Goal: Task Accomplishment & Management: Manage account settings

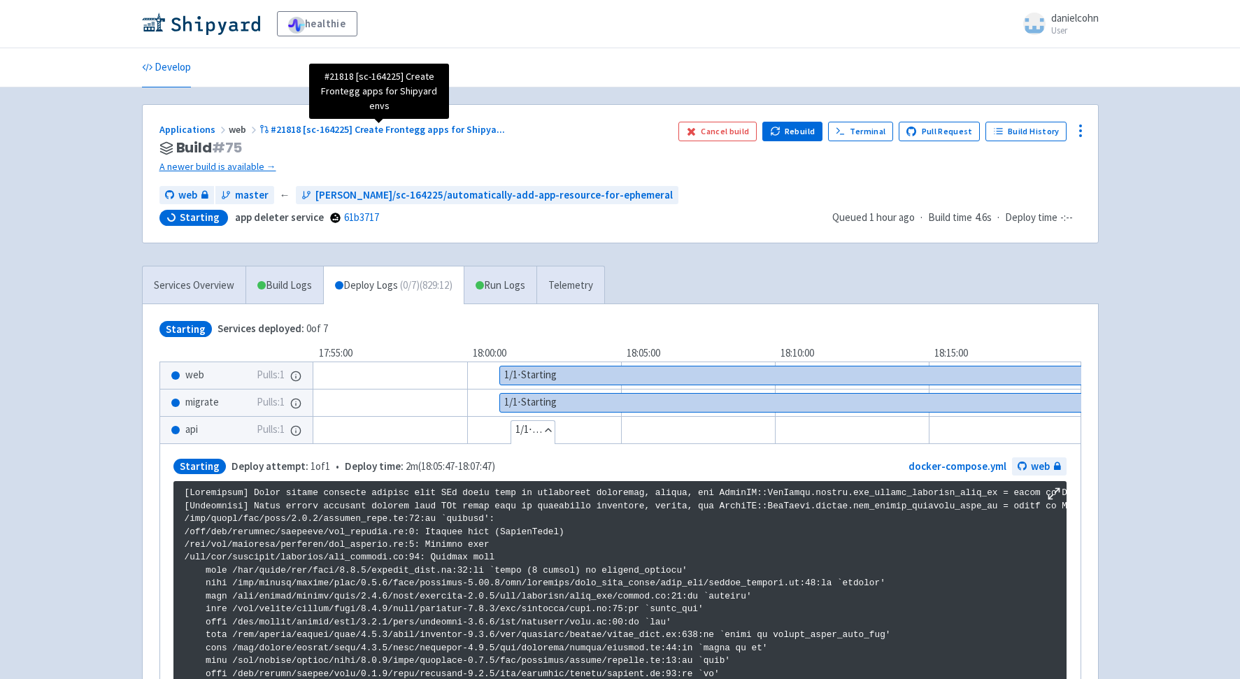
scroll to position [2399, 0]
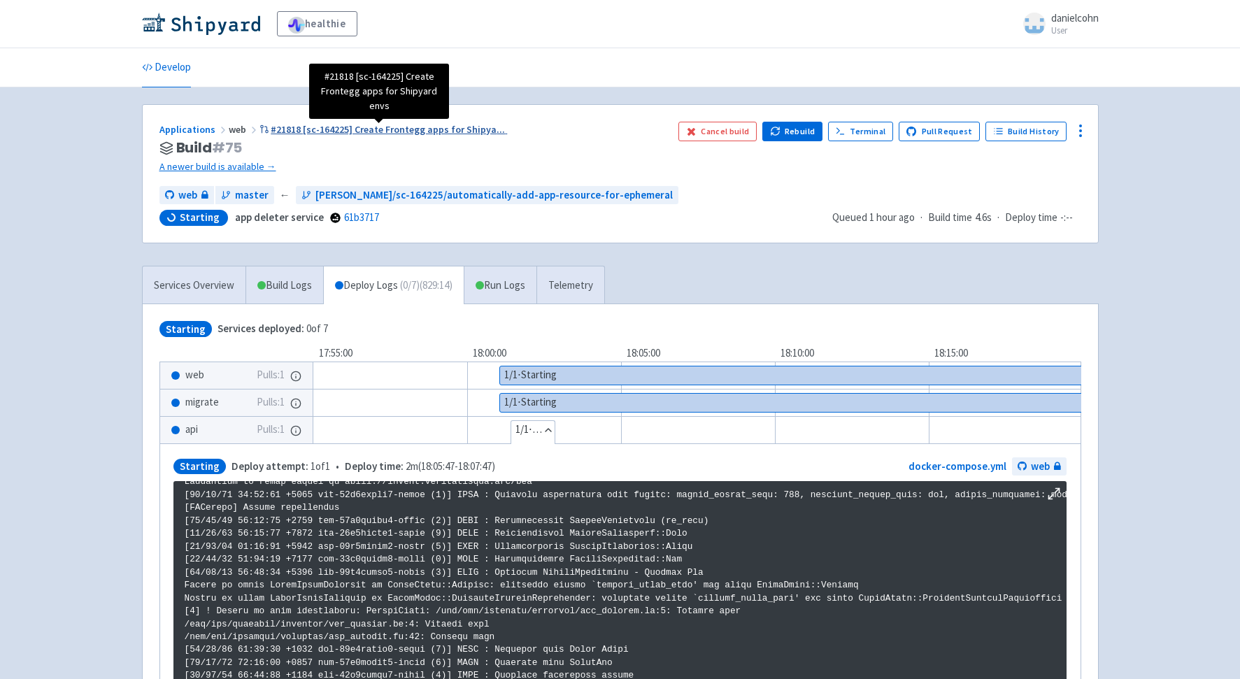
click at [396, 129] on span "#21818 [sc-164225] Create Frontegg apps for Shipya ..." at bounding box center [388, 129] width 234 height 13
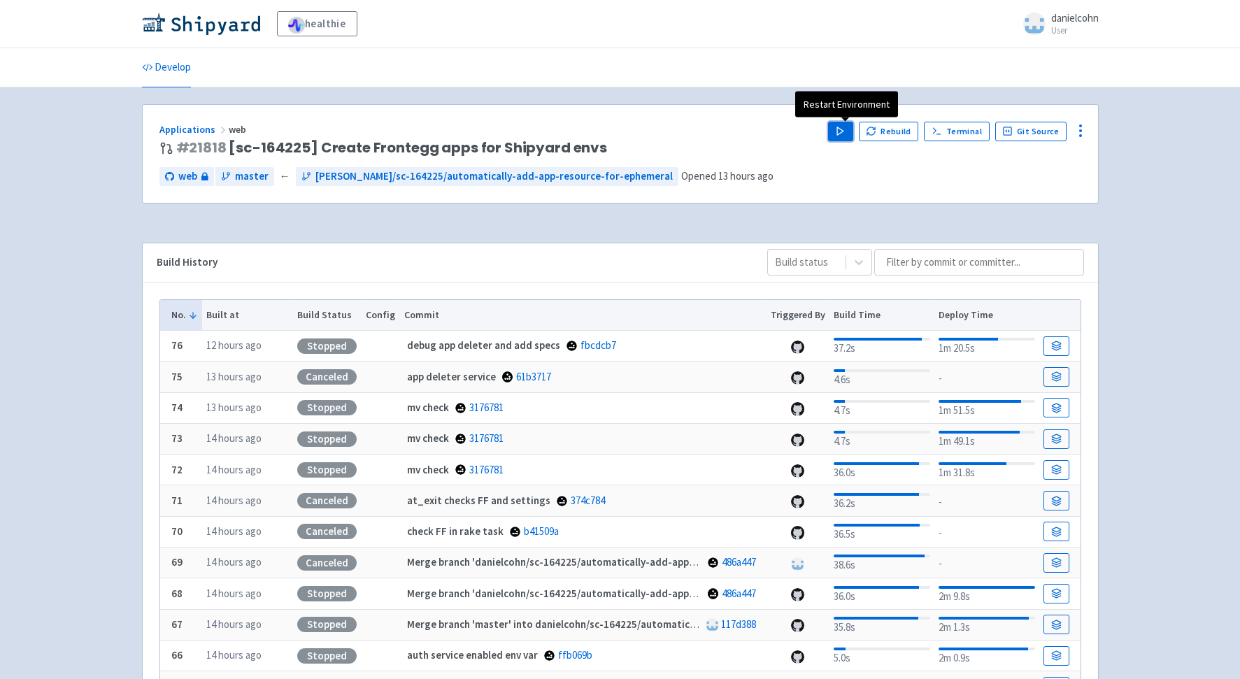
click at [837, 127] on button "Play" at bounding box center [840, 132] width 25 height 20
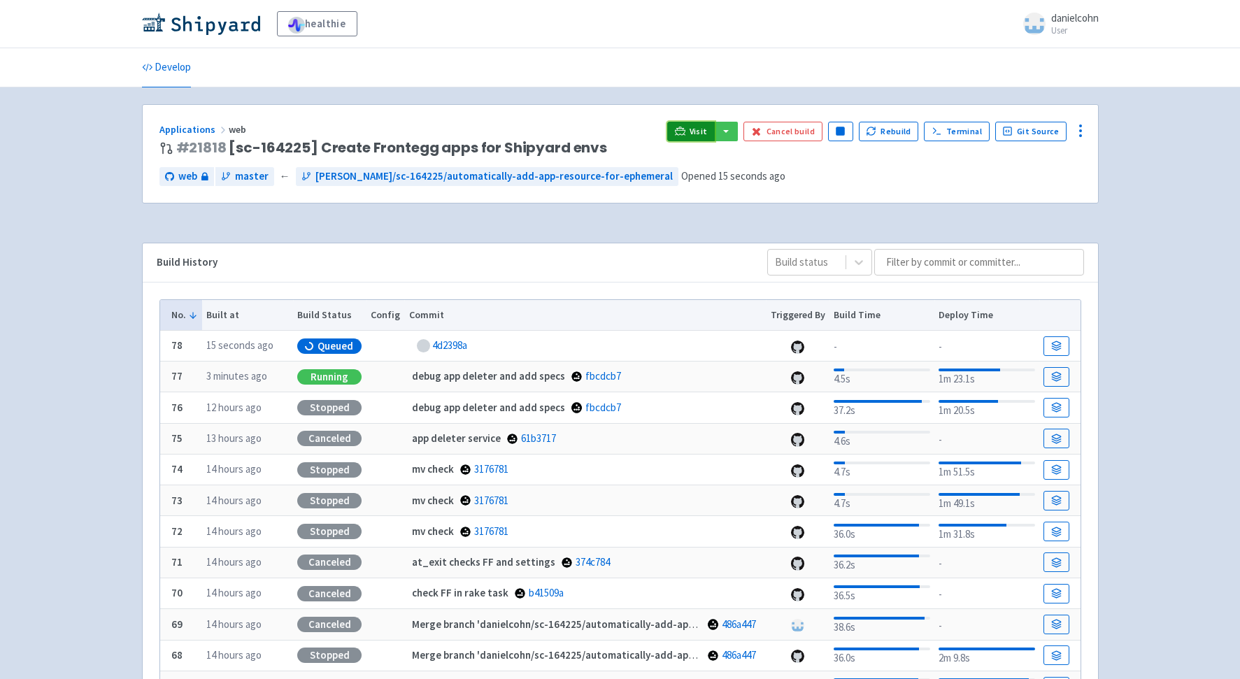
click at [694, 136] on link "Visit" at bounding box center [691, 132] width 48 height 20
click at [696, 125] on link "Visit" at bounding box center [691, 132] width 48 height 20
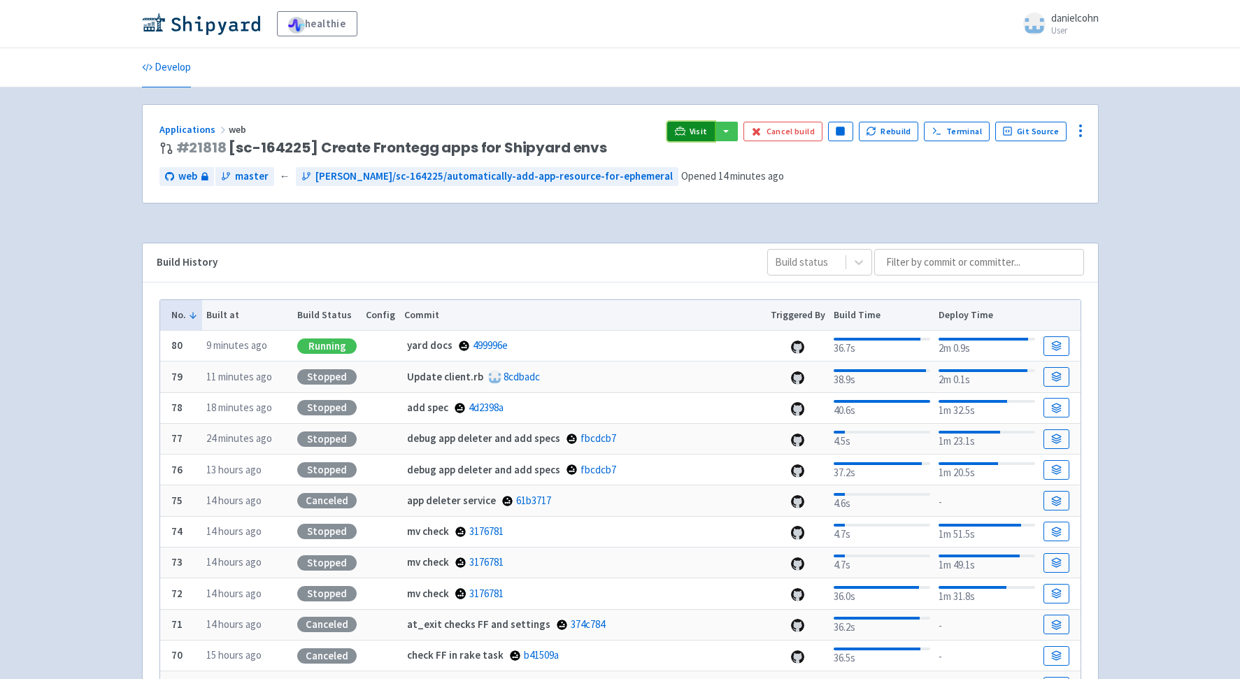
click at [703, 137] on link "Visit" at bounding box center [691, 132] width 48 height 20
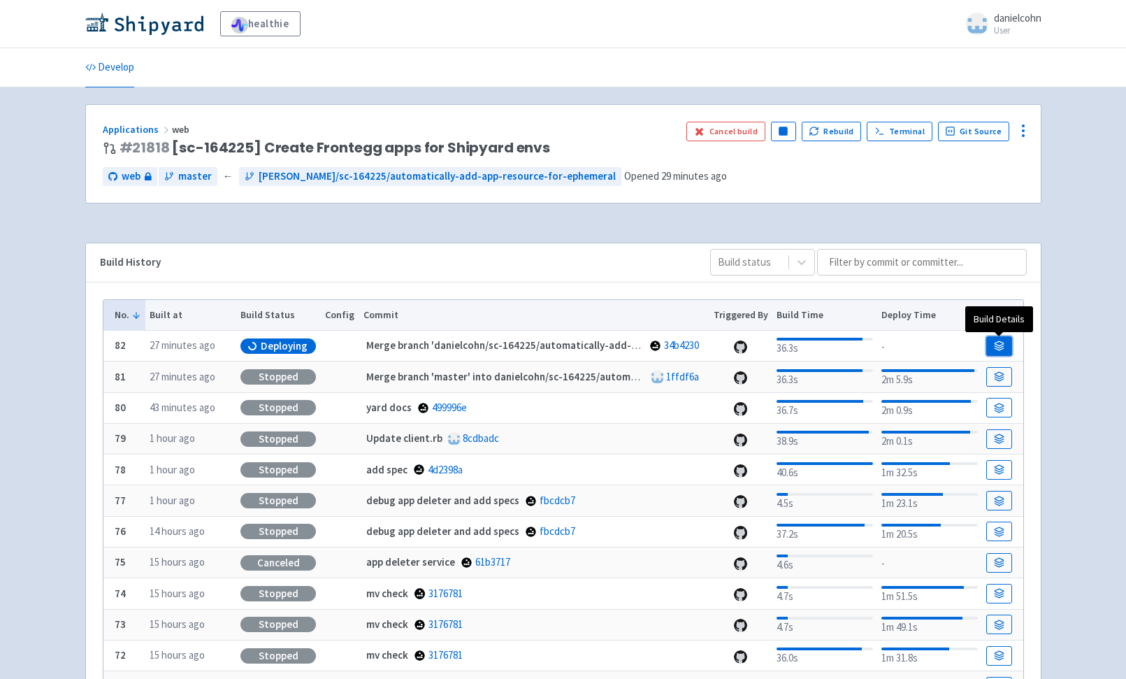
click at [1010, 352] on link at bounding box center [999, 346] width 25 height 20
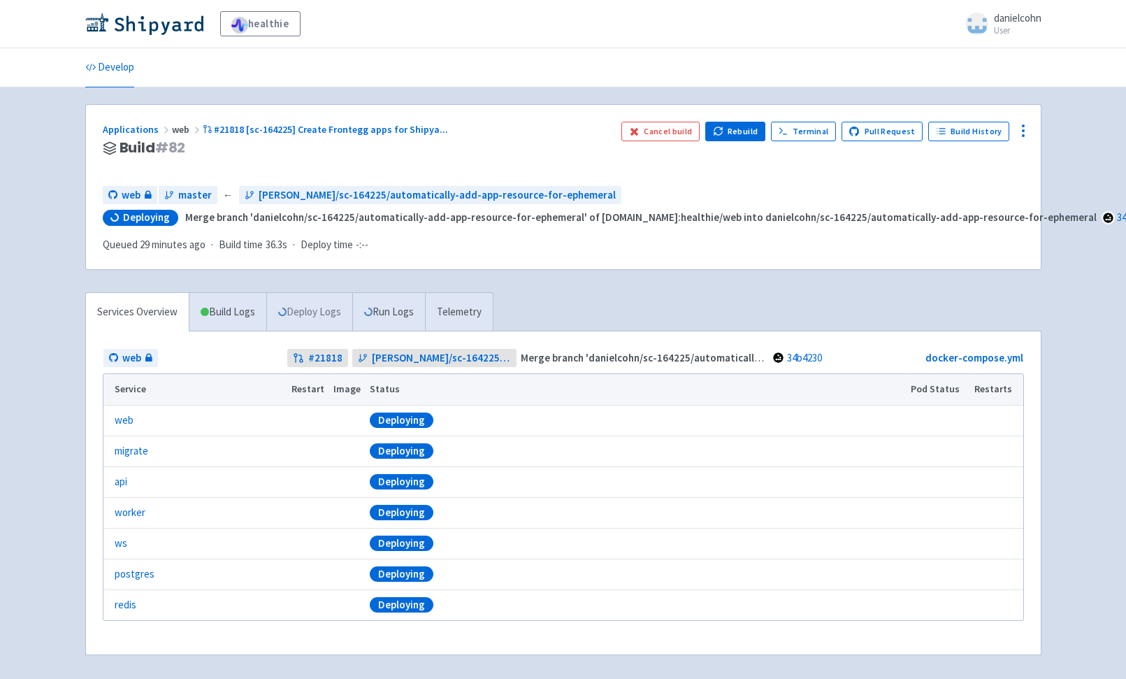
click at [329, 301] on link "Deploy Logs" at bounding box center [309, 312] width 86 height 38
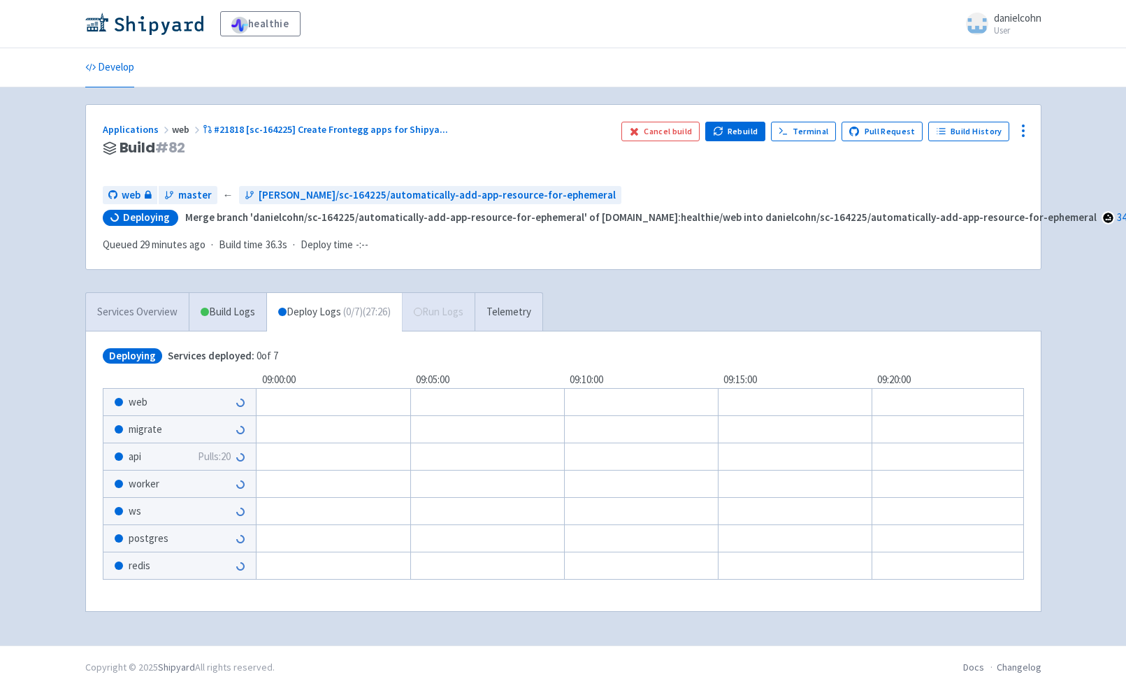
click at [150, 305] on link "Services Overview" at bounding box center [137, 312] width 103 height 38
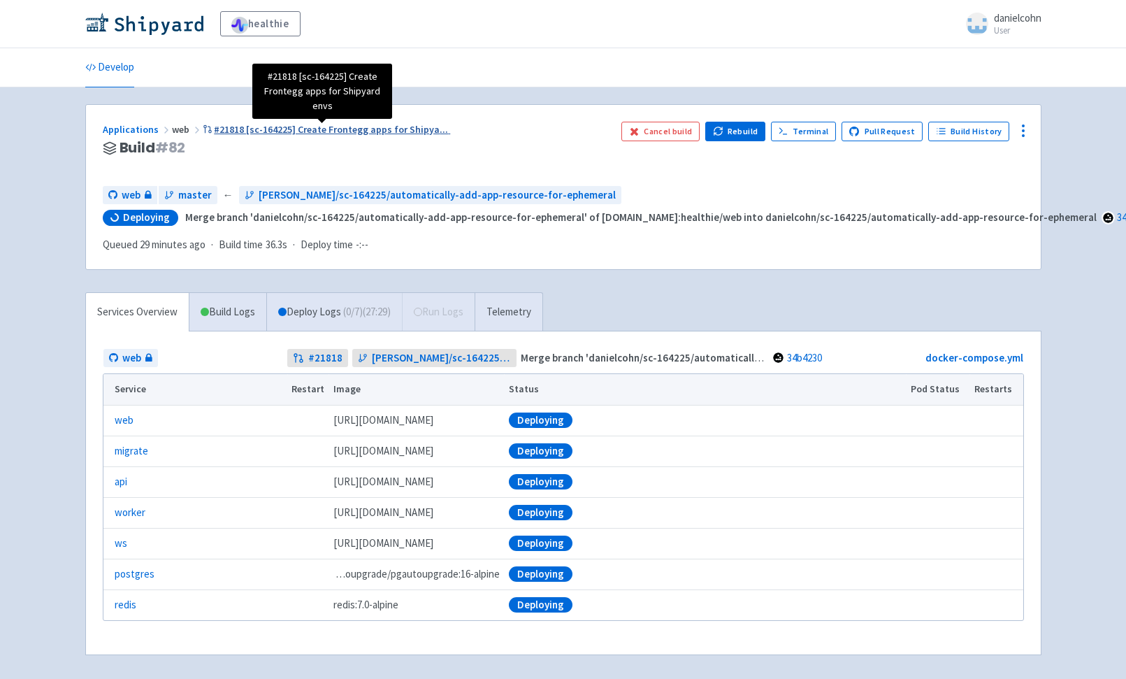
click at [319, 131] on span "#21818 [sc-164225] Create Frontegg apps for Shipya ..." at bounding box center [331, 129] width 234 height 13
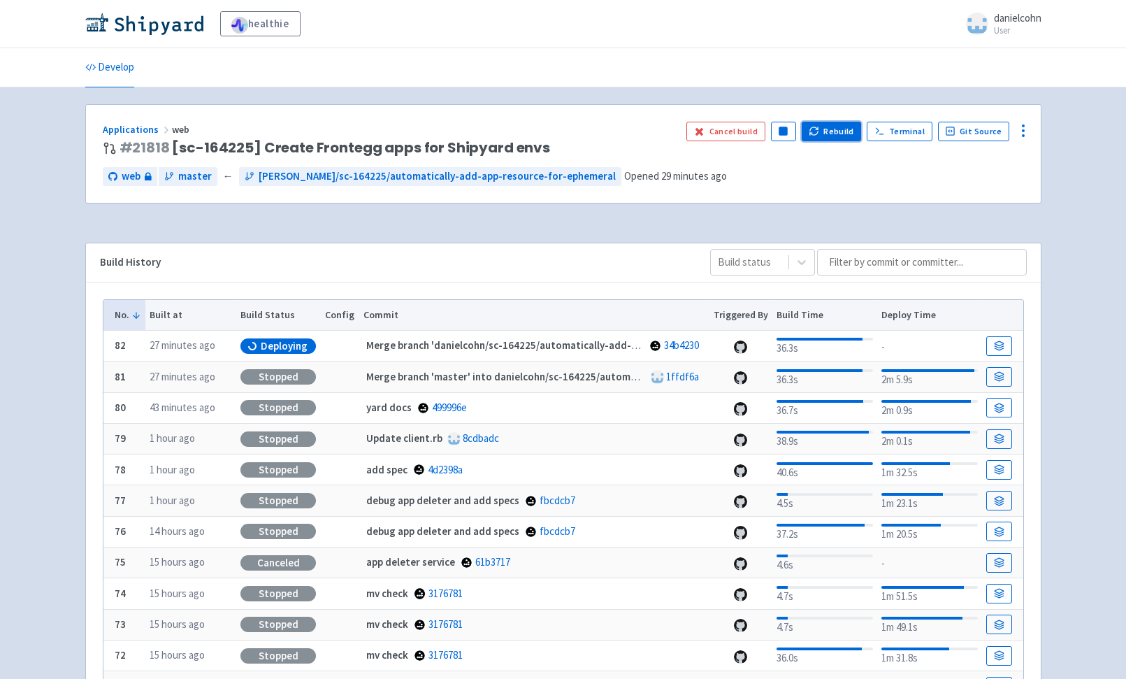
click at [839, 136] on button "Rebuild" at bounding box center [832, 132] width 60 height 20
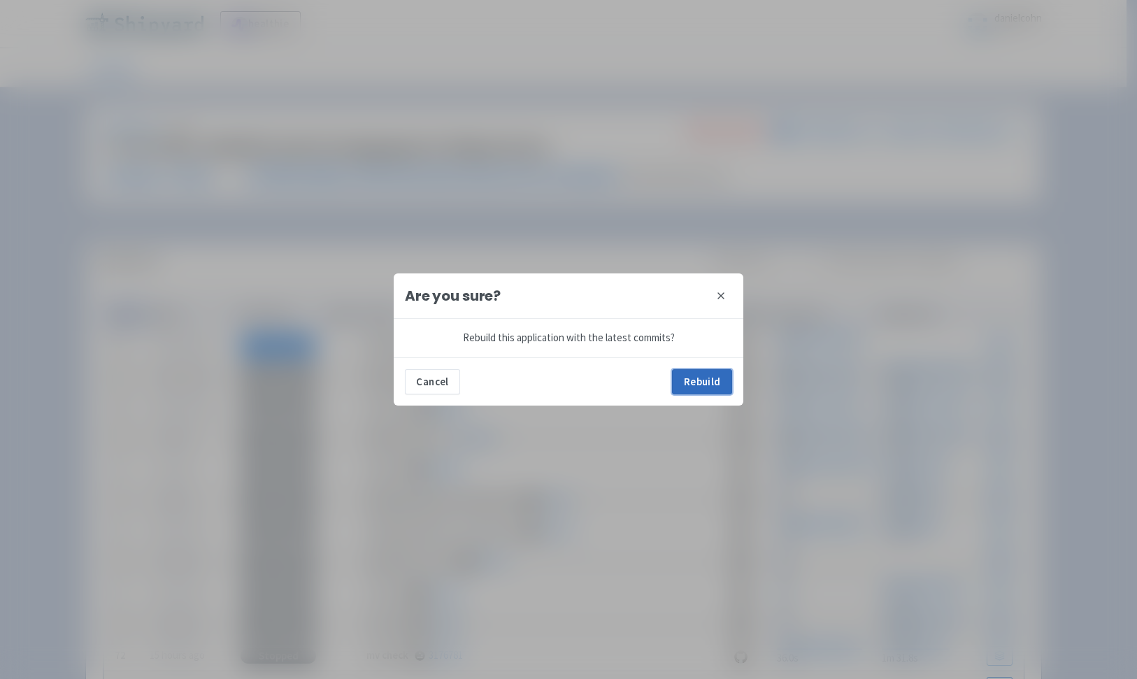
click at [713, 380] on button "Rebuild" at bounding box center [702, 381] width 60 height 25
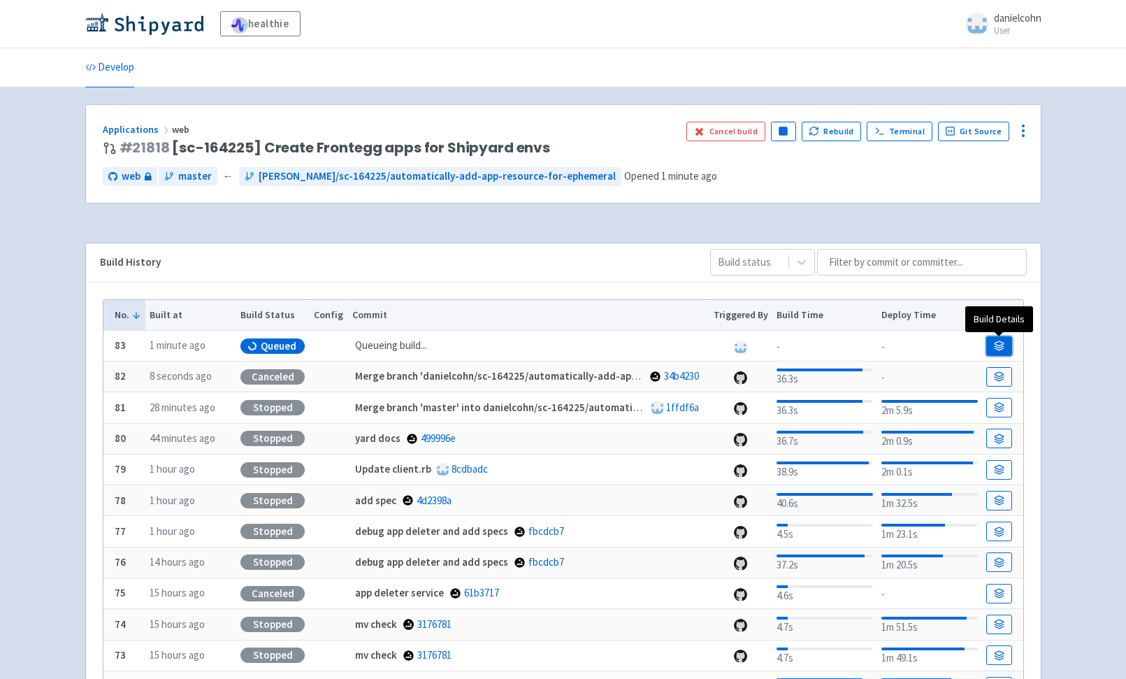
drag, startPoint x: 998, startPoint y: 348, endPoint x: 989, endPoint y: 342, distance: 11.1
click at [998, 348] on icon at bounding box center [999, 346] width 10 height 10
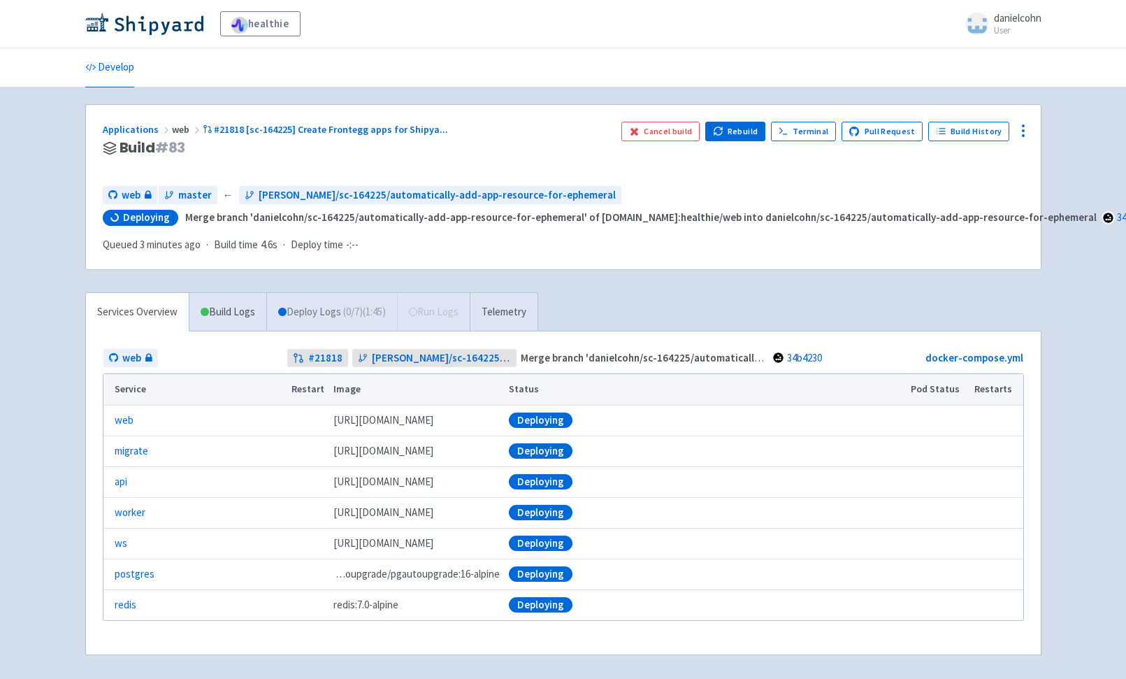
click at [315, 310] on link "Deploy Logs ( 0 / 7 ) (1:45)" at bounding box center [331, 312] width 131 height 38
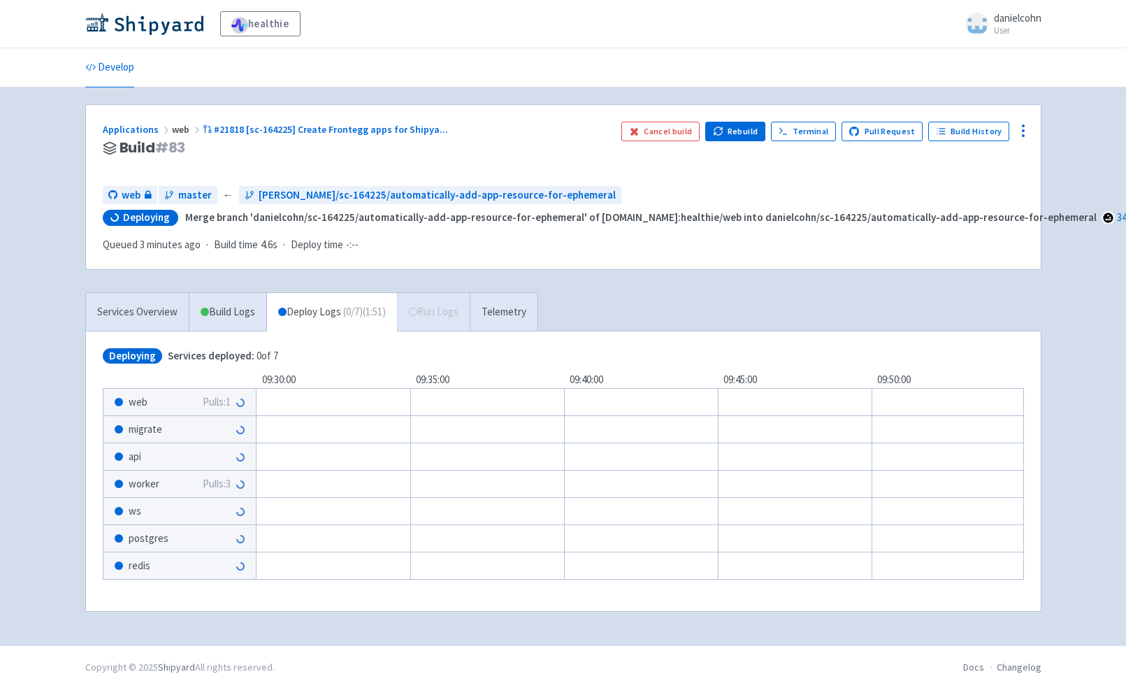
click at [136, 292] on div "Applications web #21818 [sc-164225] Create Frontegg apps for Shipya ... Build #…" at bounding box center [563, 366] width 957 height 524
click at [136, 308] on link "Services Overview" at bounding box center [137, 312] width 103 height 38
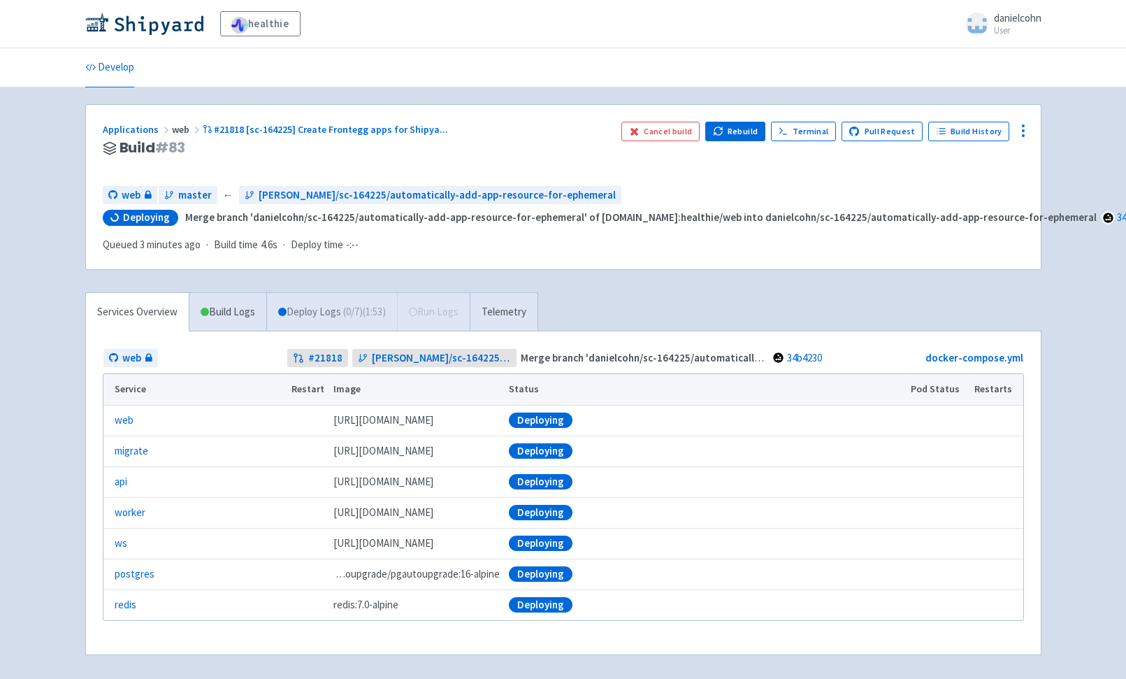
click at [312, 310] on link "Deploy Logs ( 0 / 7 ) (1:53)" at bounding box center [331, 312] width 131 height 38
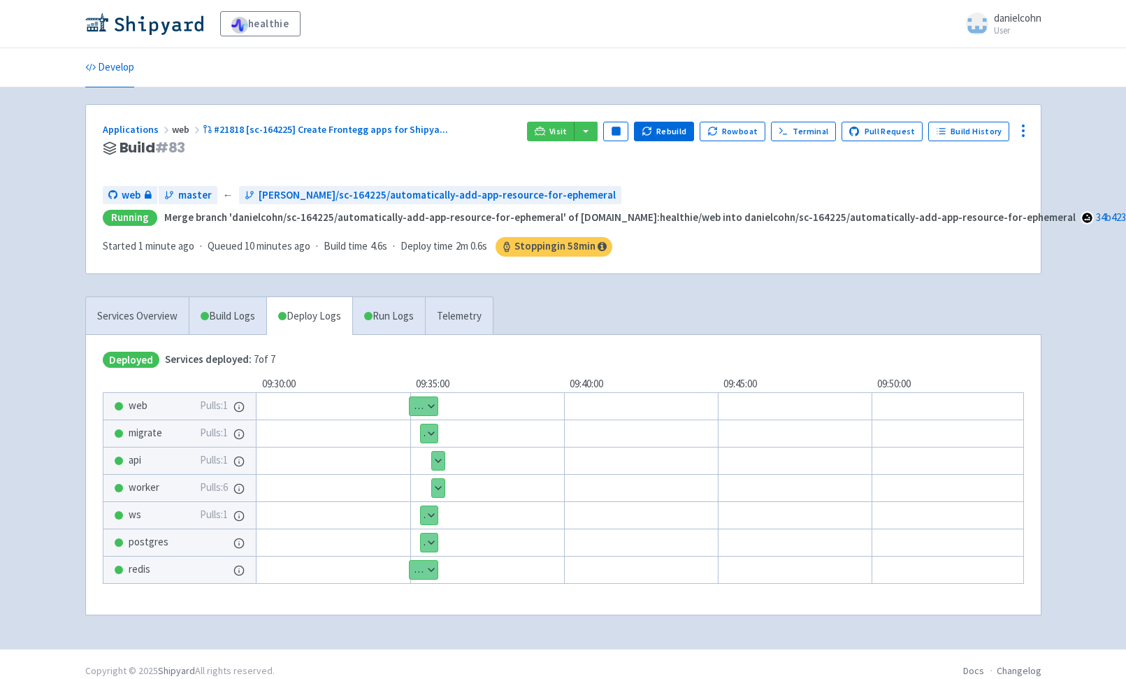
click at [1010, 138] on div "Visit Pause Rebuild Rowboat Terminal Pull Request Build History" at bounding box center [775, 148] width 496 height 53
click at [1022, 127] on icon at bounding box center [1023, 130] width 17 height 17
drag, startPoint x: 805, startPoint y: 179, endPoint x: 798, endPoint y: 176, distance: 7.8
click at [803, 179] on div "Applications web #21818 [sc-164225] Create Frontegg apps for Shipya ... Build #…" at bounding box center [563, 189] width 955 height 169
click at [798, 134] on link "Terminal" at bounding box center [803, 132] width 65 height 20
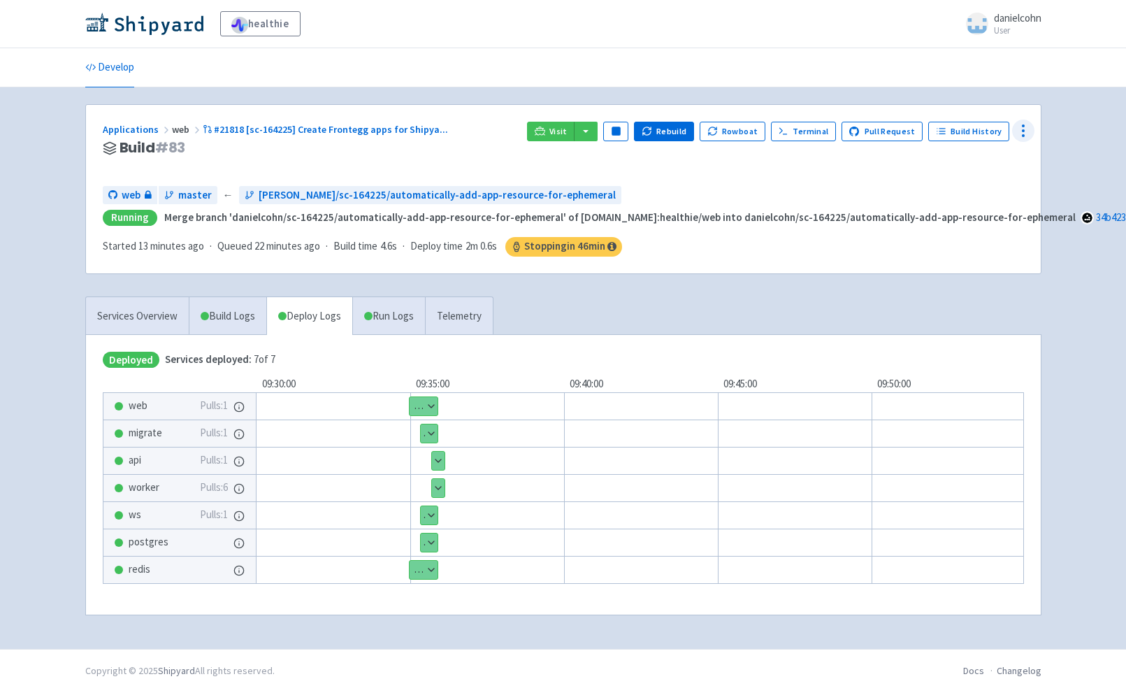
click at [1022, 127] on icon at bounding box center [1023, 130] width 17 height 17
click at [963, 236] on span "Env Vars" at bounding box center [971, 238] width 93 height 20
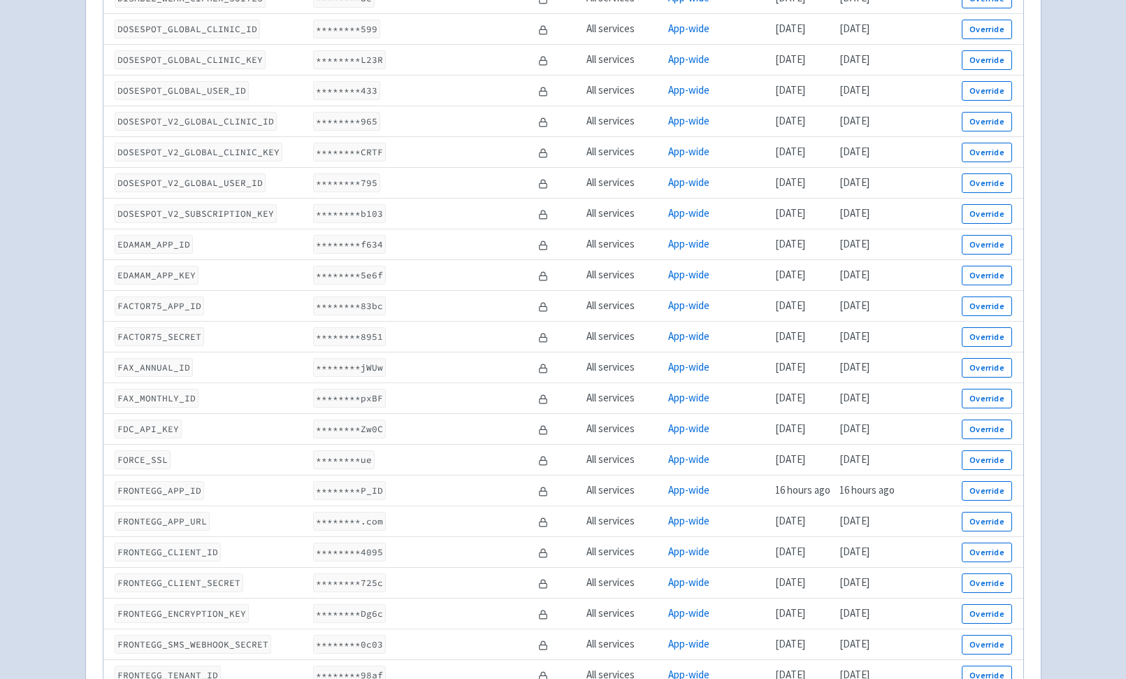
scroll to position [1331, 0]
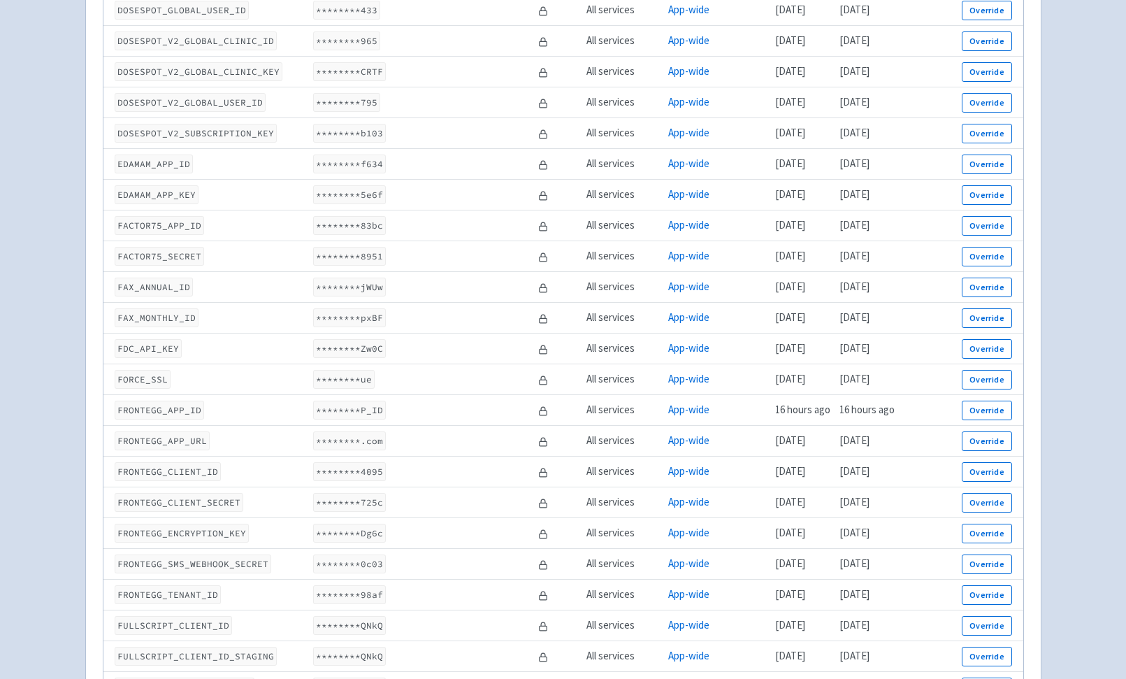
click at [195, 437] on code "FRONTEGG_APP_URL" at bounding box center [162, 440] width 95 height 19
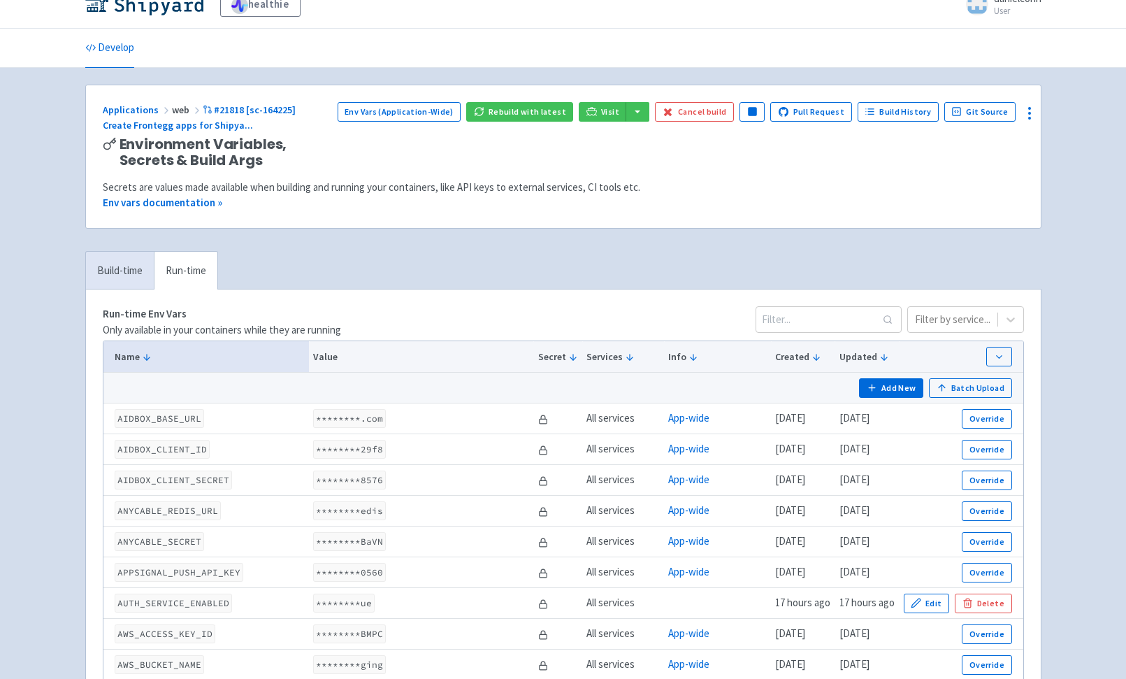
scroll to position [0, 0]
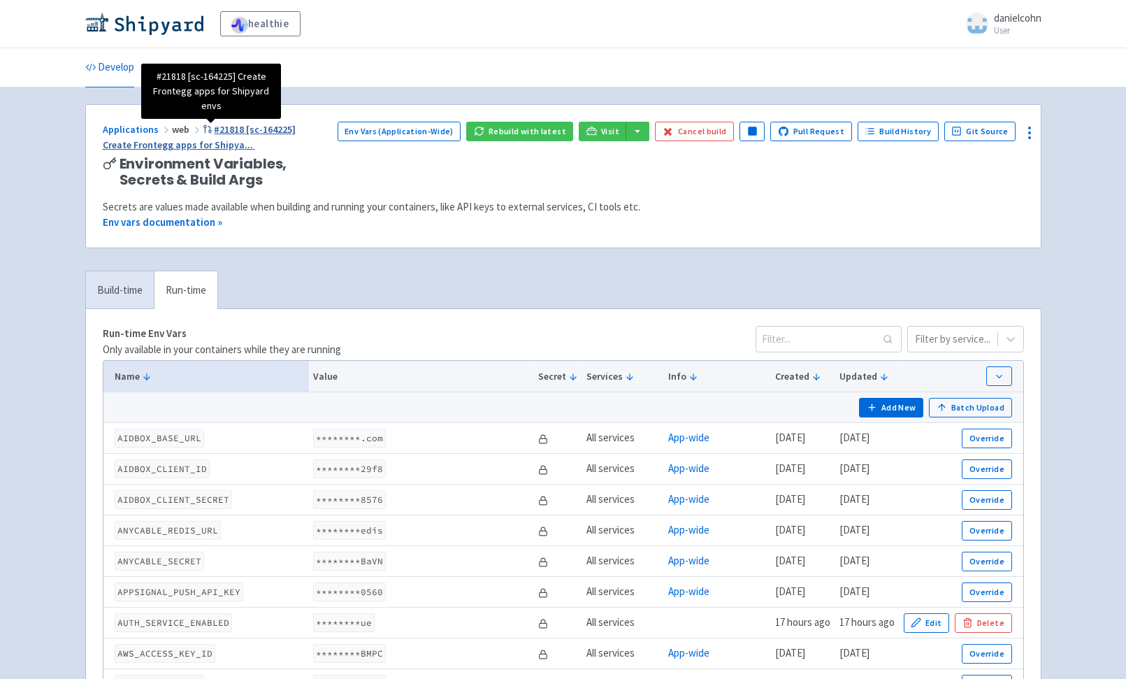
click at [296, 133] on span "#21818 [sc-164225] Create Frontegg apps for Shipya ..." at bounding box center [200, 137] width 194 height 29
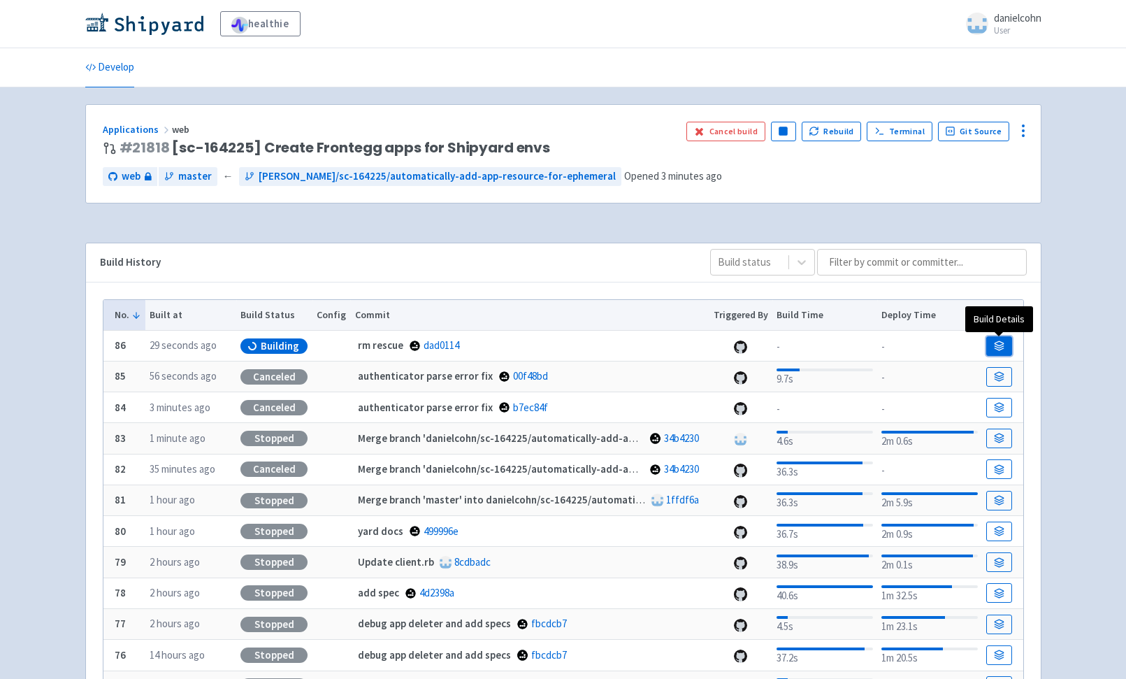
click at [993, 341] on link at bounding box center [999, 346] width 25 height 20
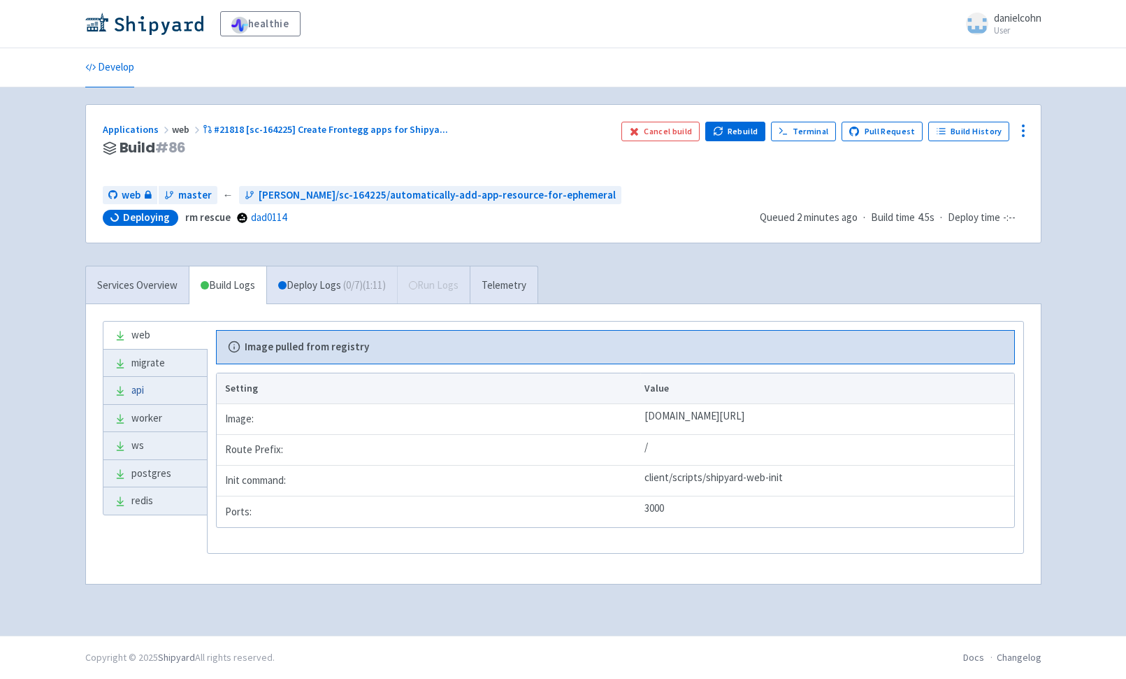
click at [165, 403] on link "api" at bounding box center [154, 390] width 103 height 27
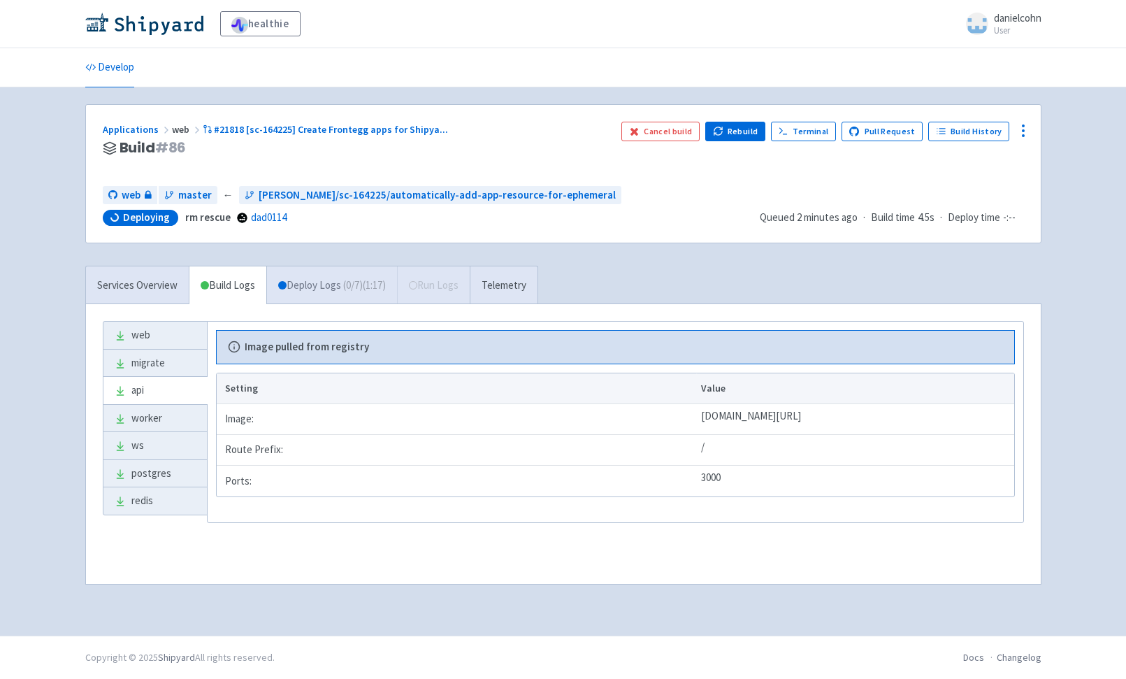
click at [310, 299] on link "Deploy Logs ( 0 / 7 ) (1:17)" at bounding box center [331, 285] width 131 height 38
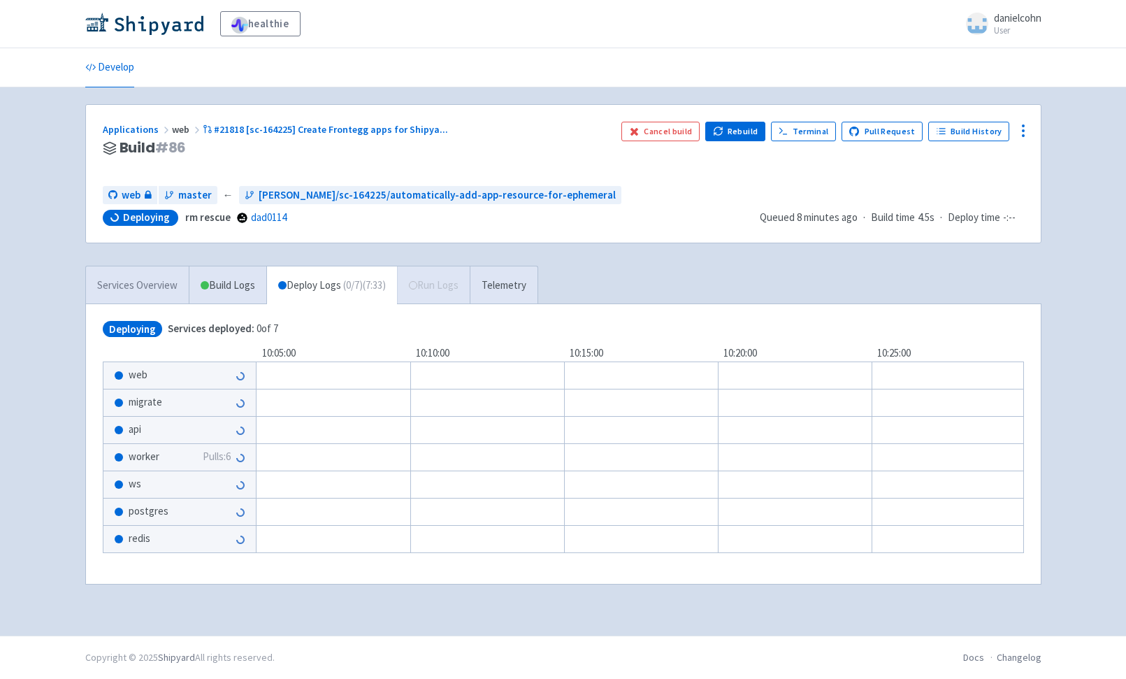
click at [135, 293] on link "Services Overview" at bounding box center [137, 285] width 103 height 38
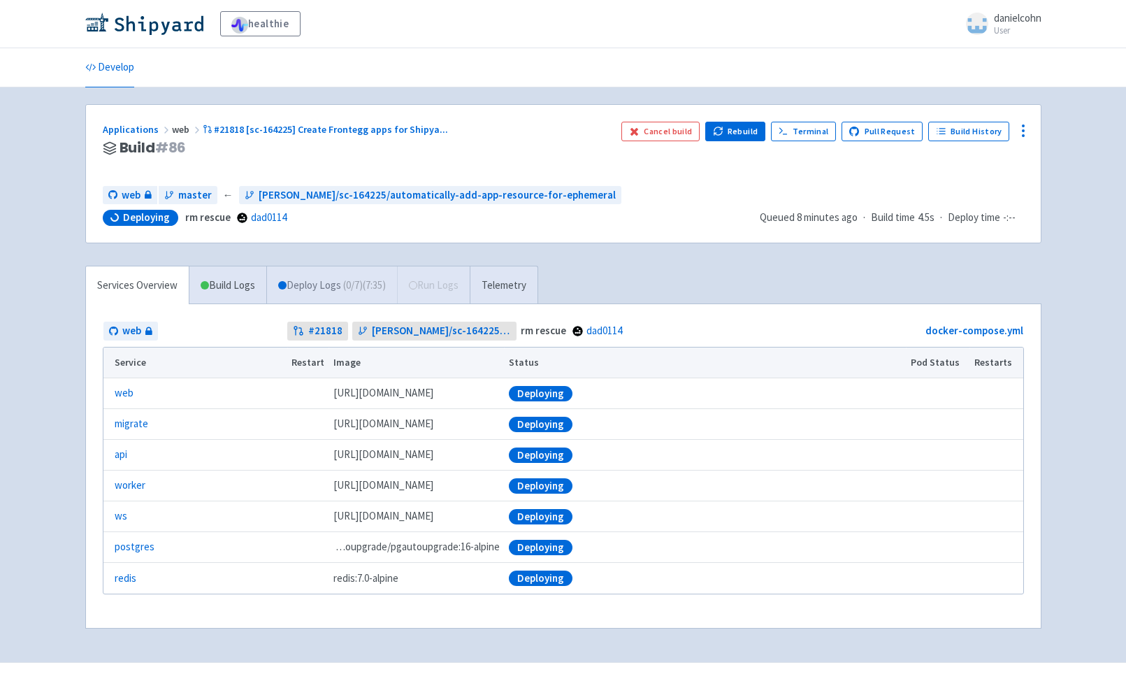
click at [340, 295] on link "Deploy Logs ( 0 / 7 ) (7:35)" at bounding box center [331, 285] width 131 height 38
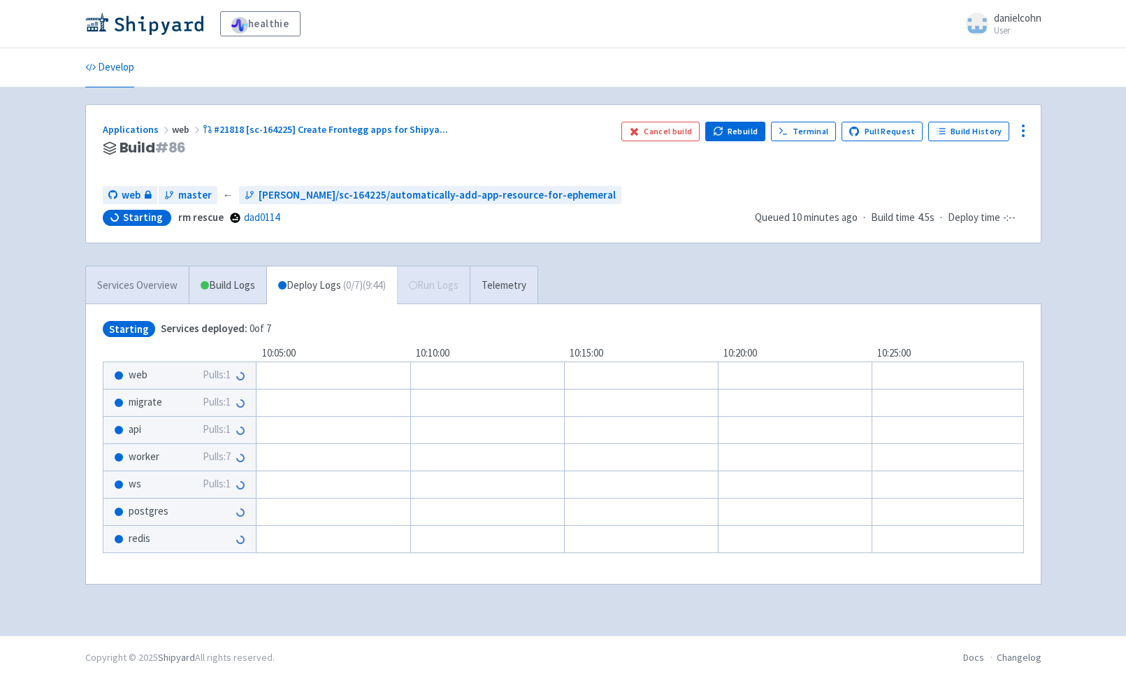
click at [155, 293] on link "Services Overview" at bounding box center [137, 285] width 103 height 38
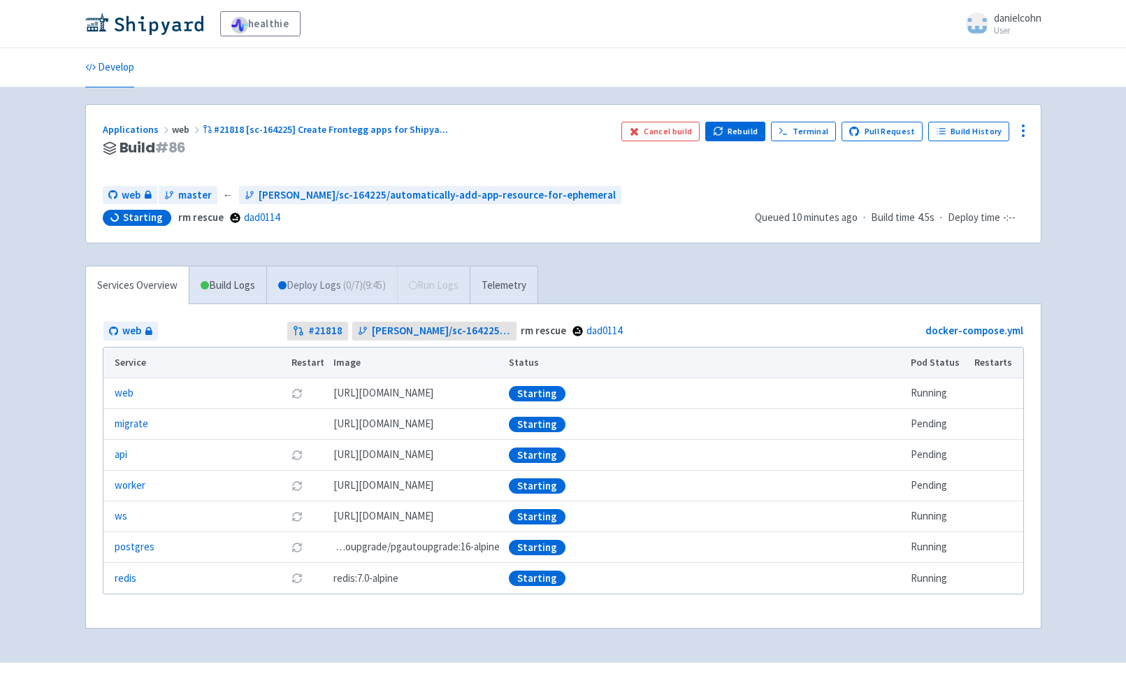
click at [337, 295] on link "Deploy Logs ( 0 / 7 ) (9:45)" at bounding box center [331, 285] width 131 height 38
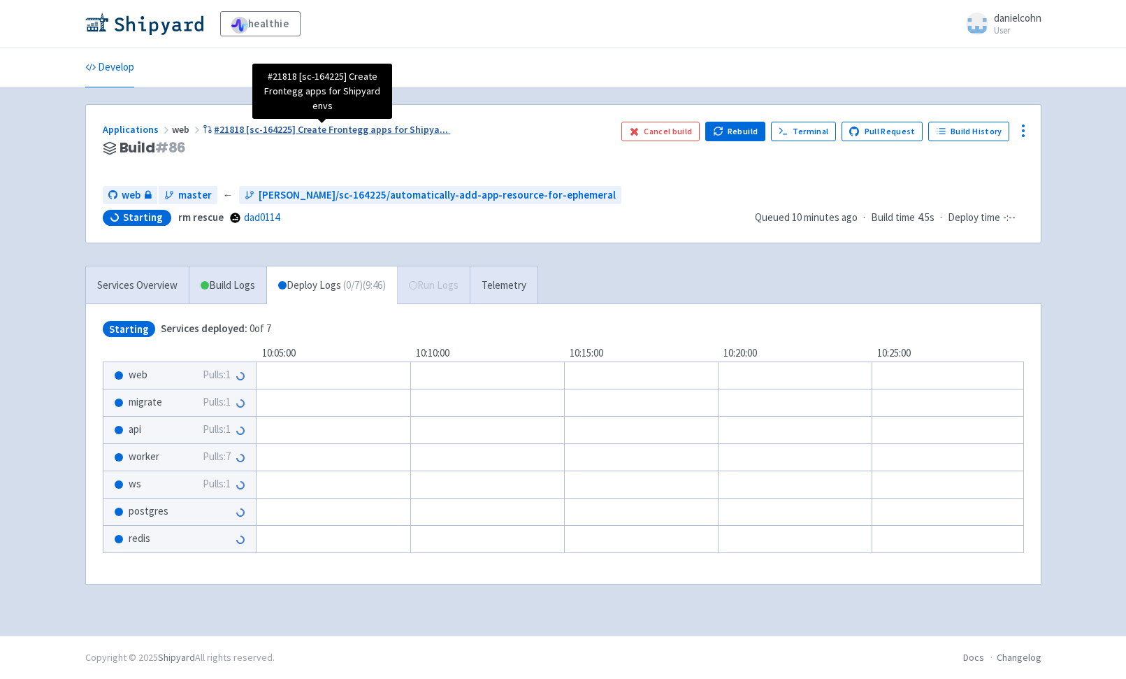
click at [365, 135] on span "#21818 [sc-164225] Create Frontegg apps for Shipya ..." at bounding box center [331, 129] width 234 height 13
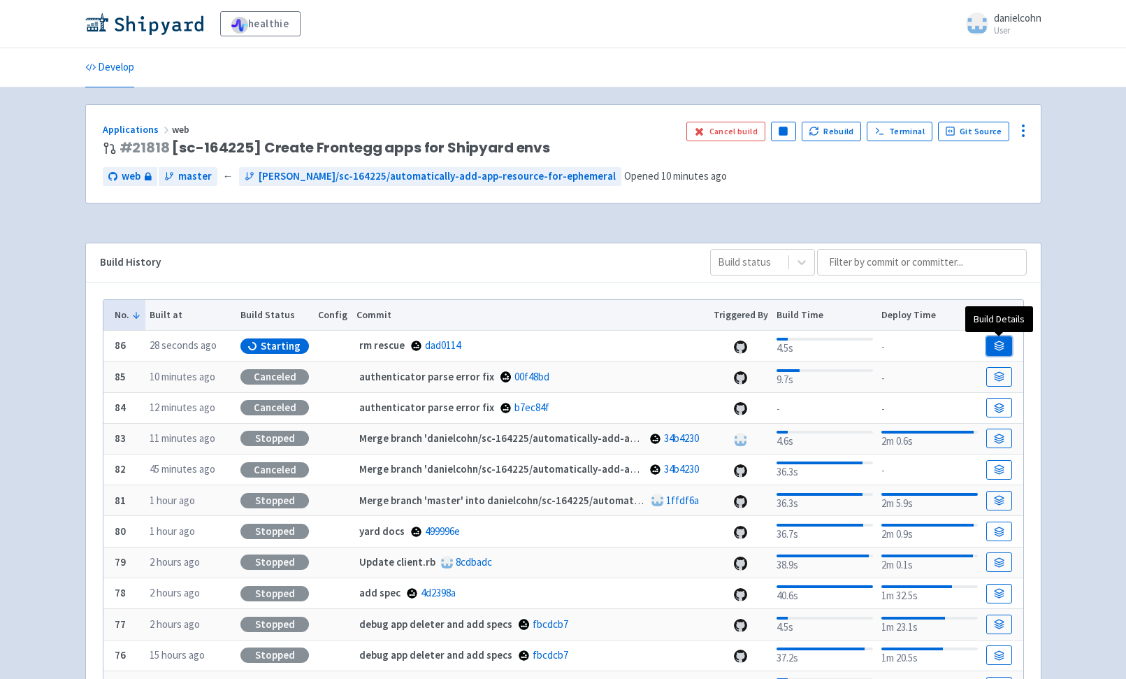
click at [1005, 352] on link at bounding box center [999, 346] width 25 height 20
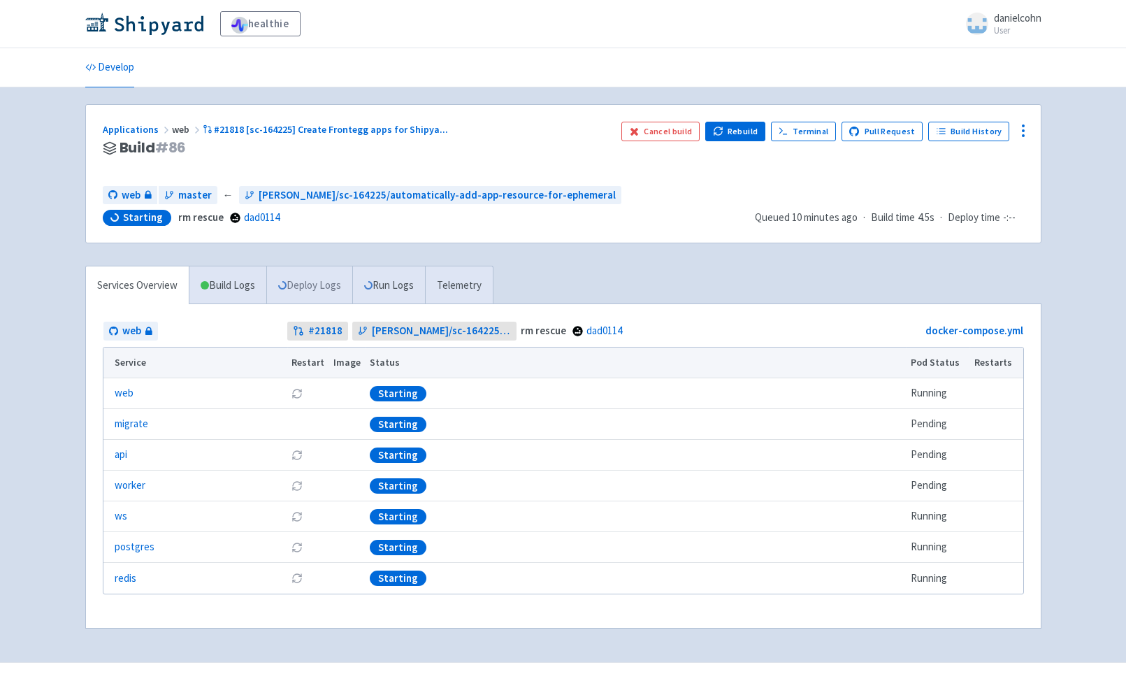
click at [313, 278] on link "Deploy Logs" at bounding box center [309, 285] width 86 height 38
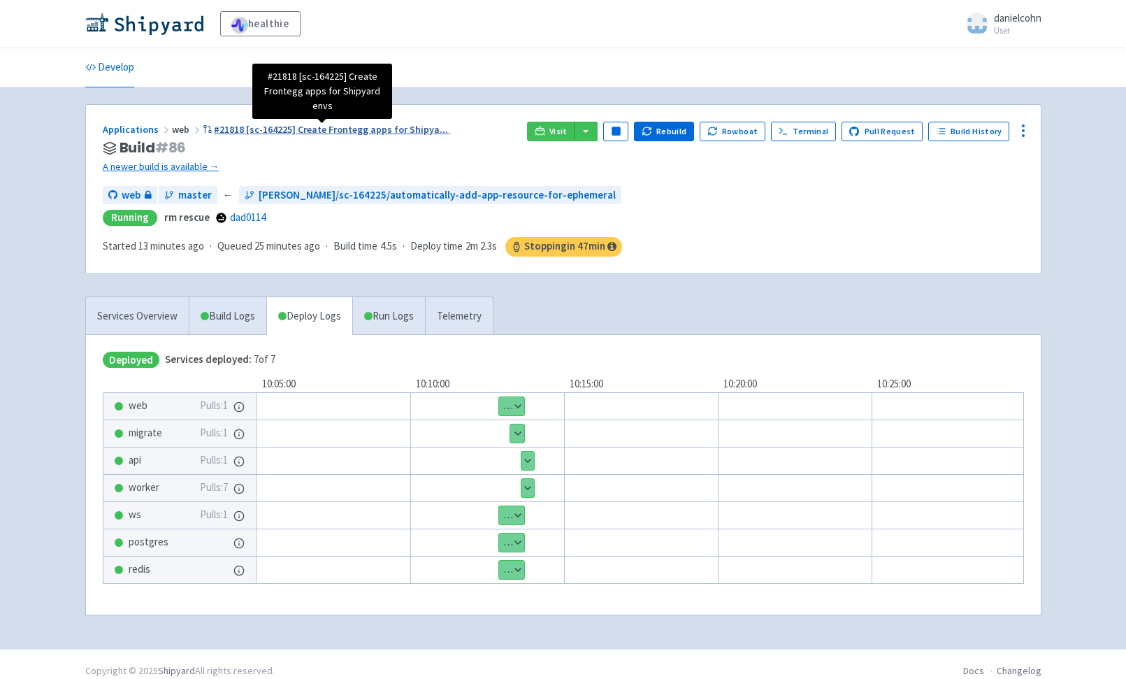
click at [308, 128] on span "#21818 [sc-164225] Create Frontegg apps for Shipya ..." at bounding box center [331, 129] width 234 height 13
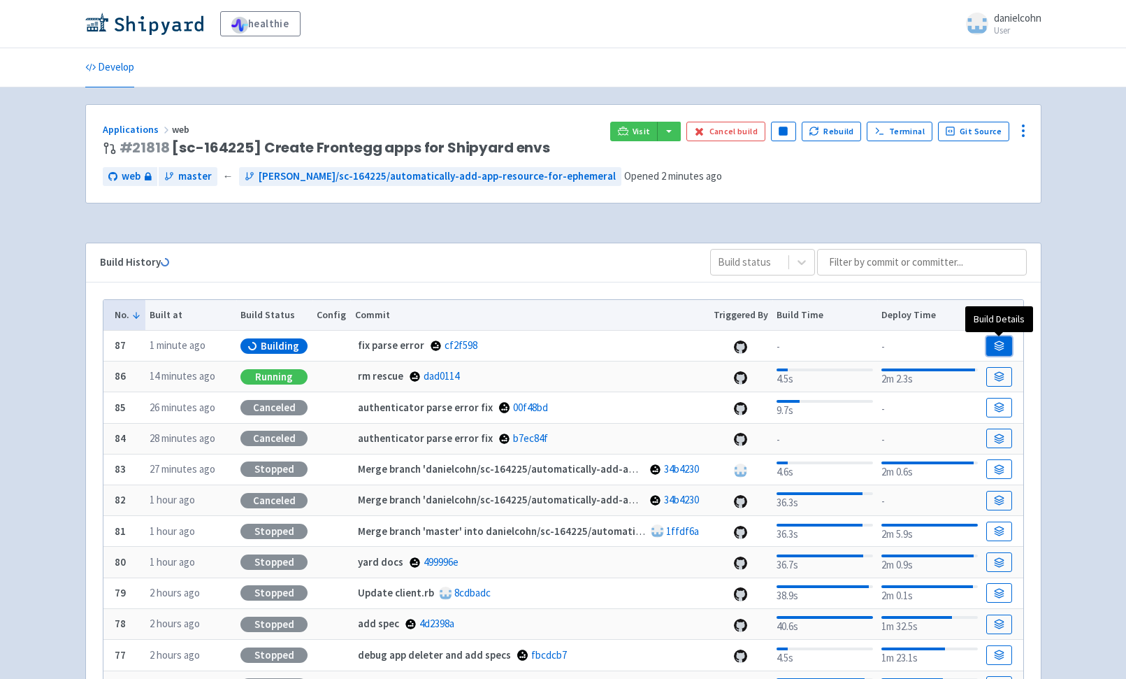
click at [997, 348] on icon at bounding box center [999, 347] width 9 height 2
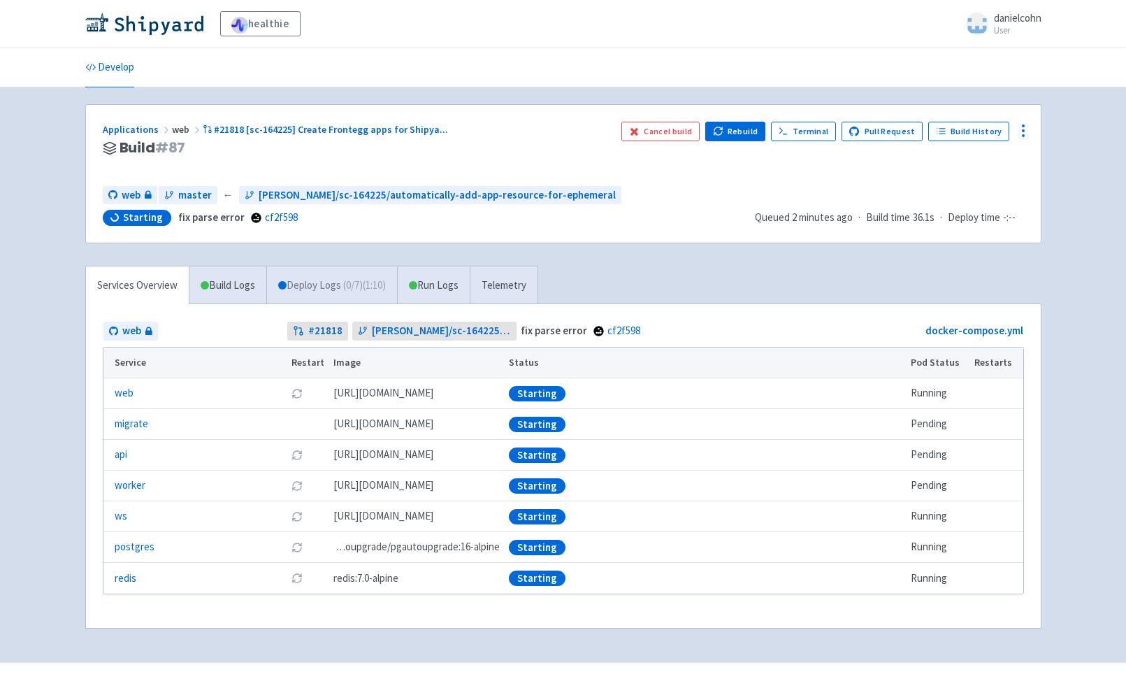
click at [338, 290] on link "Deploy Logs ( 0 / 7 ) (1:10)" at bounding box center [331, 285] width 131 height 38
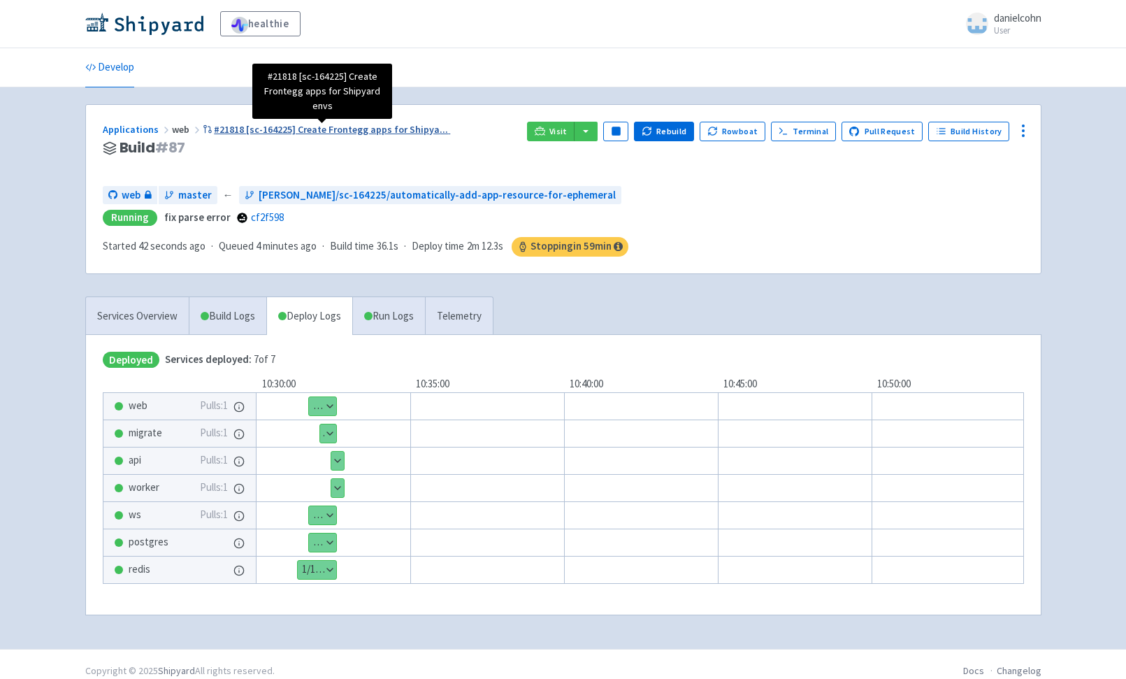
click at [361, 128] on span "#21818 [sc-164225] Create Frontegg apps for Shipya ..." at bounding box center [331, 129] width 234 height 13
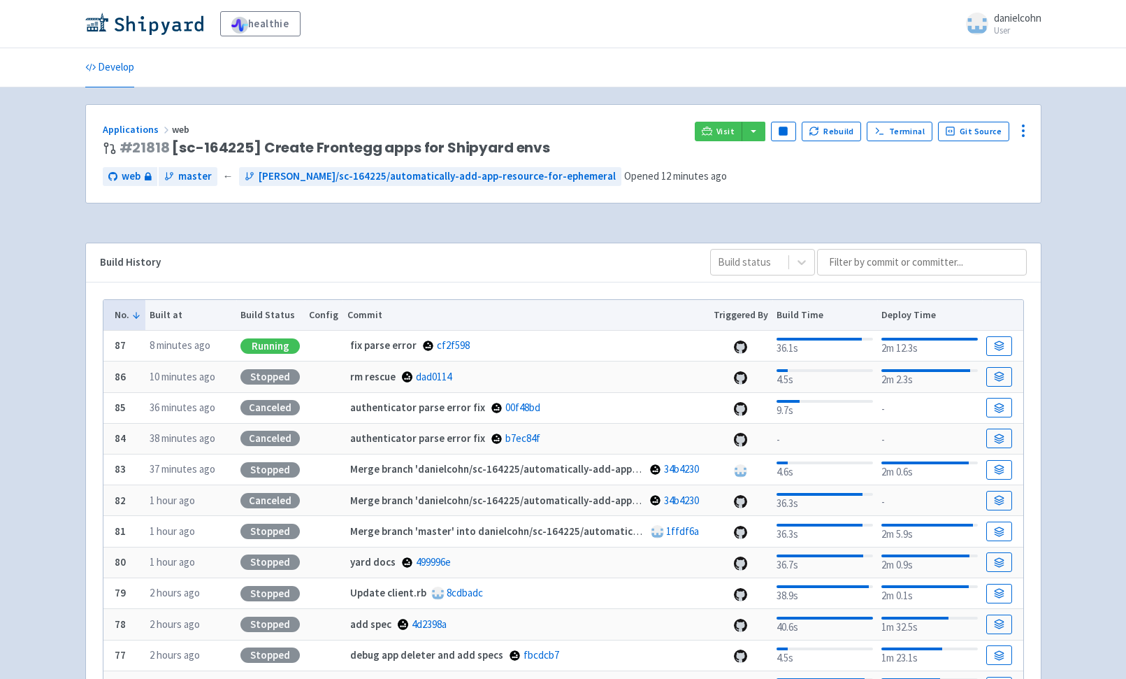
click at [775, 85] on ul "Develop" at bounding box center [563, 67] width 973 height 38
click at [793, 126] on button "Pause" at bounding box center [783, 132] width 25 height 20
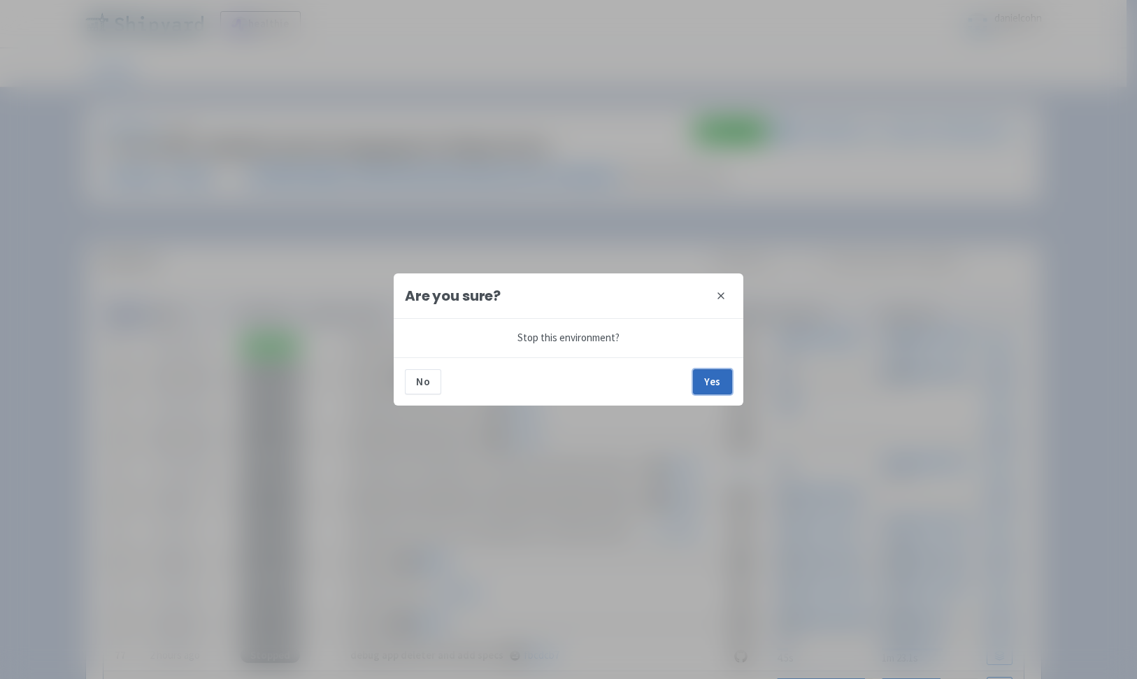
click at [709, 377] on button "Yes" at bounding box center [712, 381] width 39 height 25
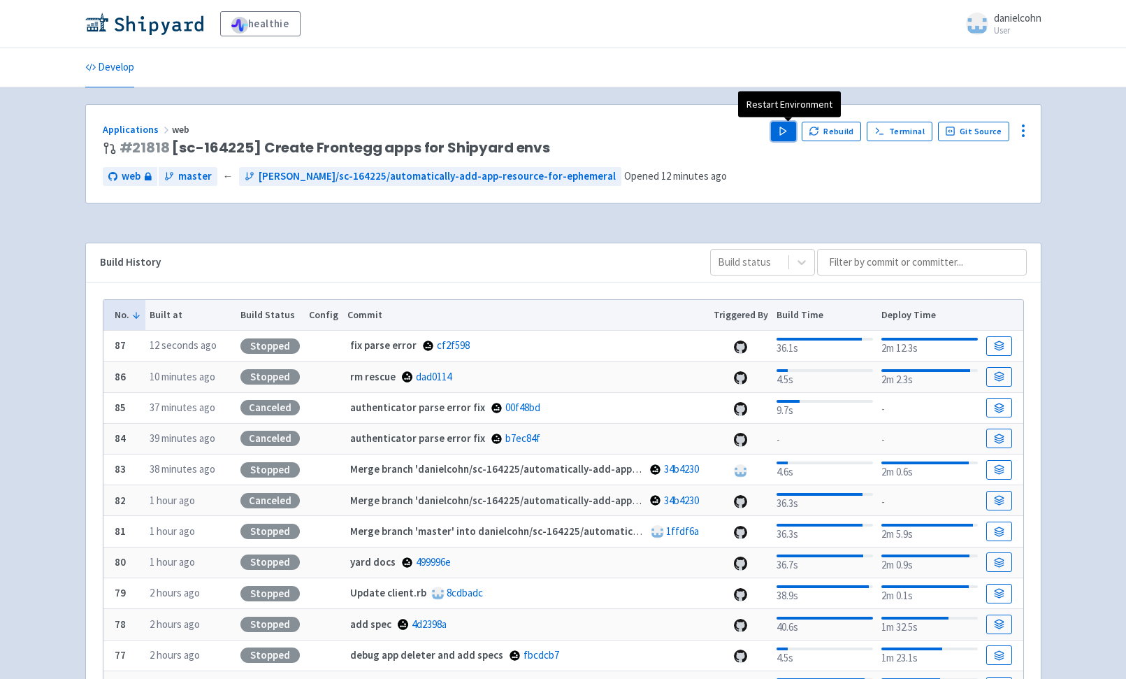
click at [784, 129] on button "Play" at bounding box center [783, 132] width 25 height 20
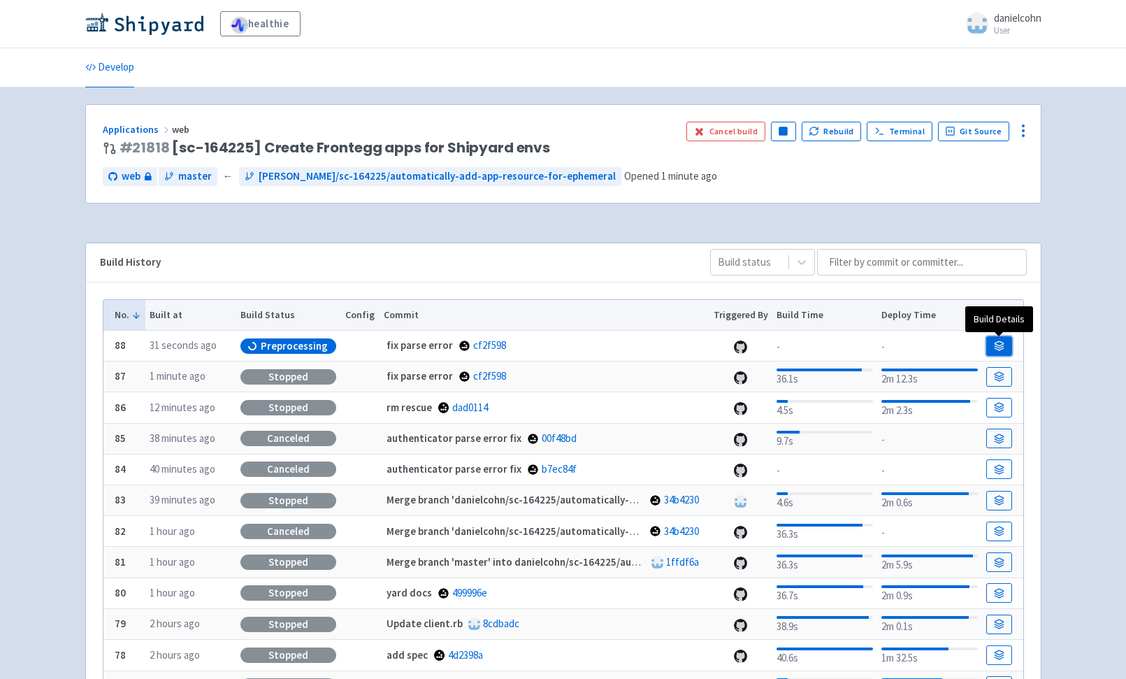
click at [1008, 343] on link at bounding box center [999, 346] width 25 height 20
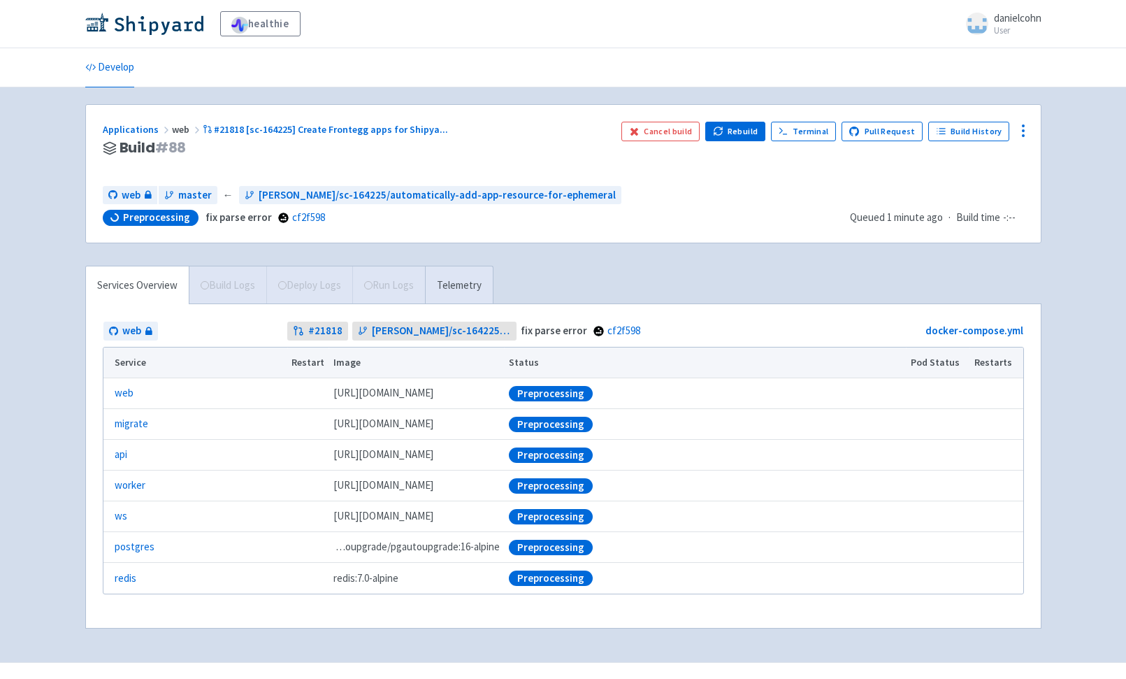
click at [306, 288] on div "Services Overview Build Logs Deploy Logs Run Logs Telemetry" at bounding box center [289, 285] width 408 height 38
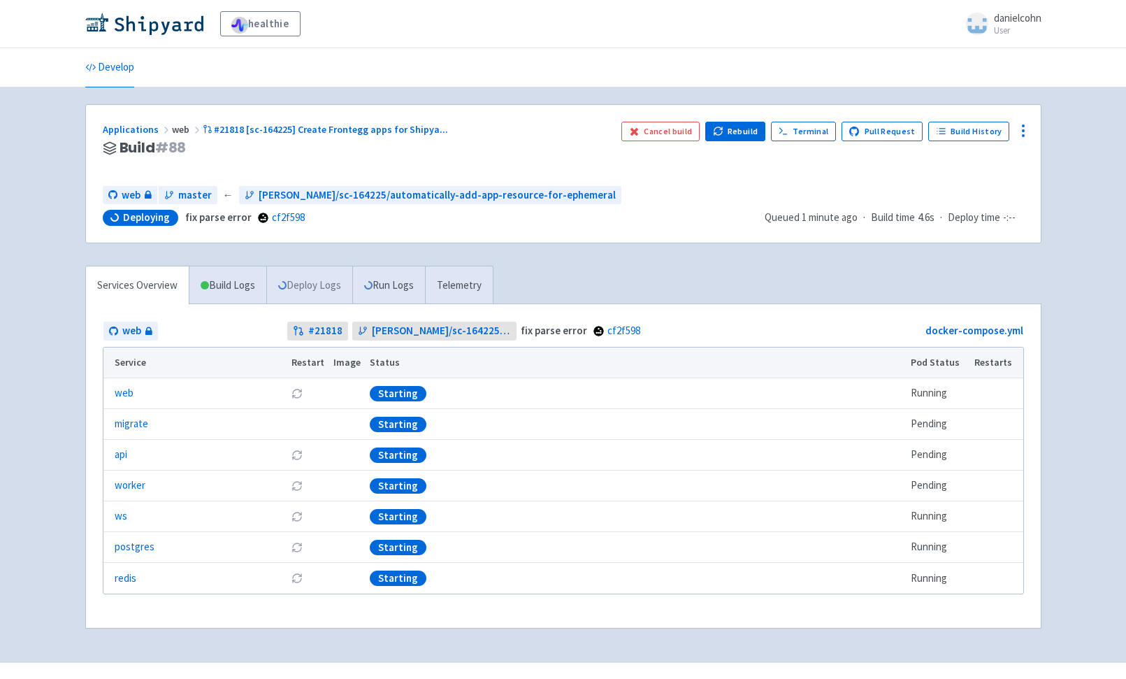
click at [314, 287] on link "Deploy Logs" at bounding box center [309, 285] width 86 height 38
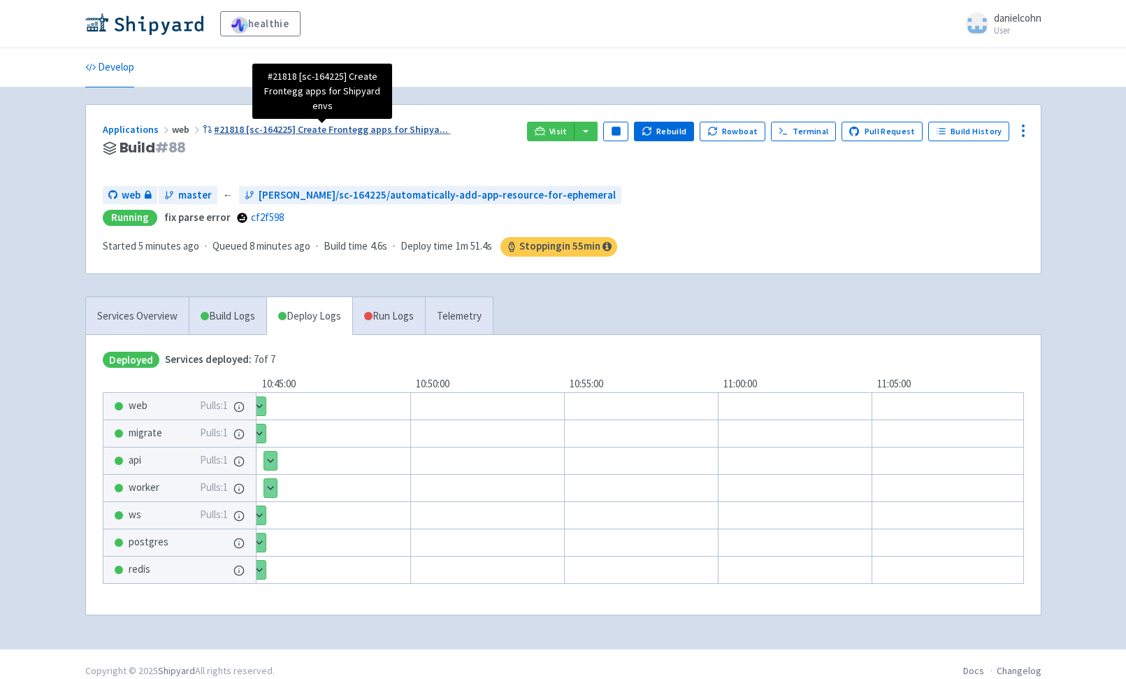
click at [321, 127] on span "#21818 [sc-164225] Create Frontegg apps for Shipya ..." at bounding box center [331, 129] width 234 height 13
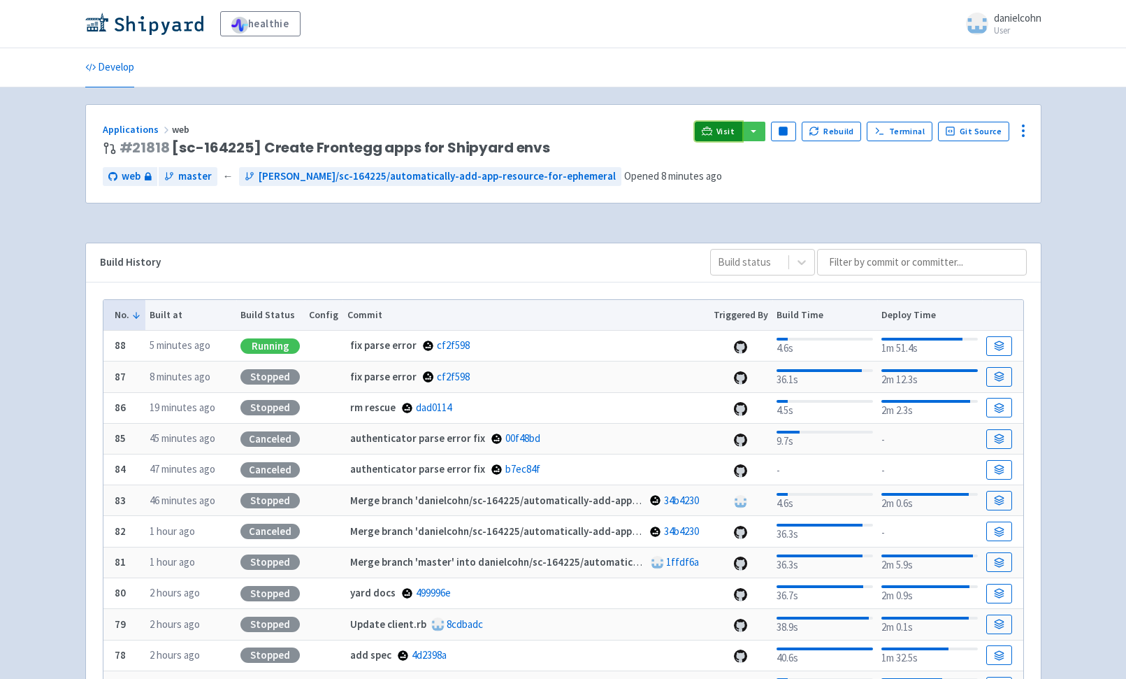
click at [710, 134] on icon at bounding box center [707, 131] width 10 height 8
click at [713, 132] on icon at bounding box center [707, 131] width 10 height 10
click at [686, 193] on div "Applications web # 21818 [sc-164225] Create Frontegg apps for Shipyard envs Vis…" at bounding box center [563, 154] width 955 height 98
click at [713, 134] on icon at bounding box center [707, 134] width 11 height 1
click at [1002, 337] on link at bounding box center [999, 346] width 25 height 20
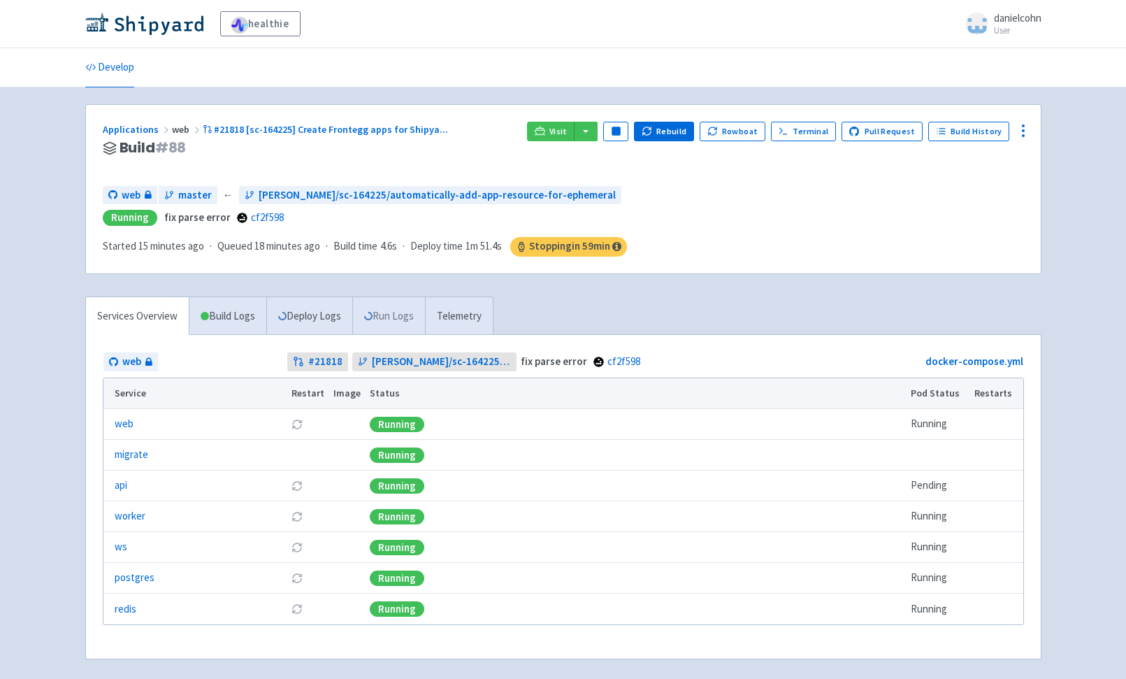
click at [391, 315] on link "Run Logs" at bounding box center [388, 316] width 73 height 38
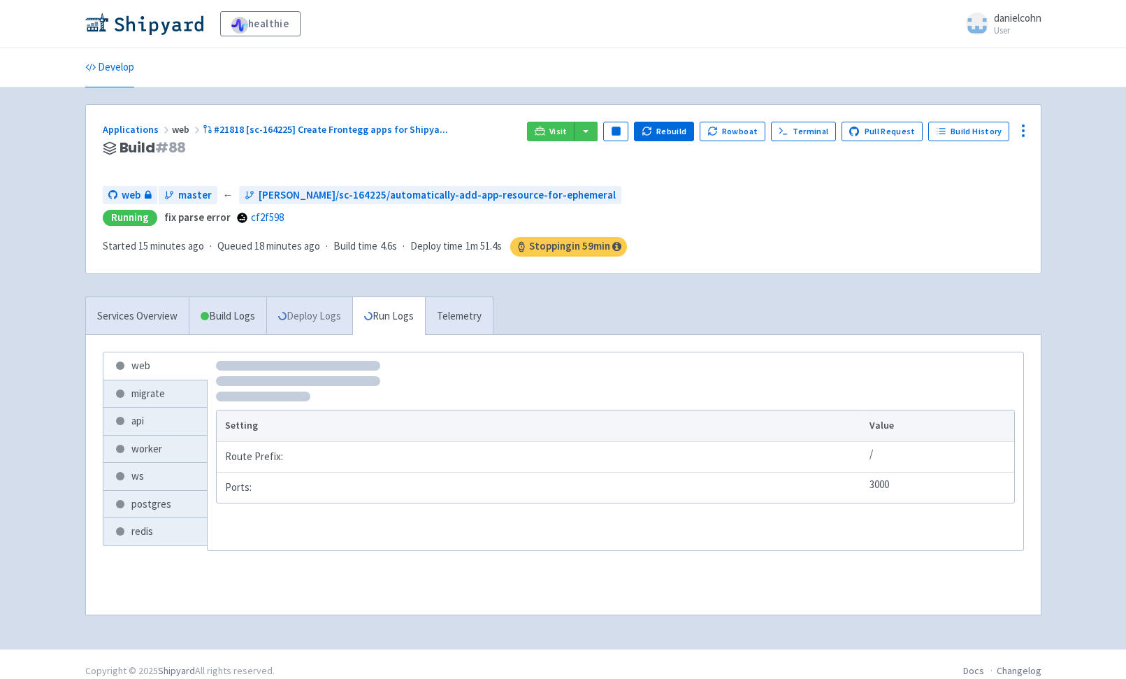
click at [334, 335] on link "Deploy Logs" at bounding box center [309, 316] width 86 height 38
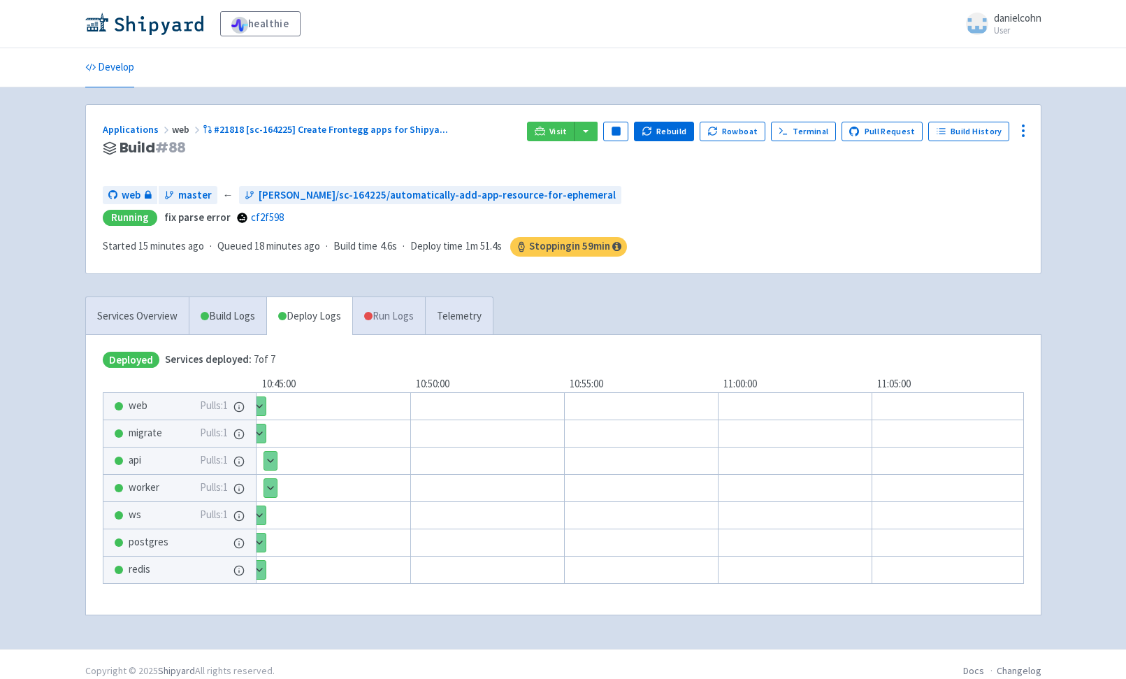
click at [391, 317] on link "Run Logs" at bounding box center [388, 316] width 73 height 38
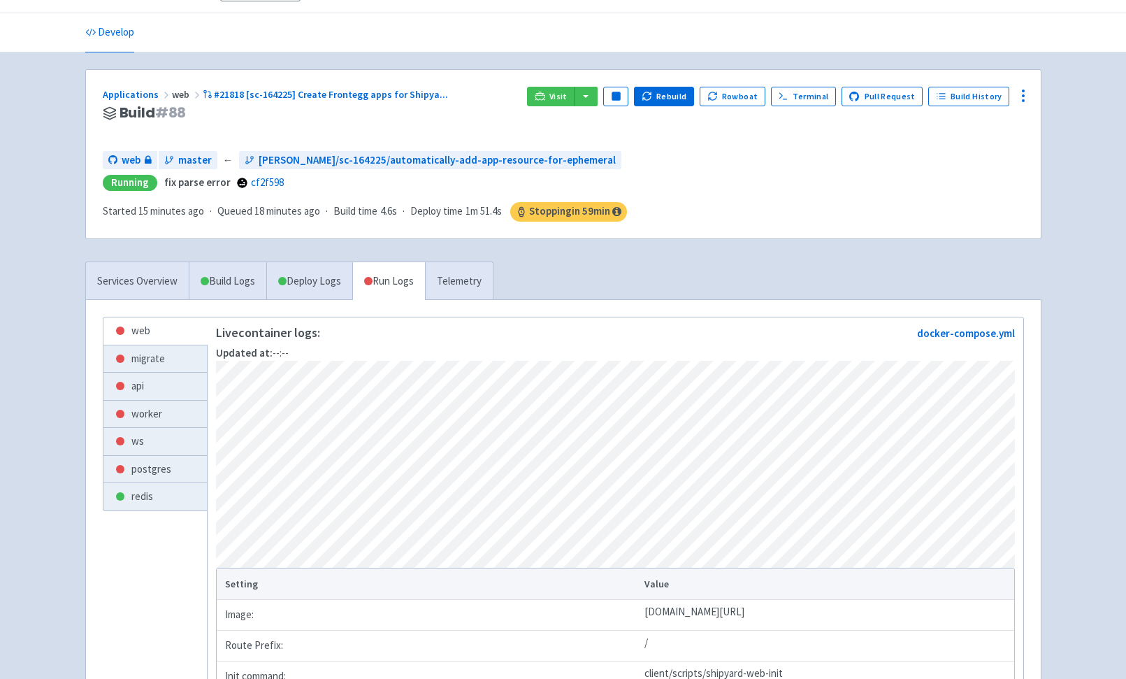
scroll to position [123, 0]
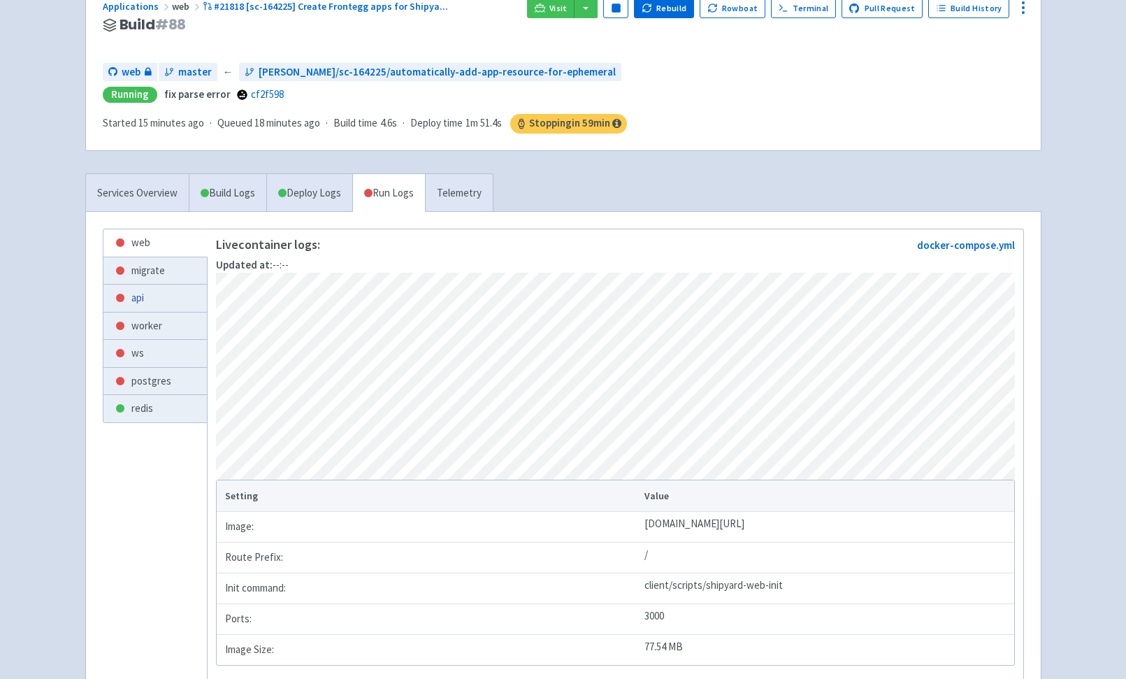
click at [165, 306] on link "api" at bounding box center [154, 298] width 103 height 27
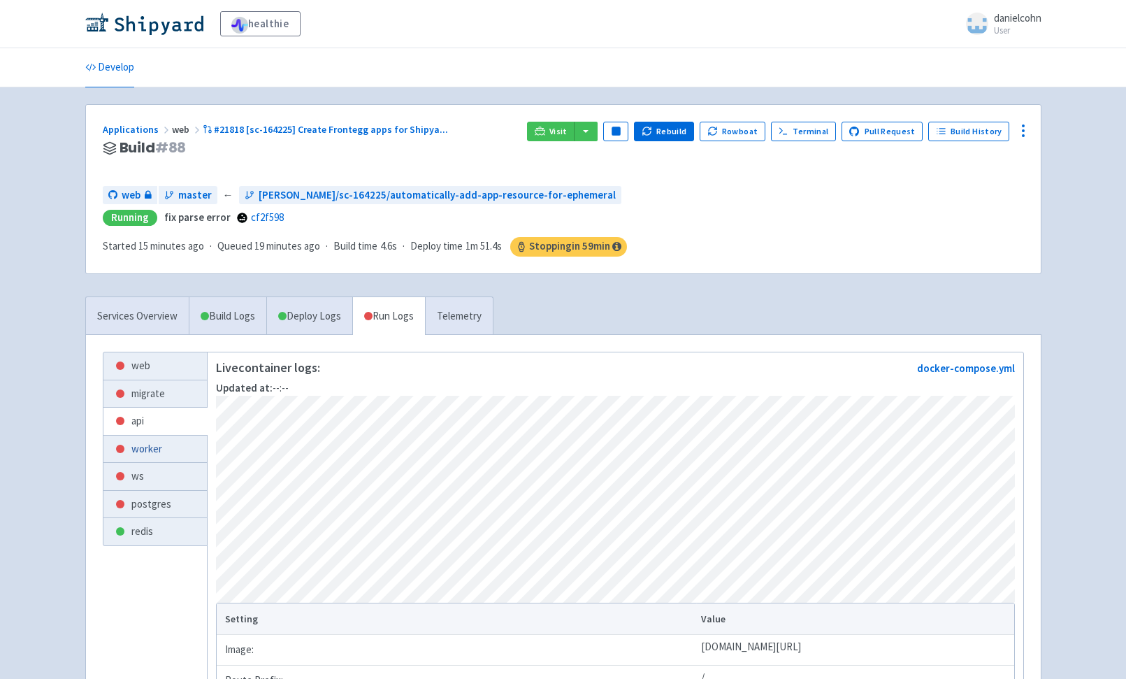
click at [155, 448] on link "worker" at bounding box center [154, 449] width 103 height 27
click at [190, 496] on link "postgres" at bounding box center [154, 504] width 103 height 27
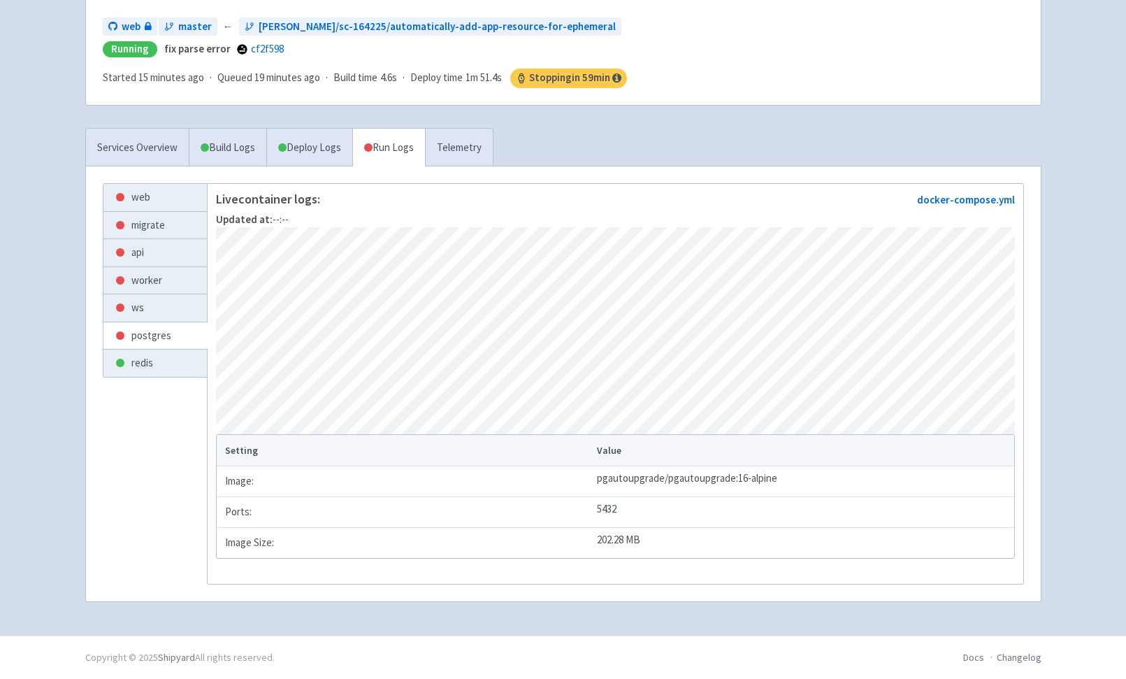
scroll to position [186, 0]
click at [139, 184] on link "web" at bounding box center [154, 197] width 103 height 27
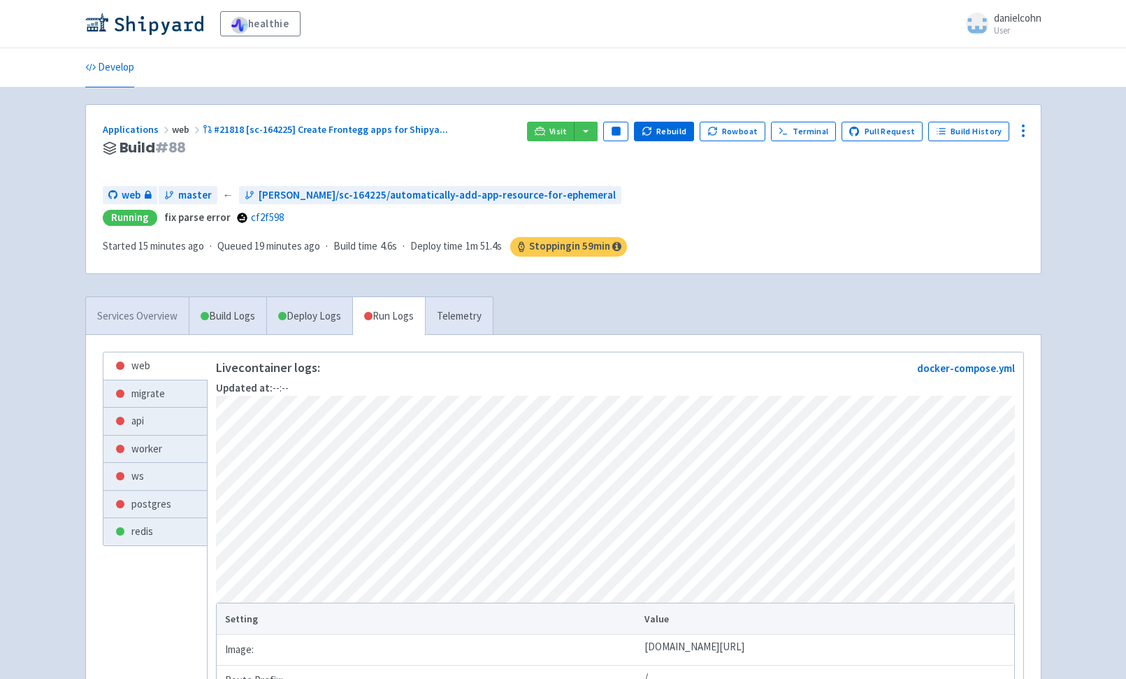
click at [142, 308] on link "Services Overview" at bounding box center [137, 316] width 103 height 38
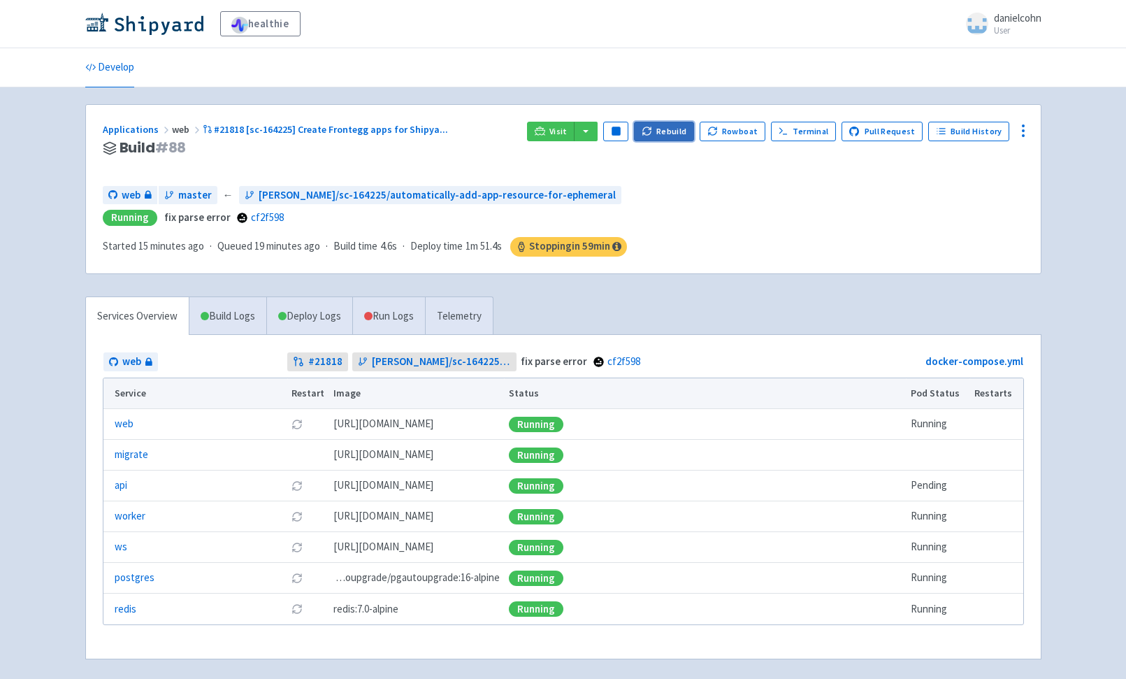
click at [668, 133] on button "Rebuild" at bounding box center [664, 132] width 60 height 20
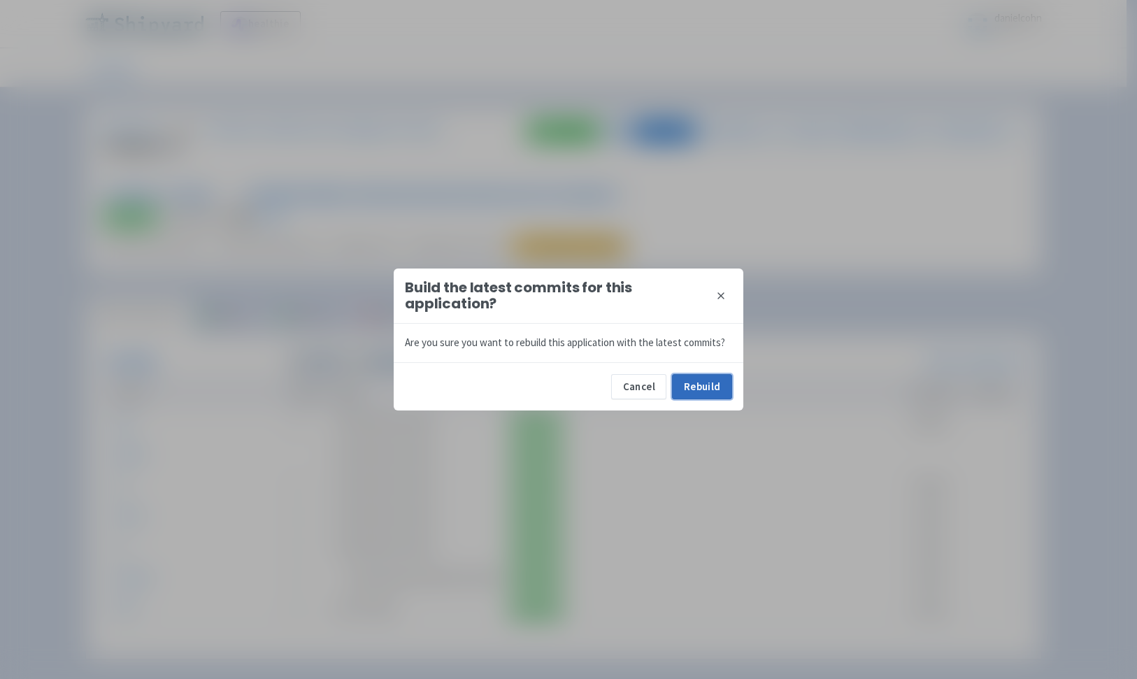
click at [711, 385] on button "Rebuild" at bounding box center [702, 386] width 60 height 25
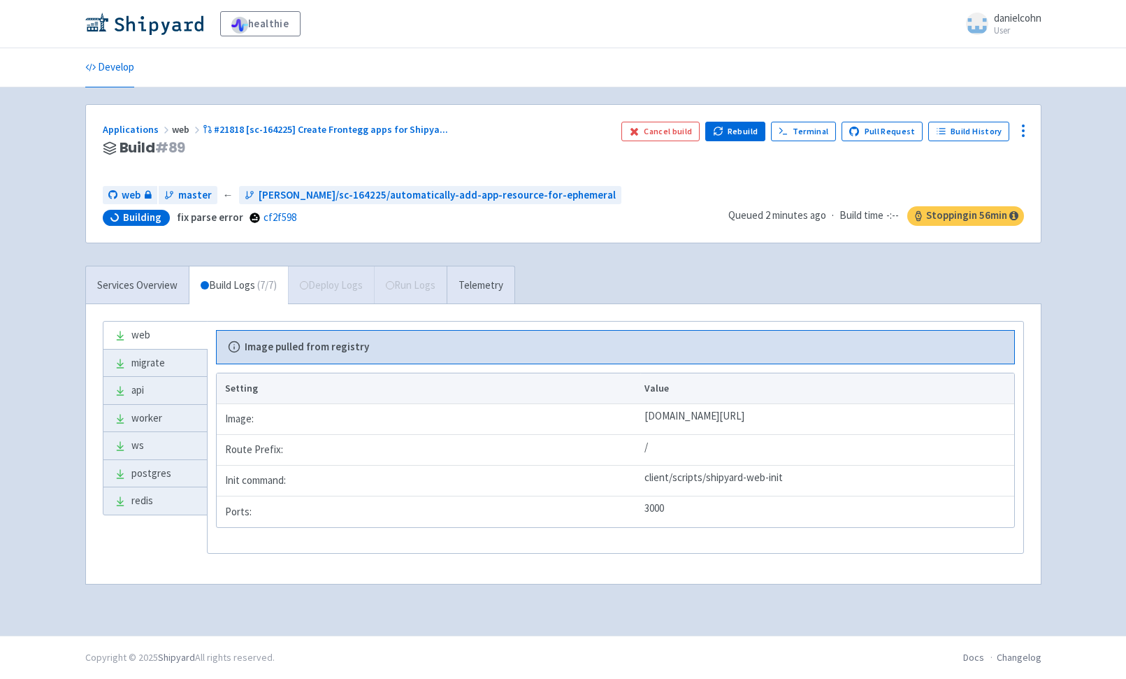
click at [303, 278] on div "Services Overview Build Logs ( 7 / 7 ) Deploy Logs Run Logs Telemetry" at bounding box center [300, 285] width 430 height 38
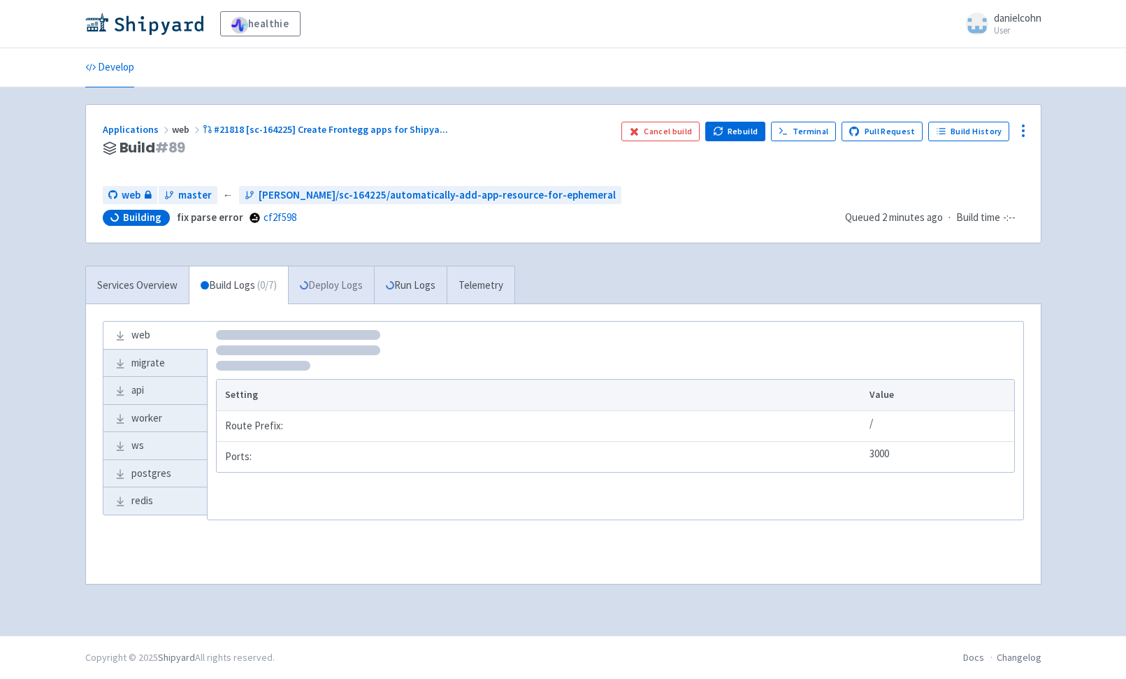
click at [333, 288] on link "Deploy Logs" at bounding box center [331, 285] width 86 height 38
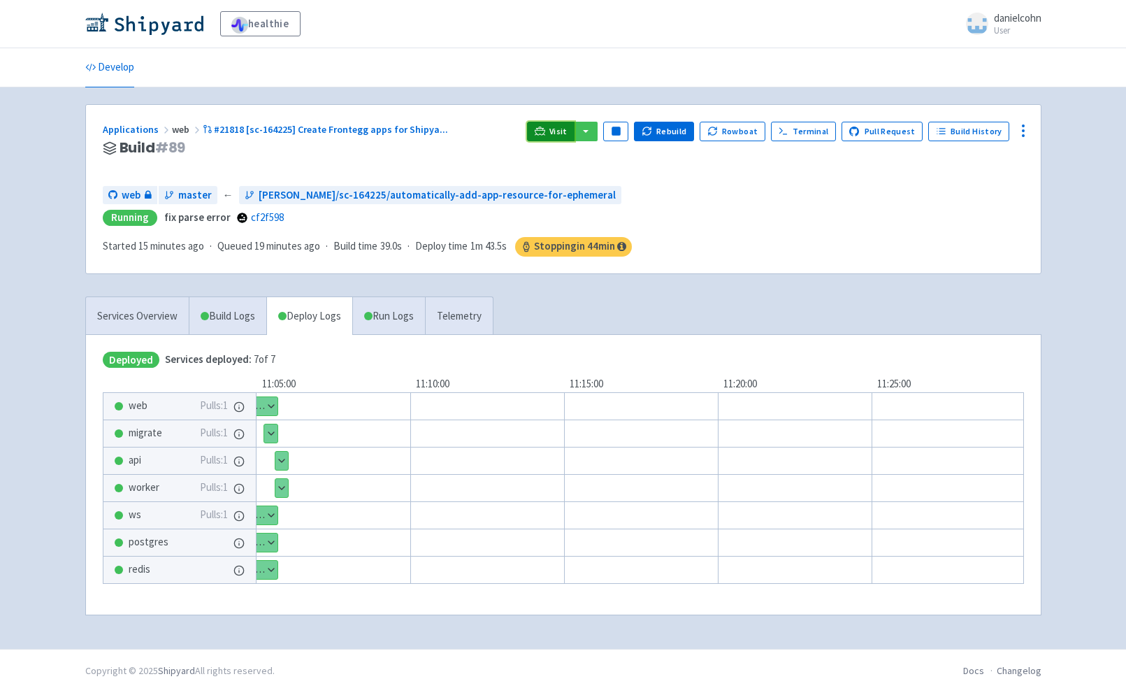
click at [567, 136] on span "Visit" at bounding box center [559, 131] width 18 height 11
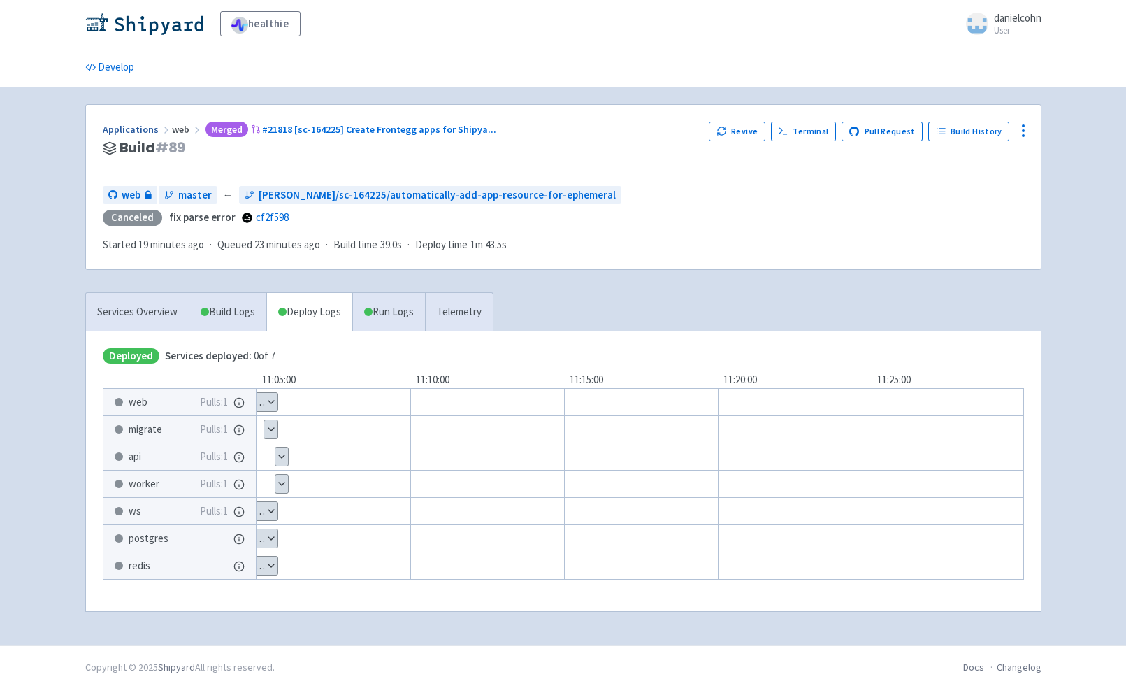
click at [116, 124] on link "Applications" at bounding box center [137, 129] width 69 height 13
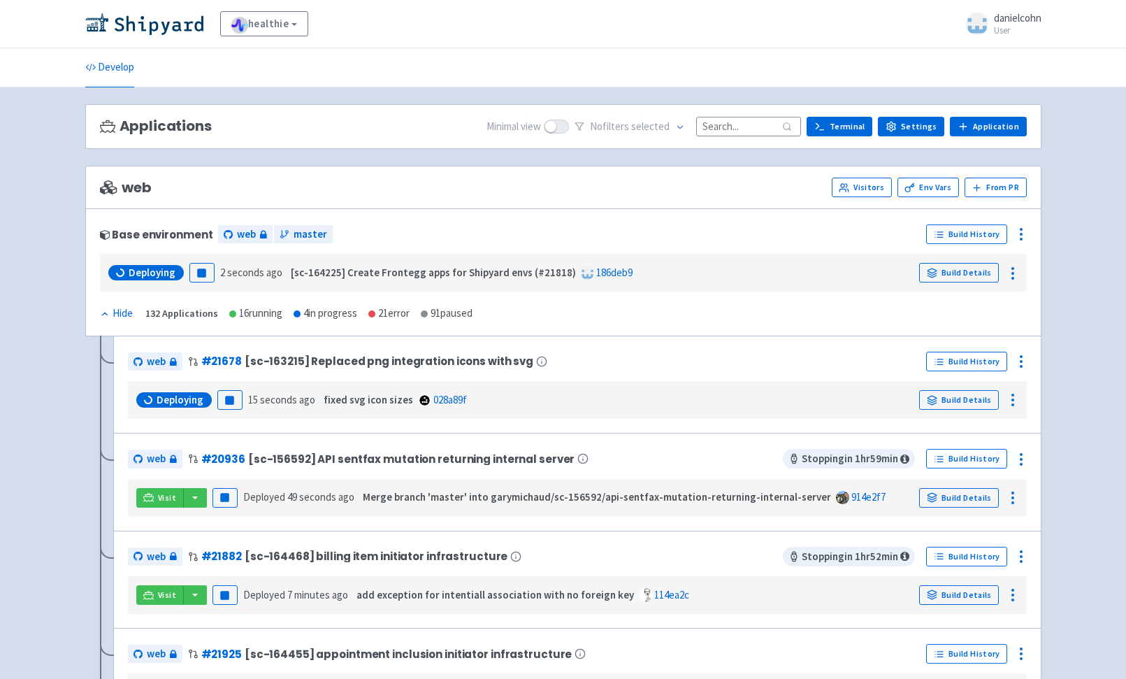
click at [733, 123] on input at bounding box center [748, 126] width 105 height 19
paste input "[PERSON_NAME]/sc-161383/add-mobile-compatibility-to-web-auth"
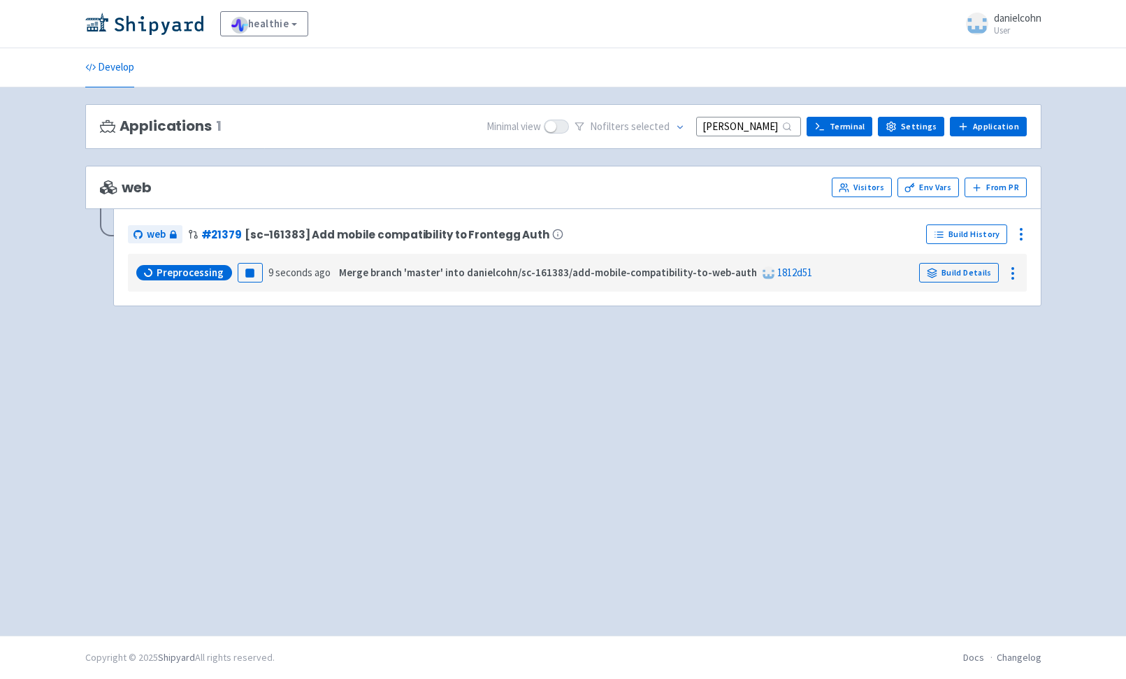
scroll to position [0, 193]
type input "[PERSON_NAME]/sc-161383/add-mobile-compatibility-to-web-auth"
click at [954, 269] on link "Build Details" at bounding box center [959, 273] width 80 height 20
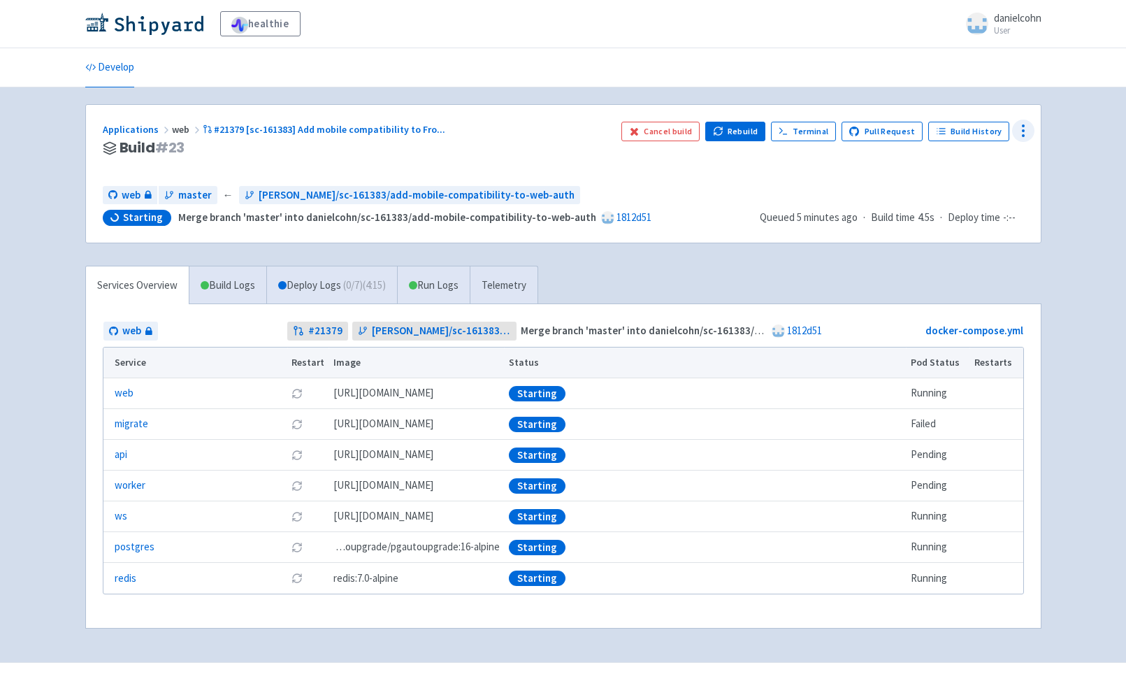
click at [1020, 136] on icon at bounding box center [1023, 130] width 17 height 17
click at [966, 168] on span "Configure" at bounding box center [947, 163] width 44 height 20
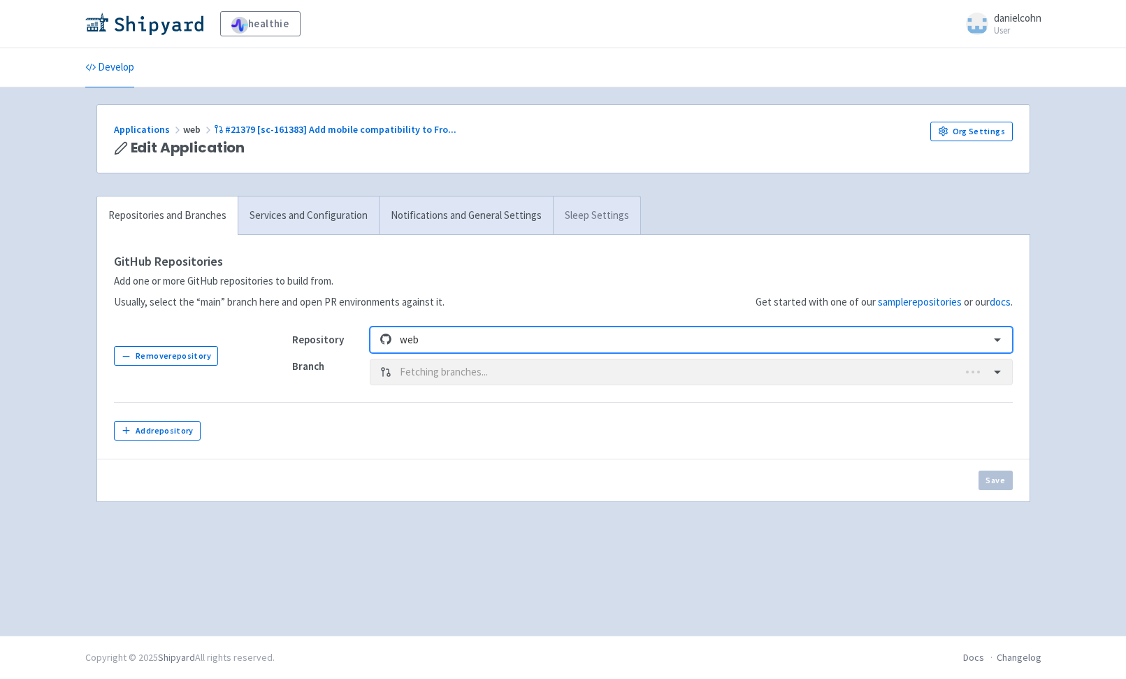
click at [575, 220] on link "Sleep Settings" at bounding box center [596, 215] width 87 height 38
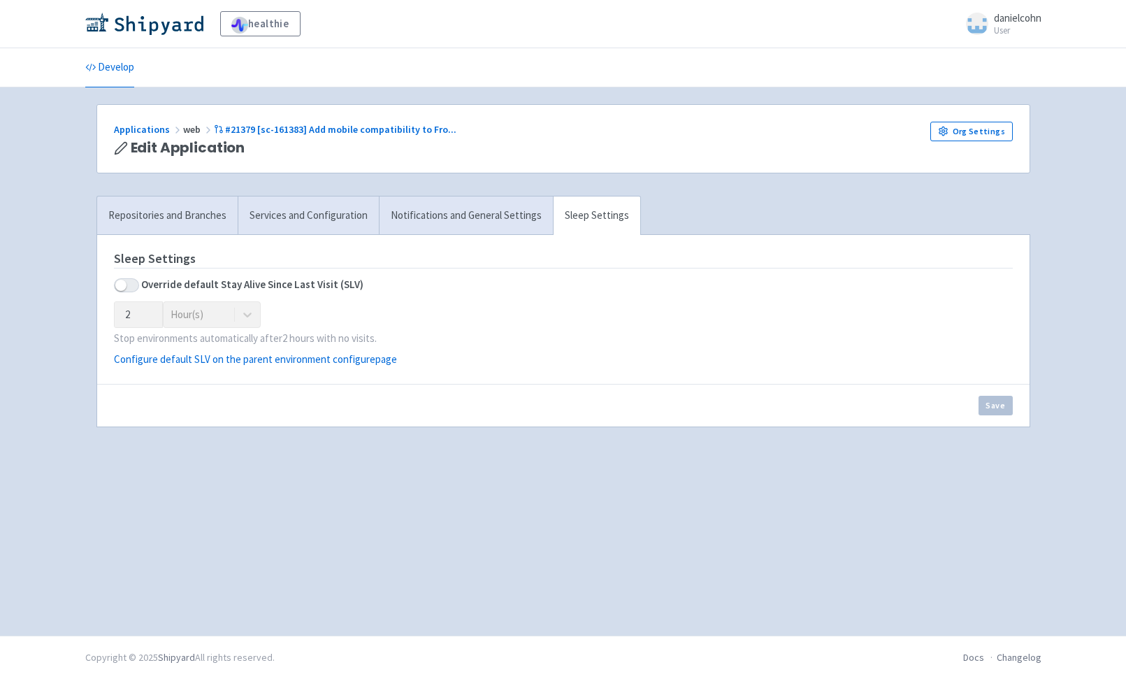
click at [0, 0] on div "Sleep Settings Override default Stay Alive Since Last Visit (SLV) 2 Hour(s) Sto…" at bounding box center [0, 0] width 0 height 0
click at [121, 281] on span at bounding box center [126, 285] width 25 height 14
click at [121, 281] on input "checkbox" at bounding box center [118, 284] width 9 height 9
checkbox input "true"
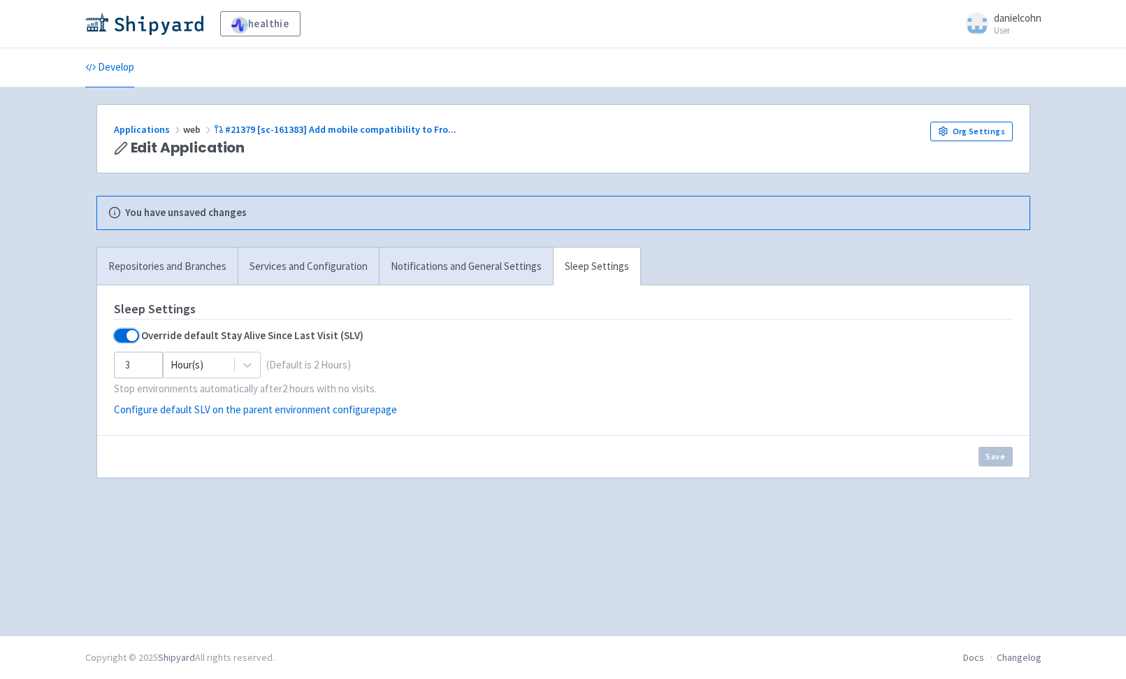
click at [143, 361] on input "3" at bounding box center [138, 365] width 49 height 27
click at [143, 361] on input "4" at bounding box center [138, 365] width 49 height 27
click at [143, 361] on input "5" at bounding box center [138, 365] width 49 height 27
click at [143, 361] on input "6" at bounding box center [138, 365] width 49 height 27
click at [143, 361] on input "7" at bounding box center [138, 365] width 49 height 27
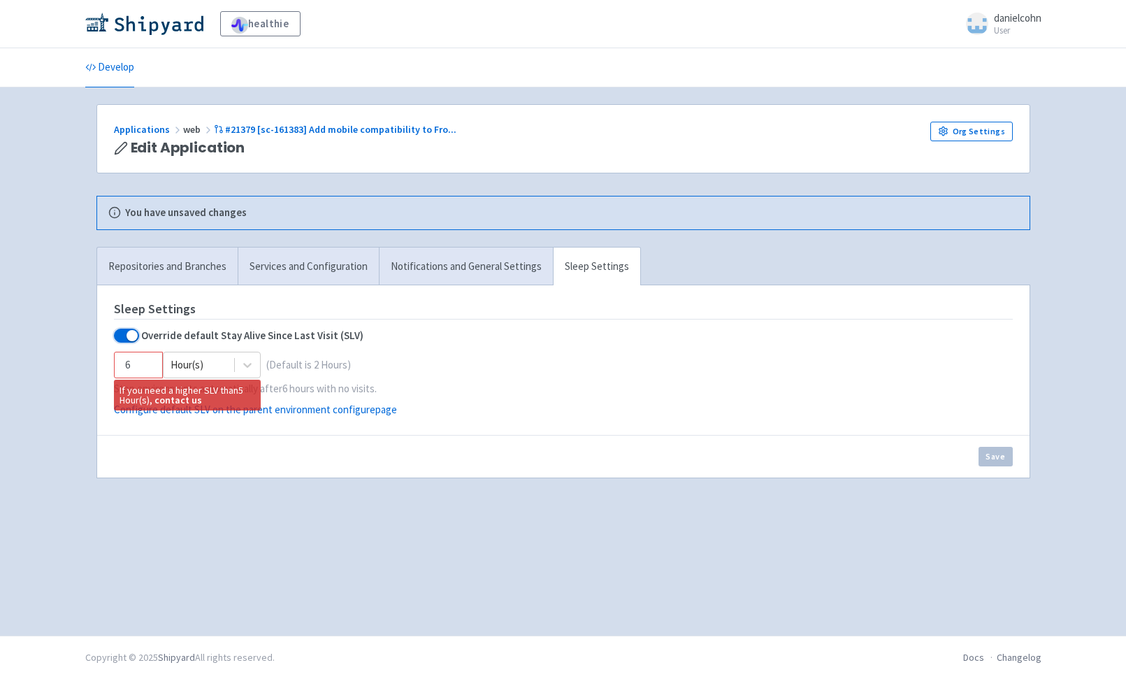
click at [144, 370] on input "6" at bounding box center [138, 365] width 49 height 27
type input "5"
click at [144, 370] on input "5" at bounding box center [138, 365] width 49 height 27
click at [992, 459] on button "Save" at bounding box center [996, 457] width 34 height 20
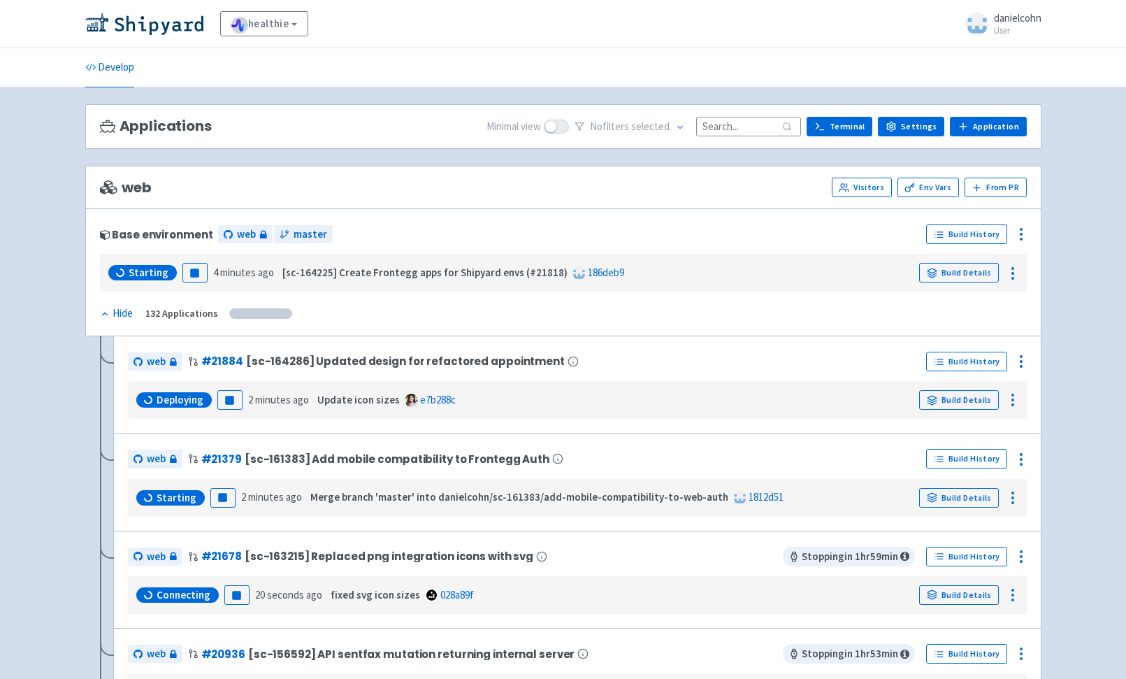
click at [659, 225] on div "Base environment web master" at bounding box center [511, 234] width 822 height 22
click at [975, 496] on link "Build Details" at bounding box center [959, 498] width 80 height 20
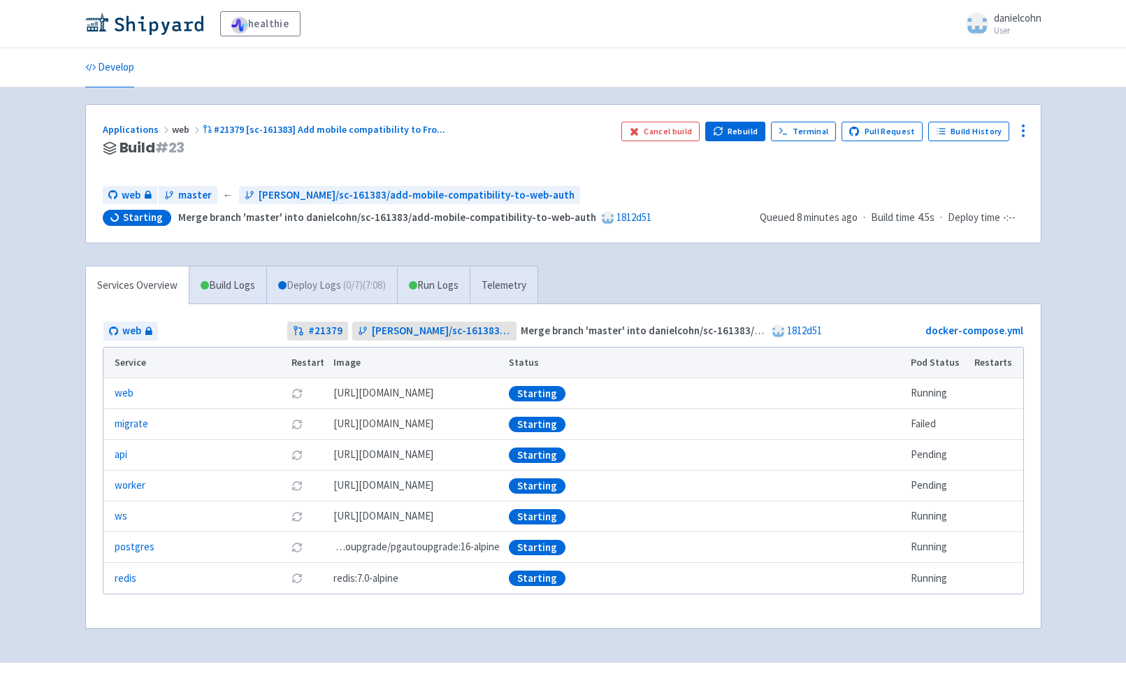
click at [319, 292] on link "Deploy Logs ( 0 / 7 ) (7:08)" at bounding box center [331, 285] width 131 height 38
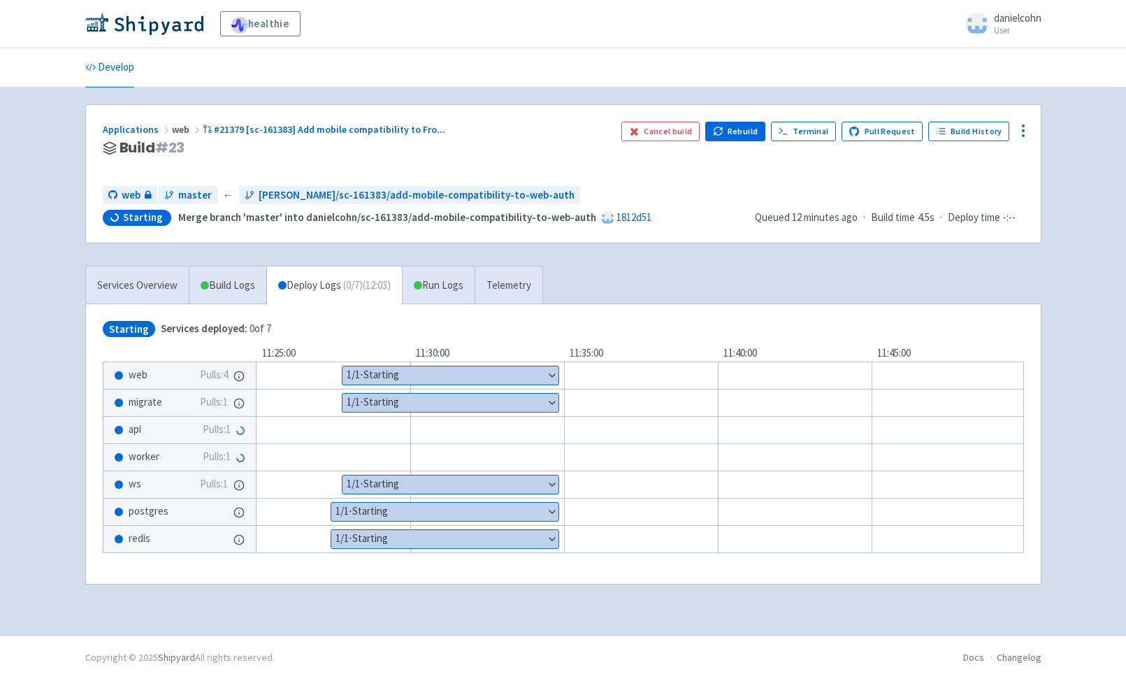
drag, startPoint x: 1041, startPoint y: 301, endPoint x: 1132, endPoint y: 262, distance: 99.0
click at [1043, 301] on div "Services Overview Build Logs Deploy Logs ( 0 / 7 ) (12:03) Run Logs Telemetry S…" at bounding box center [563, 434] width 973 height 336
click at [1031, 127] on icon at bounding box center [1023, 130] width 17 height 17
click at [975, 236] on span "Env Vars" at bounding box center [971, 238] width 93 height 20
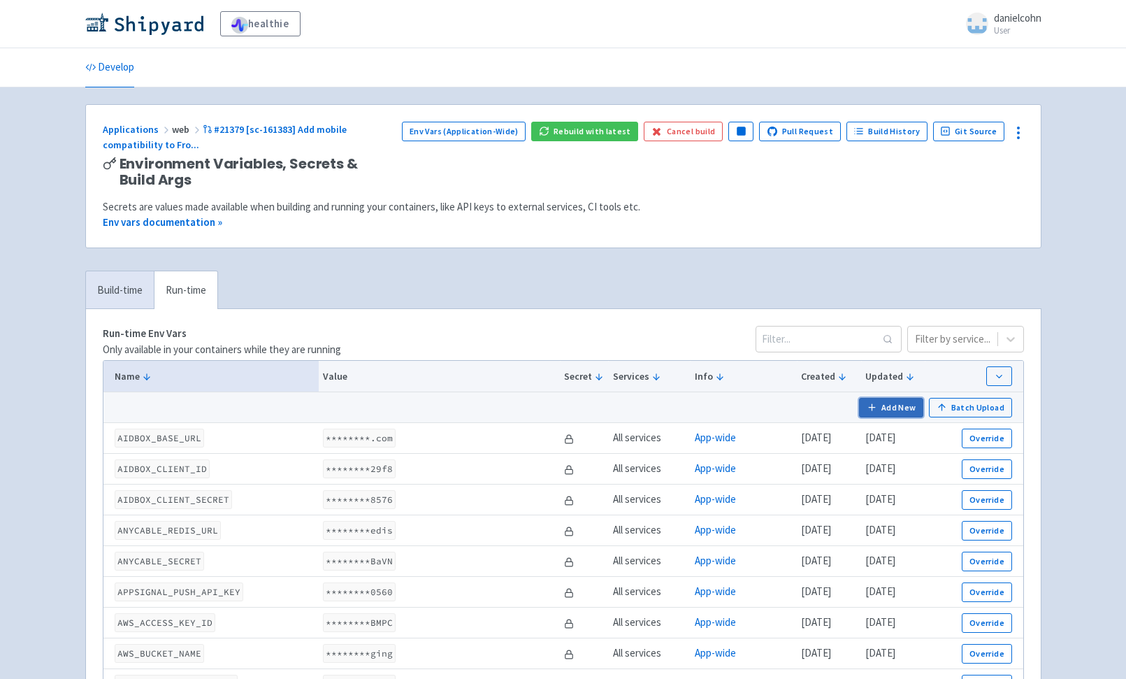
click at [877, 404] on icon "button" at bounding box center [872, 407] width 10 height 10
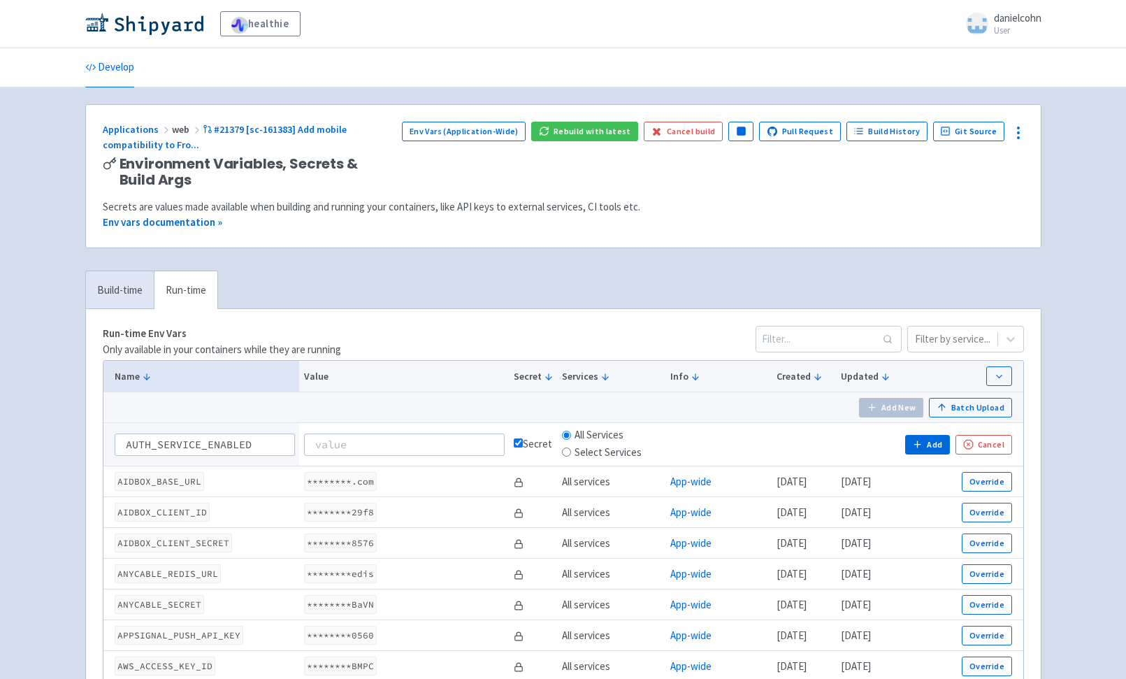
type input "AUTH_SERVICE_ENABLED"
click at [367, 448] on input at bounding box center [404, 445] width 201 height 22
type input "true"
click at [123, 446] on input "AUTH_SERVICE_ENABLED" at bounding box center [205, 445] width 180 height 22
type input "AUTH_SERVICE_ENABLED"
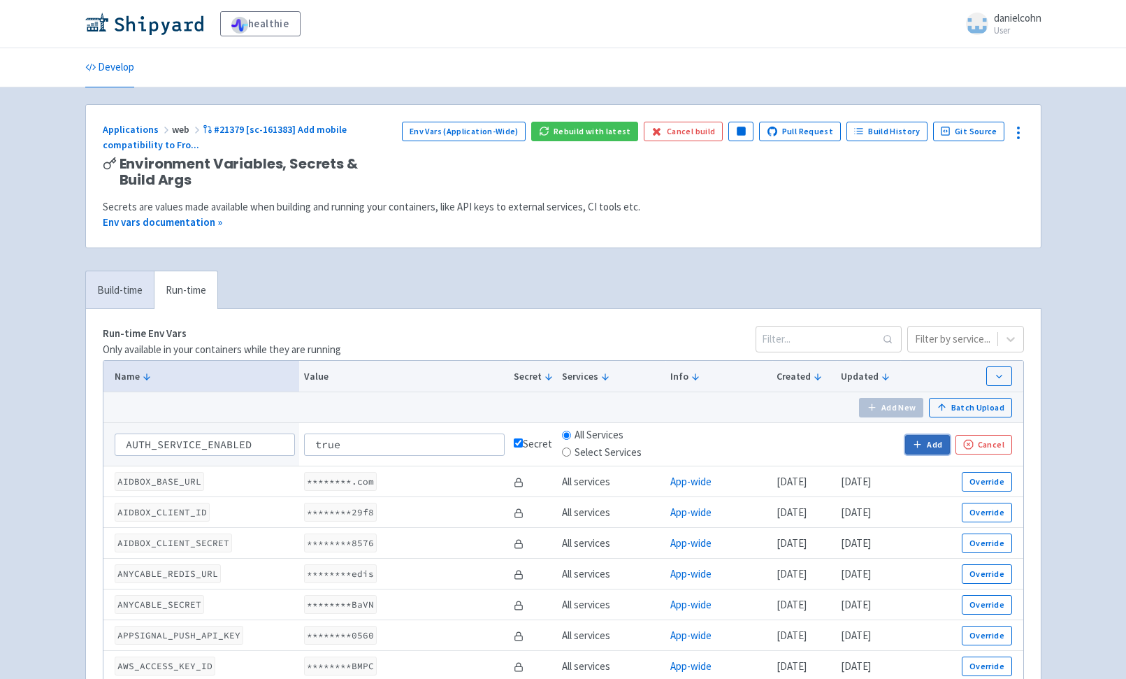
click at [920, 450] on icon "button" at bounding box center [917, 444] width 10 height 10
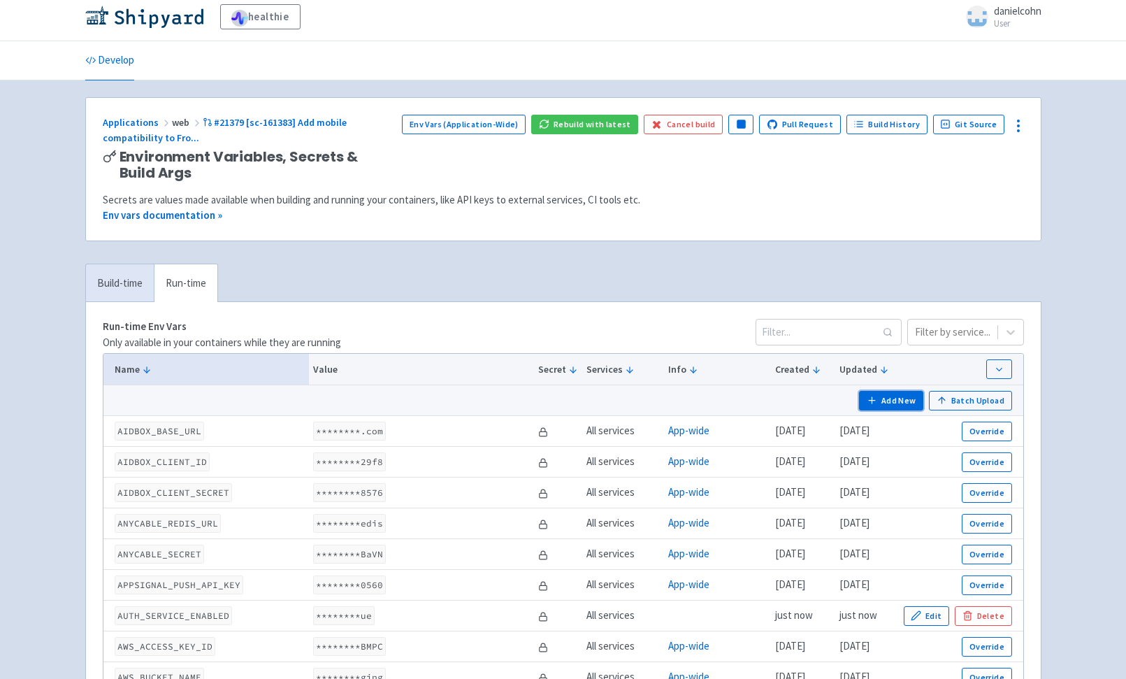
scroll to position [11, 0]
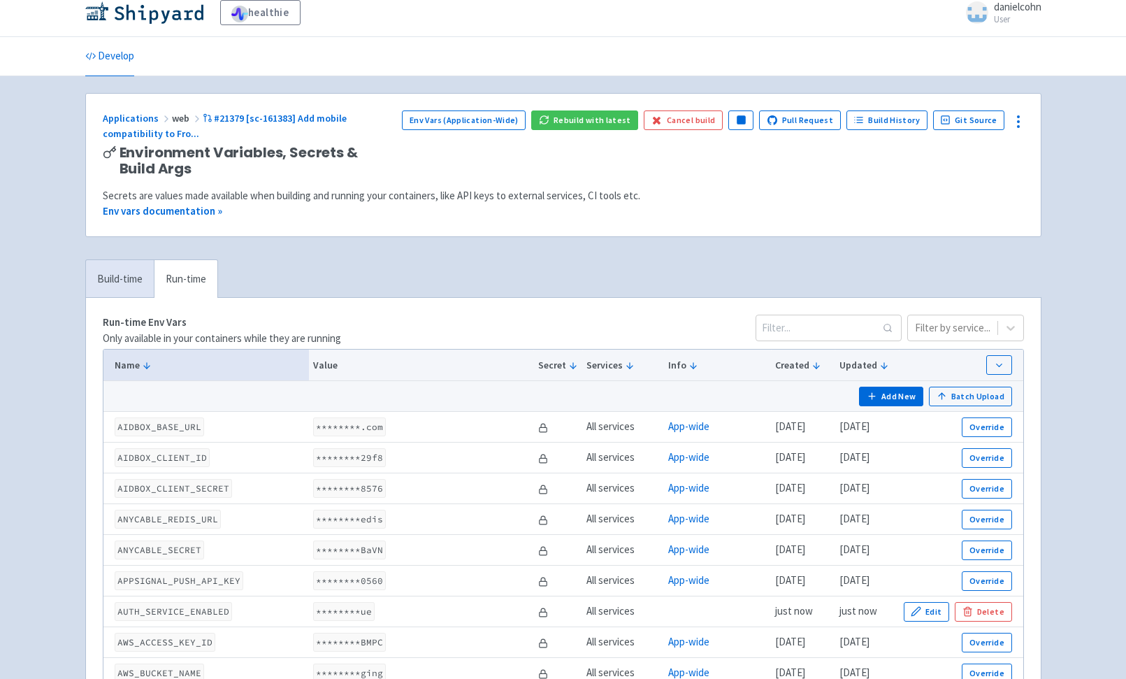
click at [300, 112] on div "Applications web #21379 [sc-161383] Add mobile compatibility to Fro ..." at bounding box center [247, 125] width 289 height 31
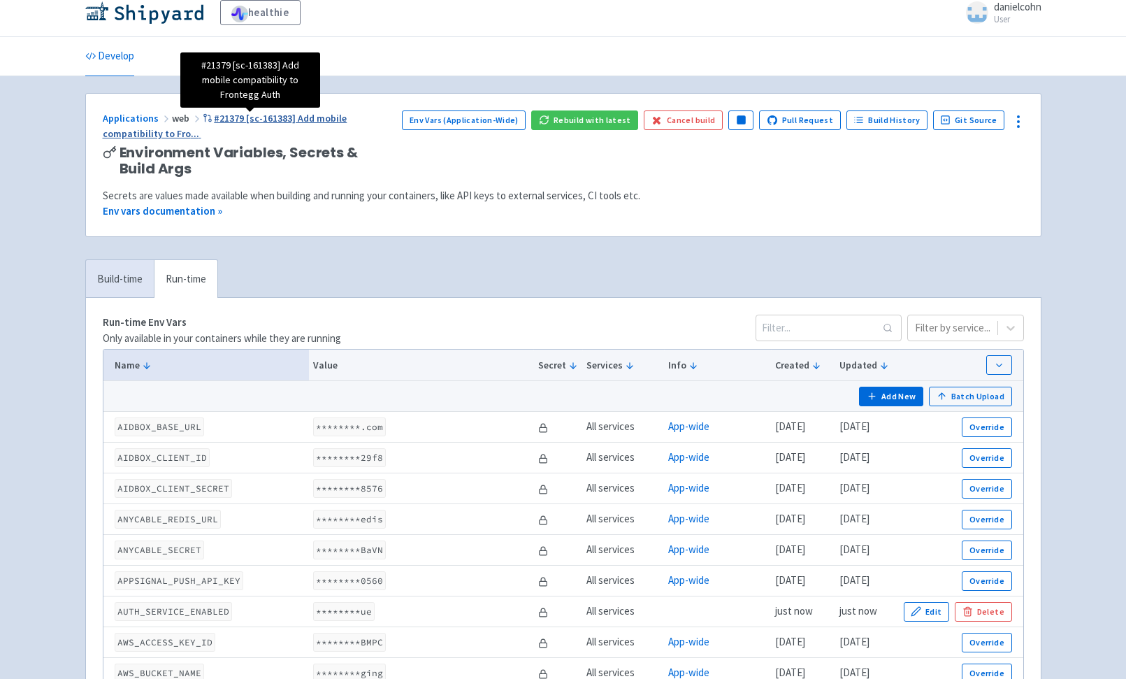
click at [308, 119] on span "#21379 [sc-161383] Add mobile compatibility to Fro ..." at bounding box center [225, 126] width 245 height 29
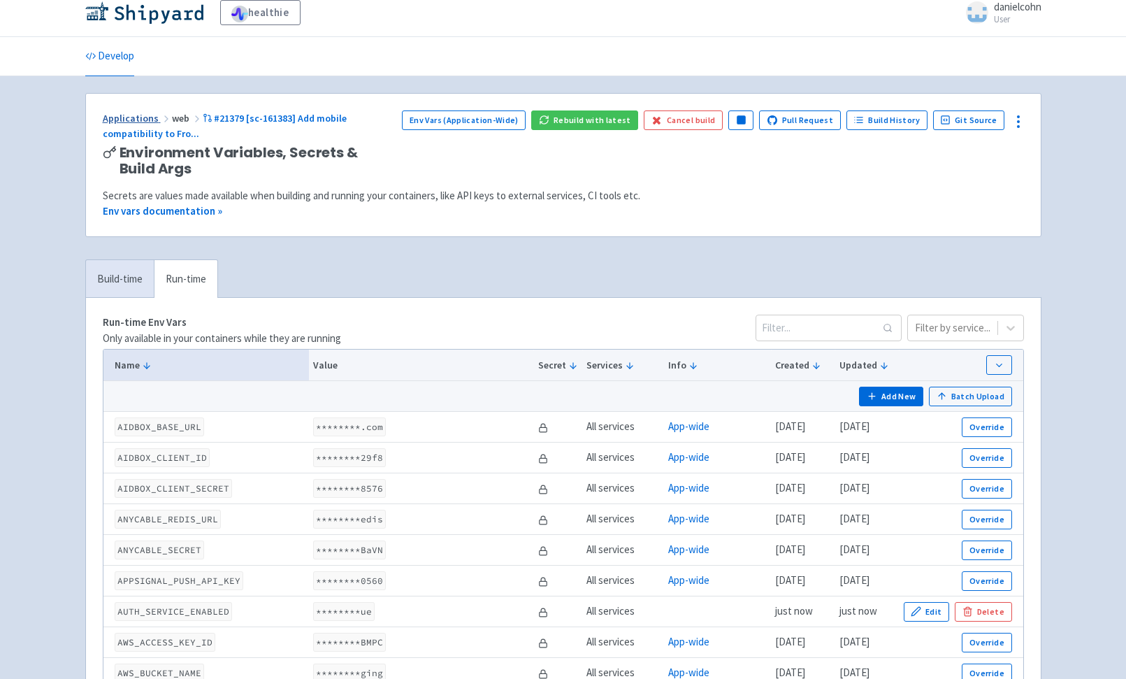
click at [121, 115] on link "Applications" at bounding box center [137, 118] width 69 height 13
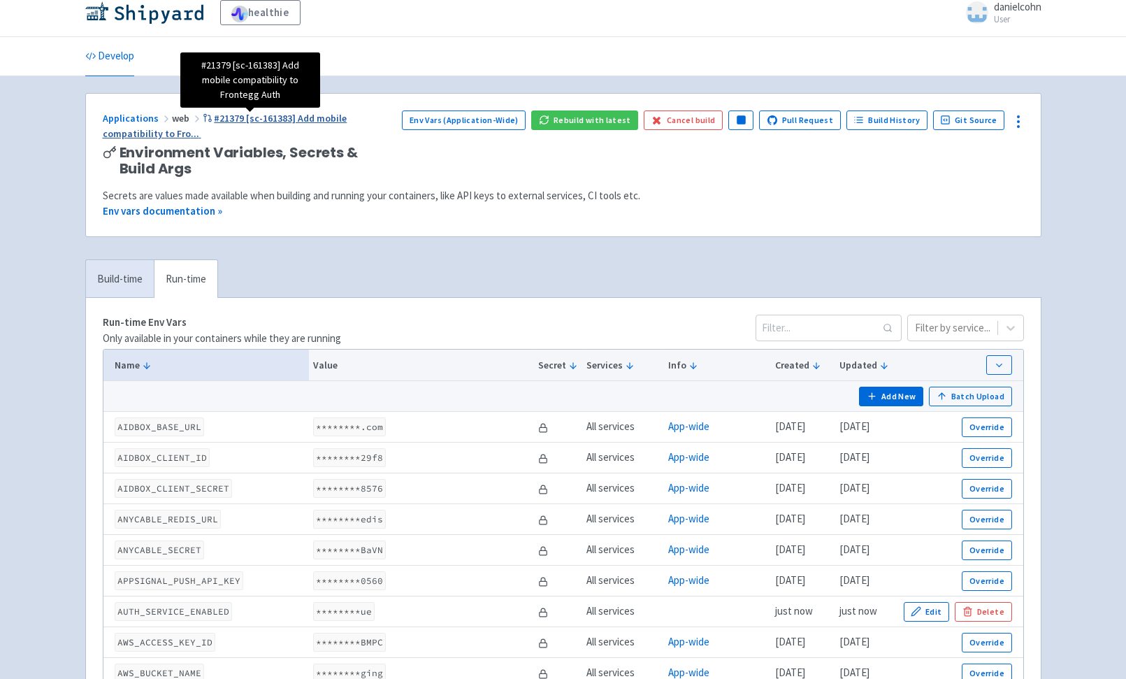
click at [348, 122] on span "#21379 [sc-161383] Add mobile compatibility to Fro ..." at bounding box center [225, 126] width 245 height 29
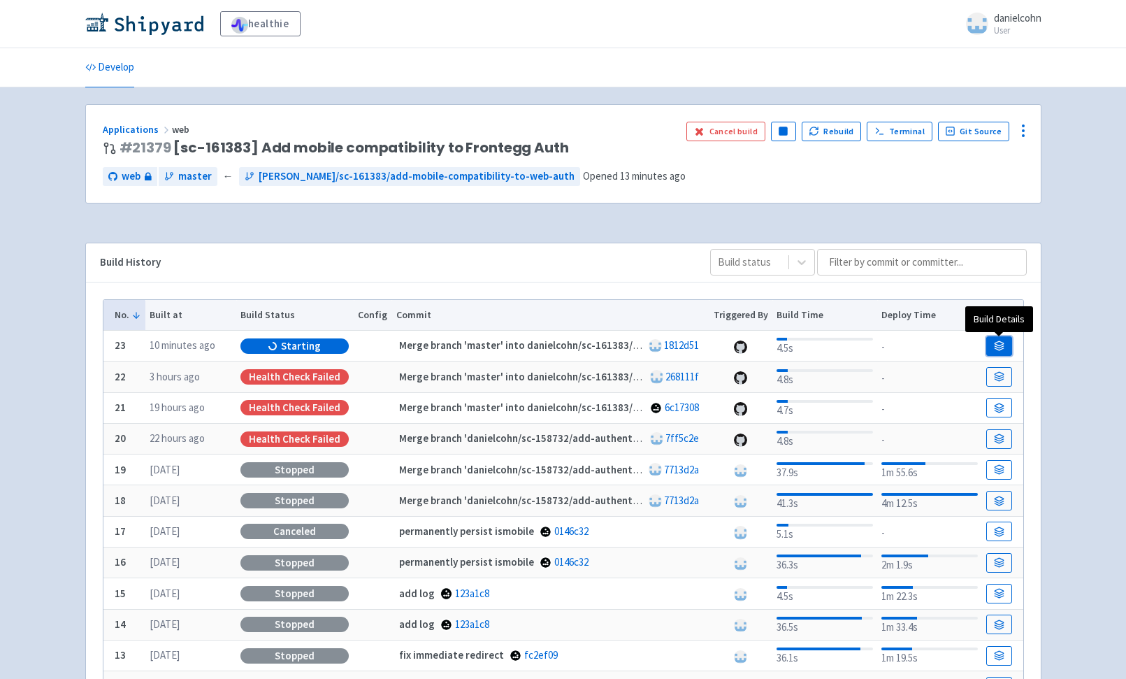
click at [995, 343] on icon at bounding box center [999, 346] width 10 height 10
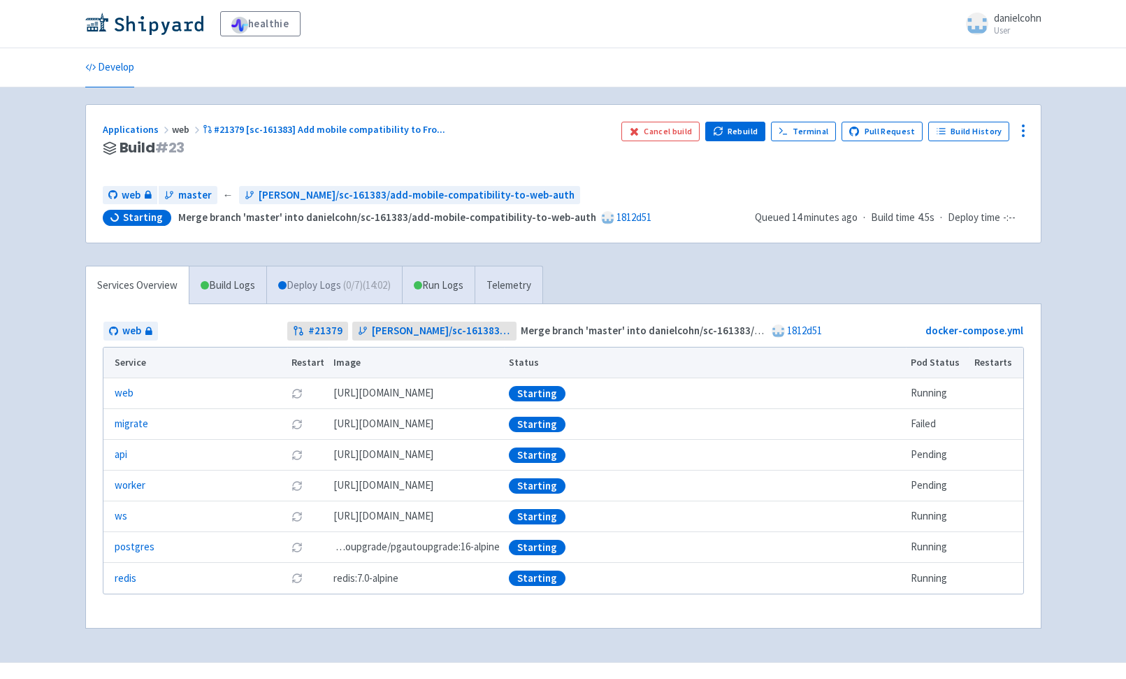
click at [345, 291] on link "Deploy Logs ( 0 / 7 ) (14:02)" at bounding box center [334, 285] width 136 height 38
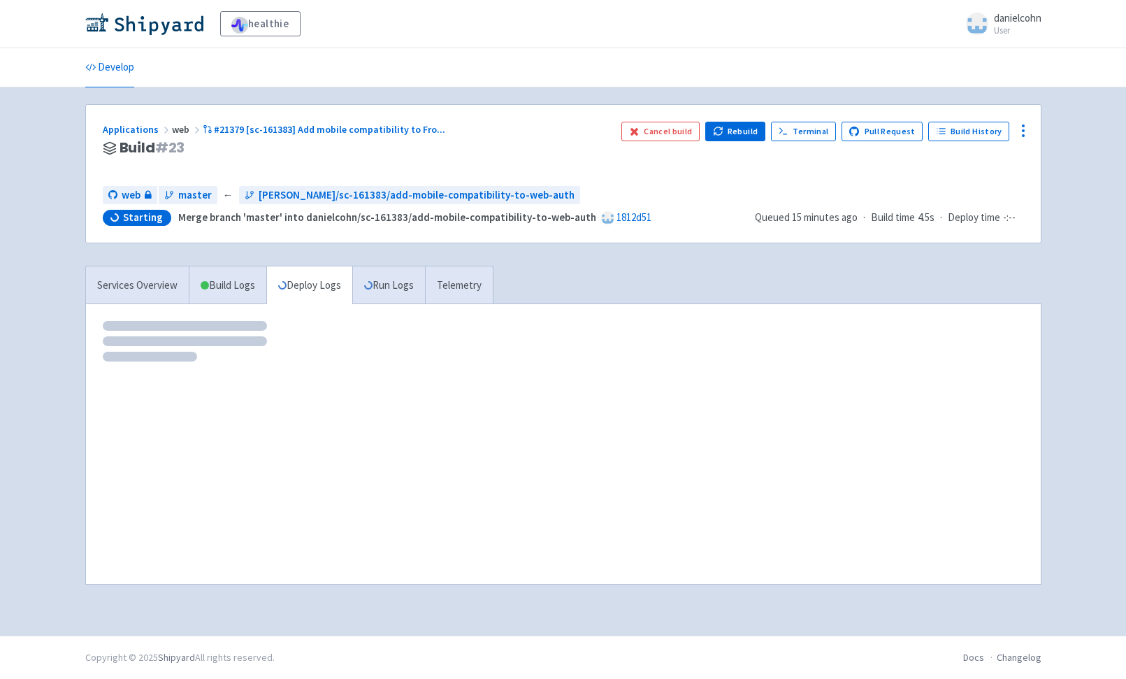
click at [636, 468] on div at bounding box center [563, 444] width 955 height 280
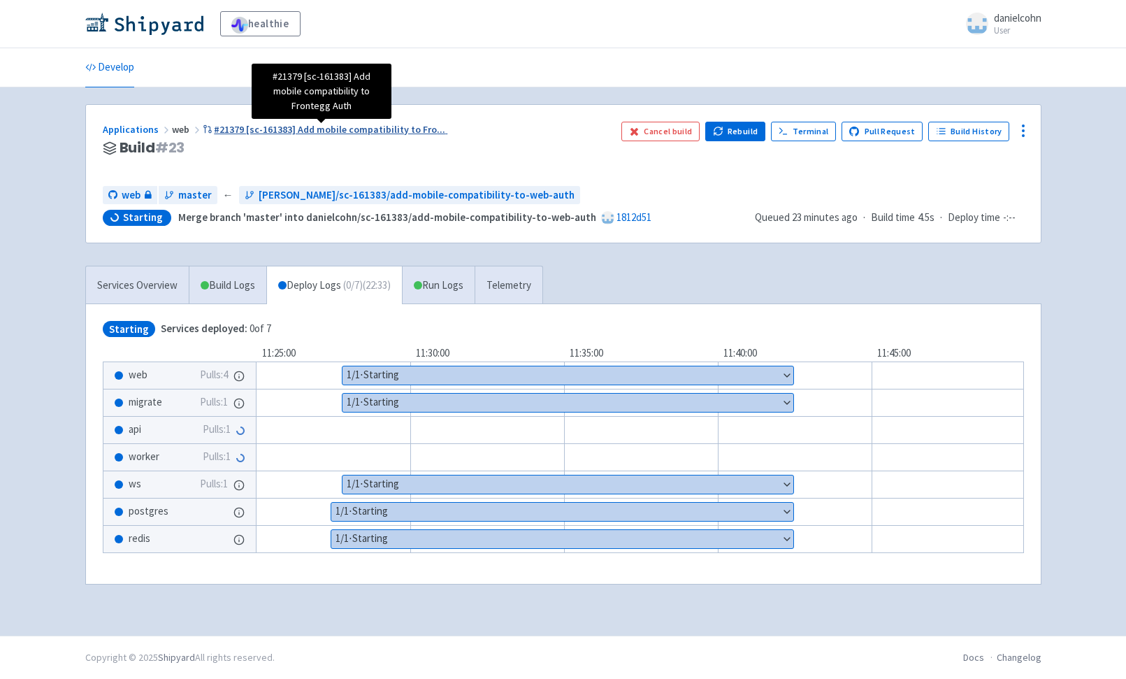
click at [348, 127] on span "#21379 [sc-161383] Add mobile compatibility to Fro ..." at bounding box center [329, 129] width 231 height 13
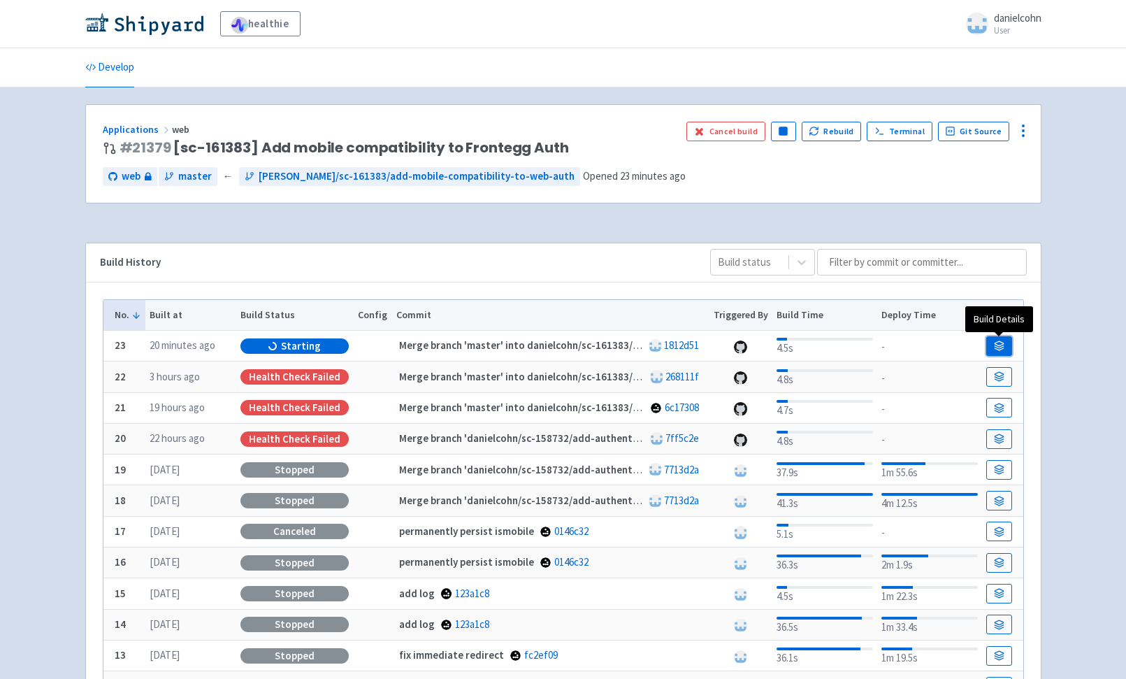
click at [997, 342] on icon at bounding box center [999, 346] width 10 height 10
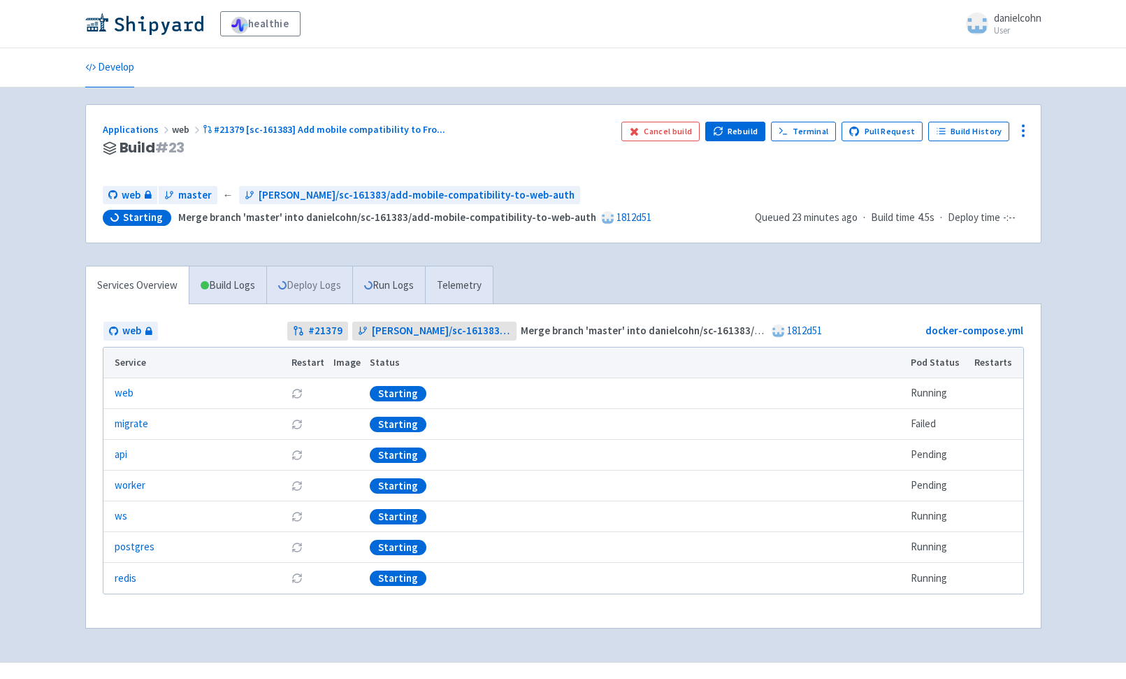
click at [316, 293] on link "Deploy Logs" at bounding box center [309, 285] width 86 height 38
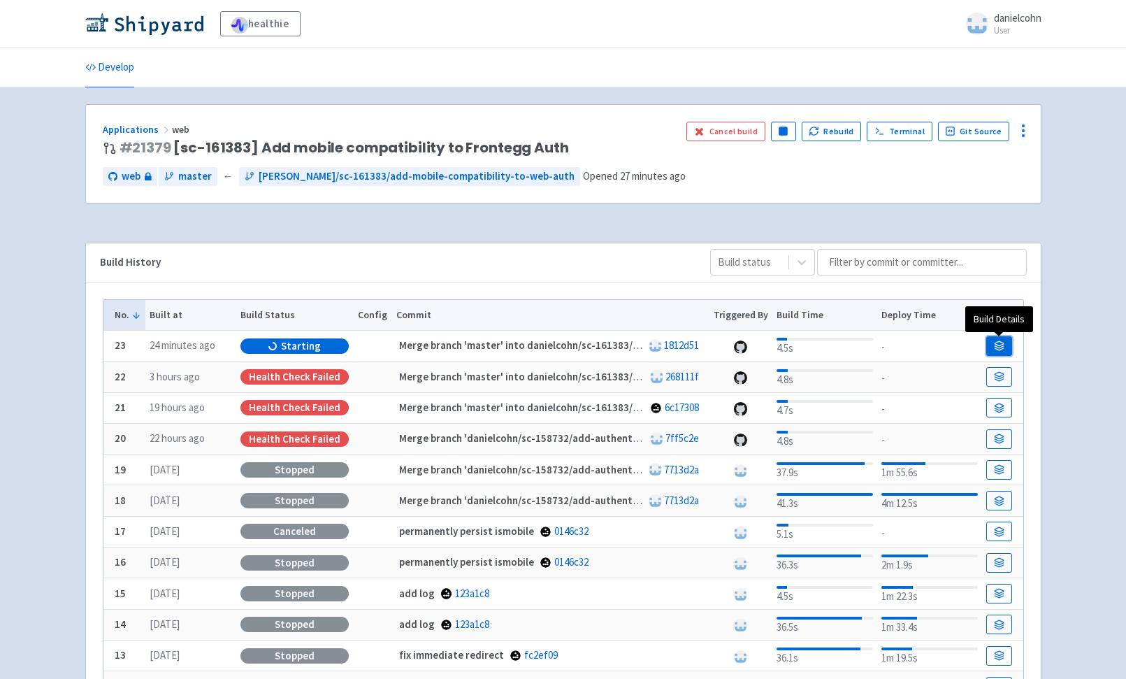
click at [1001, 345] on icon at bounding box center [999, 343] width 9 height 4
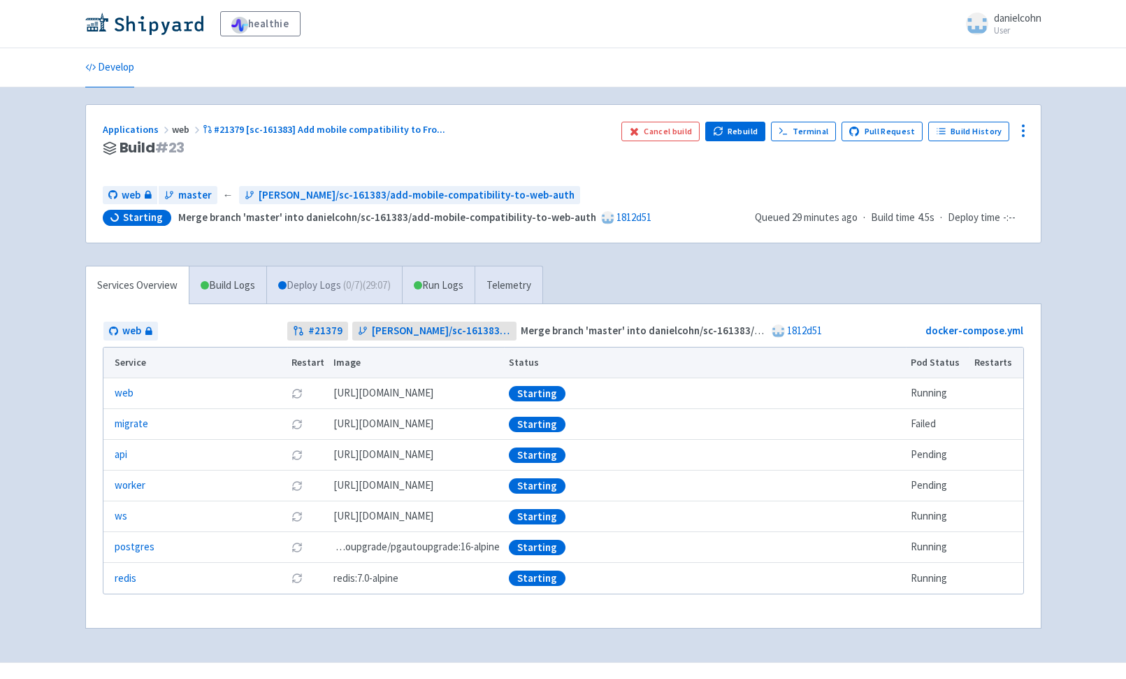
click at [380, 277] on link "Deploy Logs ( 0 / 7 ) (29:07)" at bounding box center [334, 285] width 136 height 38
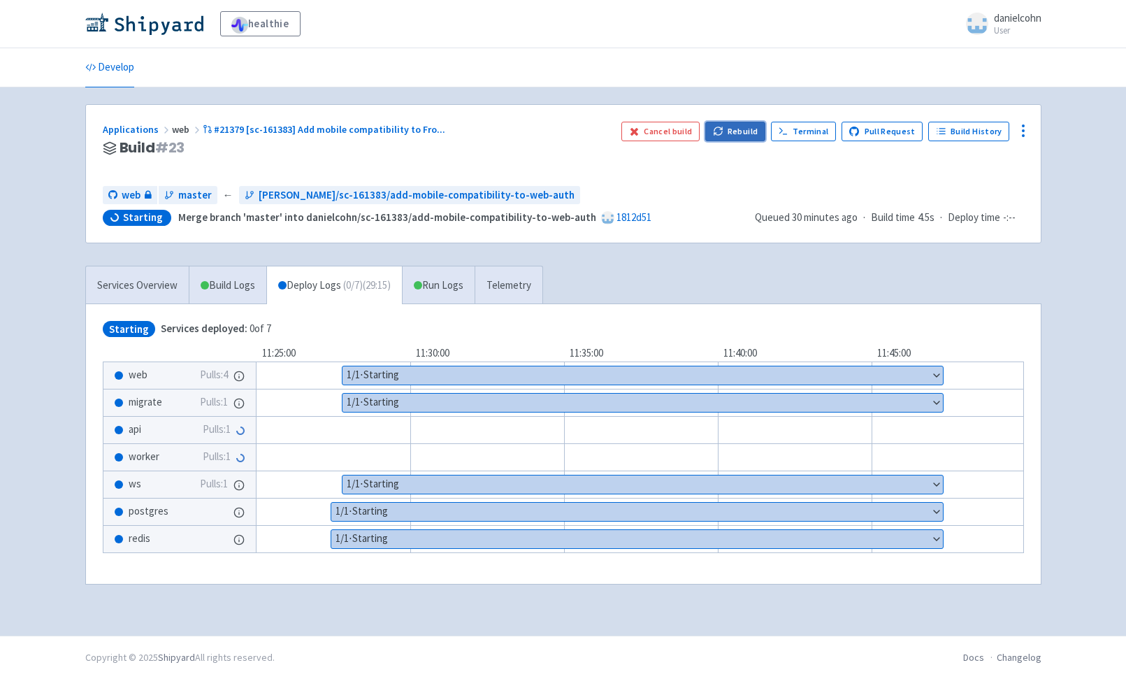
click at [719, 132] on button "Rebuild" at bounding box center [736, 132] width 60 height 20
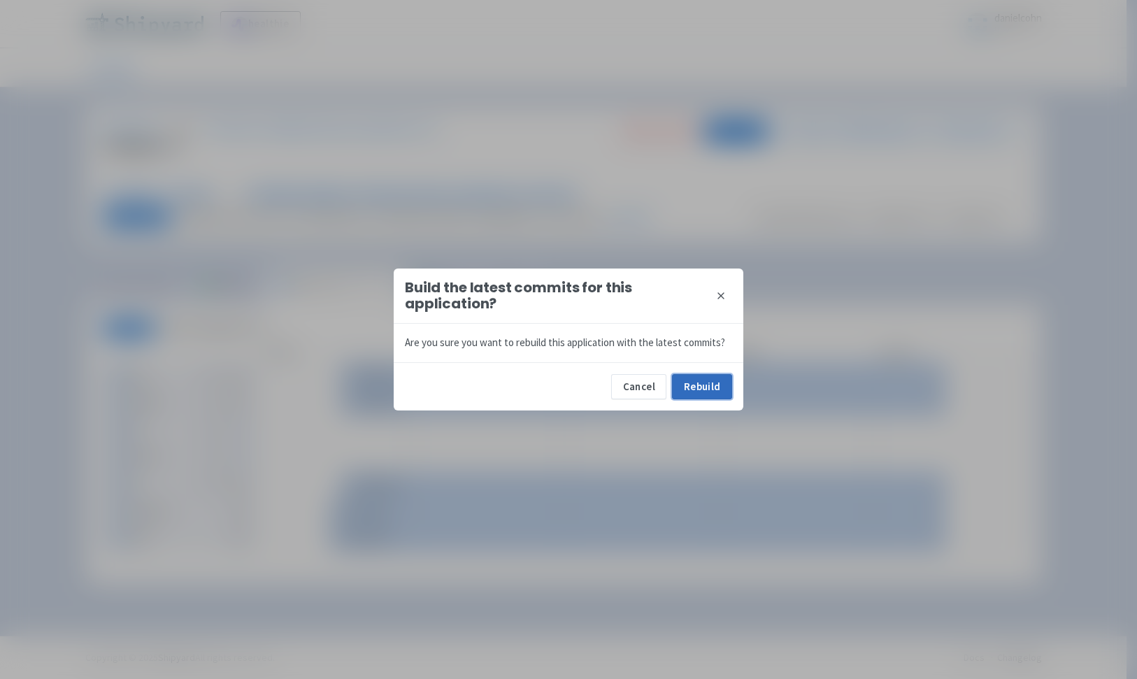
drag, startPoint x: 724, startPoint y: 392, endPoint x: 714, endPoint y: 386, distance: 11.9
click at [724, 392] on button "Rebuild" at bounding box center [702, 386] width 60 height 25
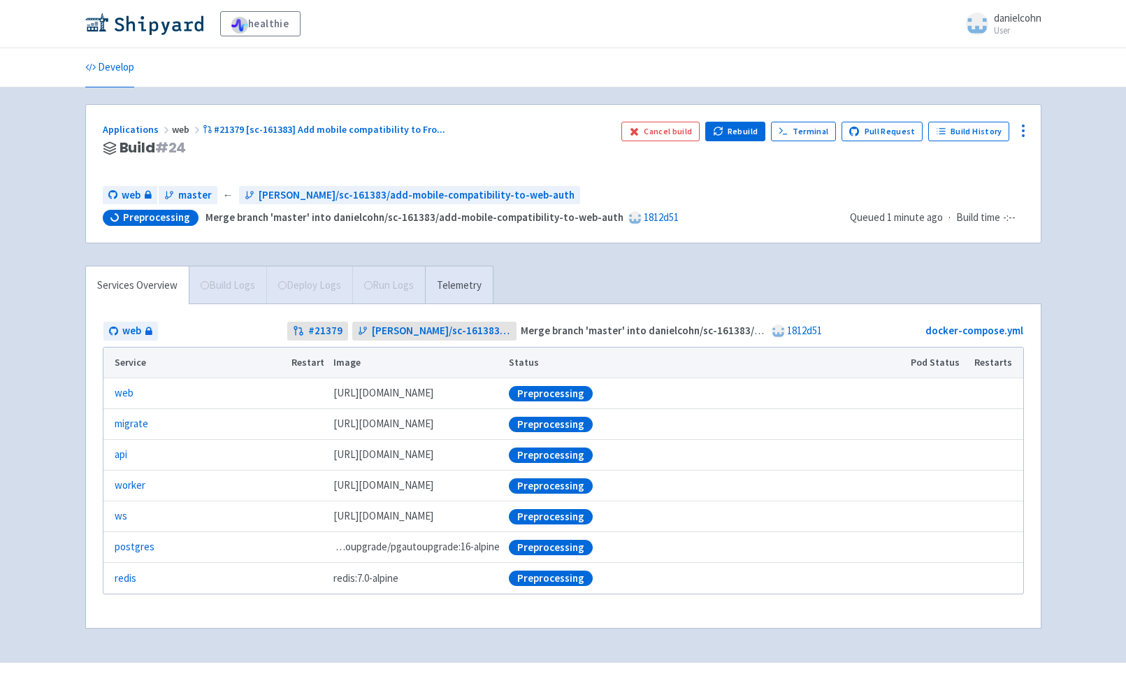
click at [309, 300] on div "Services Overview Build Logs Deploy Logs Run Logs Telemetry" at bounding box center [289, 285] width 408 height 38
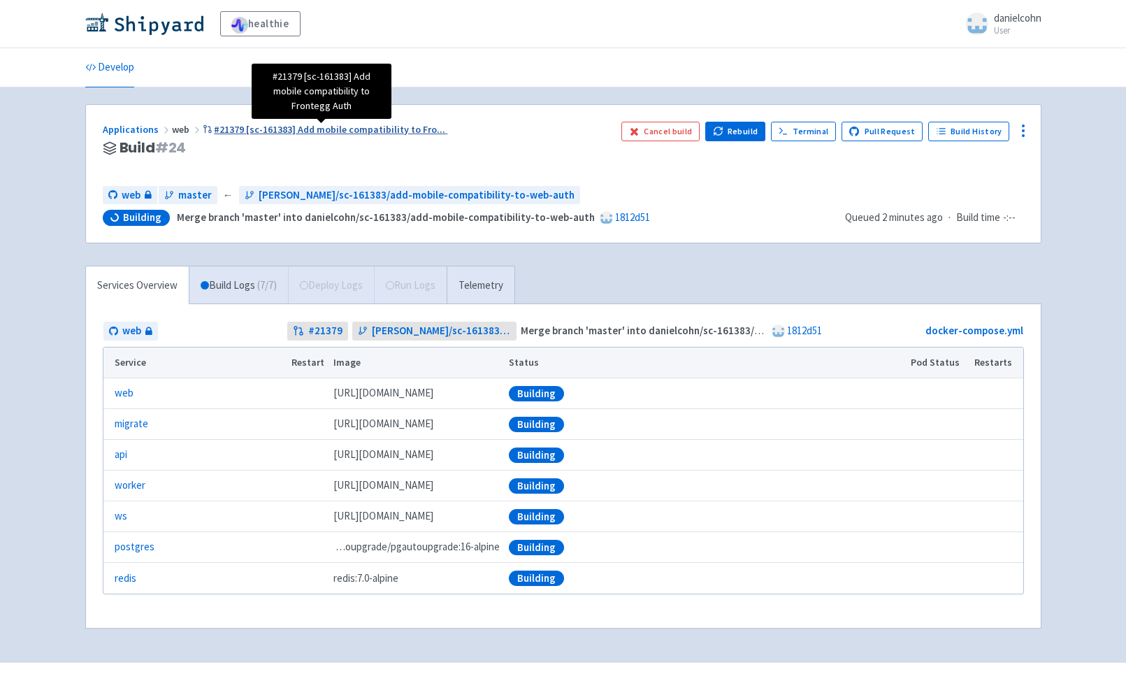
click at [363, 128] on span "#21379 [sc-161383] Add mobile compatibility to Fro ..." at bounding box center [329, 129] width 231 height 13
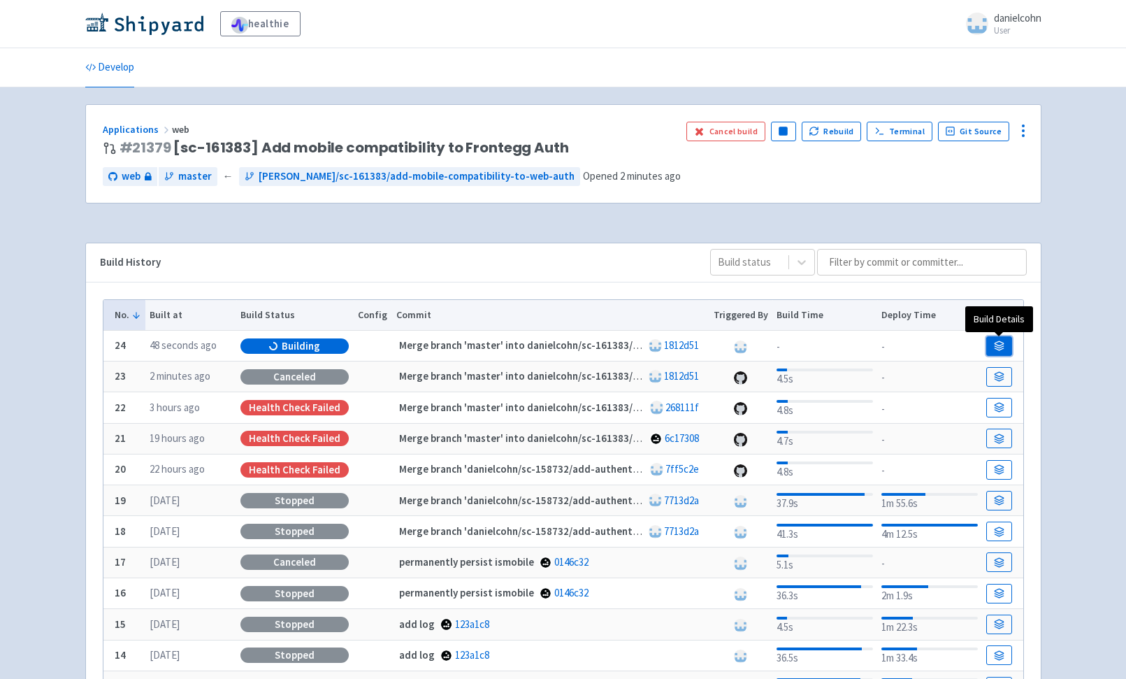
click at [1006, 348] on link at bounding box center [999, 346] width 25 height 20
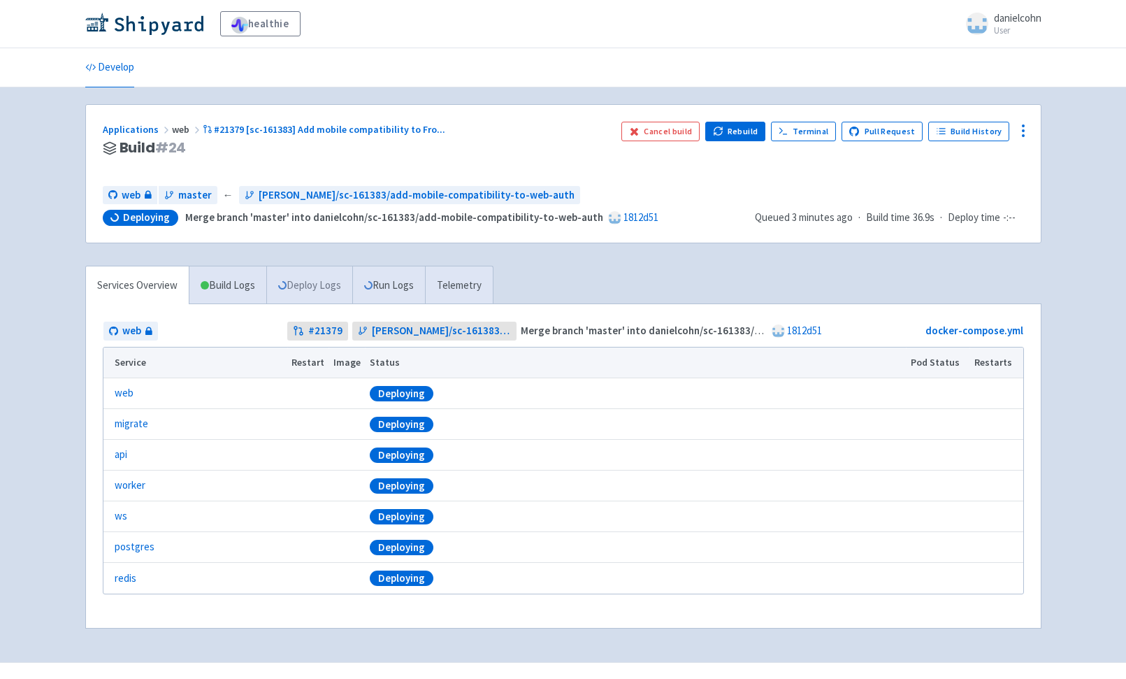
click at [294, 287] on link "Deploy Logs" at bounding box center [309, 285] width 86 height 38
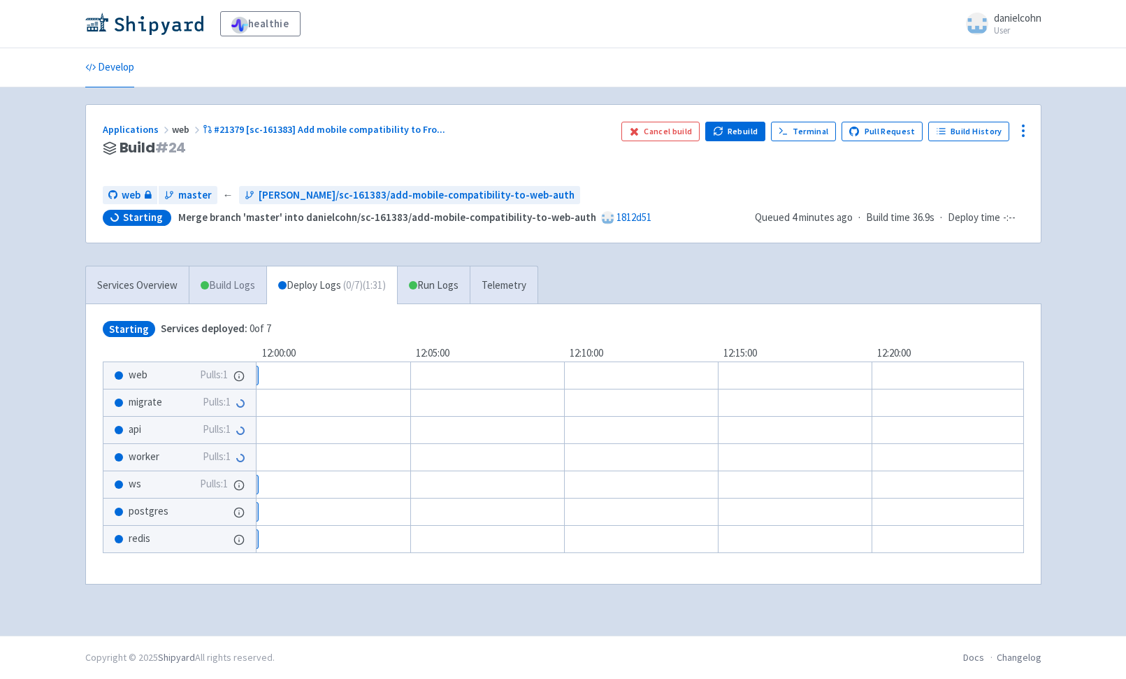
click at [229, 294] on link "Build Logs" at bounding box center [227, 285] width 77 height 38
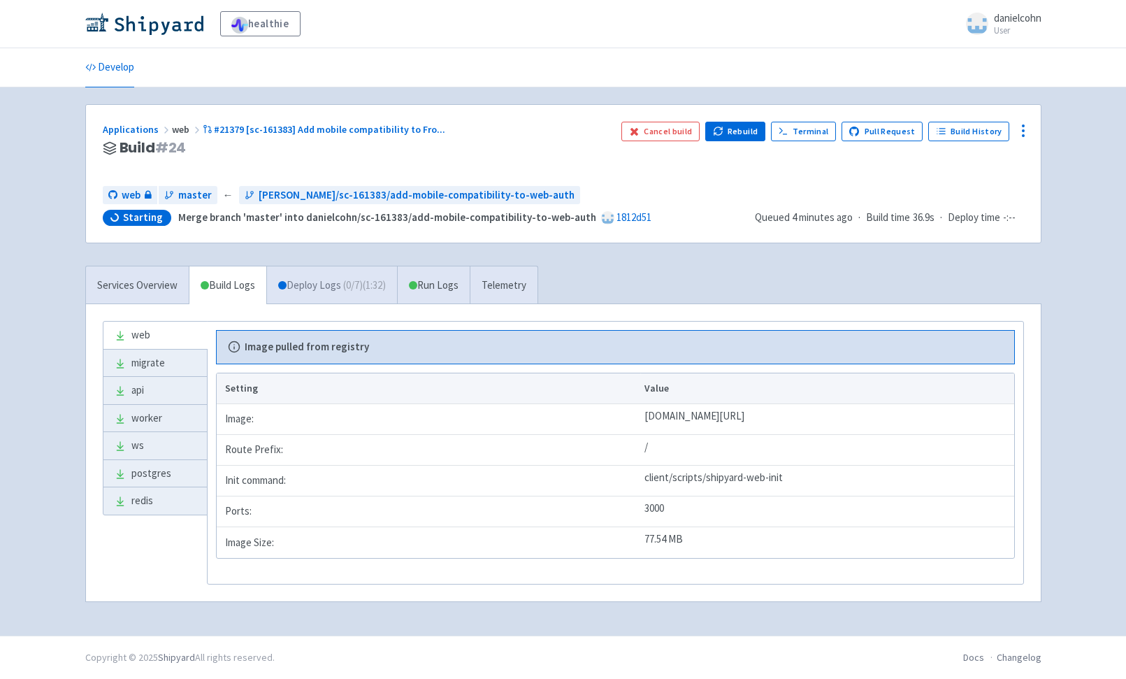
click at [357, 291] on span "( 0 / 7 ) (1:32)" at bounding box center [364, 286] width 43 height 16
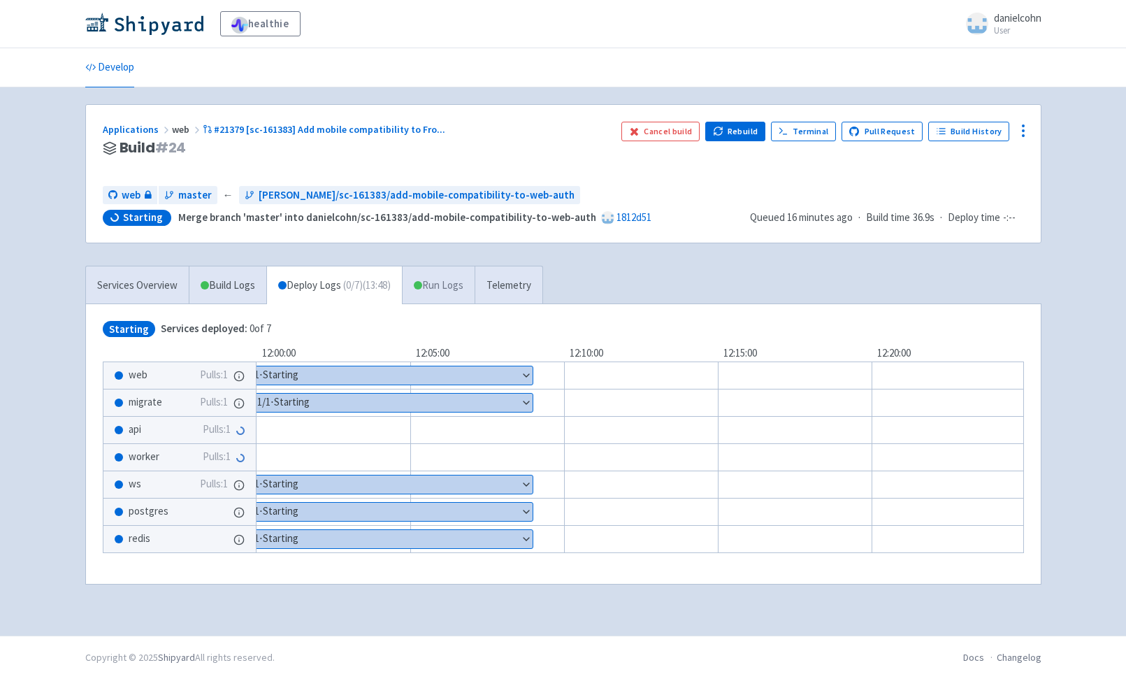
click at [445, 282] on link "Run Logs" at bounding box center [438, 285] width 73 height 38
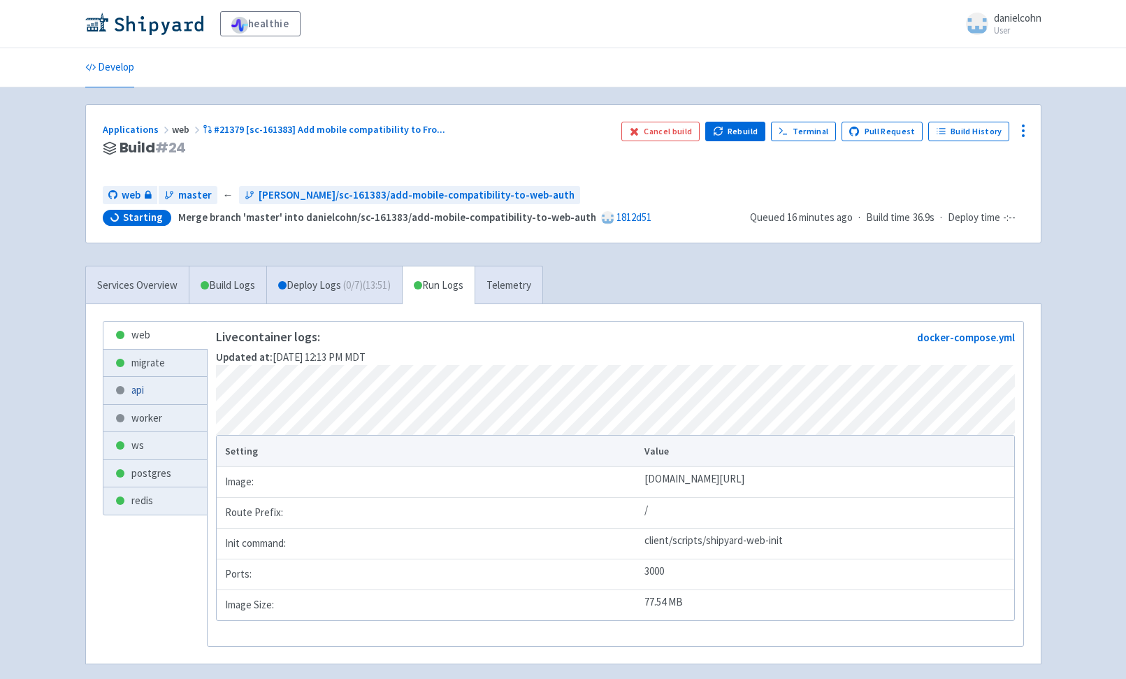
click at [161, 396] on link "api" at bounding box center [154, 390] width 103 height 27
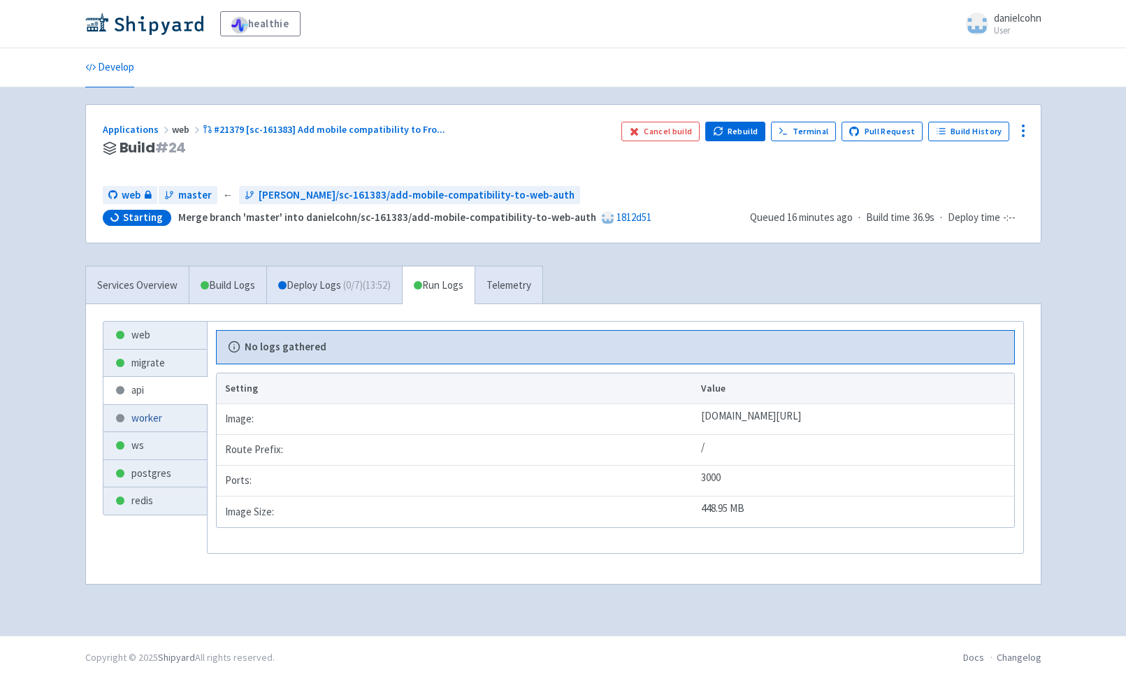
click at [166, 422] on link "worker" at bounding box center [154, 418] width 103 height 27
click at [359, 282] on span "( 0 / 7 ) (13:53)" at bounding box center [367, 286] width 48 height 16
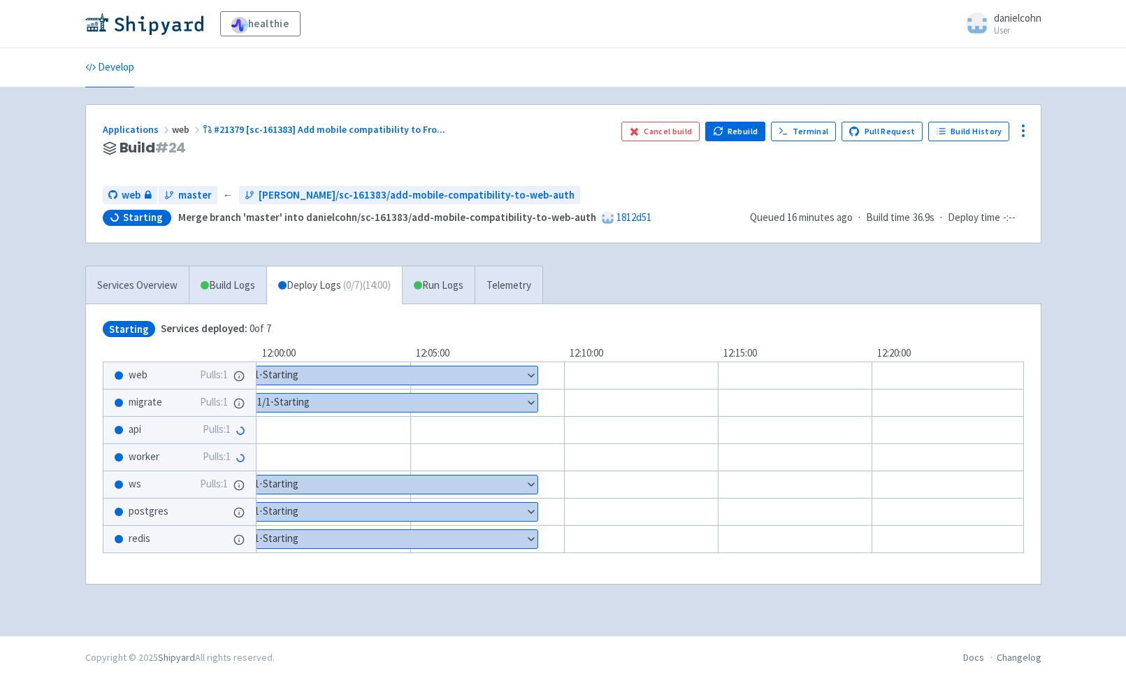
drag, startPoint x: 23, startPoint y: 188, endPoint x: 39, endPoint y: 170, distance: 24.3
click at [29, 183] on div "healthie danielcohn User Profile Sign out Develop" at bounding box center [563, 318] width 1126 height 636
click at [150, 13] on img at bounding box center [144, 24] width 118 height 22
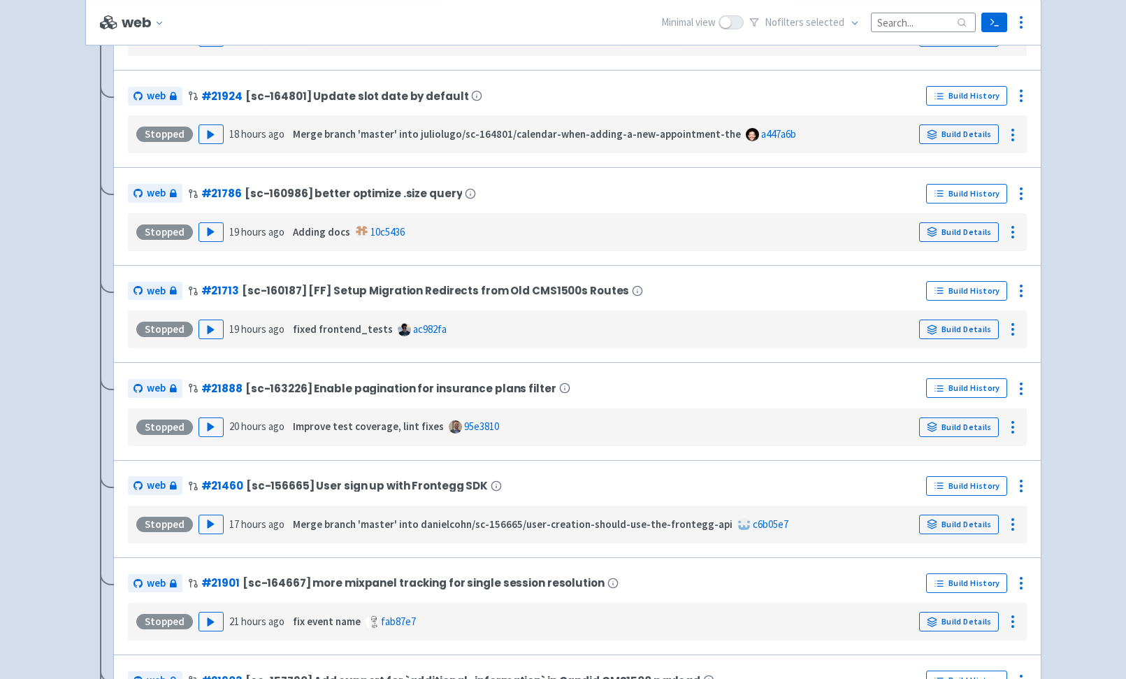
scroll to position [4748, 0]
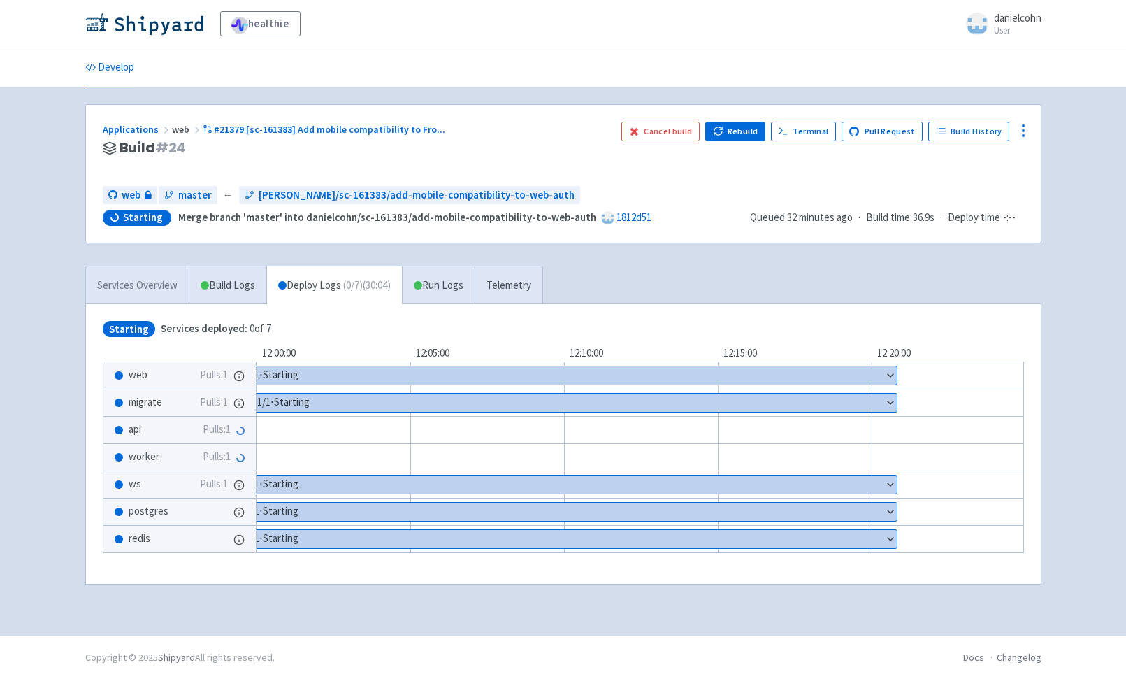
click at [113, 286] on link "Services Overview" at bounding box center [137, 285] width 103 height 38
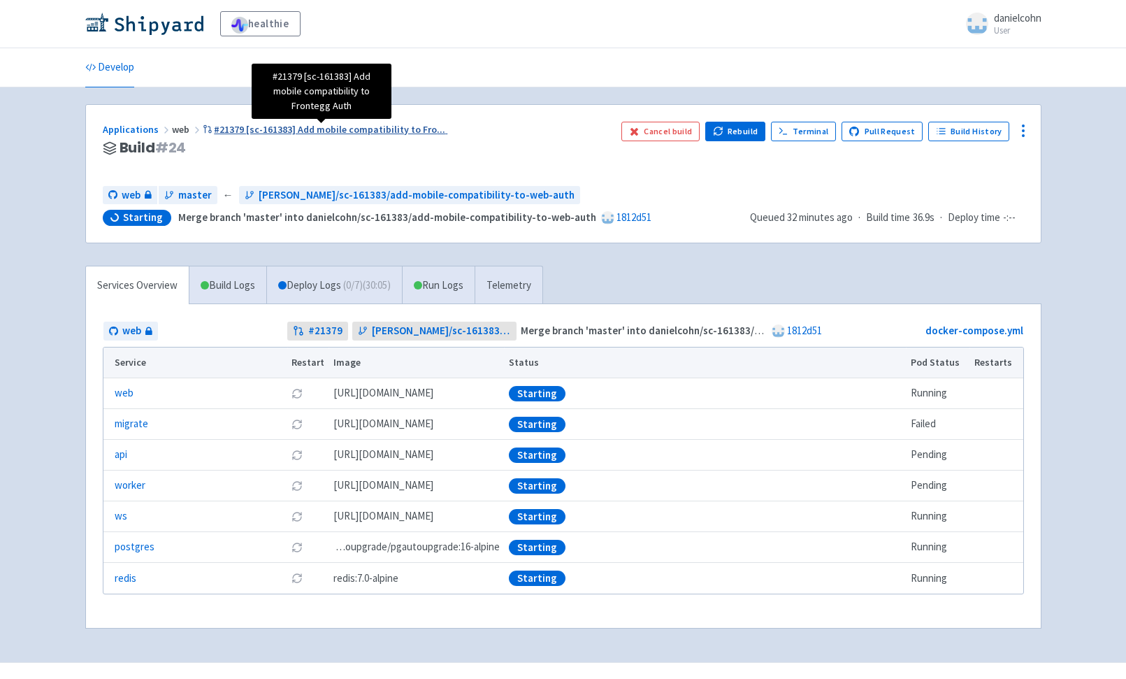
click at [322, 127] on span "#21379 [sc-161383] Add mobile compatibility to Fro ..." at bounding box center [329, 129] width 231 height 13
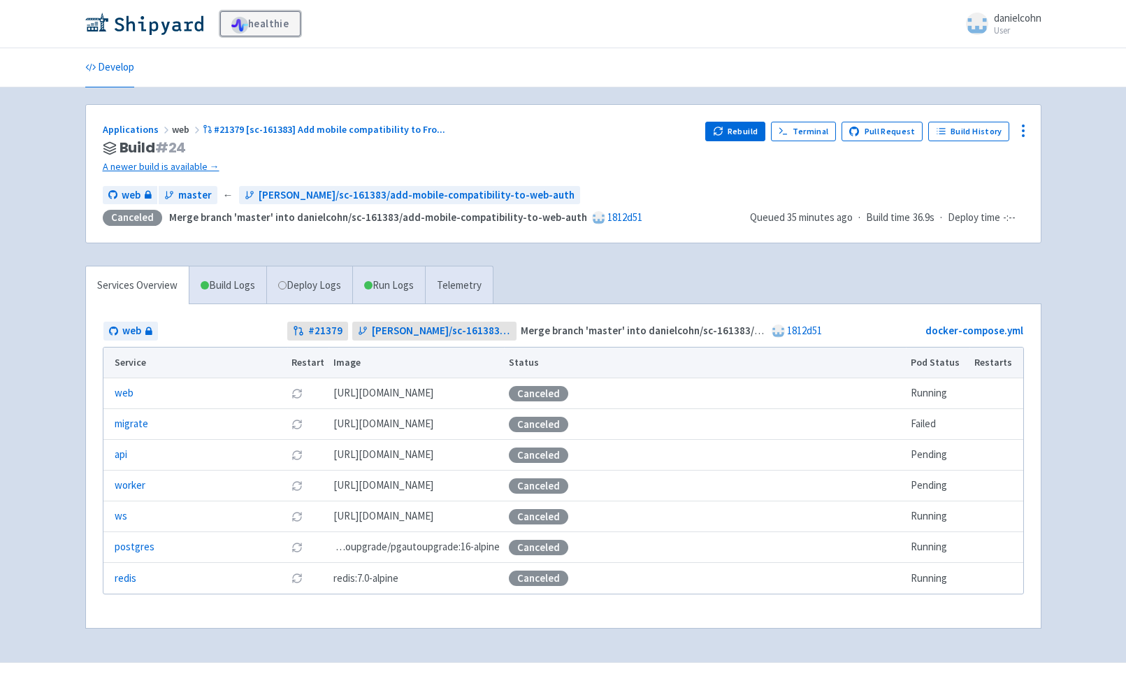
click at [263, 36] on link "healthie" at bounding box center [260, 23] width 80 height 25
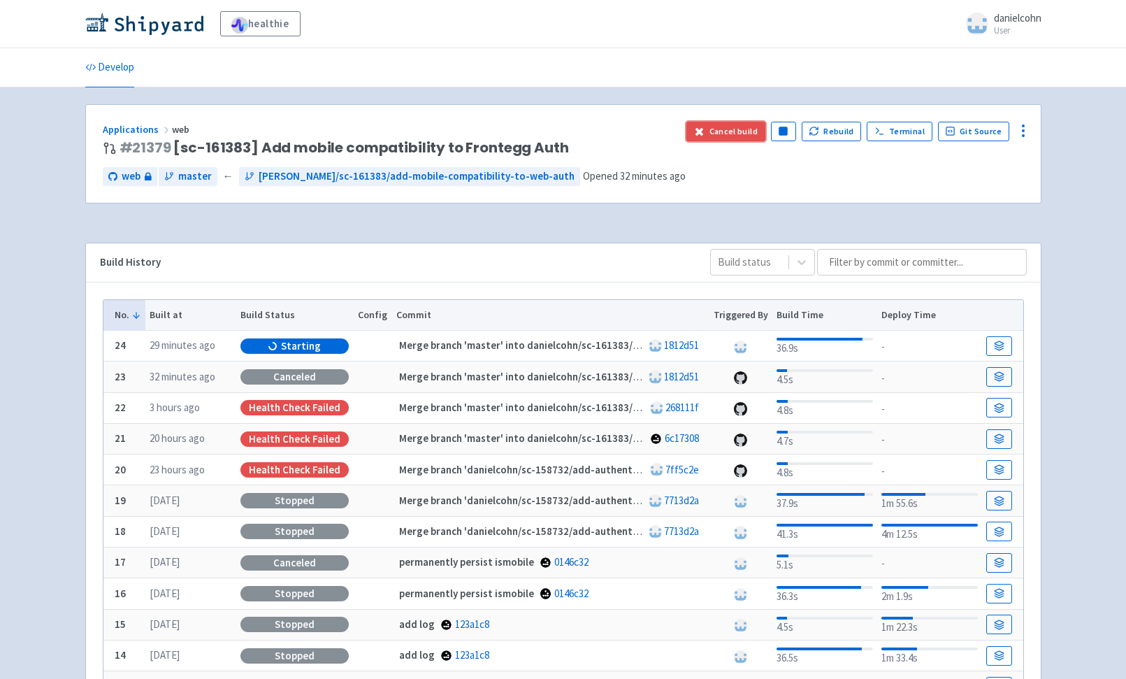
click at [740, 127] on button "Cancel build" at bounding box center [726, 132] width 79 height 20
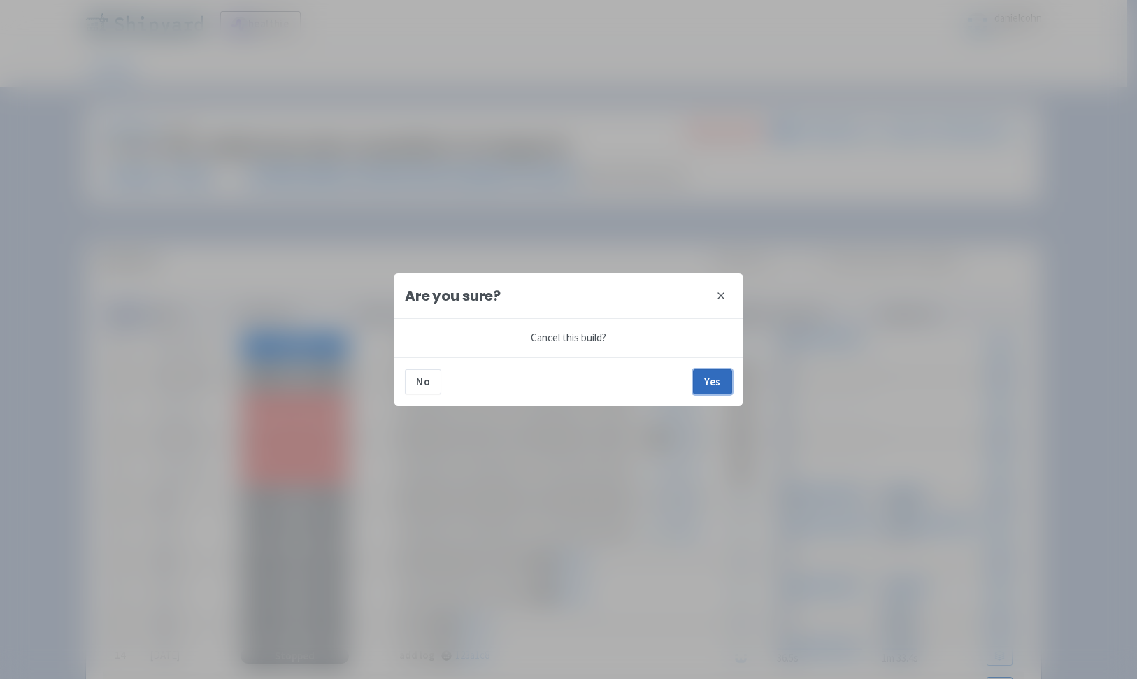
click at [719, 382] on button "Yes" at bounding box center [712, 381] width 39 height 25
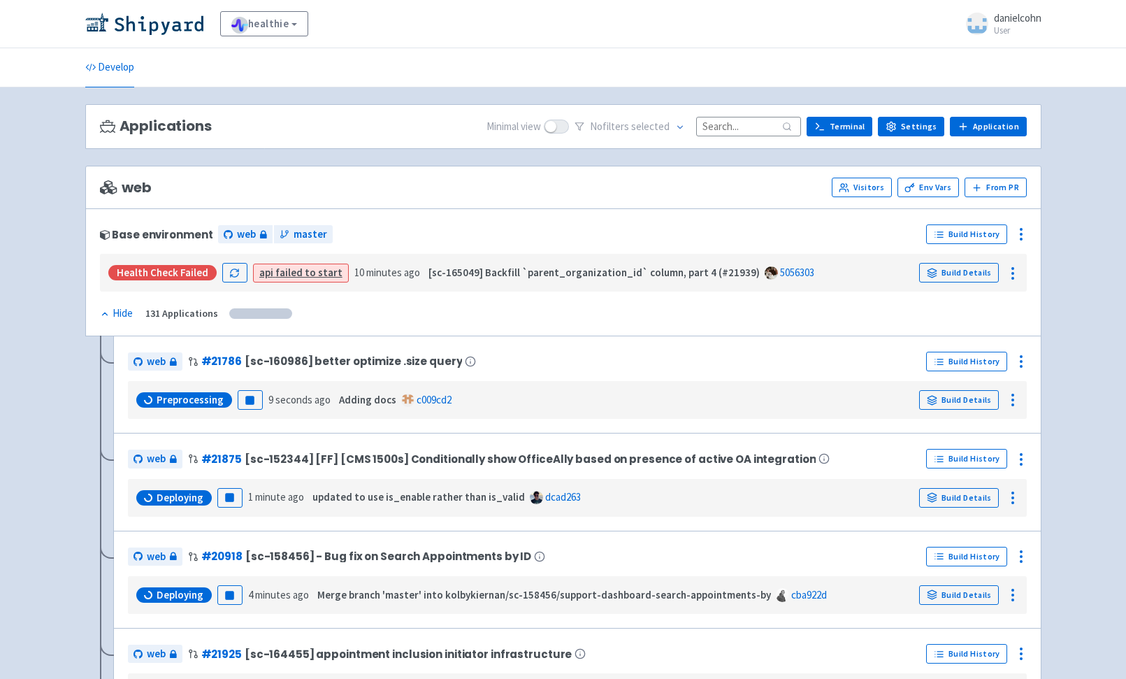
click at [304, 269] on link "api failed to start" at bounding box center [300, 272] width 83 height 13
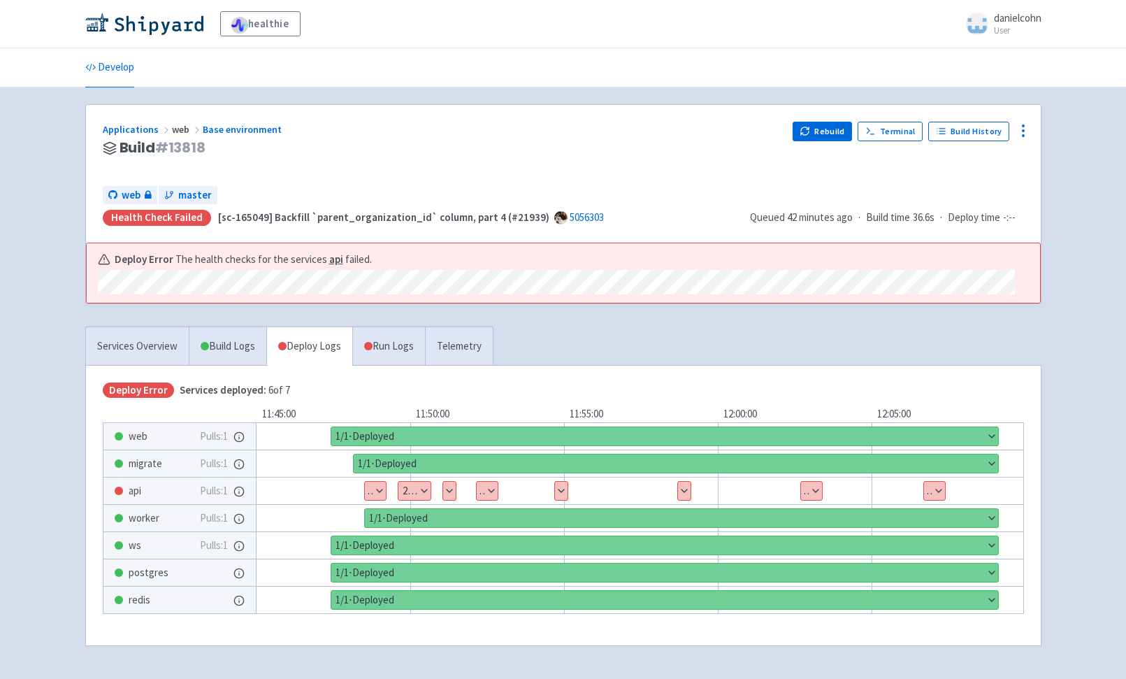
click at [379, 484] on button "Show details" at bounding box center [375, 491] width 21 height 18
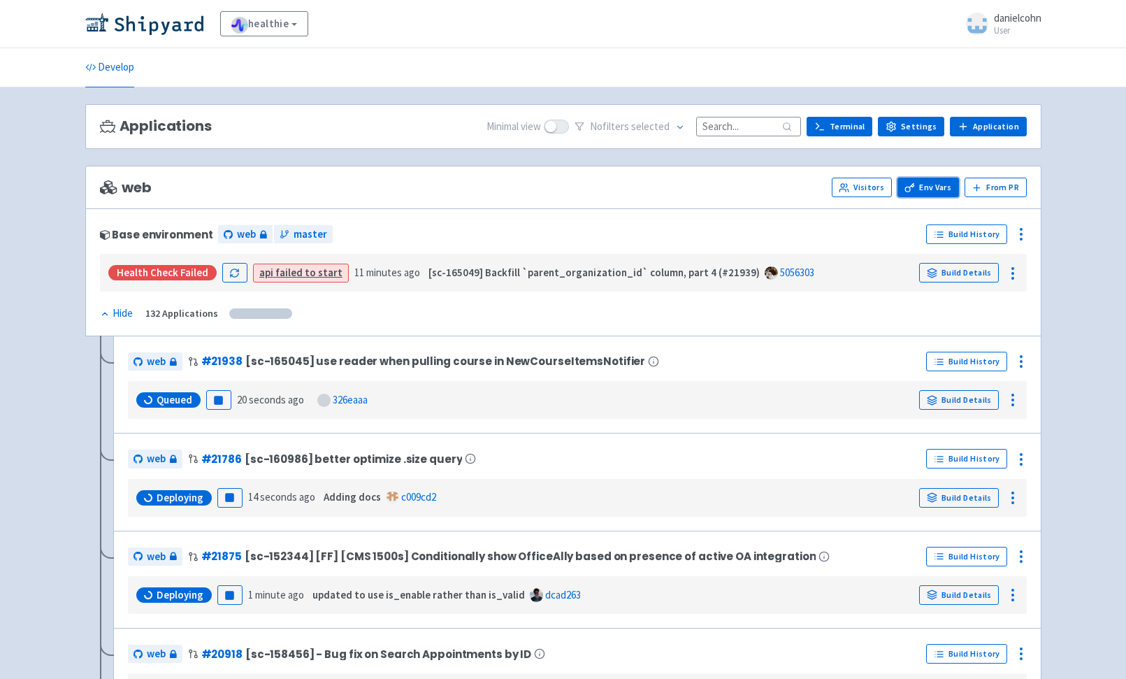
click at [924, 183] on link "Env Vars" at bounding box center [929, 188] width 62 height 20
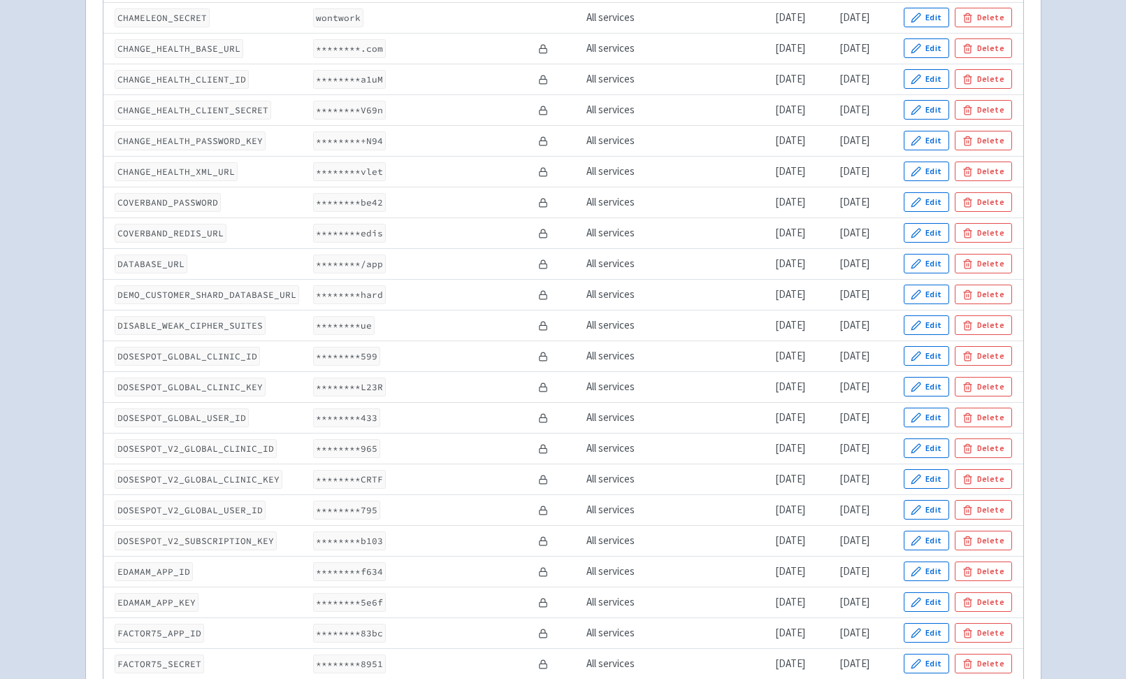
scroll to position [1589, 0]
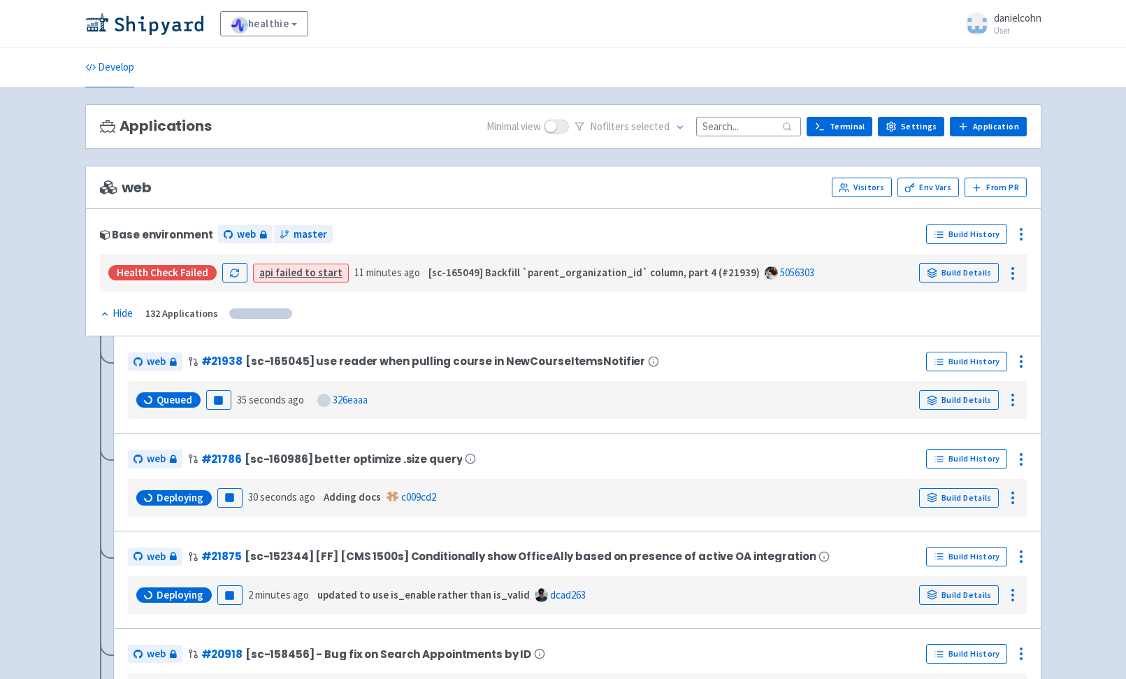
click at [296, 267] on link "api failed to start" at bounding box center [300, 272] width 83 height 13
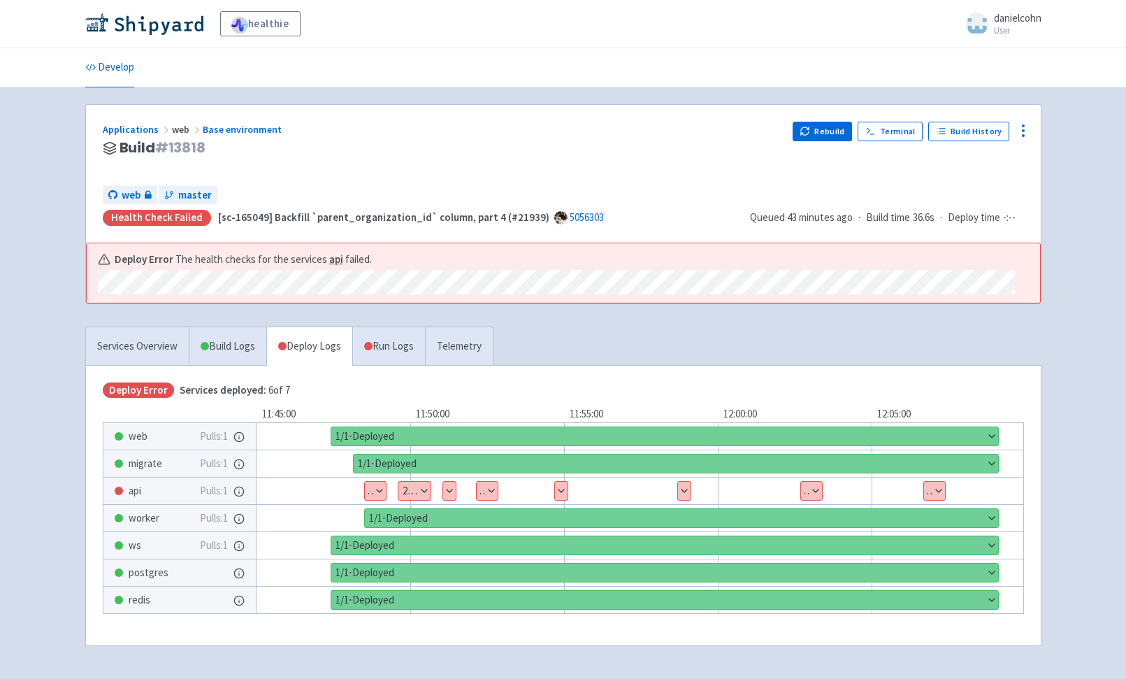
click at [377, 489] on button "Show details" at bounding box center [375, 491] width 21 height 18
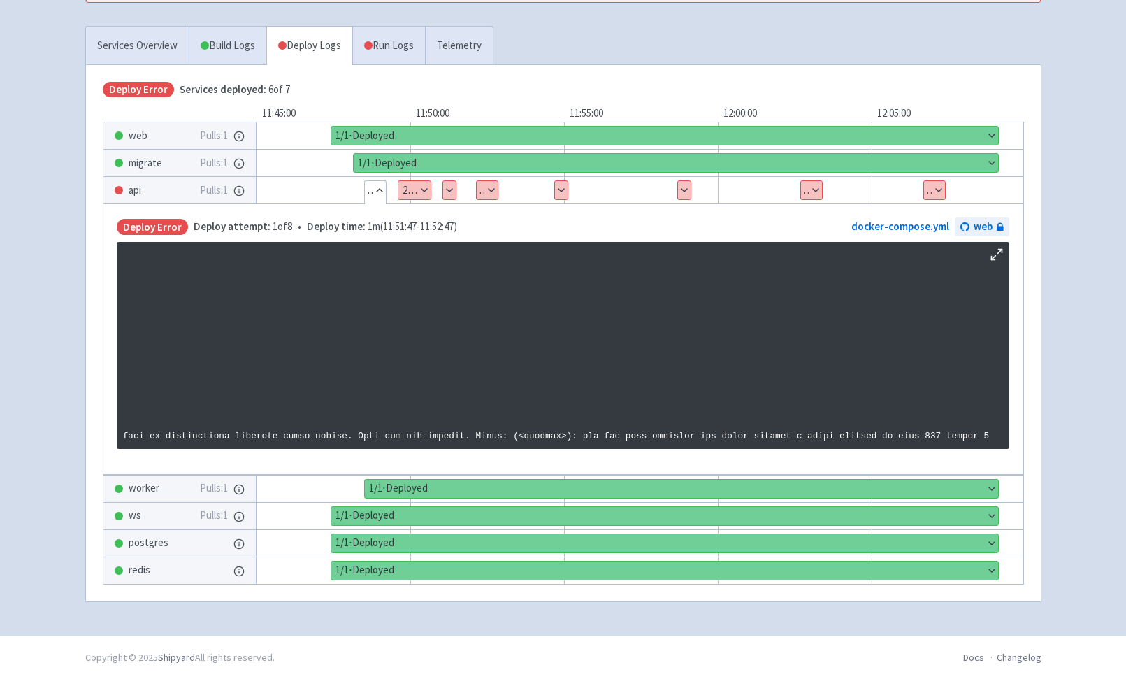
scroll to position [2399, 820]
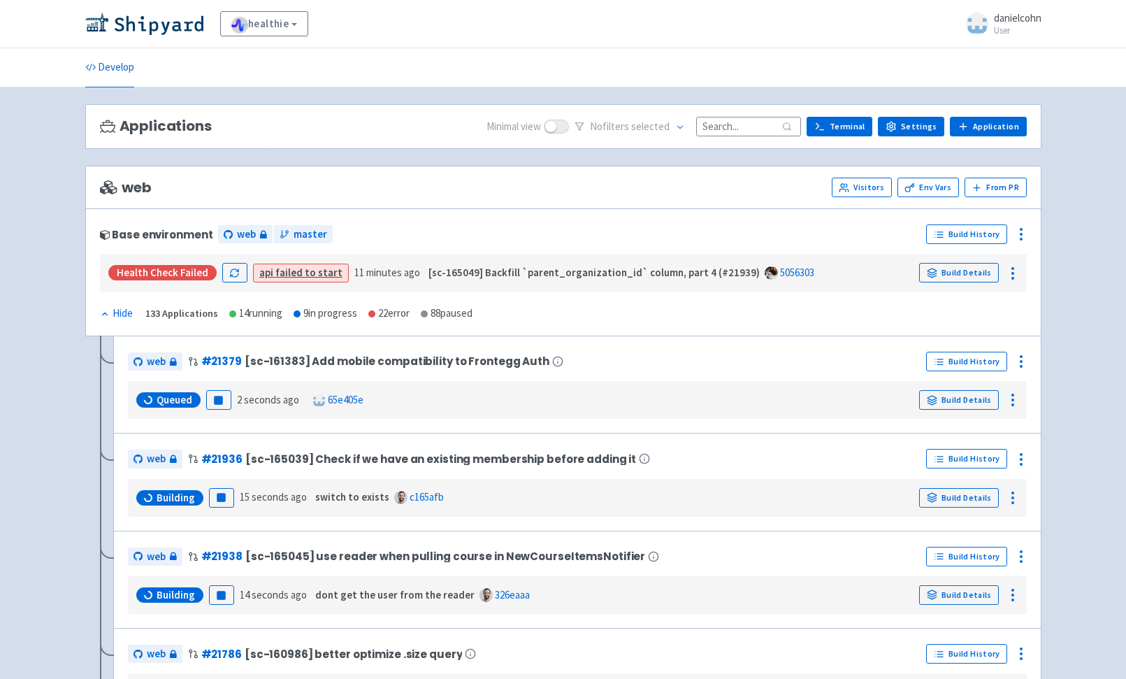
click at [740, 123] on input at bounding box center [748, 126] width 105 height 19
paste input "danielcohn/sc-161383/add-mobile-compatibility-to-web-auth"
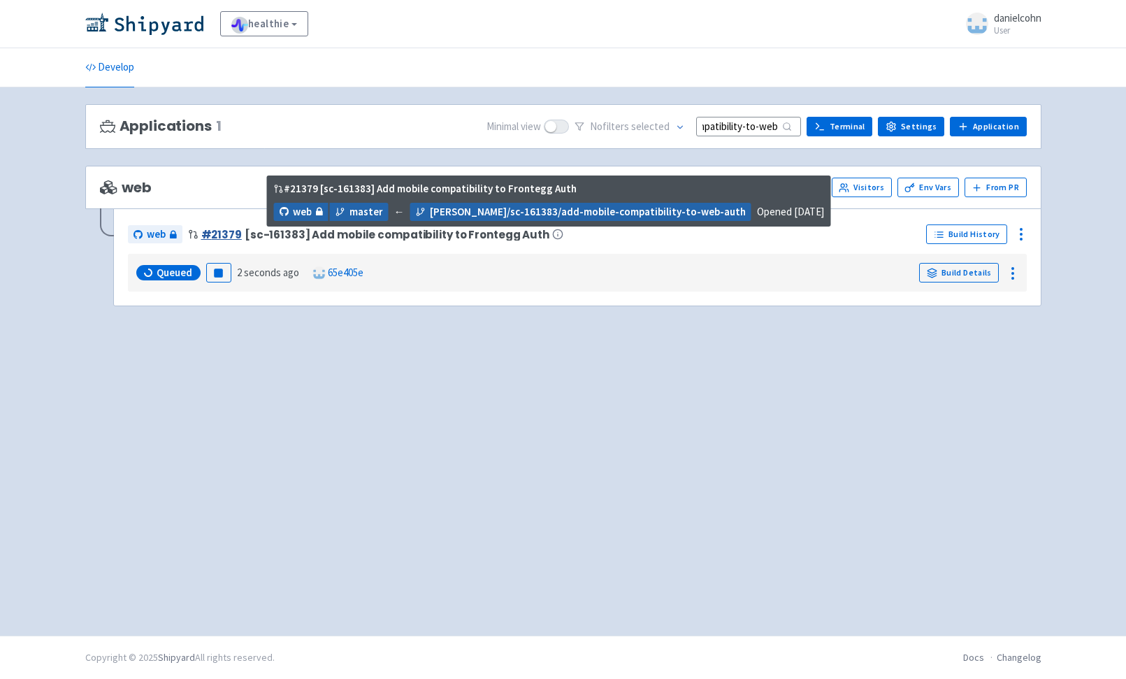
type input "danielcohn/sc-161383/add-mobile-compatibility-to-web-auth"
click at [232, 238] on link "# 21379" at bounding box center [221, 234] width 41 height 15
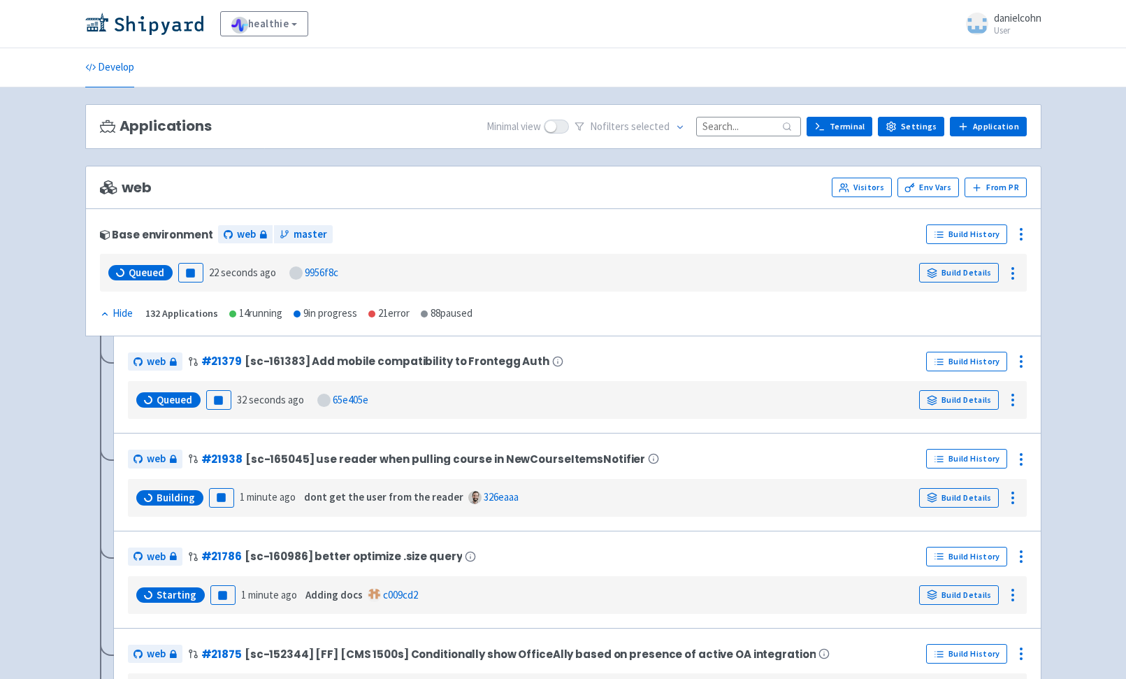
click at [387, 318] on div "21 error" at bounding box center [388, 314] width 41 height 16
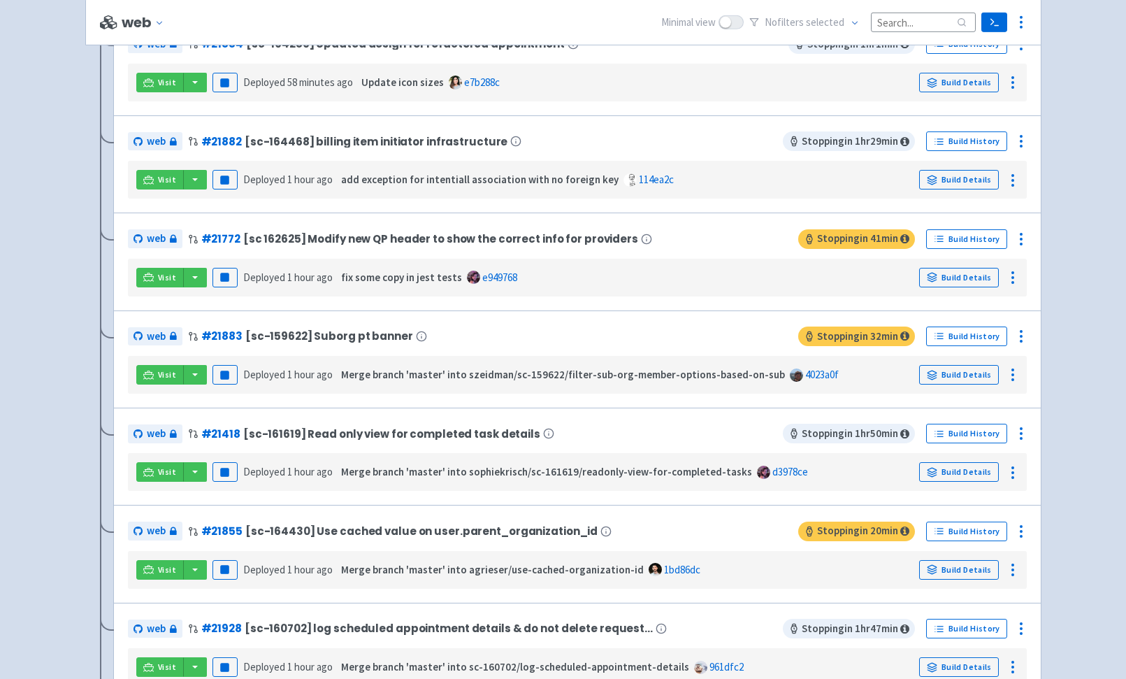
scroll to position [1559, 0]
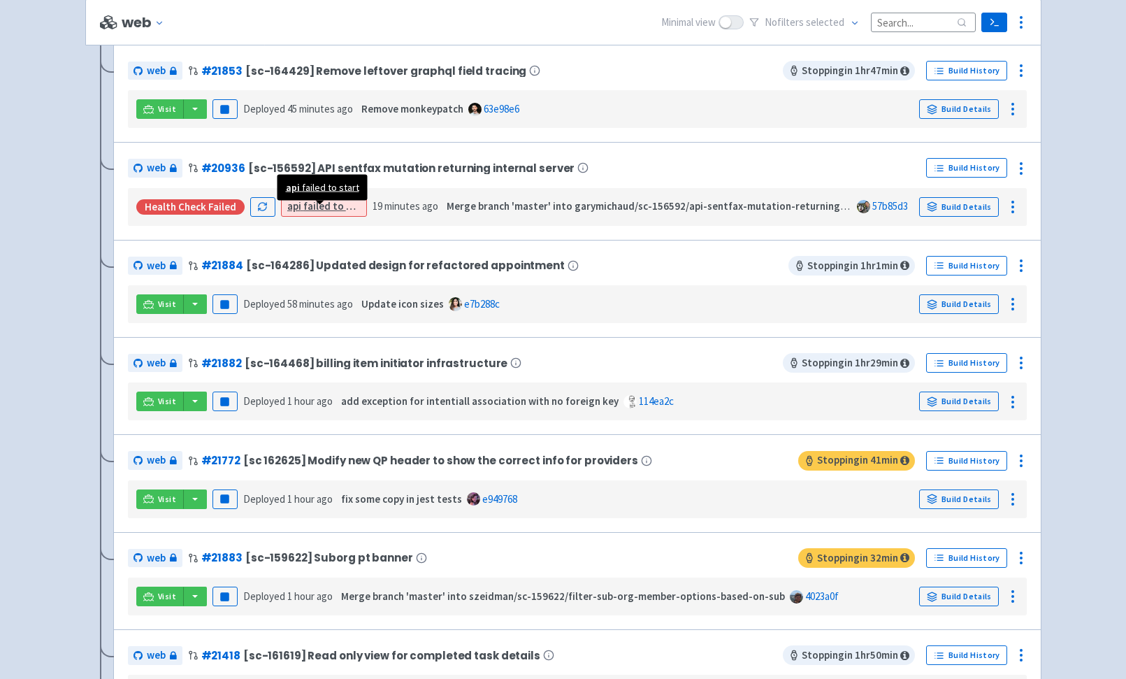
click at [320, 207] on link "api failed to start" at bounding box center [328, 205] width 83 height 13
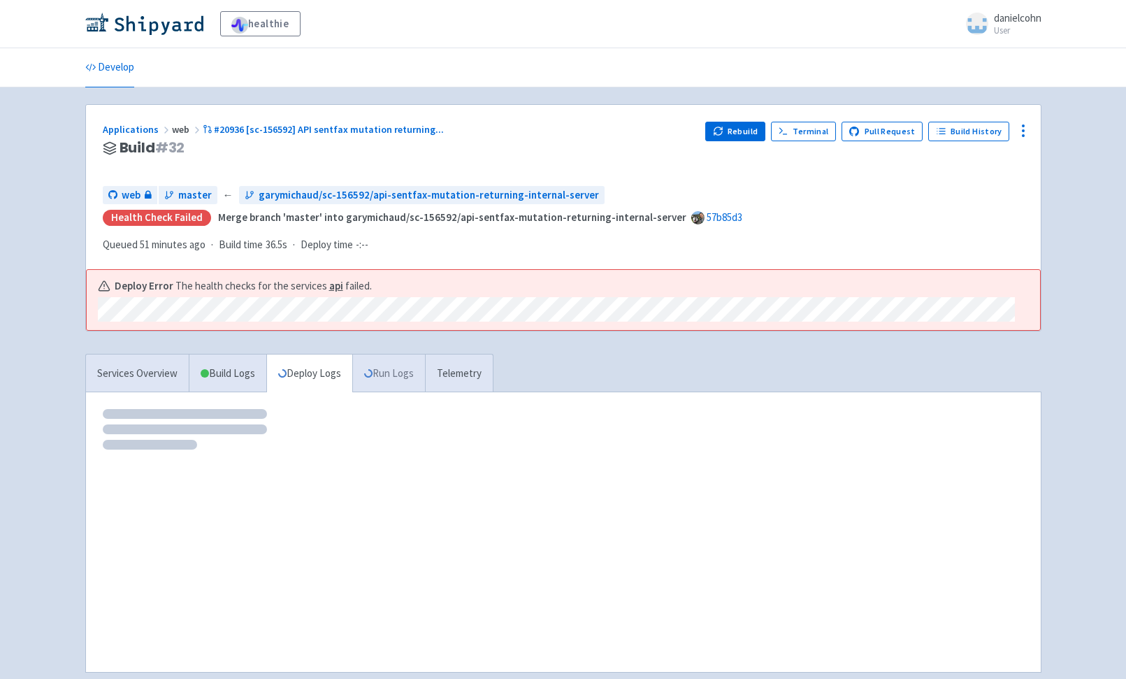
click at [373, 369] on icon at bounding box center [368, 373] width 8 height 8
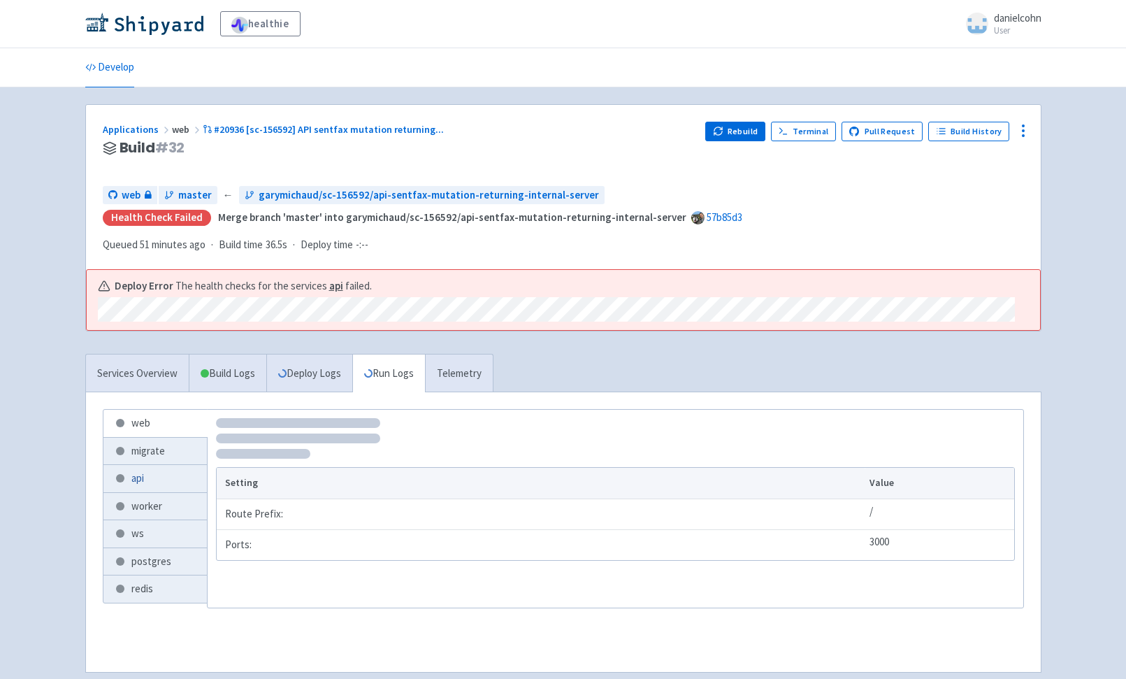
click at [151, 465] on link "api" at bounding box center [154, 478] width 103 height 27
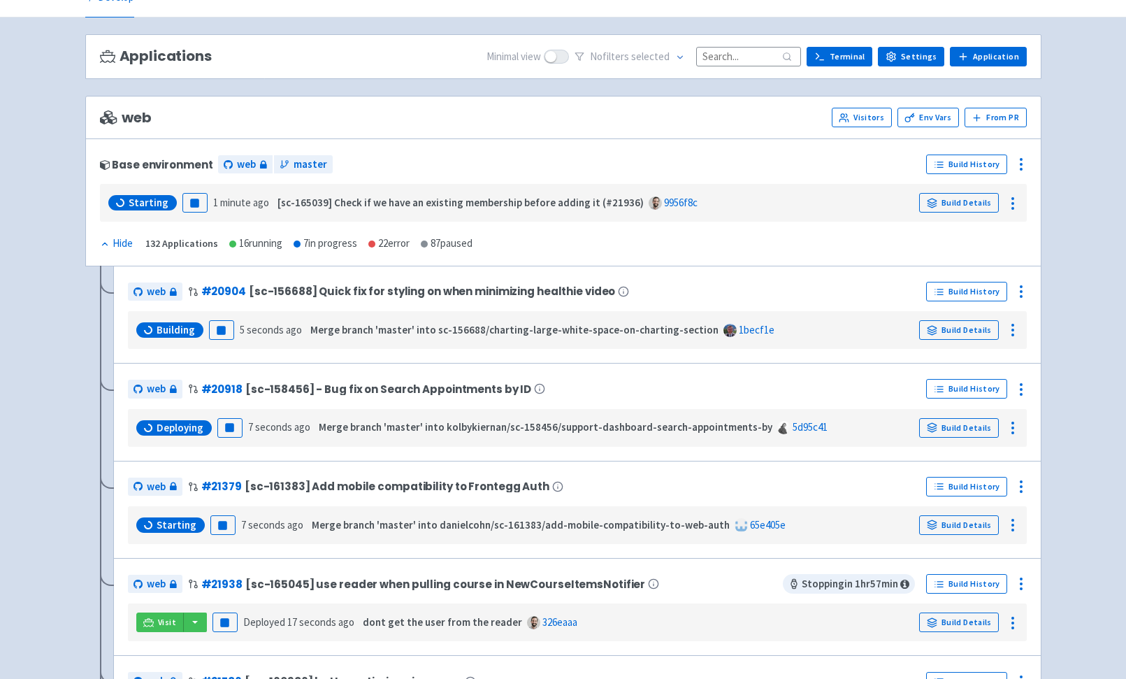
scroll to position [64, 0]
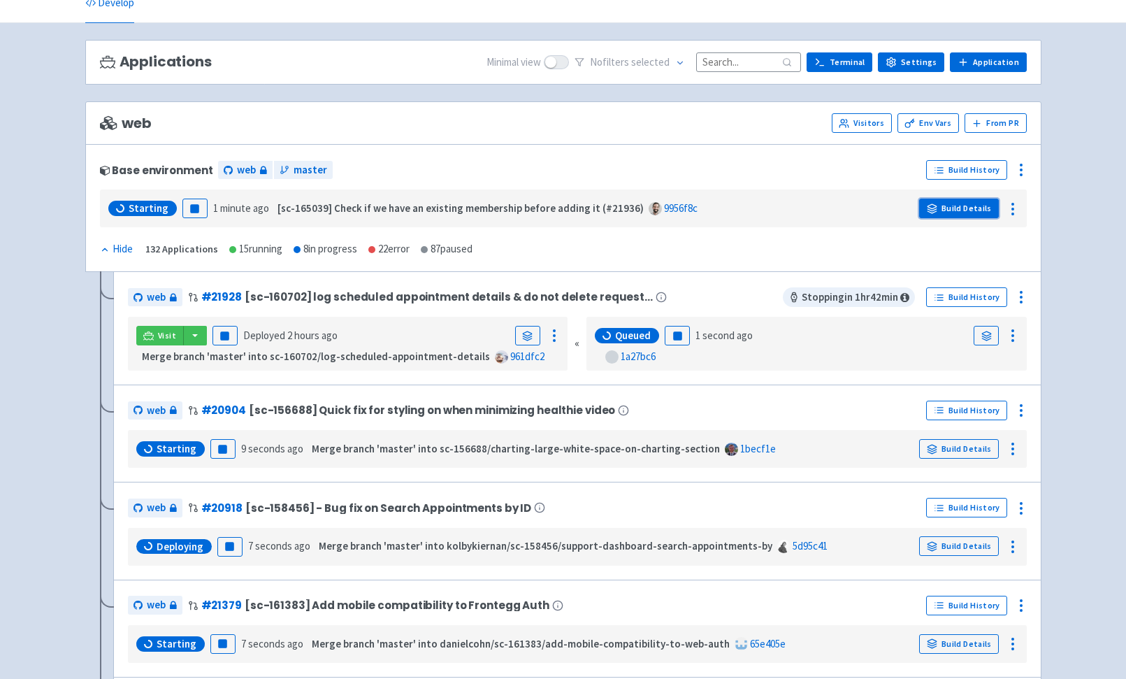
click at [957, 206] on link "Build Details" at bounding box center [959, 209] width 80 height 20
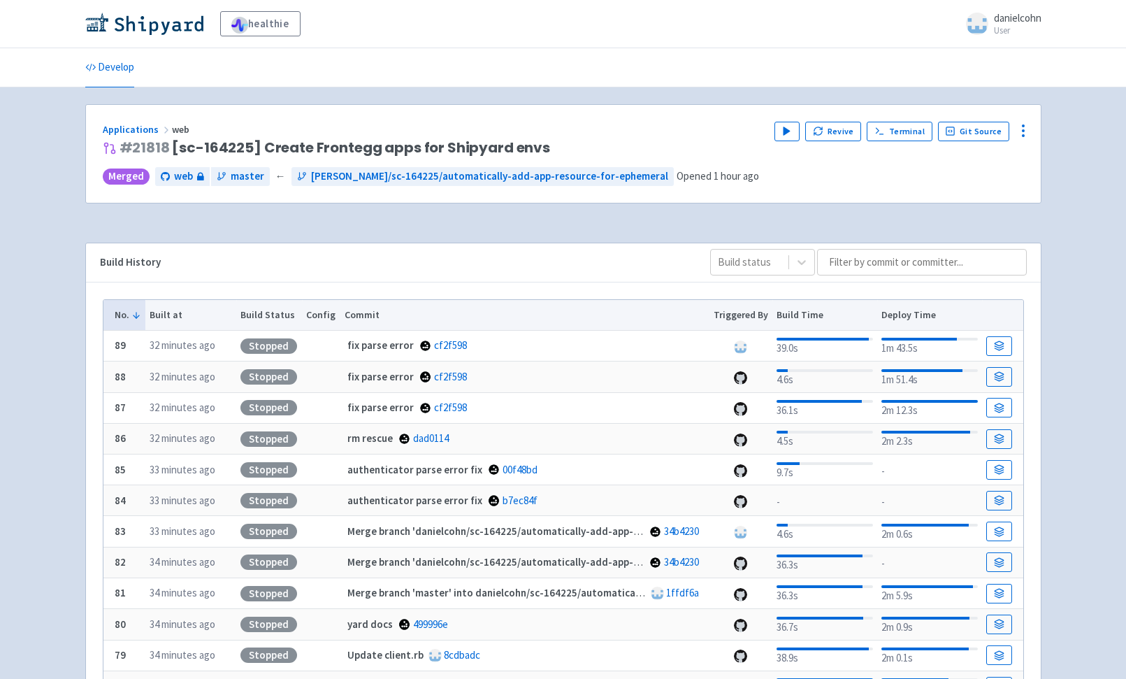
click at [429, 262] on div "Build History" at bounding box center [394, 263] width 588 height 16
click at [580, 117] on div "Applications web # 21818 [sc-164225] Create Frontegg apps for Shipyard envs Pla…" at bounding box center [563, 154] width 955 height 98
click at [149, 128] on link "Applications" at bounding box center [137, 129] width 69 height 13
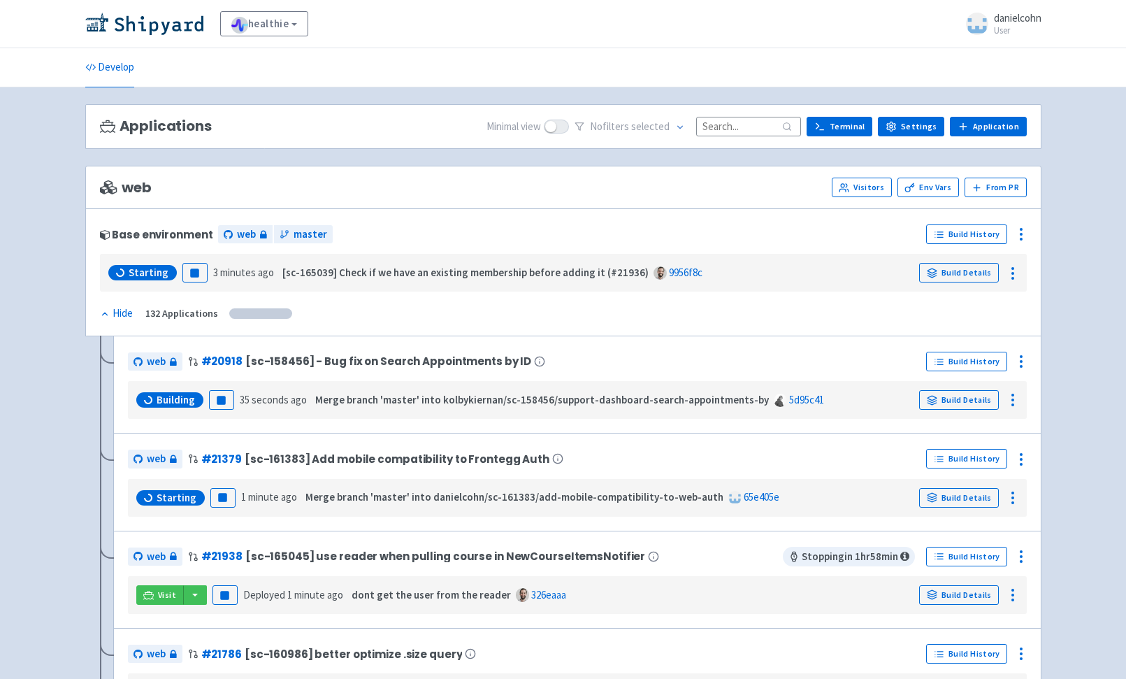
click at [759, 117] on input at bounding box center [748, 126] width 105 height 19
paste input "[1] ! Unable to load application: RuntimeError: YAML syntax error occurred whil…"
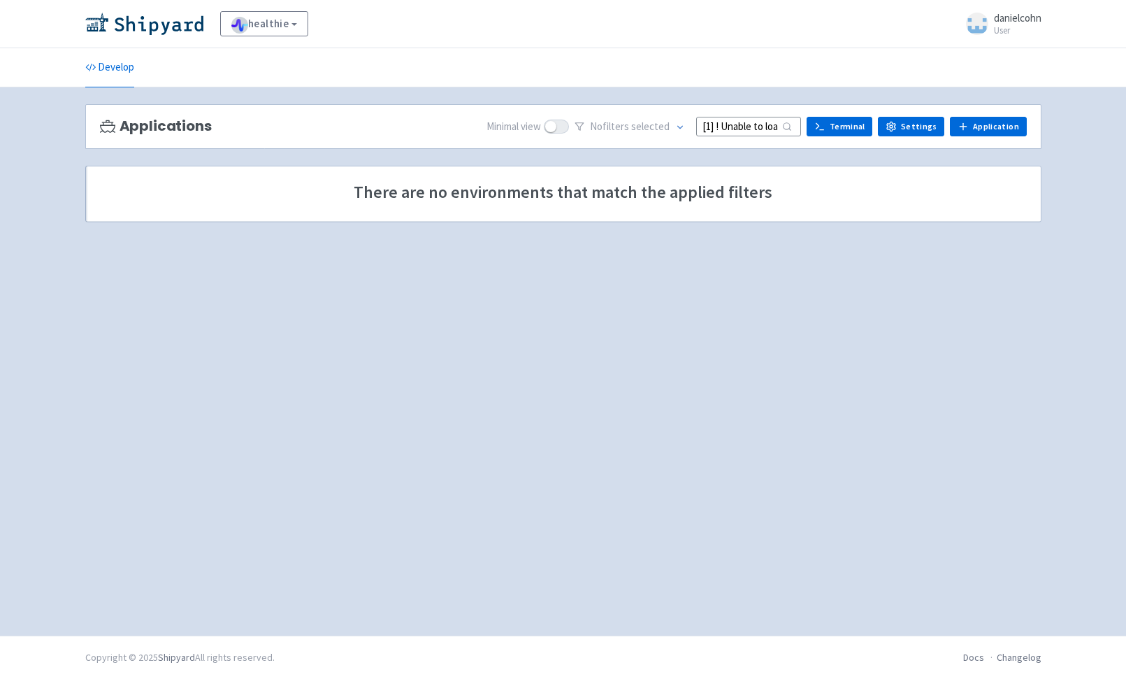
scroll to position [0, 1266]
click at [723, 125] on input "[1] ! Unable to load application: RuntimeError: YAML syntax error occurred whil…" at bounding box center [748, 126] width 105 height 19
paste input "danielcohn/sc-161383/add-mobile-compatibility-to-web-auth"
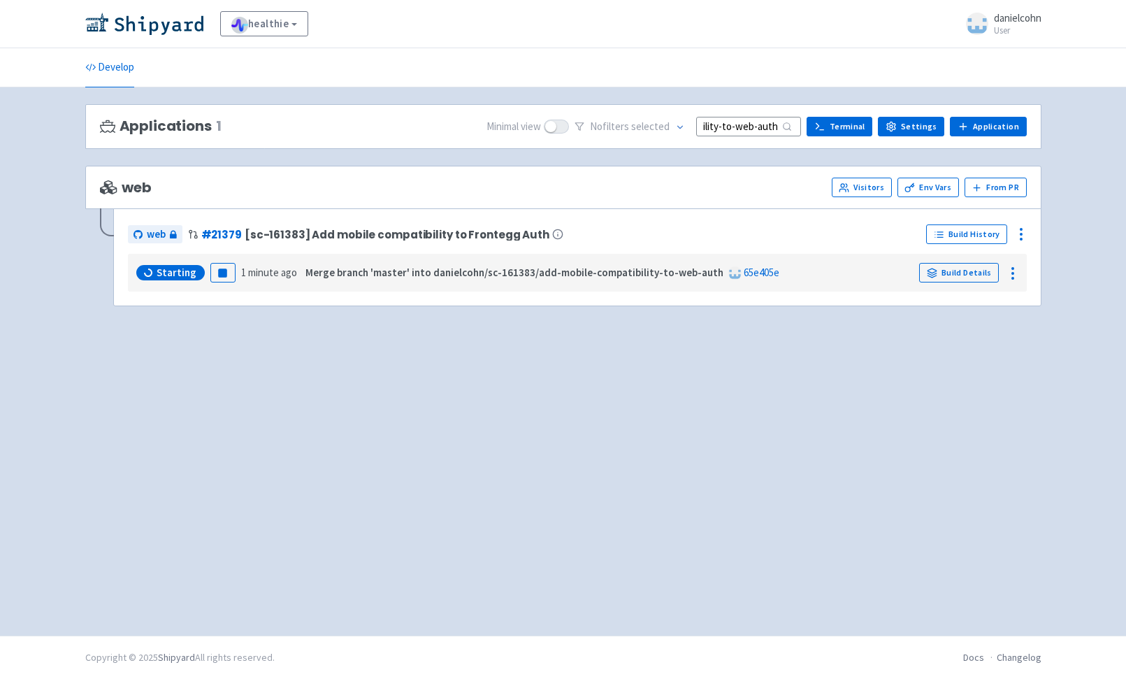
scroll to position [0, 193]
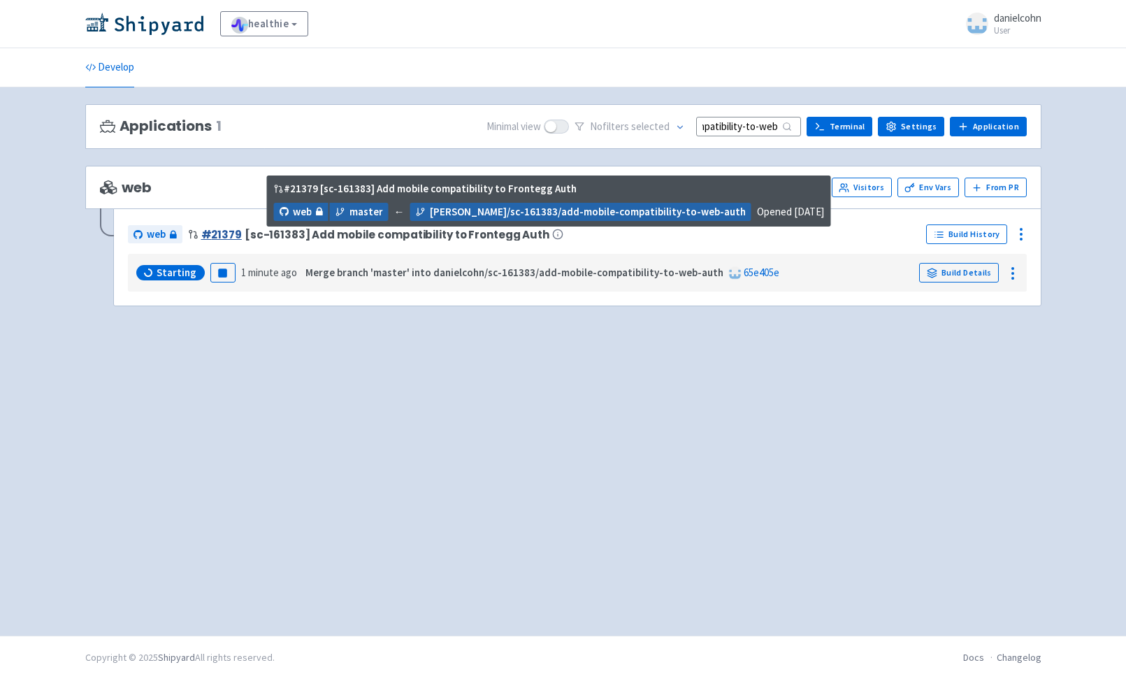
type input "danielcohn/sc-161383/add-mobile-compatibility-to-web-auth"
click at [233, 233] on link "# 21379" at bounding box center [221, 234] width 41 height 15
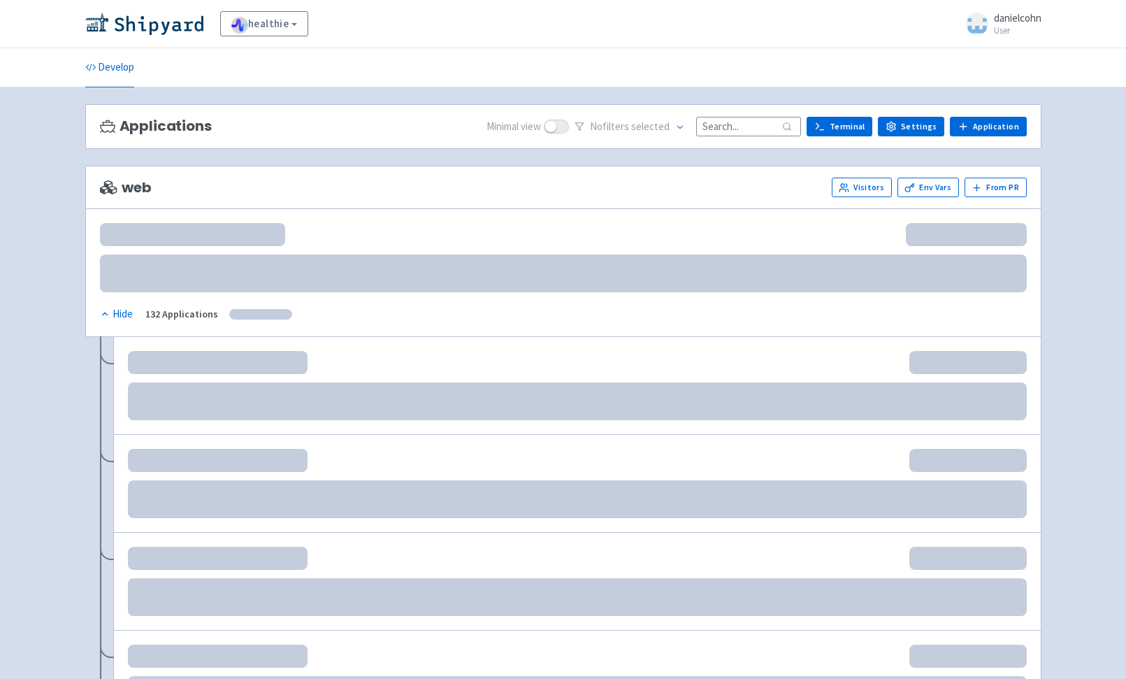
click at [773, 131] on input at bounding box center [748, 126] width 105 height 19
paste input "[PERSON_NAME]/sc-161383/add-mobile-compatibility-to-web-auth"
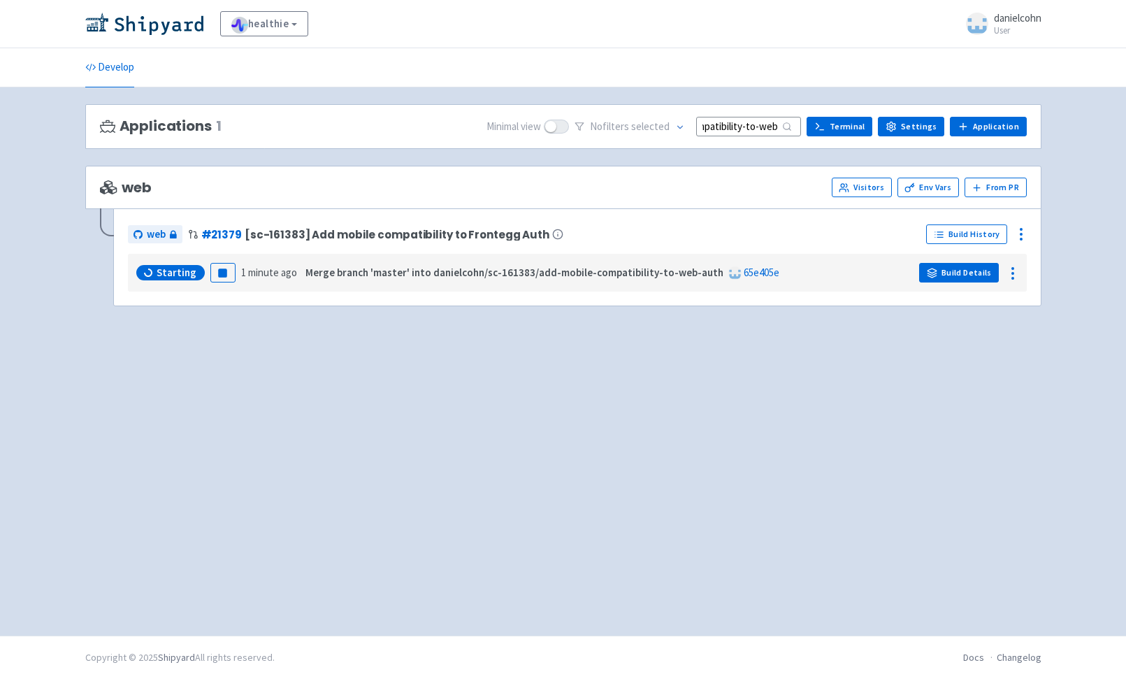
type input "[PERSON_NAME]/sc-161383/add-mobile-compatibility-to-web-auth"
click at [976, 277] on link "Build Details" at bounding box center [959, 273] width 80 height 20
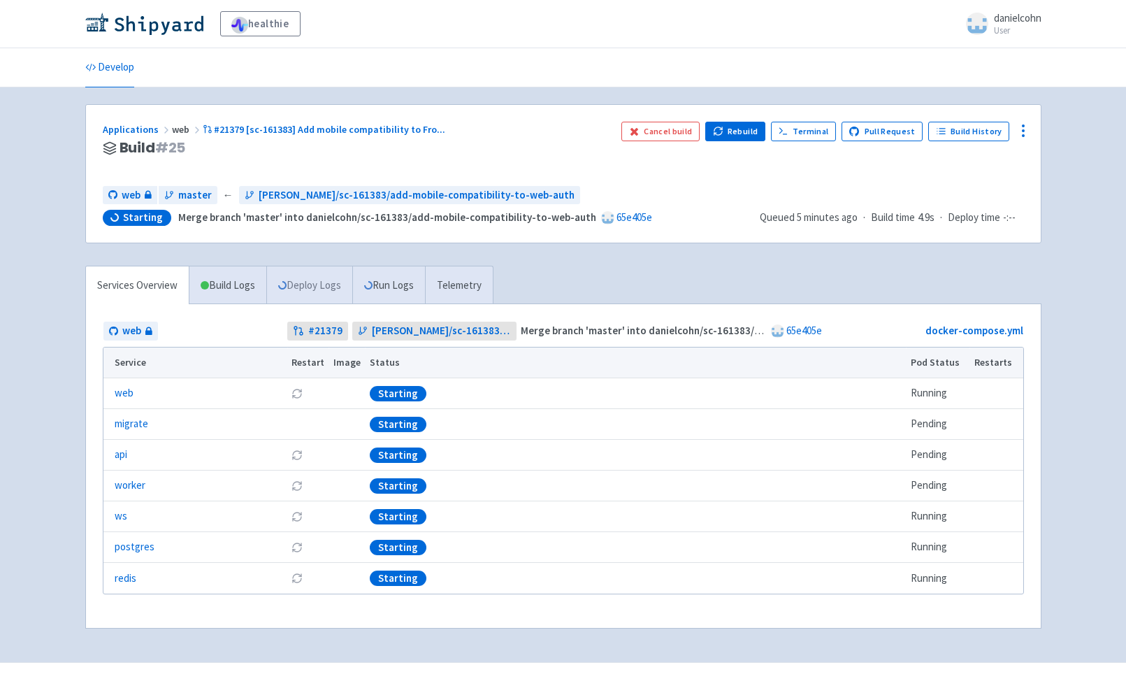
click at [330, 289] on link "Deploy Logs" at bounding box center [309, 285] width 86 height 38
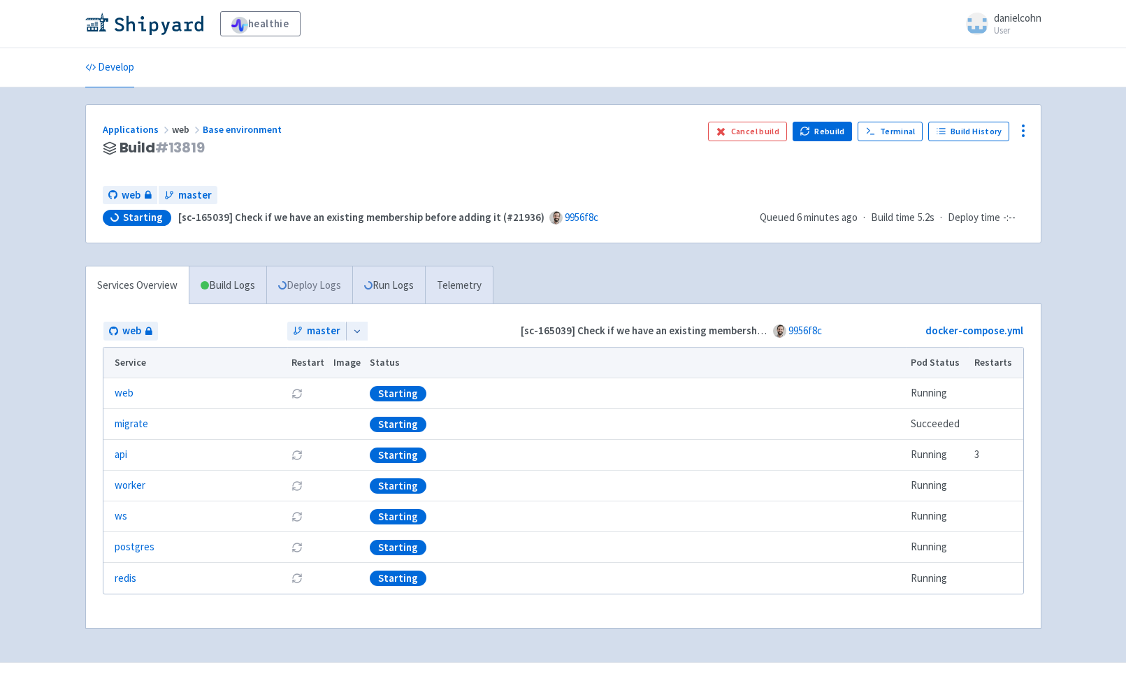
click at [289, 290] on link "Deploy Logs" at bounding box center [309, 285] width 86 height 38
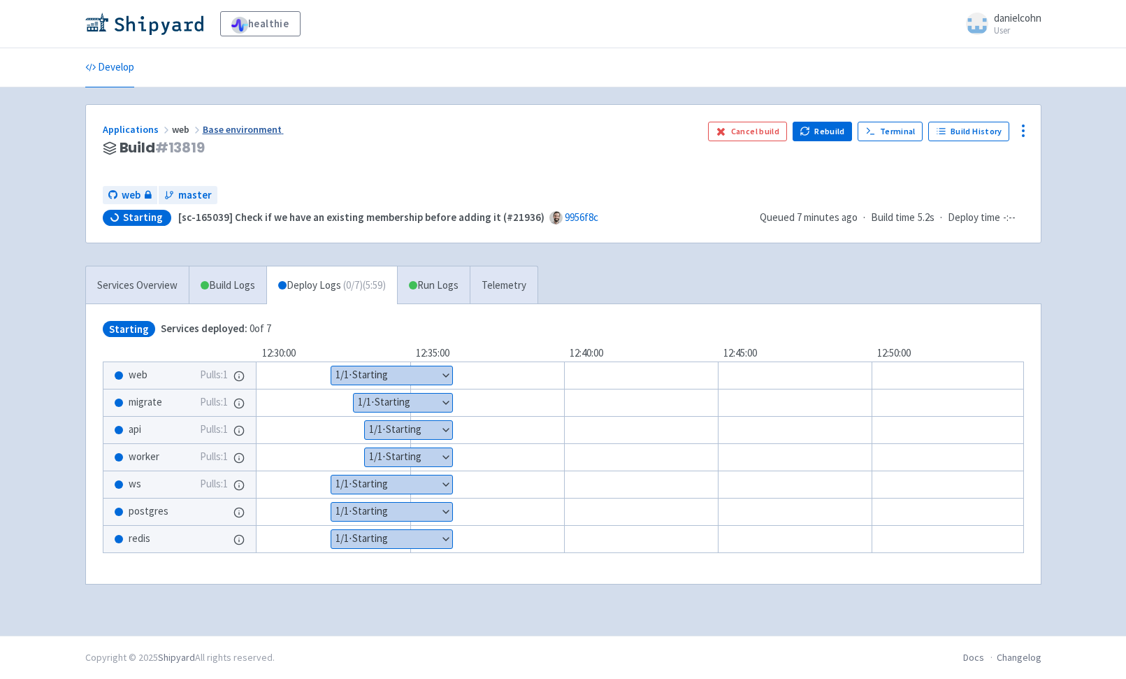
click at [220, 129] on link "Base environment" at bounding box center [243, 129] width 81 height 13
click at [248, 134] on link "Base environment" at bounding box center [243, 129] width 81 height 13
click at [136, 289] on link "Services Overview" at bounding box center [137, 285] width 103 height 38
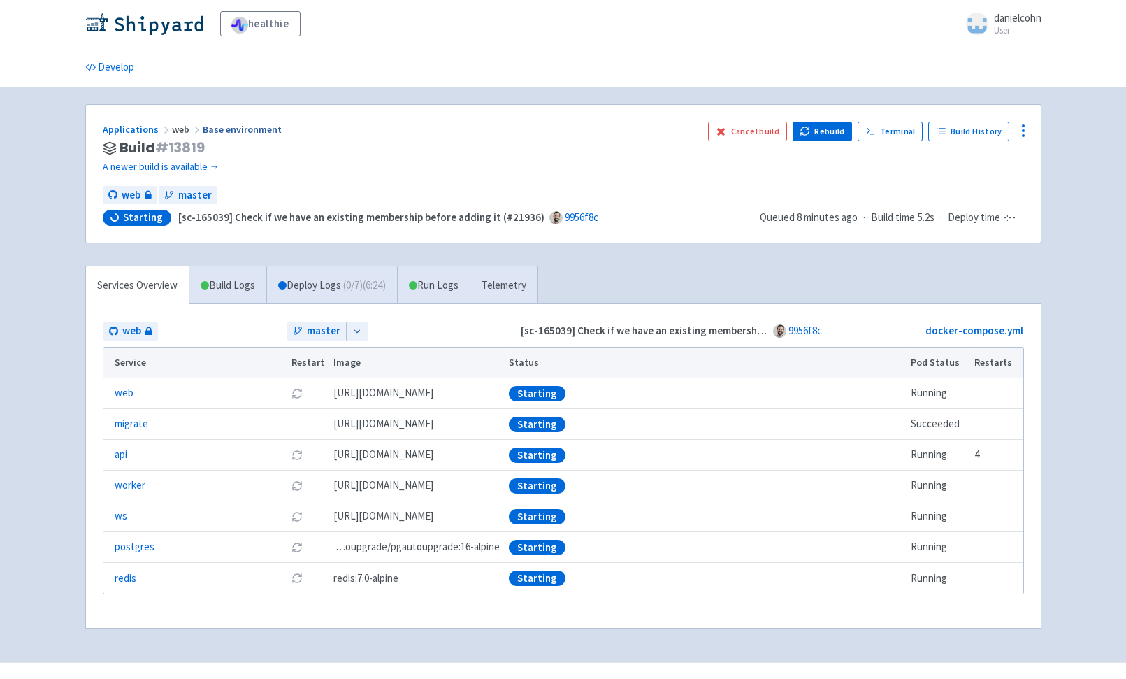
click at [263, 125] on link "Base environment" at bounding box center [243, 129] width 81 height 13
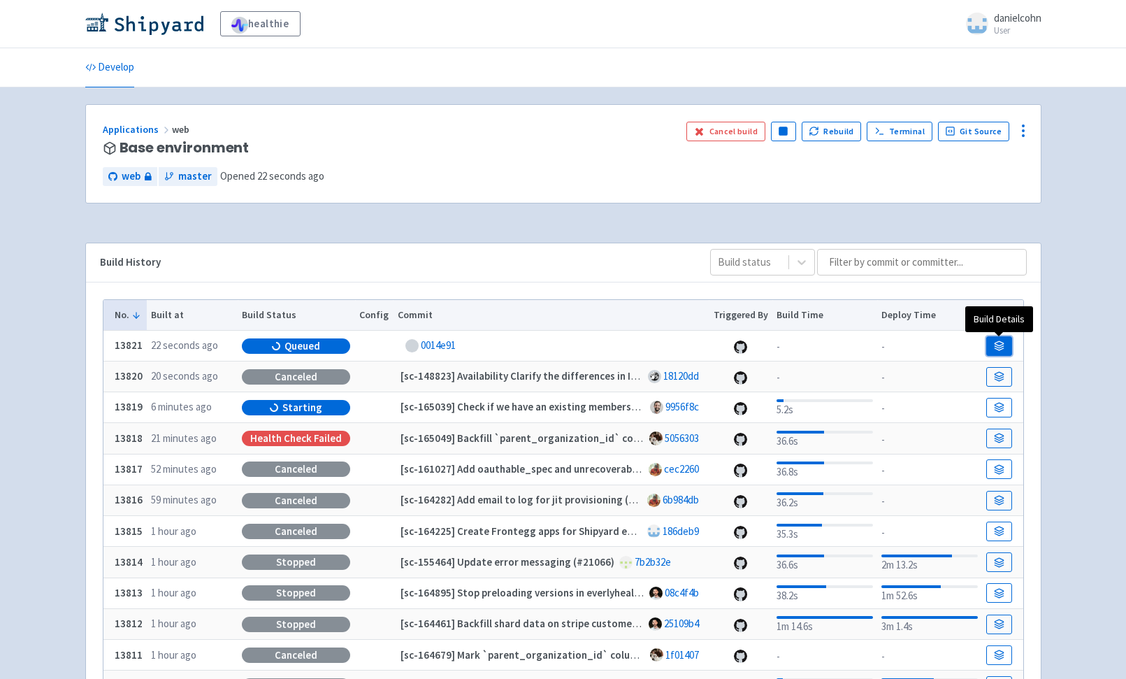
click at [1002, 350] on icon at bounding box center [999, 349] width 9 height 2
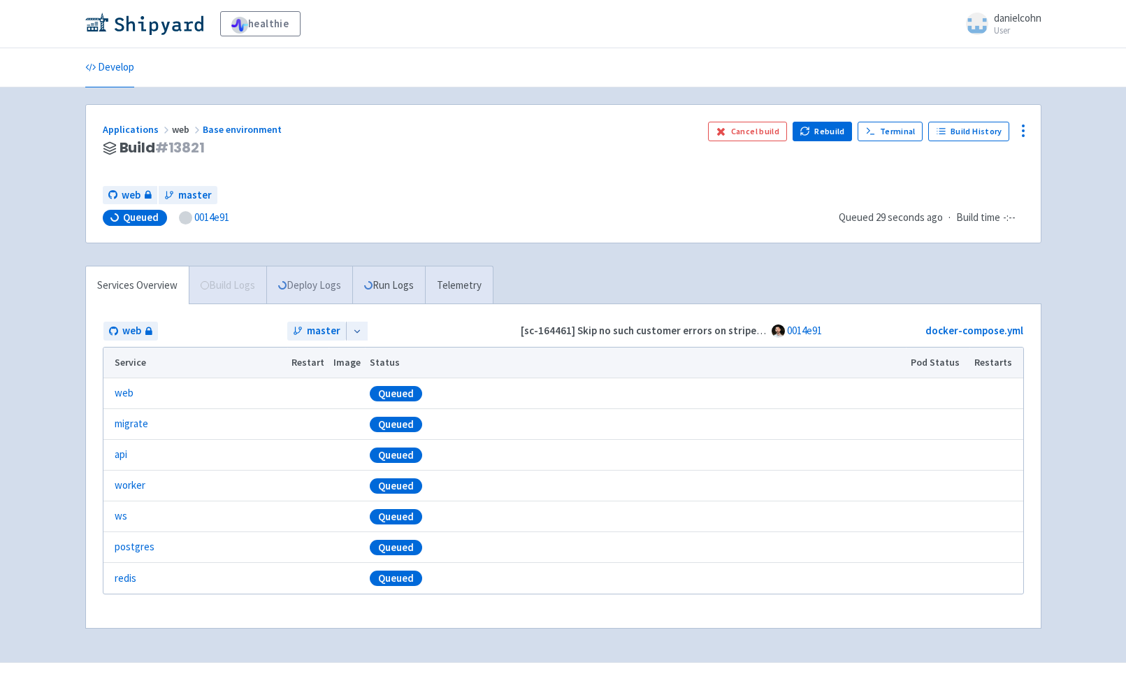
click at [294, 289] on div "Services Overview Build Logs Deploy Logs Run Logs Telemetry" at bounding box center [289, 285] width 408 height 38
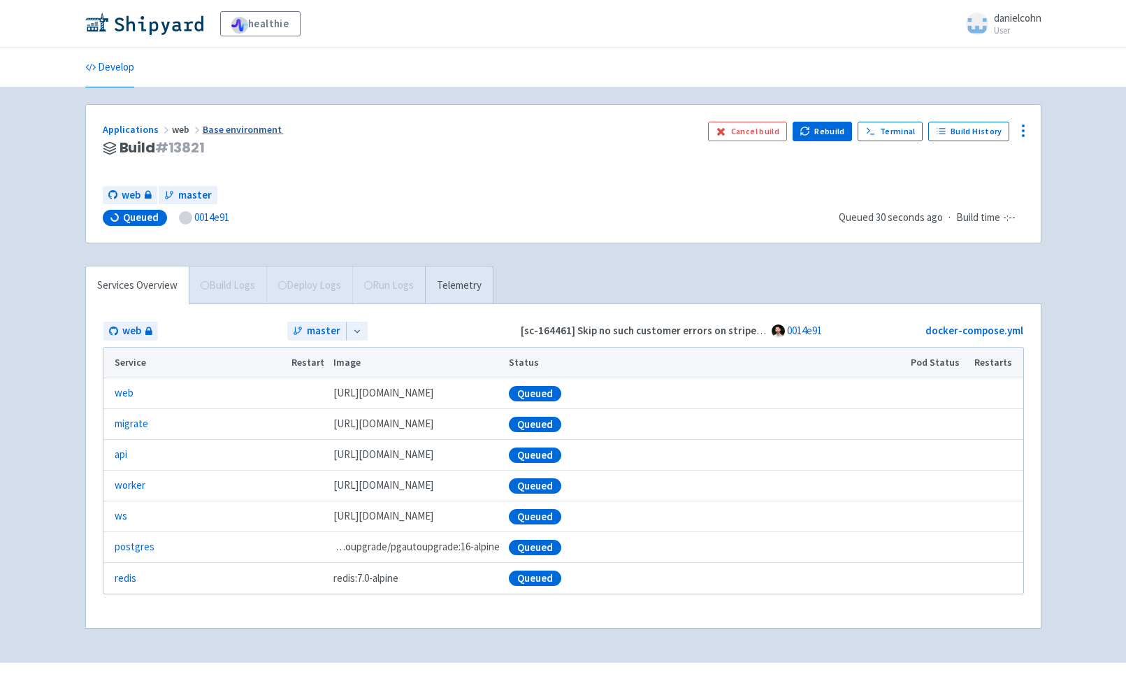
click at [244, 124] on link "Base environment" at bounding box center [243, 129] width 81 height 13
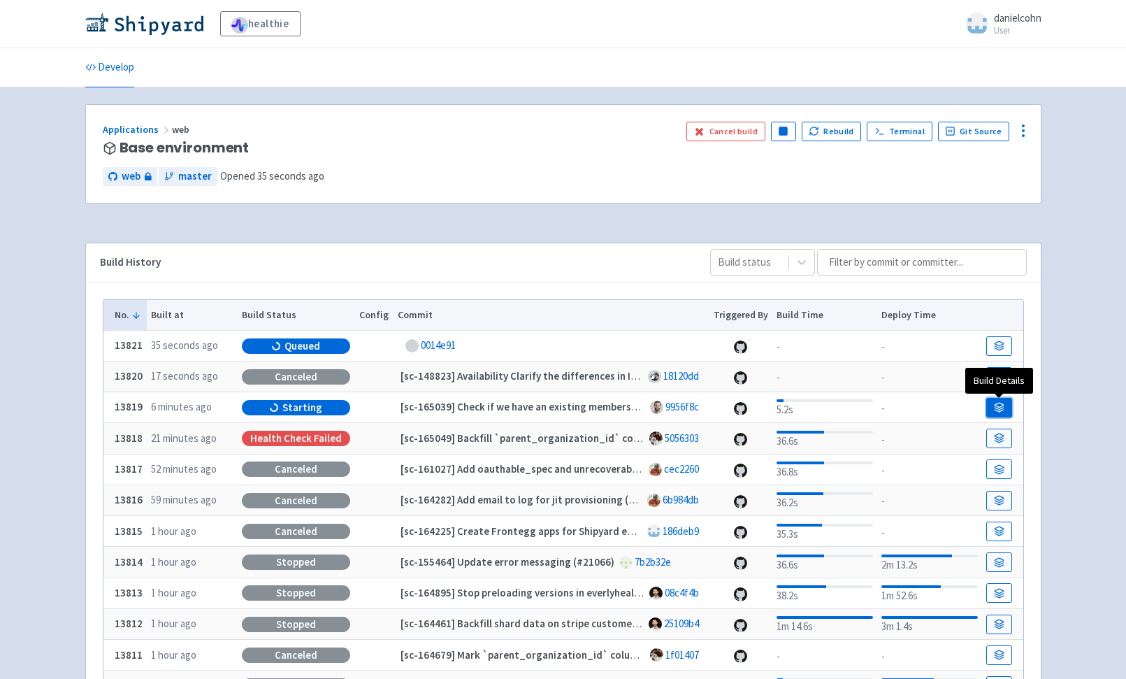
click at [998, 403] on icon at bounding box center [999, 407] width 10 height 10
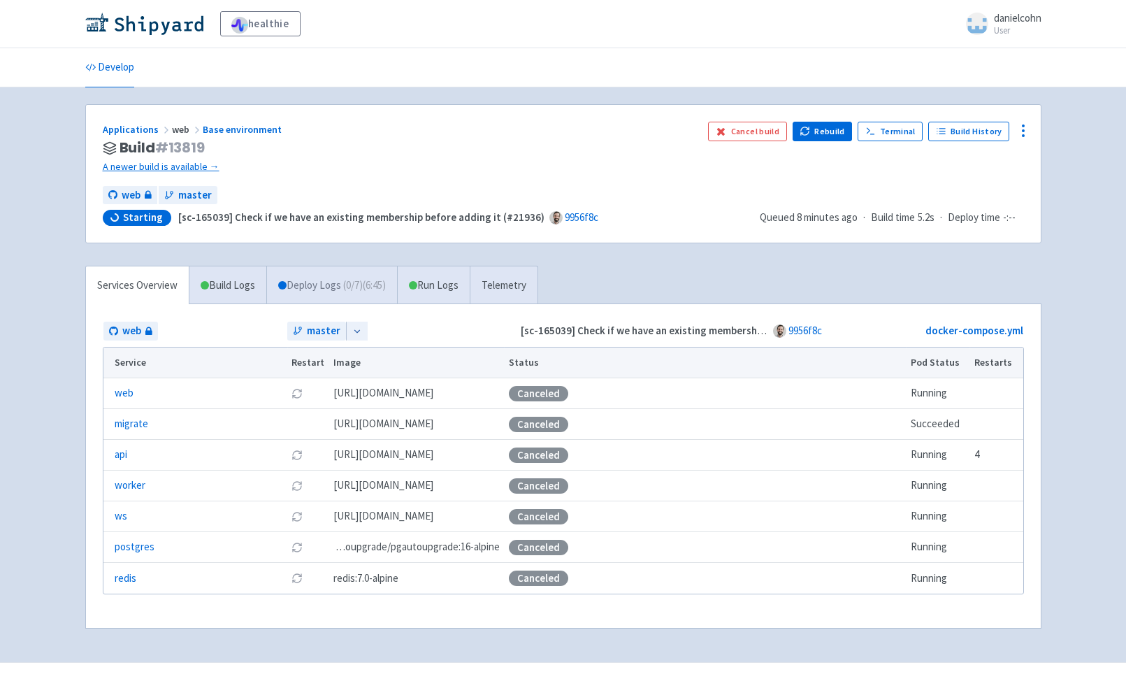
click at [327, 290] on link "Deploy Logs ( 0 / 7 ) (6:45)" at bounding box center [331, 285] width 131 height 38
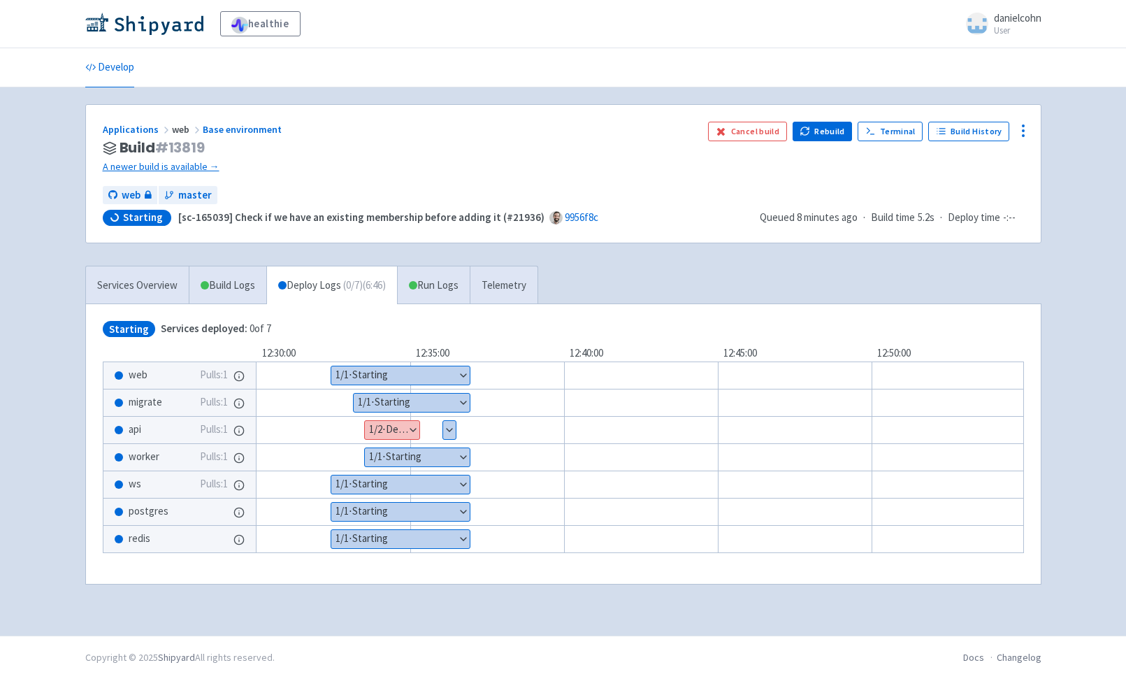
click at [408, 425] on button "Show details" at bounding box center [392, 430] width 55 height 18
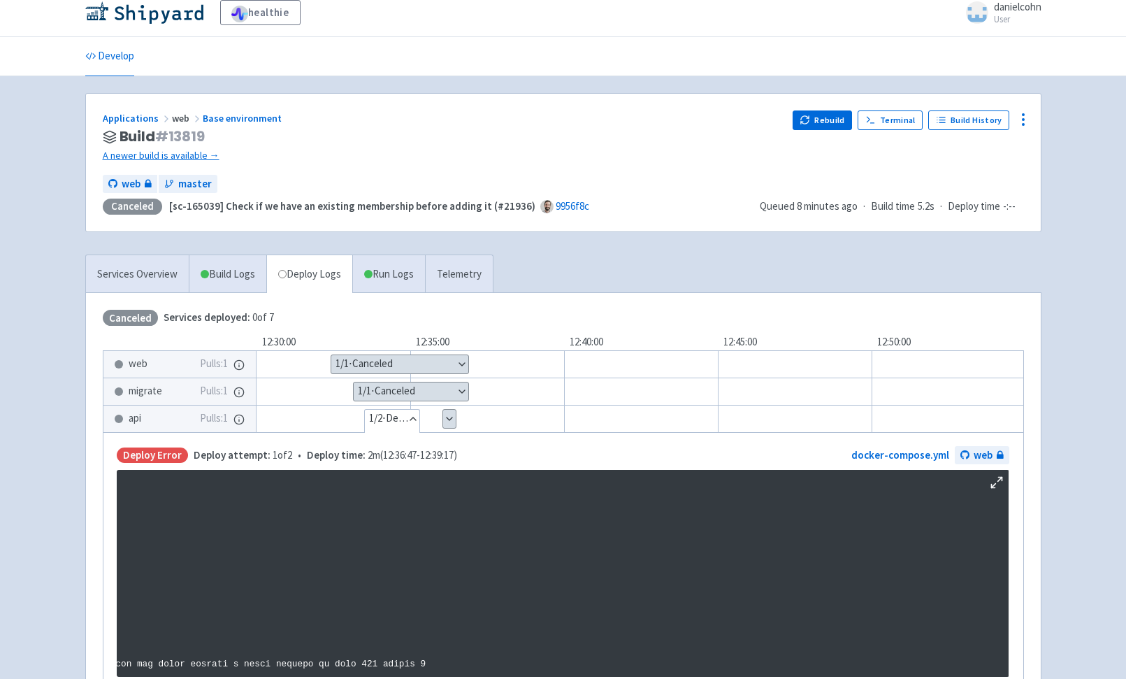
scroll to position [22, 0]
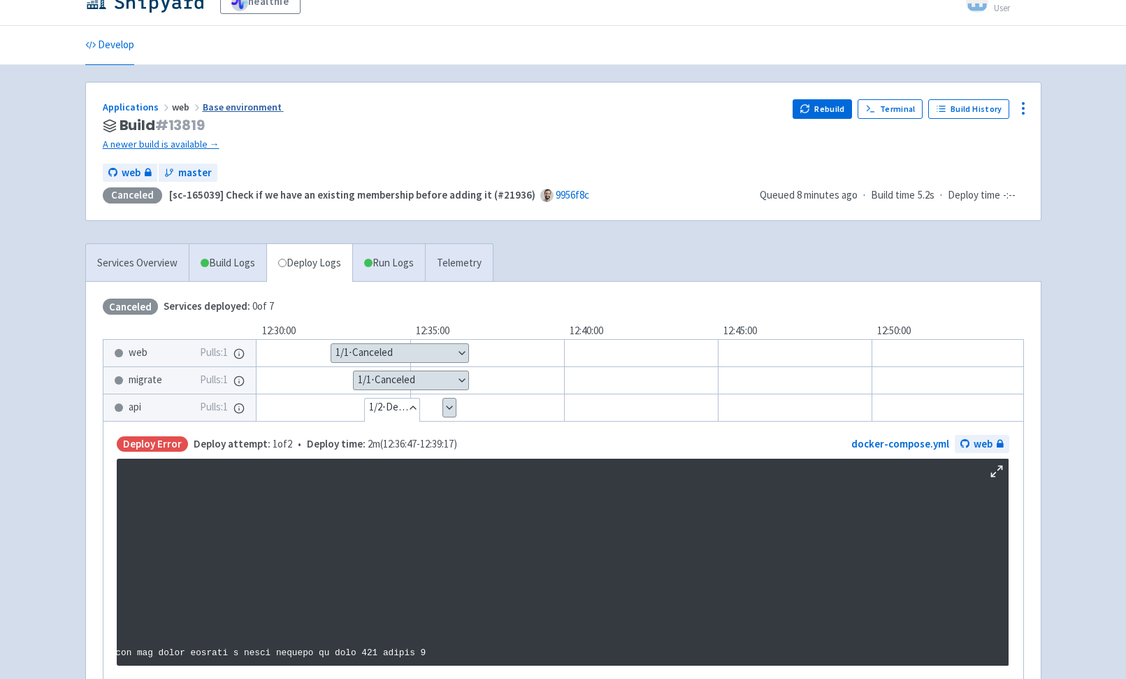
click at [240, 105] on link "Base environment" at bounding box center [243, 107] width 81 height 13
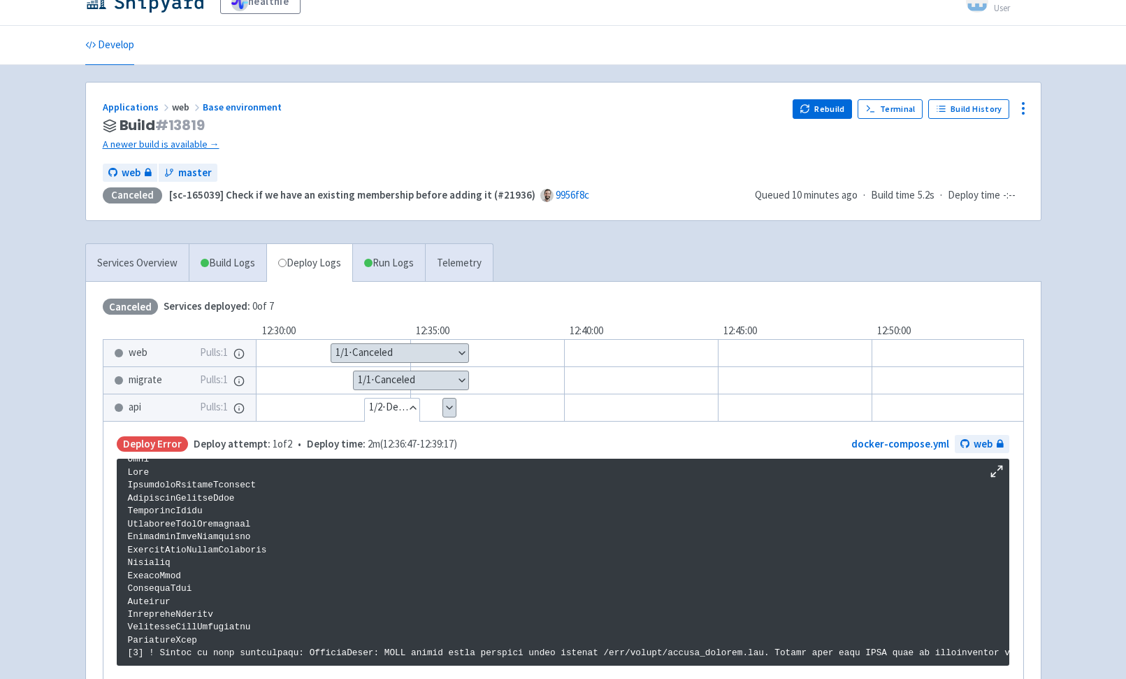
click at [464, 153] on div "Applications web Base environment Build # 13819 A newer build is available → Re…" at bounding box center [563, 152] width 955 height 138
click at [123, 110] on link "Applications" at bounding box center [137, 107] width 69 height 13
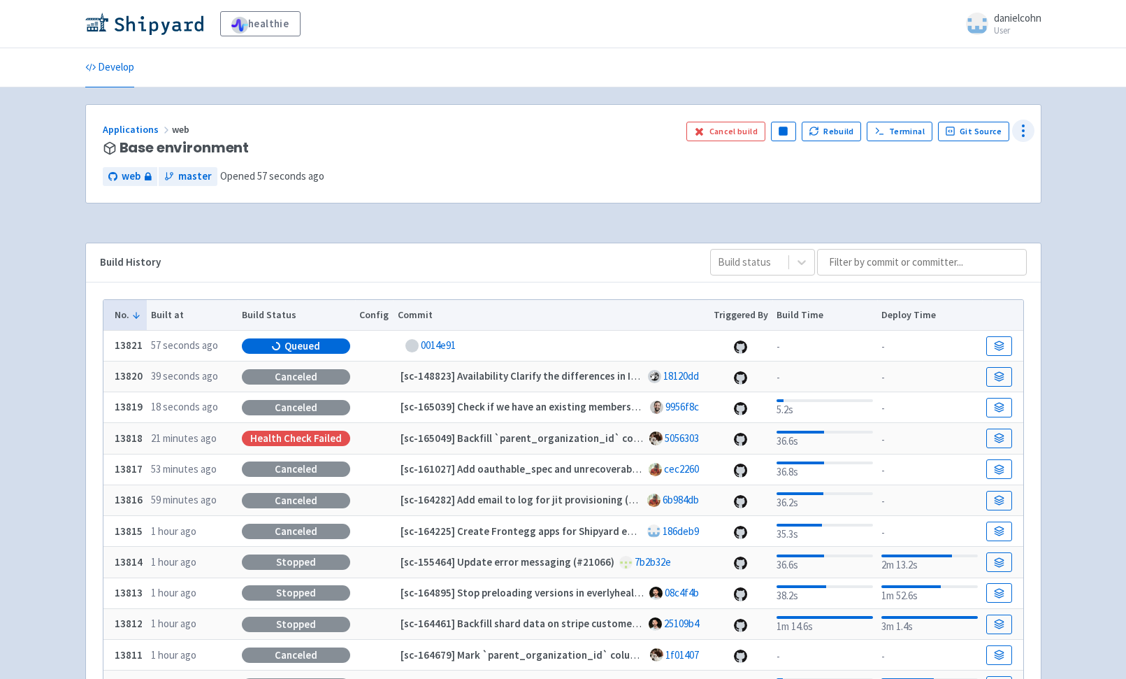
click at [1020, 135] on icon at bounding box center [1023, 130] width 17 height 17
click at [971, 238] on span "Env Vars" at bounding box center [971, 238] width 93 height 20
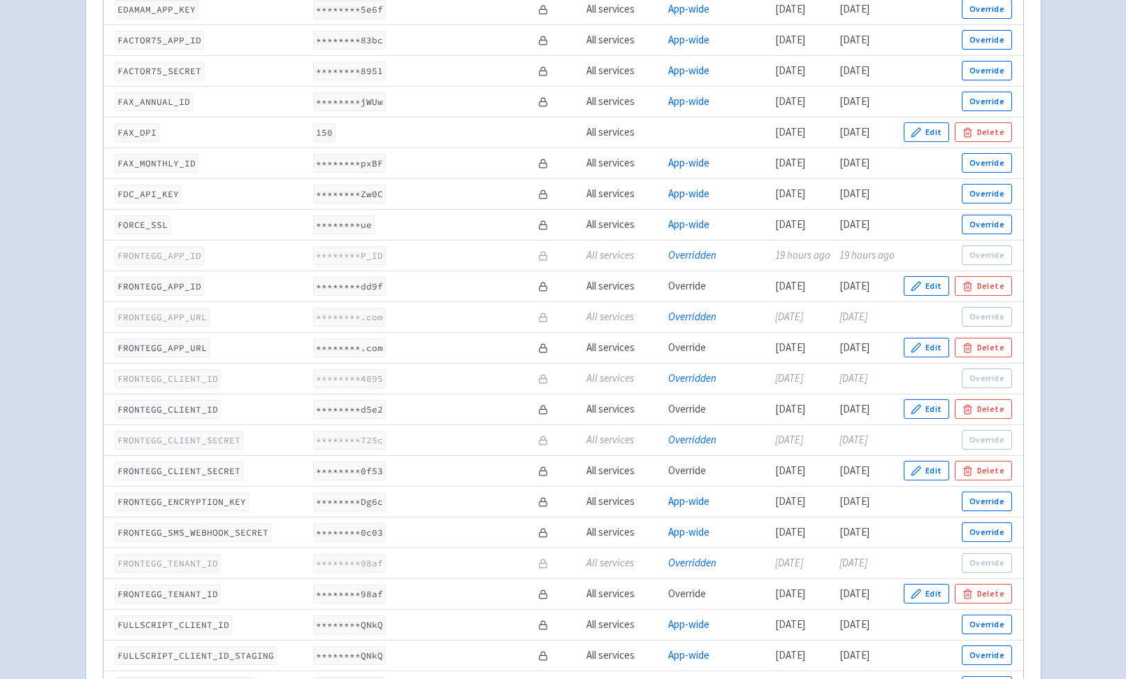
scroll to position [1443, 0]
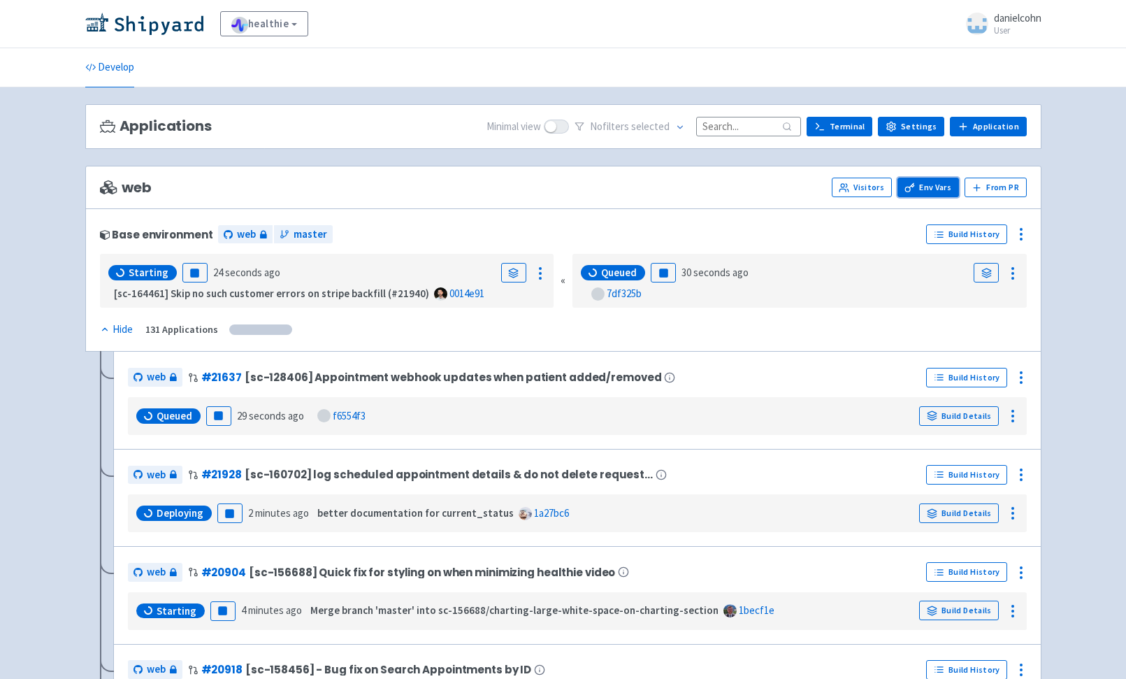
click at [929, 180] on link "Env Vars" at bounding box center [929, 188] width 62 height 20
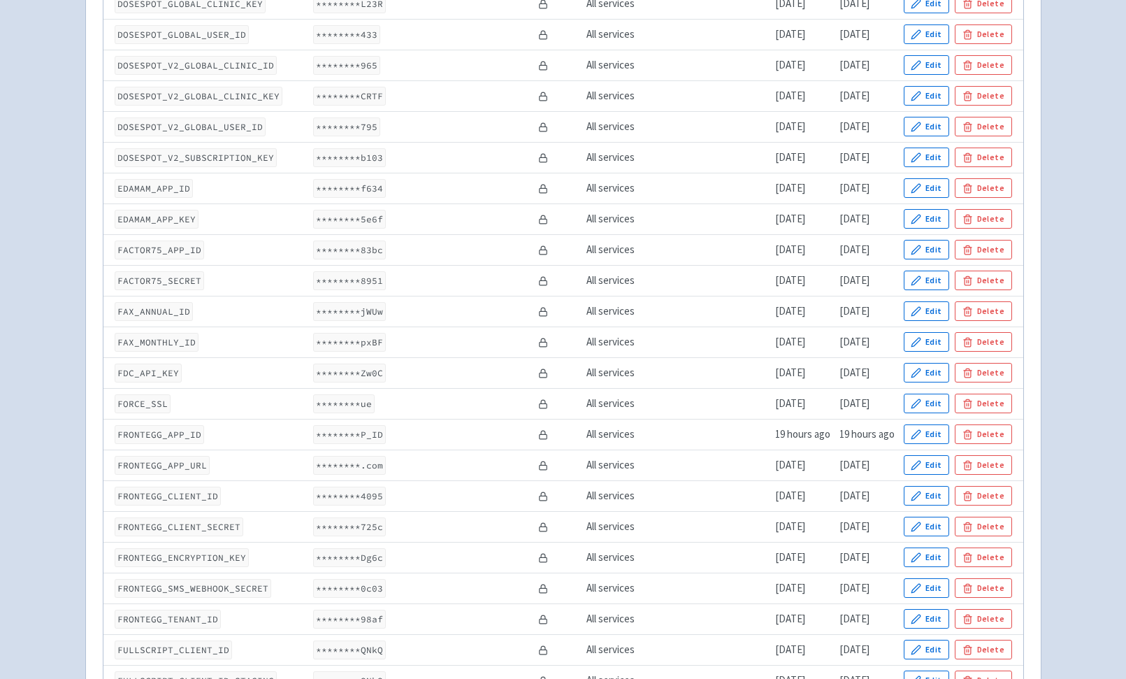
scroll to position [1376, 0]
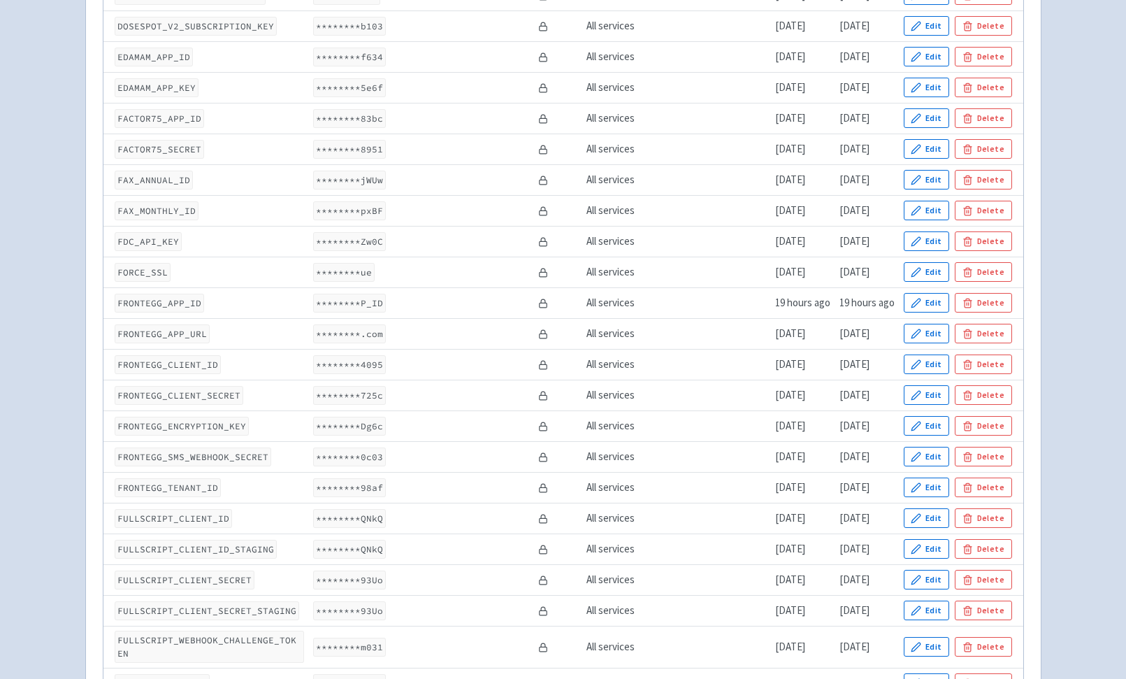
click at [176, 332] on code "FRONTEGG_APP_URL" at bounding box center [162, 333] width 95 height 19
click at [176, 333] on code "FRONTEGG_APP_URL" at bounding box center [162, 333] width 95 height 19
copy code "FRONTEGG_APP_URL"
click at [151, 300] on code "FRONTEGG_APP_ID" at bounding box center [160, 303] width 90 height 19
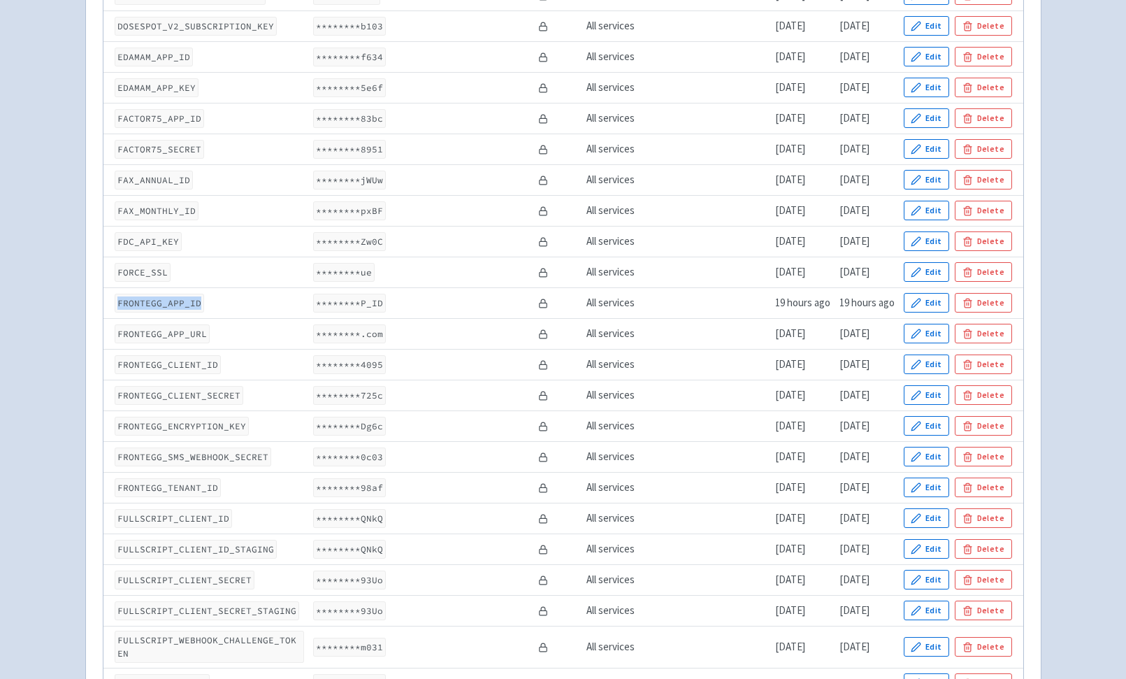
copy code "FRONTEGG_APP_ID"
click at [917, 303] on icon "button" at bounding box center [916, 303] width 10 height 10
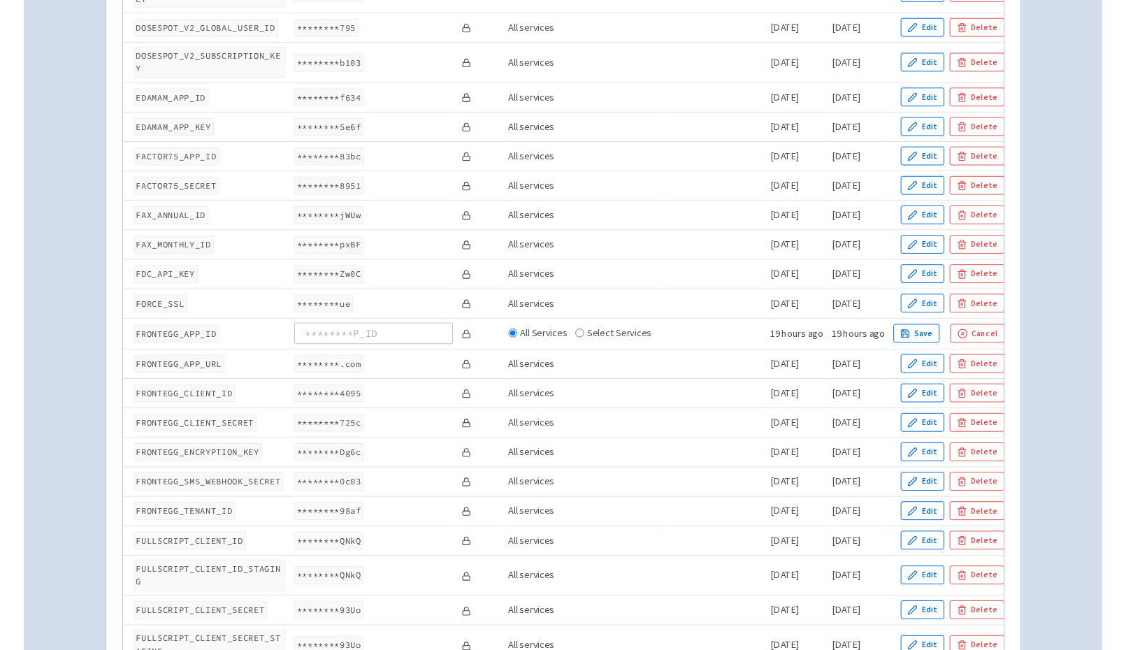
scroll to position [1398, 0]
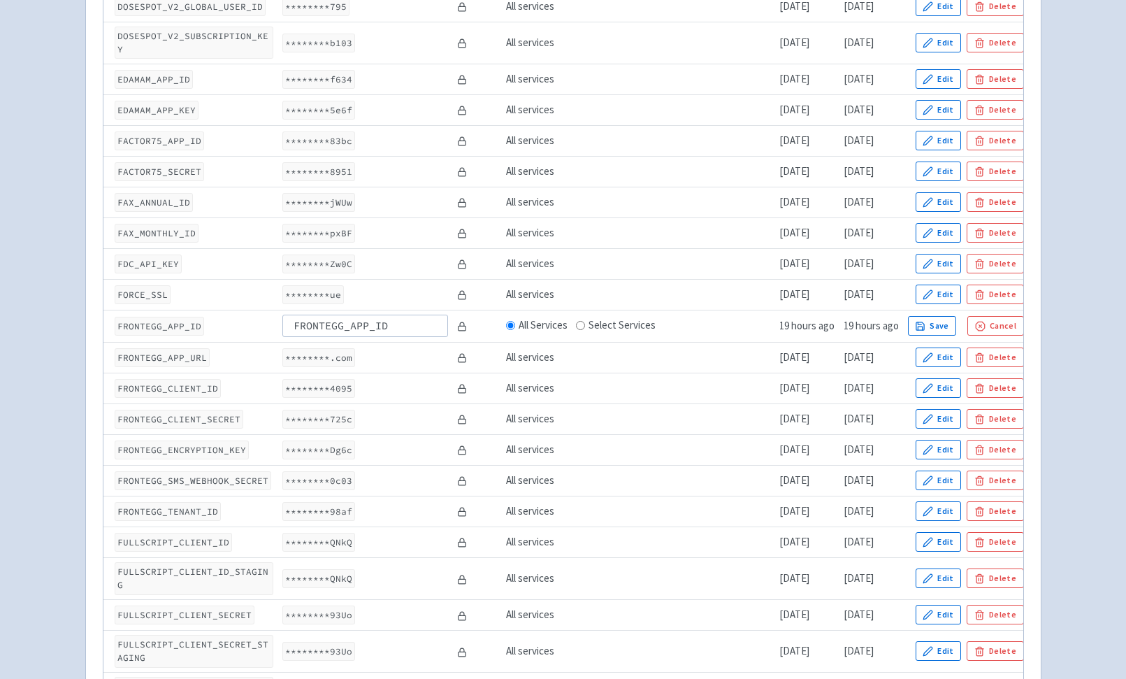
drag, startPoint x: 342, startPoint y: 301, endPoint x: 135, endPoint y: 279, distance: 208.2
click at [282, 315] on input "FRONTEGG_APP_ID" at bounding box center [365, 326] width 166 height 22
type input "FRONTEGG_APP_ID"
click at [413, 342] on td "********.com" at bounding box center [365, 357] width 175 height 31
click at [962, 348] on button "Edit" at bounding box center [939, 358] width 46 height 20
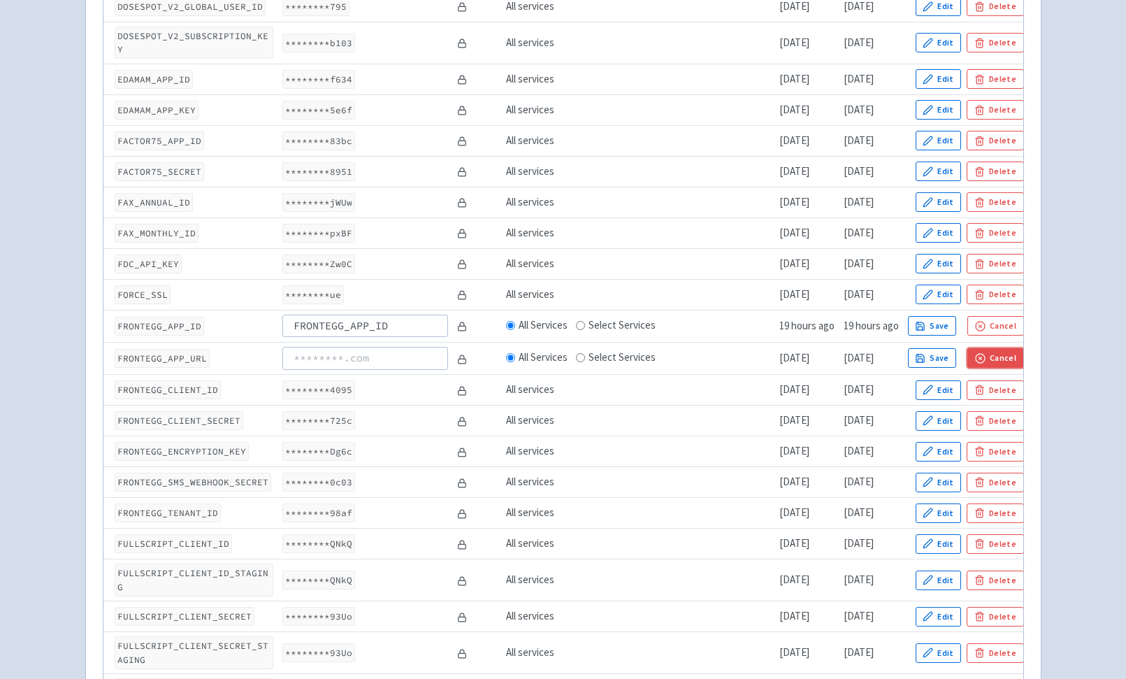
click at [985, 354] on polygon "button" at bounding box center [980, 358] width 9 height 9
drag, startPoint x: 346, startPoint y: 313, endPoint x: 241, endPoint y: 310, distance: 105.6
click at [282, 315] on input "FRONTEGG_APP_ID" at bounding box center [365, 326] width 166 height 22
click at [166, 348] on code "FRONTEGG_APP_URL" at bounding box center [162, 357] width 95 height 19
click at [169, 348] on code "FRONTEGG_APP_URL" at bounding box center [162, 357] width 95 height 19
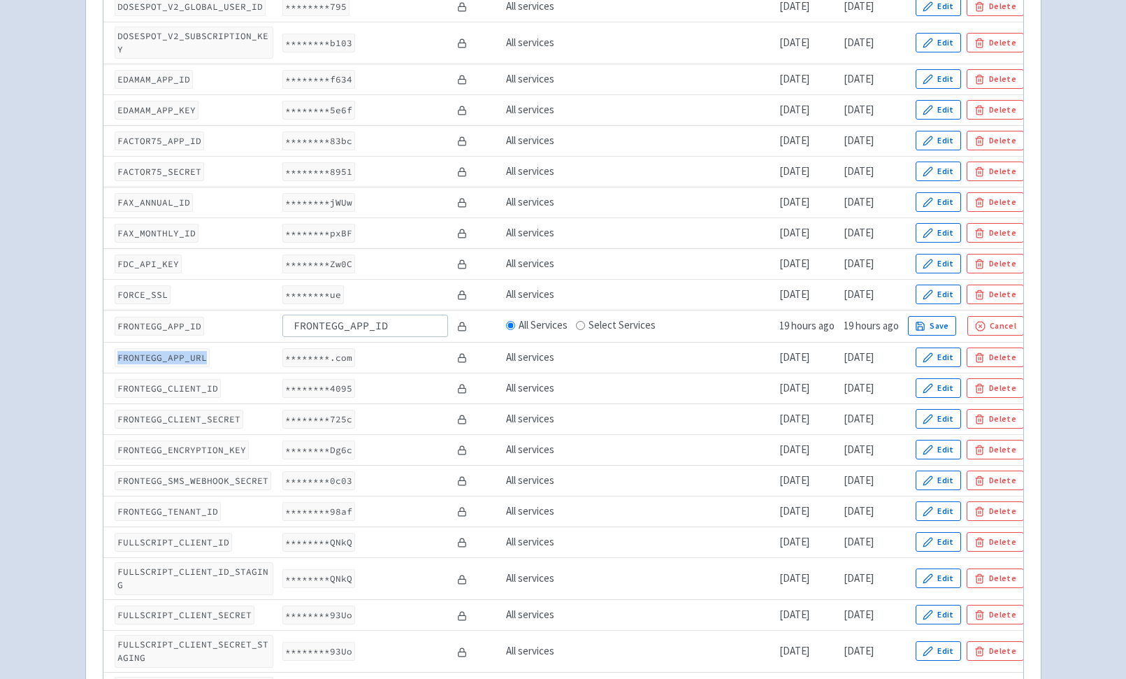
click at [169, 348] on code "FRONTEGG_APP_URL" at bounding box center [162, 357] width 95 height 19
copy code "FRONTEGG_APP_URL"
click at [178, 317] on code "FRONTEGG_APP_ID" at bounding box center [160, 326] width 90 height 19
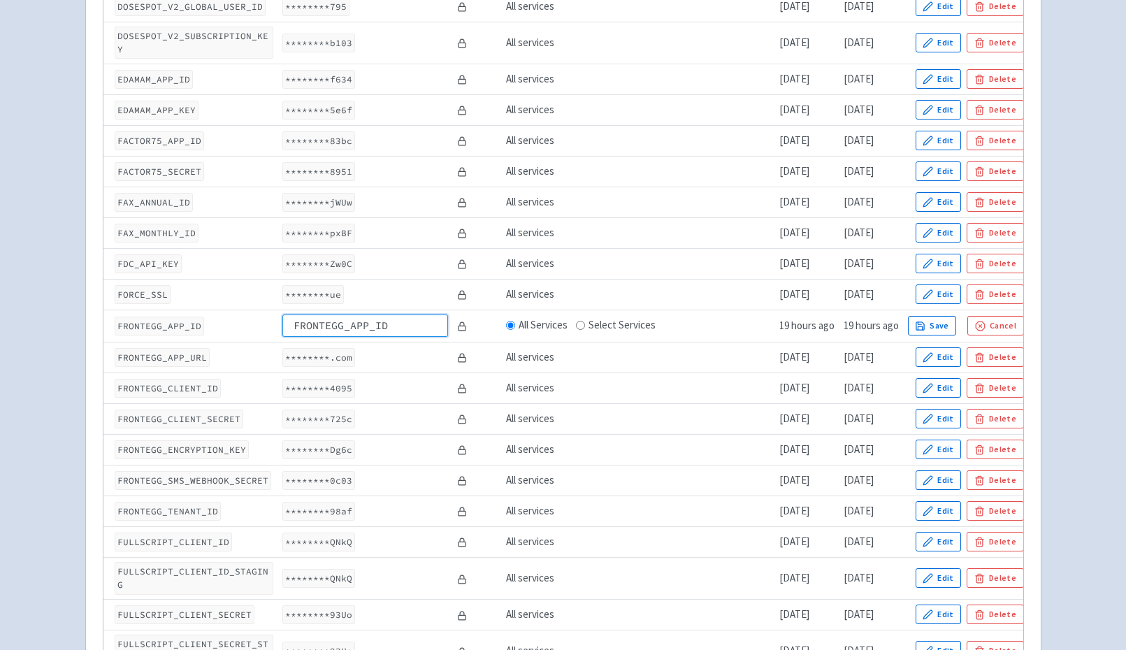
click at [357, 315] on input "FRONTEGG_APP_ID" at bounding box center [365, 326] width 166 height 22
click at [356, 315] on input "FRONTEGG_APP_ID" at bounding box center [365, 326] width 166 height 22
type input "i"
click at [338, 315] on input "fake" at bounding box center [365, 326] width 166 height 22
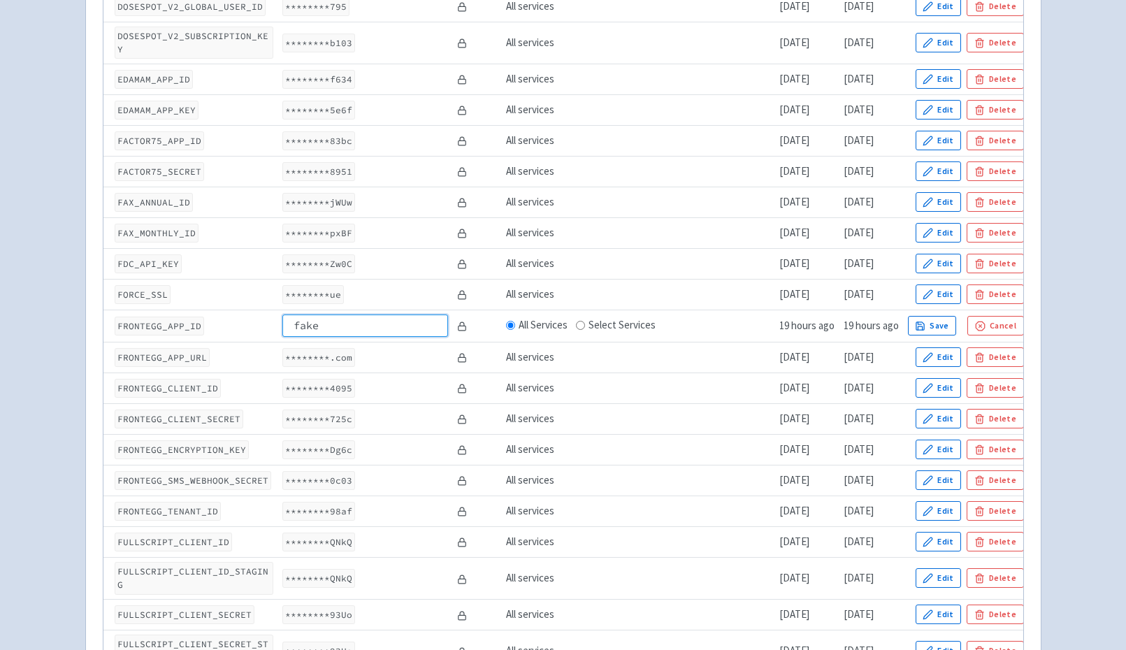
click at [338, 315] on input "fake" at bounding box center [365, 326] width 166 height 22
click at [337, 315] on input "fake" at bounding box center [365, 326] width 166 height 22
type input "dummyappid"
click at [957, 316] on button "Save" at bounding box center [932, 326] width 49 height 20
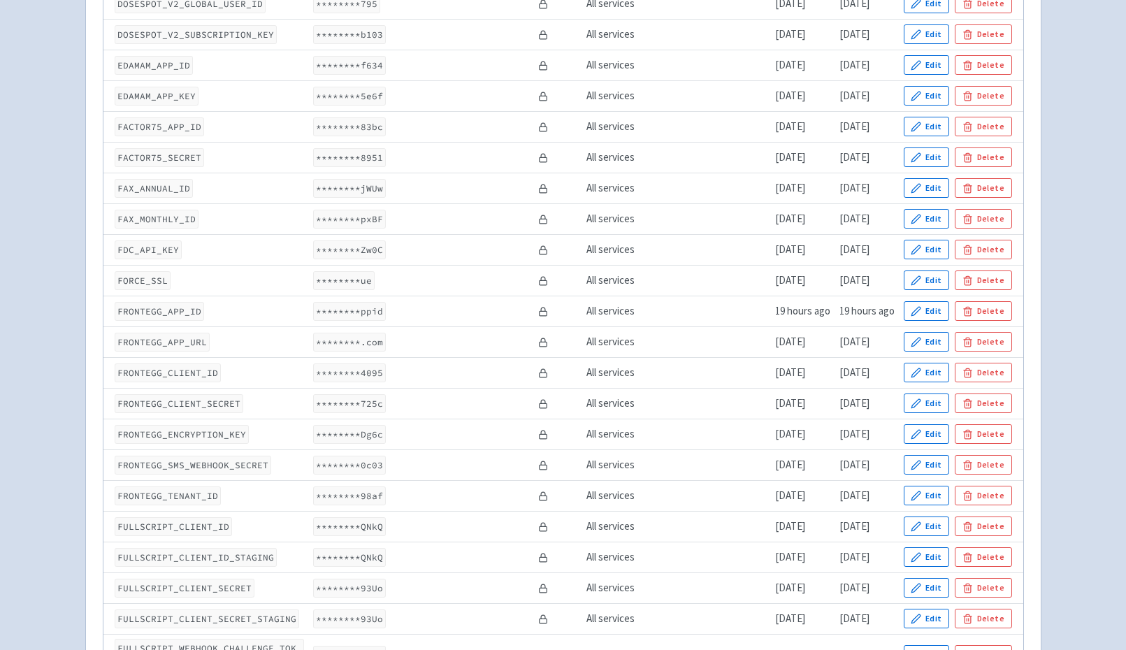
scroll to position [1365, 0]
click at [936, 348] on button "Edit" at bounding box center [927, 345] width 46 height 20
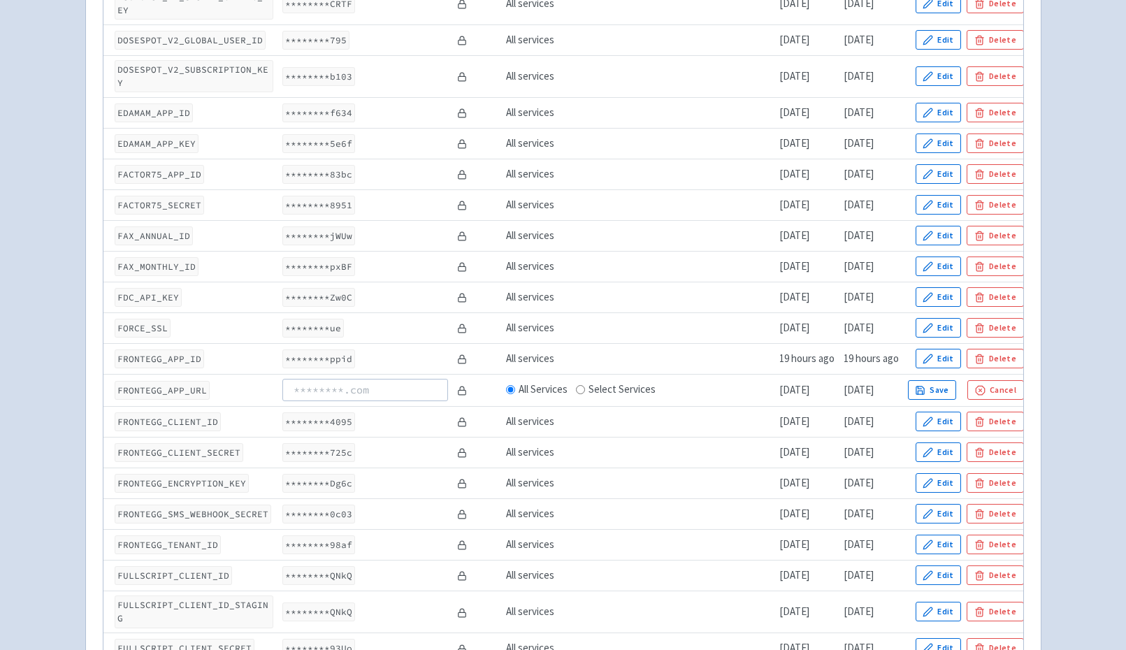
scroll to position [1387, 0]
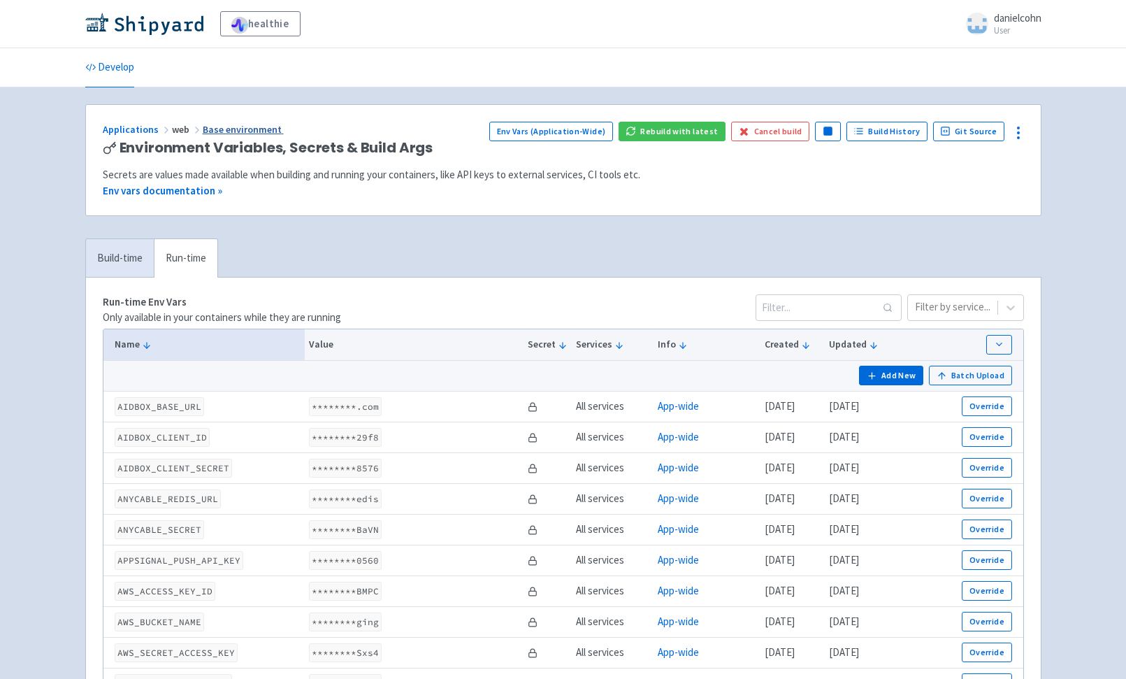
click at [262, 125] on link "Base environment" at bounding box center [243, 129] width 81 height 13
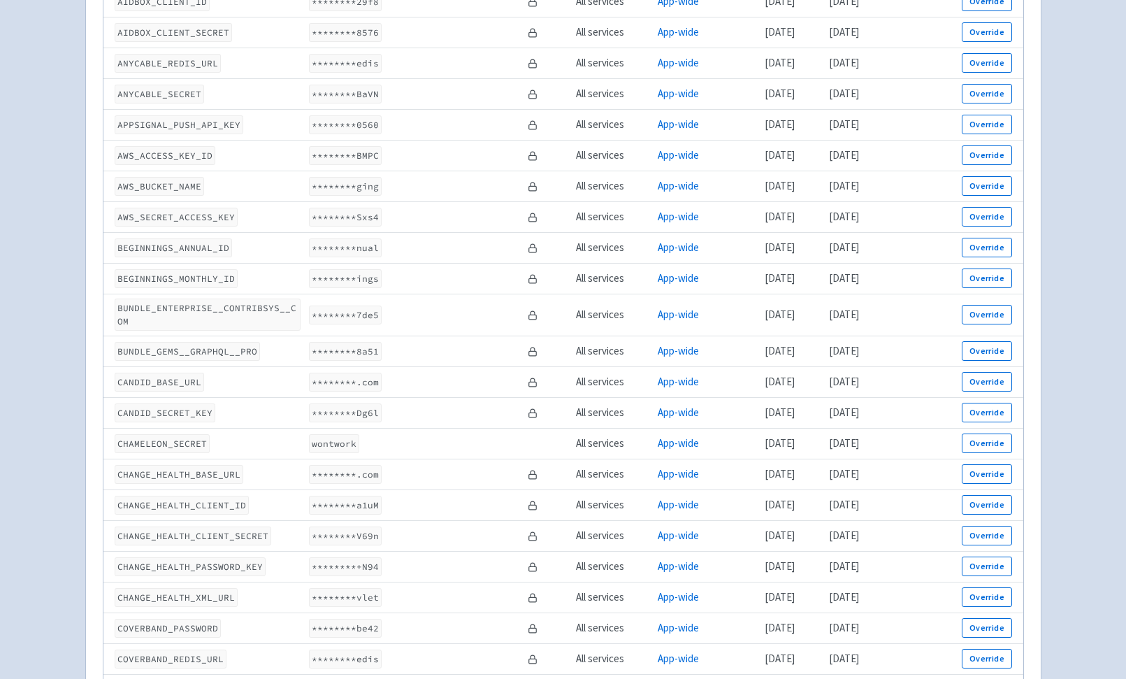
scroll to position [157, 0]
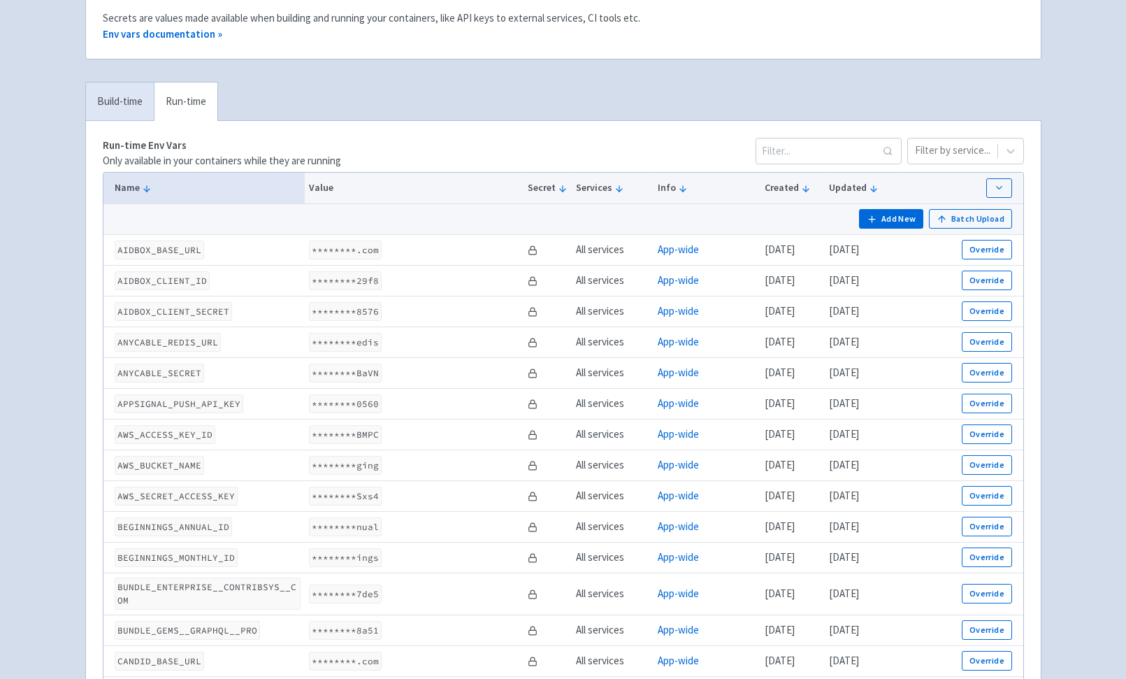
click at [533, 248] on td at bounding box center [547, 249] width 49 height 31
click at [529, 250] on rect at bounding box center [533, 252] width 8 height 4
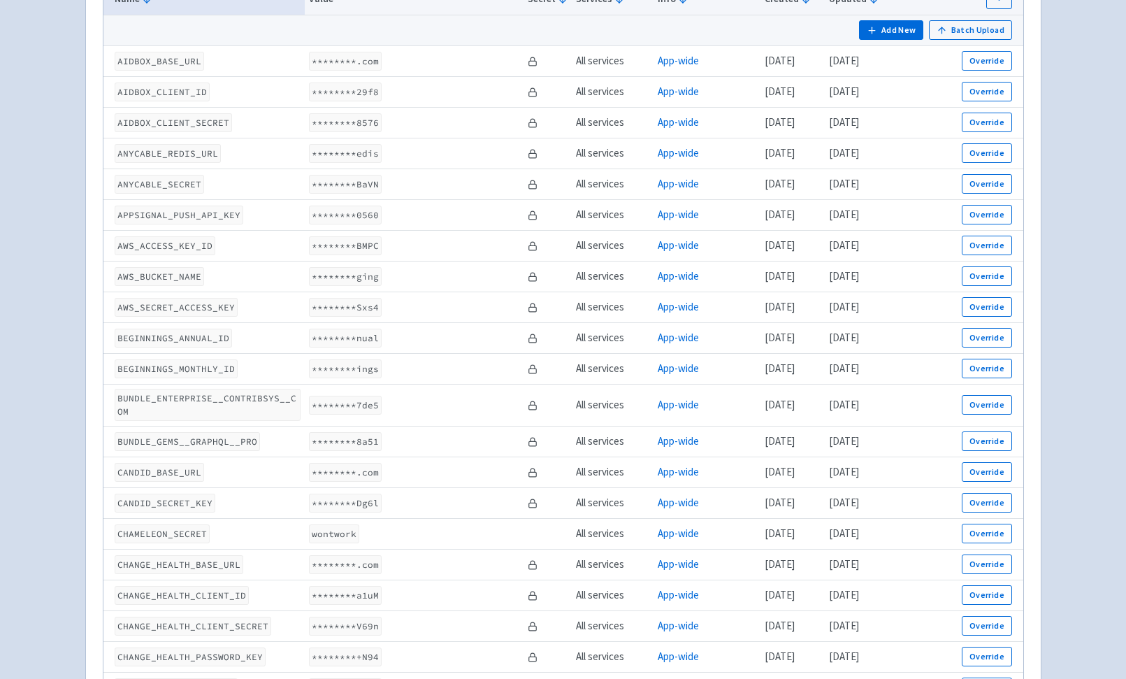
scroll to position [0, 0]
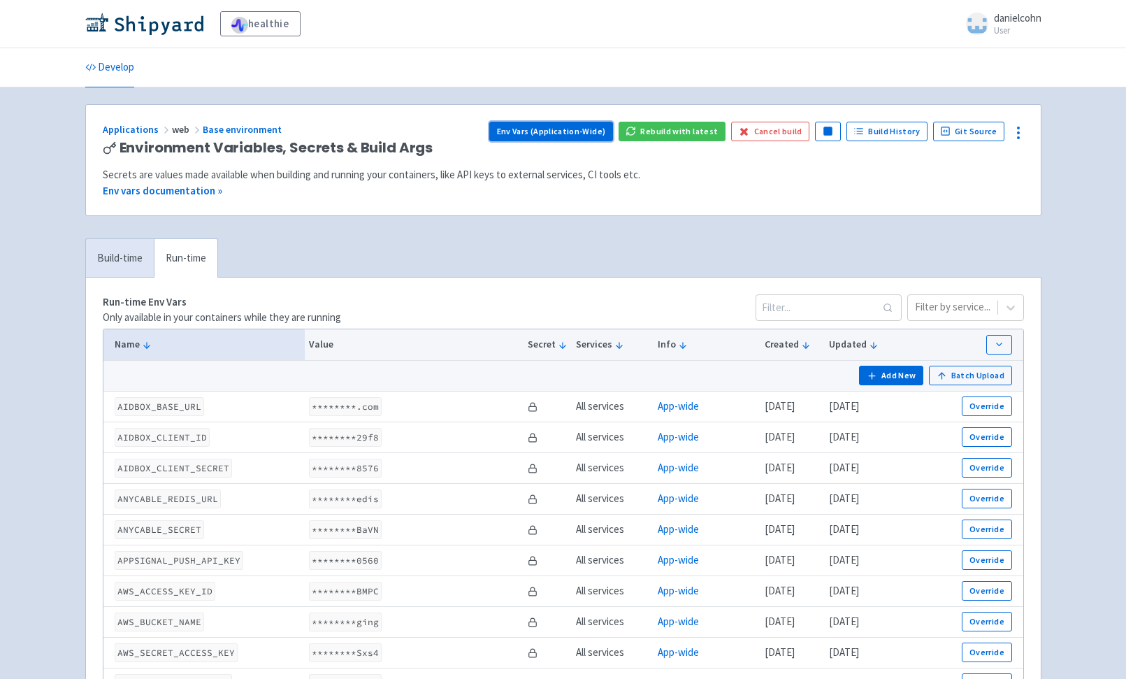
click at [544, 132] on link "Env Vars (Application-Wide)" at bounding box center [551, 132] width 124 height 20
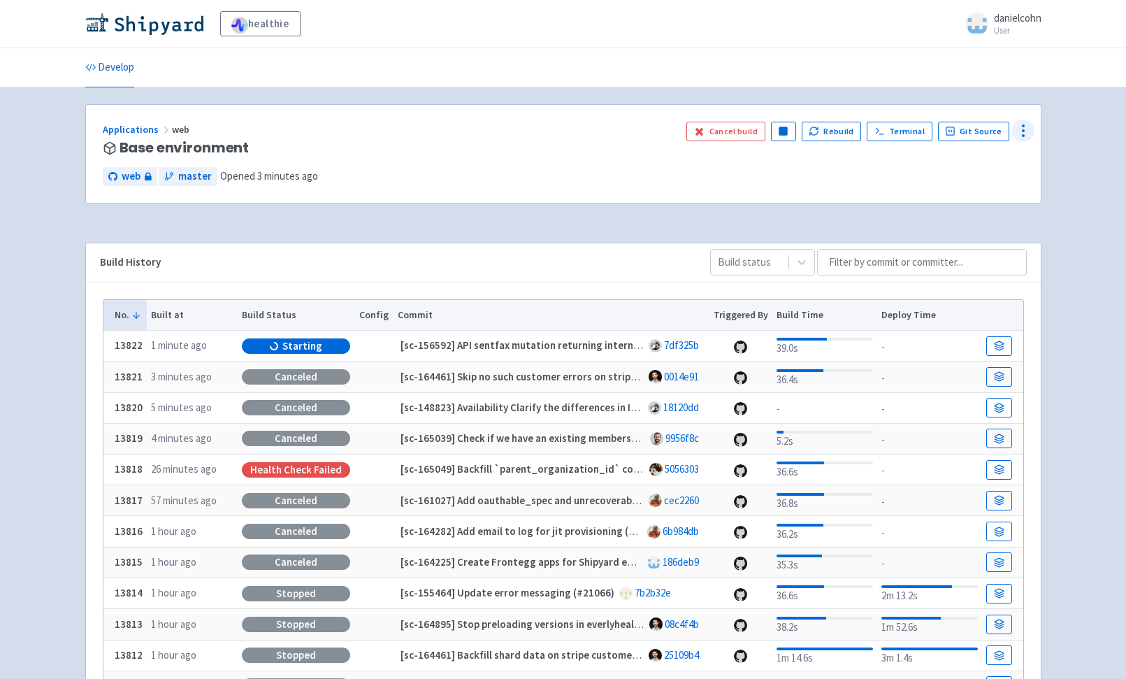
click at [1031, 133] on icon at bounding box center [1023, 130] width 17 height 17
click at [958, 236] on span "Env Vars" at bounding box center [943, 238] width 37 height 20
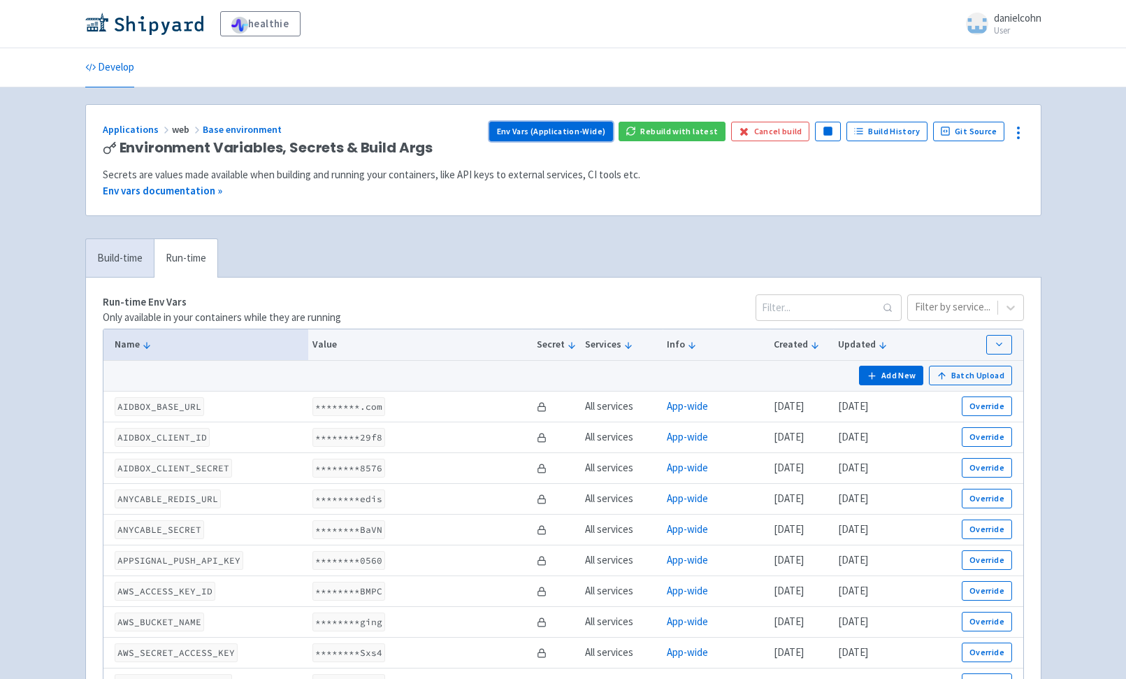
click at [592, 135] on link "Env Vars (Application-Wide)" at bounding box center [551, 132] width 124 height 20
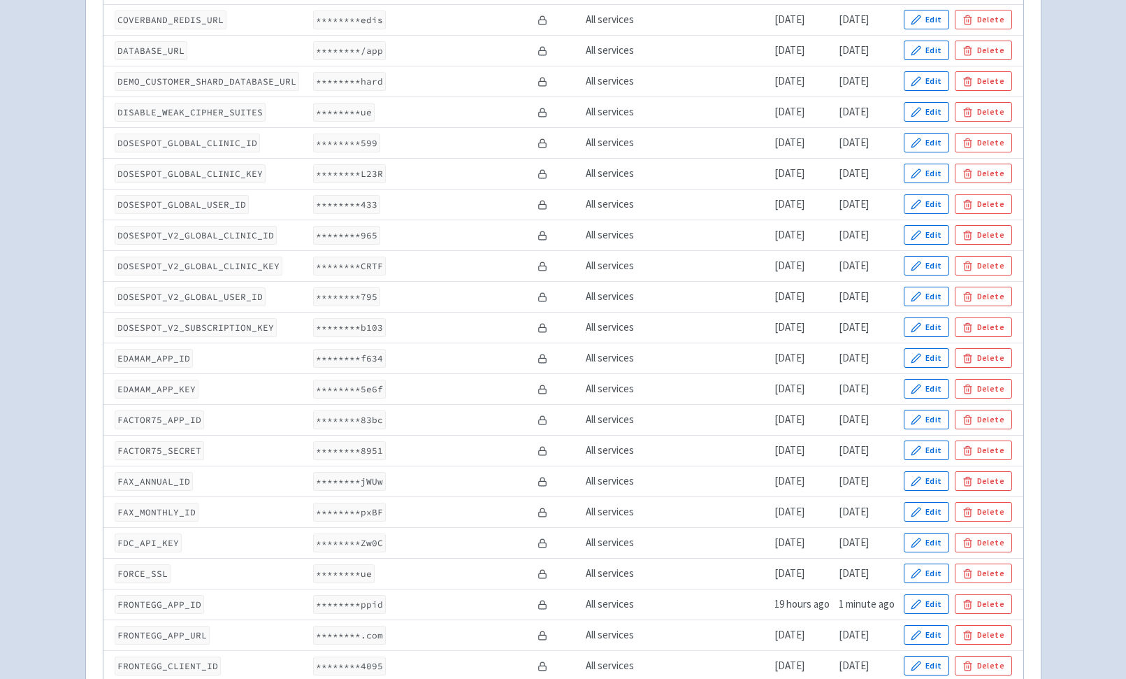
scroll to position [1264, 0]
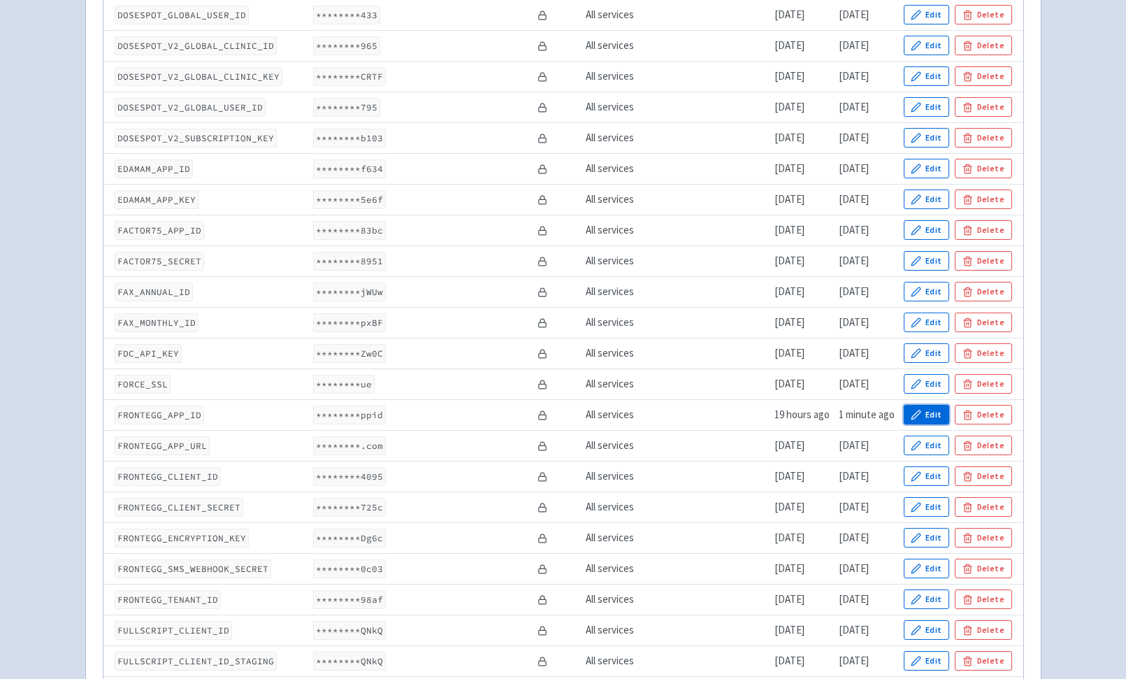
click at [921, 413] on icon "button" at bounding box center [916, 414] width 9 height 9
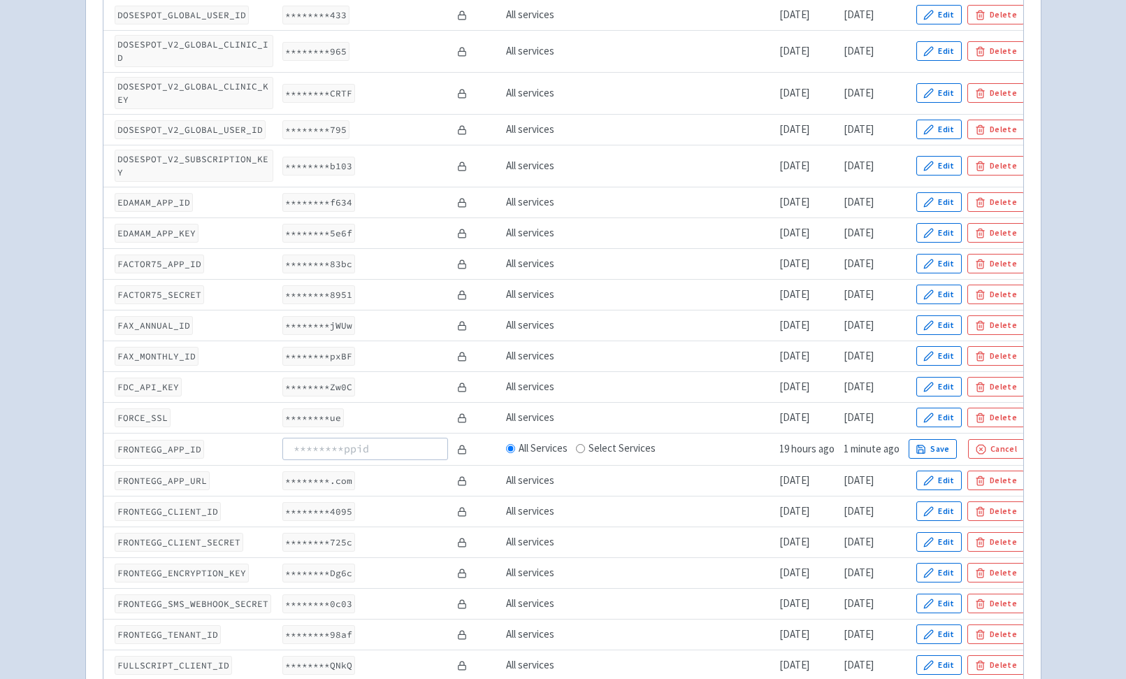
click at [387, 465] on td "********.com" at bounding box center [365, 480] width 175 height 31
click at [942, 471] on button "Edit" at bounding box center [940, 481] width 46 height 20
type input "https://app-hwrzgtij2l5h.us.frontegg.com"
click at [945, 471] on button "Save" at bounding box center [933, 481] width 49 height 20
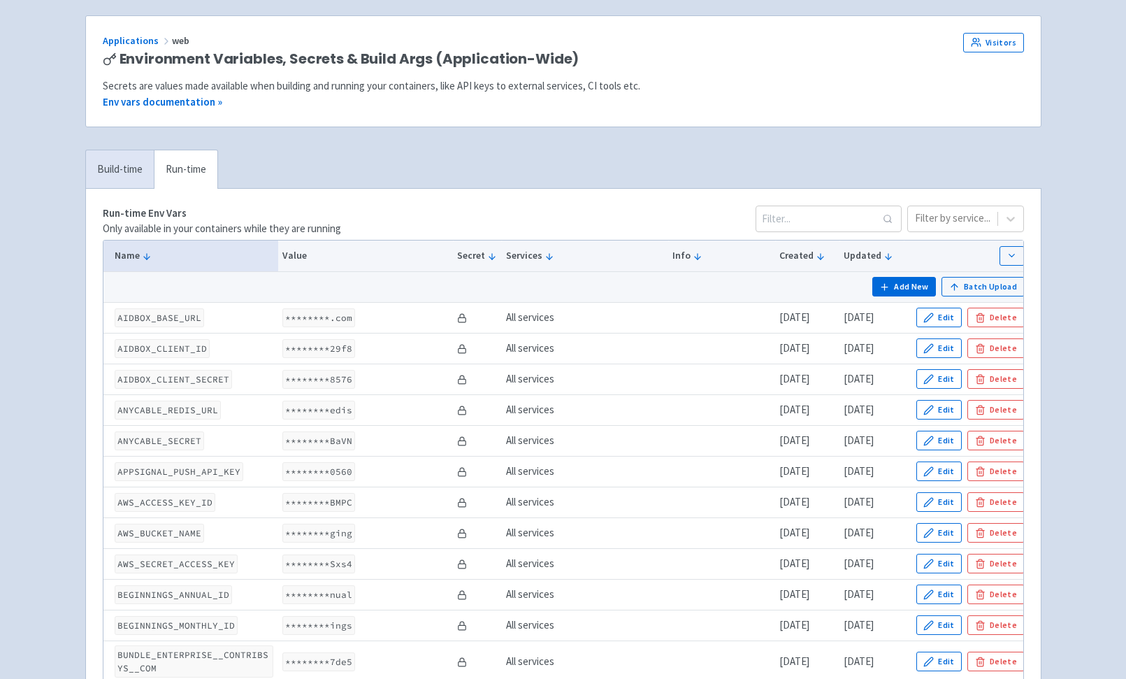
scroll to position [0, 0]
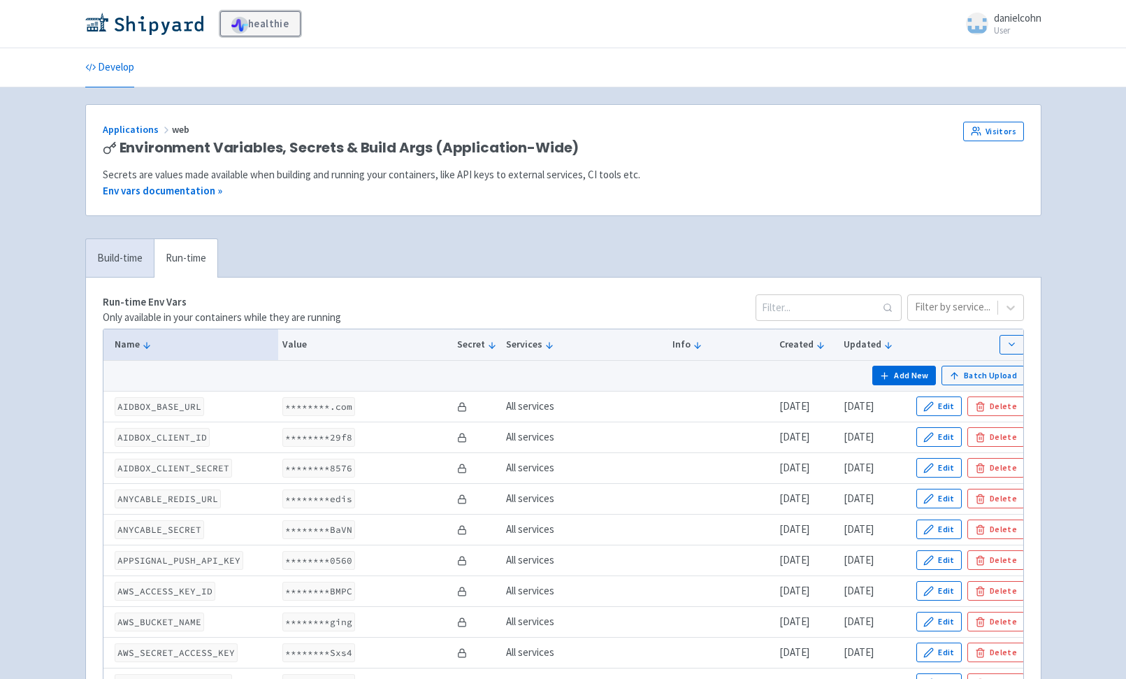
click at [262, 22] on link "healthie" at bounding box center [260, 23] width 80 height 25
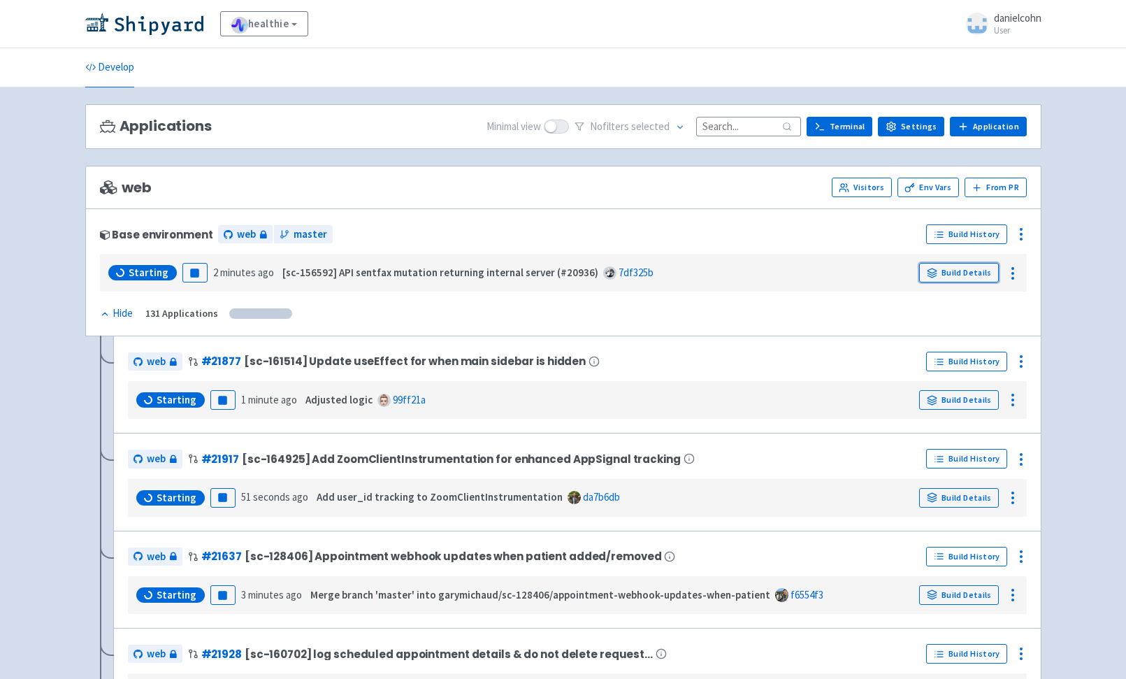
click at [944, 266] on link "Build Details" at bounding box center [959, 273] width 80 height 20
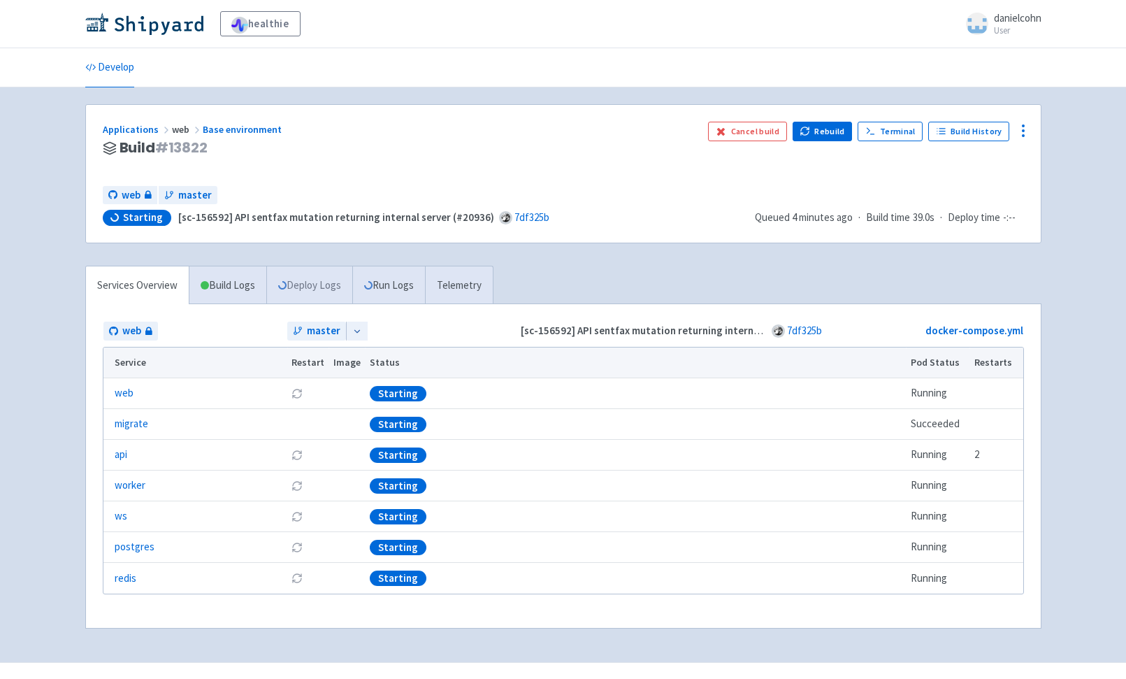
click at [331, 290] on link "Deploy Logs" at bounding box center [309, 285] width 86 height 38
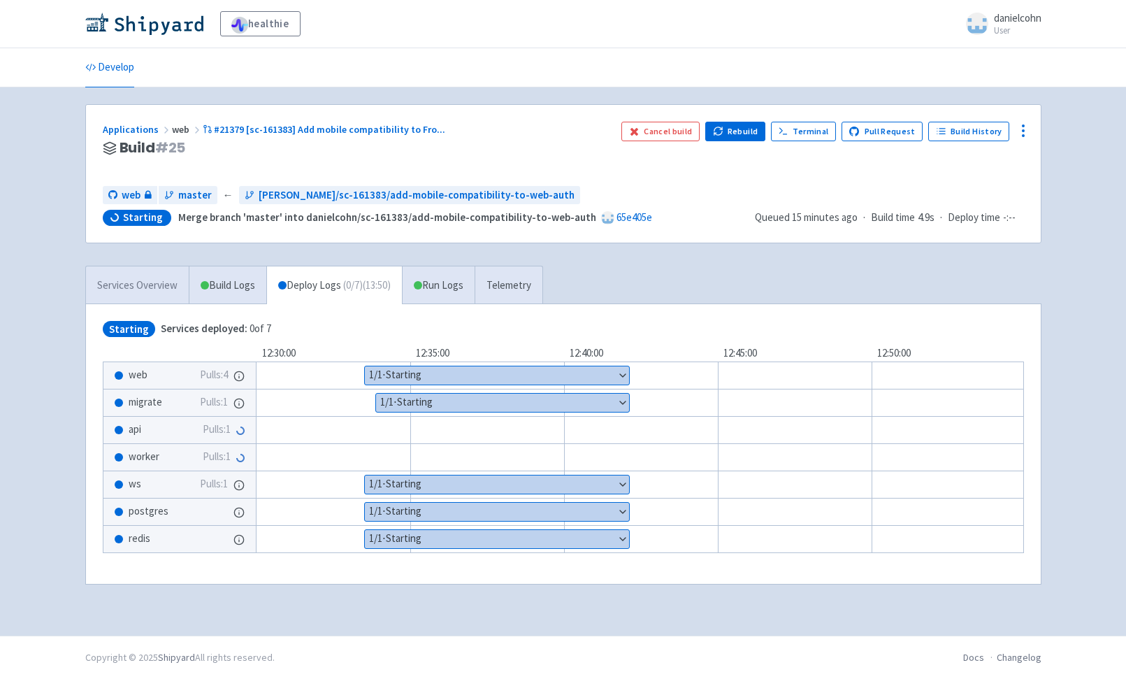
click at [145, 275] on link "Services Overview" at bounding box center [137, 285] width 103 height 38
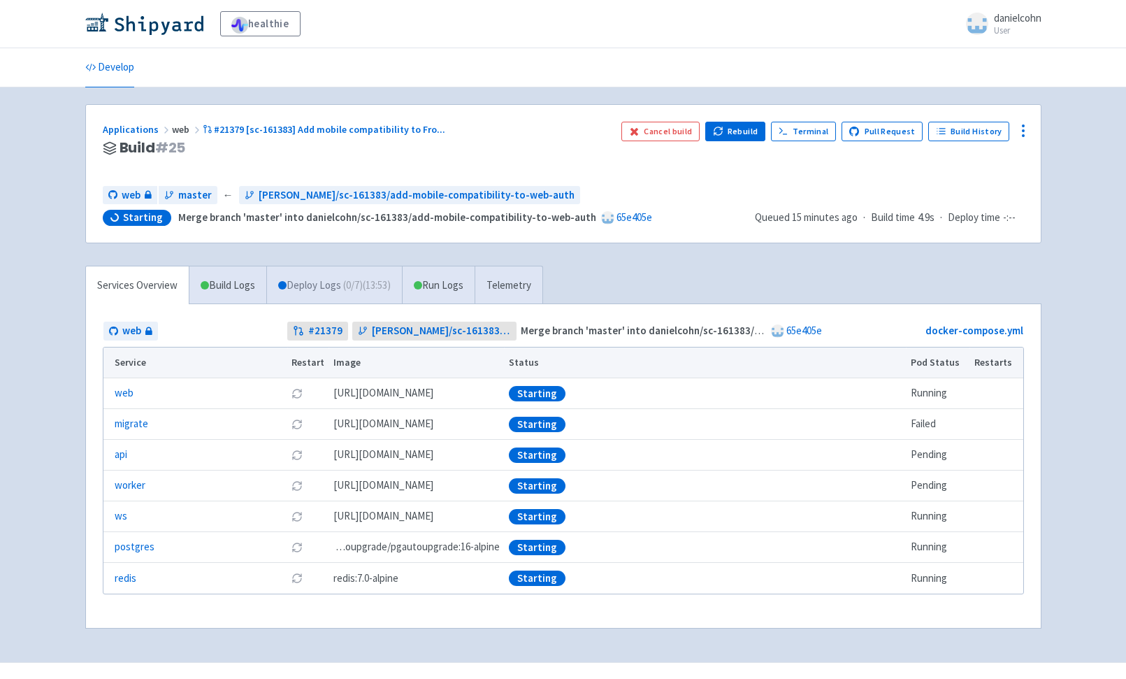
click at [384, 275] on link "Deploy Logs ( 0 / 7 ) (13:53)" at bounding box center [334, 285] width 136 height 38
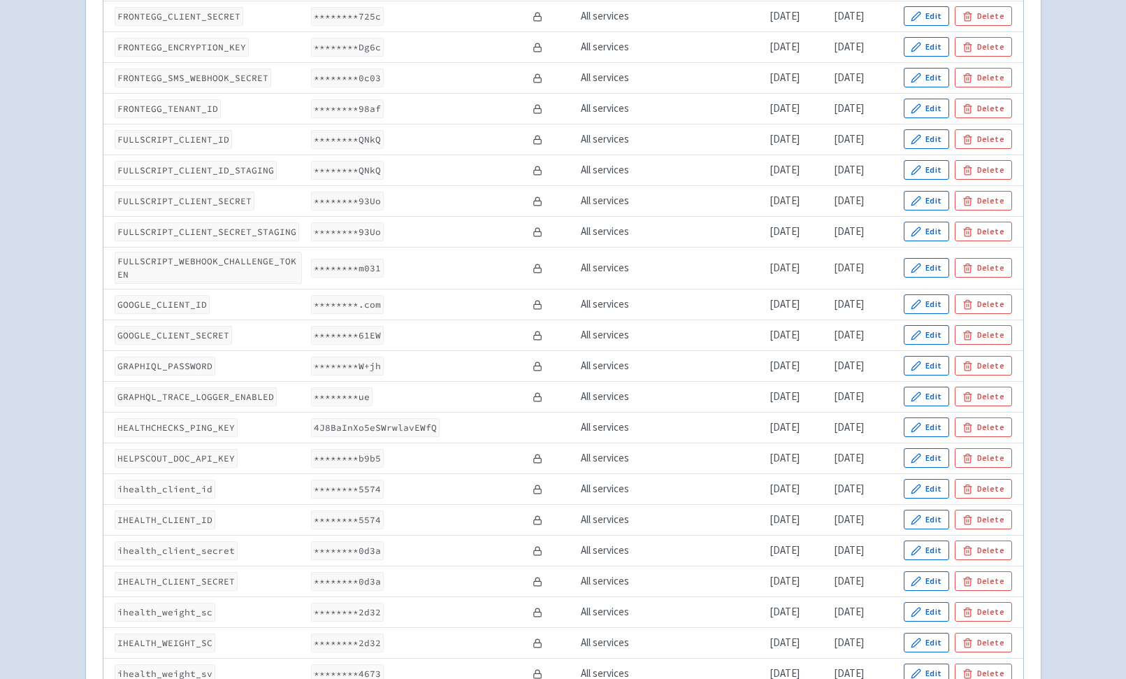
scroll to position [1432, 0]
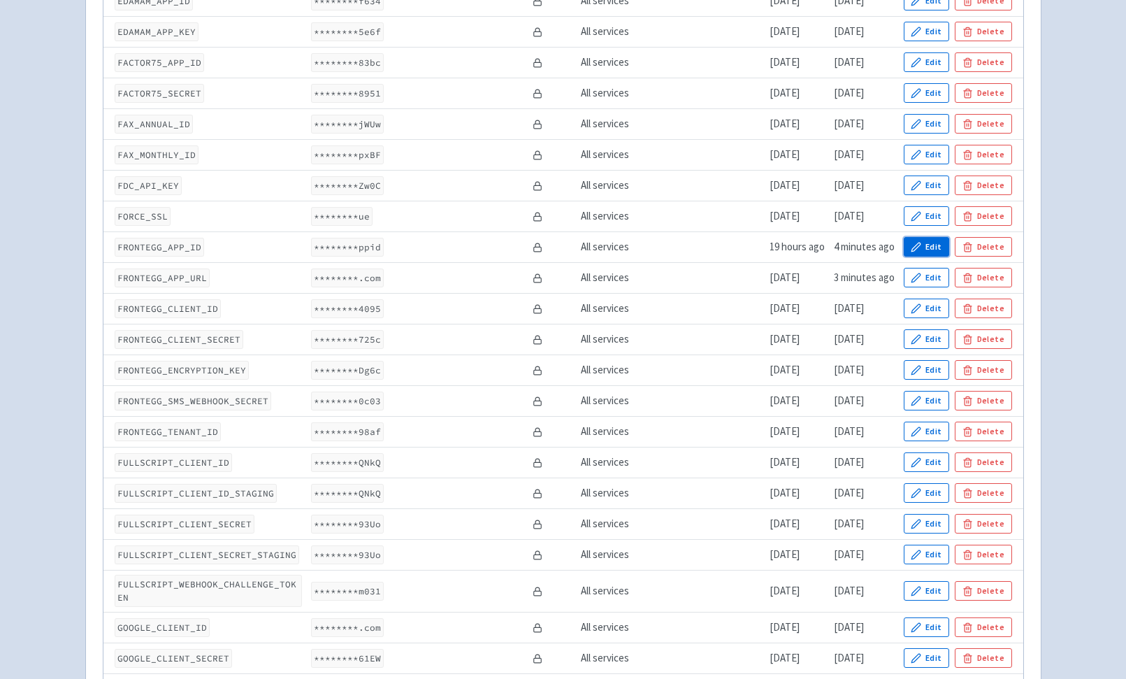
click at [934, 246] on button "Edit" at bounding box center [927, 247] width 46 height 20
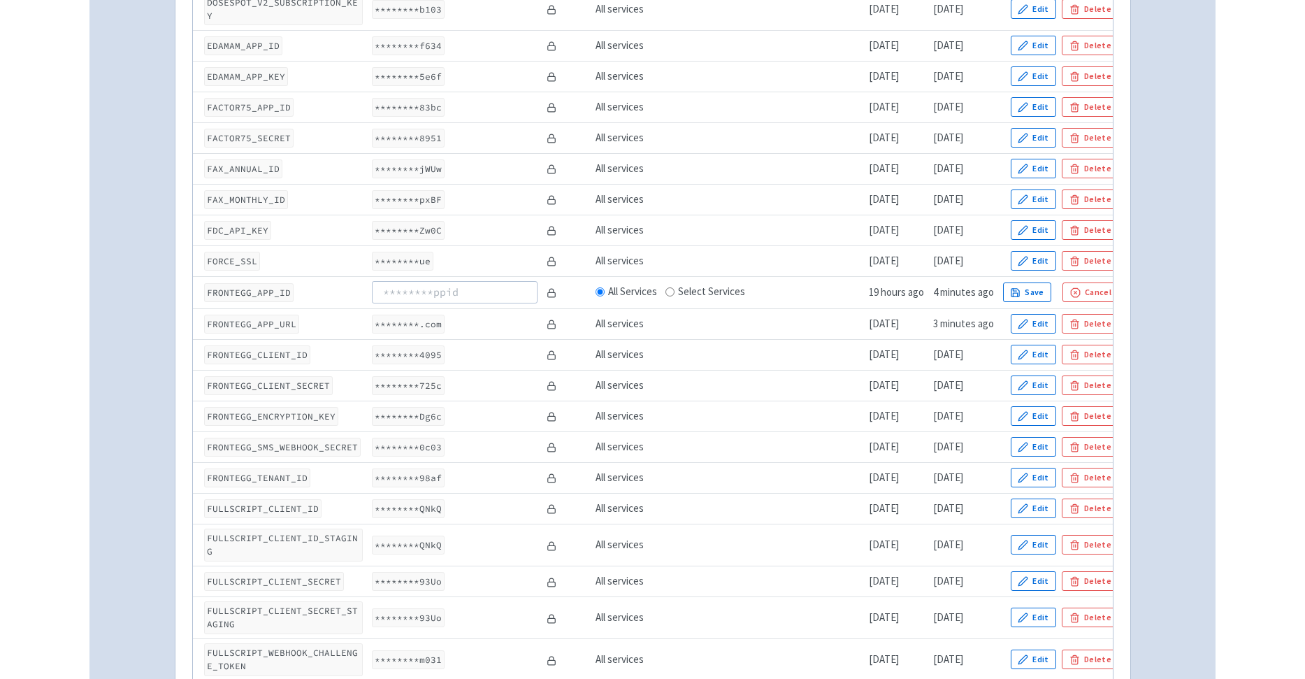
scroll to position [1454, 0]
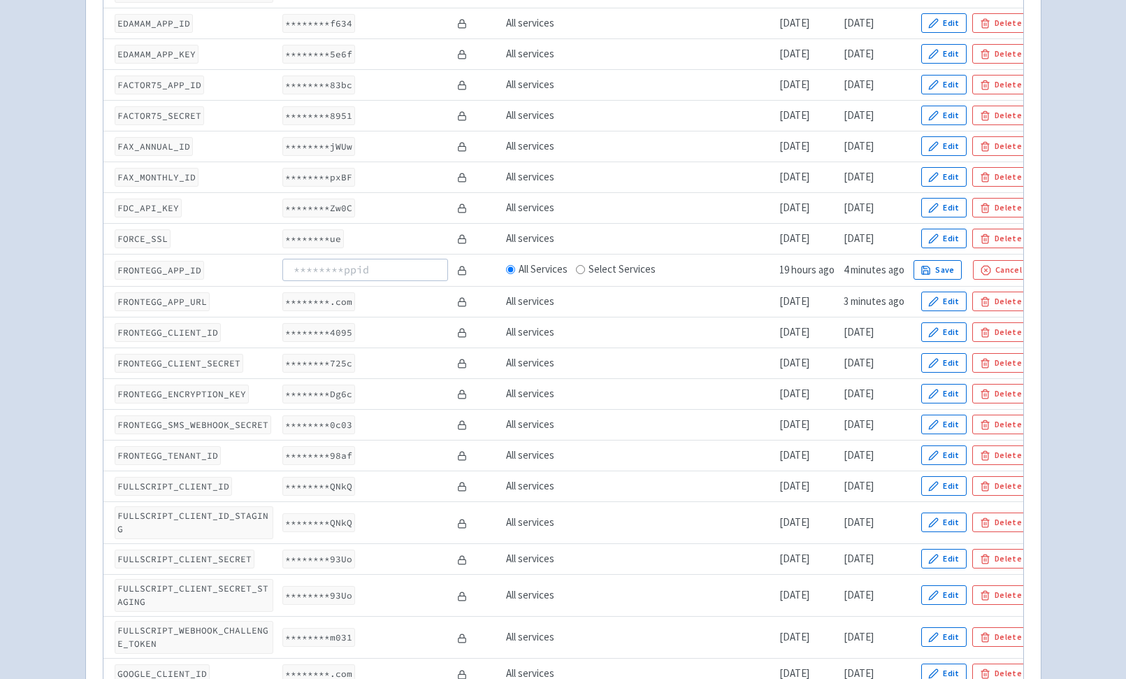
click at [463, 266] on icon at bounding box center [462, 271] width 10 height 10
click at [464, 266] on icon at bounding box center [462, 271] width 10 height 10
click at [466, 266] on icon at bounding box center [462, 271] width 10 height 10
click at [463, 271] on rect at bounding box center [463, 273] width 8 height 4
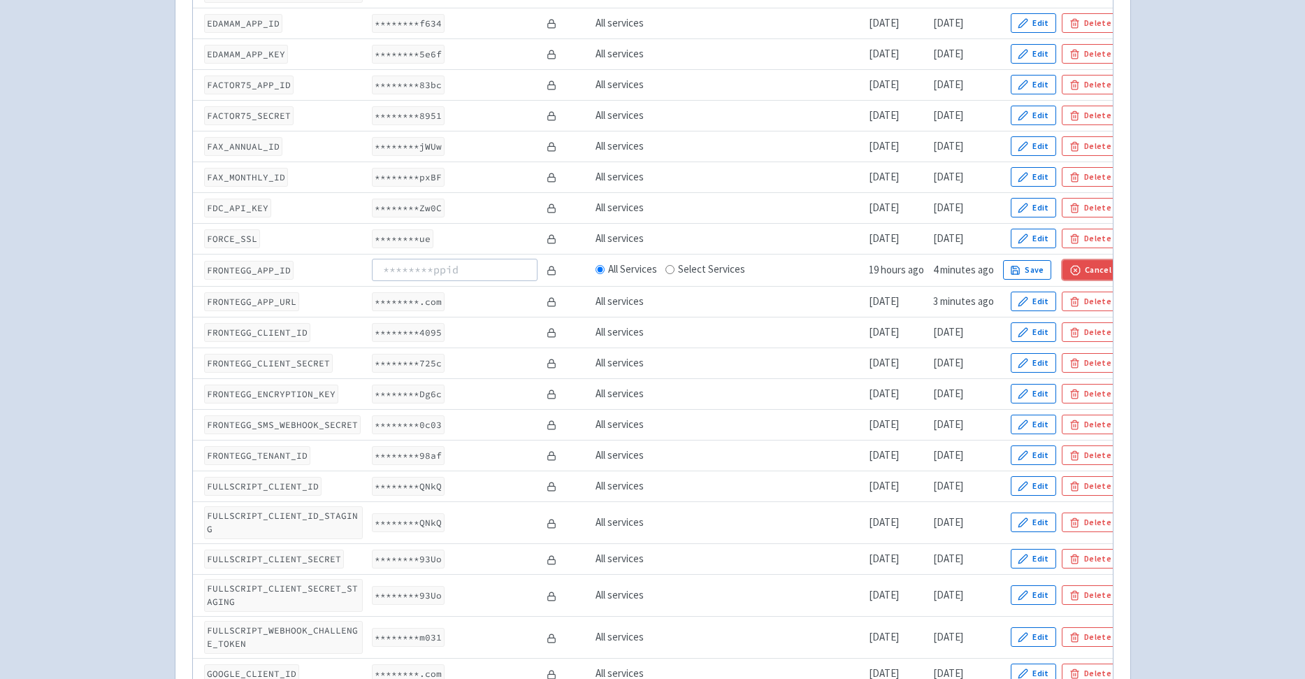
click at [1110, 260] on button "Cancel" at bounding box center [1091, 270] width 56 height 20
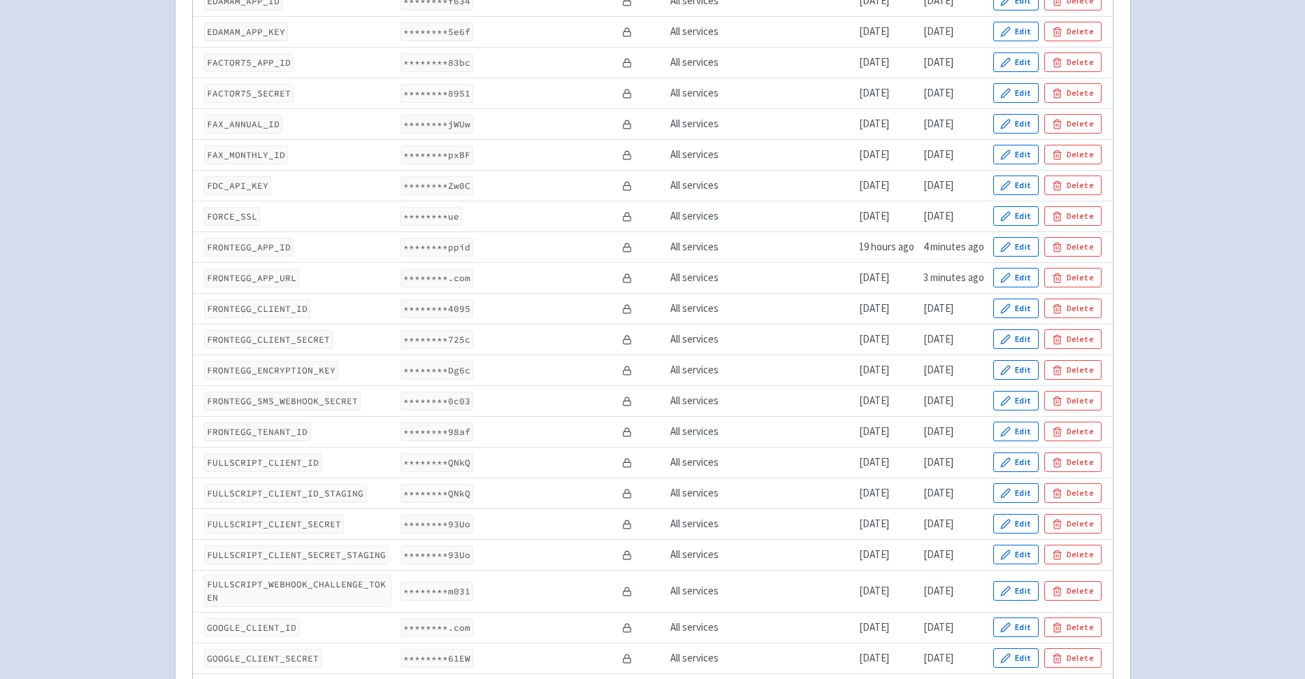
click at [452, 247] on code "********ppid" at bounding box center [437, 247] width 73 height 19
drag, startPoint x: 452, startPoint y: 247, endPoint x: 571, endPoint y: 247, distance: 118.2
click at [468, 245] on td "********ppid" at bounding box center [507, 246] width 222 height 31
click at [625, 246] on icon at bounding box center [627, 244] width 4 height 3
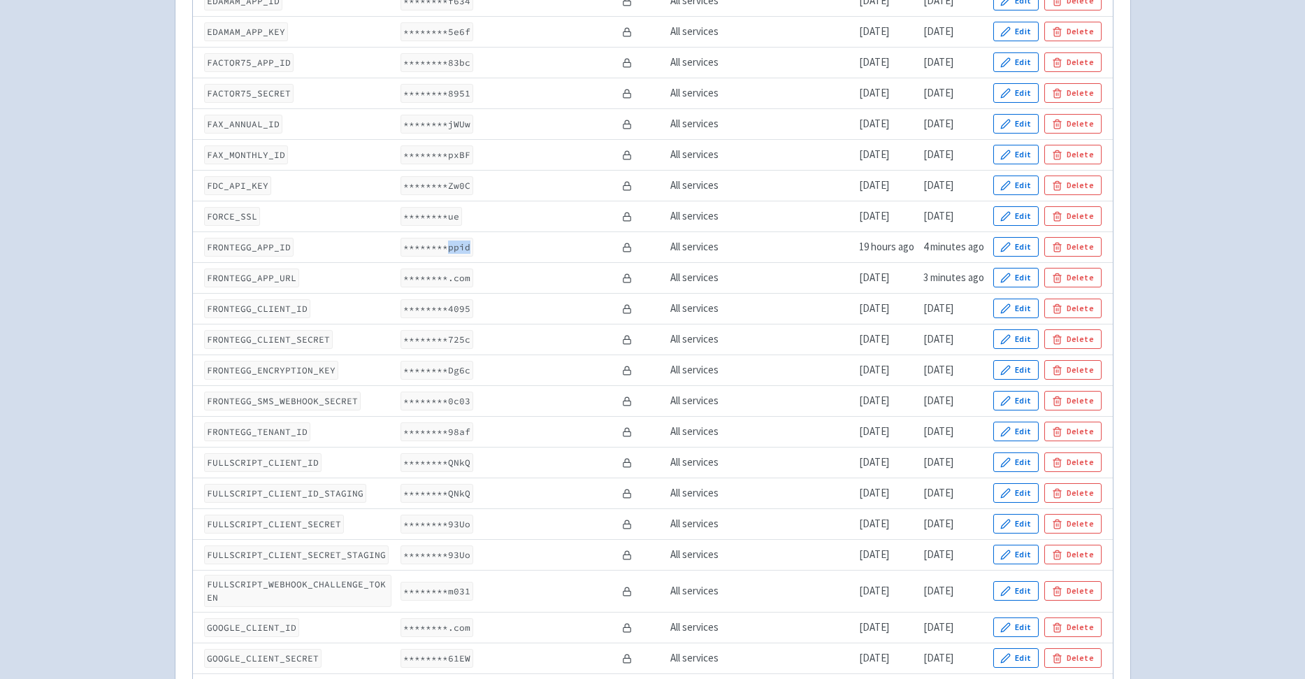
click at [625, 246] on icon at bounding box center [627, 244] width 4 height 3
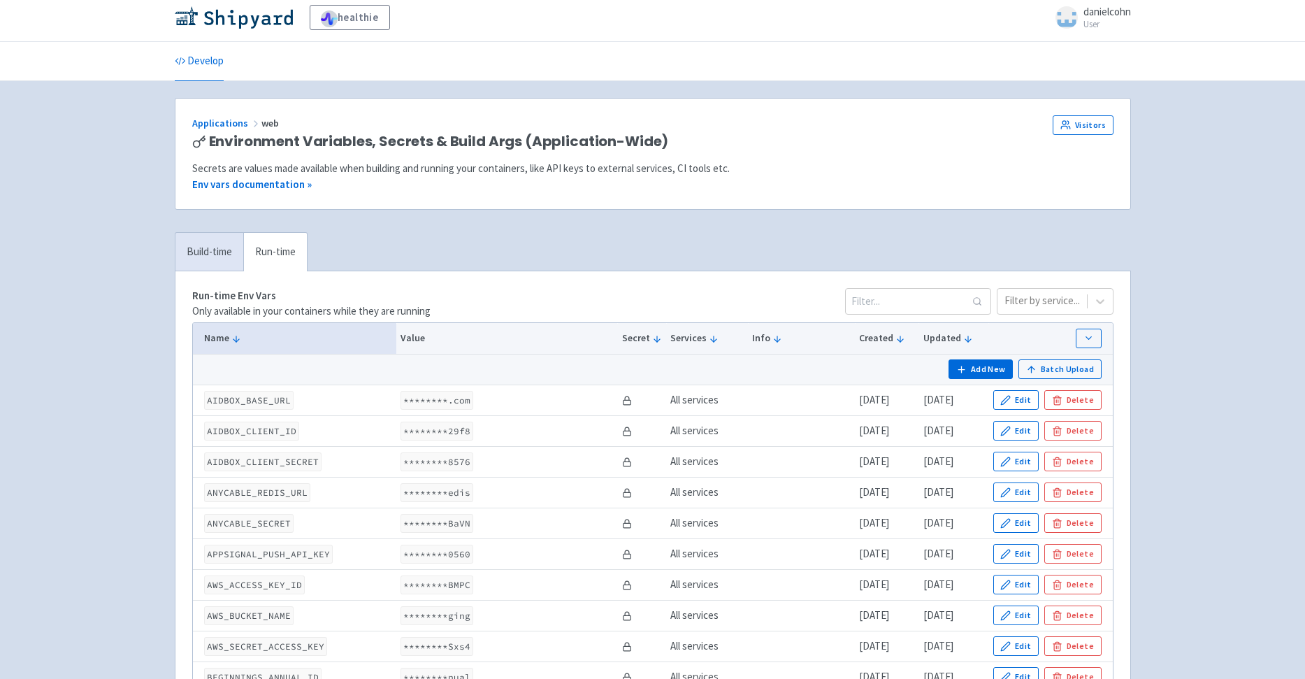
scroll to position [11, 0]
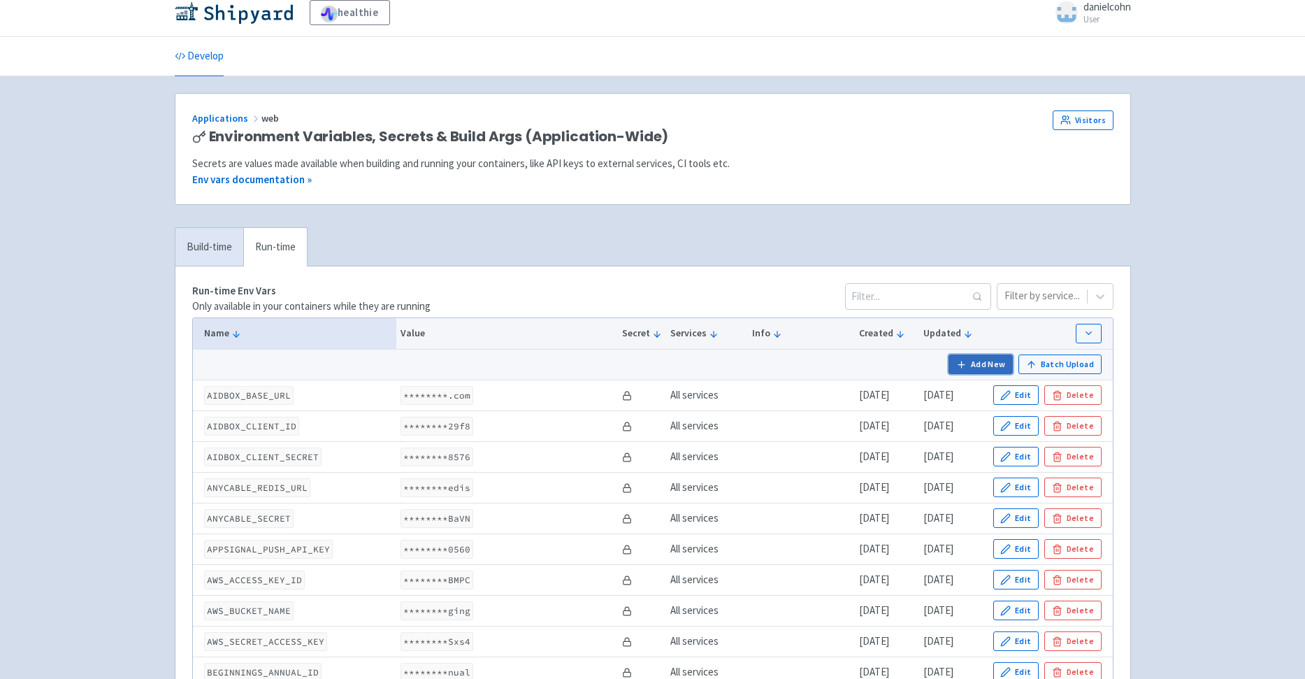
click at [996, 367] on button "Add New" at bounding box center [981, 365] width 64 height 20
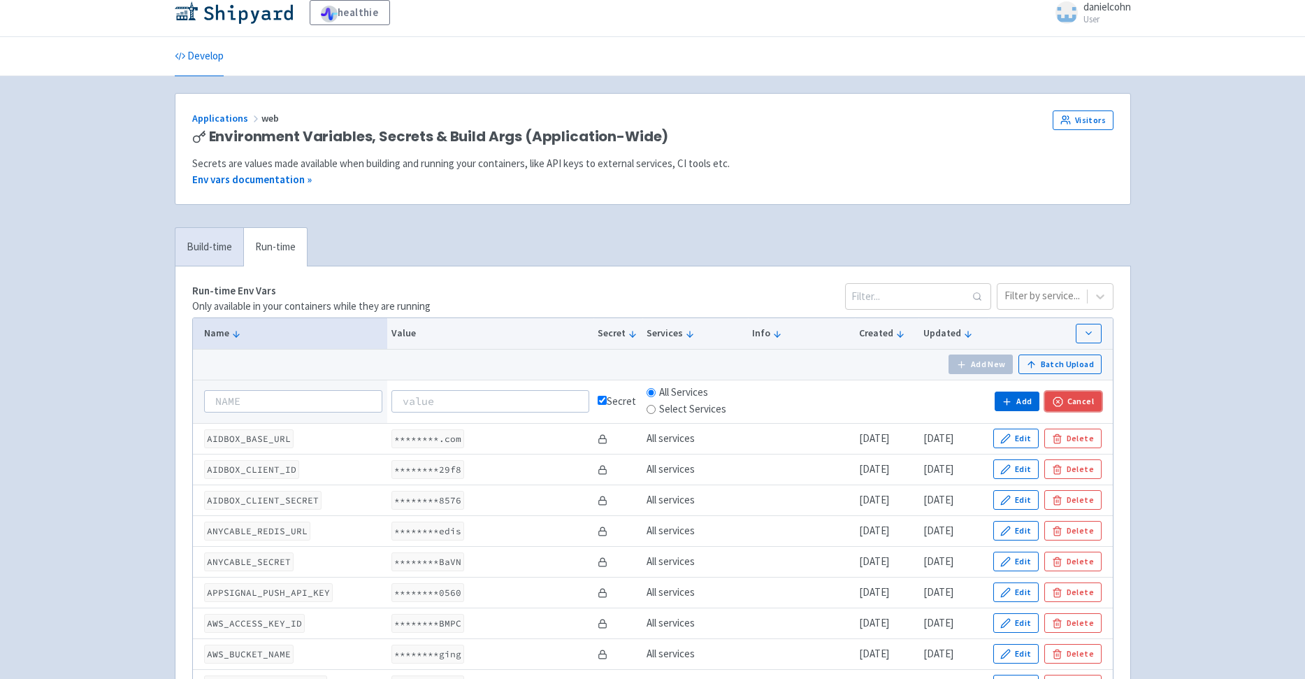
click at [1082, 396] on button "Cancel" at bounding box center [1073, 402] width 56 height 20
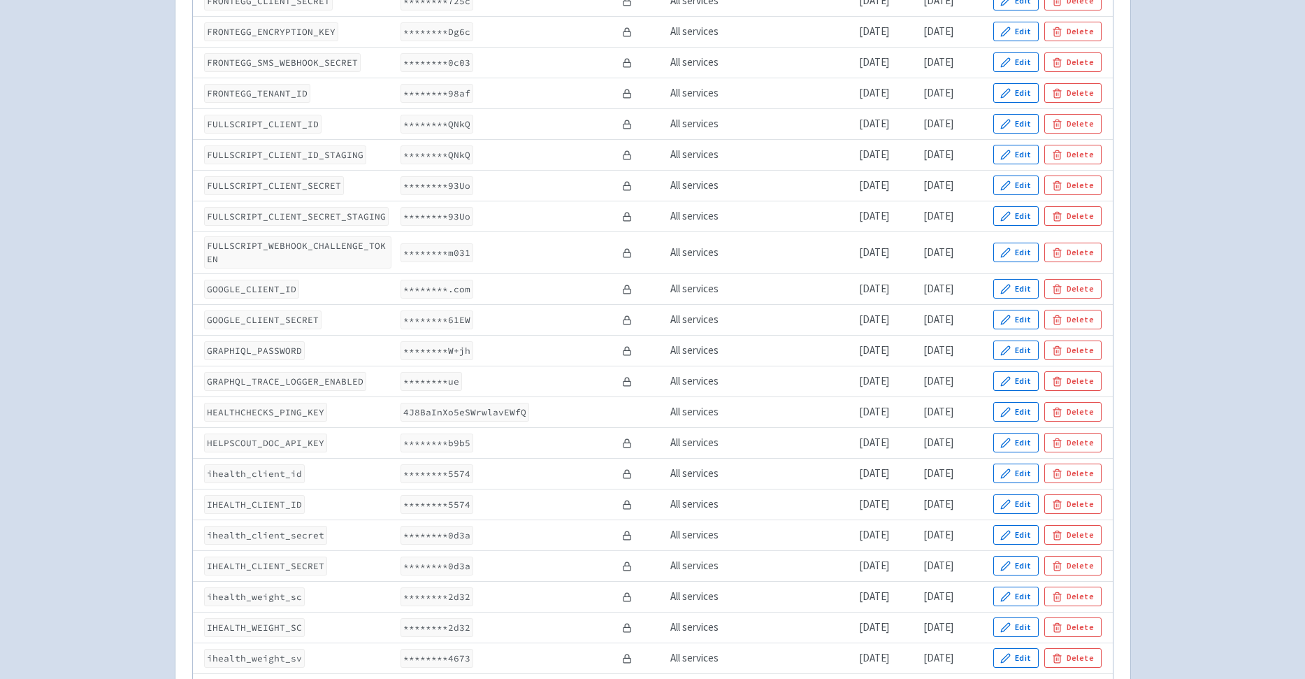
scroll to position [1566, 0]
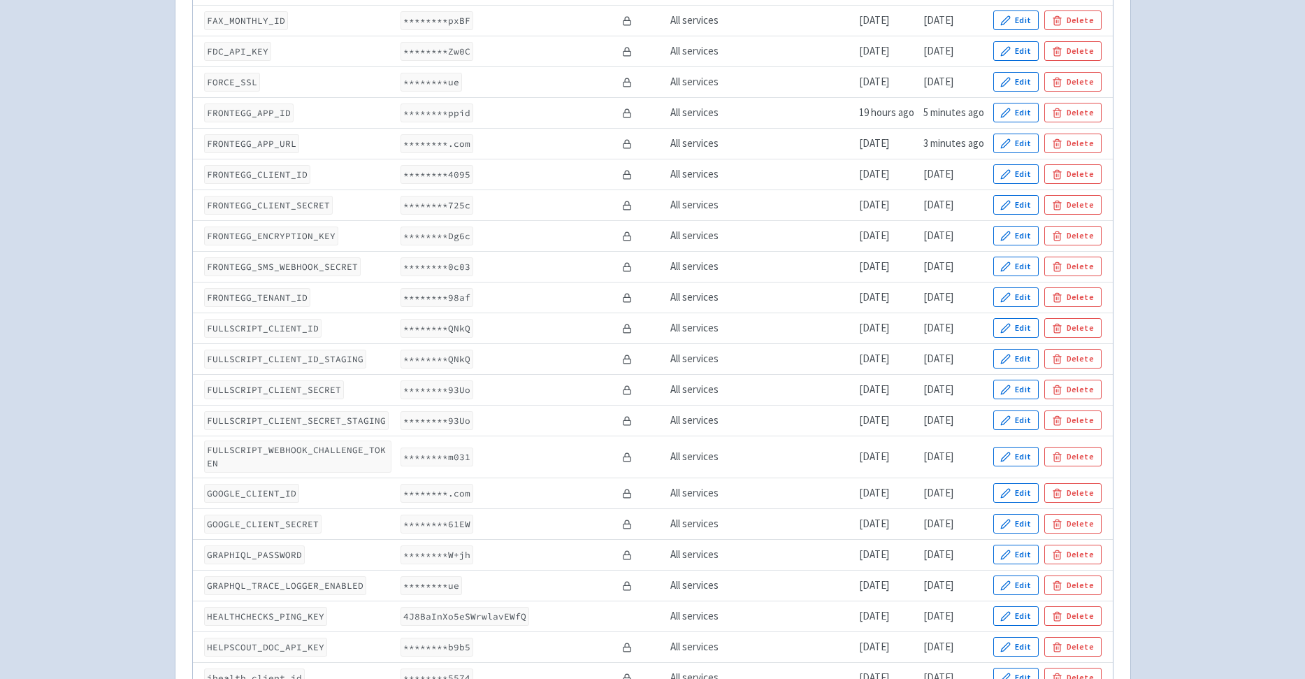
click at [245, 115] on code "FRONTEGG_APP_ID" at bounding box center [249, 112] width 90 height 19
copy code "FRONTEGG_APP_ID"
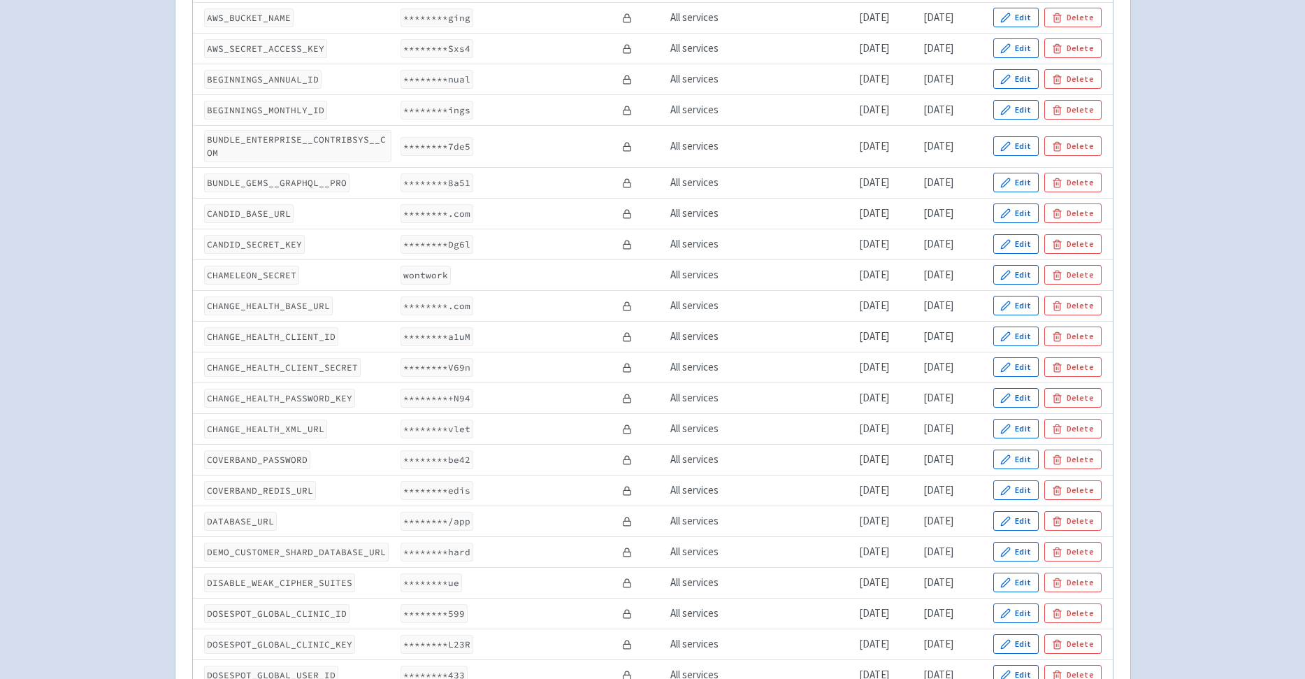
scroll to position [0, 0]
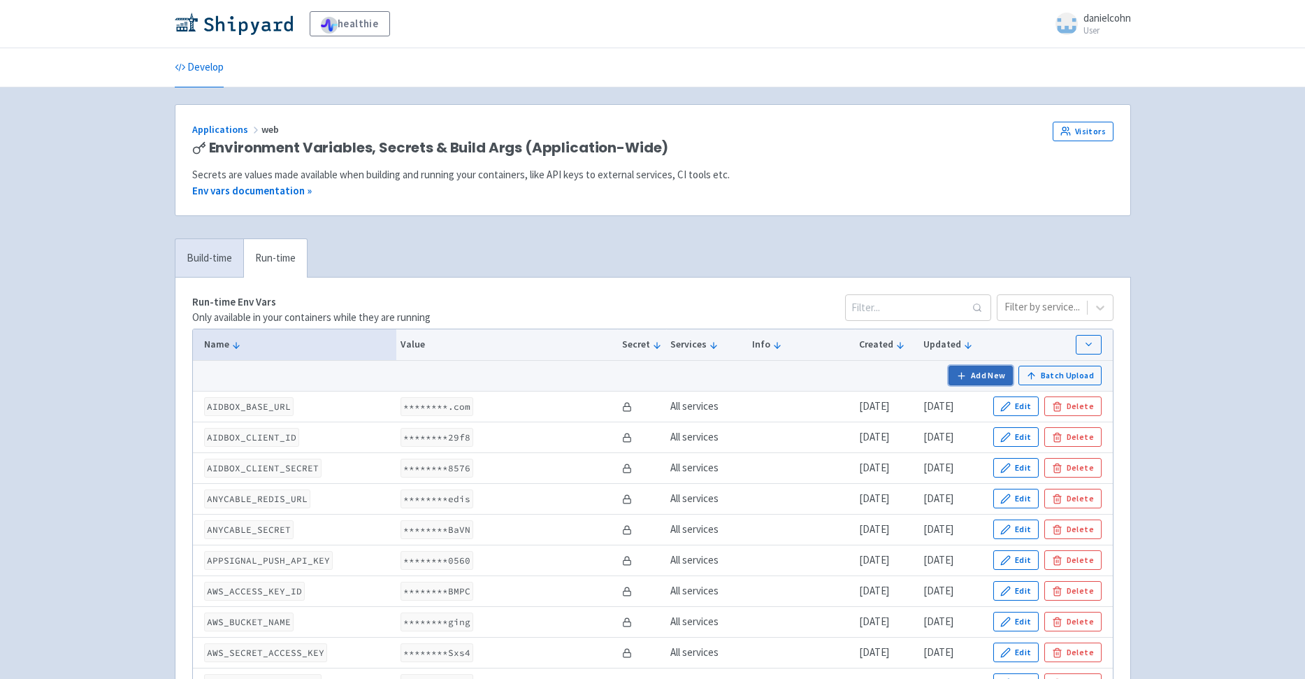
click at [974, 377] on button "Add New" at bounding box center [981, 376] width 64 height 20
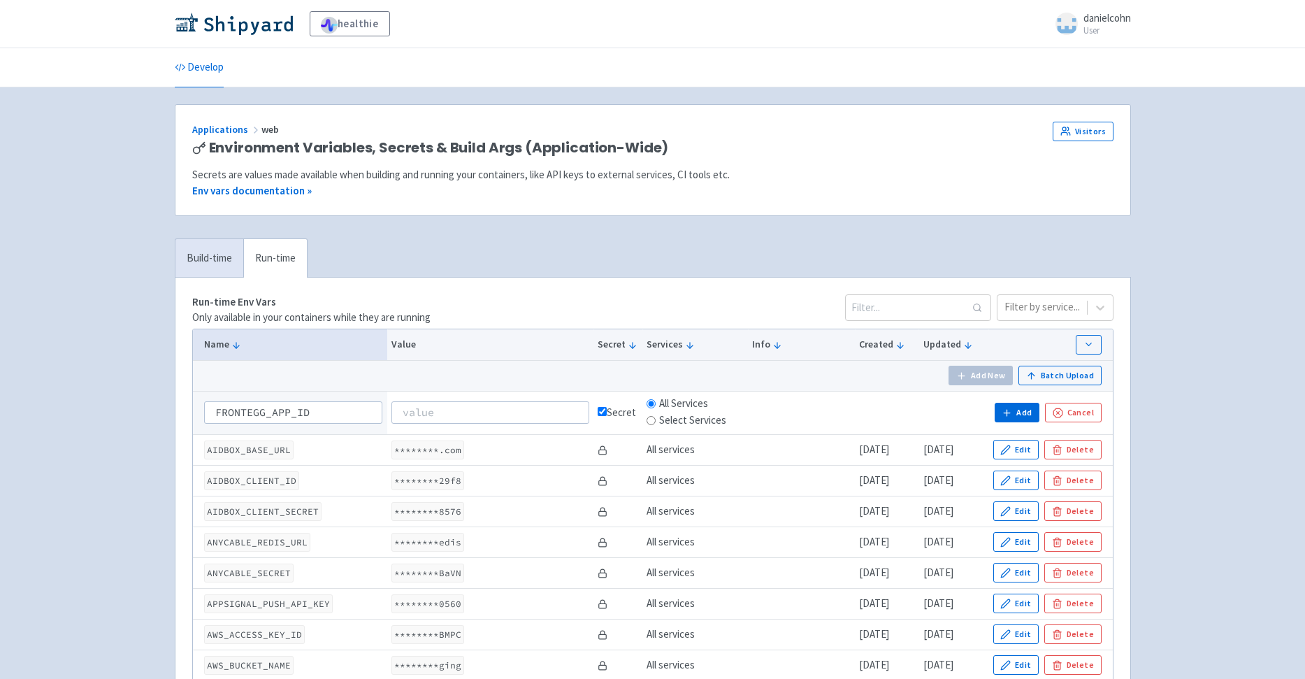
type input "FRONTEGG_APP_ID"
click at [422, 419] on input at bounding box center [491, 412] width 198 height 22
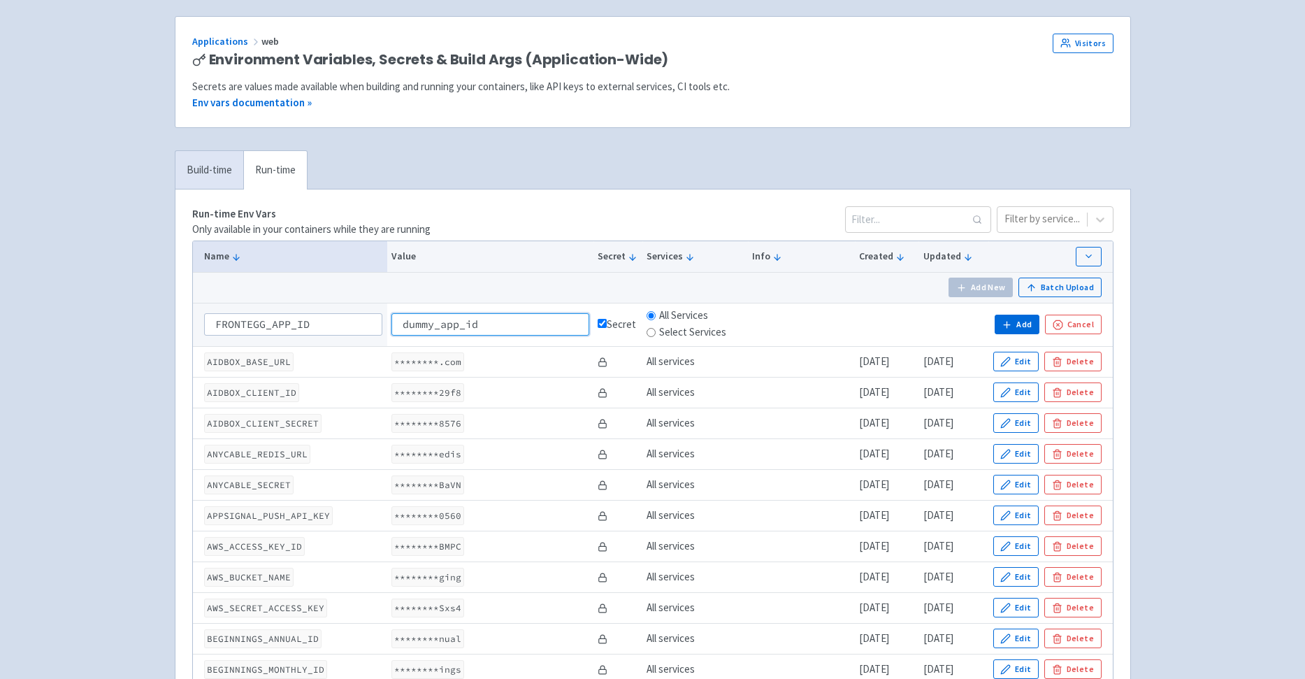
scroll to position [56, 0]
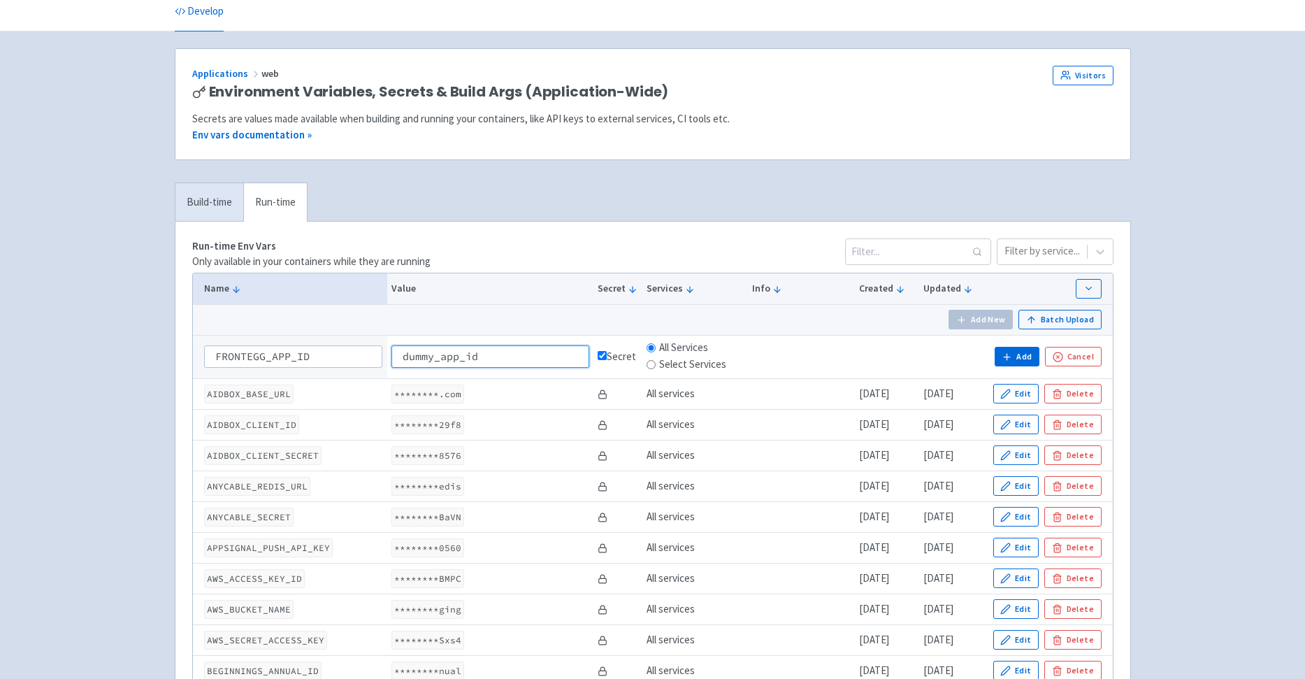
type input "dummy_app_id"
click at [598, 360] on input "checkbox" at bounding box center [602, 355] width 9 height 9
checkbox input "false"
click at [1017, 352] on button "Add" at bounding box center [1017, 357] width 45 height 20
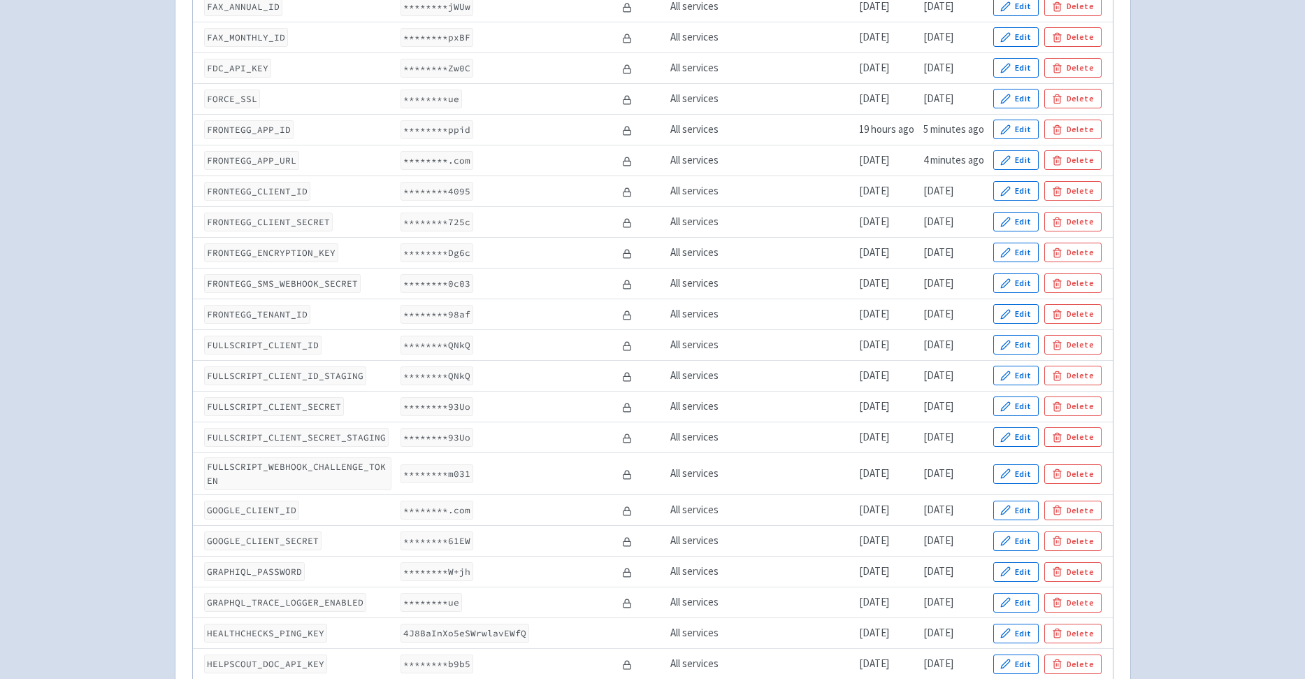
scroll to position [1678, 0]
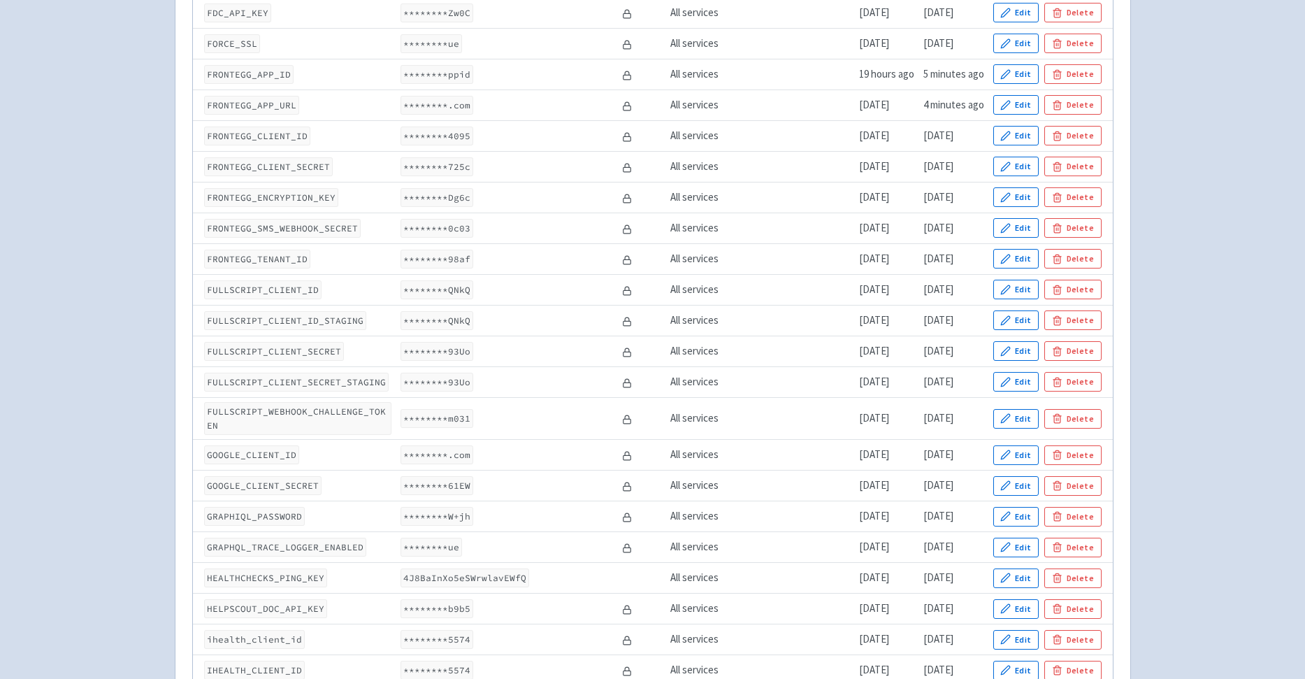
click at [622, 324] on icon at bounding box center [627, 322] width 10 height 10
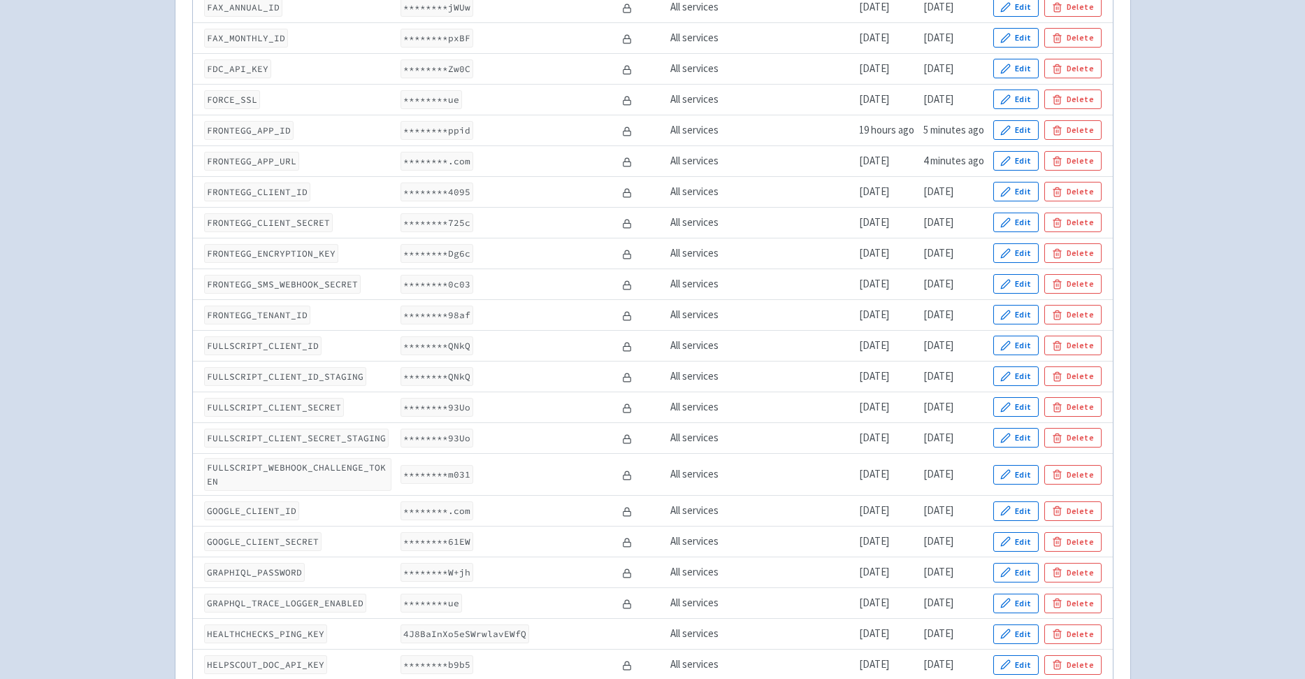
scroll to position [1387, 0]
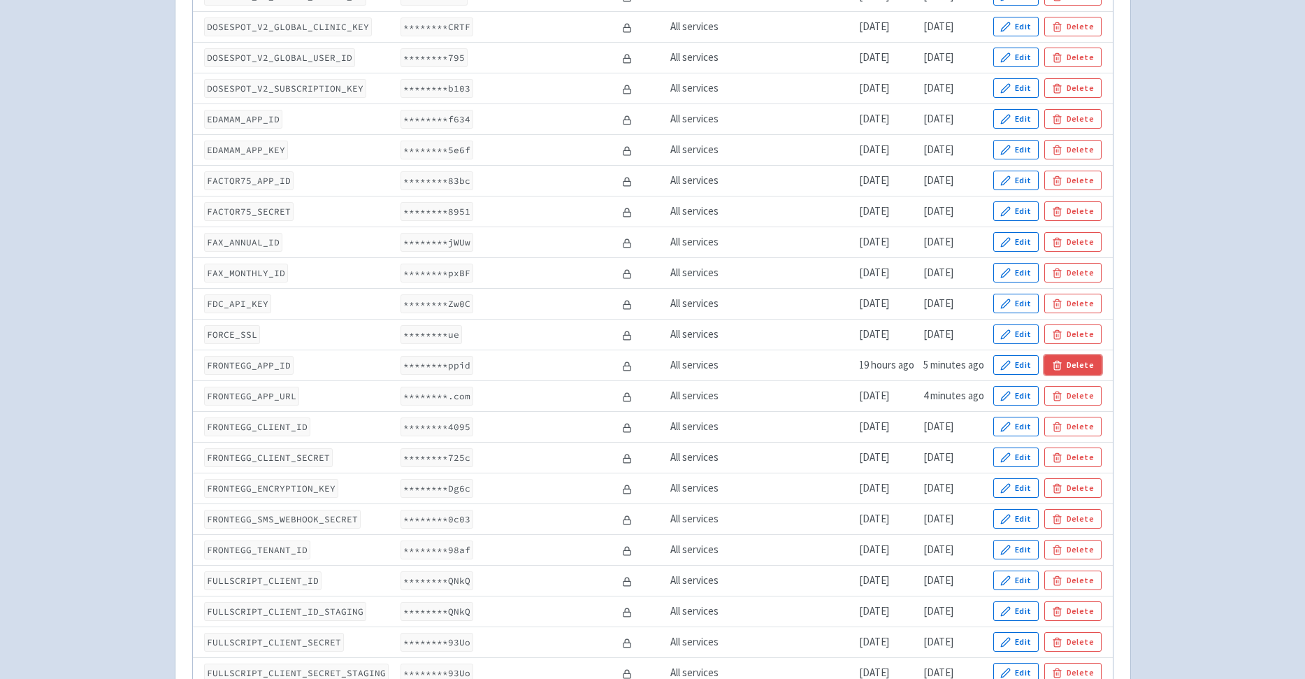
click at [1070, 364] on button "Delete" at bounding box center [1073, 365] width 57 height 20
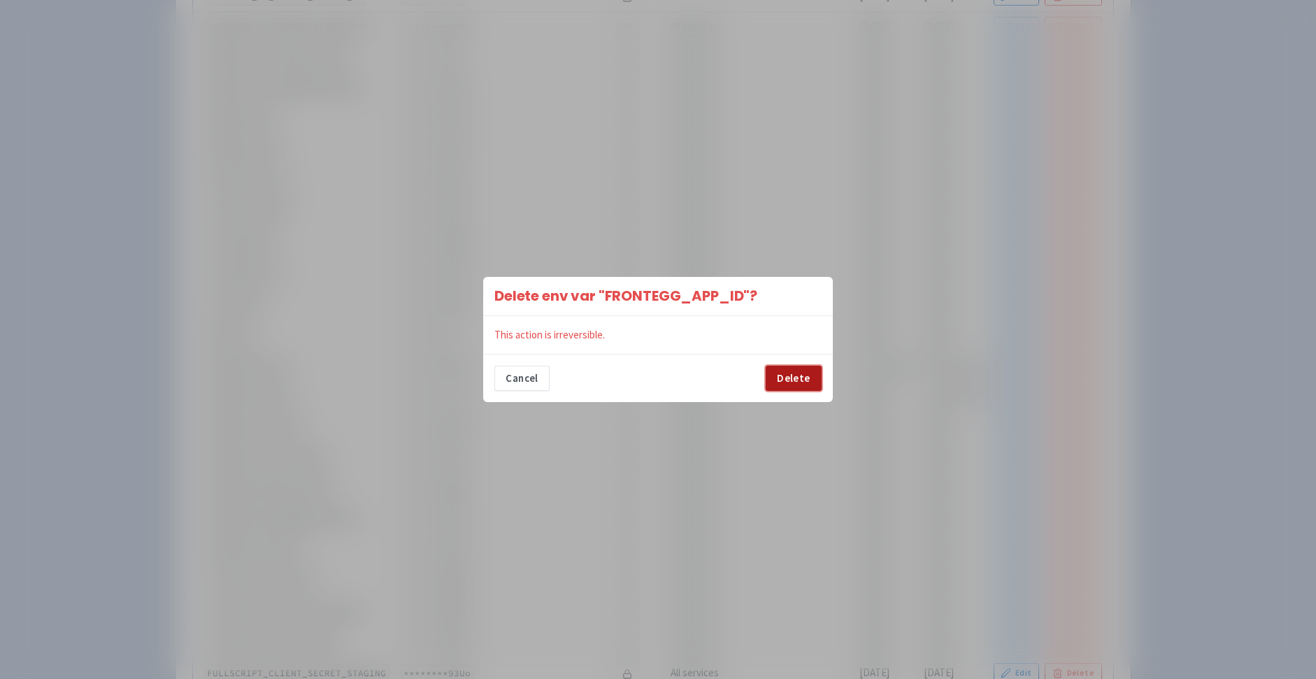
click at [801, 379] on button "Delete" at bounding box center [794, 378] width 56 height 25
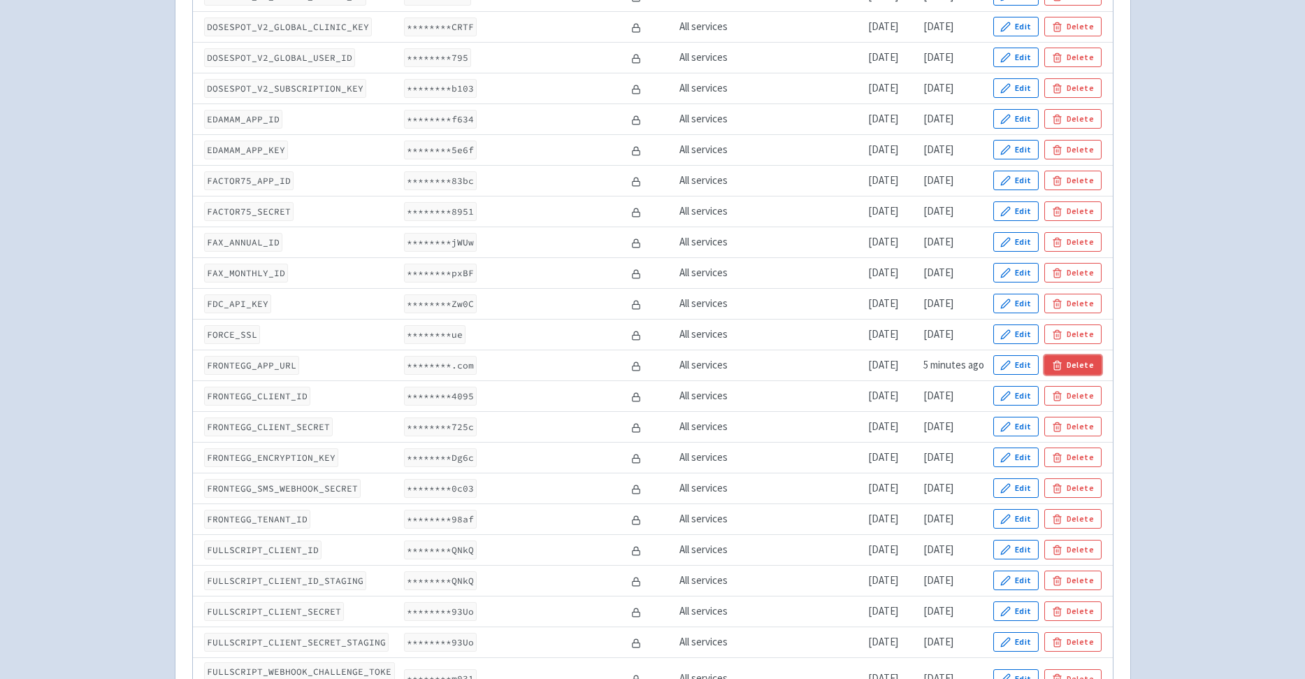
click at [1068, 363] on button "Delete" at bounding box center [1073, 365] width 57 height 20
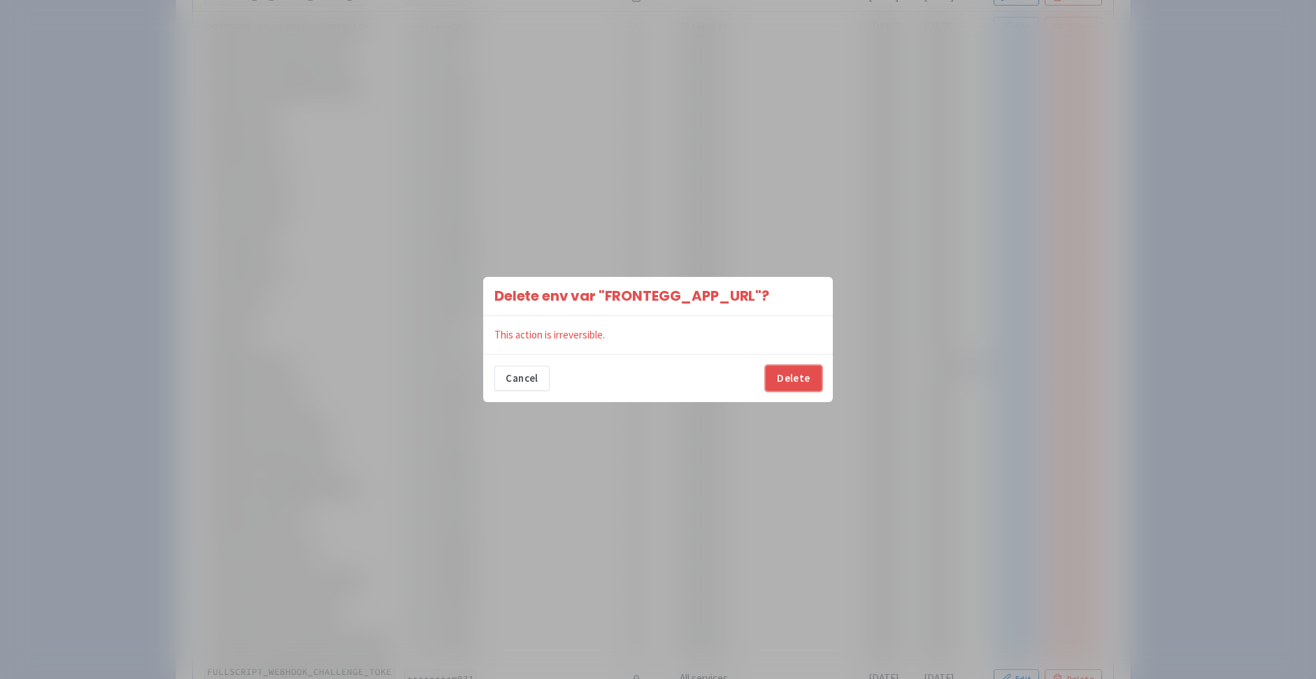
click at [794, 383] on button "Delete" at bounding box center [794, 378] width 56 height 25
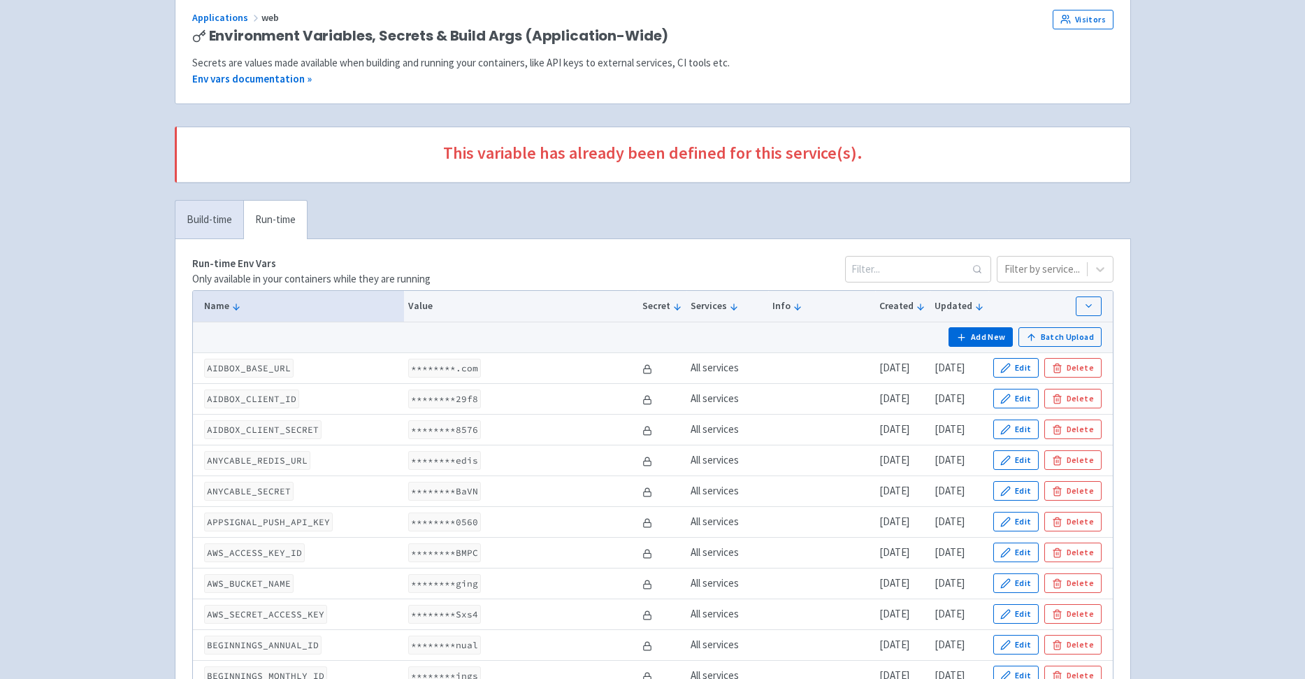
scroll to position [0, 0]
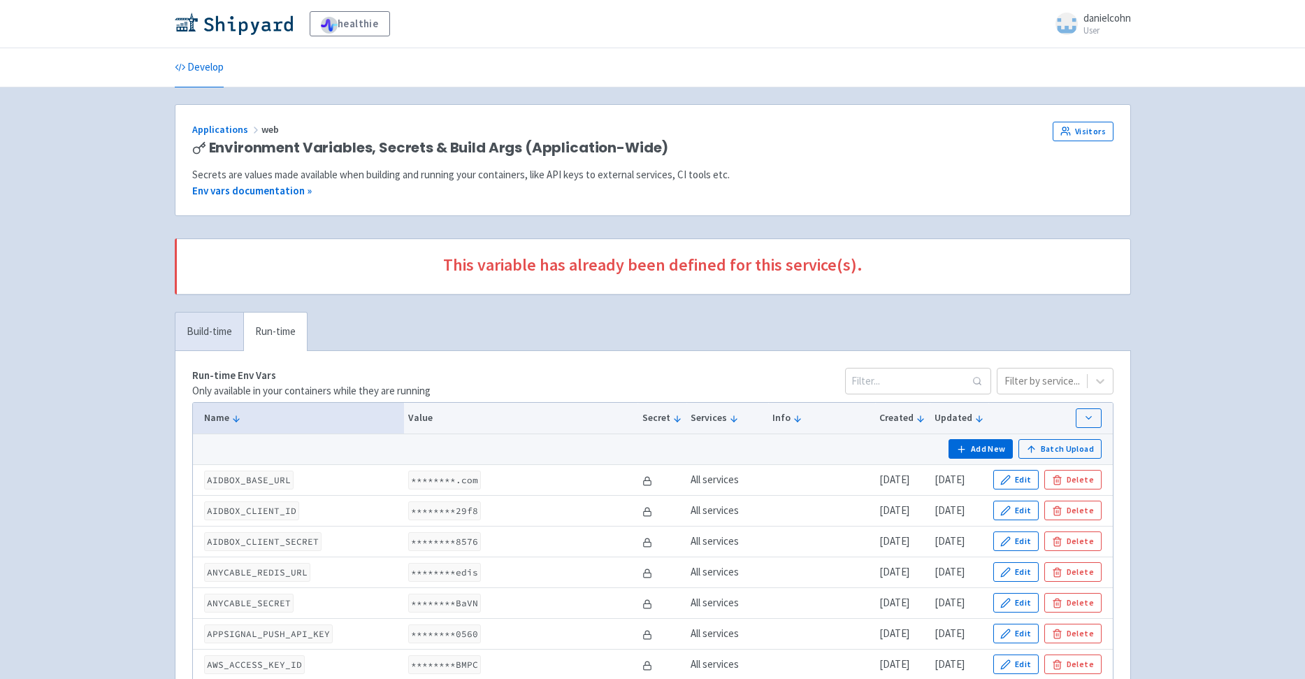
click at [978, 439] on td "Add New Batch Upload" at bounding box center [653, 449] width 920 height 31
click at [980, 443] on button "Add New" at bounding box center [981, 449] width 64 height 20
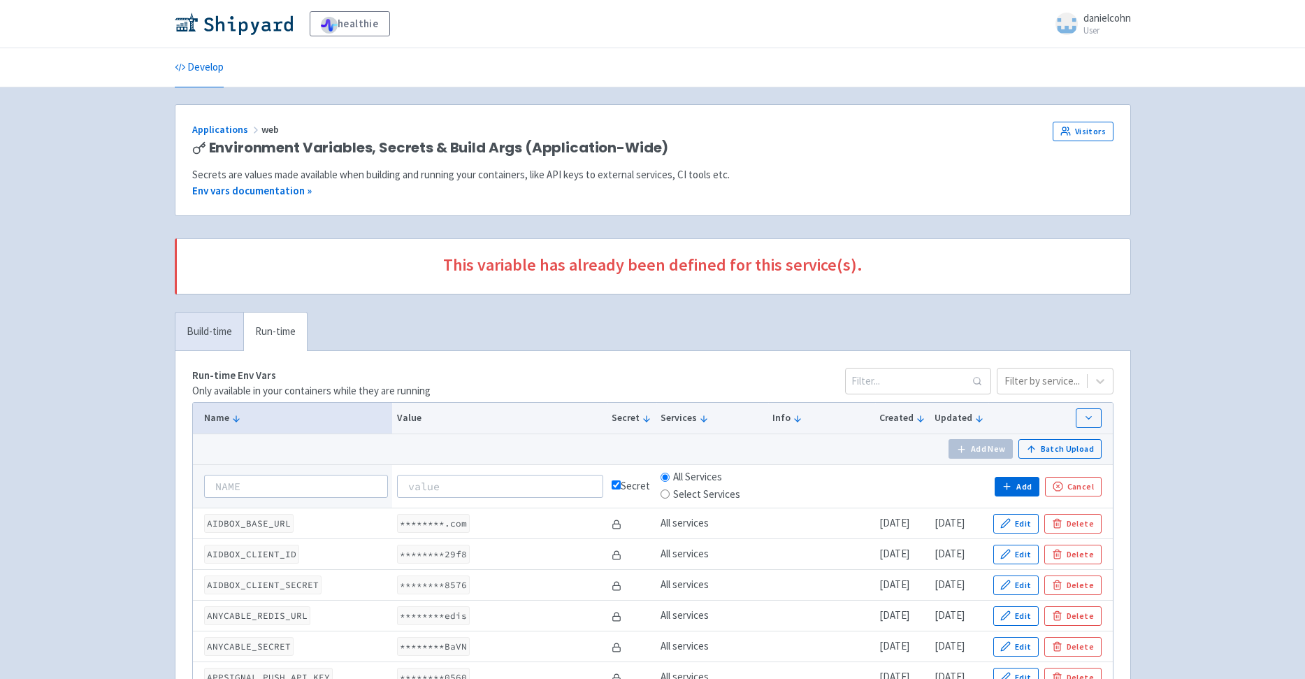
click at [612, 487] on div "Secret" at bounding box center [632, 486] width 40 height 16
click at [612, 492] on div "Secret" at bounding box center [632, 486] width 40 height 16
click at [612, 489] on input "checkbox" at bounding box center [616, 484] width 9 height 9
checkbox input "false"
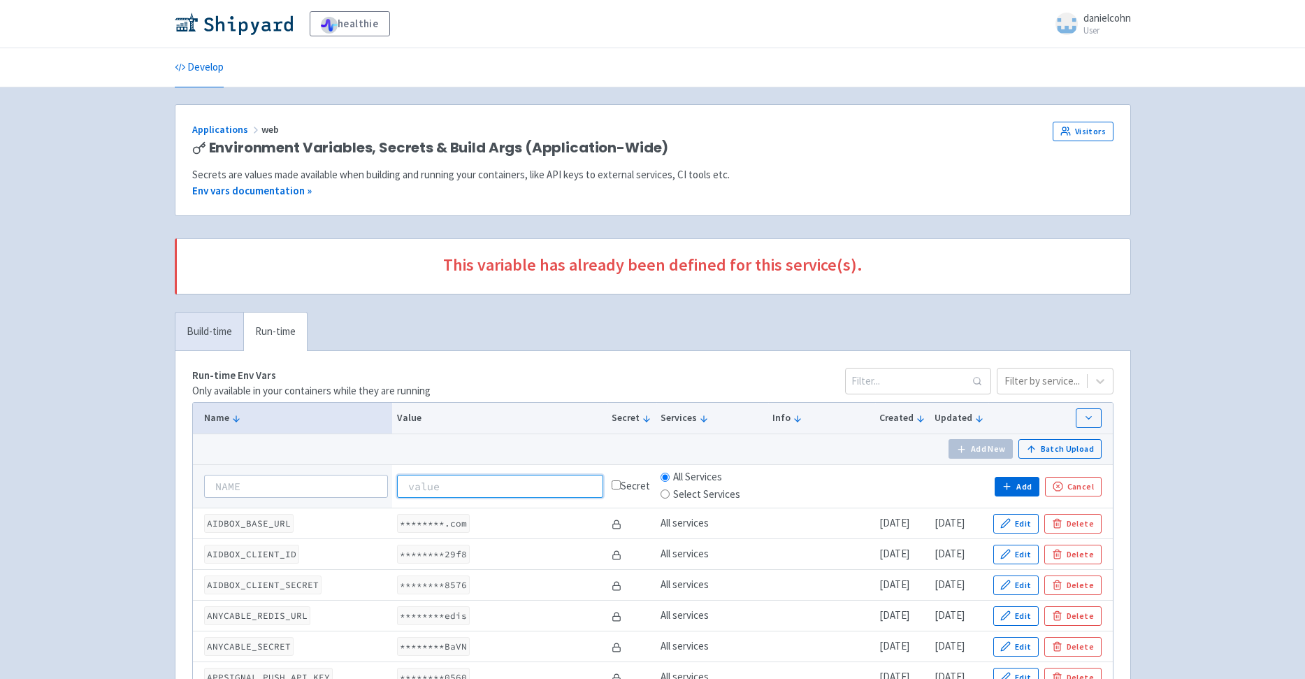
click at [553, 495] on input at bounding box center [500, 486] width 206 height 22
click at [548, 490] on input at bounding box center [500, 486] width 206 height 22
paste input "https://app-hwrzgtij2l5h.us.frontegg.com"
type input "https://app-hwrzgtij2l5h.us.frontegg.com"
click at [342, 484] on input at bounding box center [296, 486] width 184 height 22
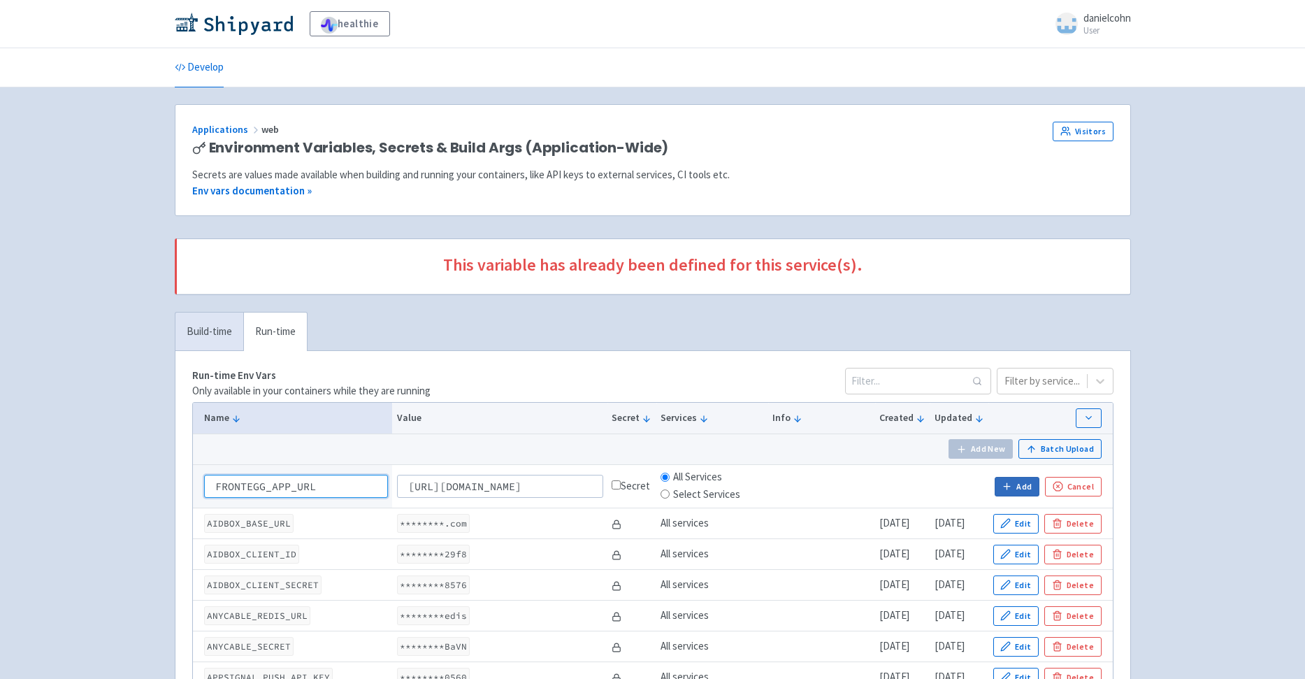
type input "FRONTEGG_APP_URL"
click at [1008, 485] on icon "button" at bounding box center [1008, 486] width 0 height 6
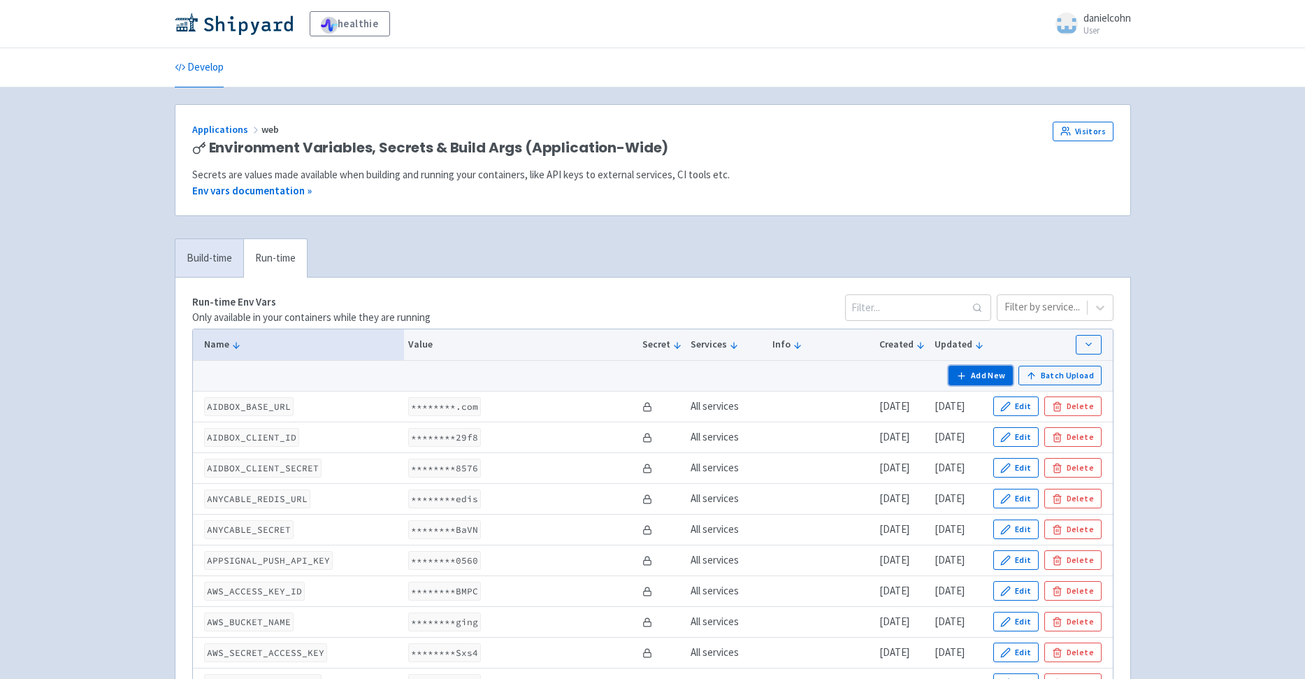
drag, startPoint x: 984, startPoint y: 373, endPoint x: 632, endPoint y: 436, distance: 357.3
click at [984, 373] on button "Add New" at bounding box center [981, 376] width 64 height 20
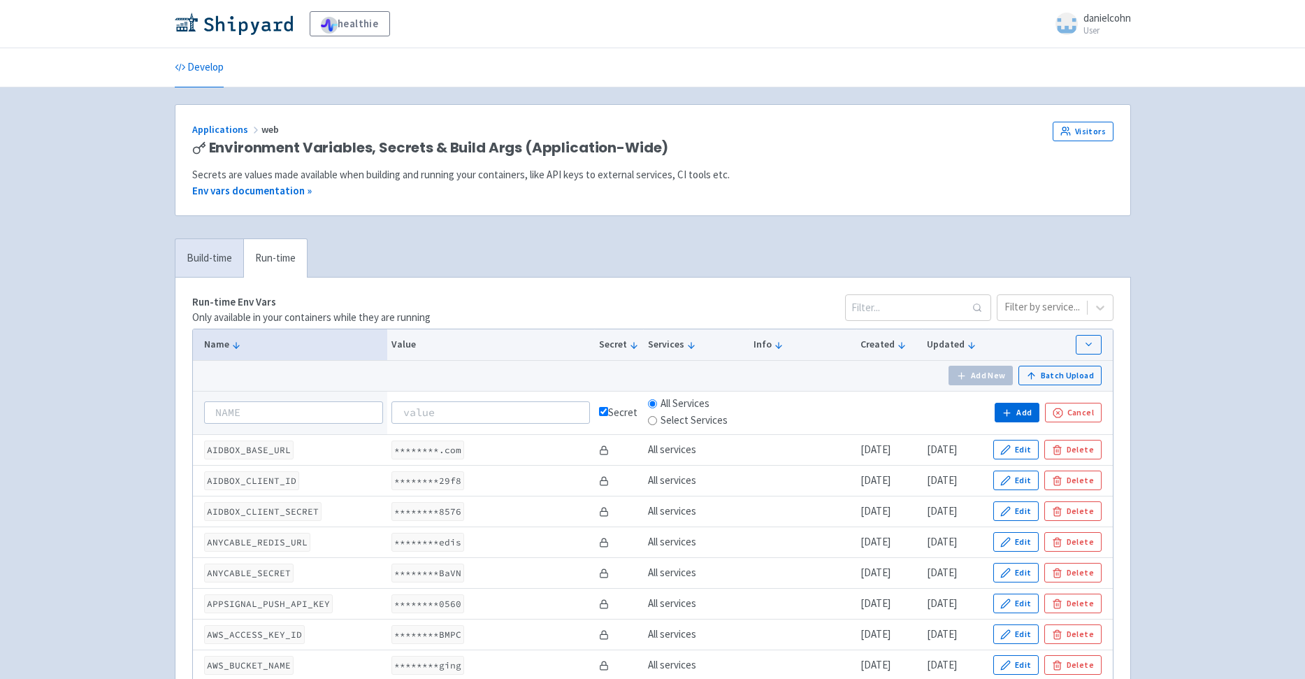
type input "A"
type input "FRONTEGG_APP_ID"
type input "fakeappid"
click at [599, 415] on input "checkbox" at bounding box center [603, 411] width 9 height 9
checkbox input "false"
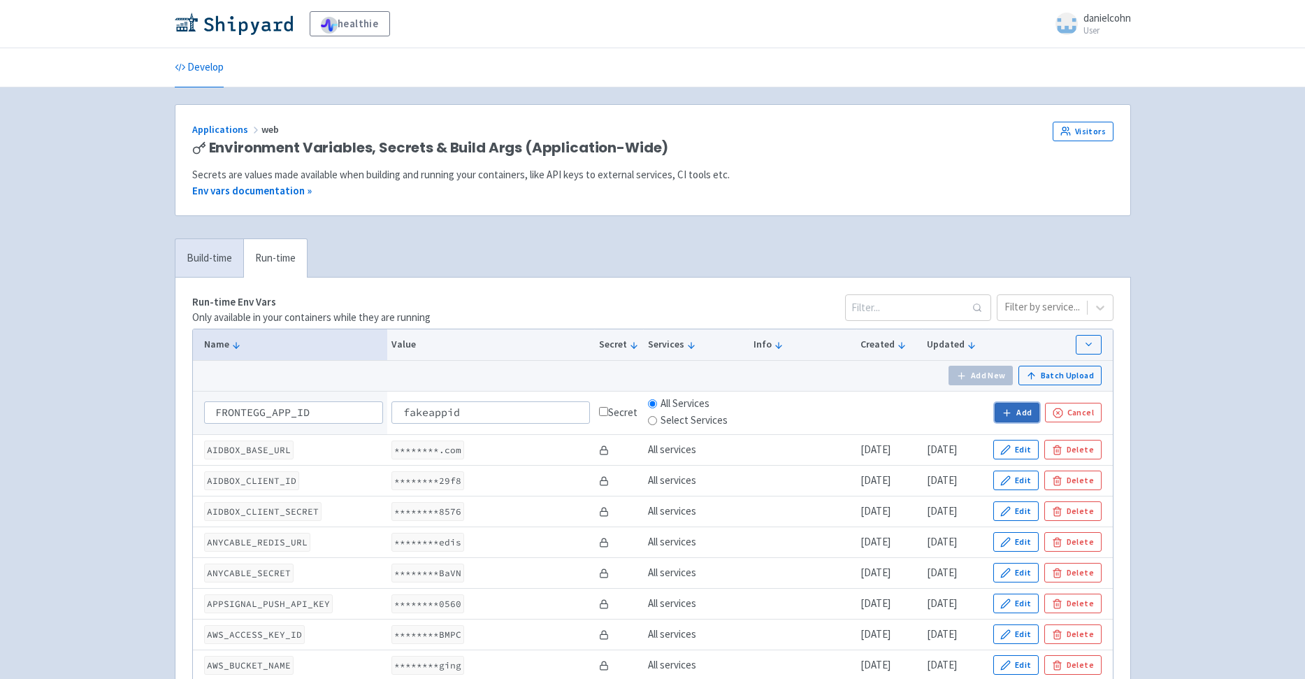
click at [1019, 413] on button "Add" at bounding box center [1017, 413] width 45 height 20
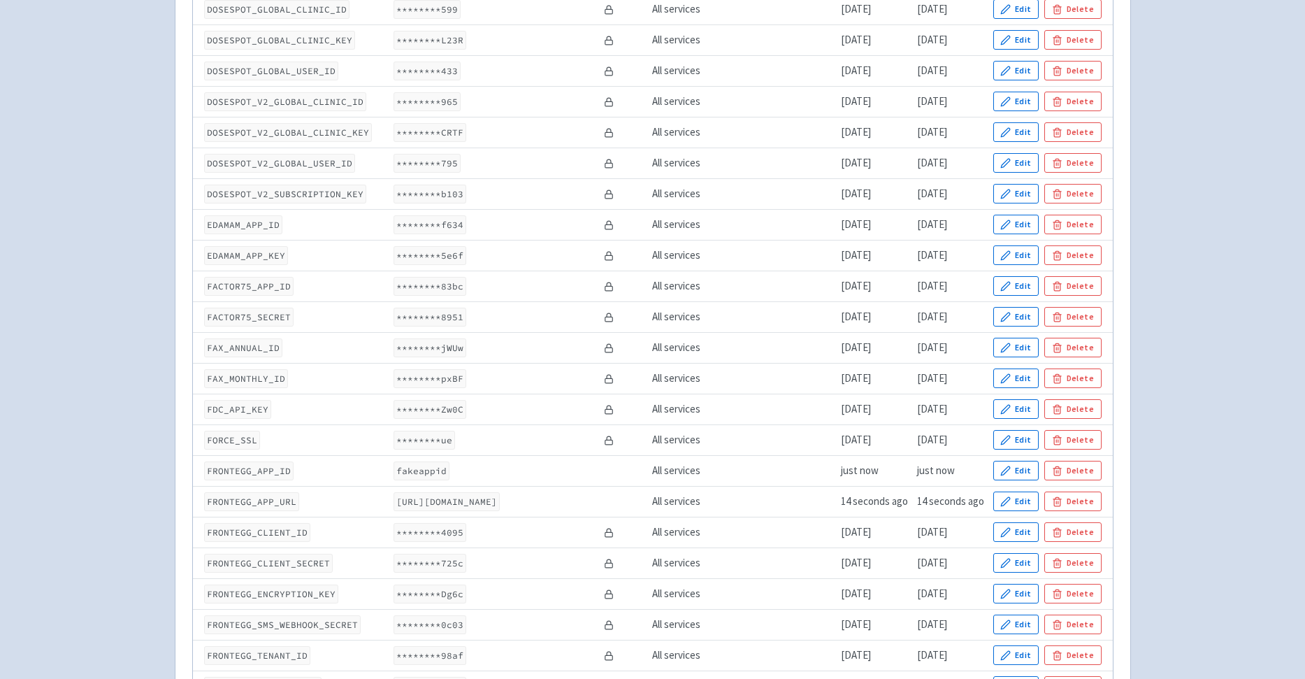
scroll to position [1432, 0]
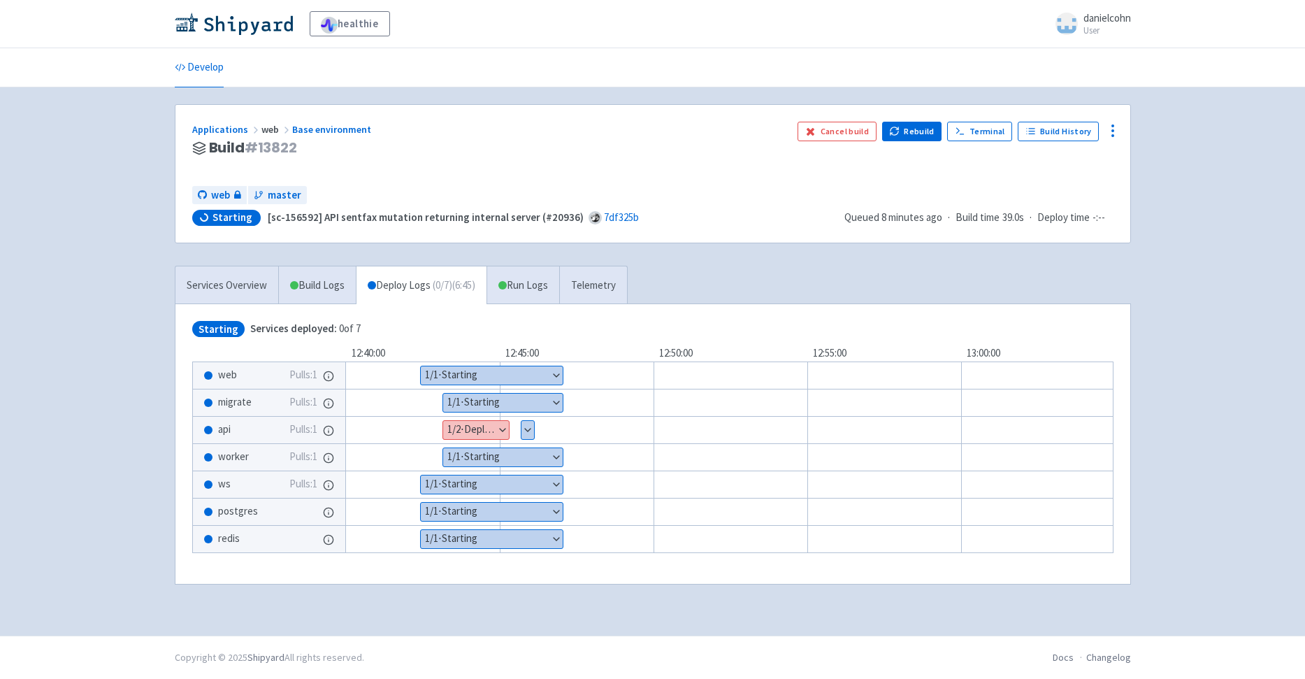
click at [497, 430] on button "Show details" at bounding box center [476, 430] width 66 height 18
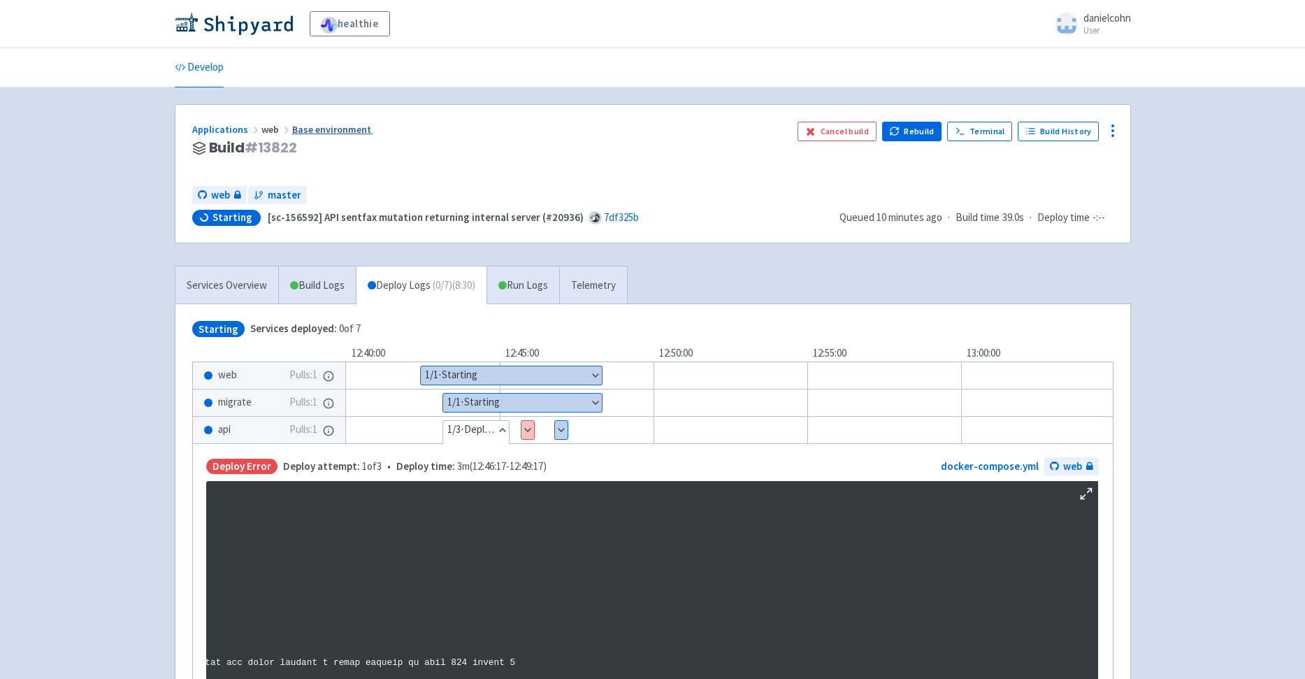
click at [306, 127] on link "Base environment" at bounding box center [332, 129] width 81 height 13
click at [559, 431] on button "Show details" at bounding box center [561, 430] width 13 height 18
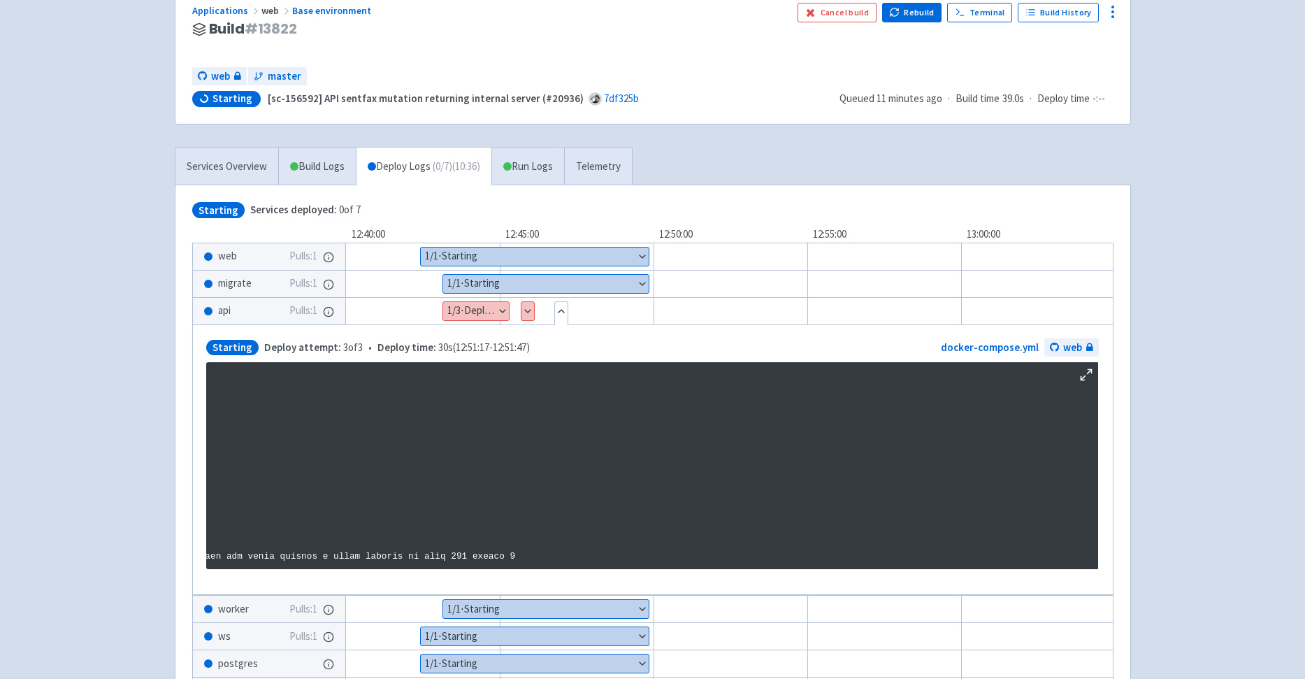
scroll to position [123, 0]
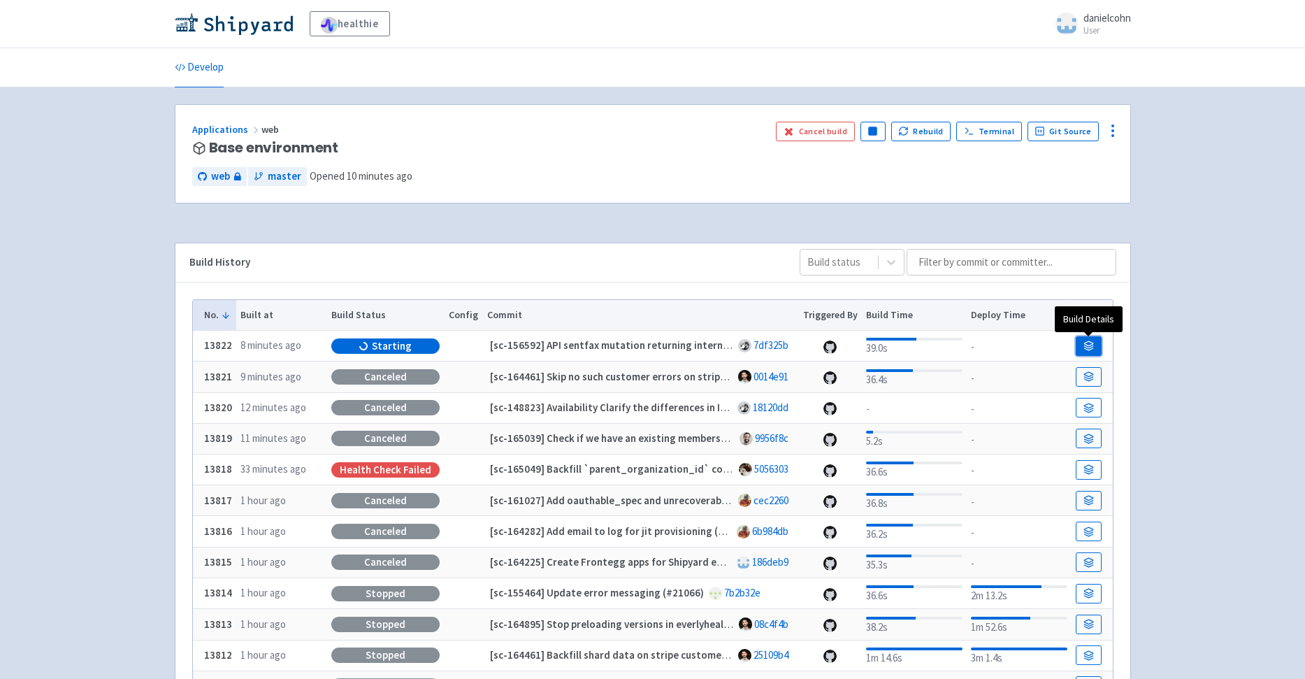
click at [1095, 350] on link at bounding box center [1088, 346] width 25 height 20
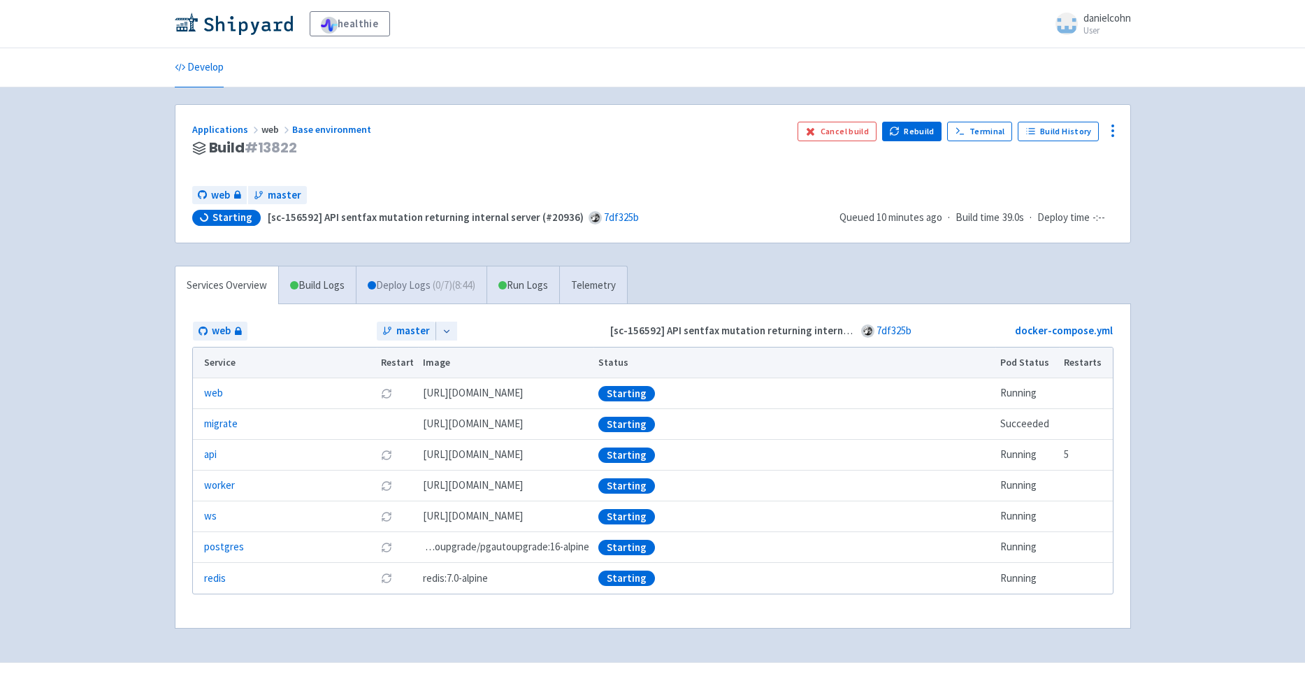
click at [437, 292] on link "Deploy Logs ( 0 / 7 ) (8:44)" at bounding box center [421, 285] width 131 height 38
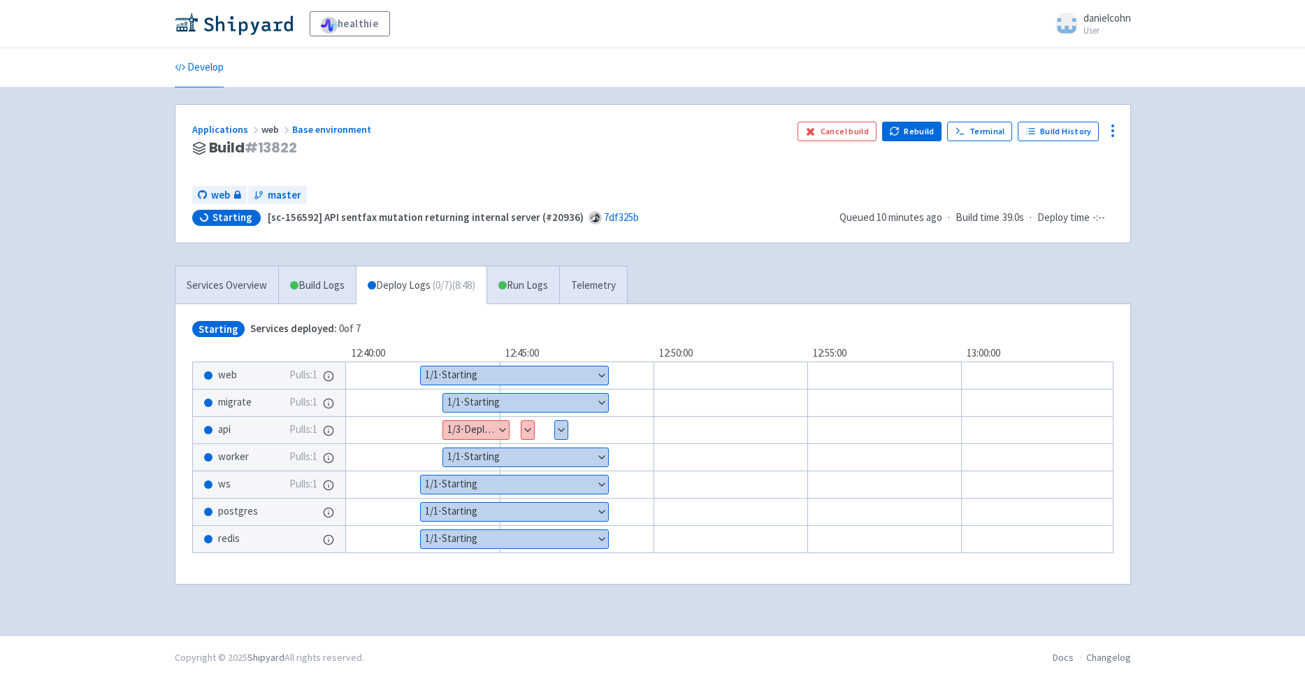
click at [563, 431] on button "Show details" at bounding box center [561, 430] width 13 height 18
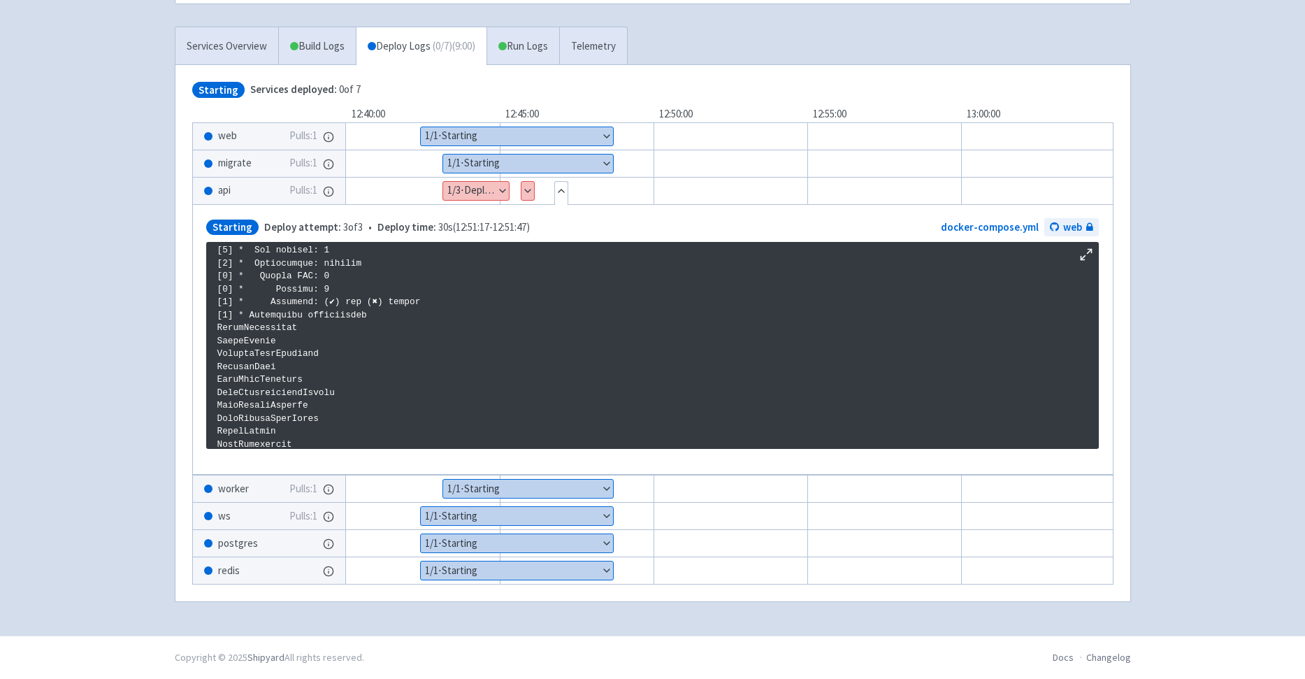
scroll to position [2399, 0]
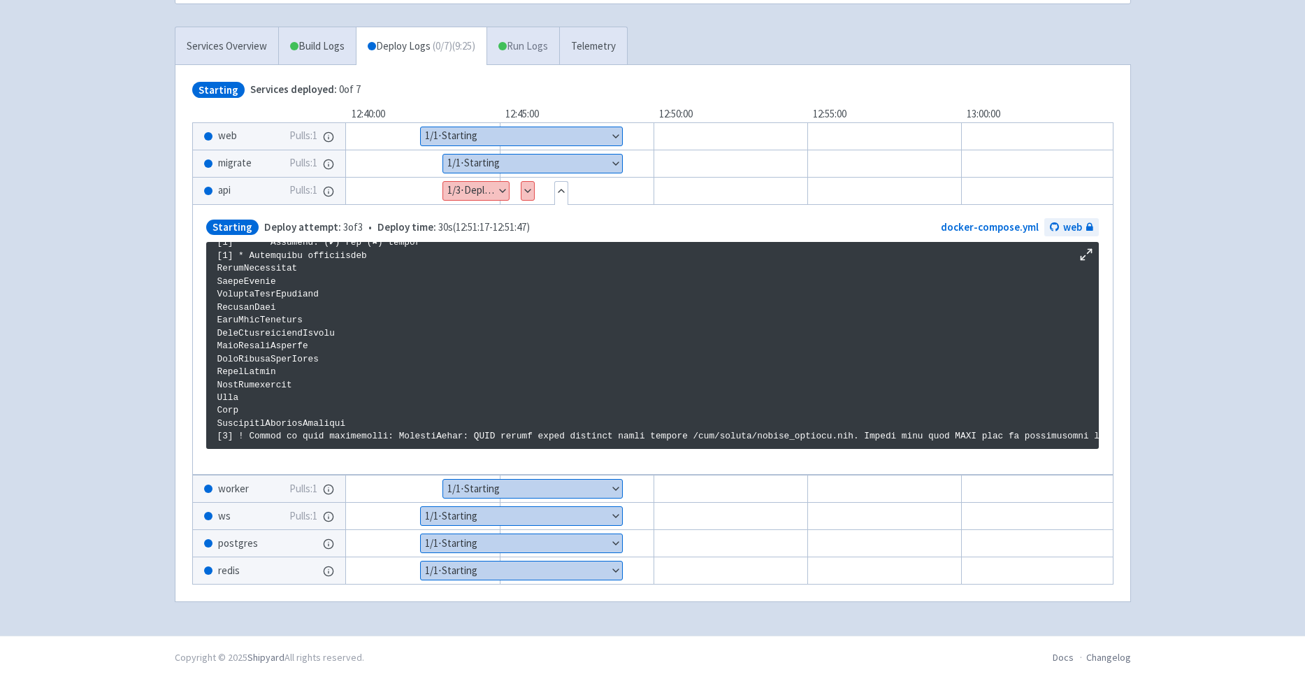
click at [507, 42] on span at bounding box center [503, 46] width 8 height 8
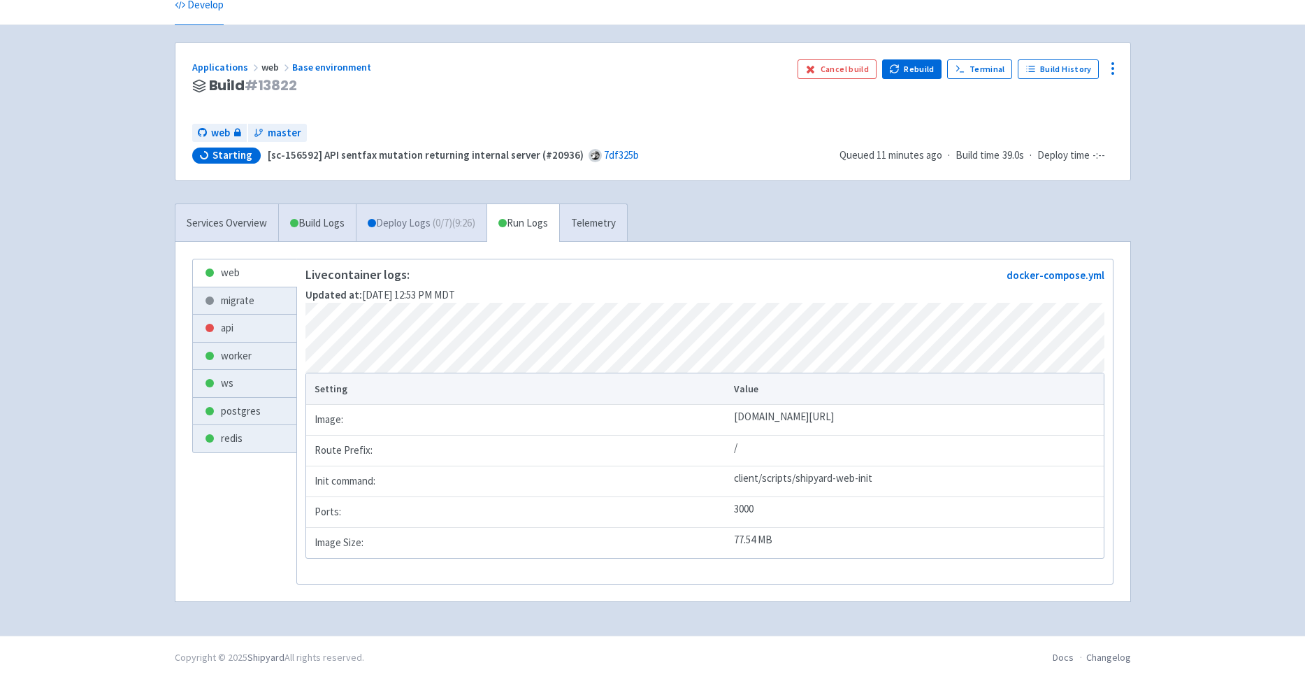
click at [448, 215] on span "( 0 / 7 ) (9:26)" at bounding box center [454, 223] width 43 height 16
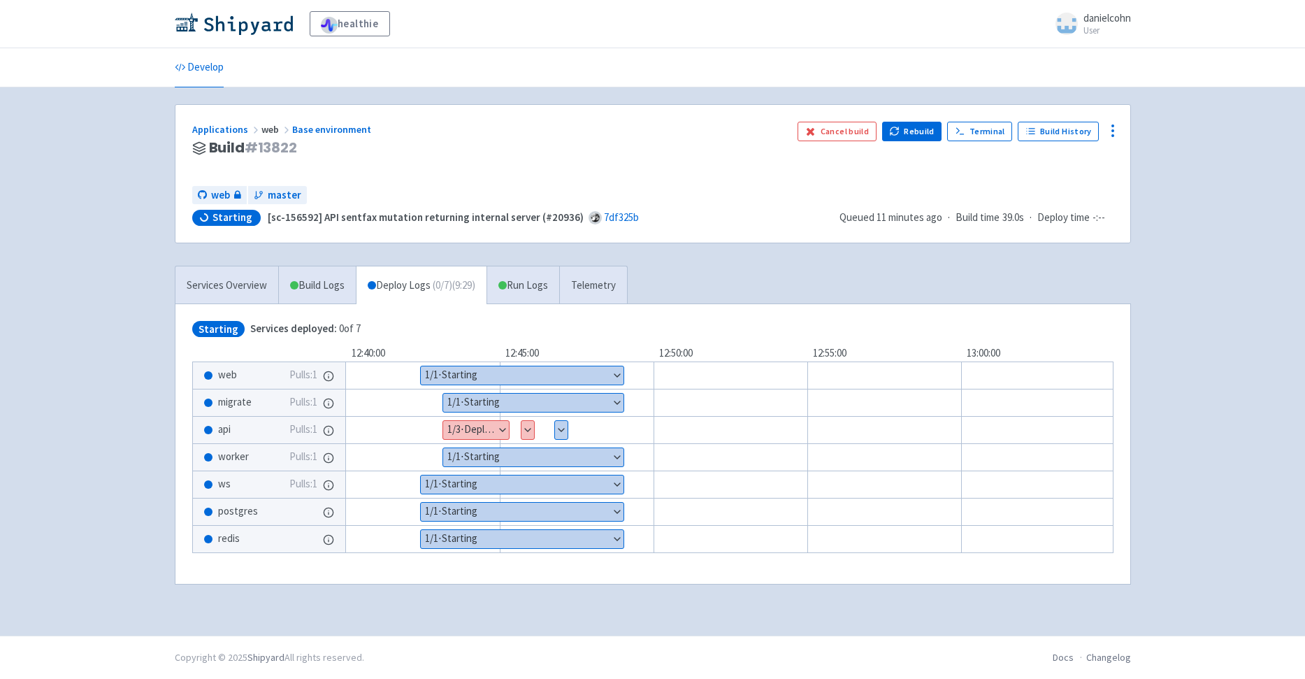
click at [564, 435] on button "Show details" at bounding box center [561, 430] width 13 height 18
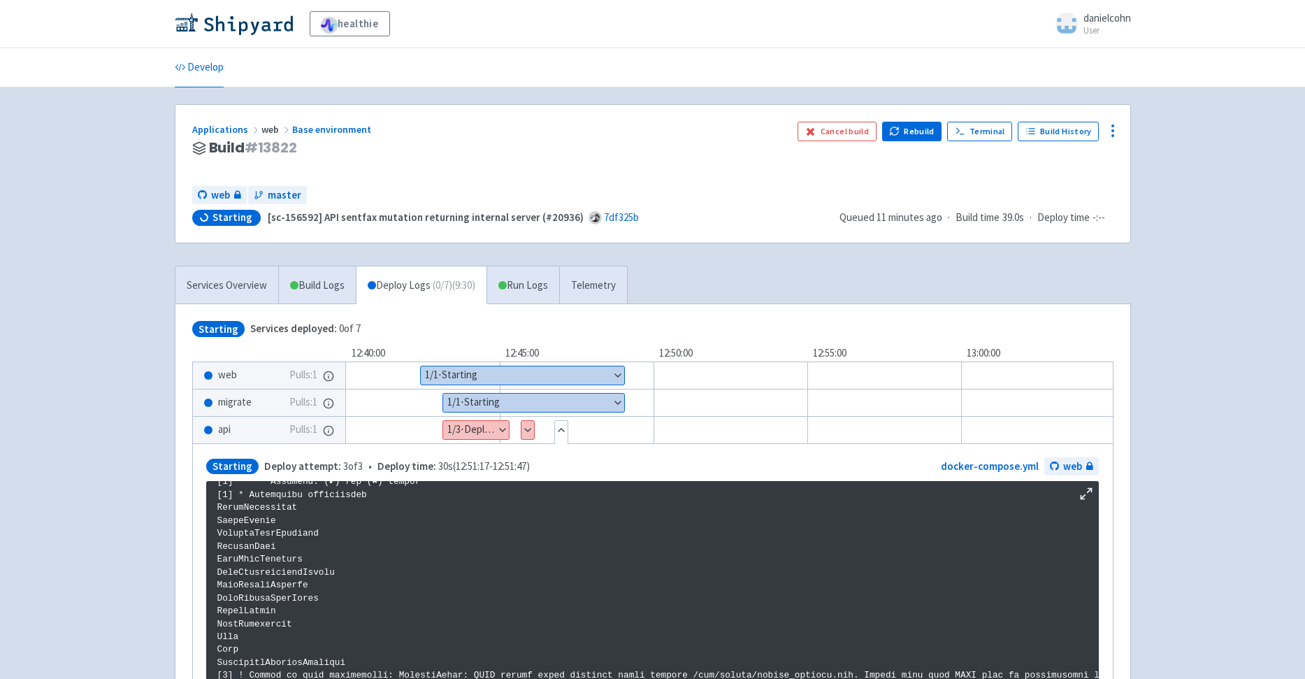
scroll to position [201, 0]
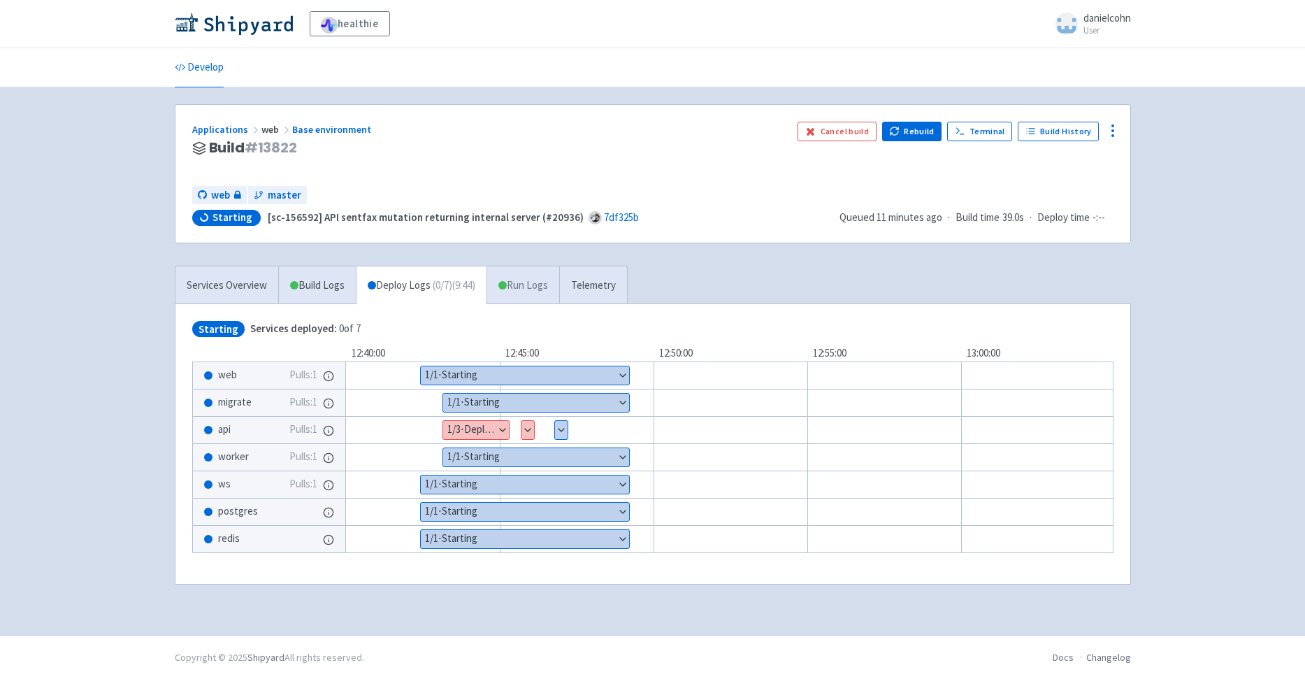
click at [520, 285] on link "Run Logs" at bounding box center [523, 285] width 73 height 38
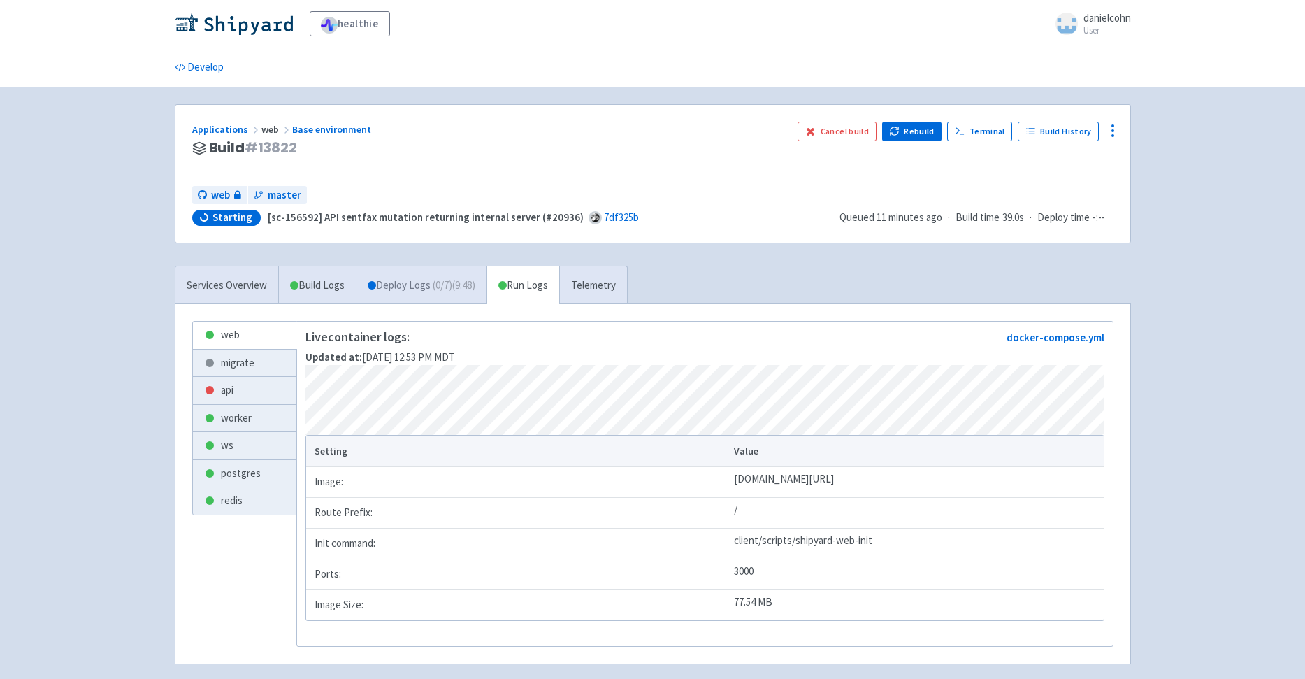
click at [447, 285] on span "( 0 / 7 ) (9:48)" at bounding box center [454, 286] width 43 height 16
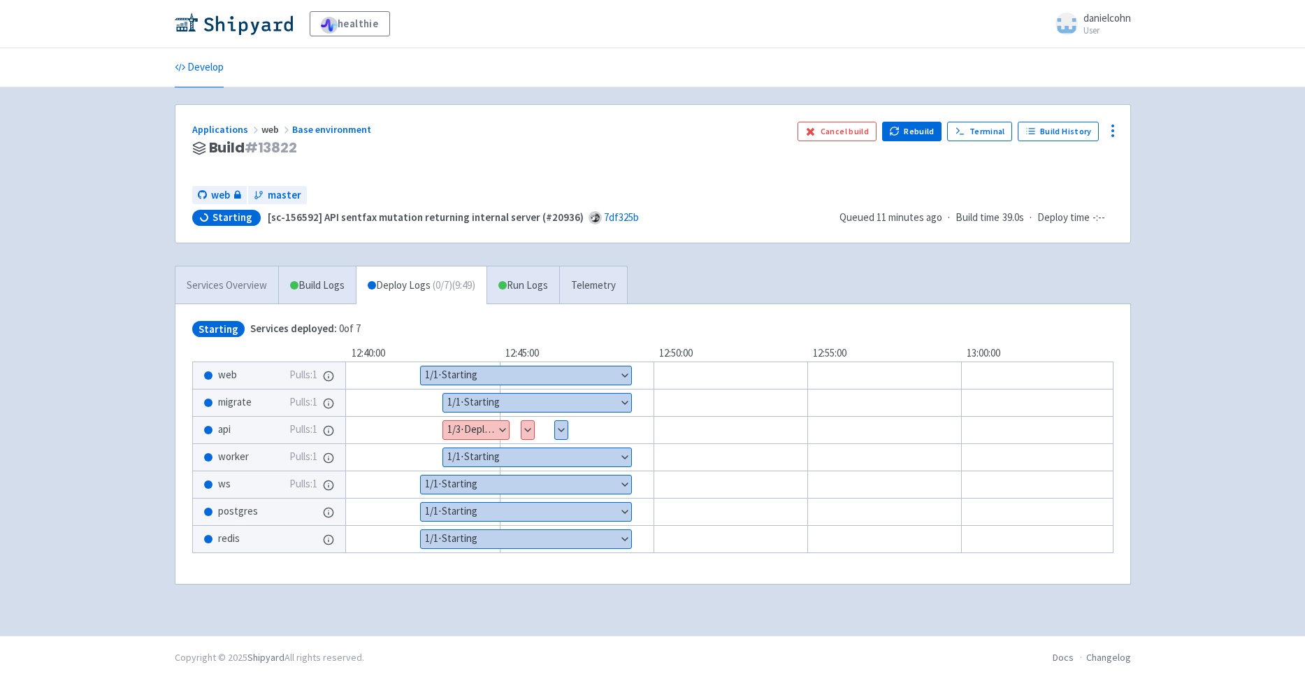
click at [222, 289] on link "Services Overview" at bounding box center [227, 285] width 103 height 38
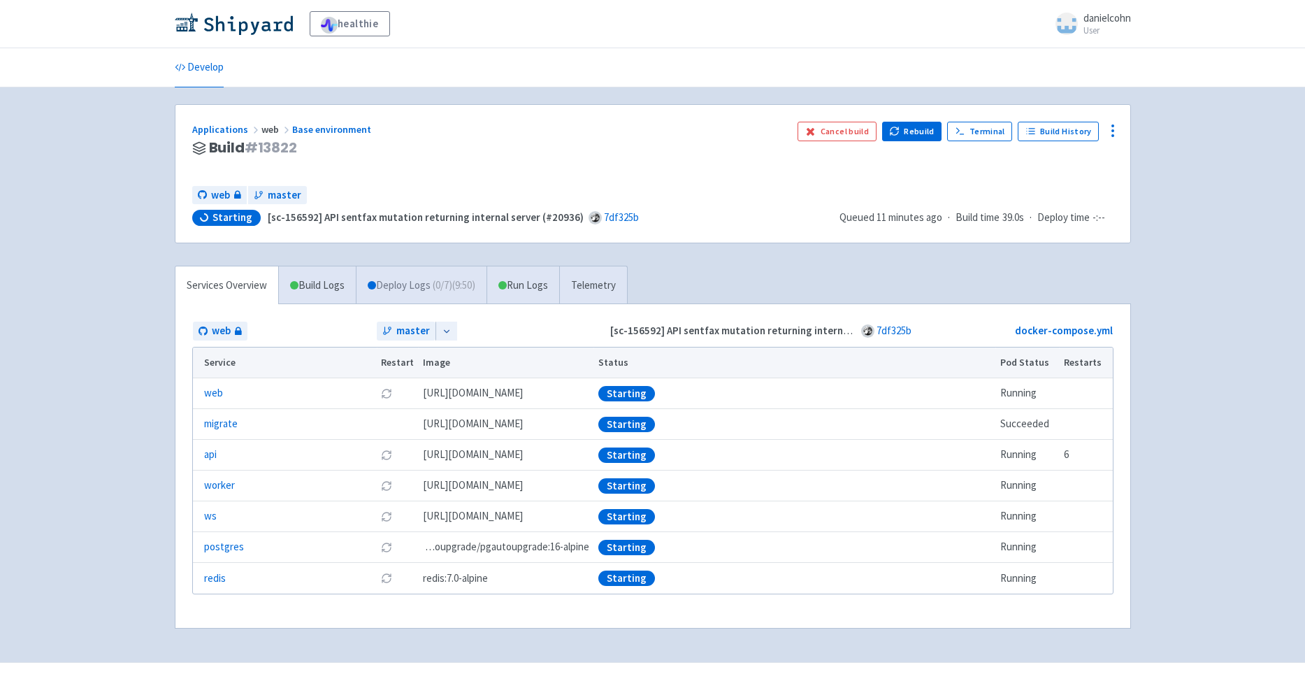
click at [420, 274] on link "Deploy Logs ( 0 / 7 ) (9:50)" at bounding box center [421, 285] width 131 height 38
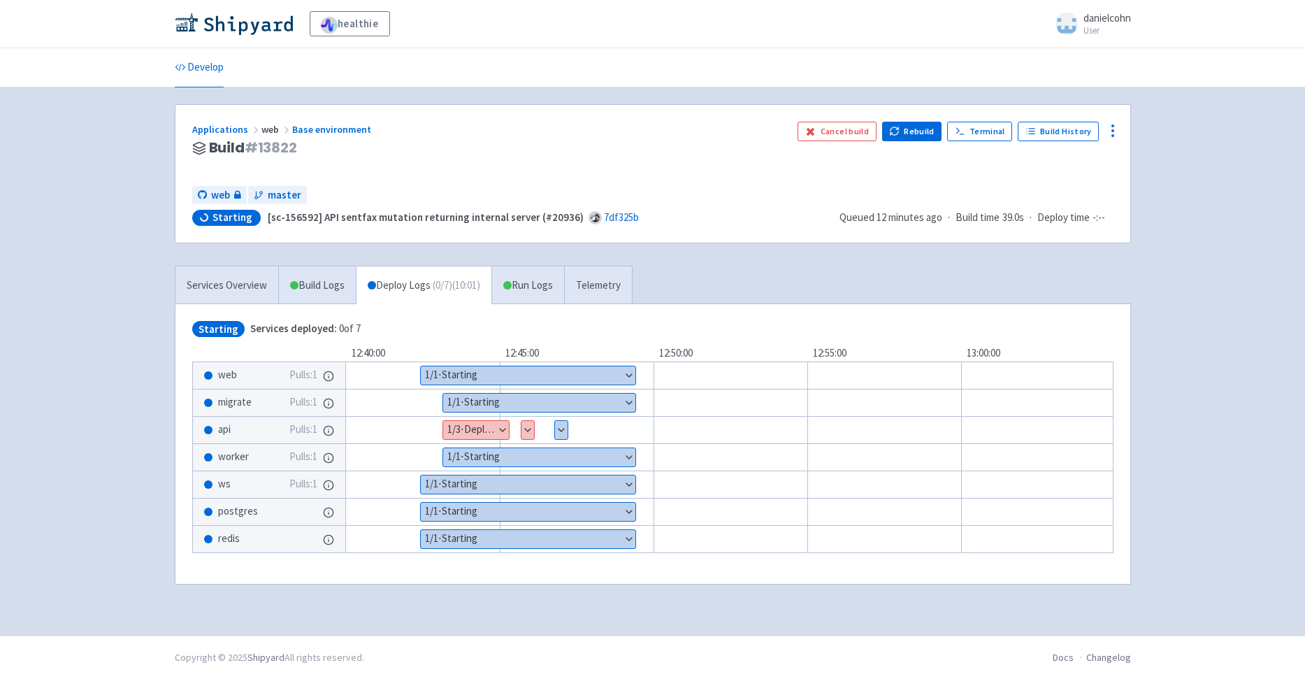
click at [560, 428] on button "Show details" at bounding box center [561, 430] width 13 height 18
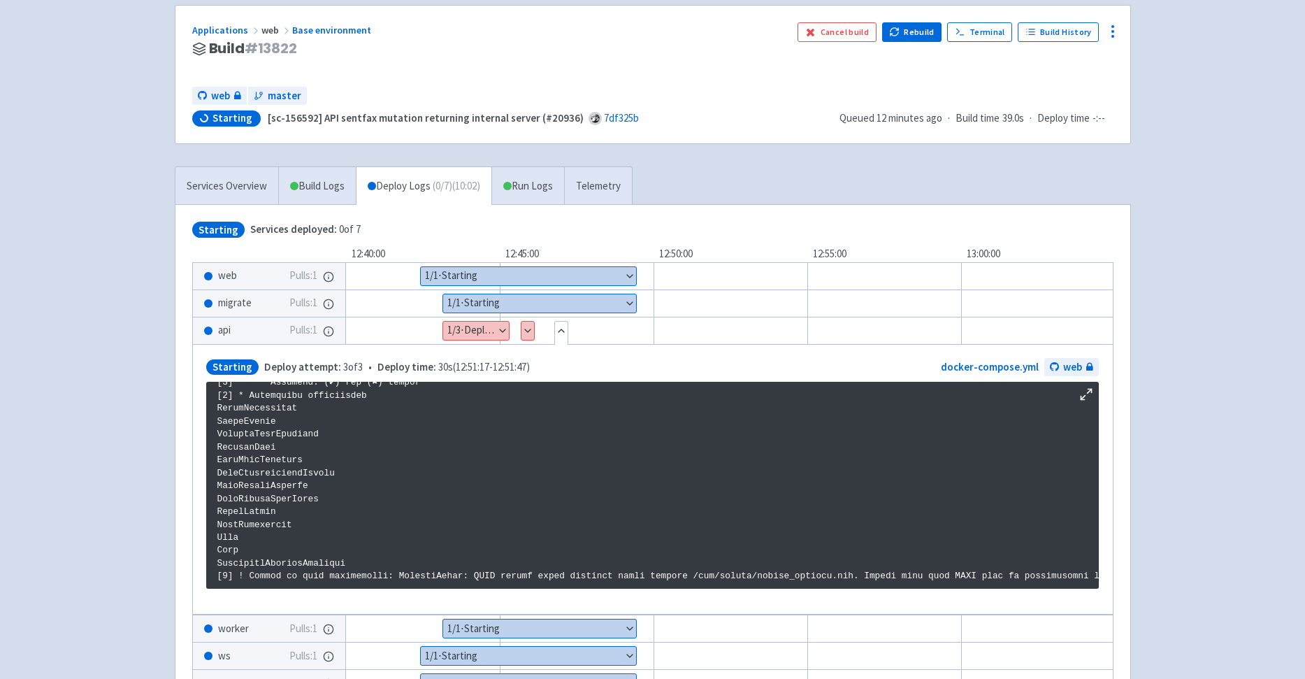
scroll to position [101, 0]
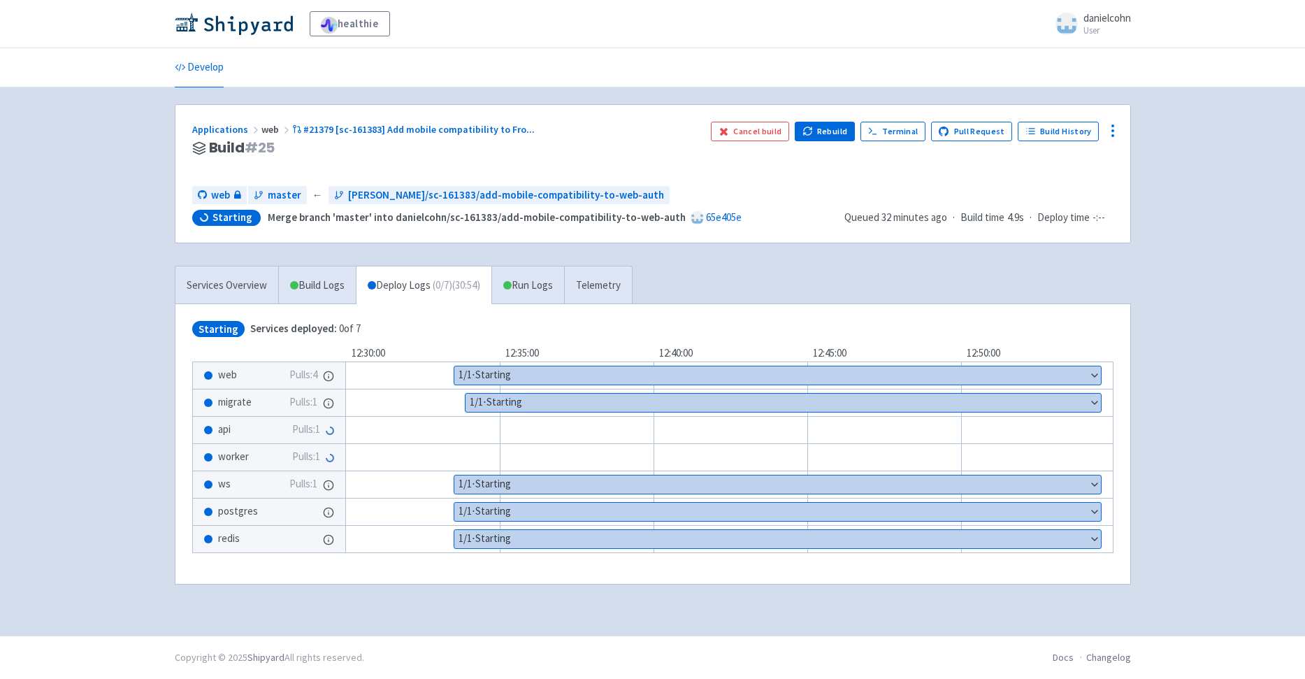
click at [602, 131] on div "Applications web #21379 [sc-161383] Add mobile compatibility to Fro ..." at bounding box center [446, 130] width 508 height 16
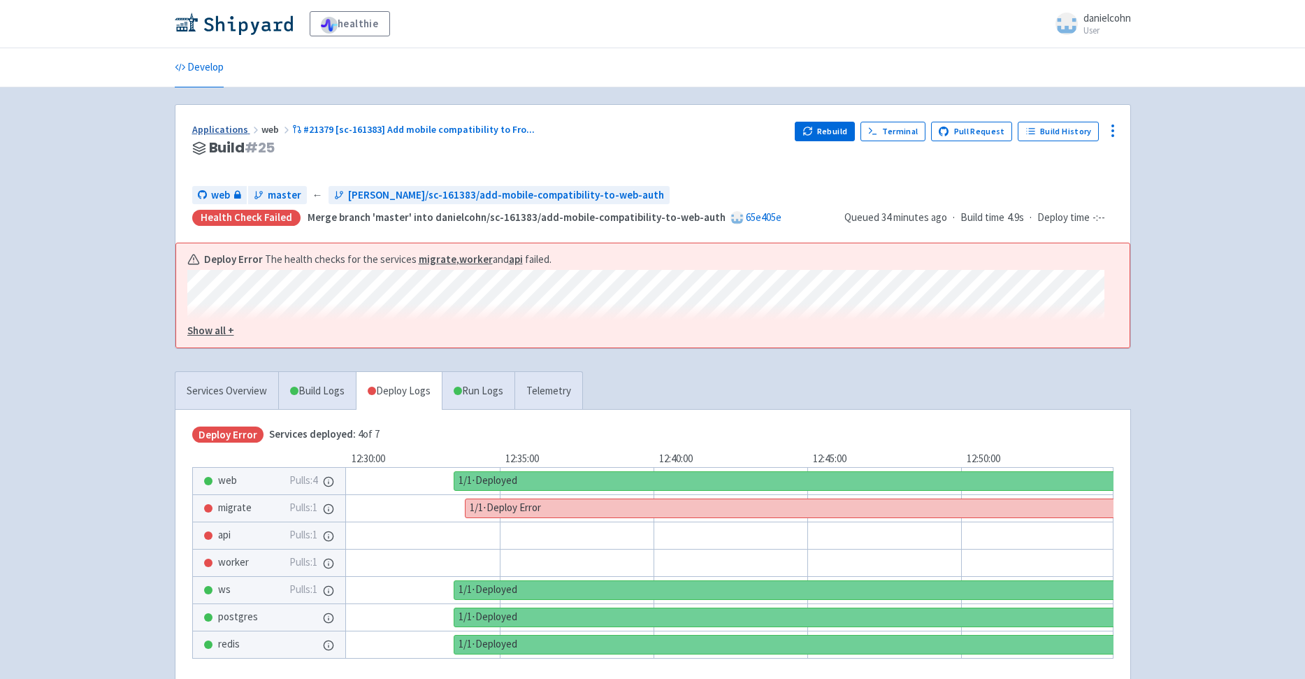
click at [224, 128] on link "Applications" at bounding box center [226, 129] width 69 height 13
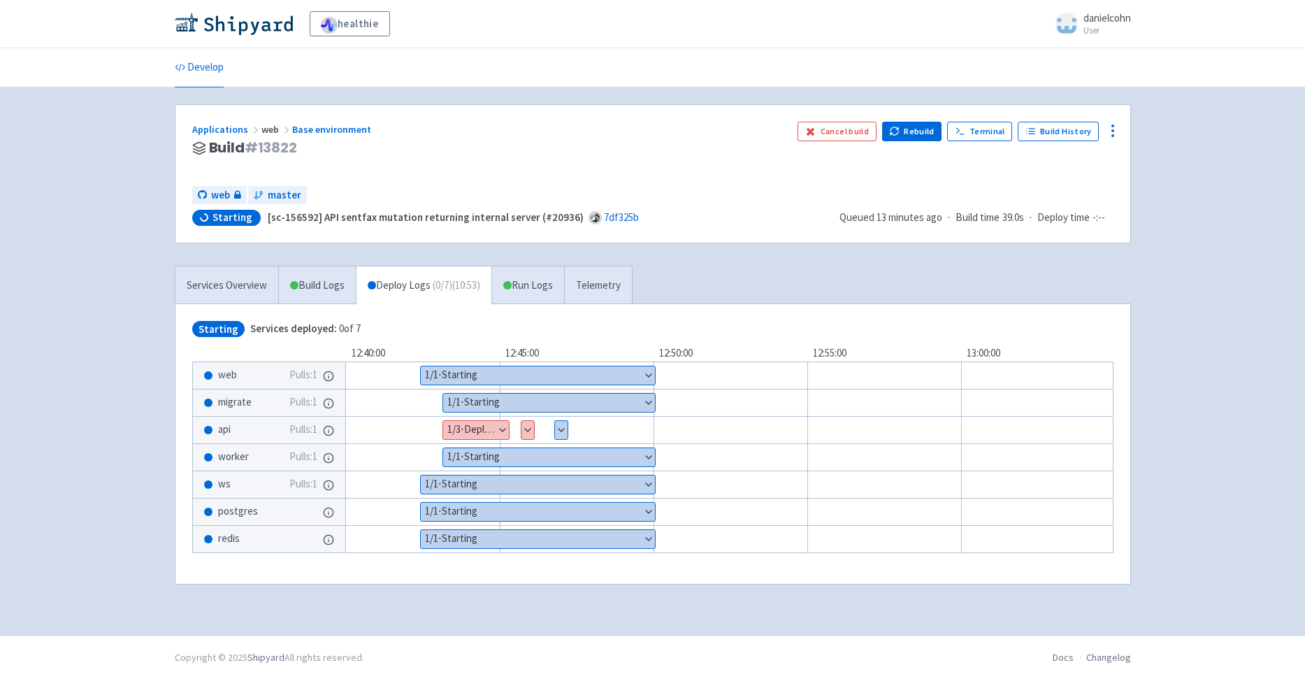
click at [557, 427] on button "Show details" at bounding box center [561, 430] width 13 height 18
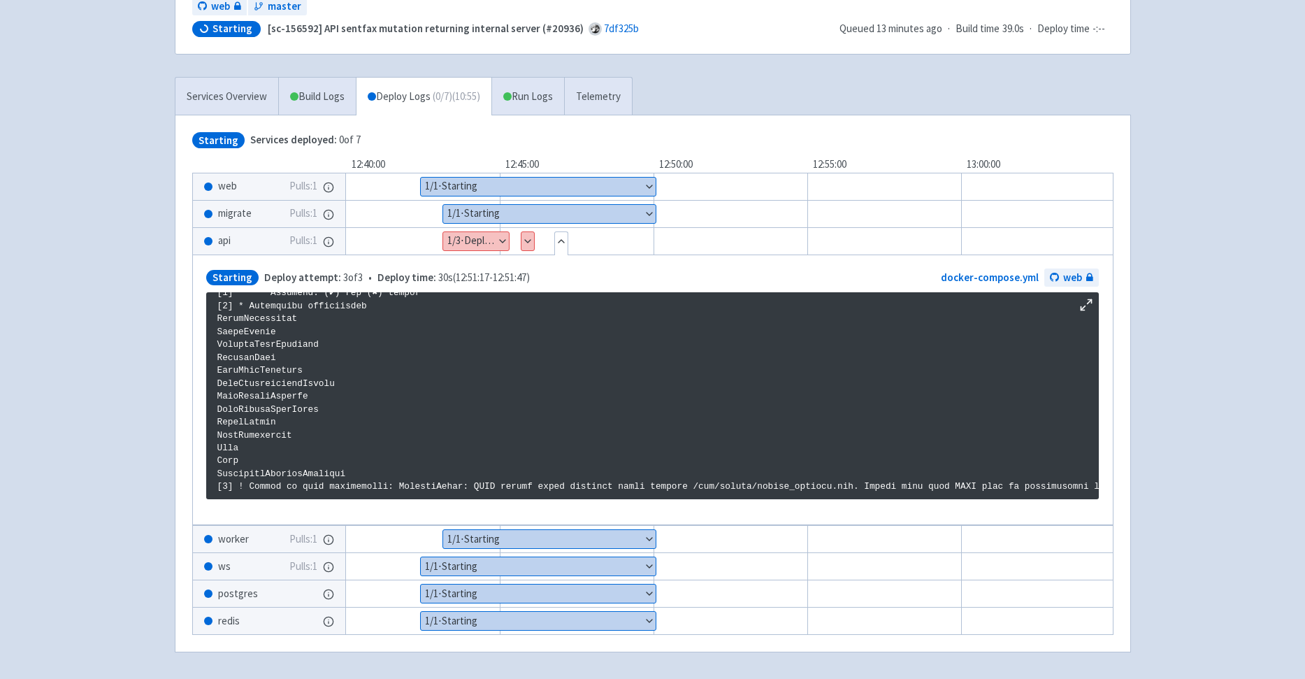
scroll to position [90, 0]
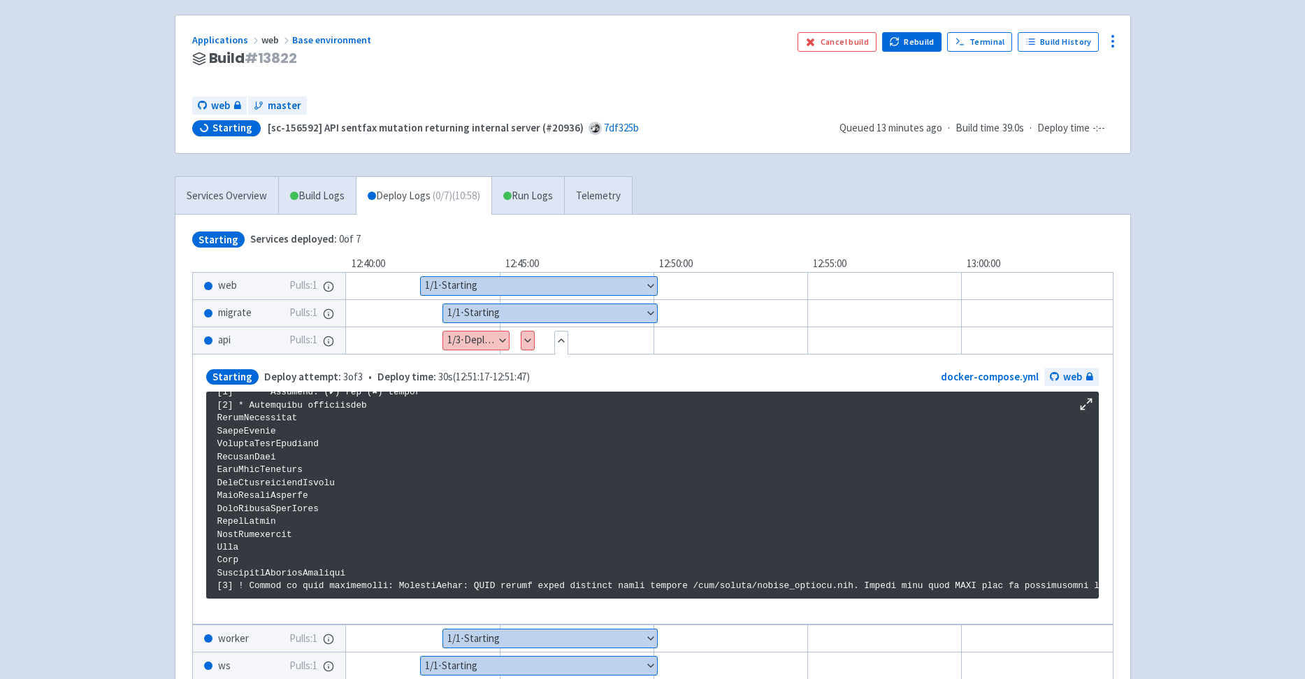
click at [531, 344] on button "Show details" at bounding box center [528, 340] width 13 height 18
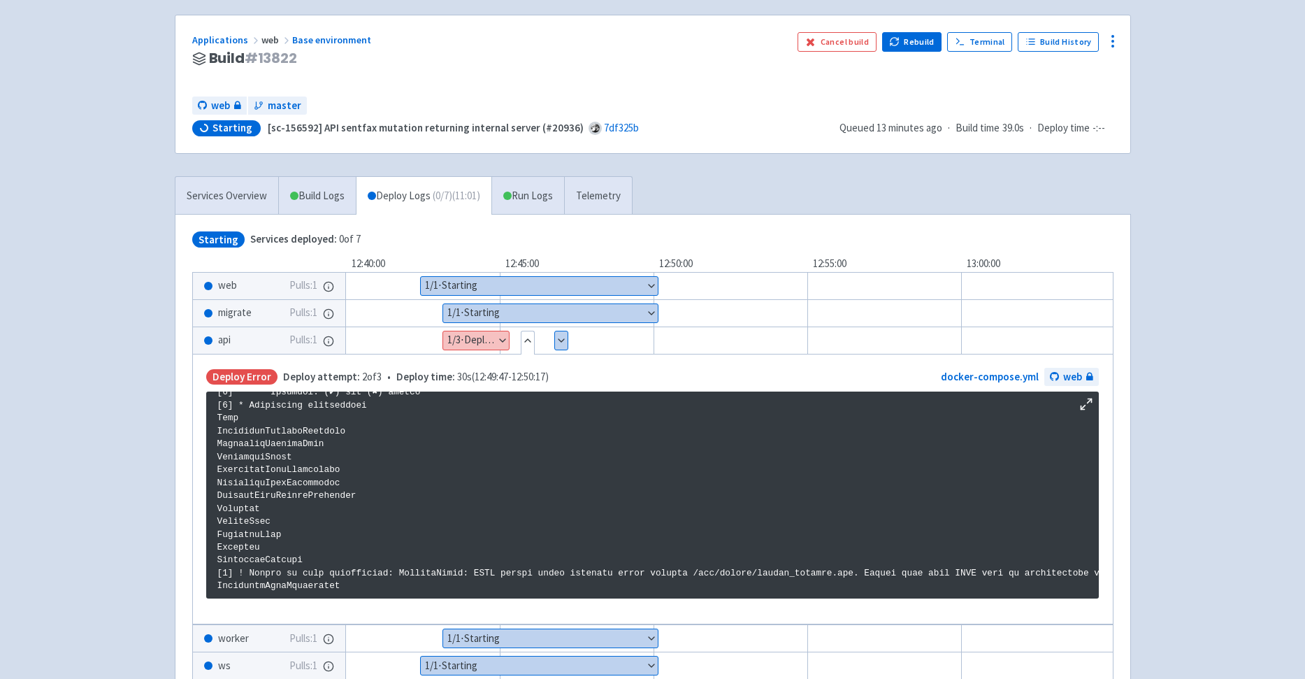
click at [558, 344] on button "Show details" at bounding box center [561, 340] width 13 height 18
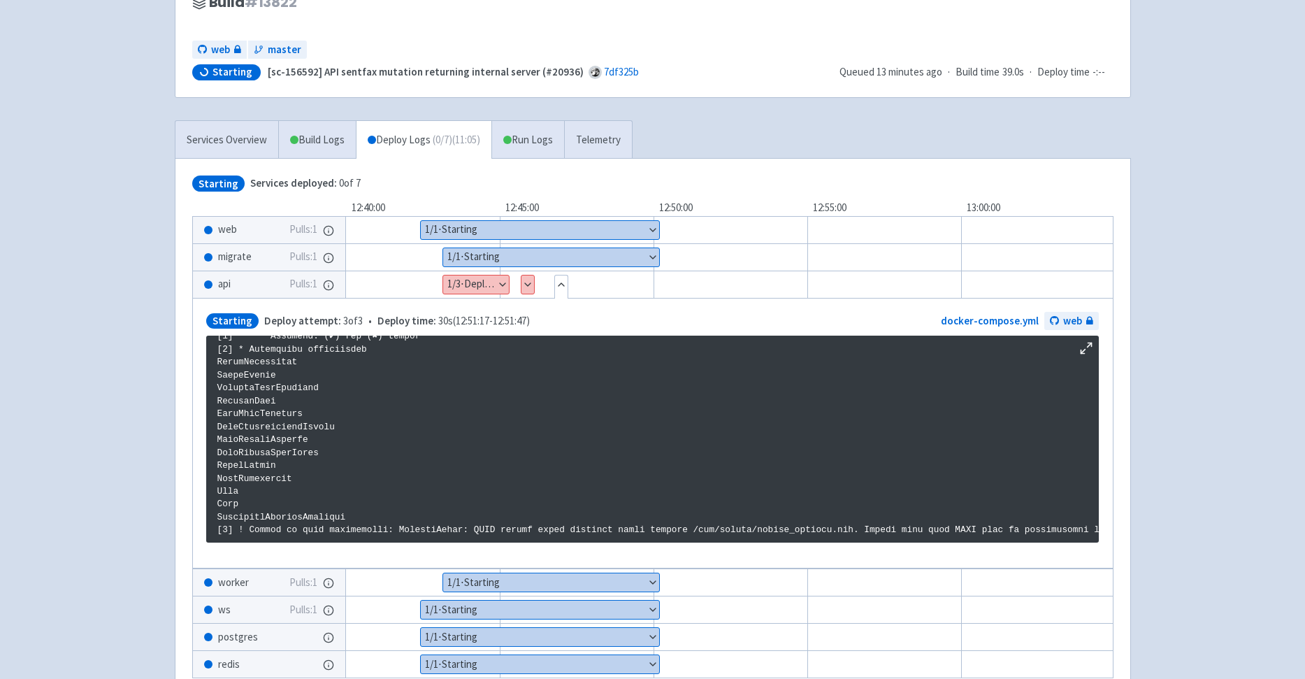
scroll to position [213, 0]
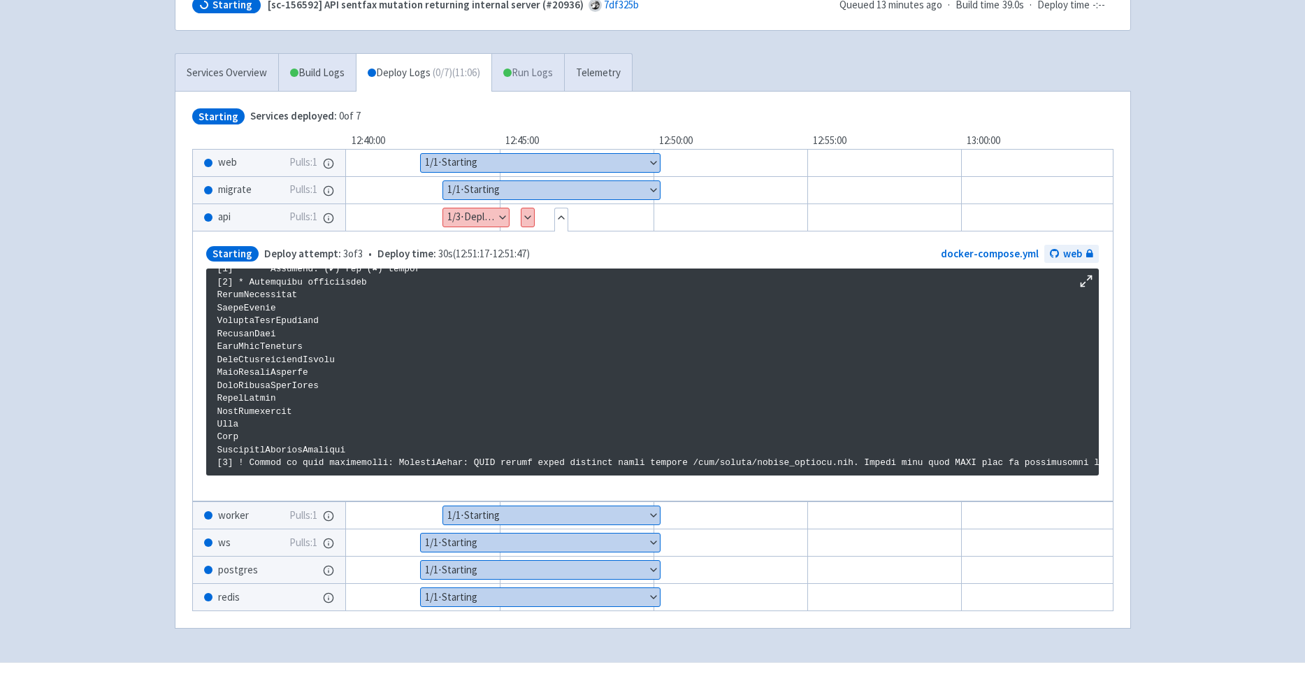
click at [564, 70] on link "Run Logs" at bounding box center [528, 73] width 73 height 38
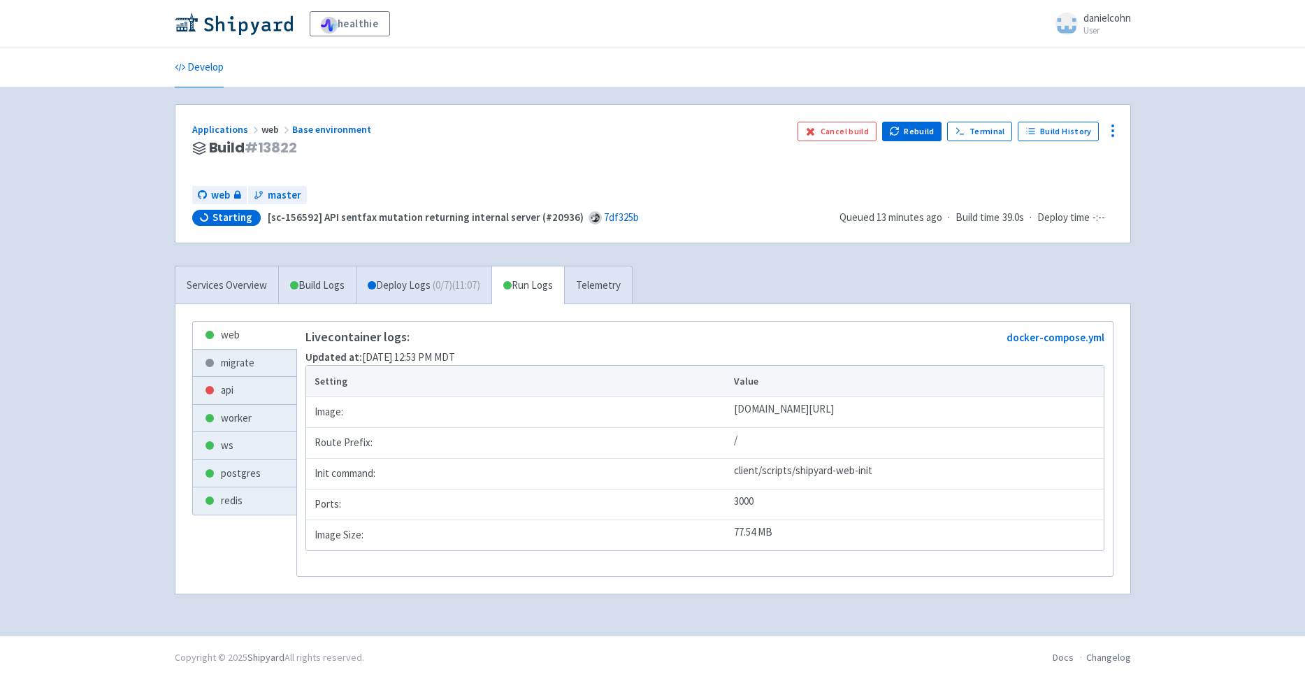
scroll to position [80, 0]
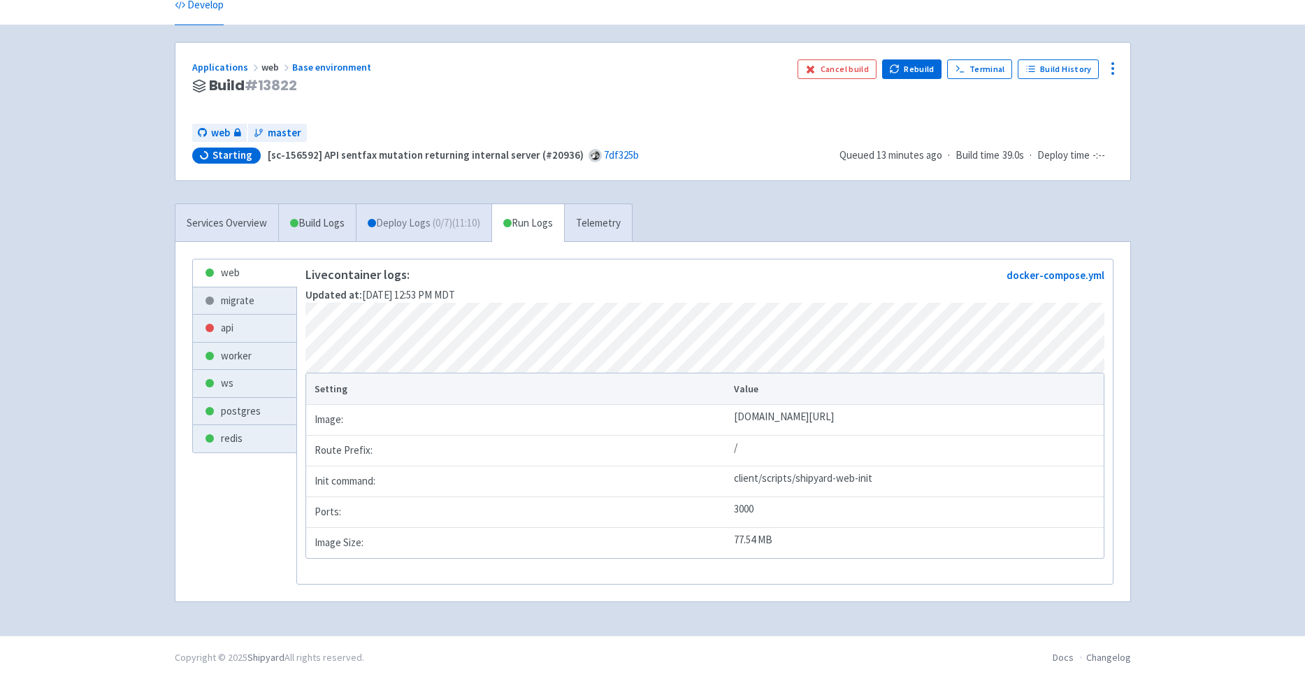
click at [480, 215] on span "( 0 / 7 ) (11:10)" at bounding box center [457, 223] width 48 height 16
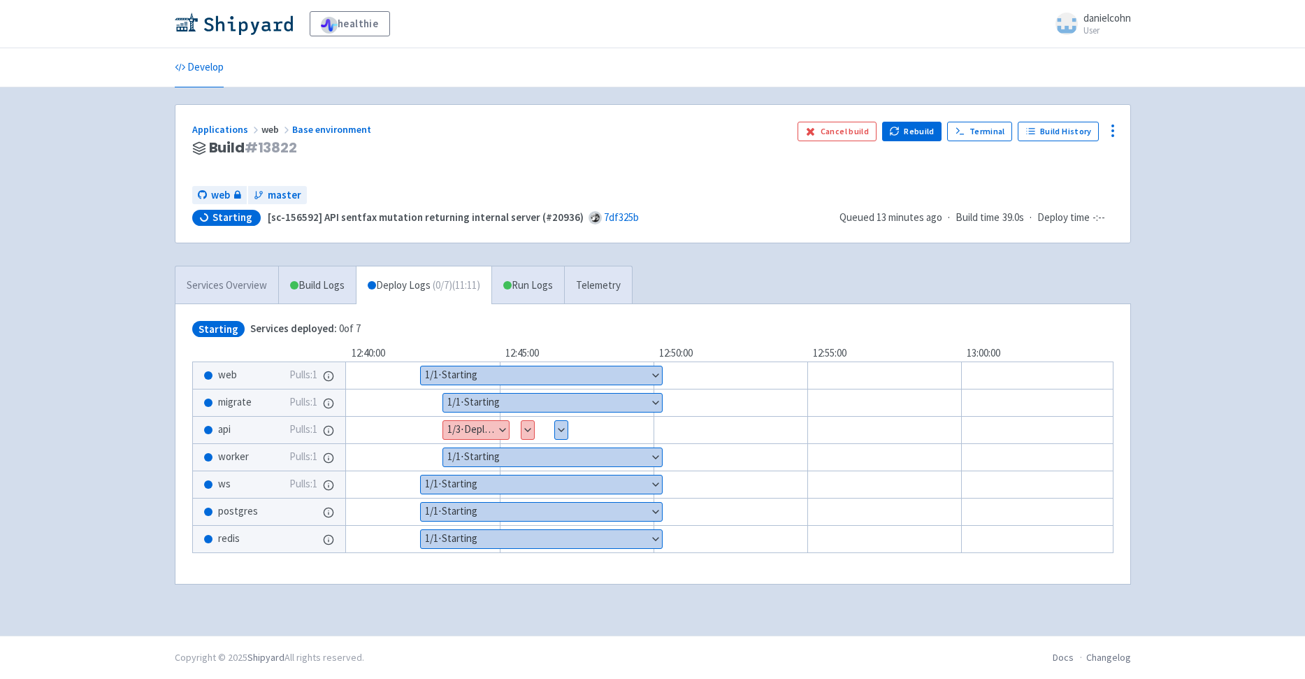
click at [233, 285] on link "Services Overview" at bounding box center [227, 285] width 103 height 38
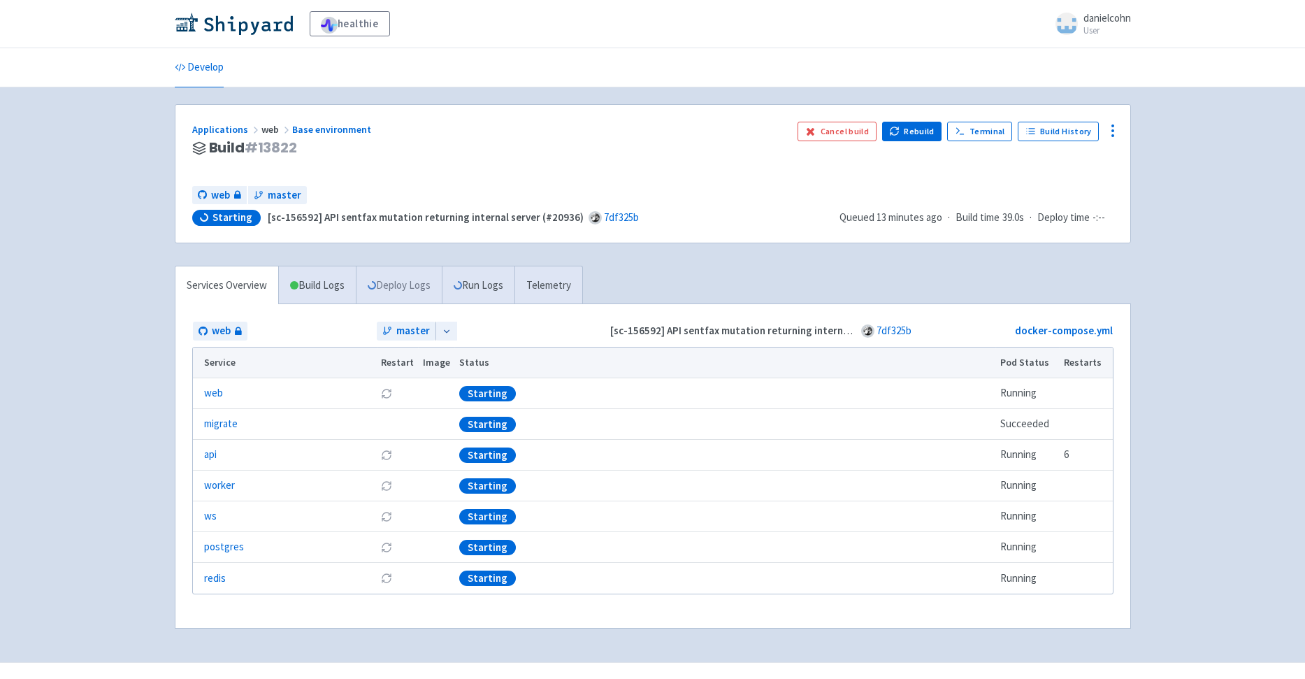
click at [414, 286] on link "Deploy Logs" at bounding box center [399, 285] width 86 height 38
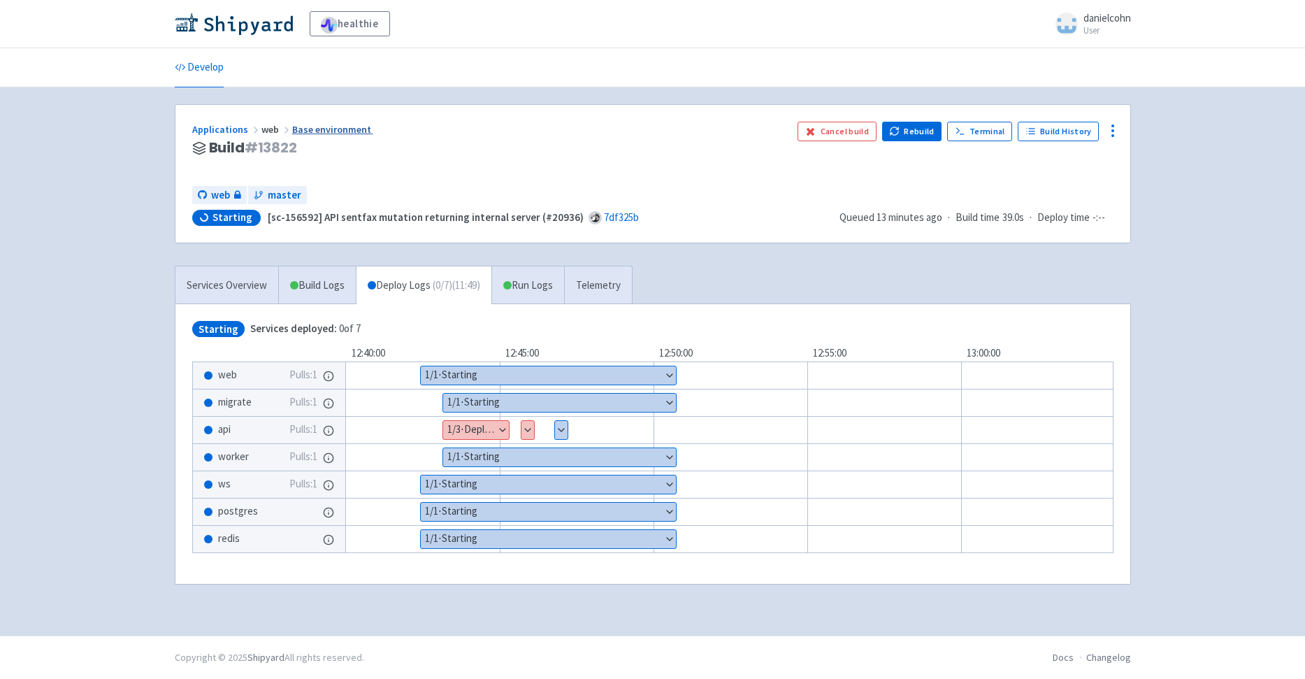
click at [318, 129] on link "Base environment" at bounding box center [332, 129] width 81 height 13
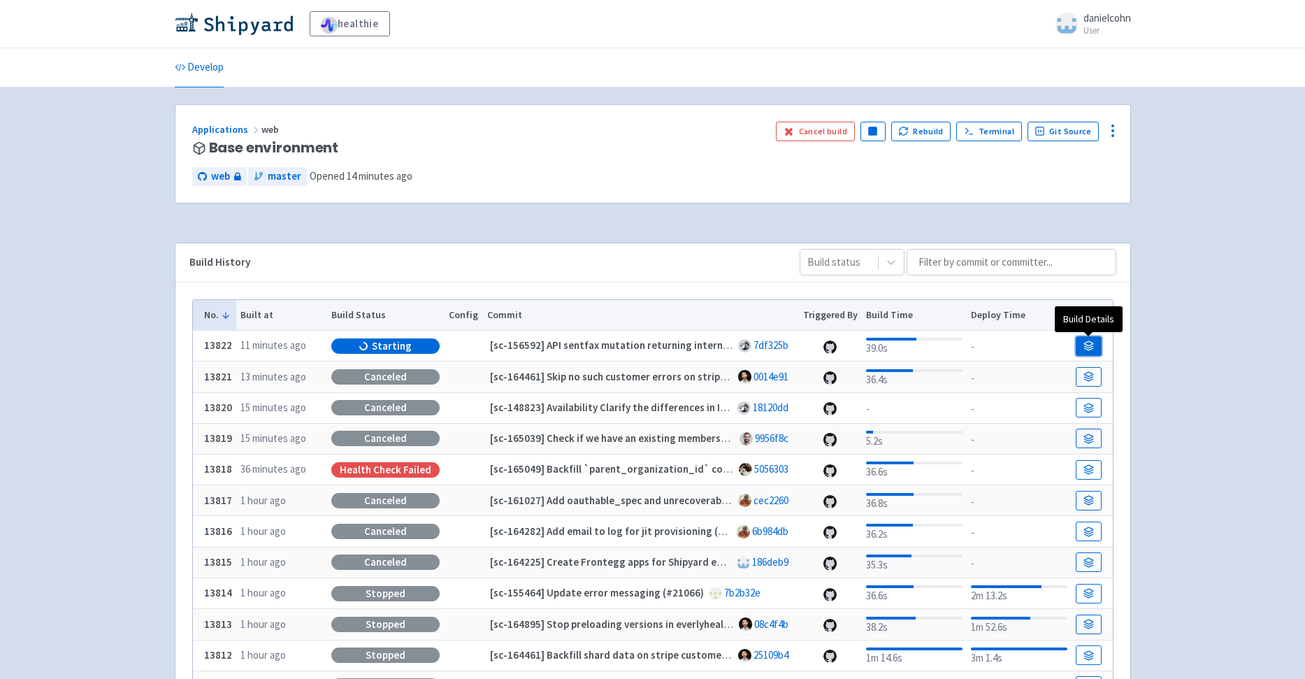
click at [1091, 348] on icon at bounding box center [1089, 346] width 10 height 10
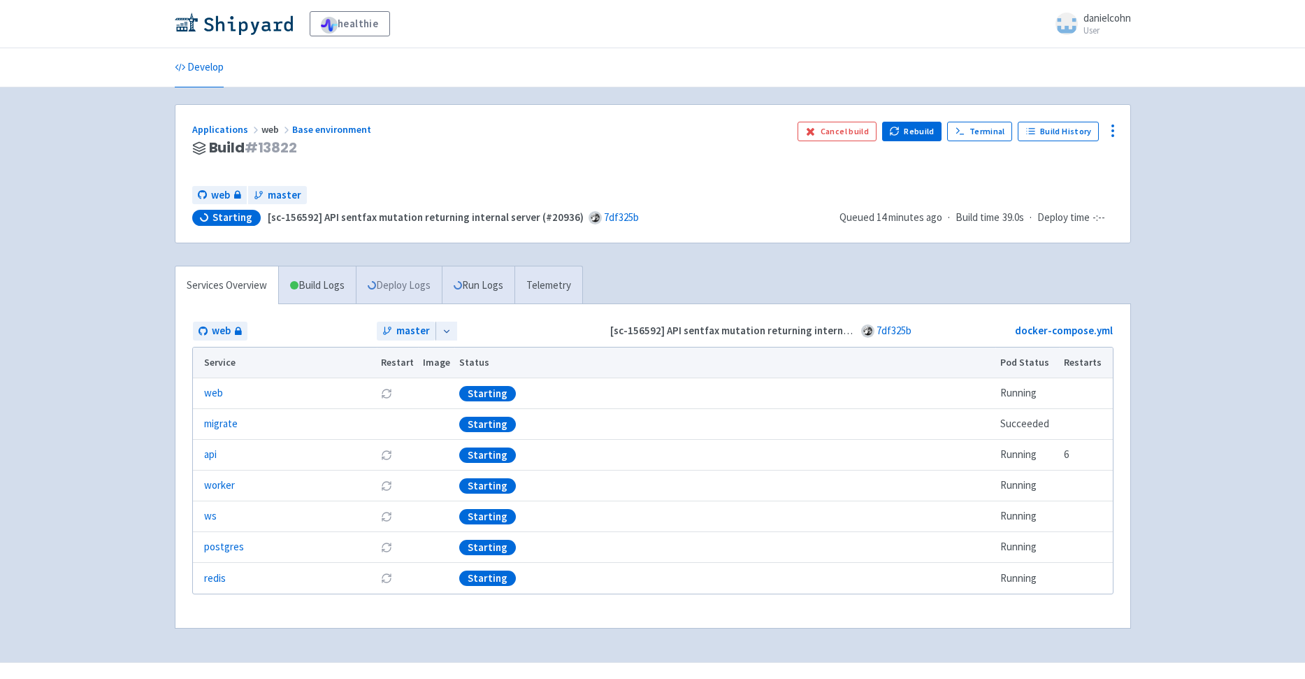
click at [421, 287] on link "Deploy Logs" at bounding box center [399, 285] width 86 height 38
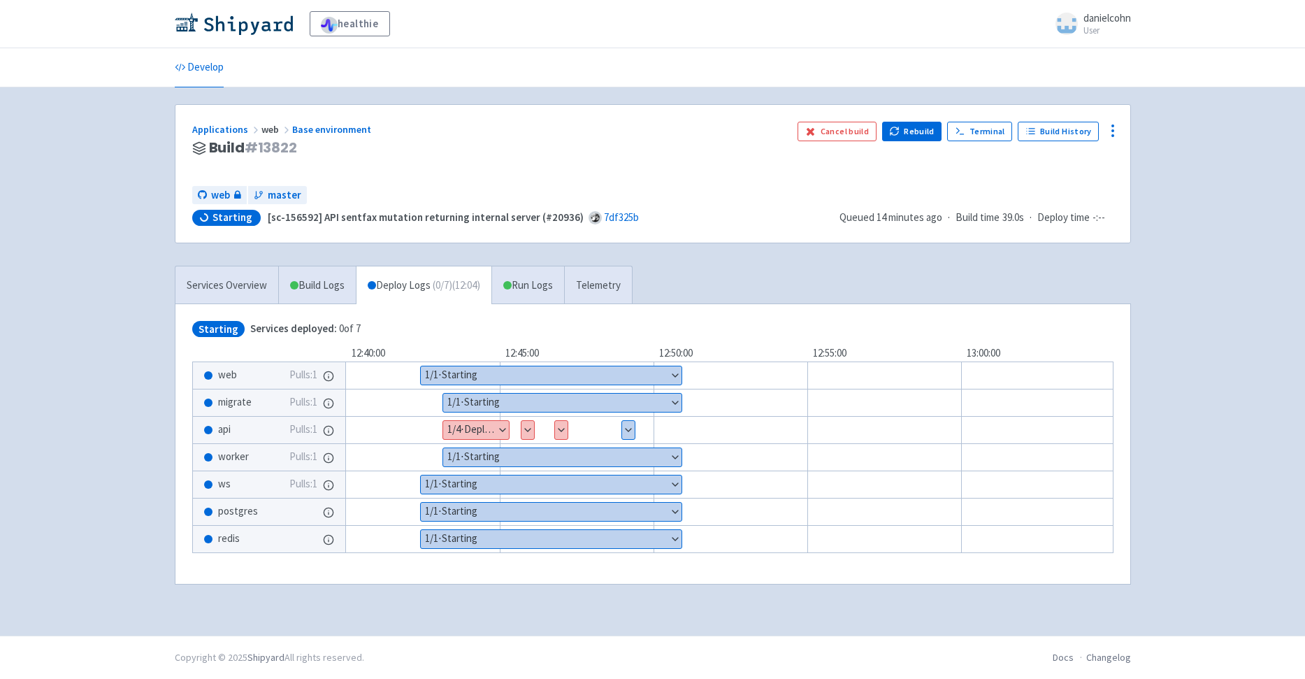
click at [633, 431] on button "Show details" at bounding box center [628, 430] width 13 height 18
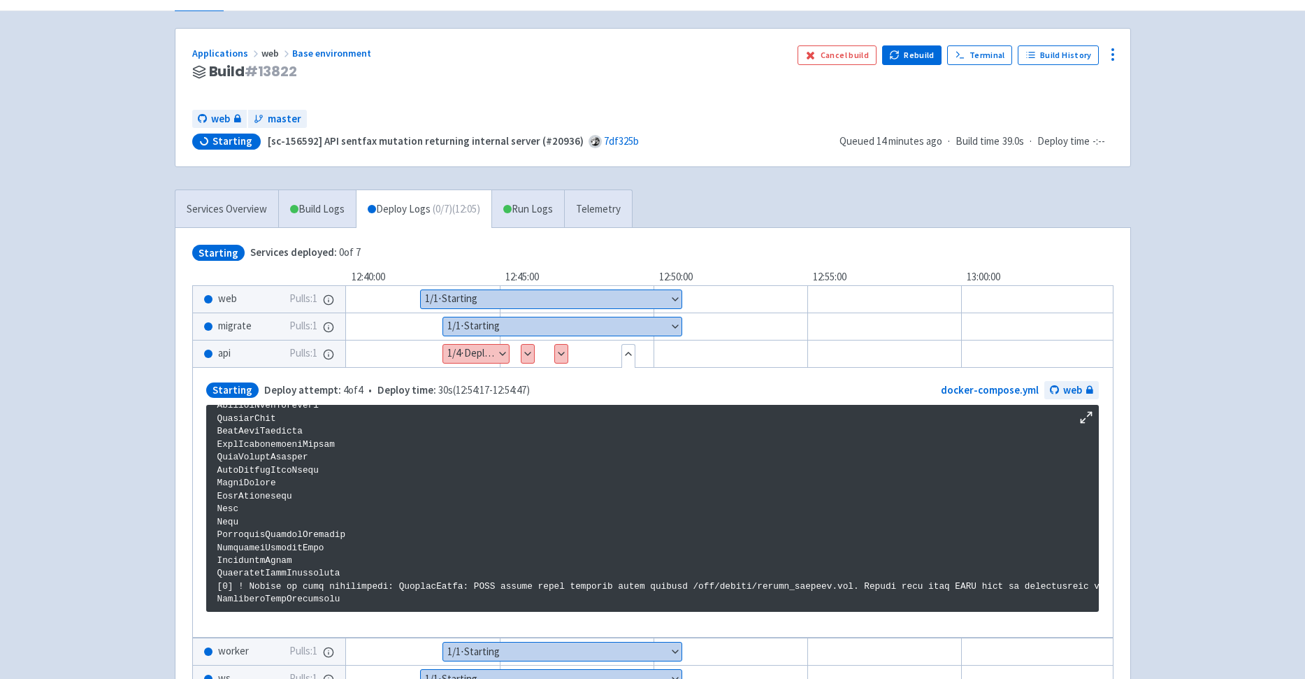
scroll to position [78, 0]
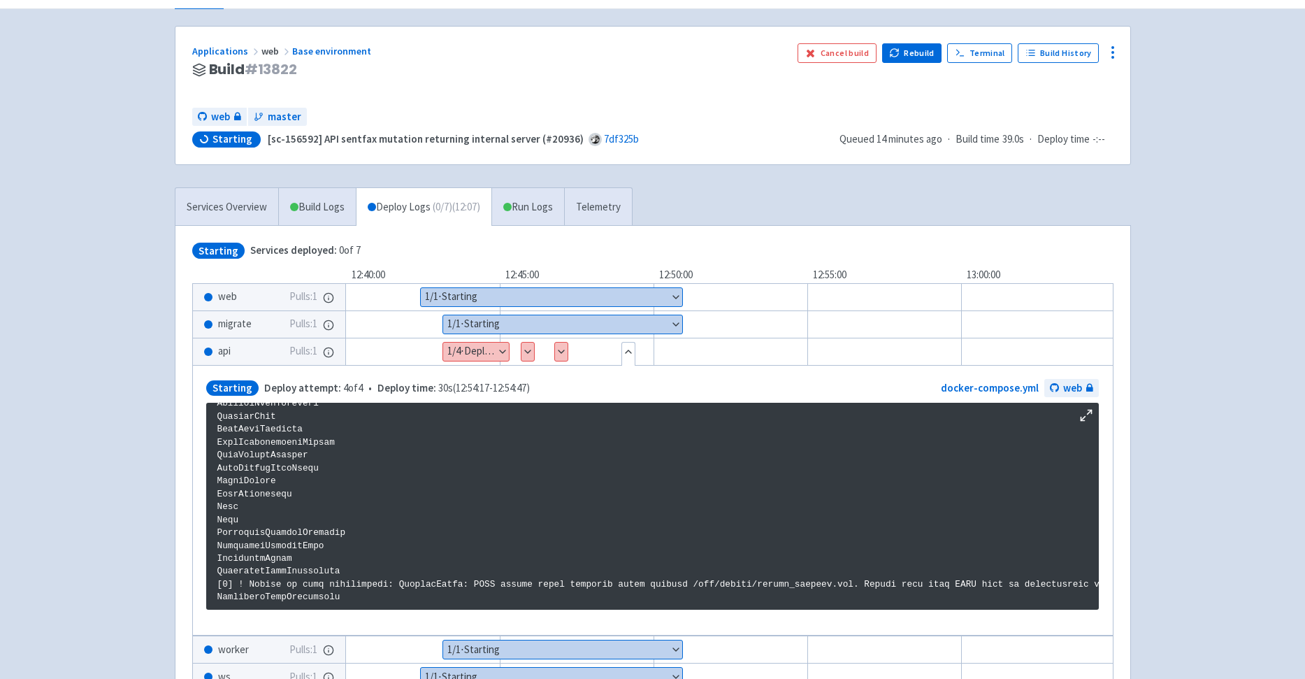
click at [557, 343] on button "Show details" at bounding box center [561, 352] width 13 height 18
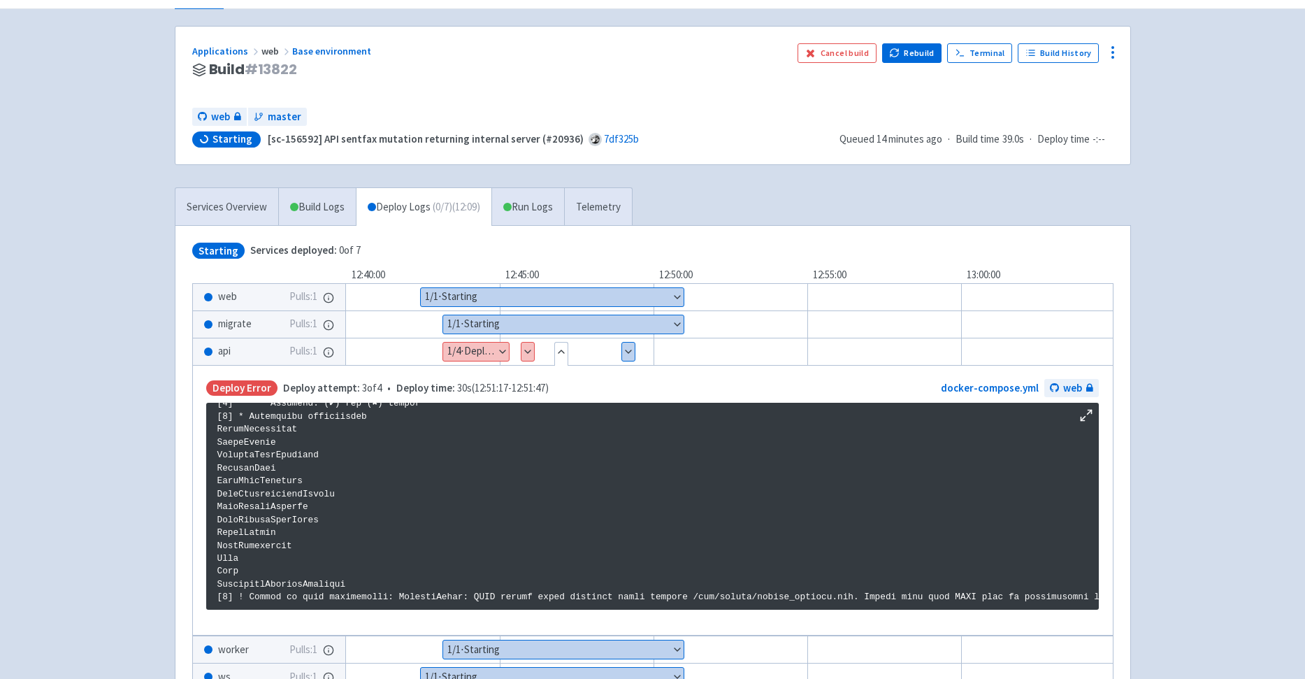
click at [633, 351] on button "Show details" at bounding box center [628, 352] width 13 height 18
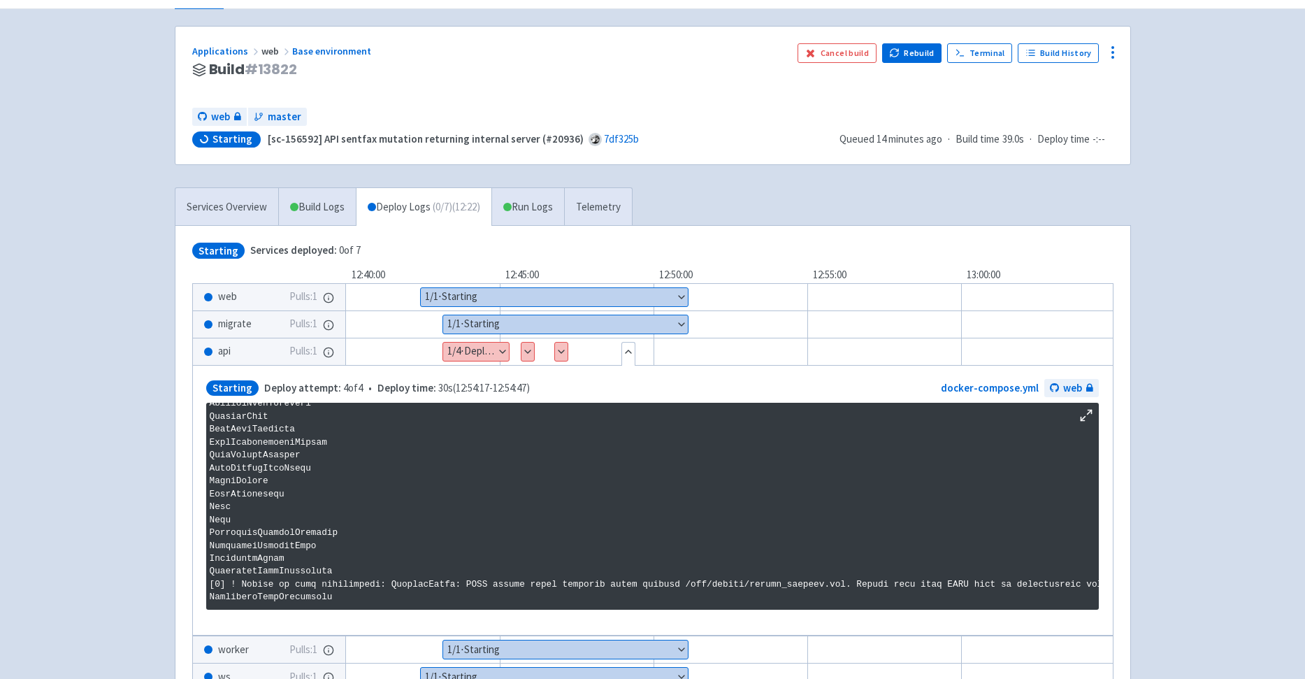
scroll to position [2399, 0]
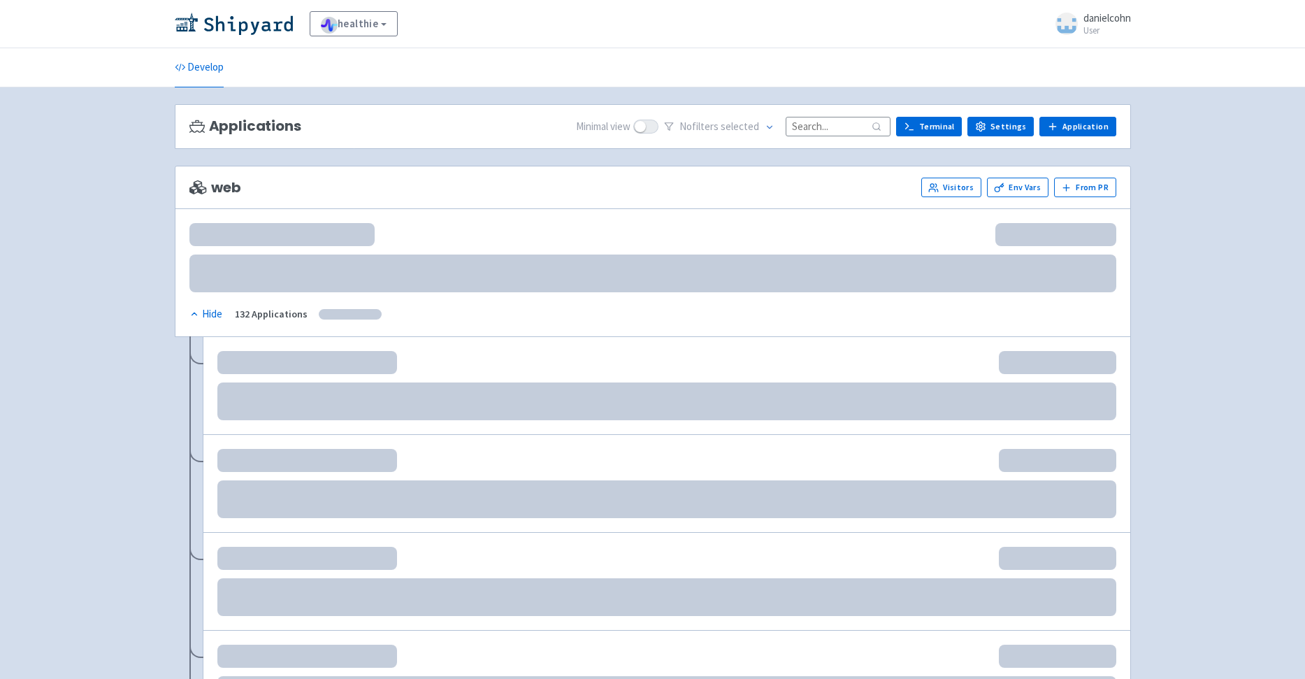
click at [820, 131] on input at bounding box center [838, 126] width 105 height 19
paste input "danielcohn/rm-dup-frontegg-key"
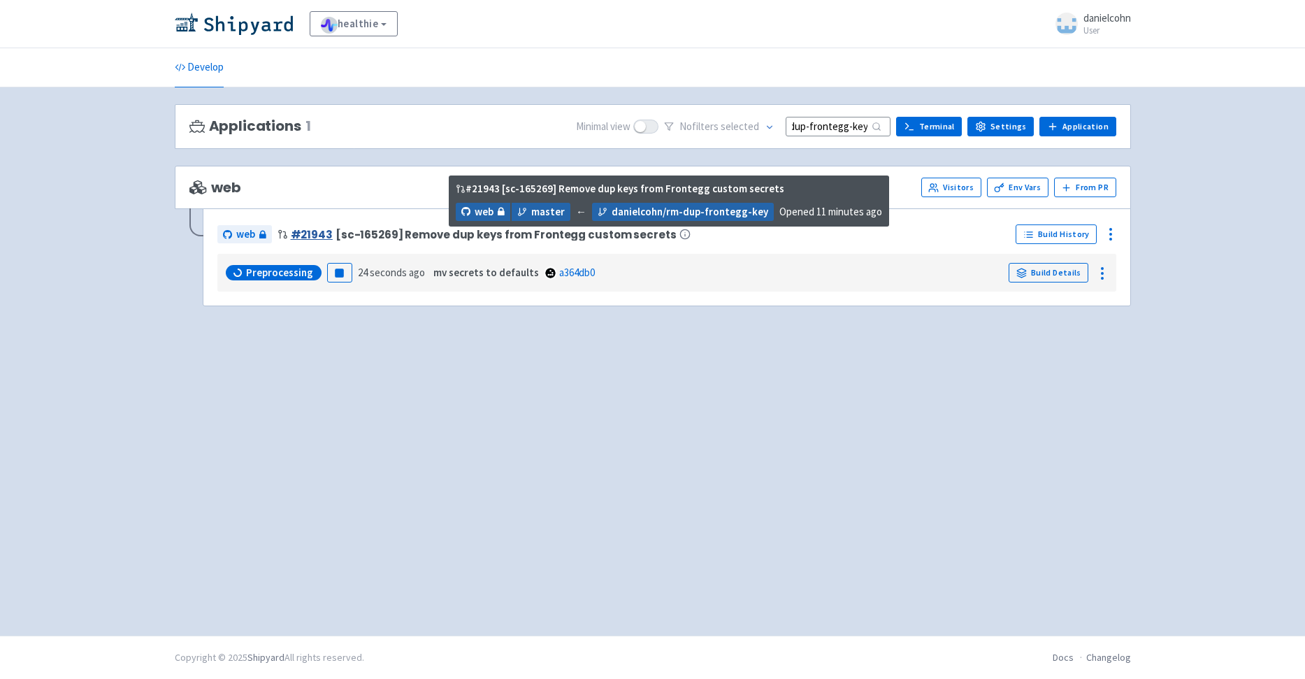
type input "danielcohn/rm-dup-frontegg-key"
click at [314, 229] on link "# 21943" at bounding box center [312, 234] width 42 height 15
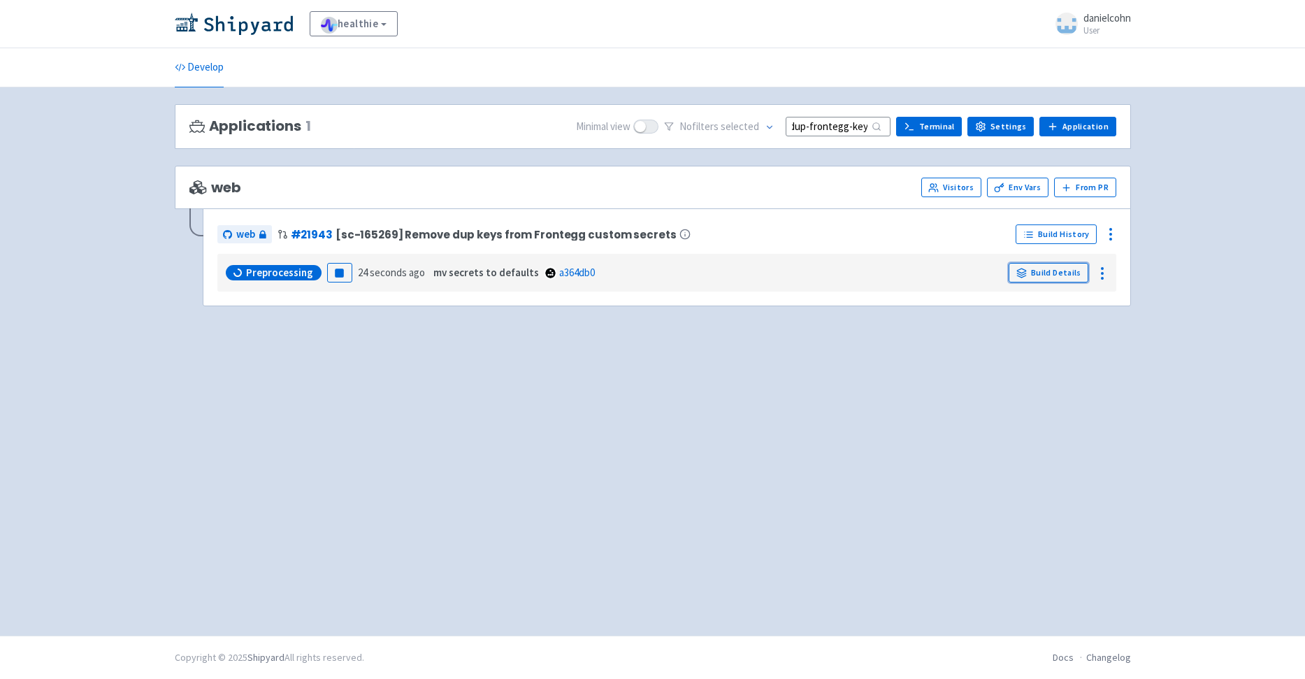
click at [1050, 275] on link "Build Details" at bounding box center [1049, 273] width 80 height 20
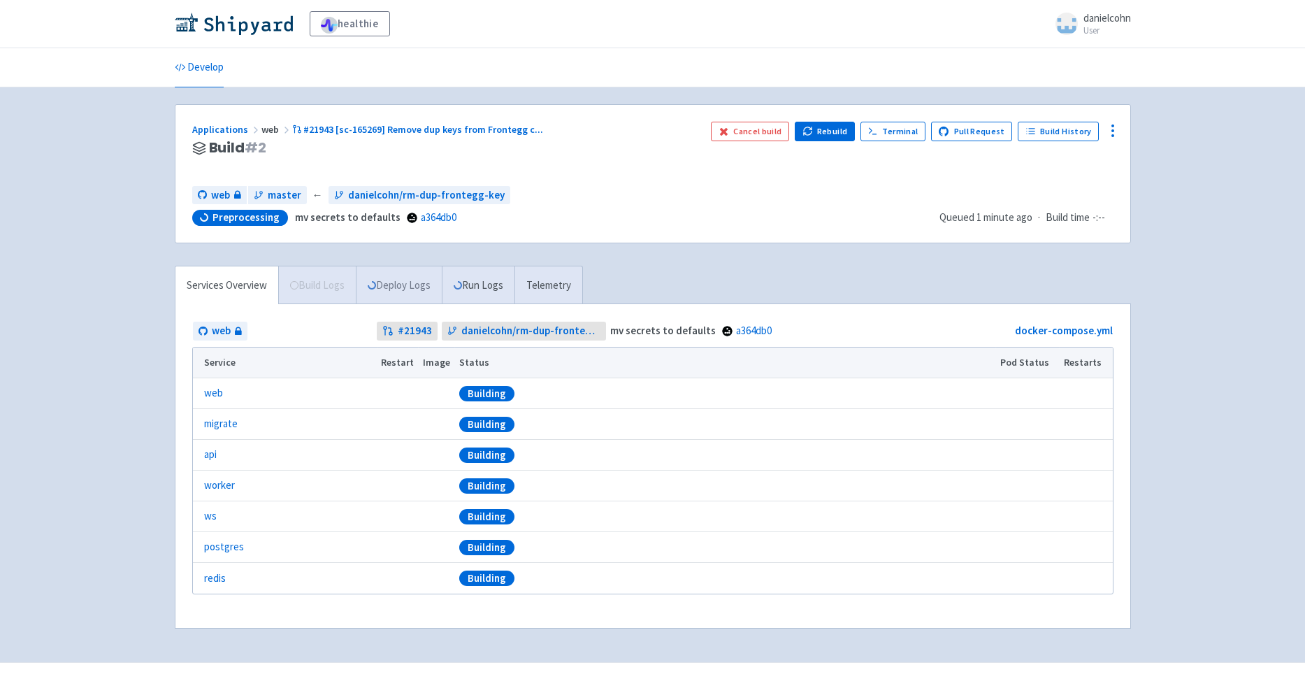
click at [432, 290] on link "Deploy Logs" at bounding box center [399, 285] width 86 height 38
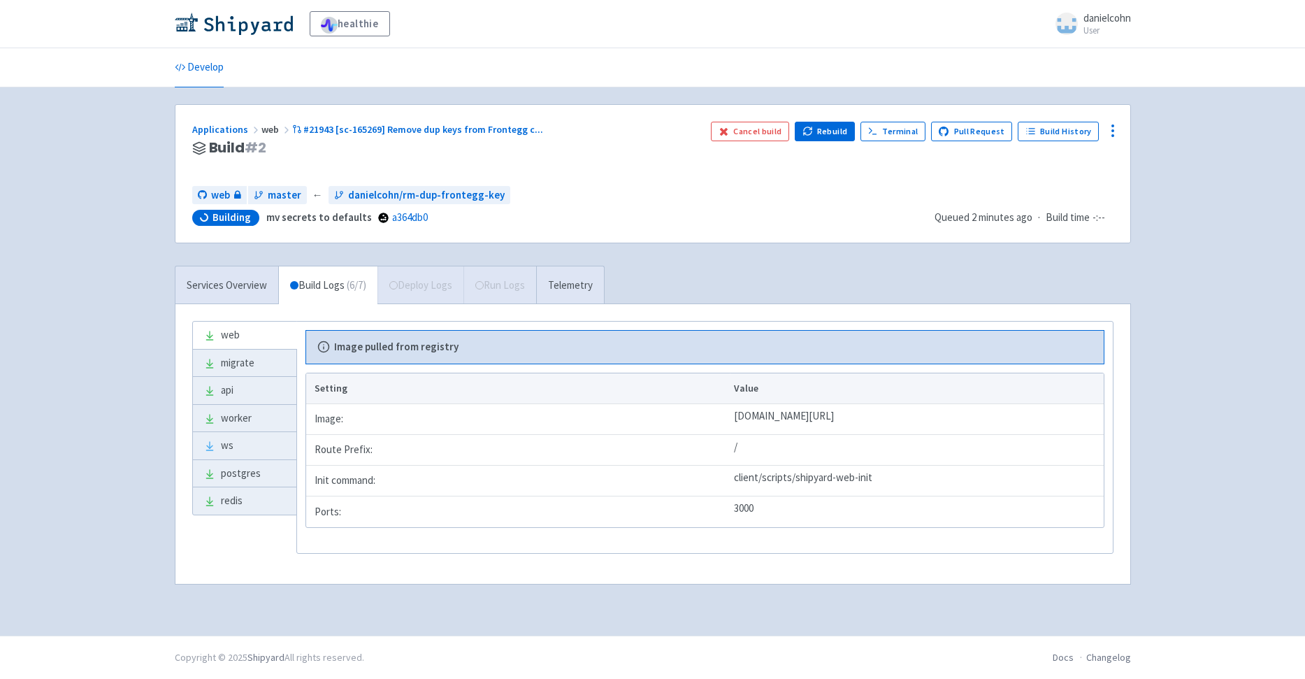
click at [424, 285] on div "Services Overview Build Logs ( 6 / 7 ) Deploy Logs Run Logs Telemetry" at bounding box center [390, 285] width 430 height 38
click at [433, 297] on div "Services Overview Build Logs ( 7 / 7 ) Deploy Logs Run Logs Telemetry" at bounding box center [390, 285] width 430 height 38
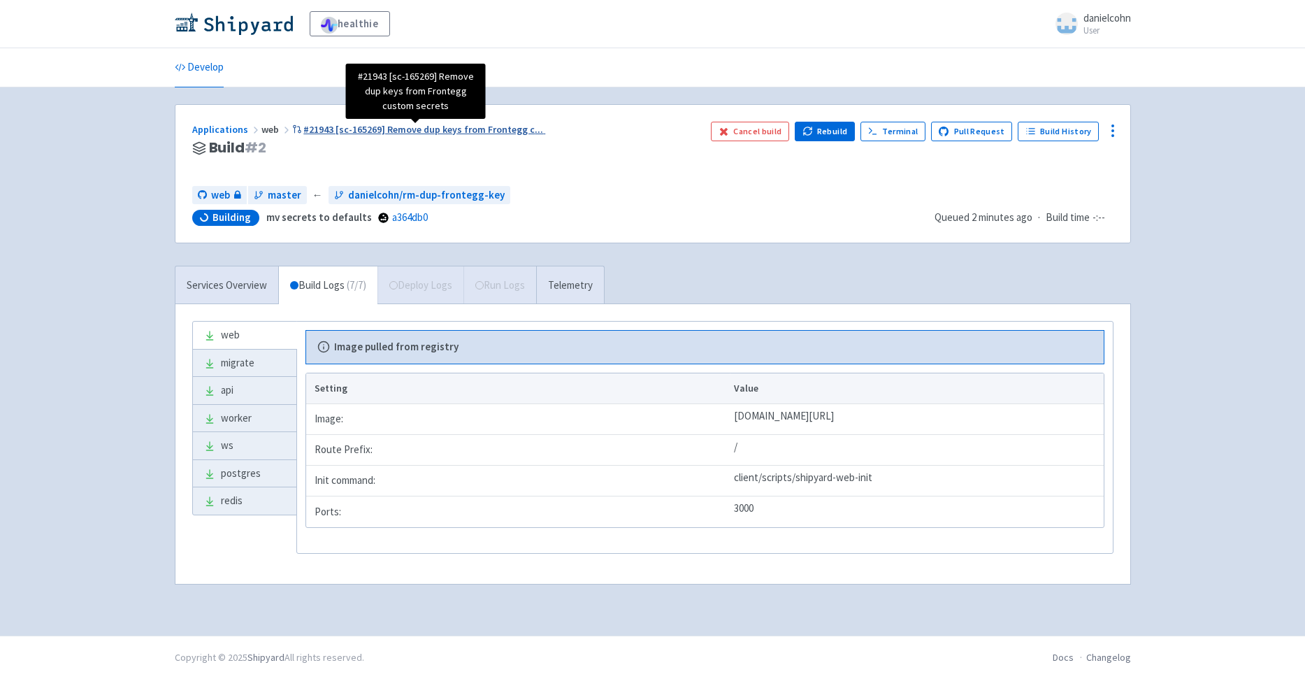
click at [412, 130] on span "#21943 [sc-165269] Remove dup keys from Frontegg c ..." at bounding box center [423, 129] width 240 height 13
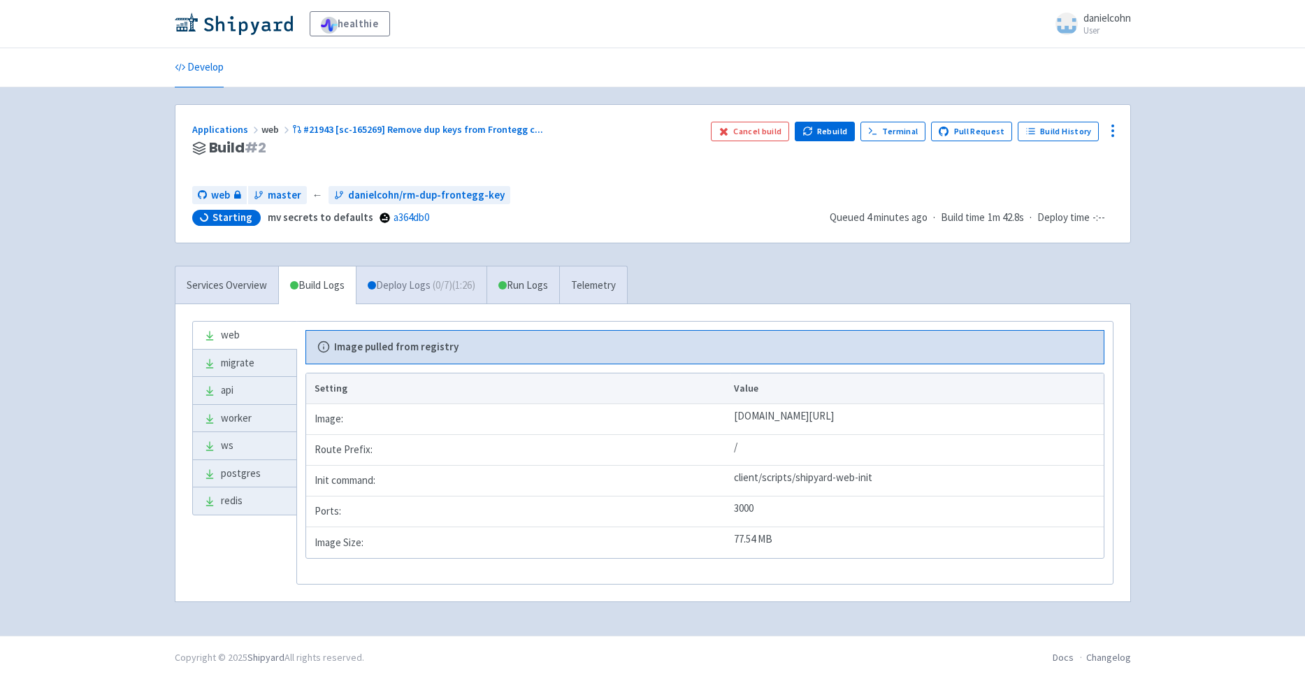
click at [404, 287] on link "Deploy Logs ( 0 / 7 ) (1:26)" at bounding box center [421, 285] width 131 height 38
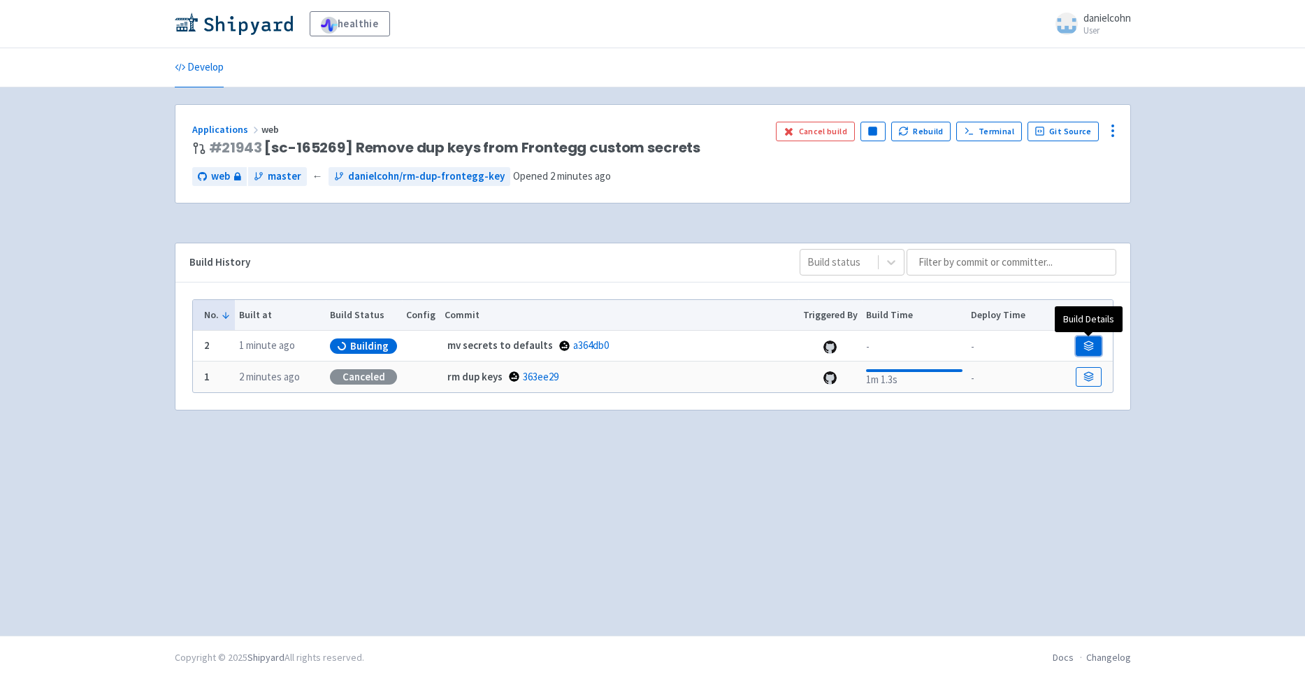
click at [1085, 341] on link at bounding box center [1088, 346] width 25 height 20
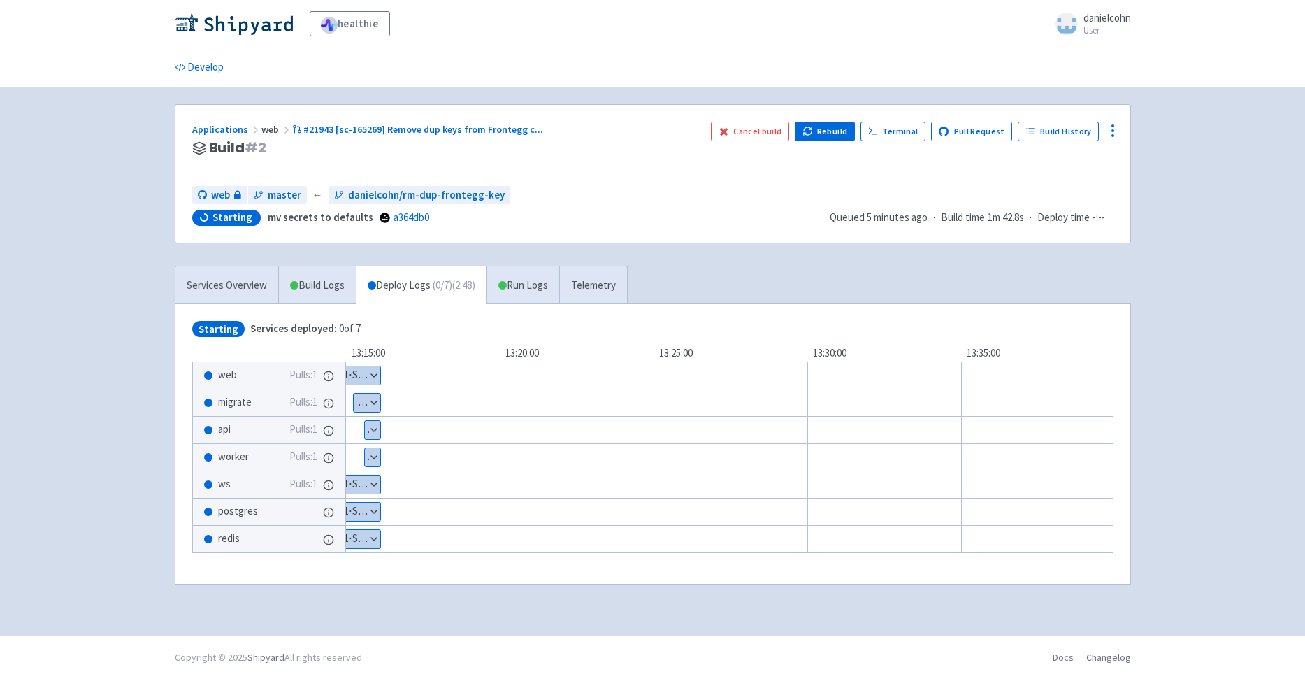
click at [375, 431] on button "Show details" at bounding box center [372, 430] width 15 height 18
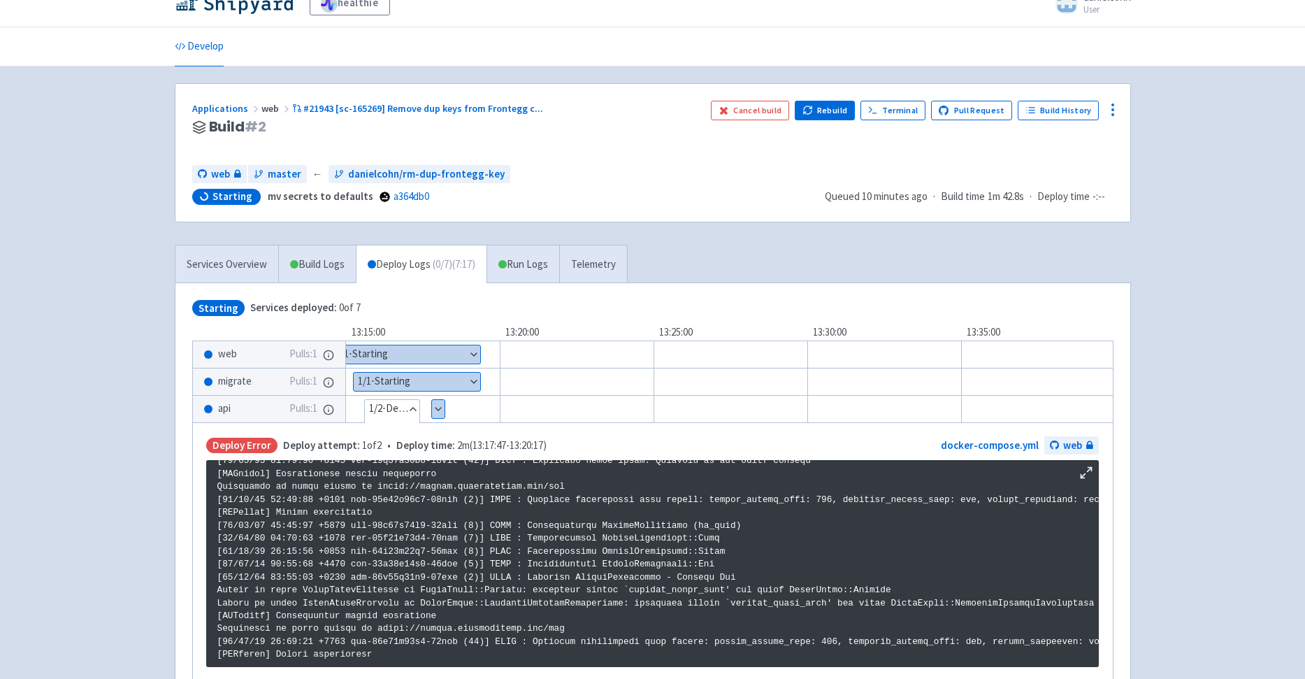
scroll to position [15, 0]
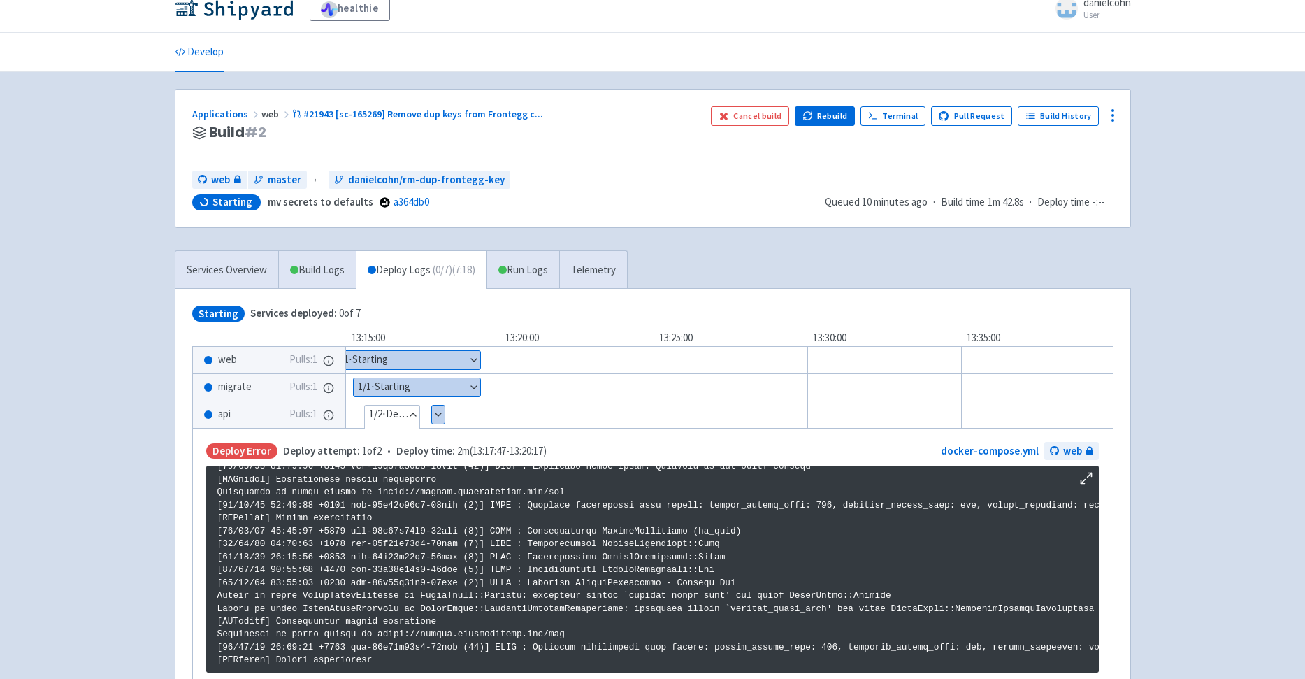
click at [438, 411] on button "Show details" at bounding box center [438, 415] width 13 height 18
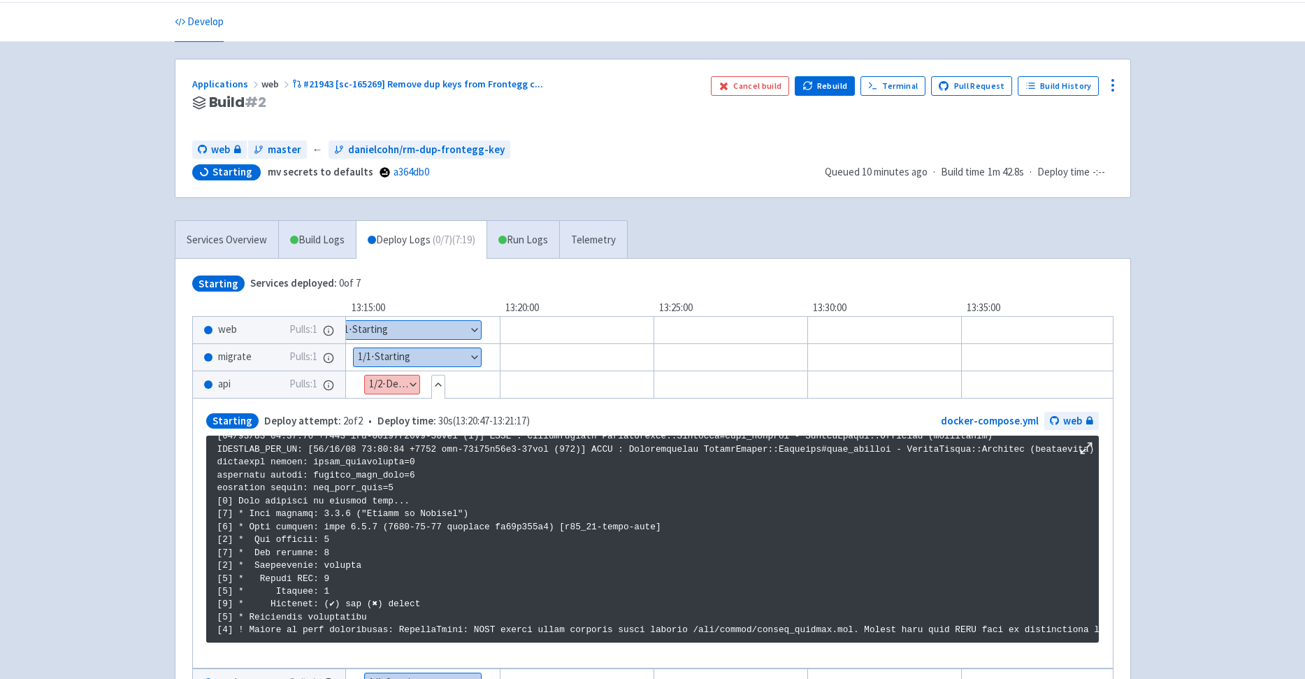
scroll to position [83, 0]
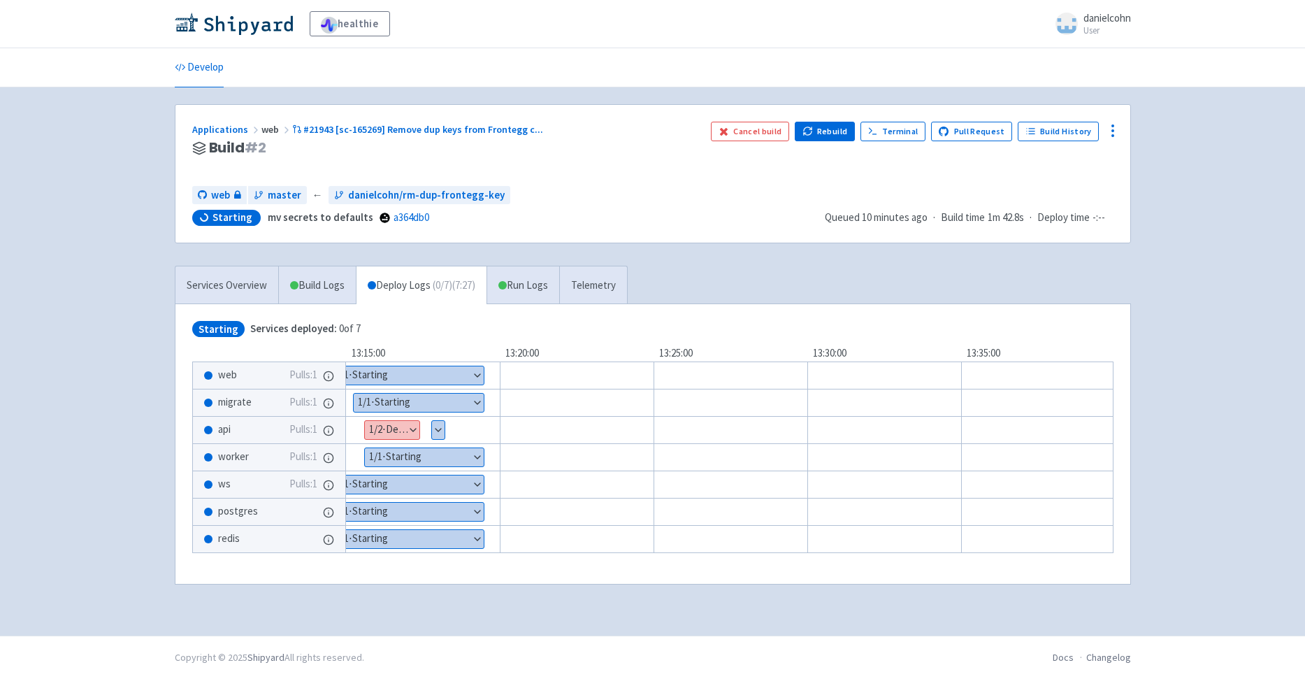
click at [440, 432] on button "Show details" at bounding box center [438, 430] width 13 height 18
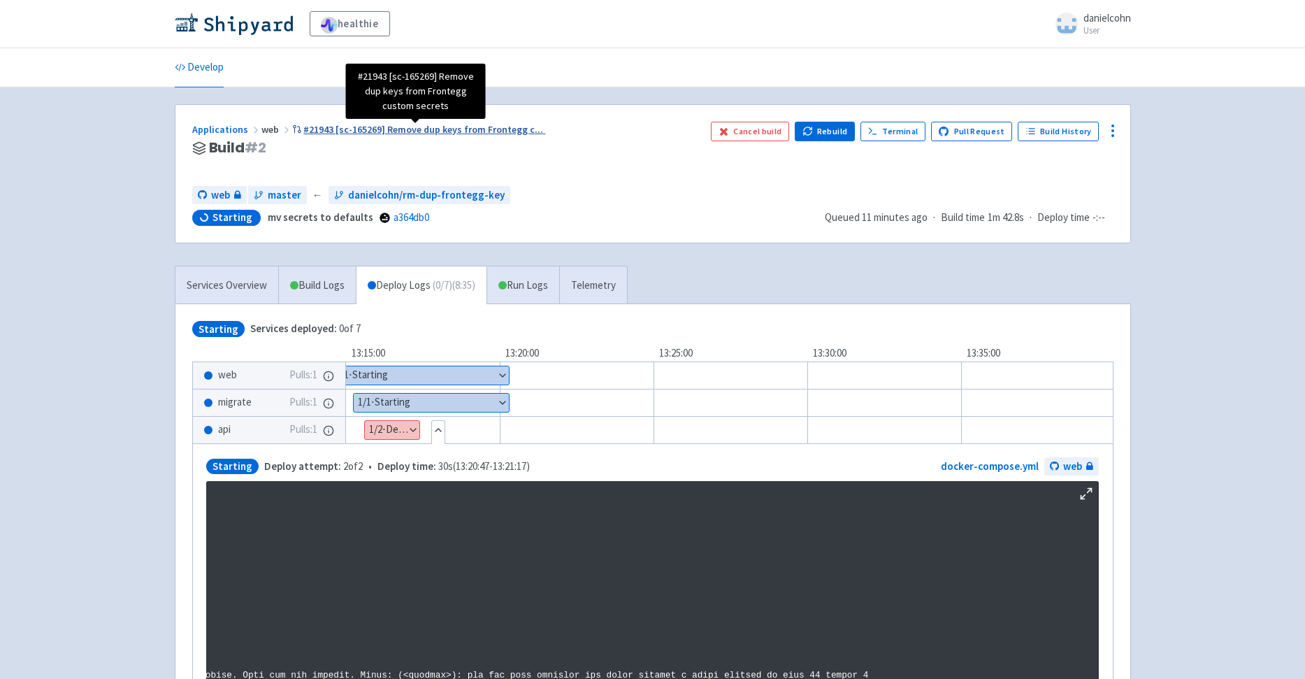
click at [499, 127] on span "#21943 [sc-165269] Remove dup keys from Frontegg c ..." at bounding box center [423, 129] width 240 height 13
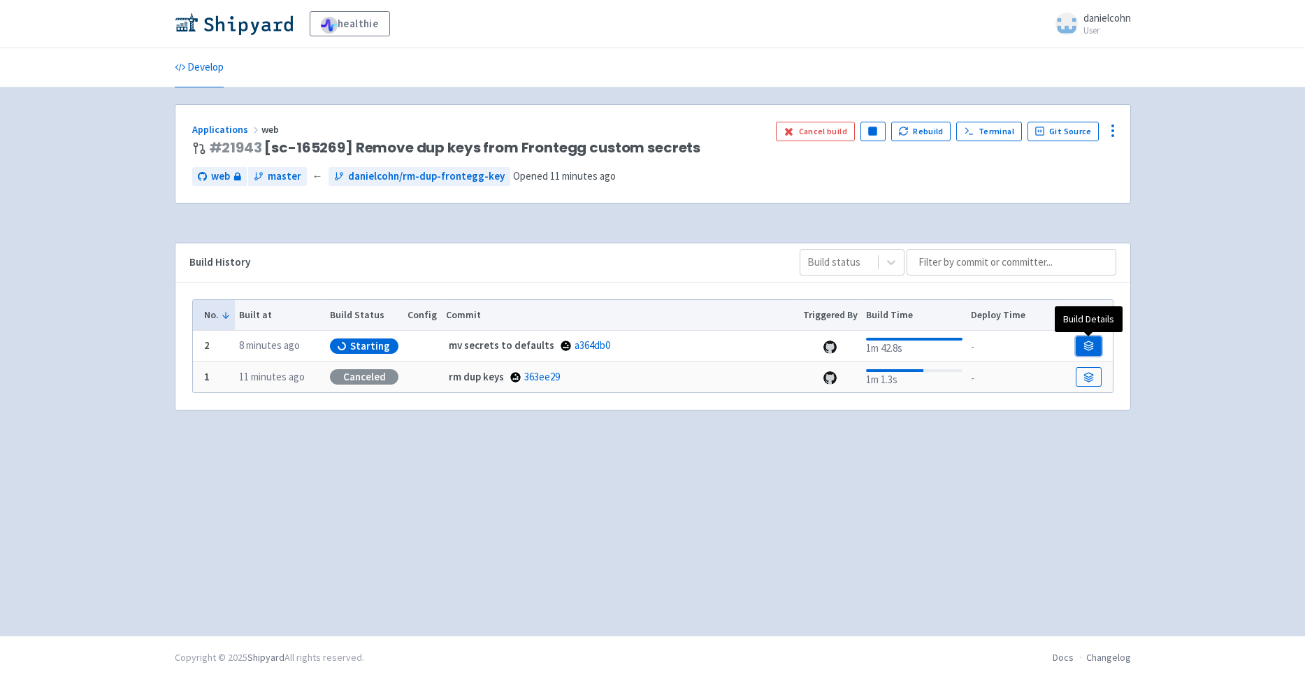
click at [1090, 341] on link at bounding box center [1088, 346] width 25 height 20
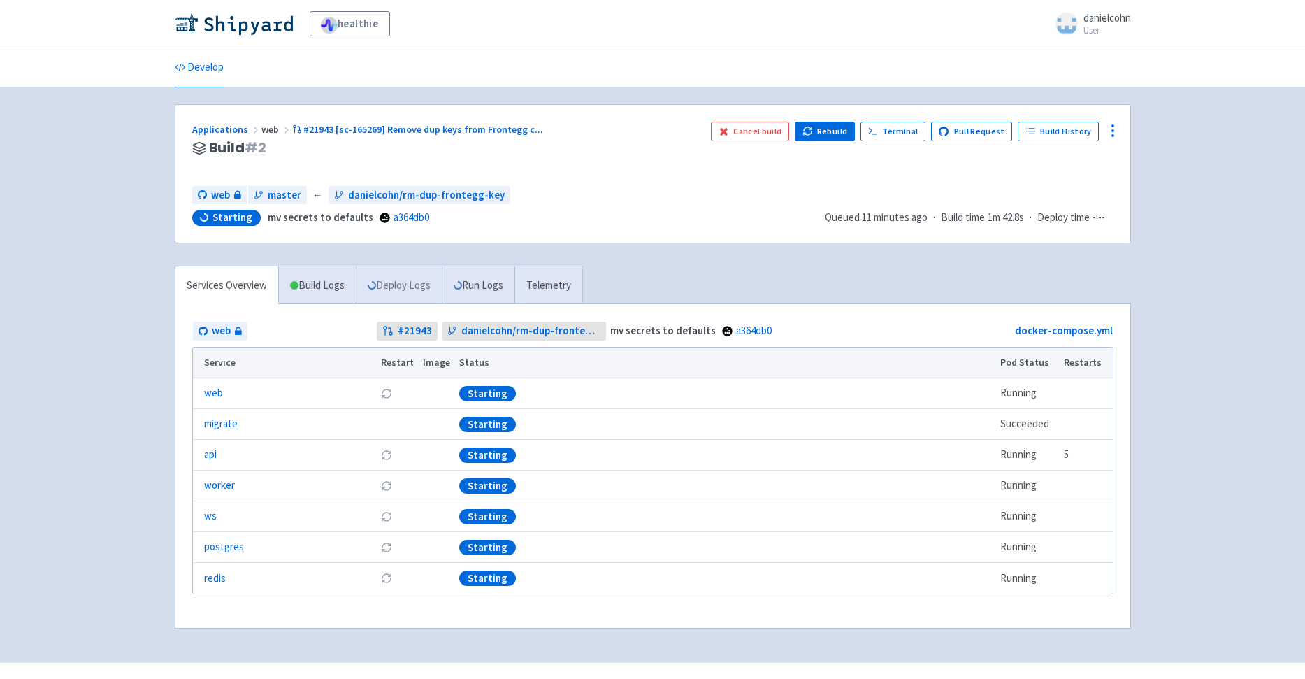
click at [412, 289] on link "Deploy Logs" at bounding box center [399, 285] width 86 height 38
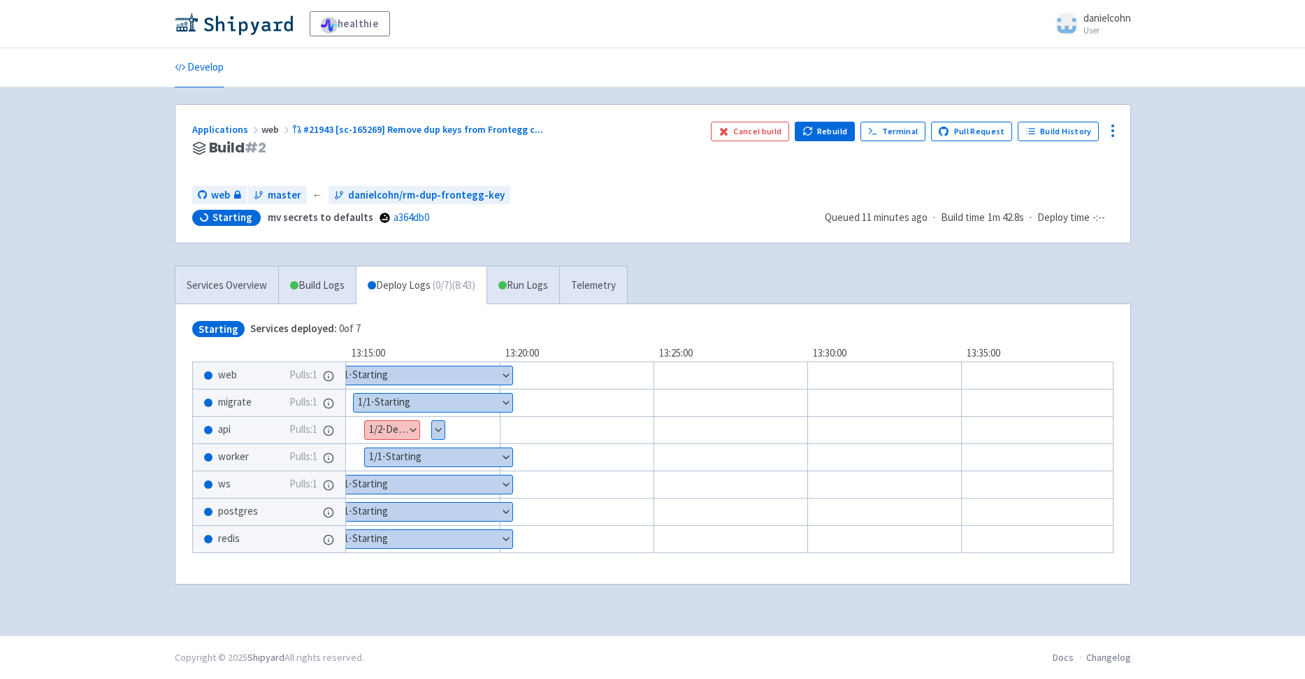
click at [436, 431] on button "Show details" at bounding box center [438, 430] width 13 height 18
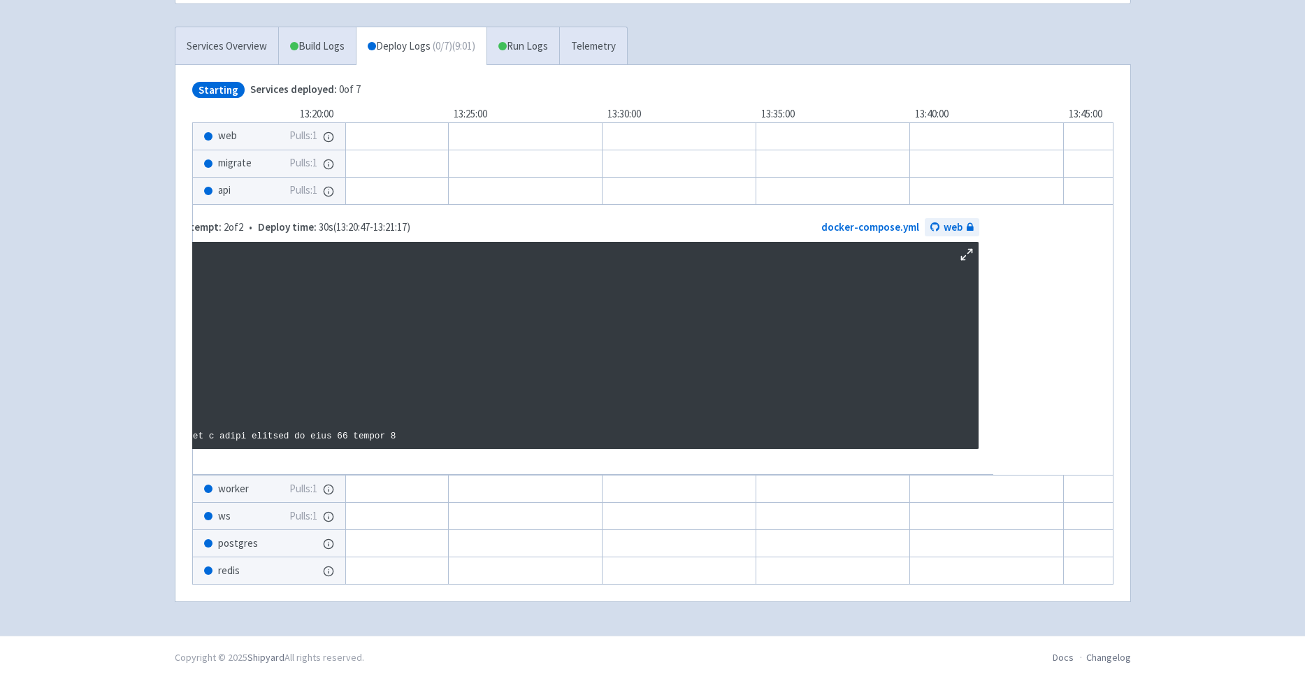
scroll to position [0, 464]
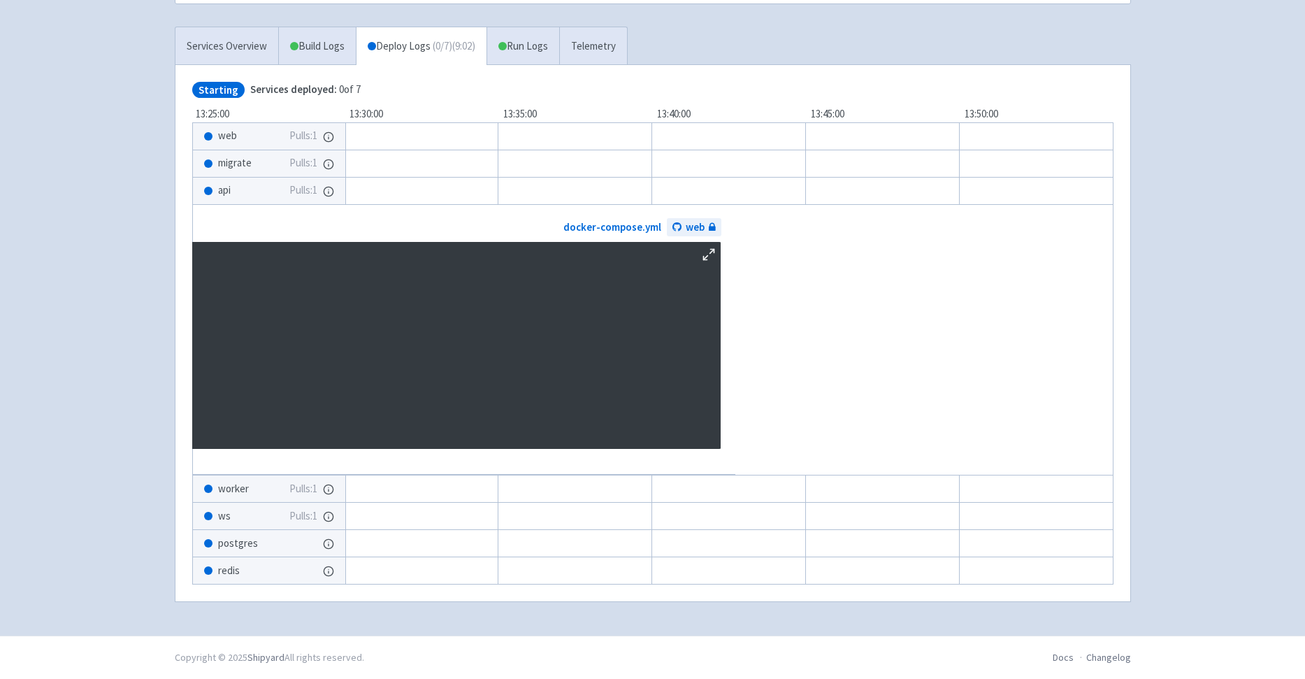
drag, startPoint x: 473, startPoint y: 418, endPoint x: 631, endPoint y: 429, distance: 158.4
click at [628, 426] on pre at bounding box center [275, 345] width 893 height 207
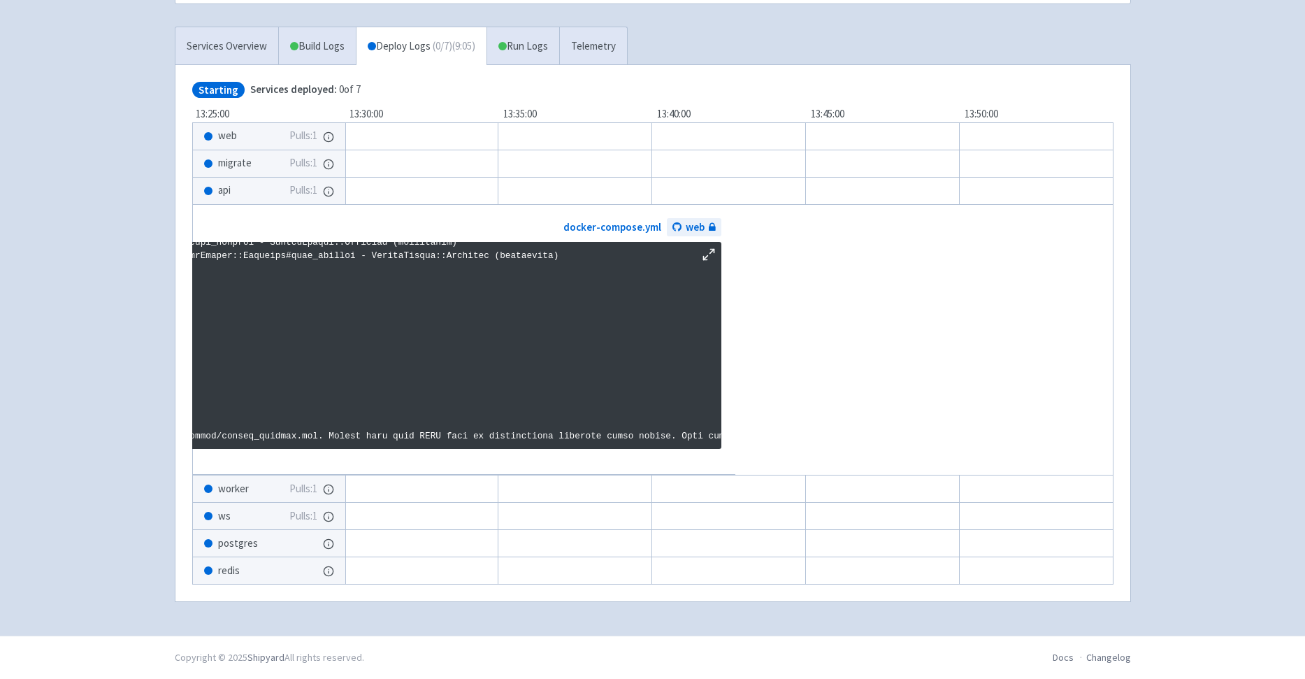
scroll to position [2399, 0]
copy p "YAML syntax error occurred while parsing /app/config/custom_secrets.yml. Please…"
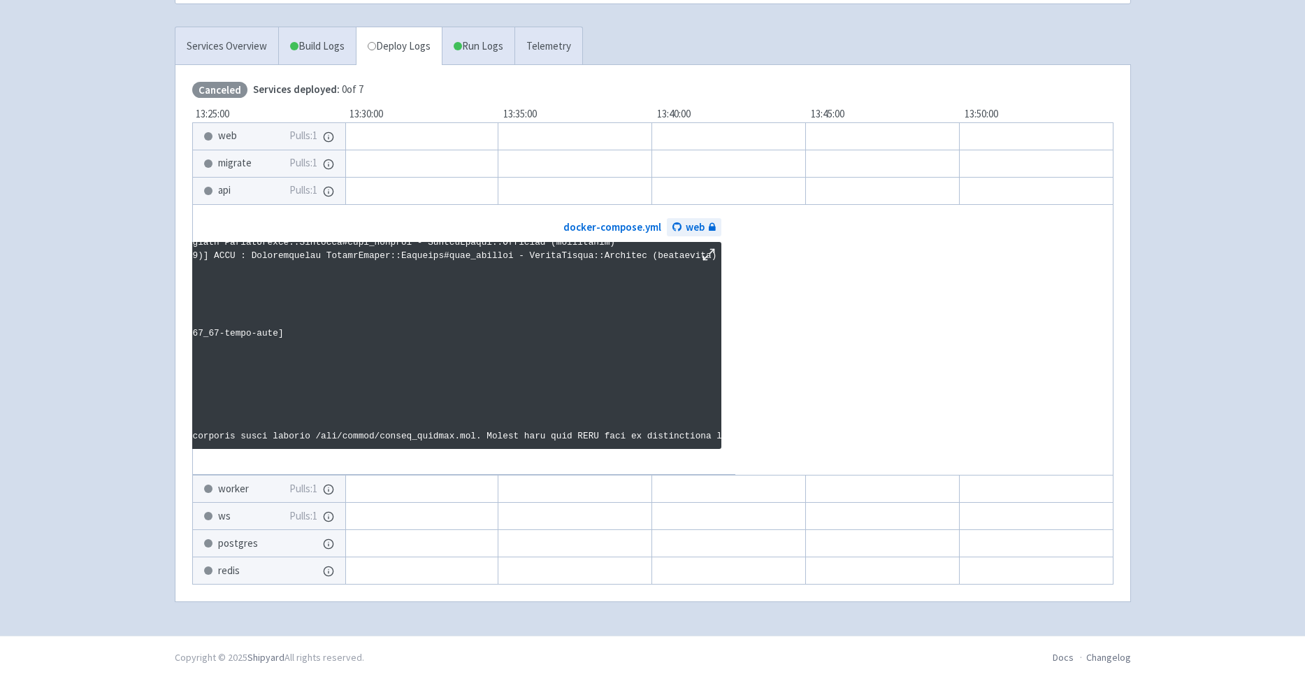
click at [564, 422] on pre at bounding box center [275, 345] width 893 height 207
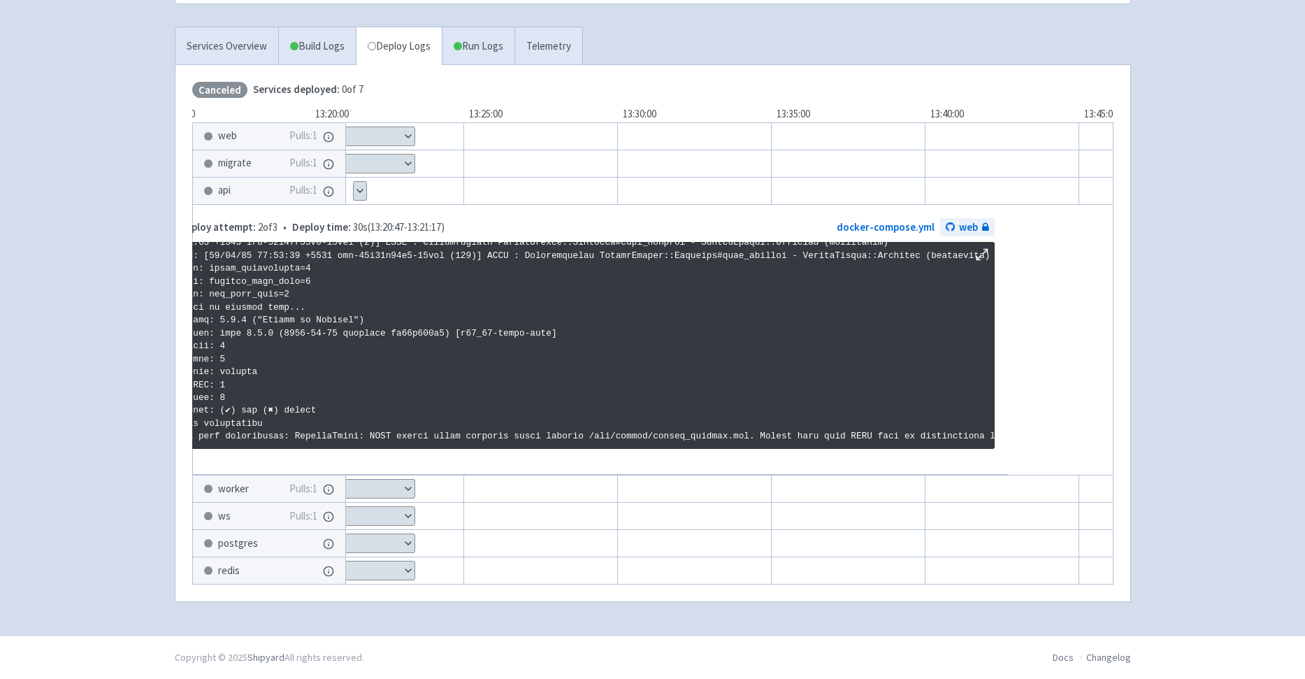
scroll to position [0, 0]
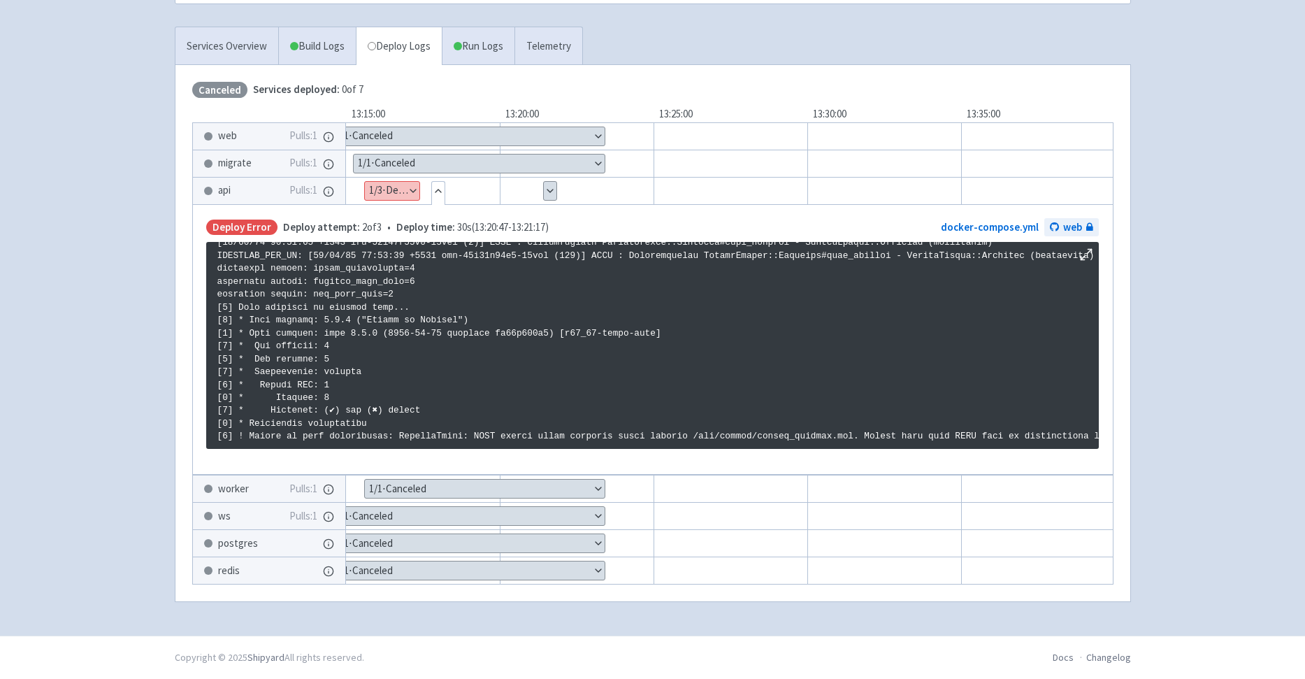
drag, startPoint x: 325, startPoint y: 424, endPoint x: 986, endPoint y: 409, distance: 660.9
click at [986, 409] on pre at bounding box center [652, 345] width 893 height 207
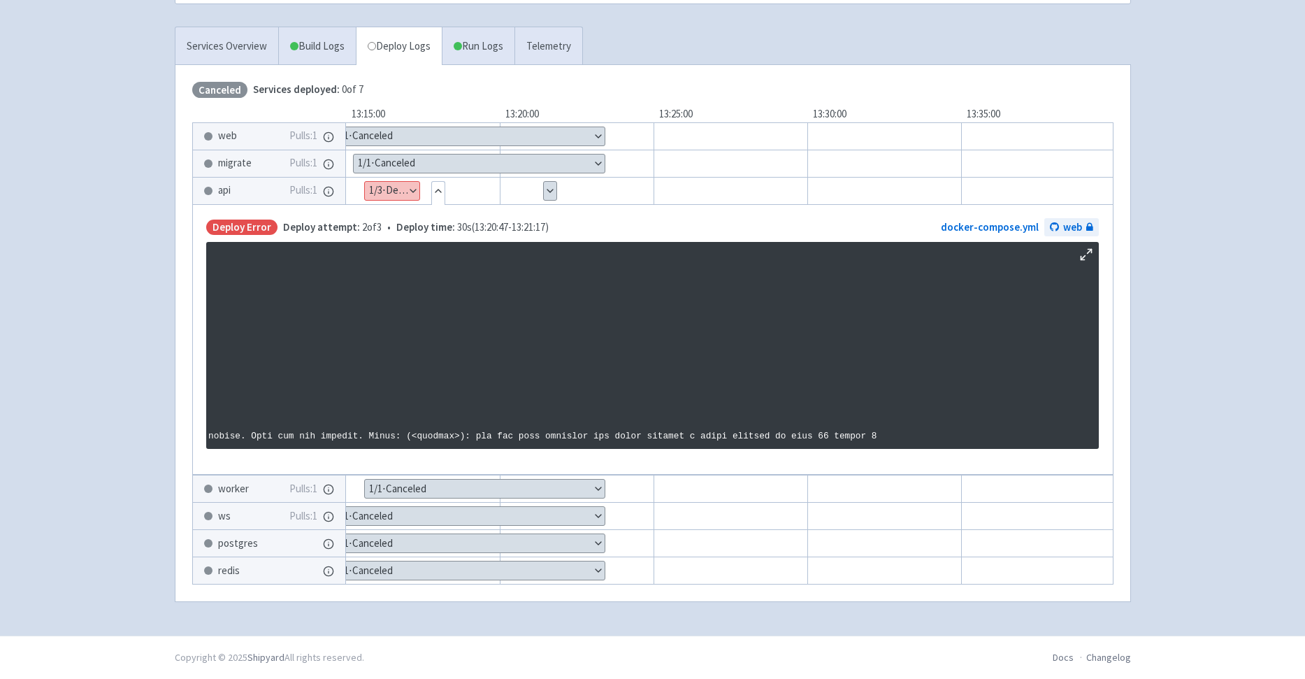
scroll to position [2399, 0]
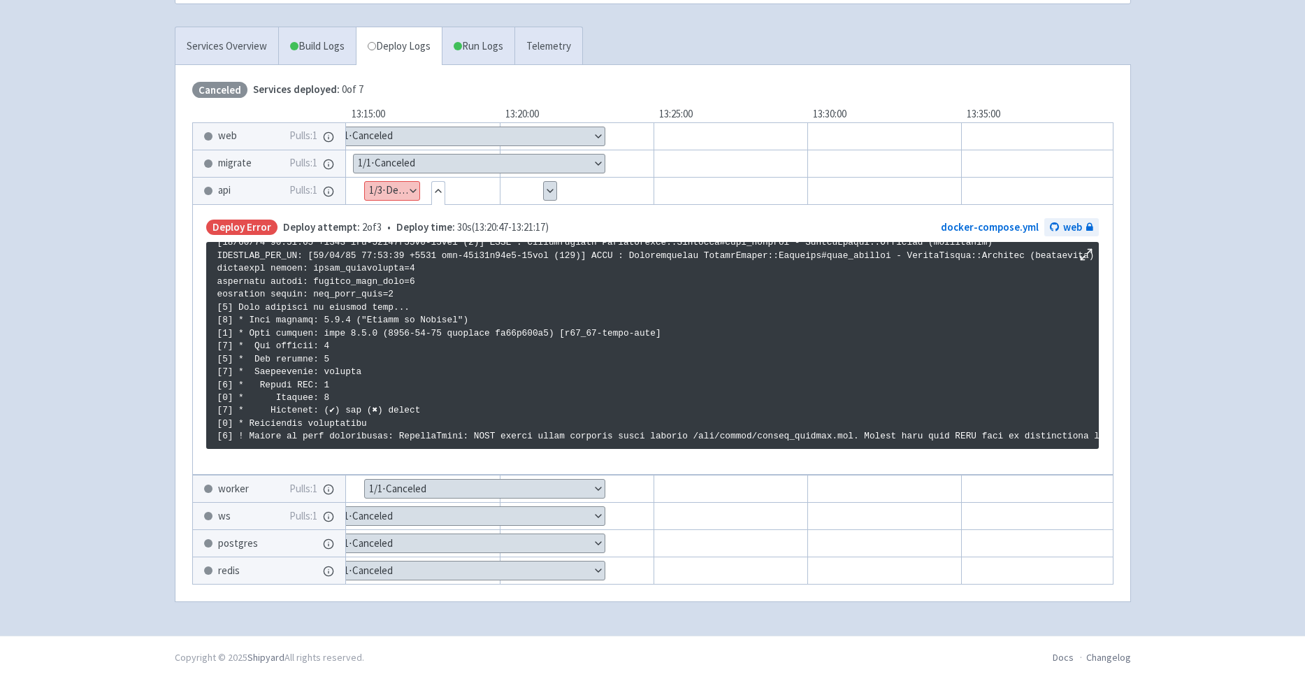
drag, startPoint x: 150, startPoint y: 99, endPoint x: 185, endPoint y: 86, distance: 36.5
click at [150, 98] on div "healthie danielcohn User Profile Sign out Develop" at bounding box center [652, 198] width 1305 height 875
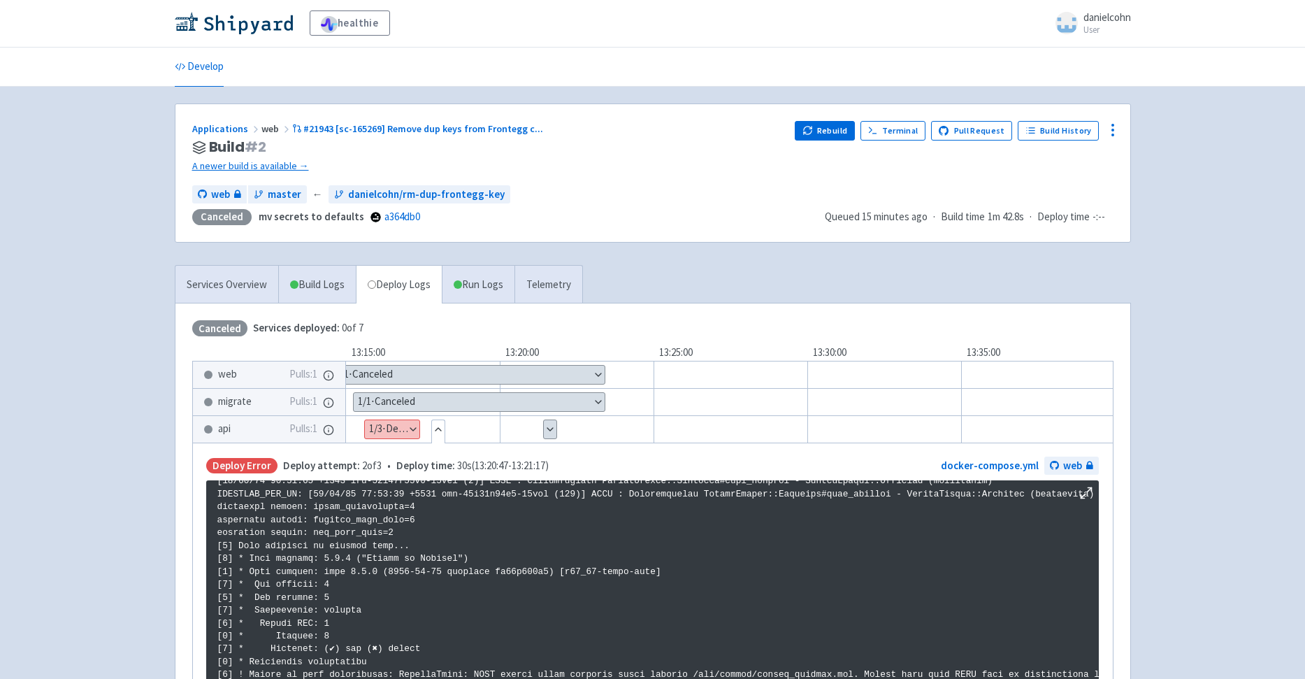
scroll to position [0, 0]
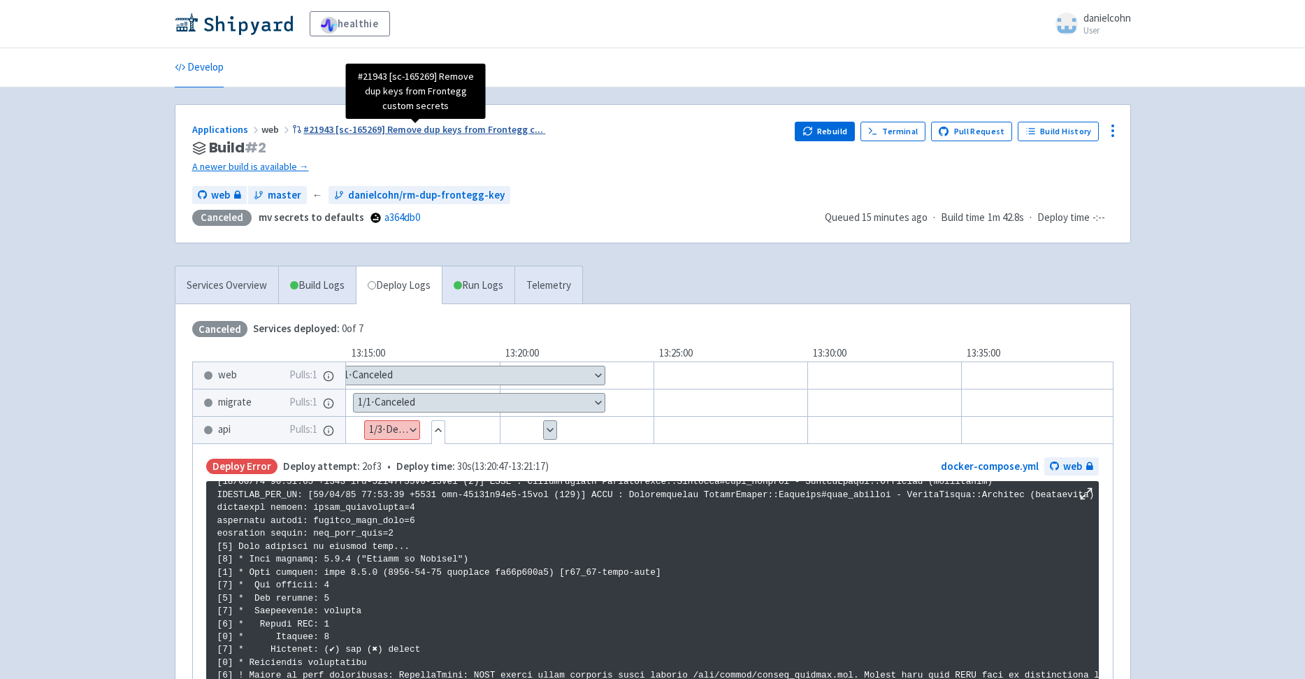
click at [426, 133] on span "#21943 [sc-165269] Remove dup keys from Frontegg c ..." at bounding box center [423, 129] width 240 height 13
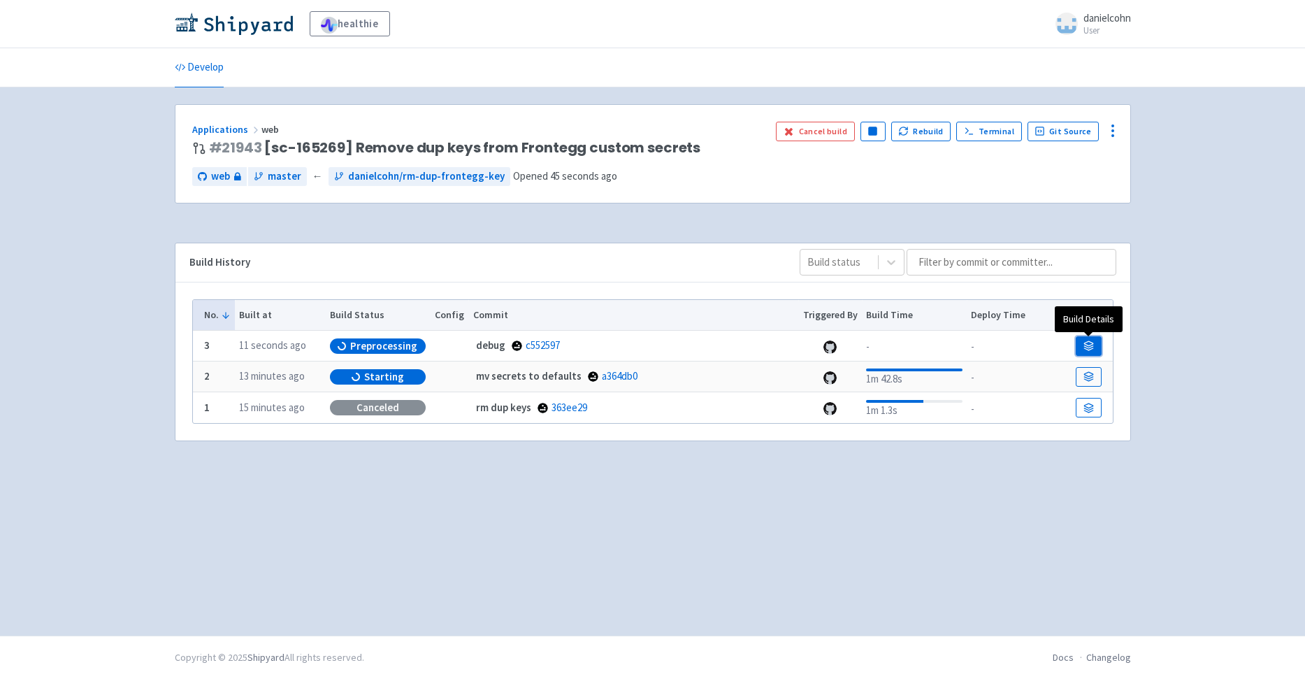
click at [1096, 343] on link at bounding box center [1088, 346] width 25 height 20
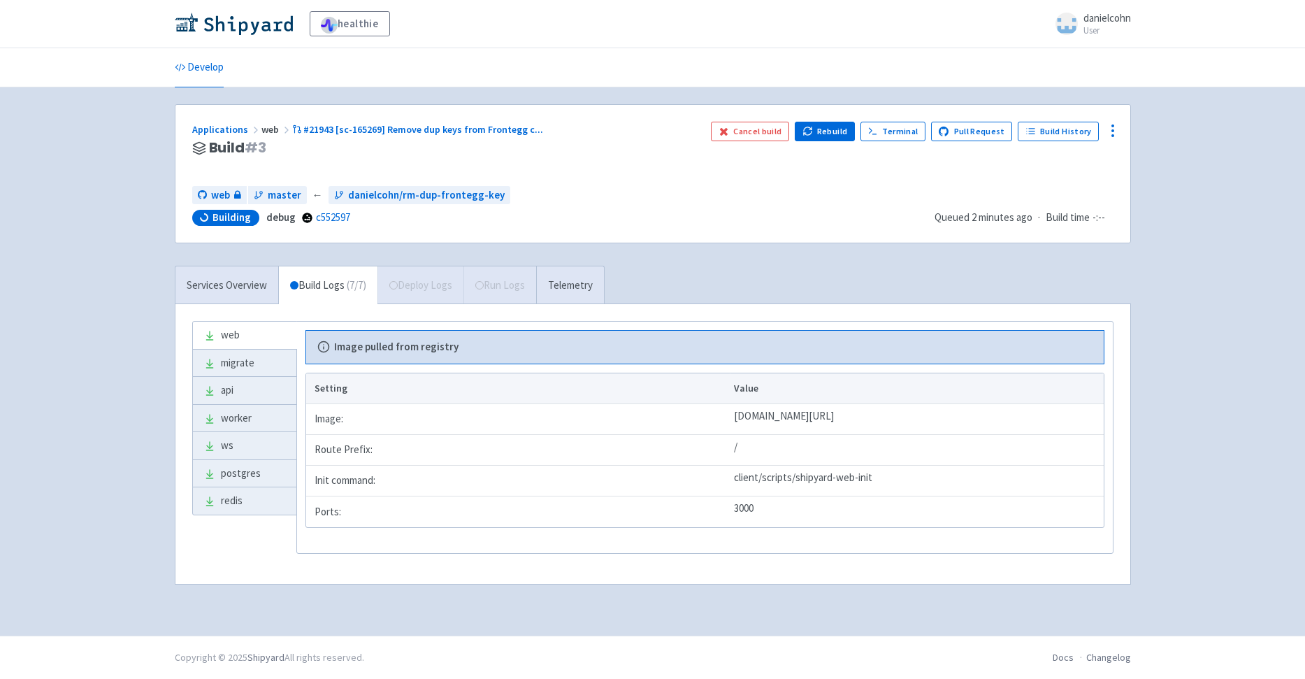
click at [436, 291] on div "Services Overview Build Logs ( 7 / 7 ) Deploy Logs Run Logs Telemetry" at bounding box center [390, 285] width 430 height 38
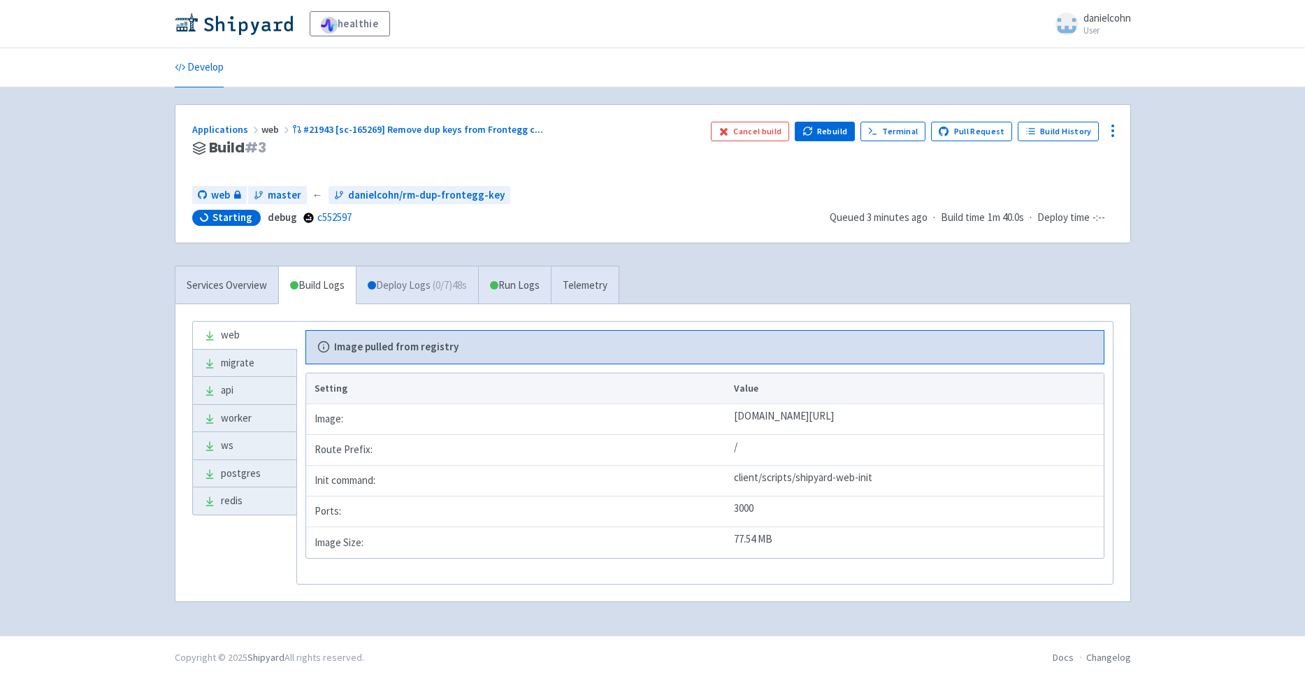
click at [436, 283] on link "Deploy Logs ( 0 / 7 ) 48s" at bounding box center [417, 285] width 122 height 38
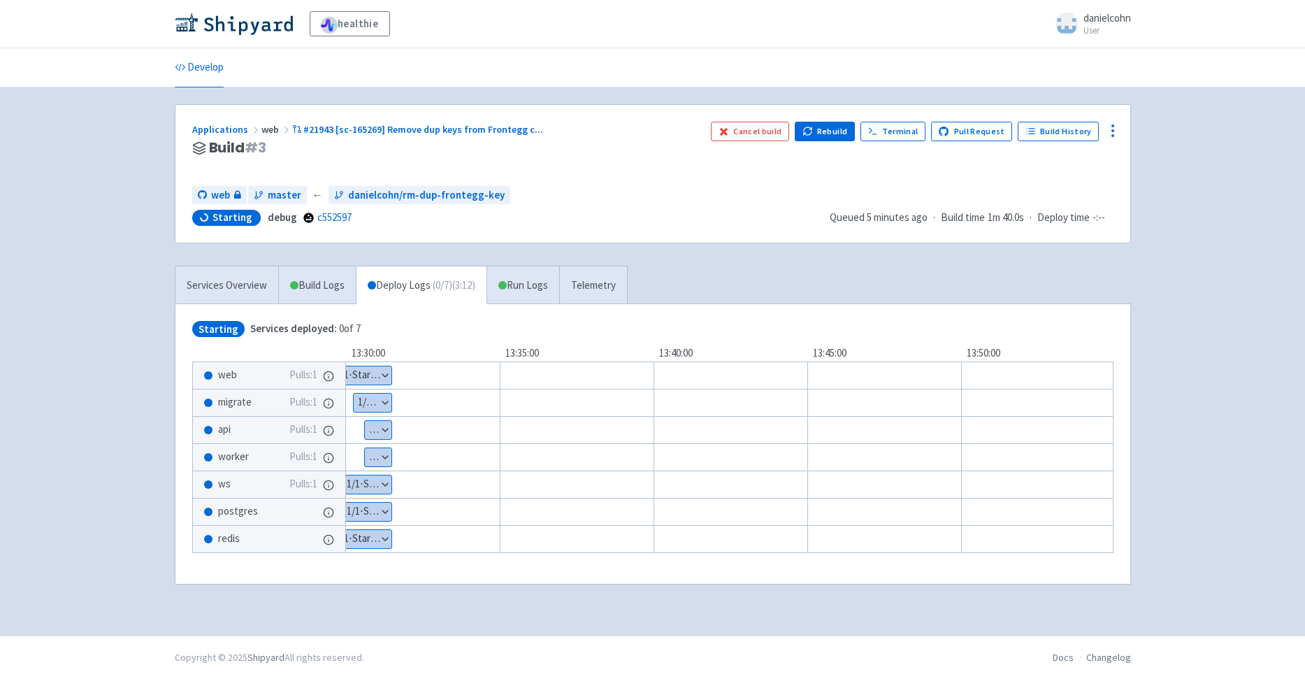
click at [378, 434] on button "Show details" at bounding box center [378, 430] width 27 height 18
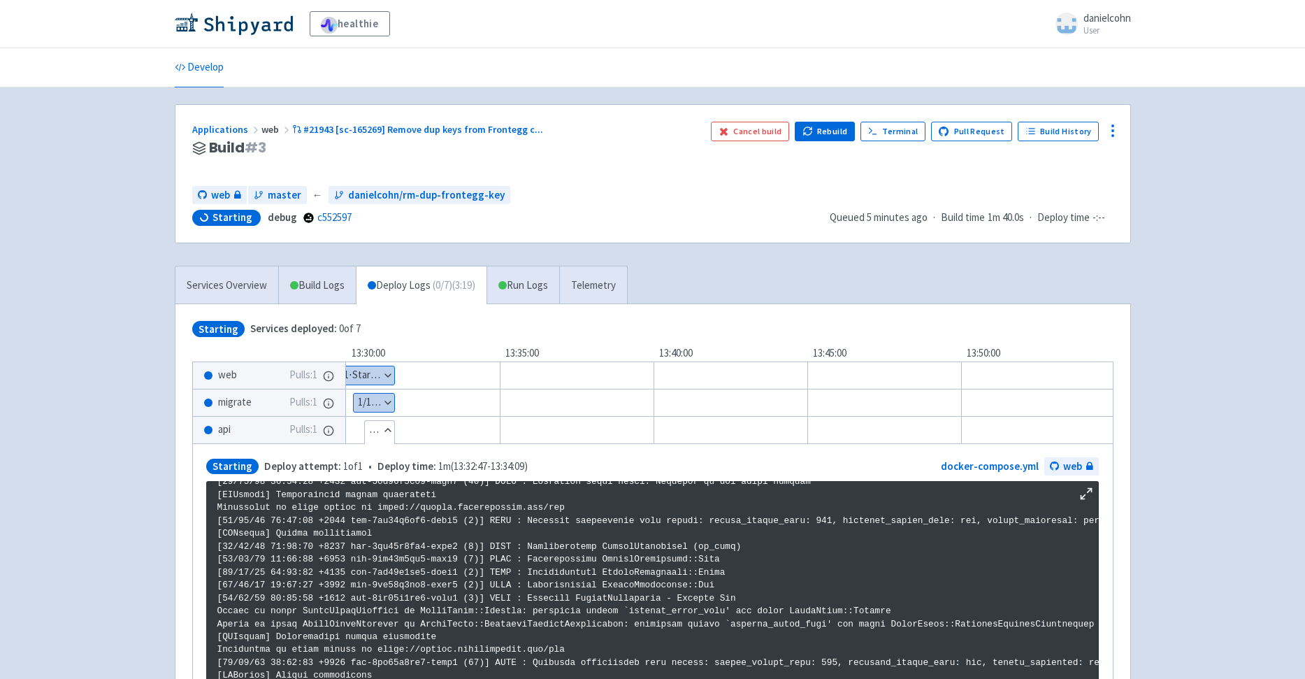
scroll to position [250, 0]
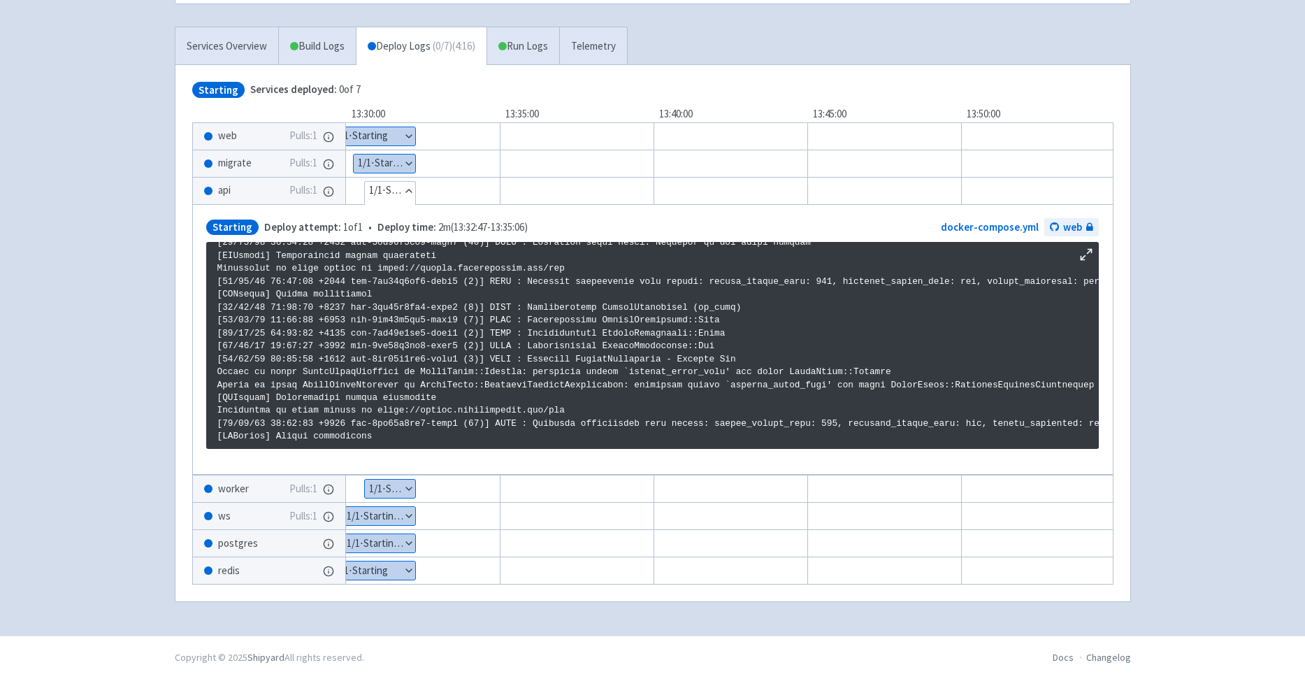
click at [1224, 176] on div "healthie danielcohn User Profile Sign out Develop" at bounding box center [652, 198] width 1305 height 875
click at [520, 30] on link "Run Logs" at bounding box center [523, 46] width 73 height 38
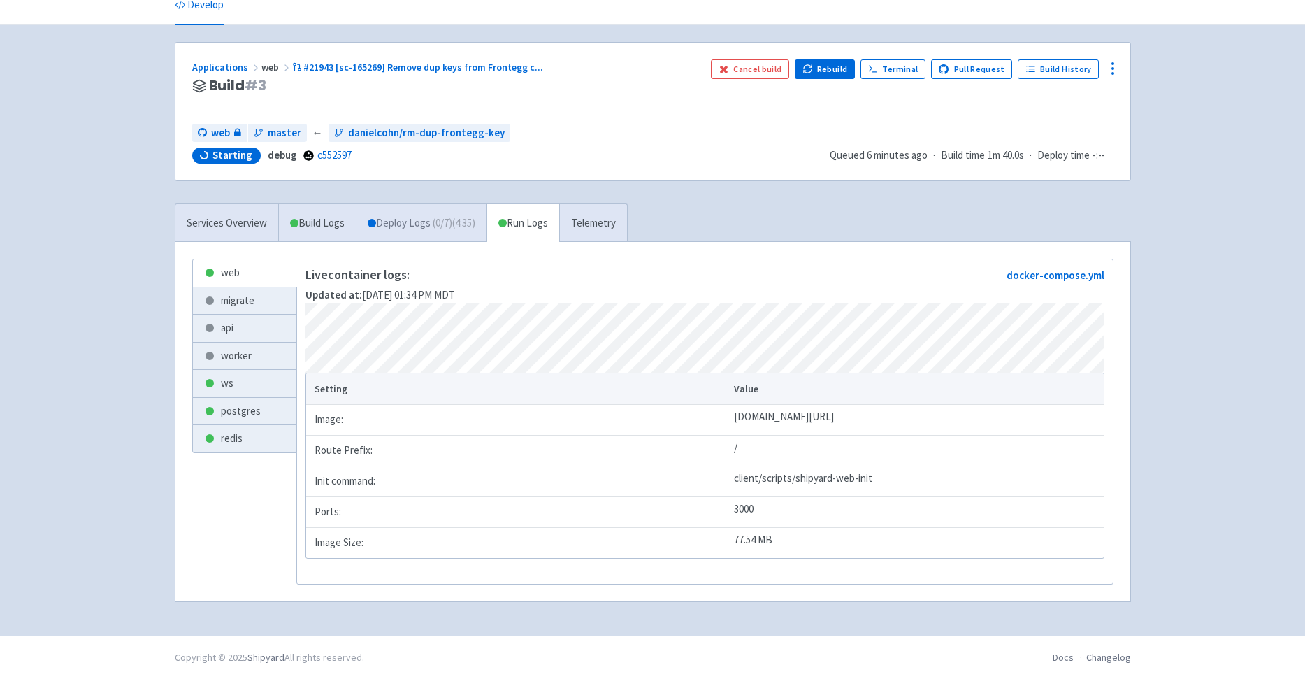
click at [416, 204] on link "Deploy Logs ( 0 / 7 ) (4:35)" at bounding box center [421, 223] width 131 height 38
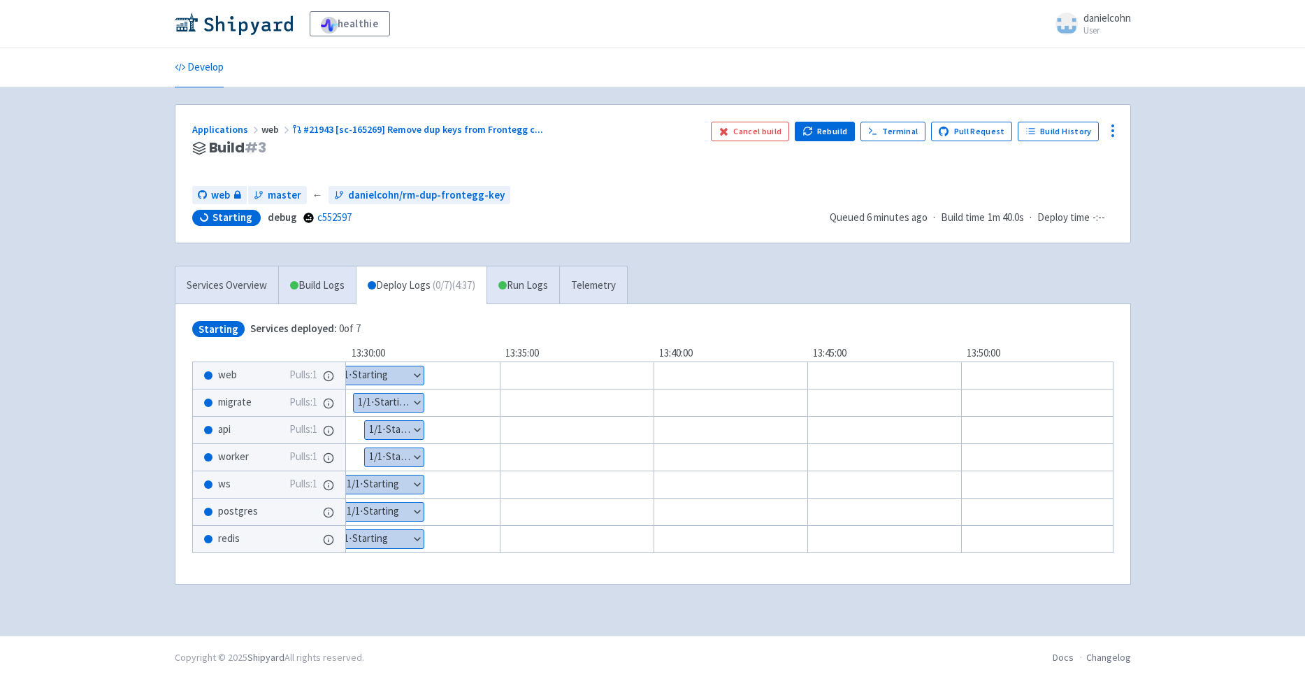
click at [414, 434] on button "Show details" at bounding box center [394, 430] width 59 height 18
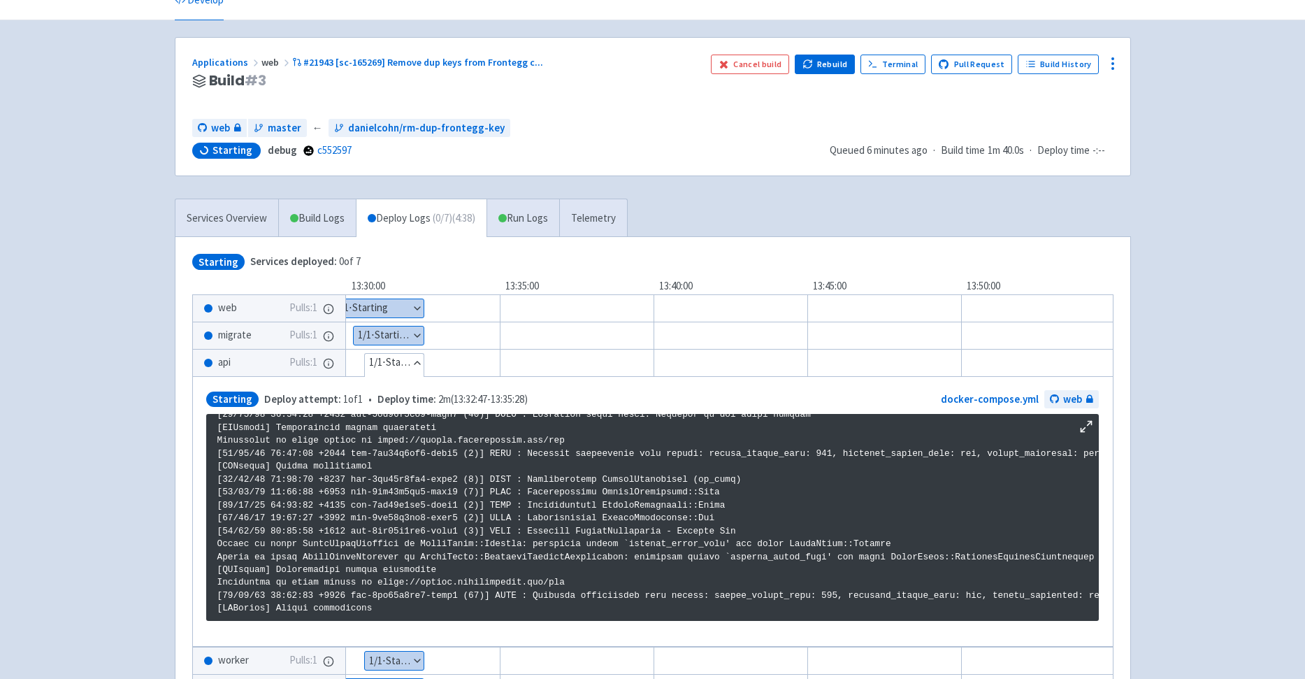
scroll to position [123, 0]
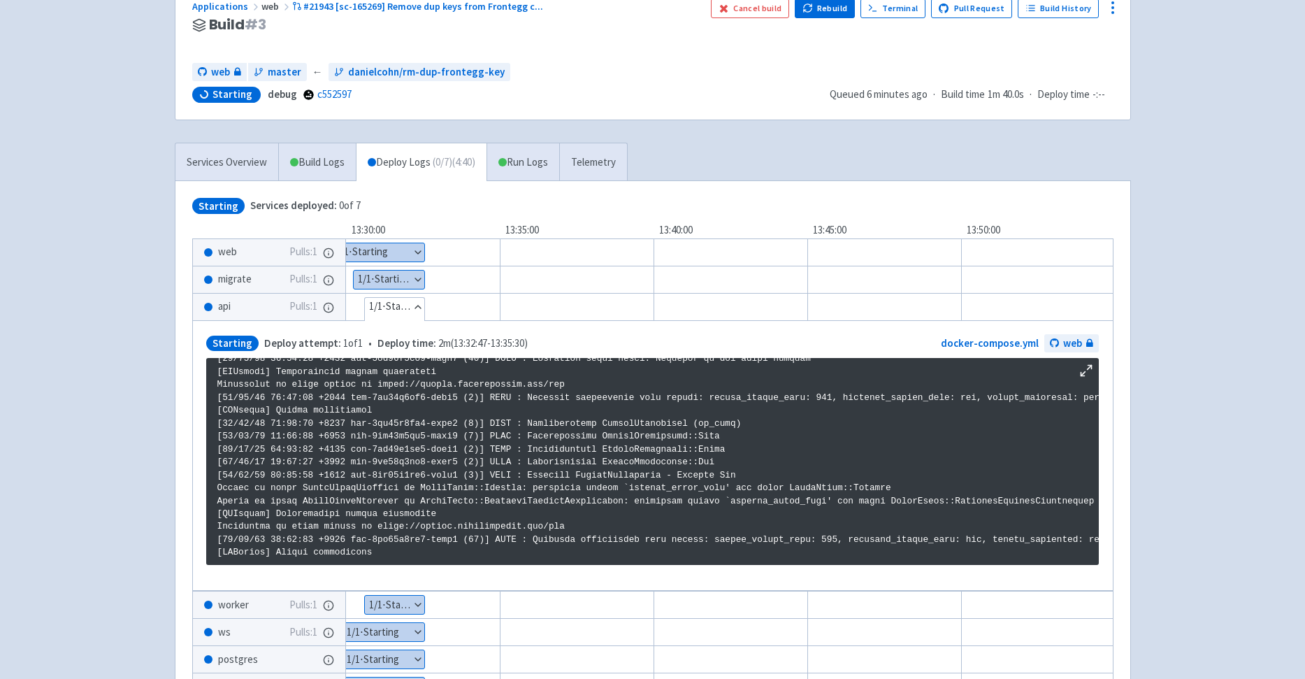
click at [408, 282] on button "Show details" at bounding box center [389, 280] width 71 height 18
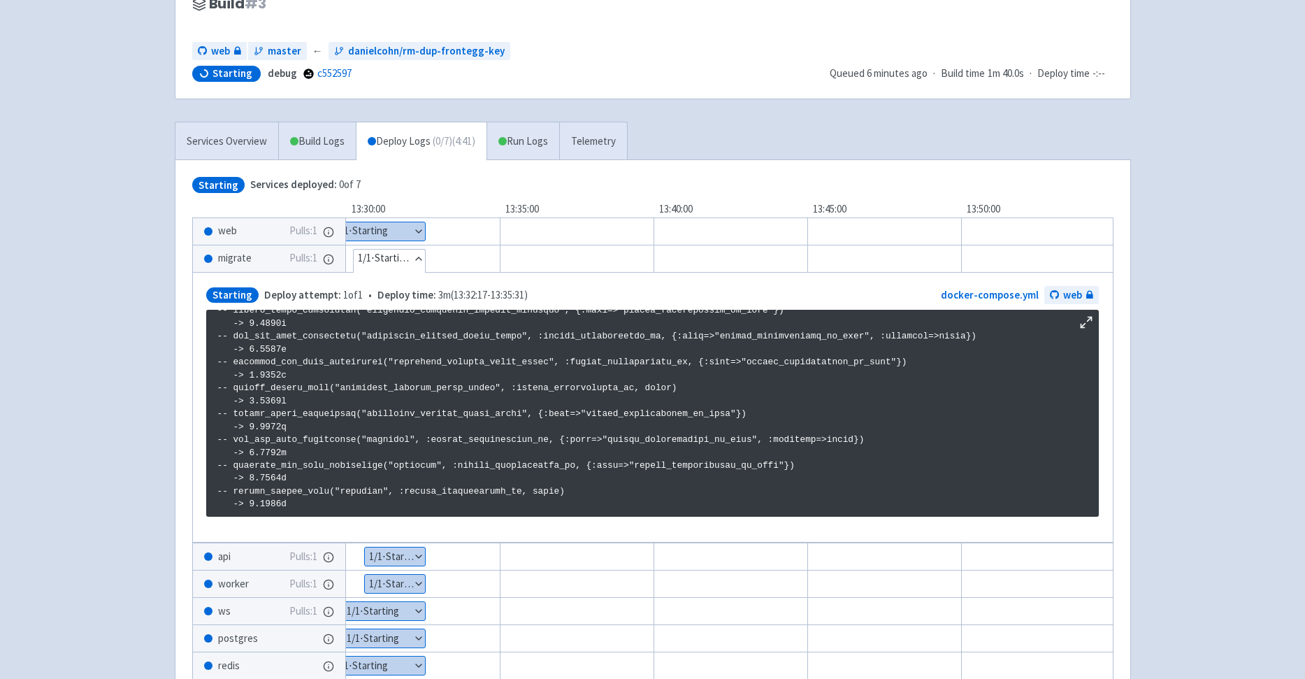
scroll to position [246, 0]
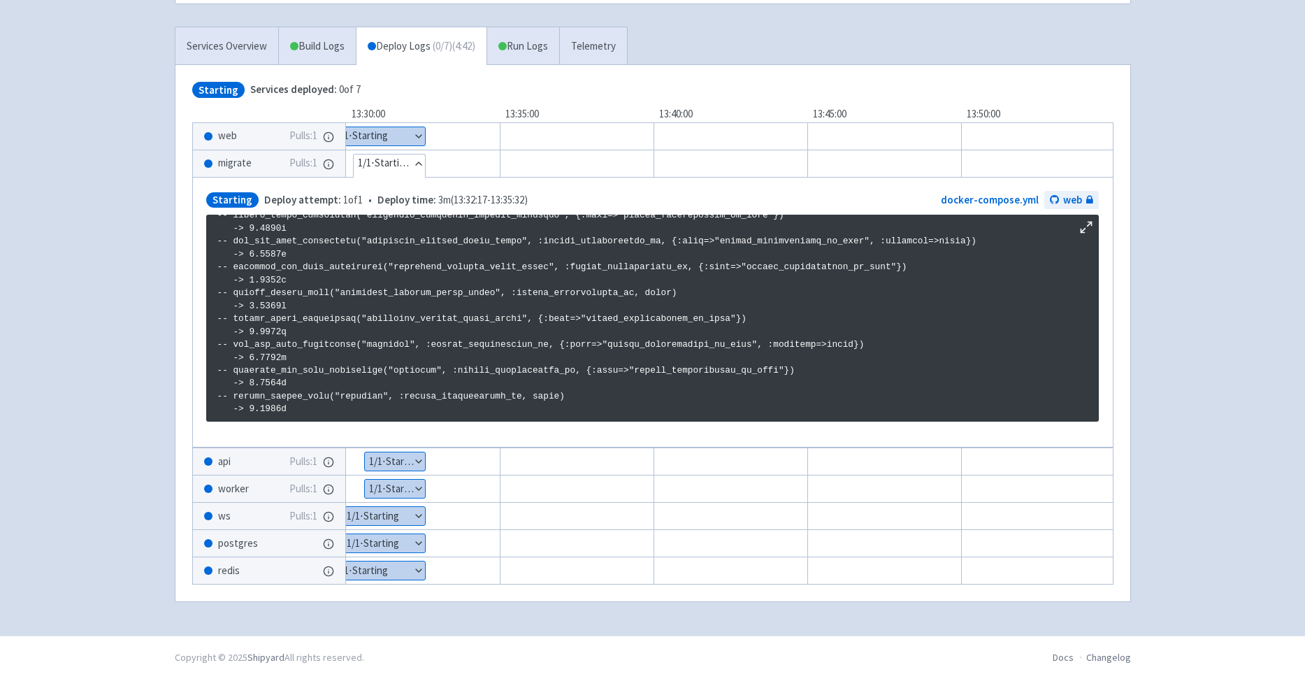
click at [385, 452] on button "Show details" at bounding box center [395, 461] width 60 height 18
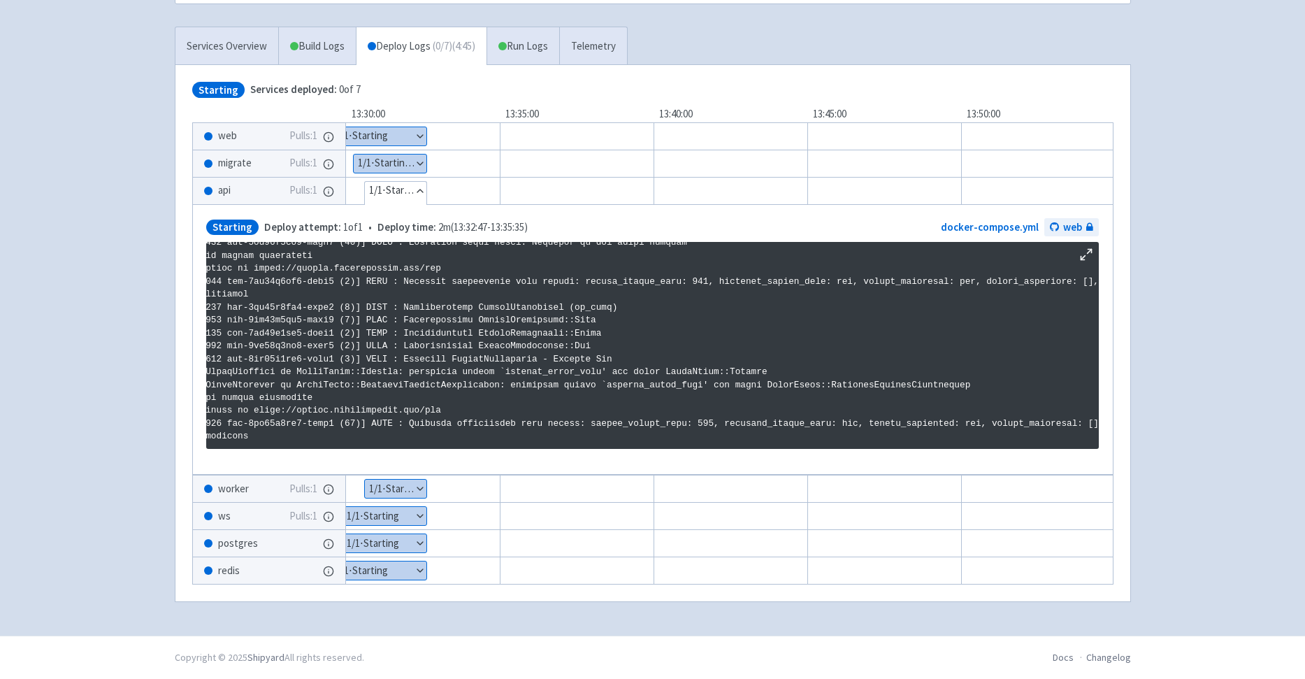
scroll to position [2399, 0]
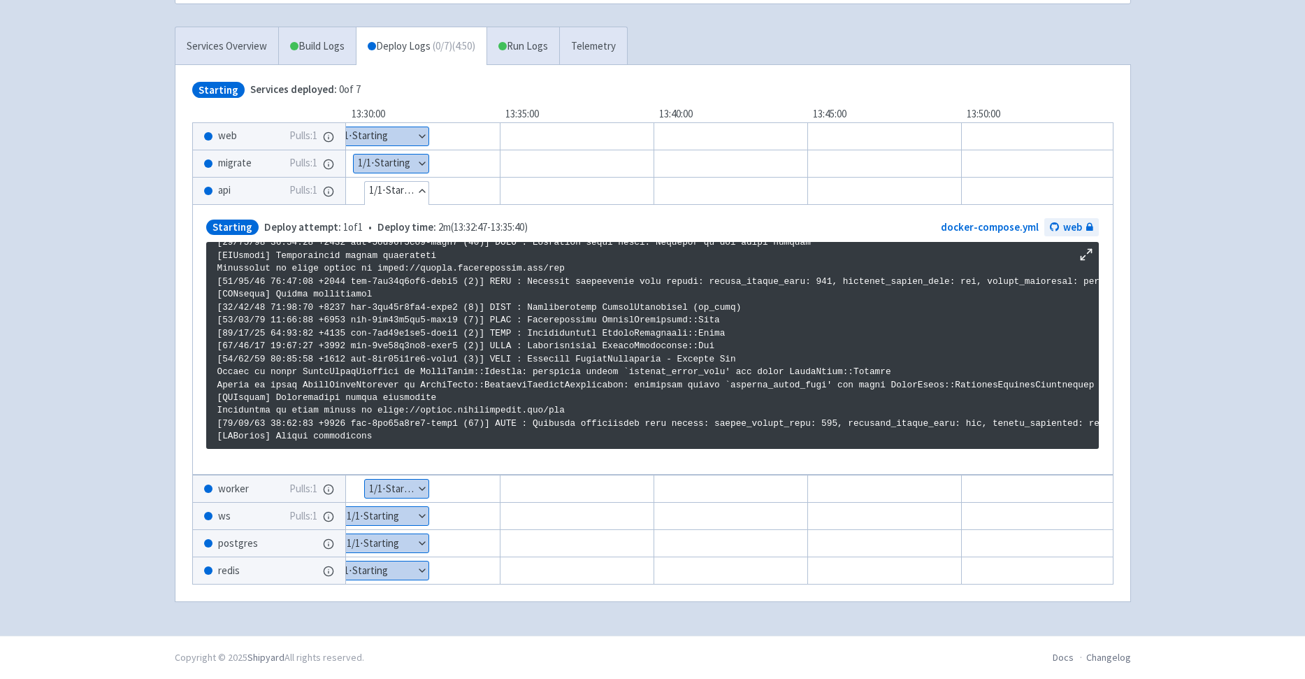
click at [414, 157] on button "Show details" at bounding box center [391, 164] width 75 height 18
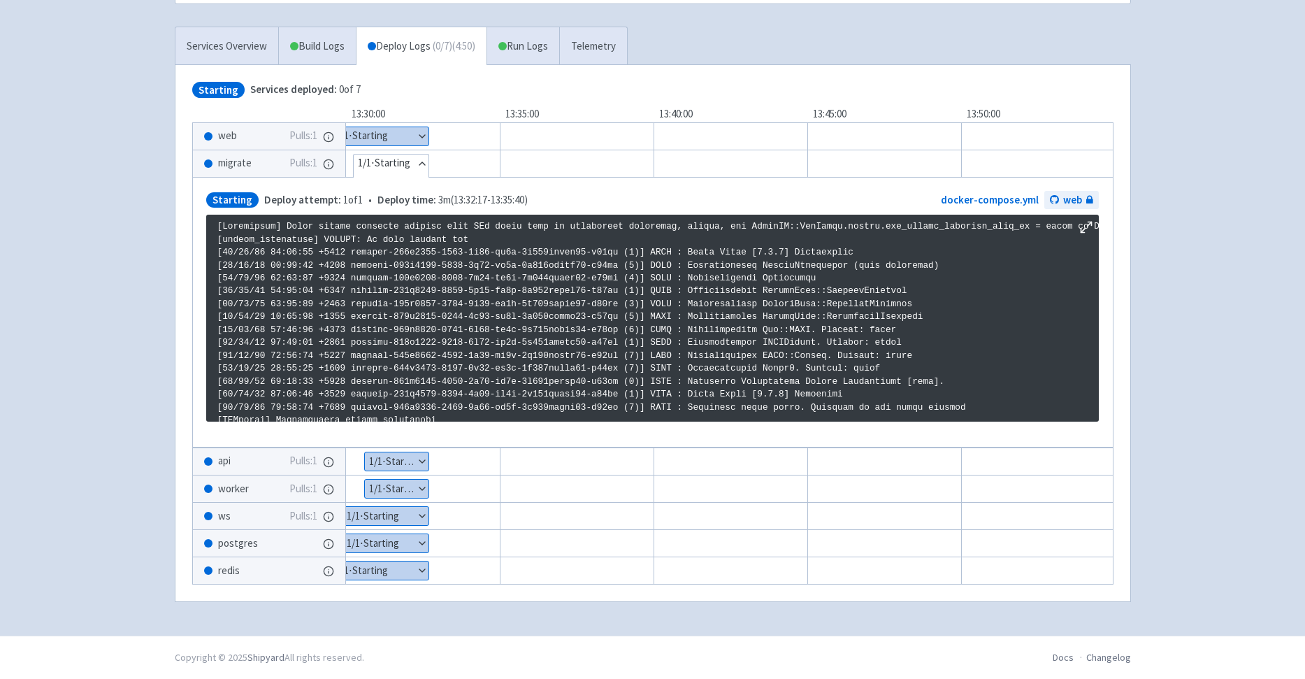
scroll to position [2399, 0]
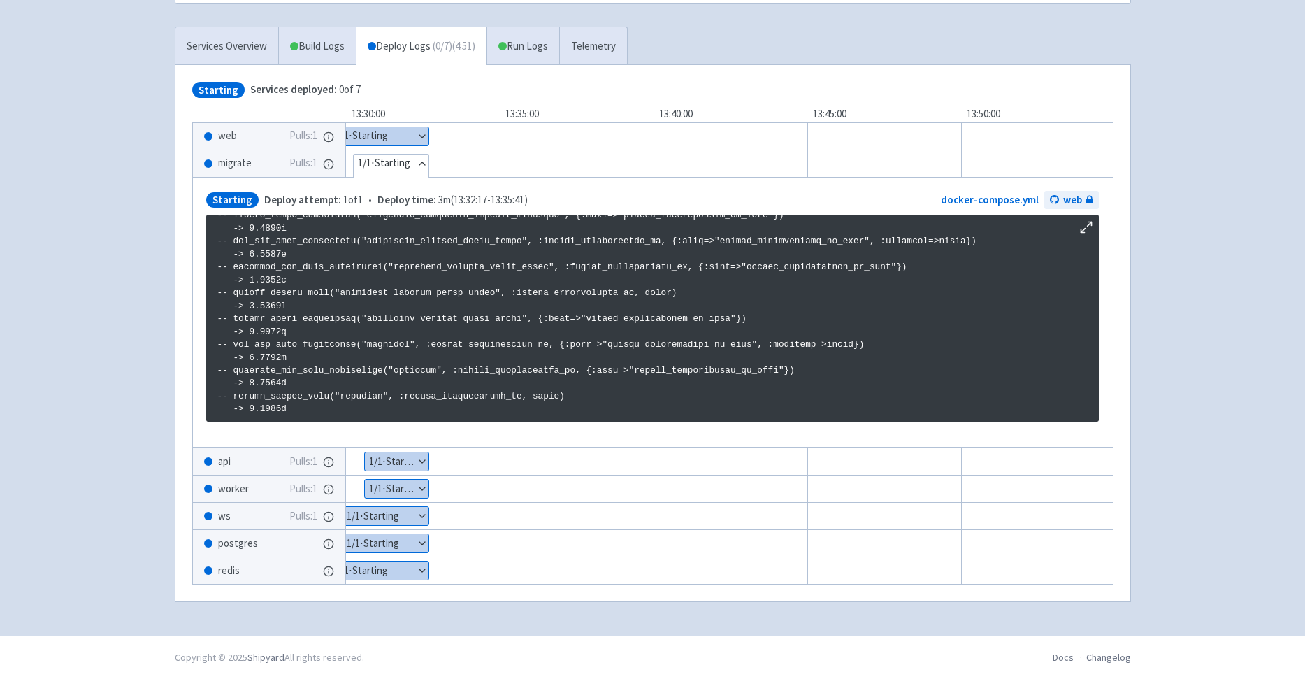
click at [421, 129] on button "Show details" at bounding box center [379, 136] width 97 height 18
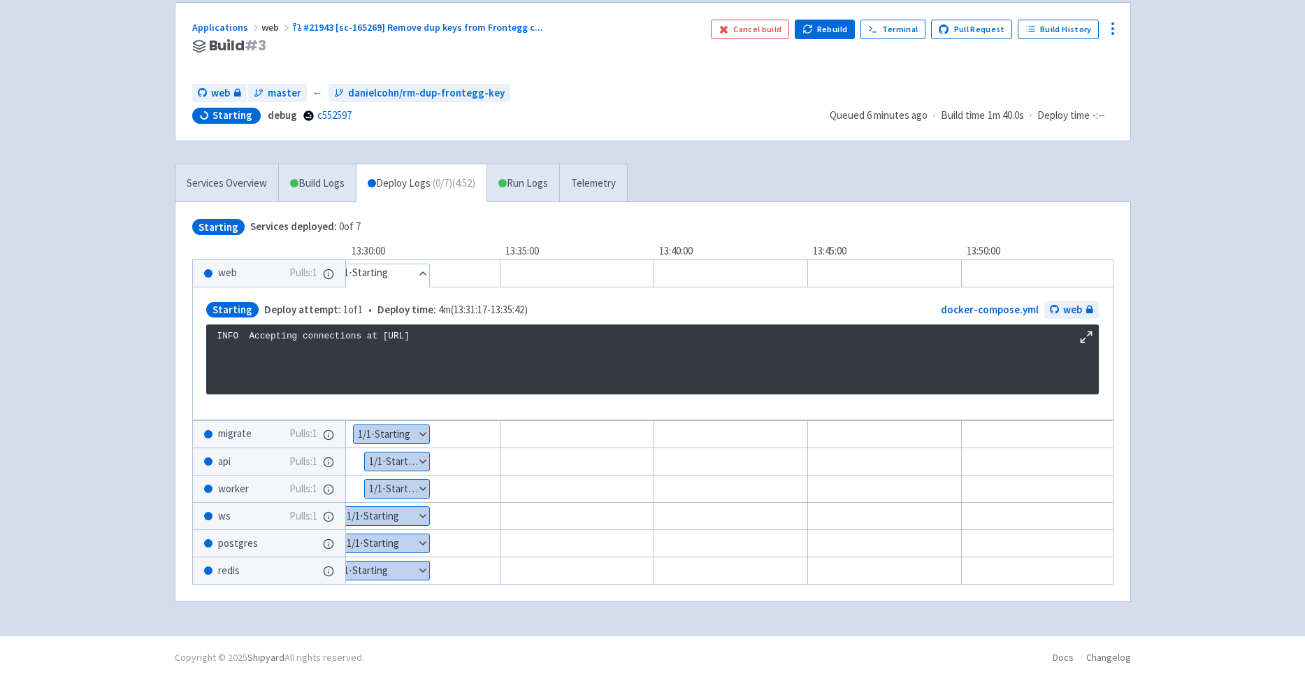
scroll to position [113, 0]
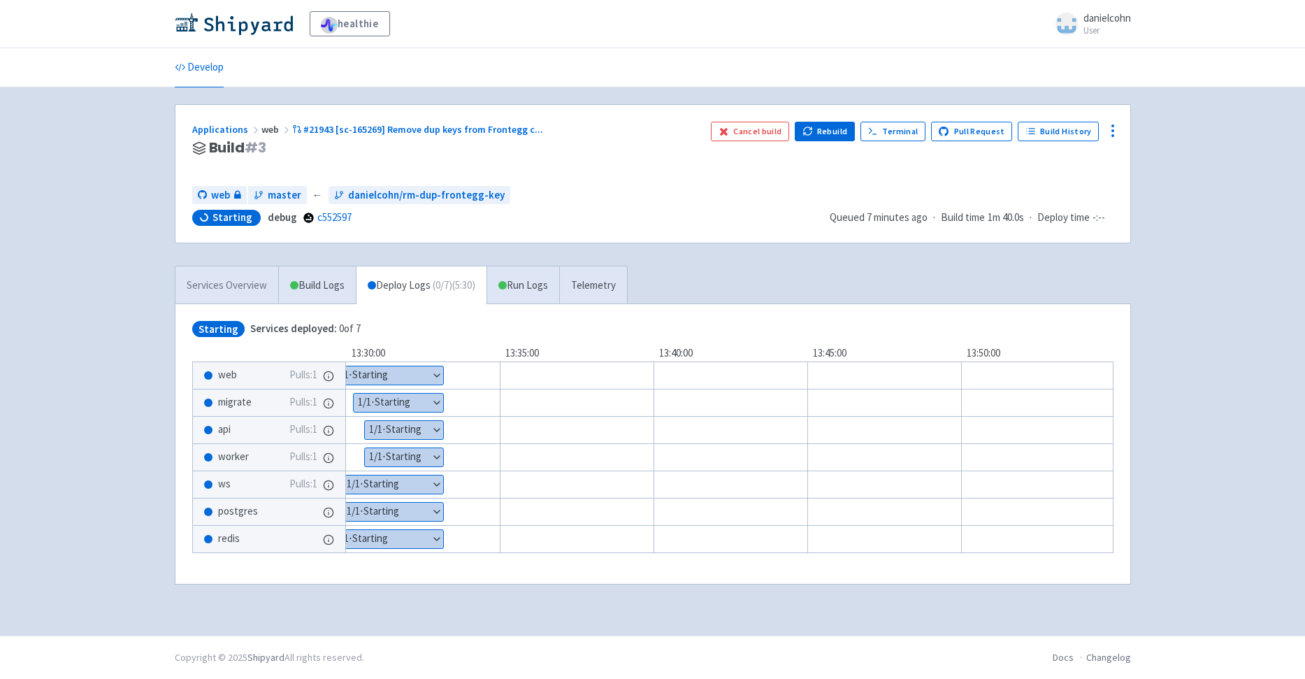
click at [236, 277] on link "Services Overview" at bounding box center [227, 285] width 103 height 38
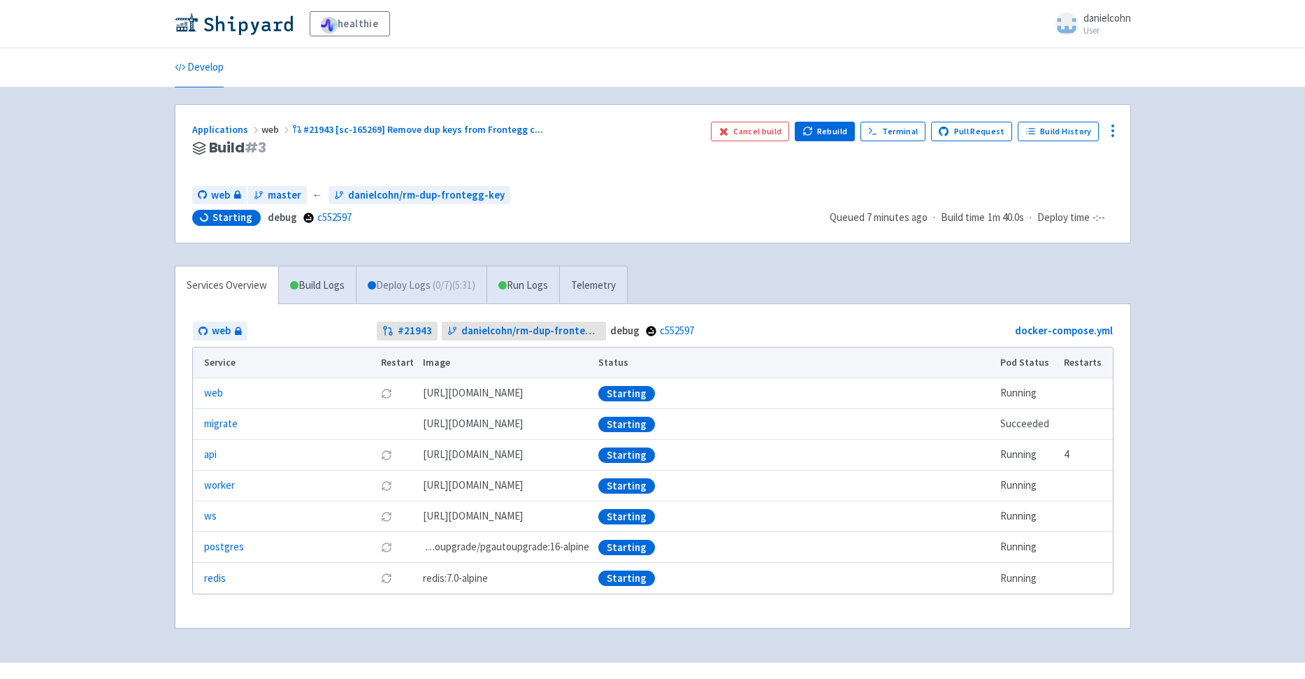
click at [427, 273] on link "Deploy Logs ( 0 / 7 ) (5:31)" at bounding box center [421, 285] width 131 height 38
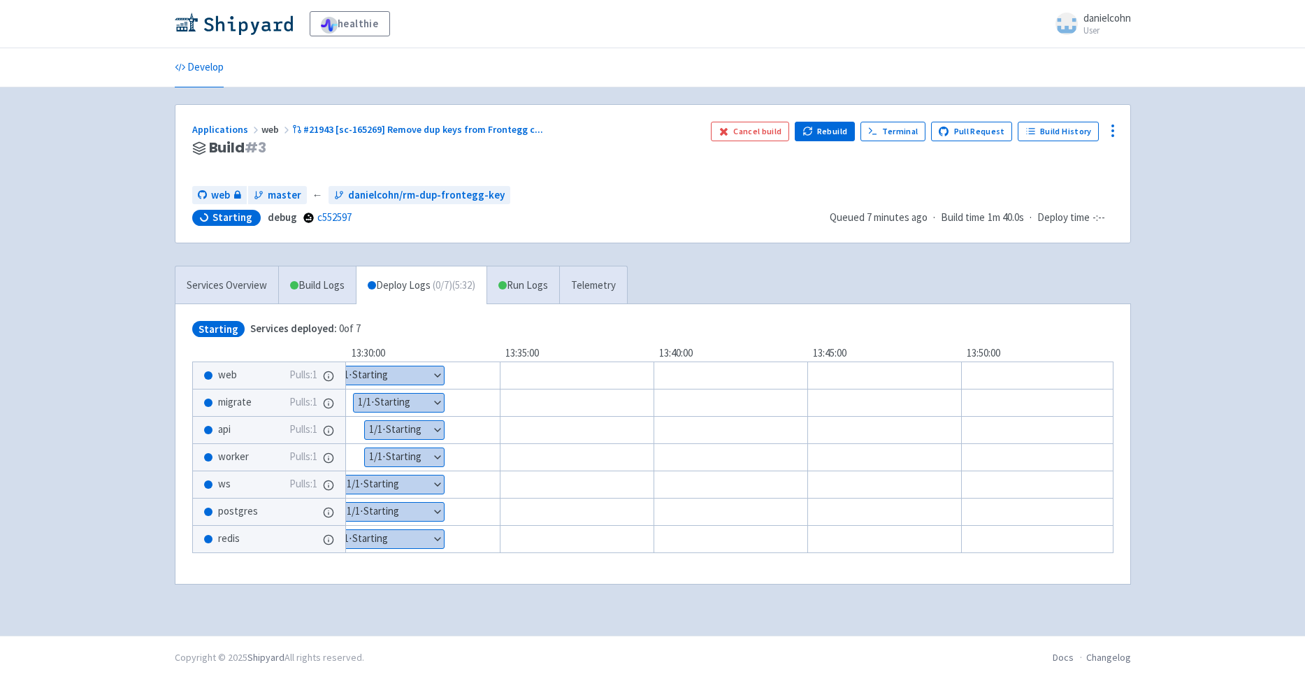
click at [431, 378] on button "Show details" at bounding box center [387, 375] width 113 height 18
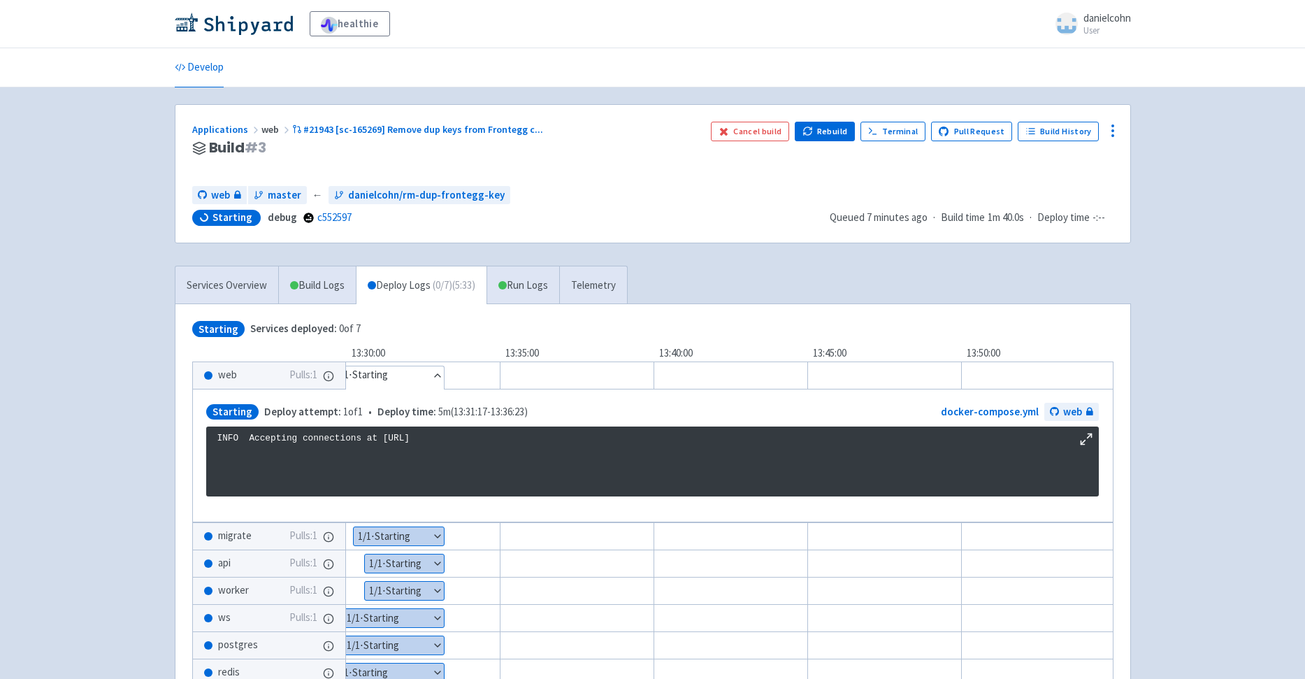
scroll to position [113, 0]
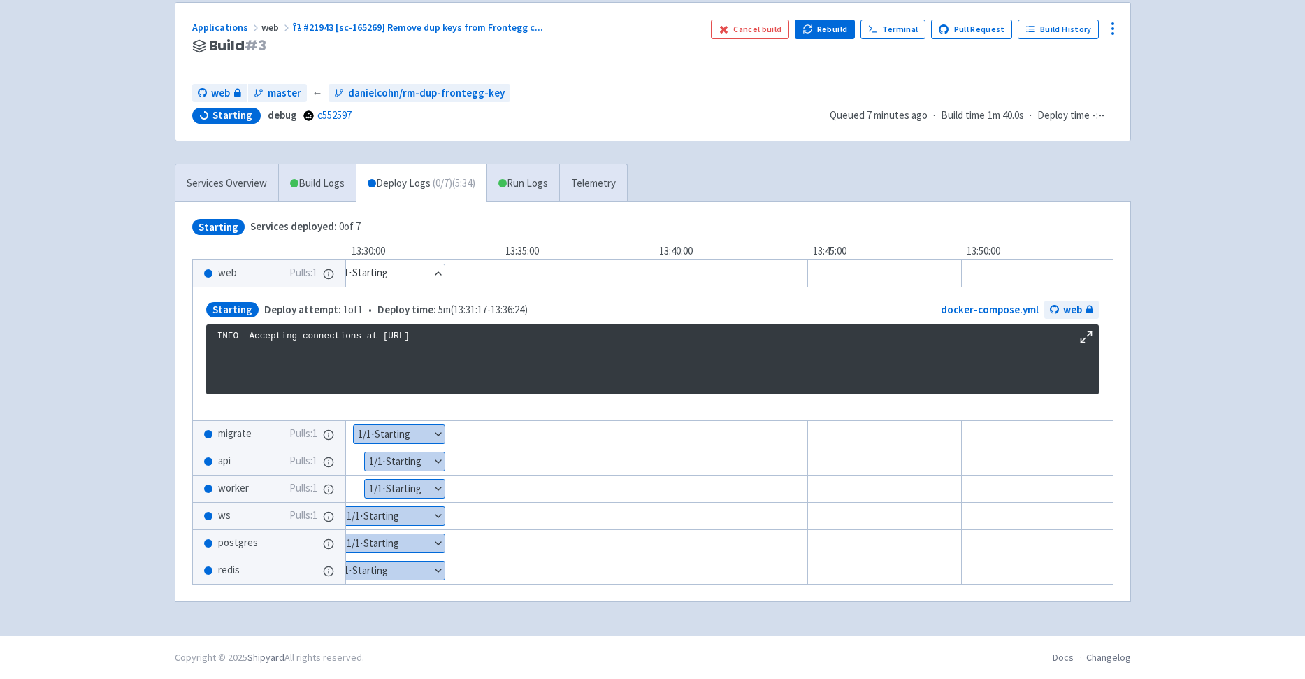
click at [422, 425] on button "Show details" at bounding box center [399, 434] width 91 height 18
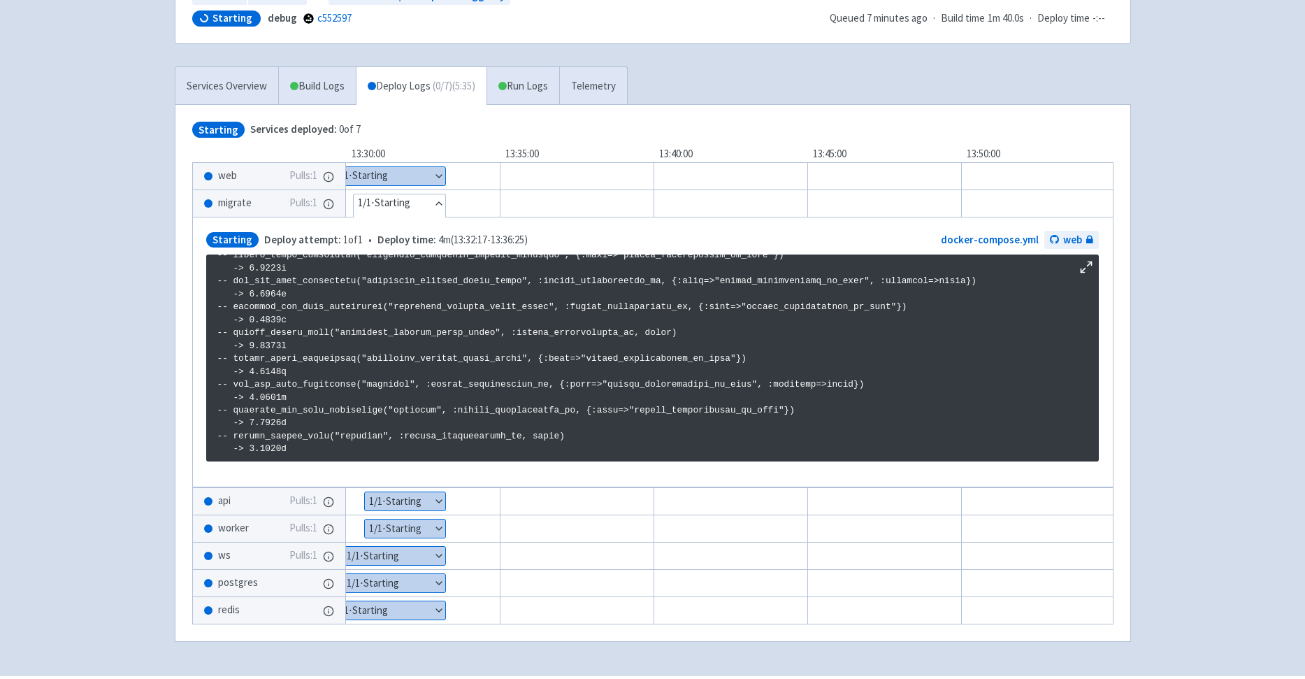
scroll to position [236, 0]
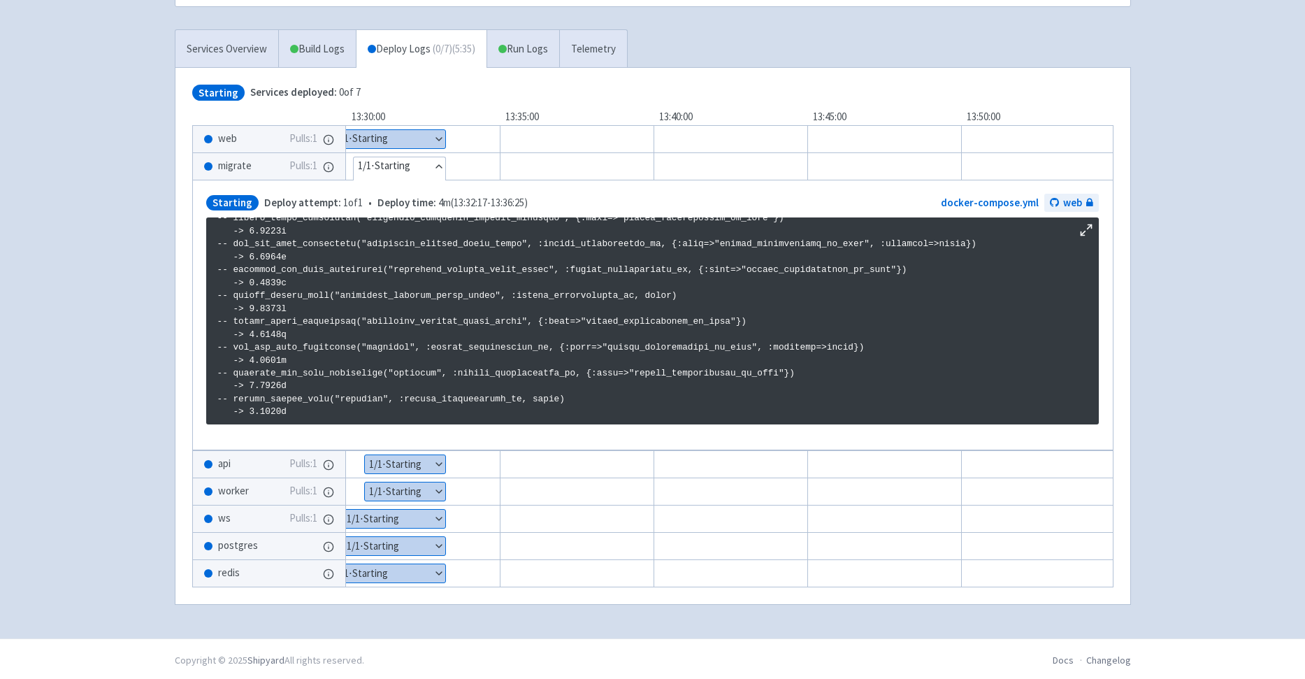
click at [429, 464] on button "Show details" at bounding box center [405, 464] width 80 height 18
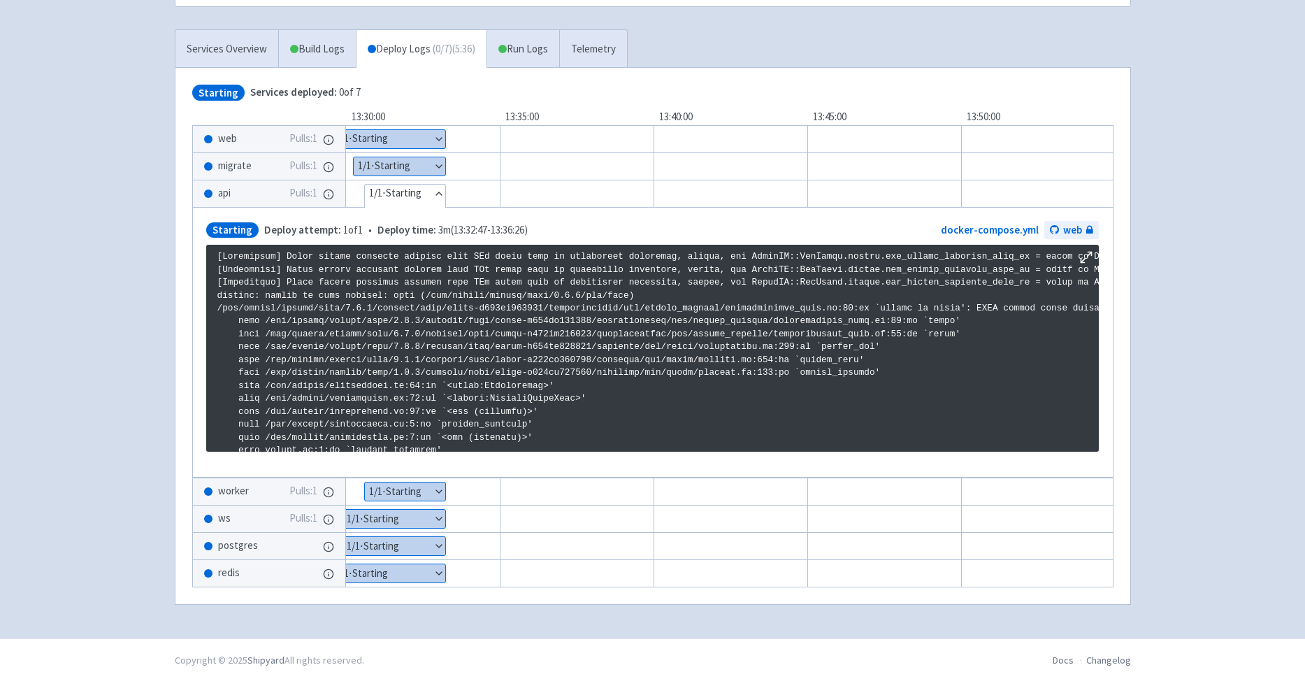
scroll to position [2399, 0]
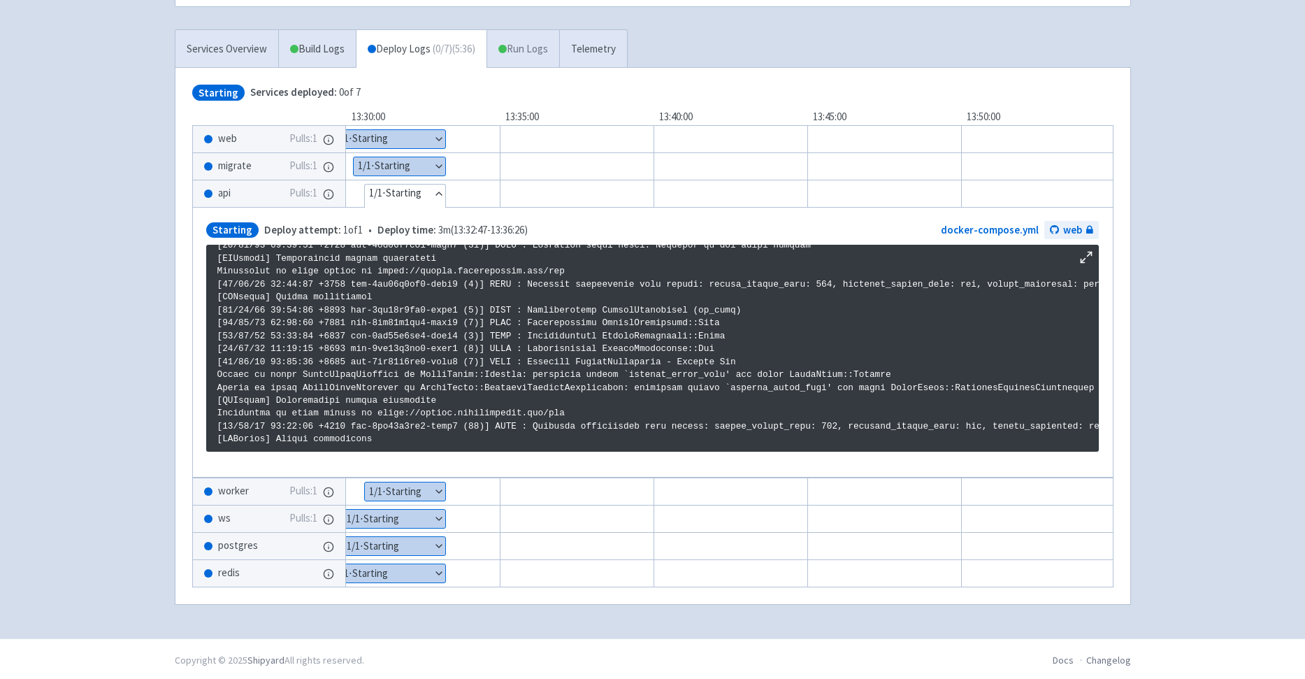
click at [545, 48] on link "Run Logs" at bounding box center [523, 49] width 73 height 38
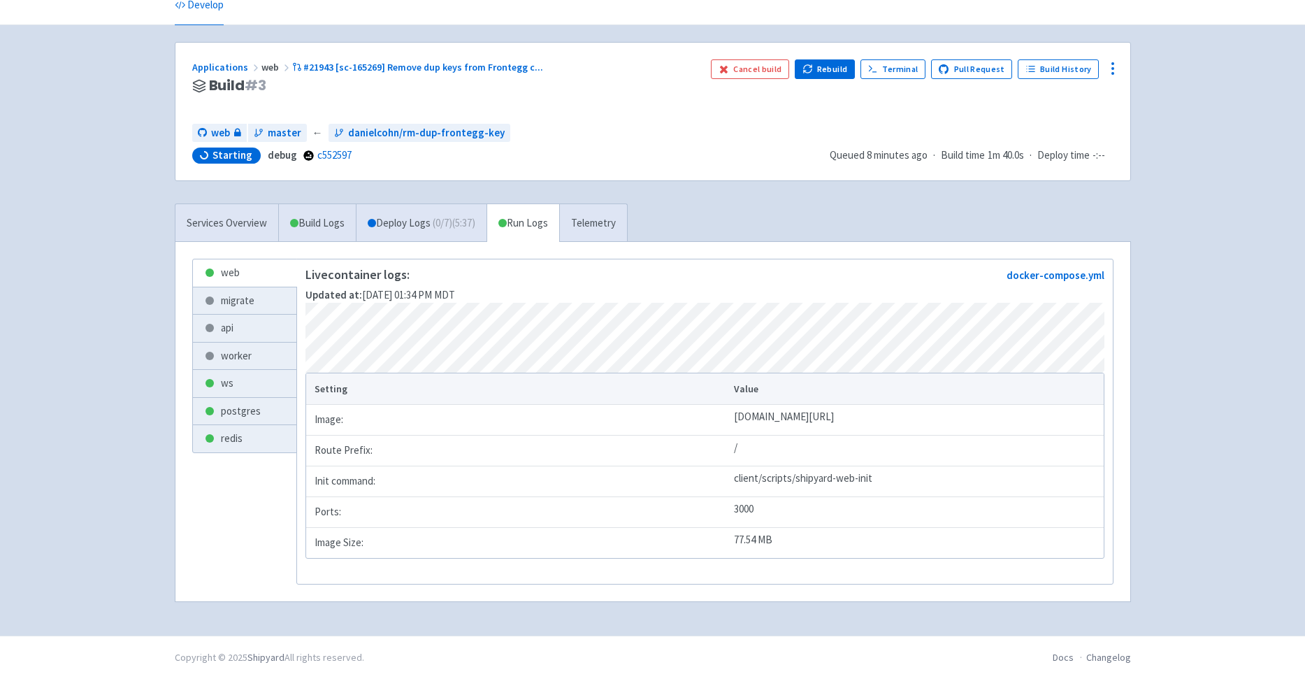
scroll to position [80, 0]
click at [243, 315] on link "api" at bounding box center [244, 328] width 103 height 27
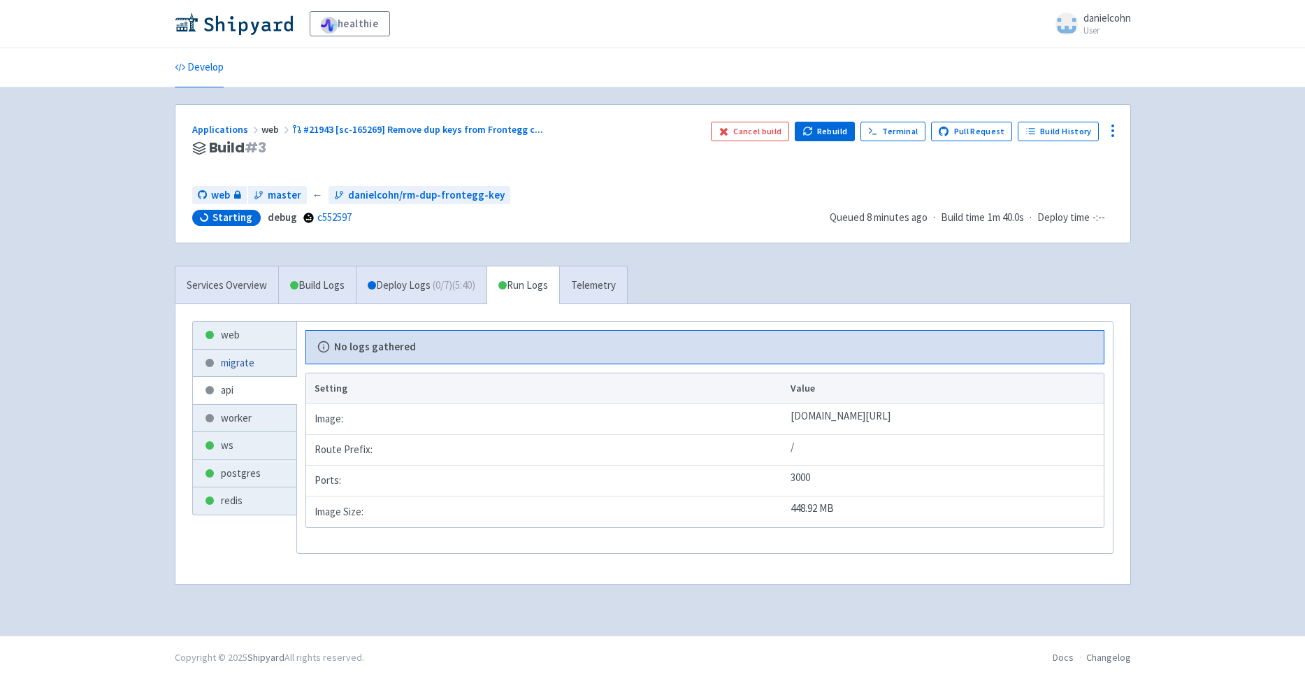
click at [270, 364] on link "migrate" at bounding box center [244, 363] width 103 height 27
click at [269, 413] on link "worker" at bounding box center [244, 418] width 103 height 27
click at [266, 390] on link "api" at bounding box center [244, 390] width 103 height 27
click at [257, 456] on link "ws" at bounding box center [244, 445] width 103 height 27
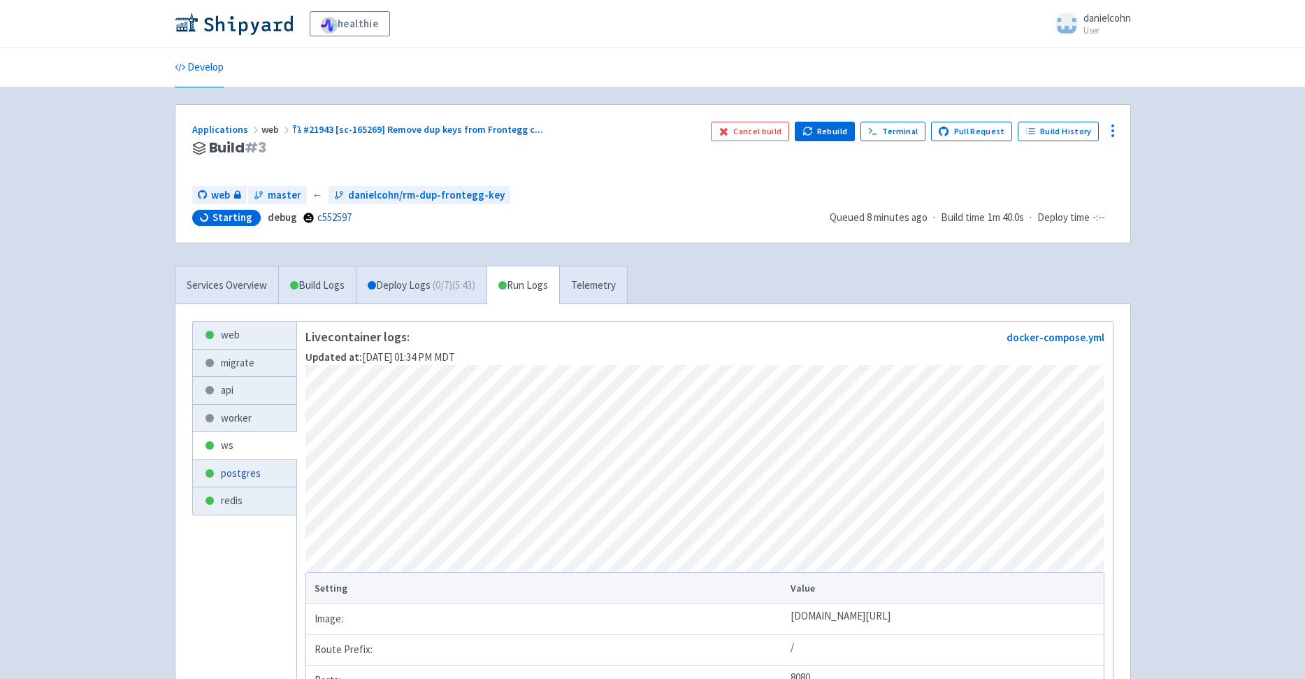
click at [260, 477] on link "postgres" at bounding box center [244, 473] width 103 height 27
click at [252, 505] on link "redis" at bounding box center [244, 500] width 103 height 27
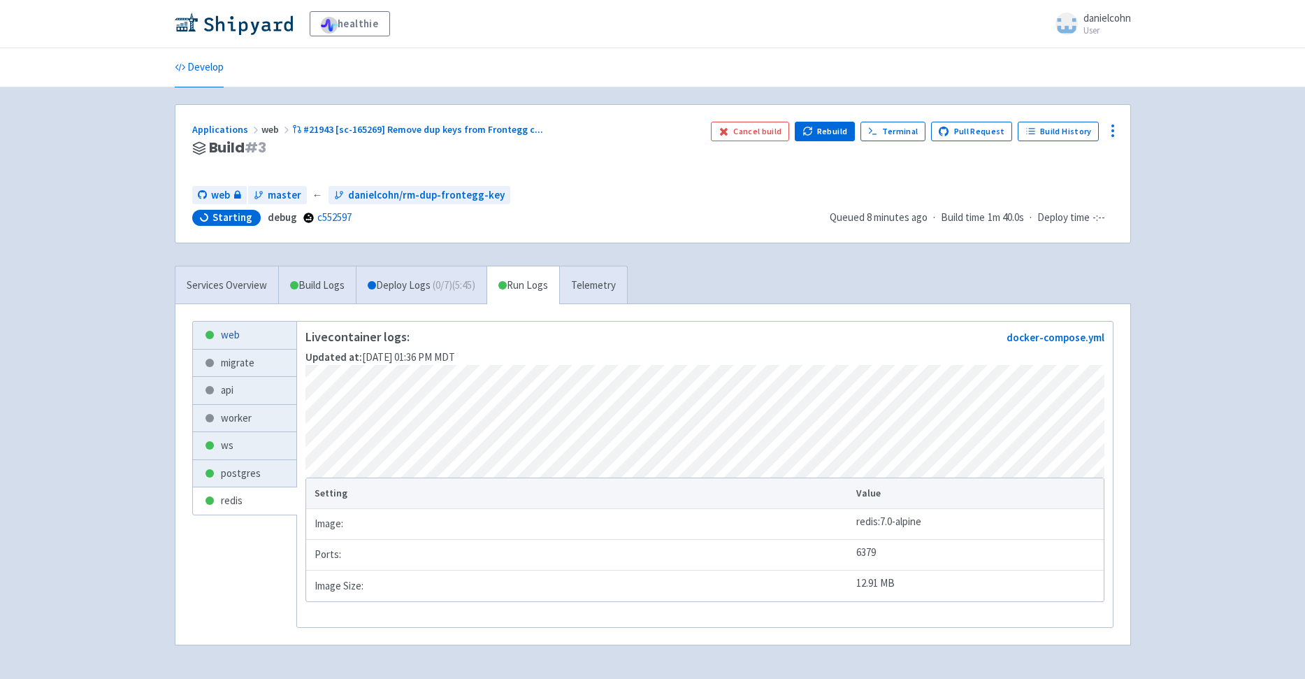
click at [258, 331] on link "web" at bounding box center [244, 335] width 103 height 27
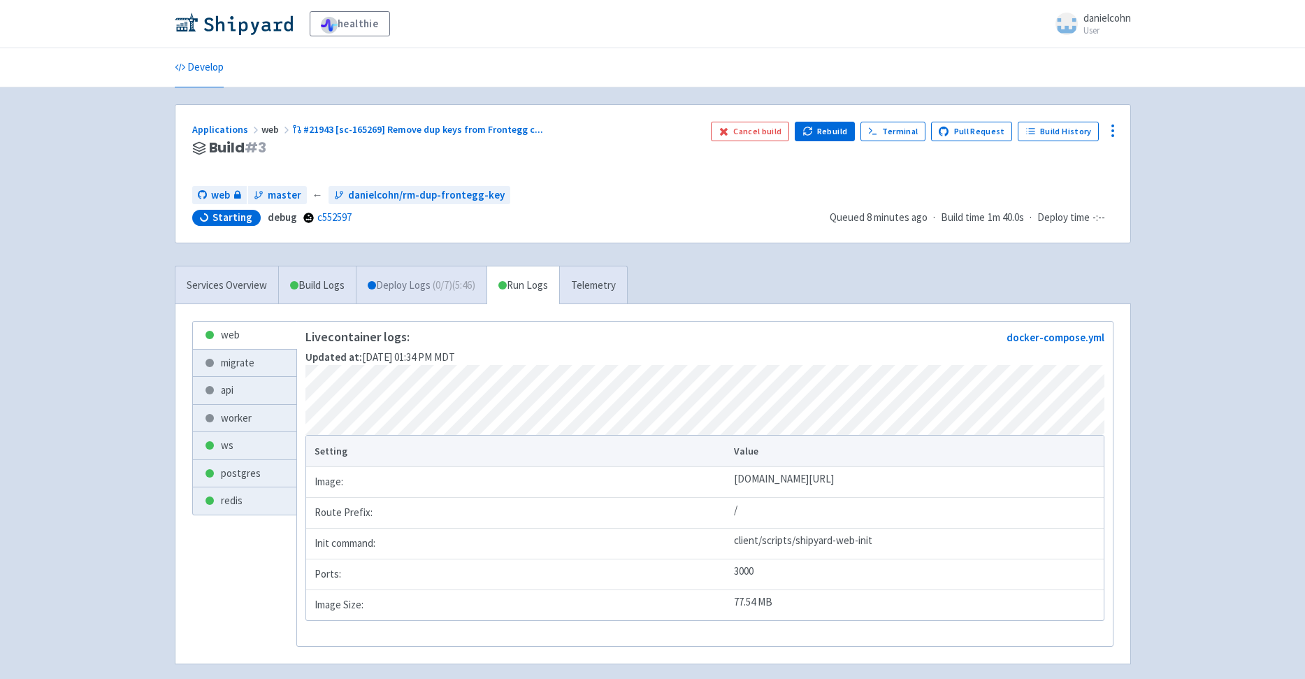
click at [398, 273] on link "Deploy Logs ( 0 / 7 ) (5:46)" at bounding box center [421, 285] width 131 height 38
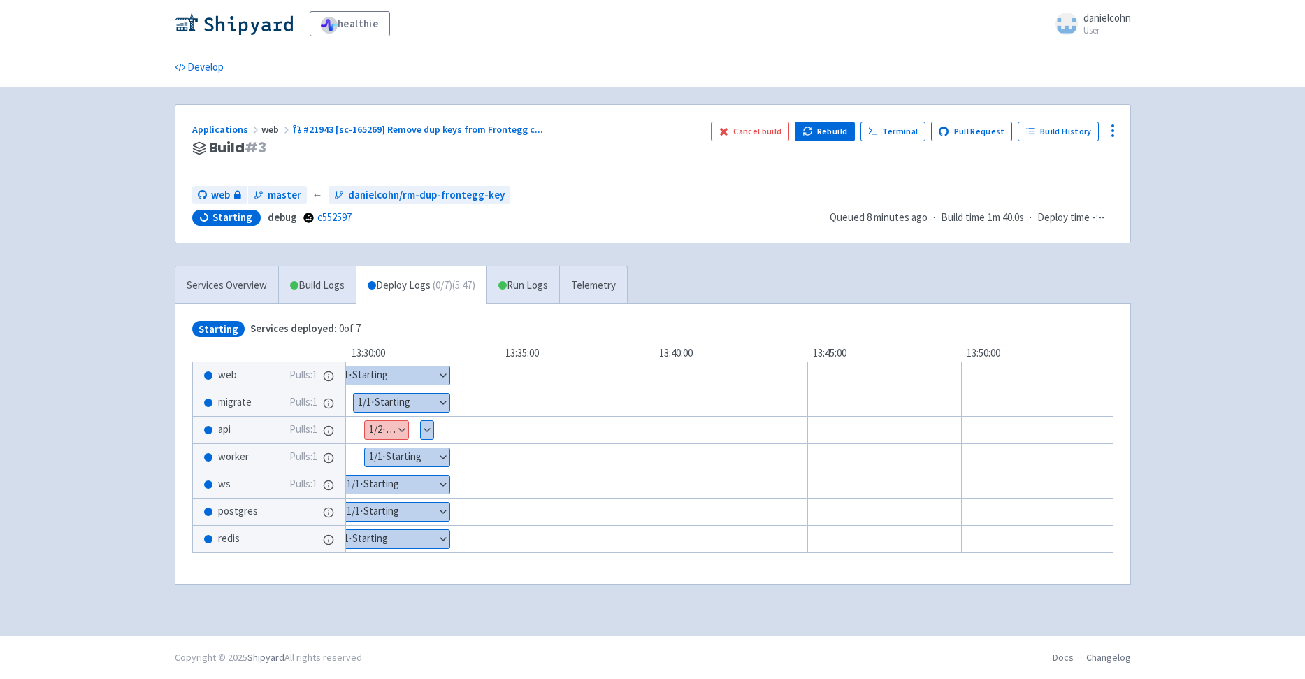
click at [401, 429] on button "Show details" at bounding box center [386, 430] width 43 height 18
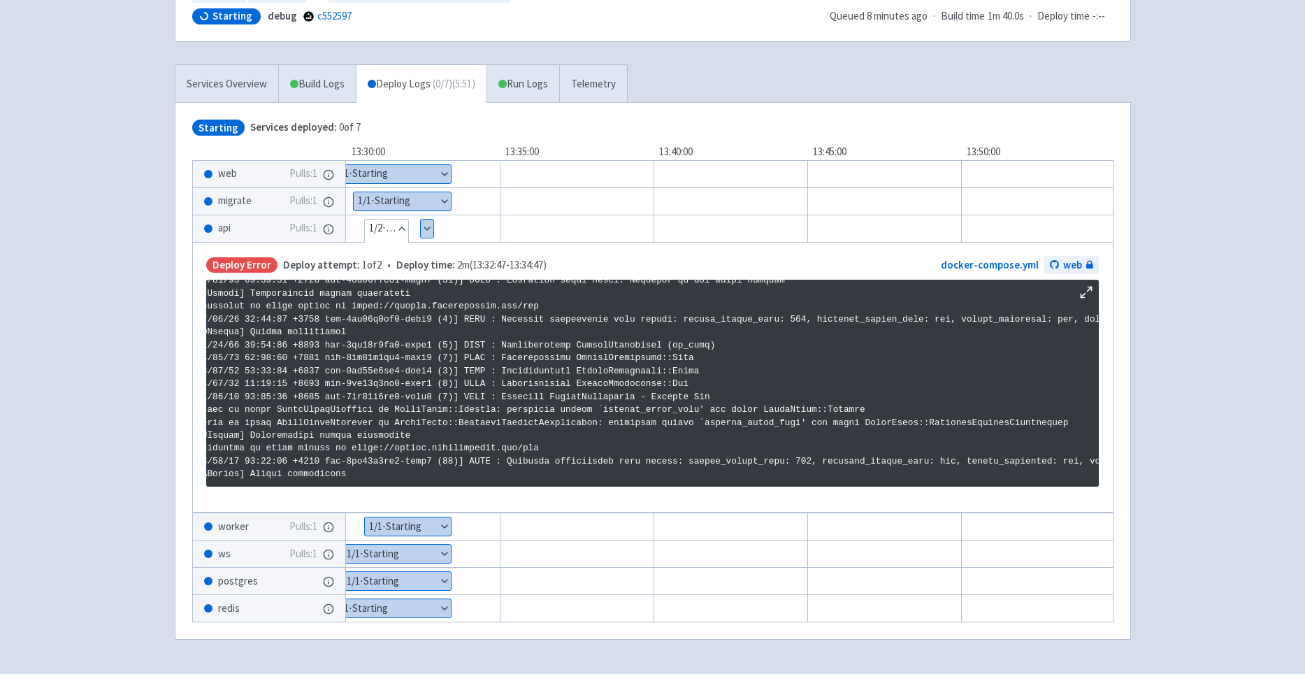
scroll to position [2399, 0]
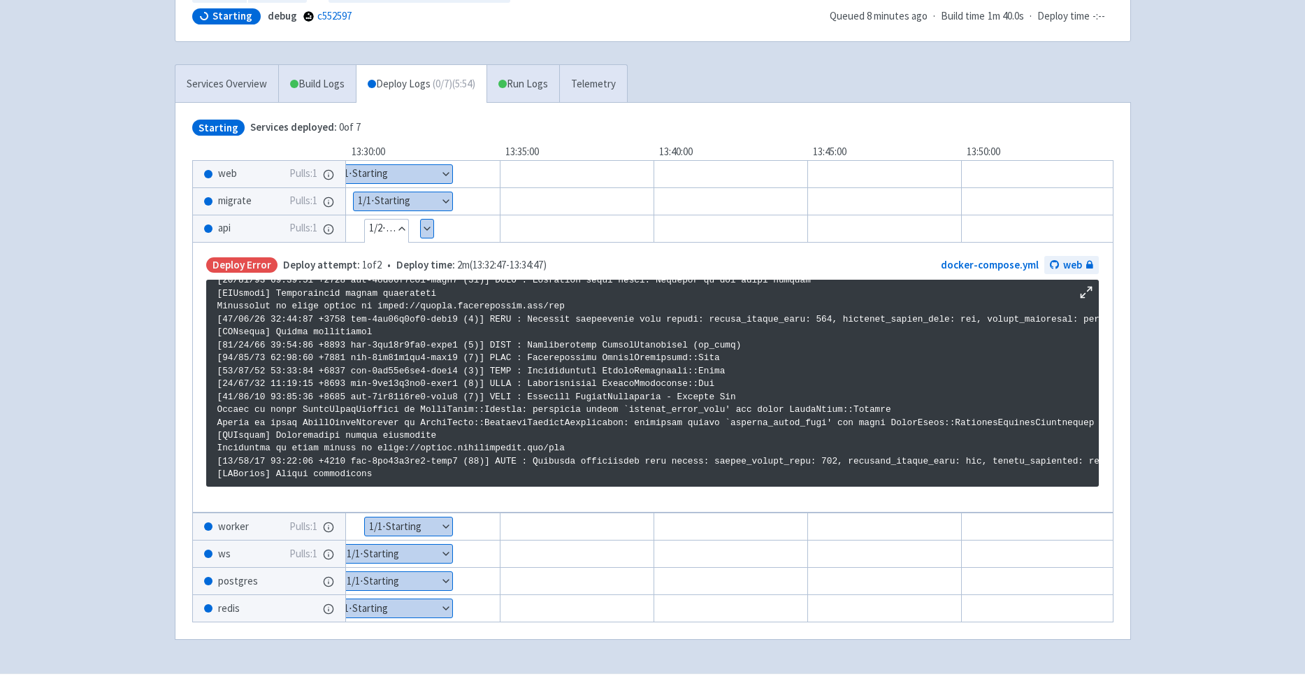
click at [421, 229] on button "Show details" at bounding box center [427, 229] width 13 height 18
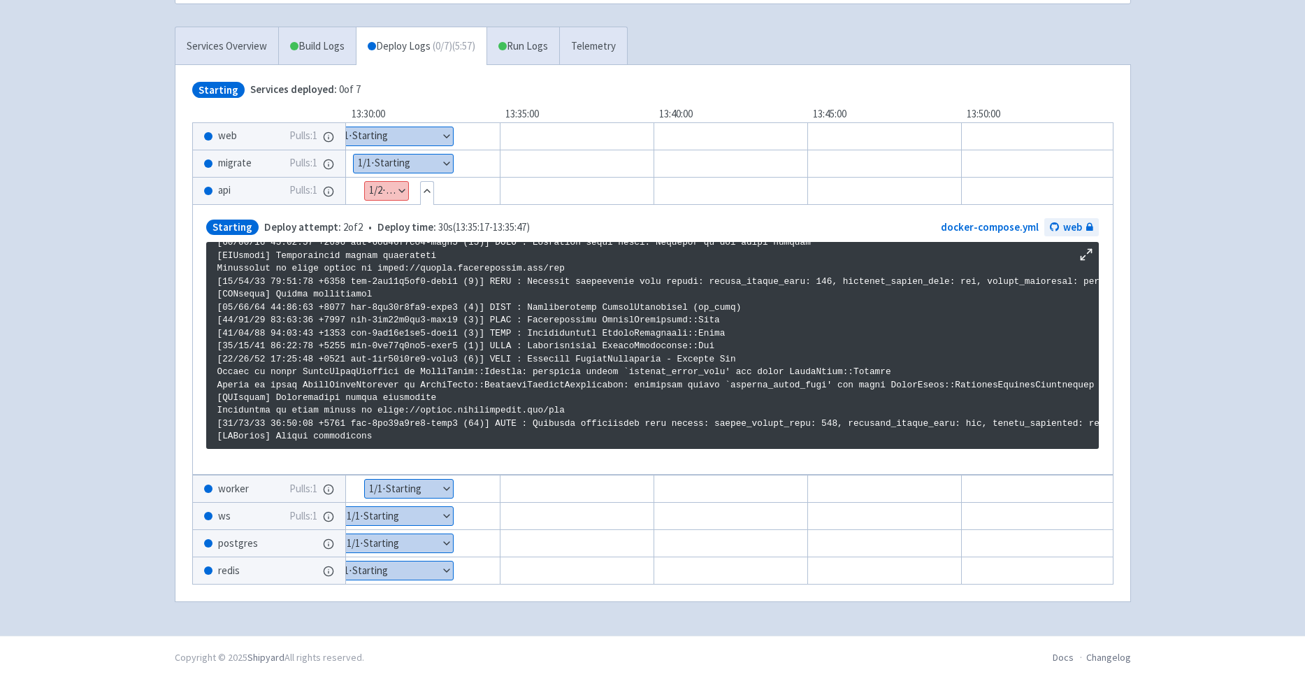
click at [385, 182] on button "Show details" at bounding box center [386, 191] width 43 height 18
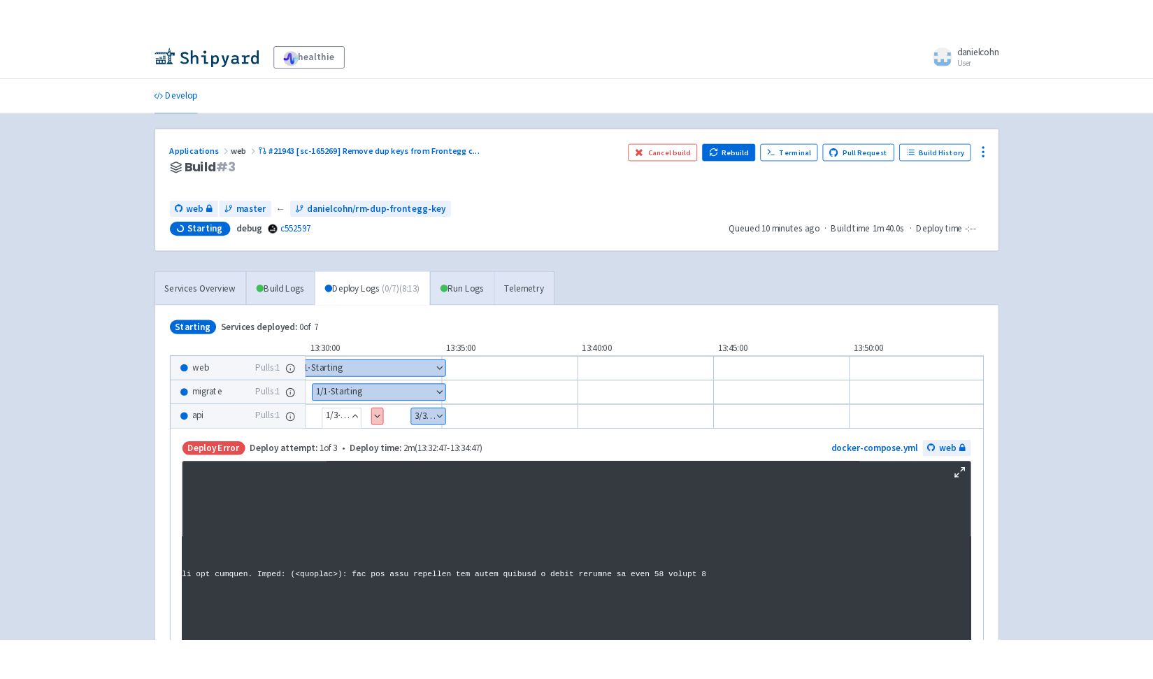
scroll to position [11, 0]
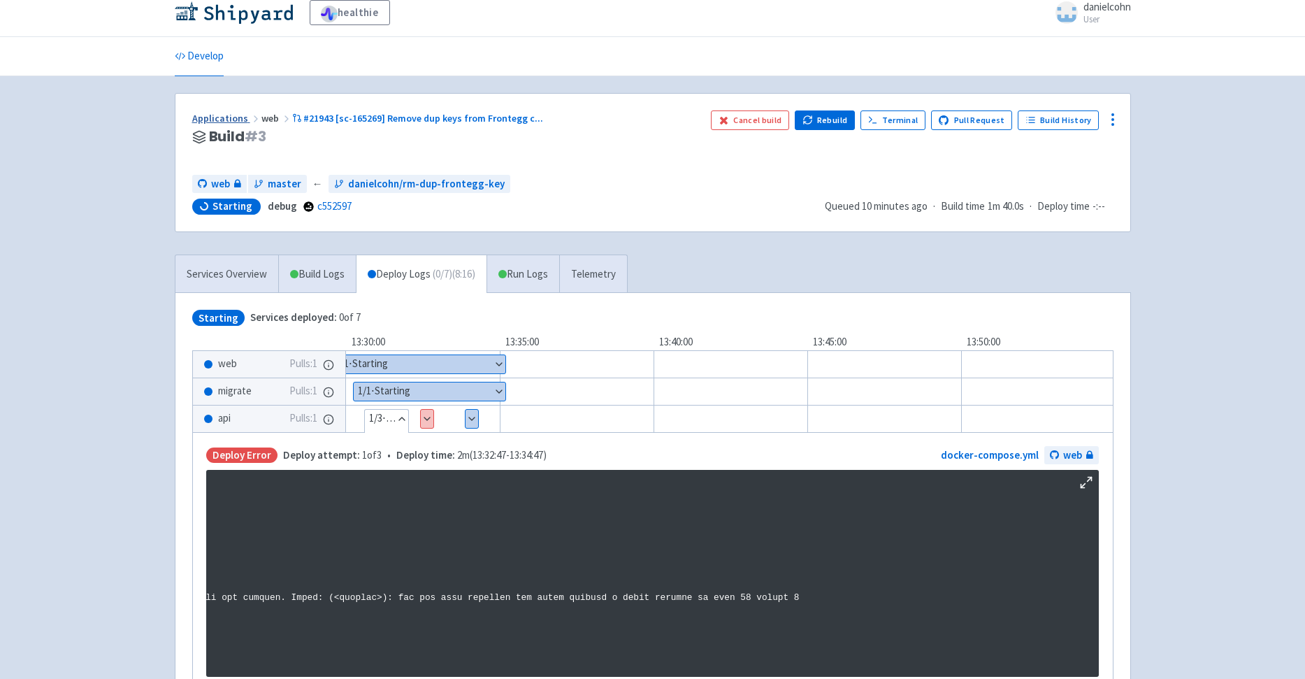
click at [243, 115] on link "Applications" at bounding box center [226, 118] width 69 height 13
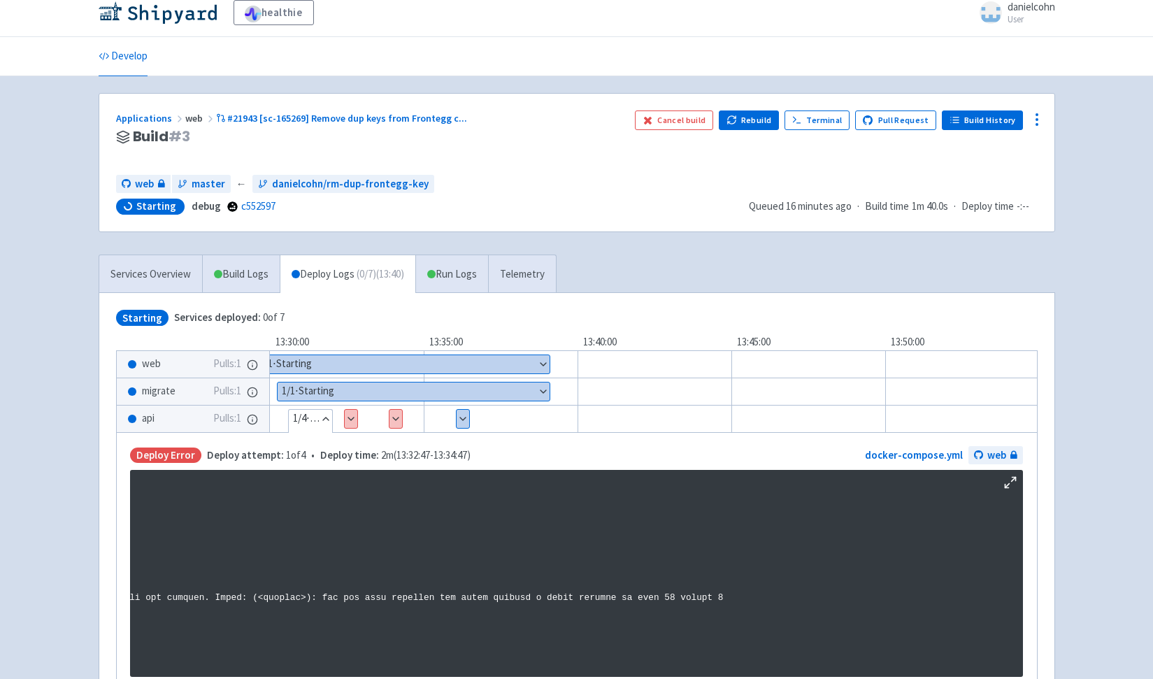
drag, startPoint x: 967, startPoint y: 145, endPoint x: 1012, endPoint y: 115, distance: 53.5
click at [967, 145] on div "Cancel build Rebuild Terminal Pull Request Build History" at bounding box center [836, 136] width 403 height 53
click at [1036, 120] on icon at bounding box center [1037, 119] width 17 height 17
click at [977, 228] on span "Env Vars" at bounding box center [984, 227] width 93 height 20
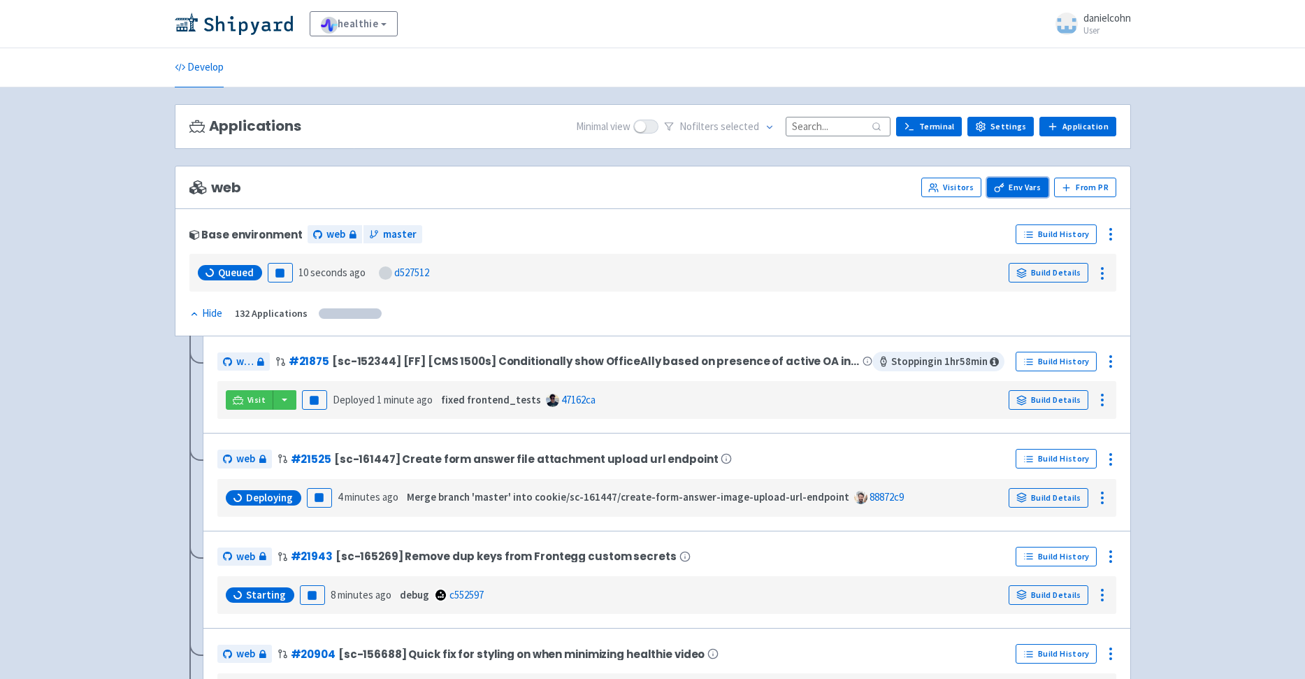
click at [1045, 185] on link "Env Vars" at bounding box center [1018, 188] width 62 height 20
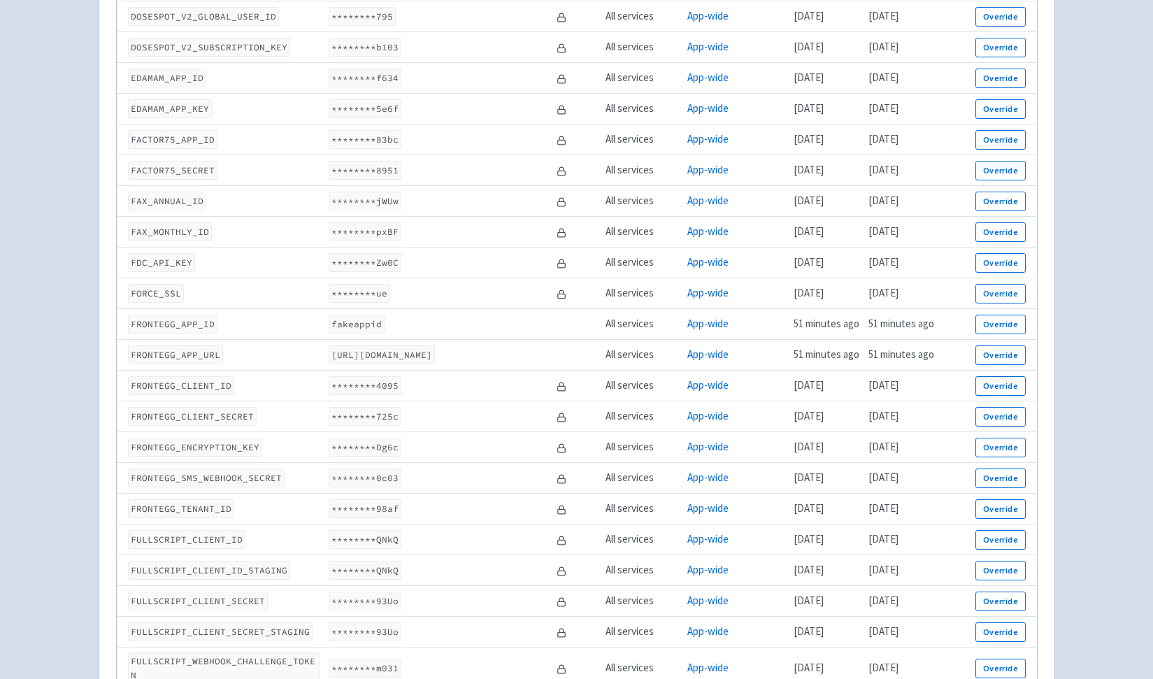
scroll to position [1387, 0]
click at [162, 318] on code "FRONTEGG_APP_ID" at bounding box center [173, 323] width 90 height 19
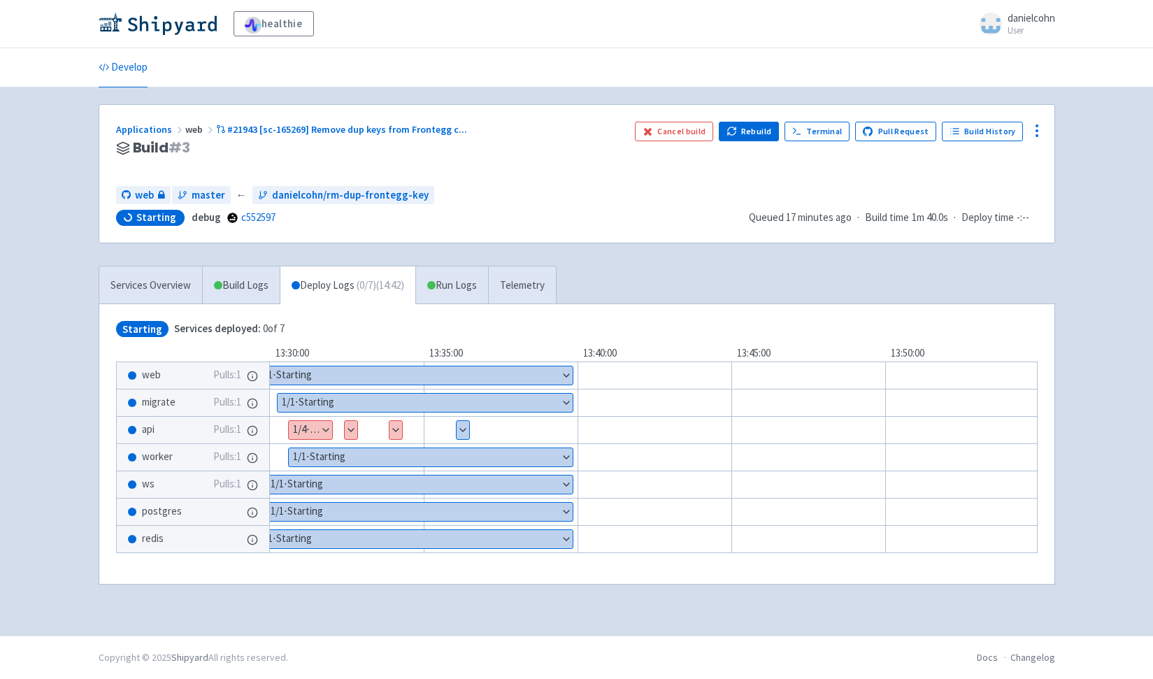
click at [462, 436] on button "Show details" at bounding box center [463, 430] width 13 height 18
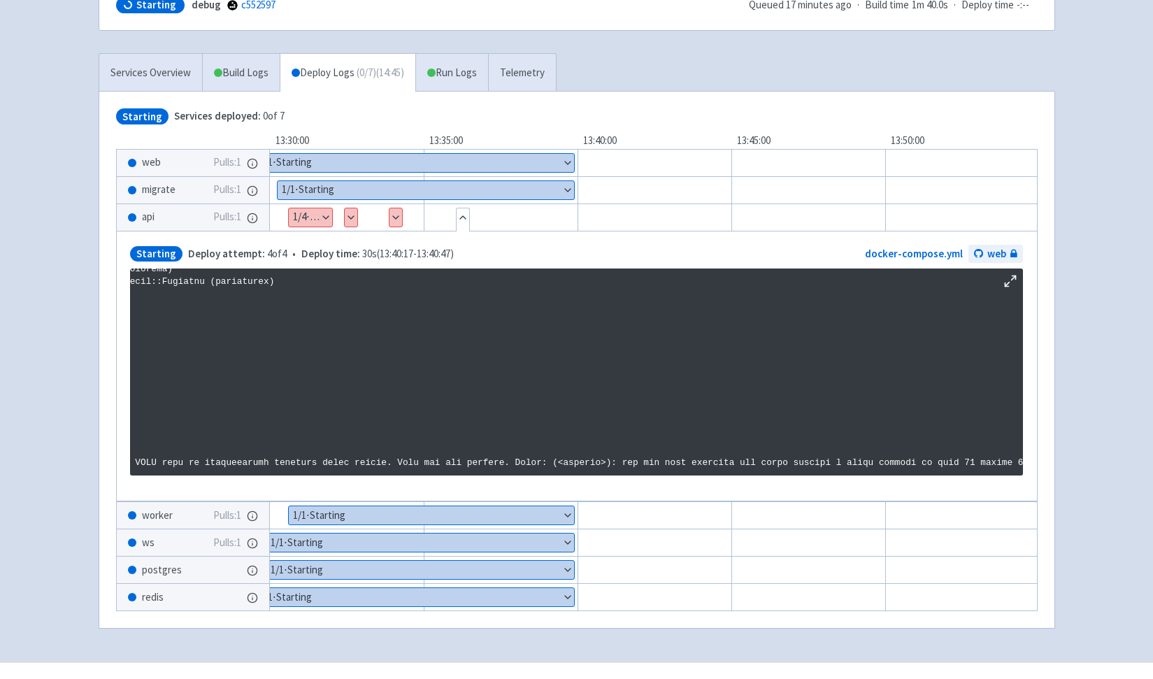
scroll to position [1882, 0]
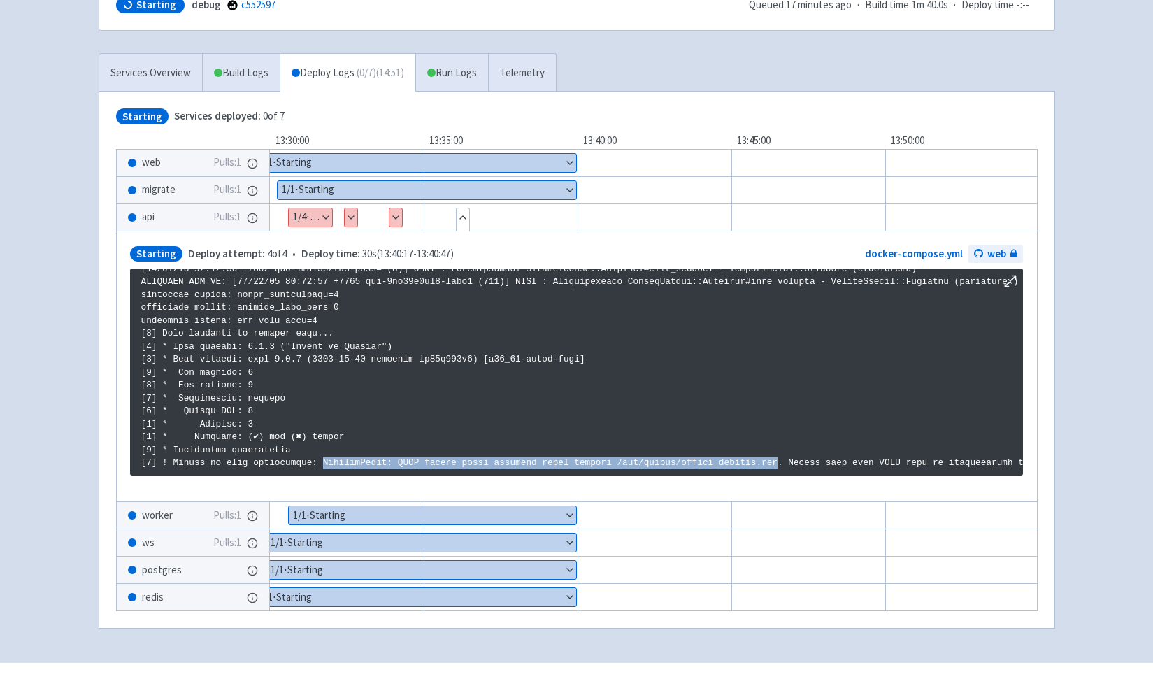
drag, startPoint x: 323, startPoint y: 454, endPoint x: 778, endPoint y: 454, distance: 454.5
copy p "RuntimeError: YAML syntax error occurred while parsing /app/config/custom_secre…"
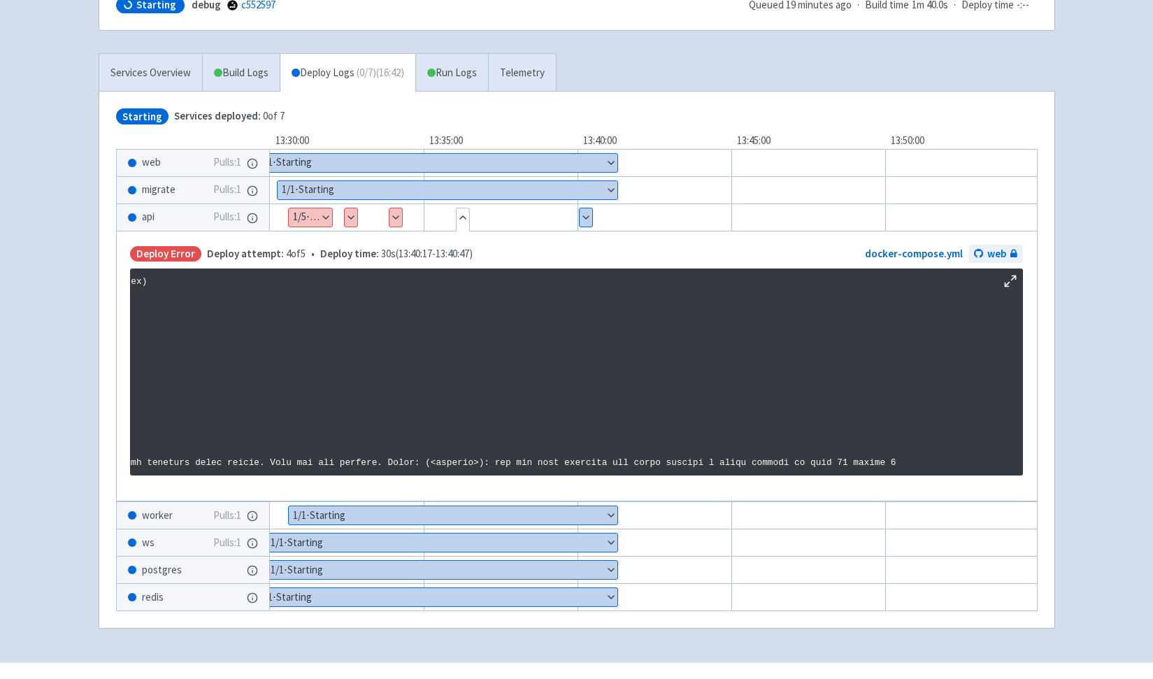
scroll to position [1882, 52]
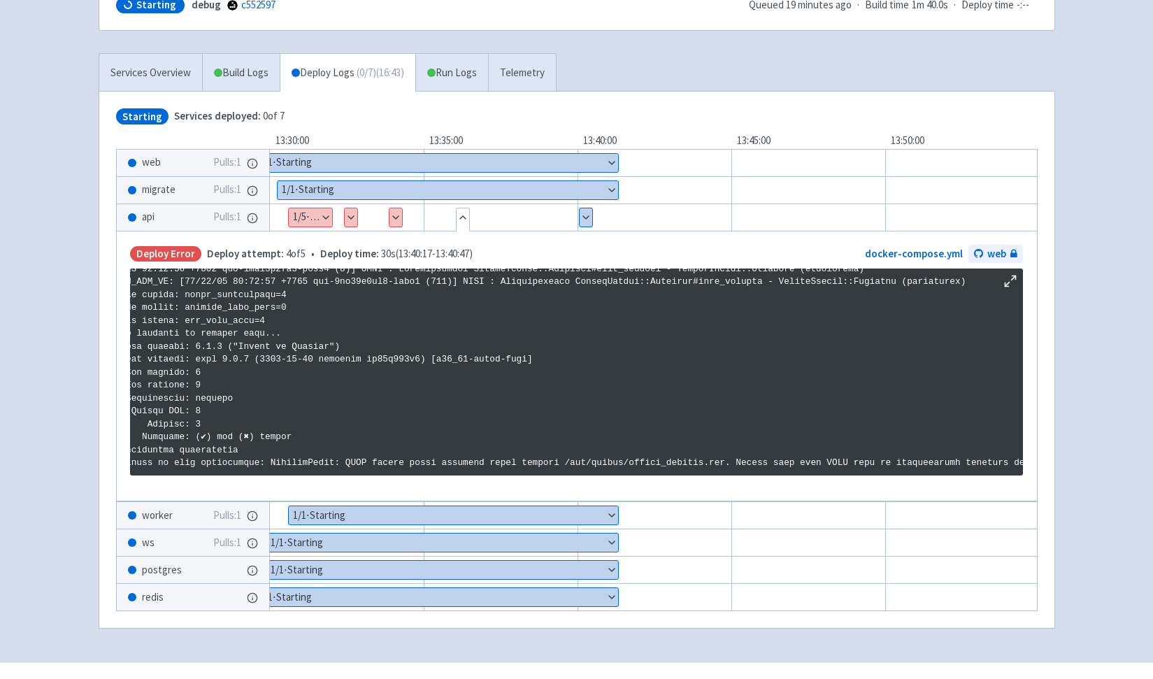
click at [1138, 540] on div "healthie danielcohn User Profile Sign out Develop" at bounding box center [576, 224] width 1153 height 875
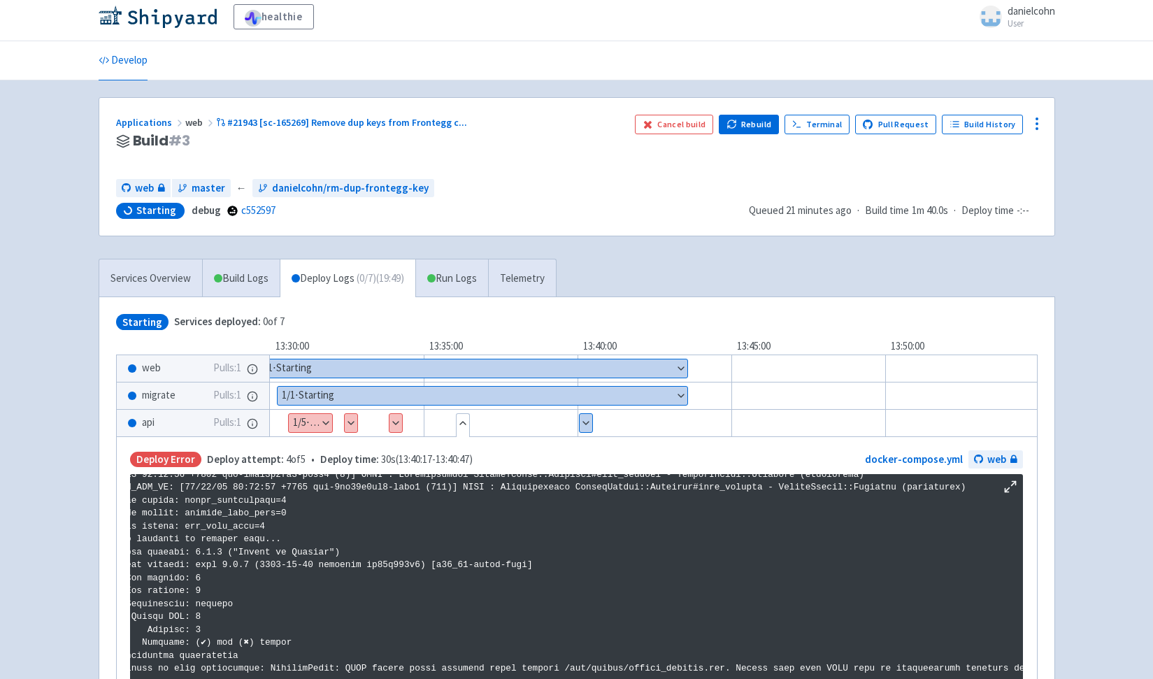
scroll to position [0, 0]
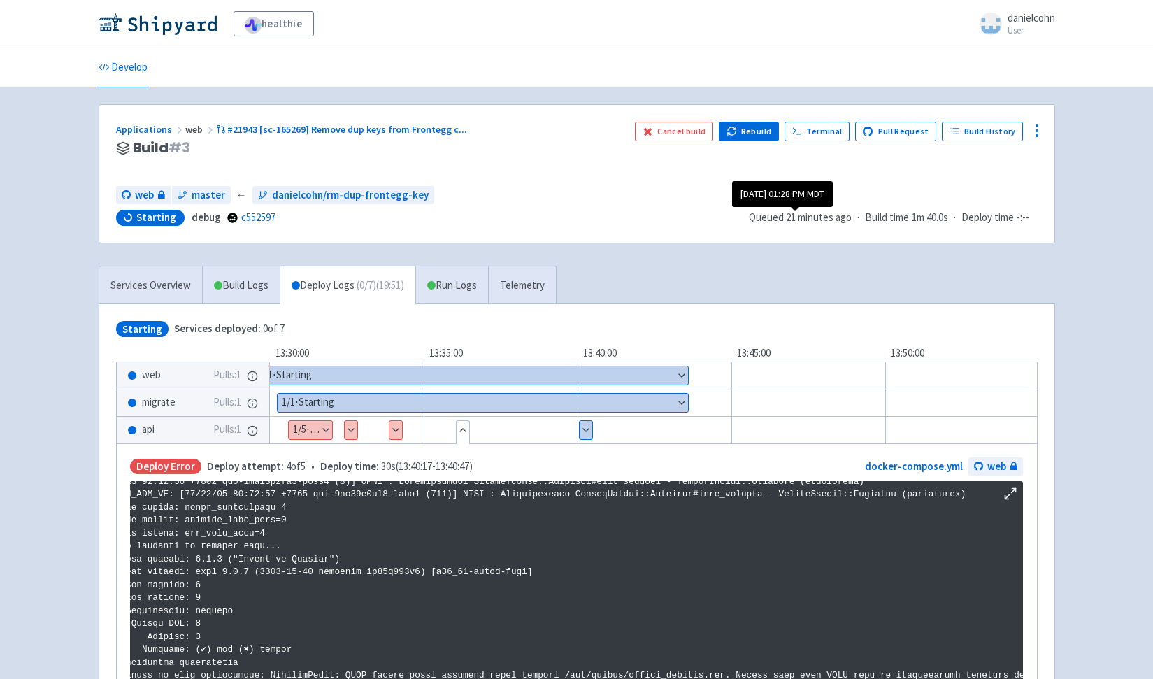
click at [803, 213] on time "21 minutes ago" at bounding box center [819, 216] width 66 height 13
click at [907, 173] on div "Cancel build Rebuild Terminal Pull Request Build History" at bounding box center [836, 148] width 403 height 53
click at [1045, 131] on icon at bounding box center [1037, 130] width 17 height 17
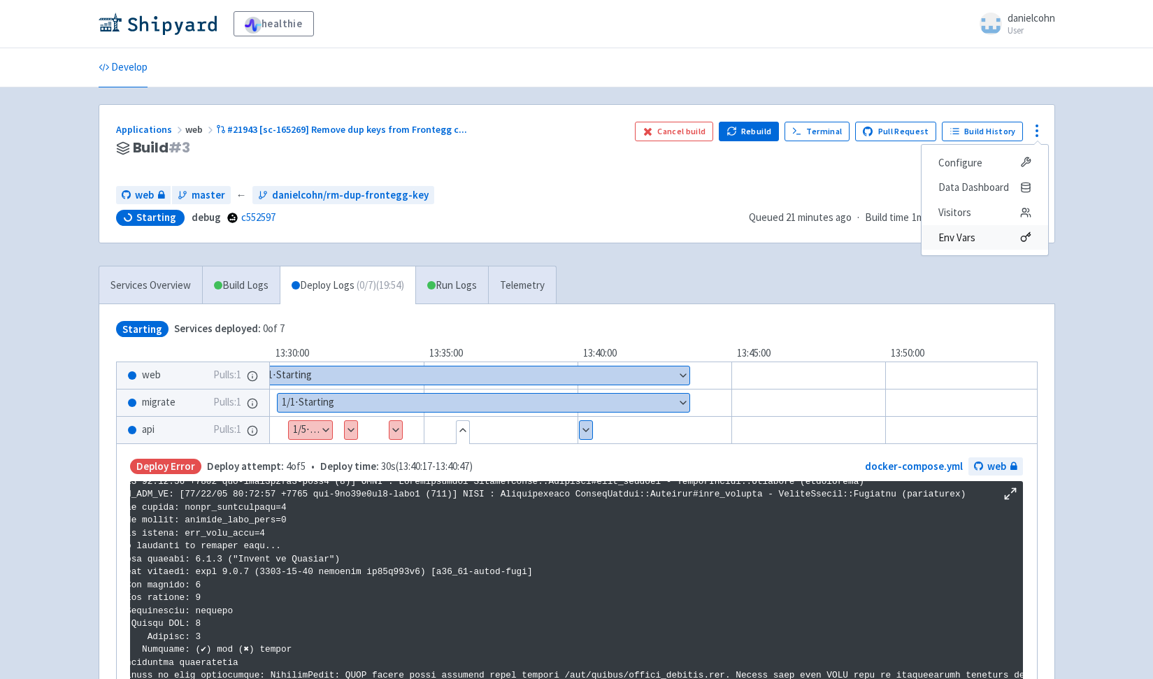
click at [980, 245] on span "Env Vars" at bounding box center [984, 238] width 93 height 20
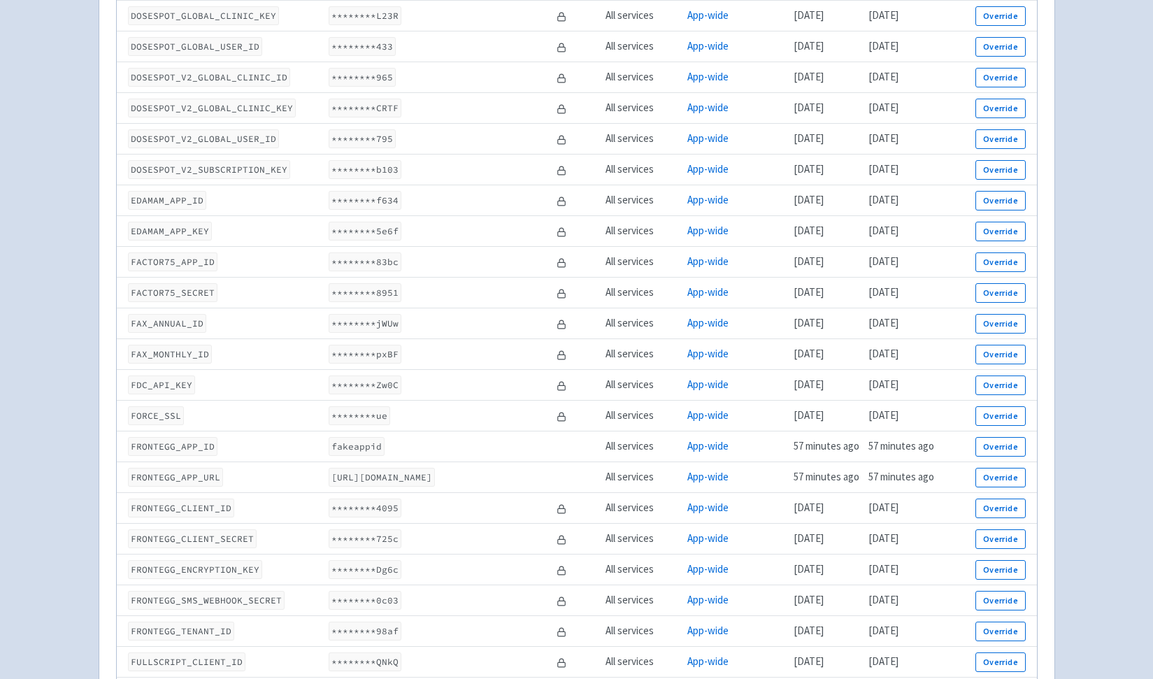
scroll to position [1398, 0]
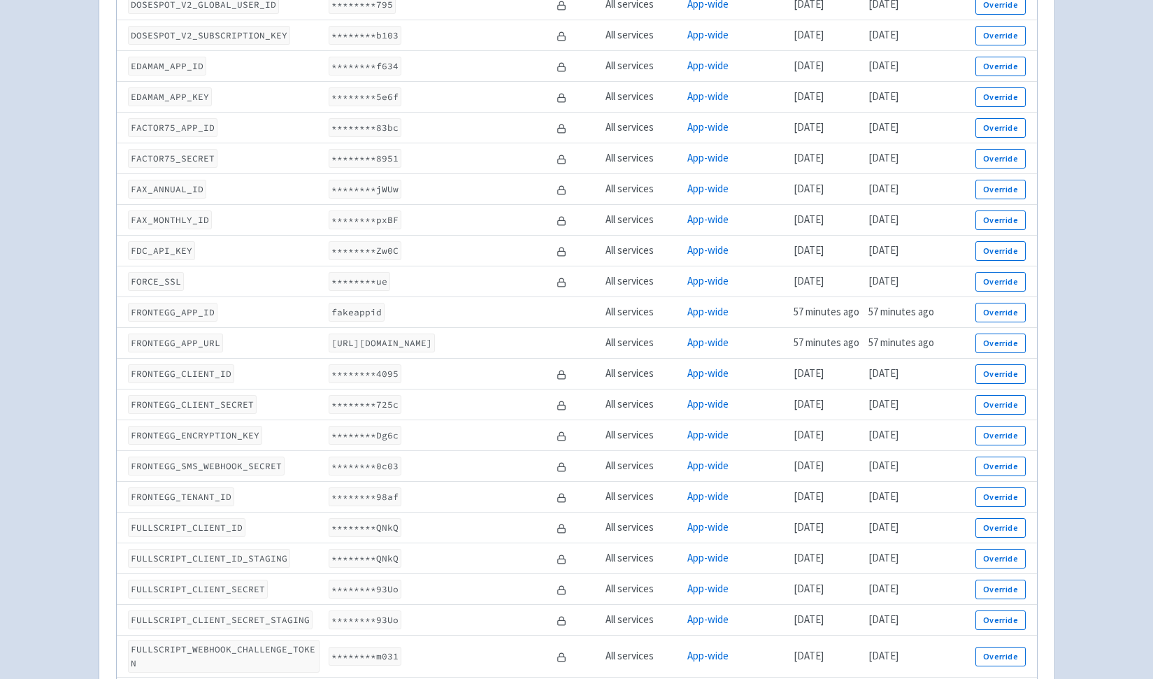
click at [380, 364] on code "********4095" at bounding box center [365, 373] width 73 height 19
click at [384, 297] on td "fakeappid" at bounding box center [438, 312] width 228 height 31
drag, startPoint x: 384, startPoint y: 296, endPoint x: 436, endPoint y: 304, distance: 53.0
click at [436, 305] on td "fakeappid" at bounding box center [438, 312] width 228 height 31
click at [389, 364] on code "********4095" at bounding box center [365, 373] width 73 height 19
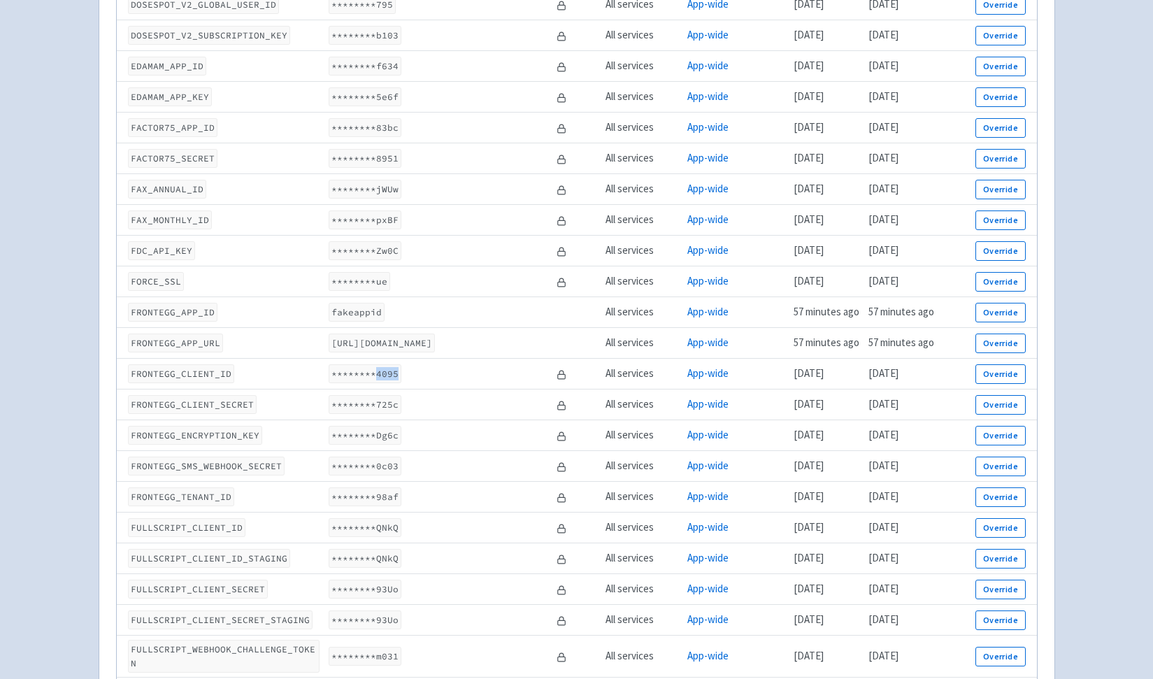
click at [389, 364] on code "********4095" at bounding box center [365, 373] width 73 height 19
click at [1005, 364] on button "Override" at bounding box center [1000, 374] width 50 height 20
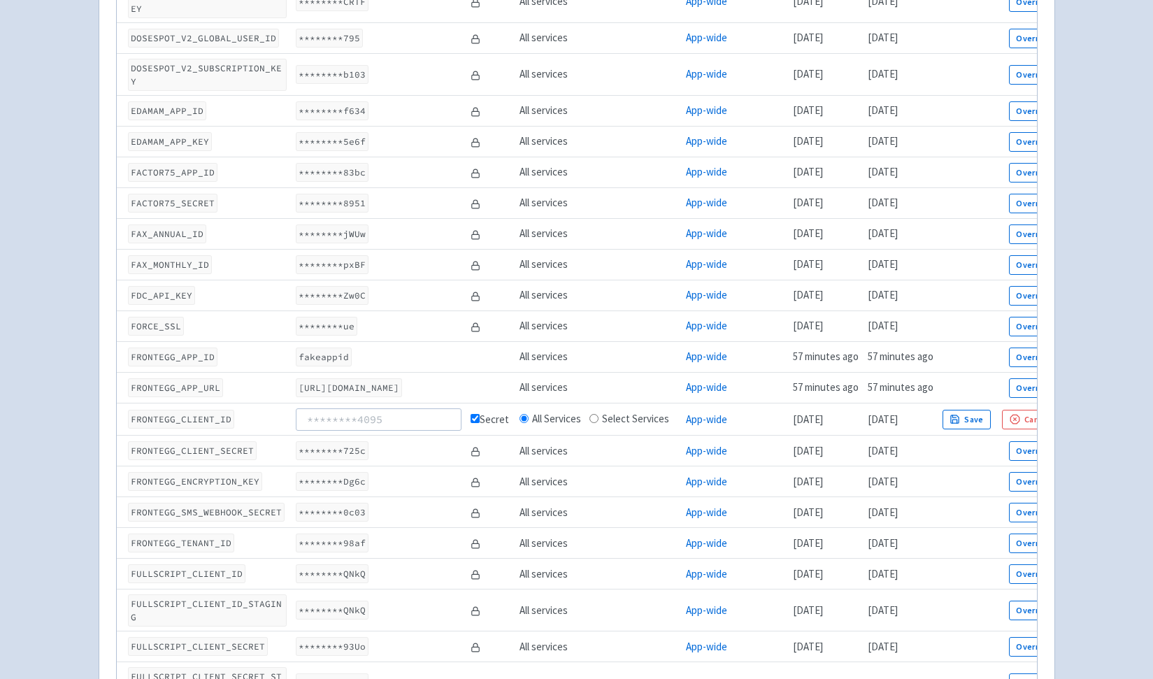
scroll to position [1432, 0]
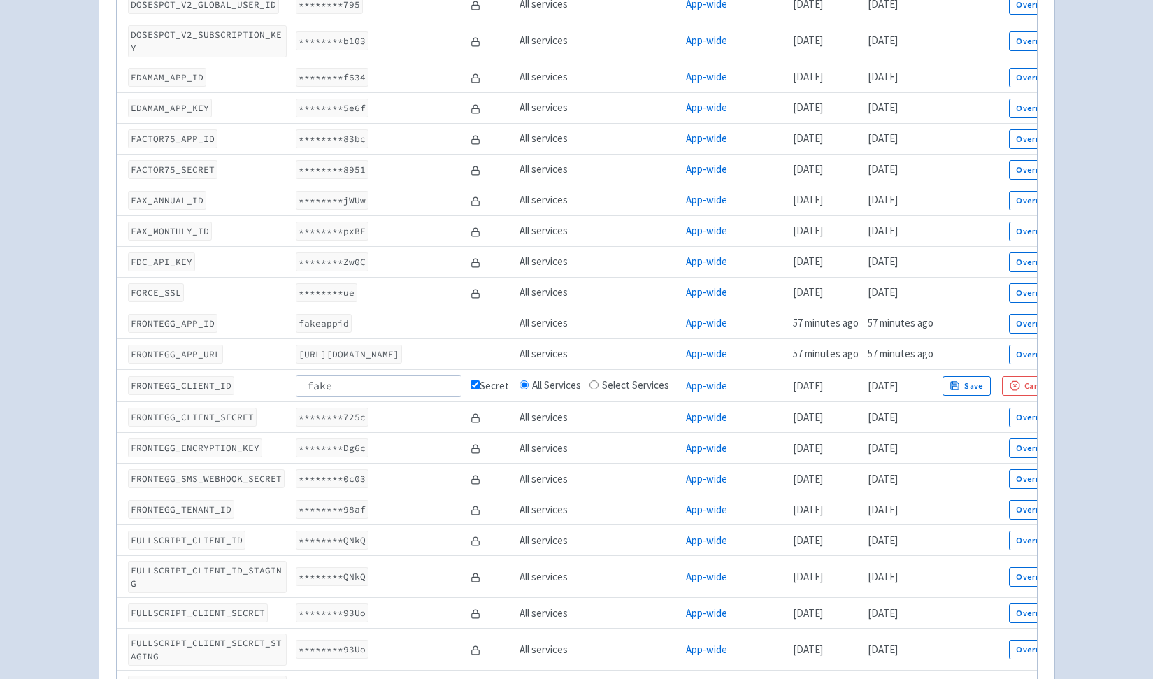
type input "fake"
click at [476, 380] on input "checkbox" at bounding box center [475, 384] width 9 height 9
checkbox input "false"
click at [966, 376] on button "Save" at bounding box center [967, 386] width 49 height 20
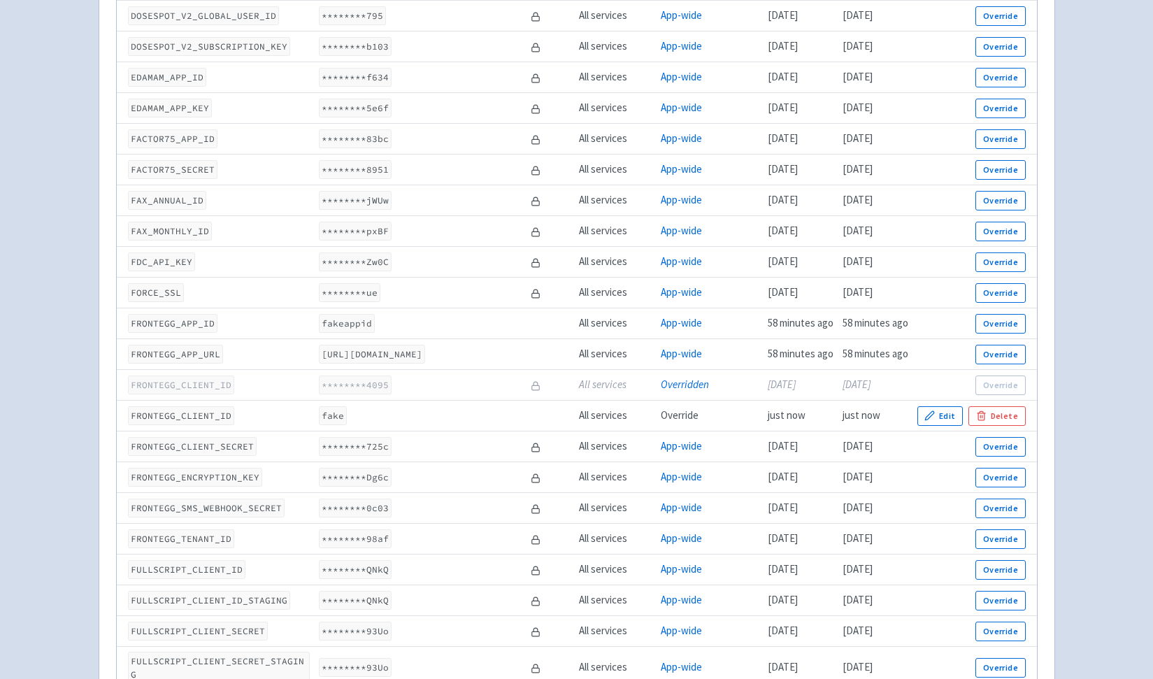
scroll to position [1410, 0]
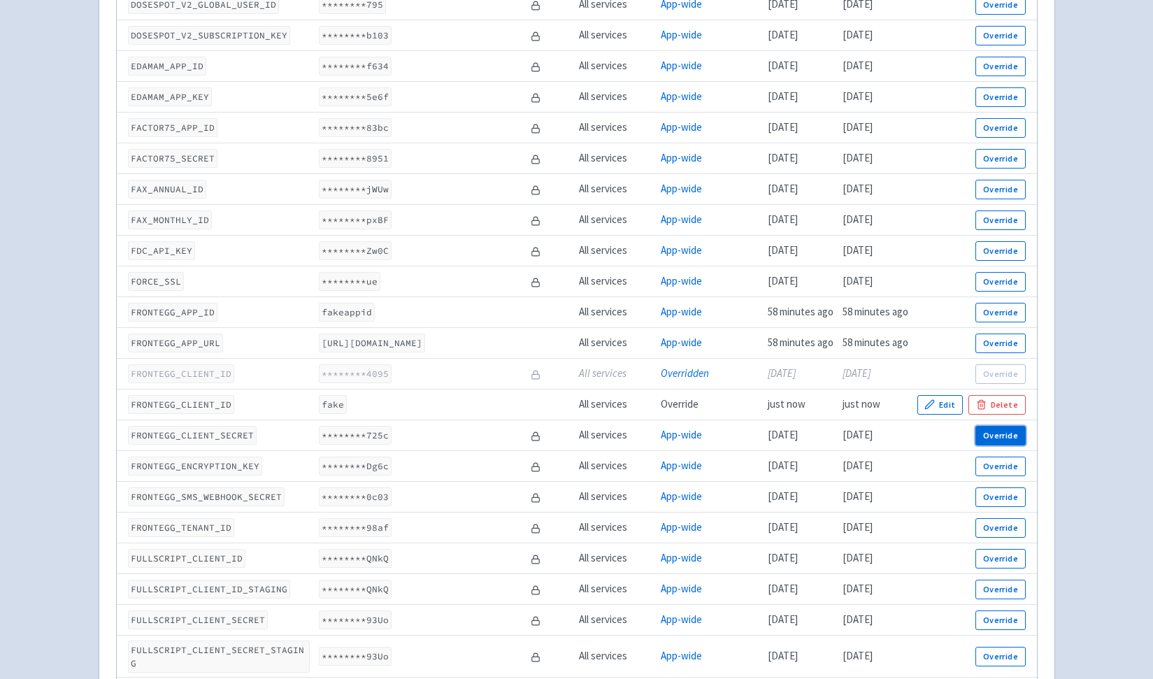
click at [1003, 443] on button "Override" at bounding box center [1000, 436] width 50 height 20
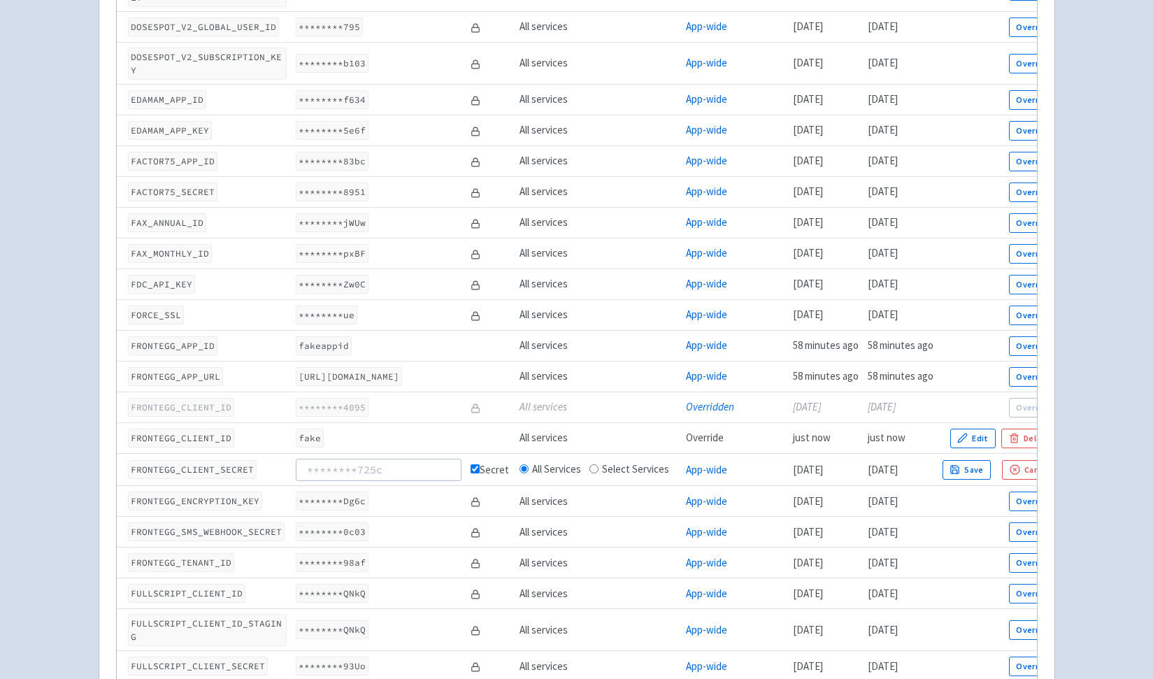
scroll to position [1432, 0]
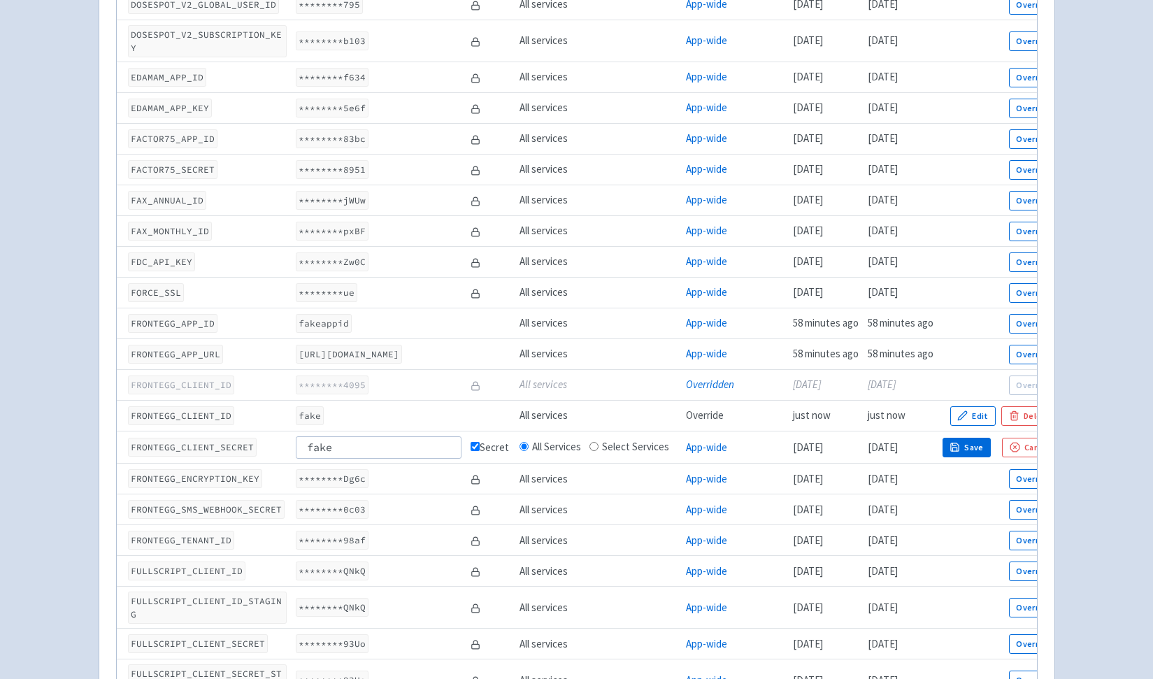
type input "fake"
click at [979, 438] on button "Save" at bounding box center [967, 448] width 49 height 20
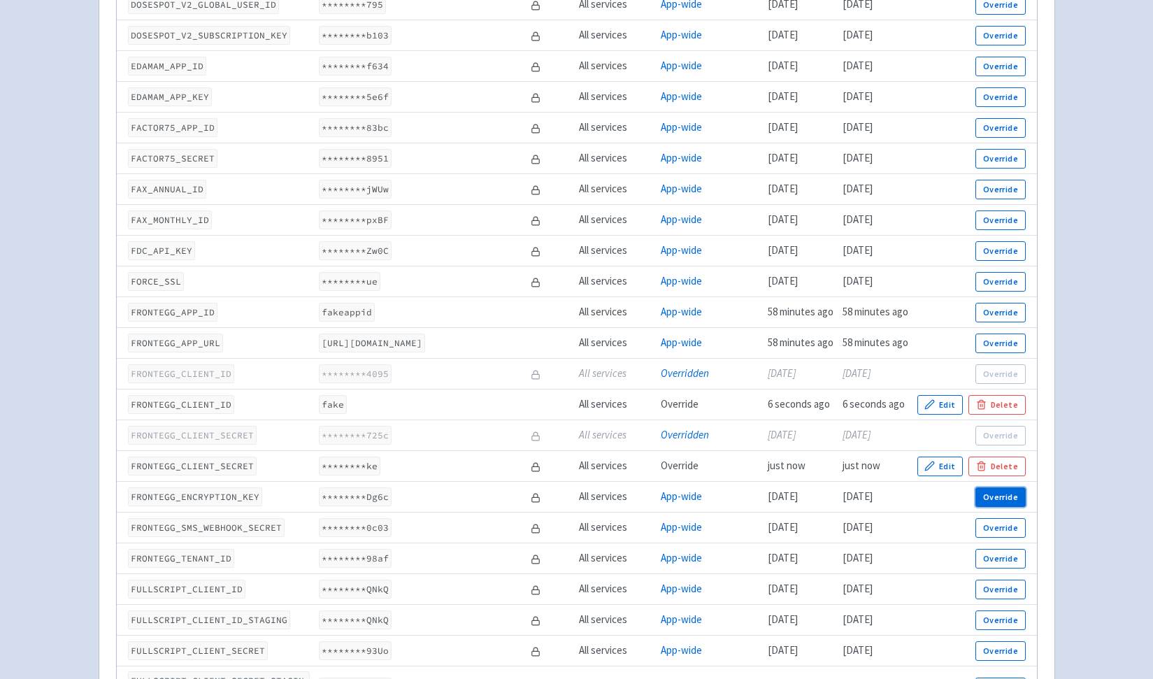
click at [1008, 496] on button "Override" at bounding box center [1000, 497] width 50 height 20
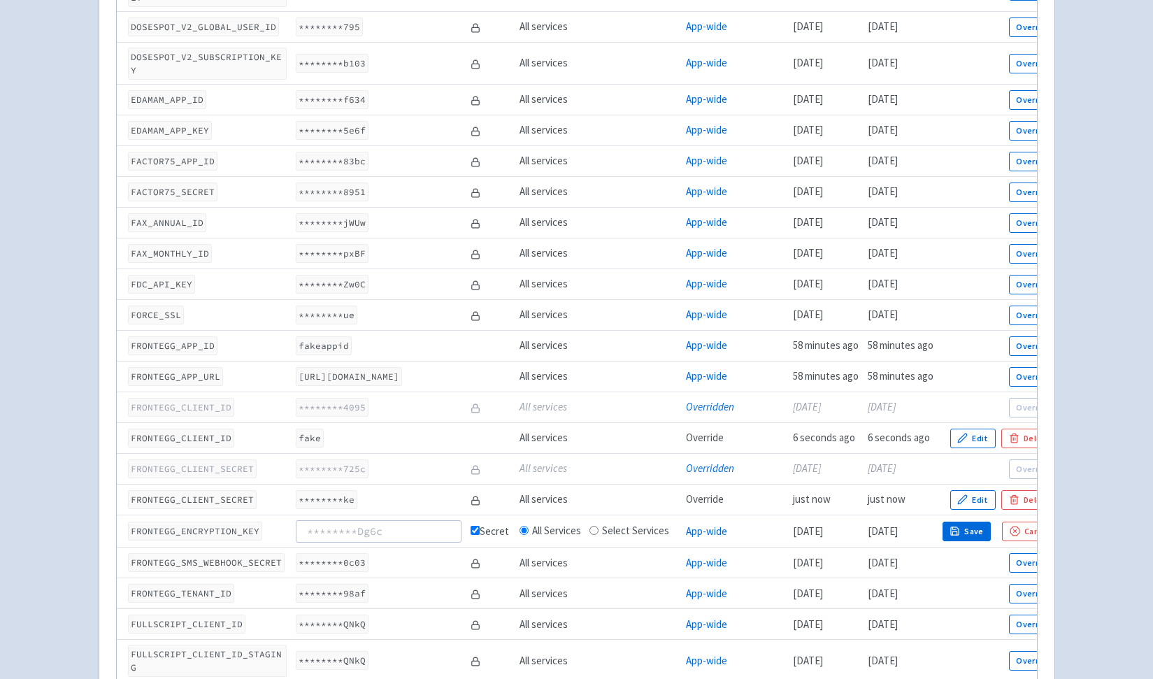
scroll to position [1432, 0]
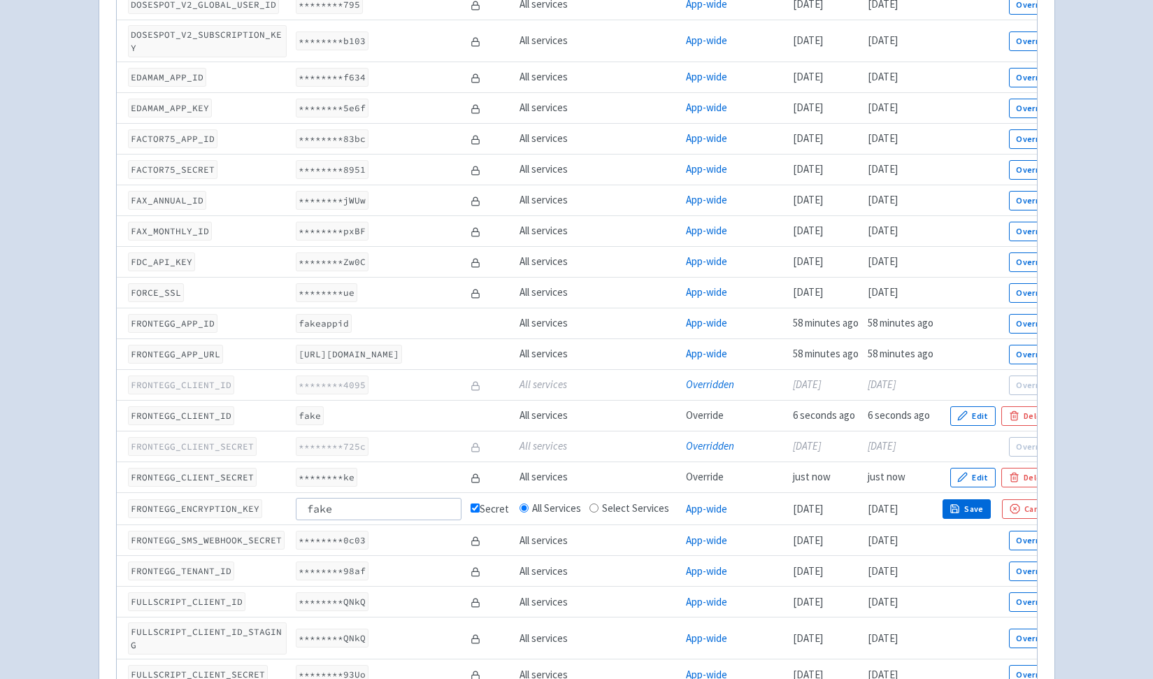
type input "fake"
click at [973, 499] on button "Save" at bounding box center [967, 509] width 49 height 20
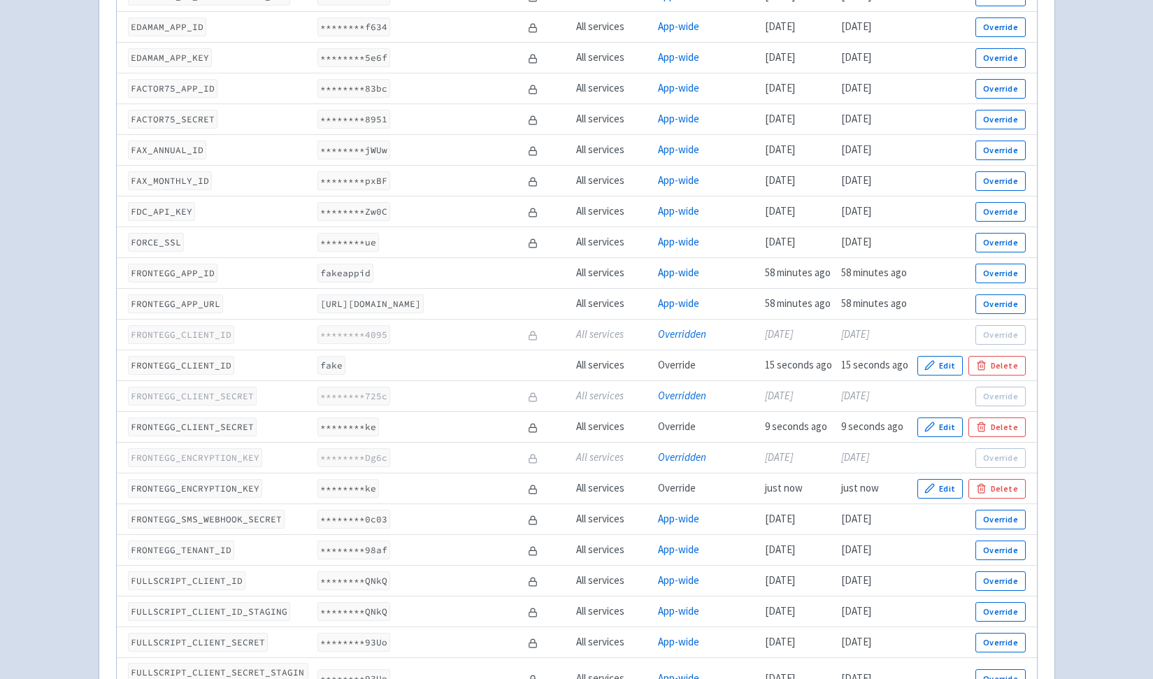
scroll to position [1454, 0]
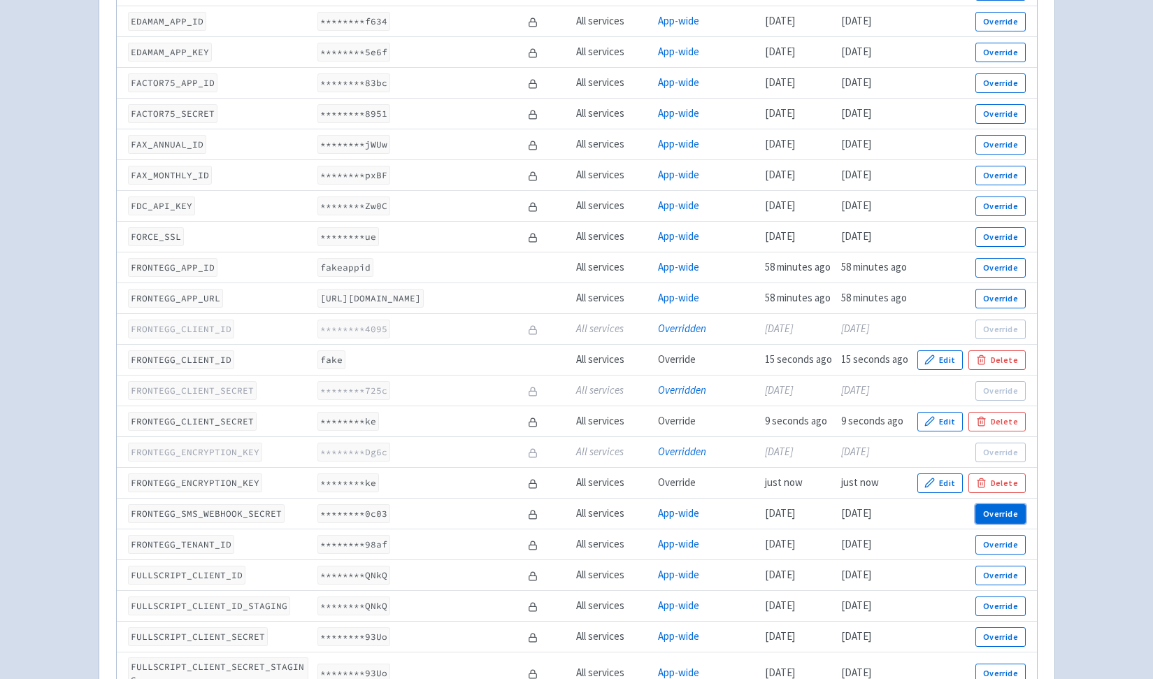
click at [1000, 514] on button "Override" at bounding box center [1000, 514] width 50 height 20
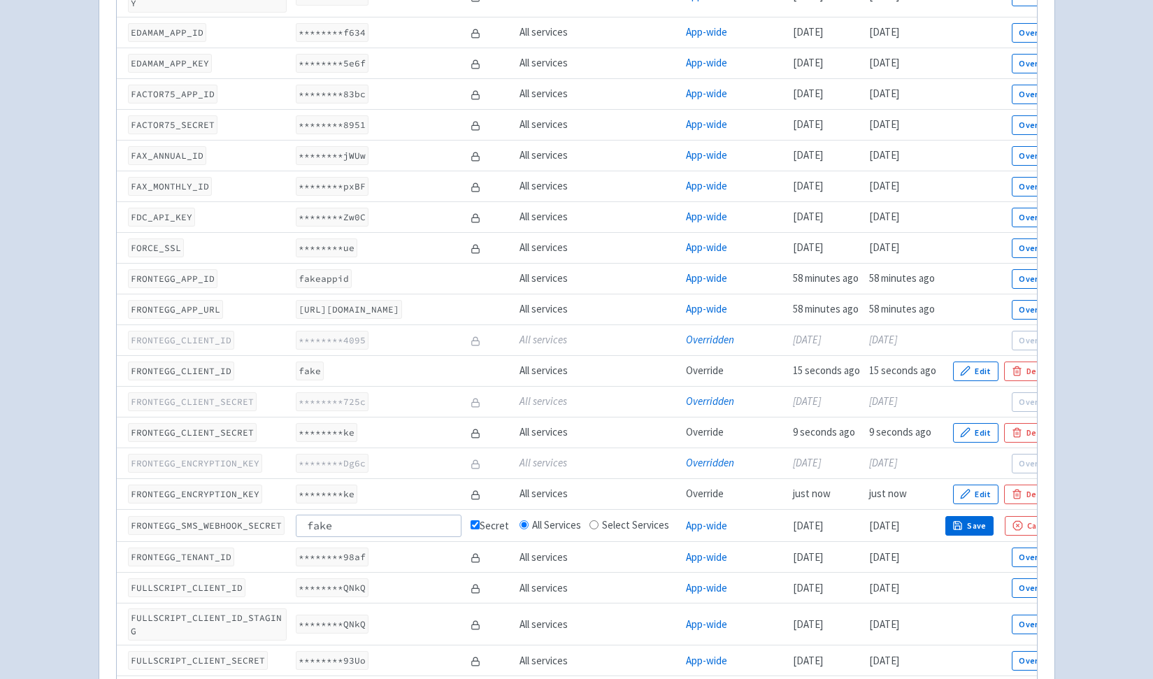
type input "fake"
click at [975, 516] on button "Save" at bounding box center [969, 526] width 49 height 20
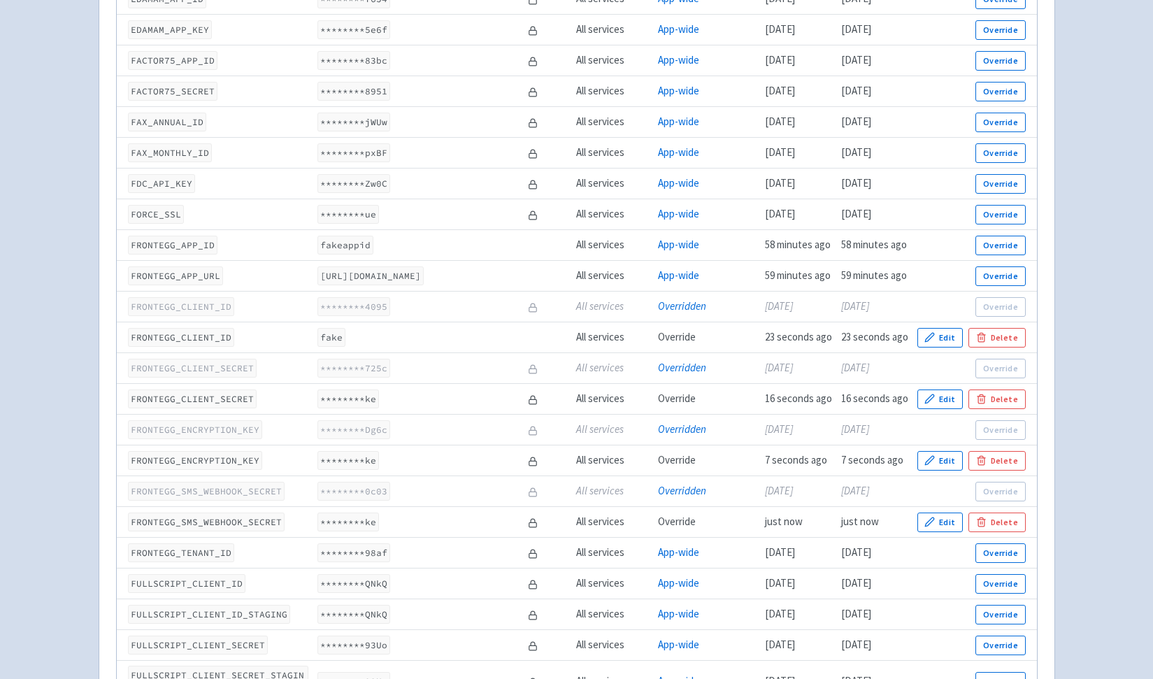
scroll to position [1454, 0]
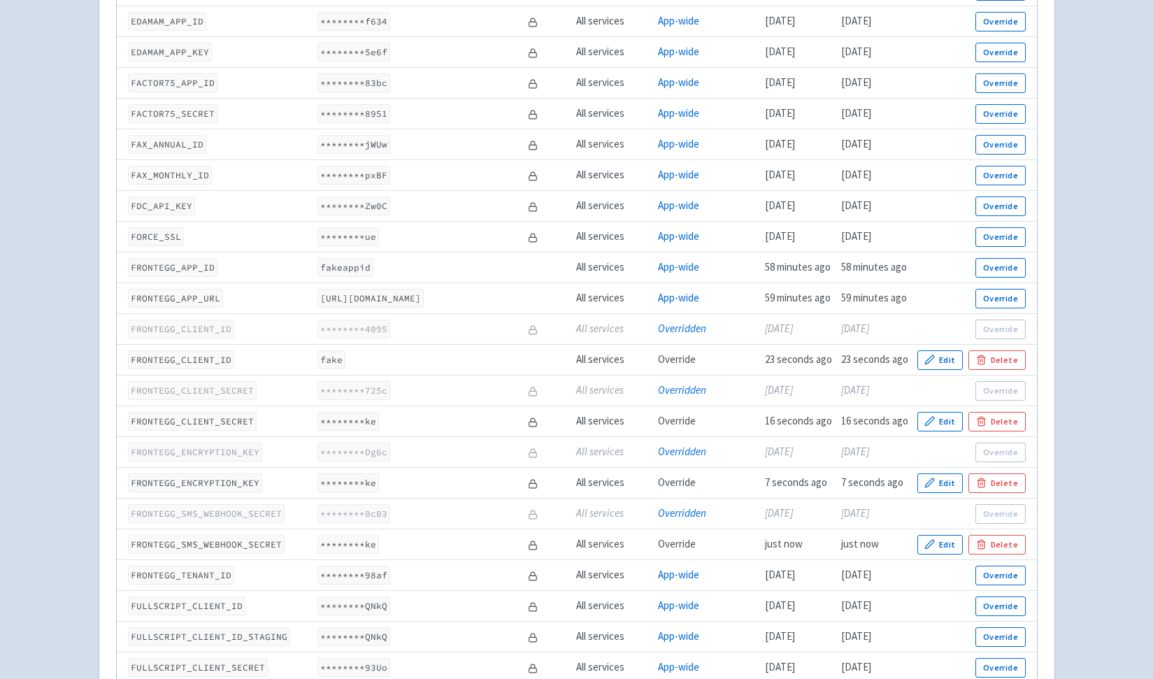
drag, startPoint x: 413, startPoint y: 289, endPoint x: 496, endPoint y: 293, distance: 84.0
click at [424, 293] on code "https://app-hwrzgtij2l5h.us.frontegg.com" at bounding box center [370, 298] width 106 height 19
click at [996, 293] on button "Override" at bounding box center [1000, 299] width 50 height 20
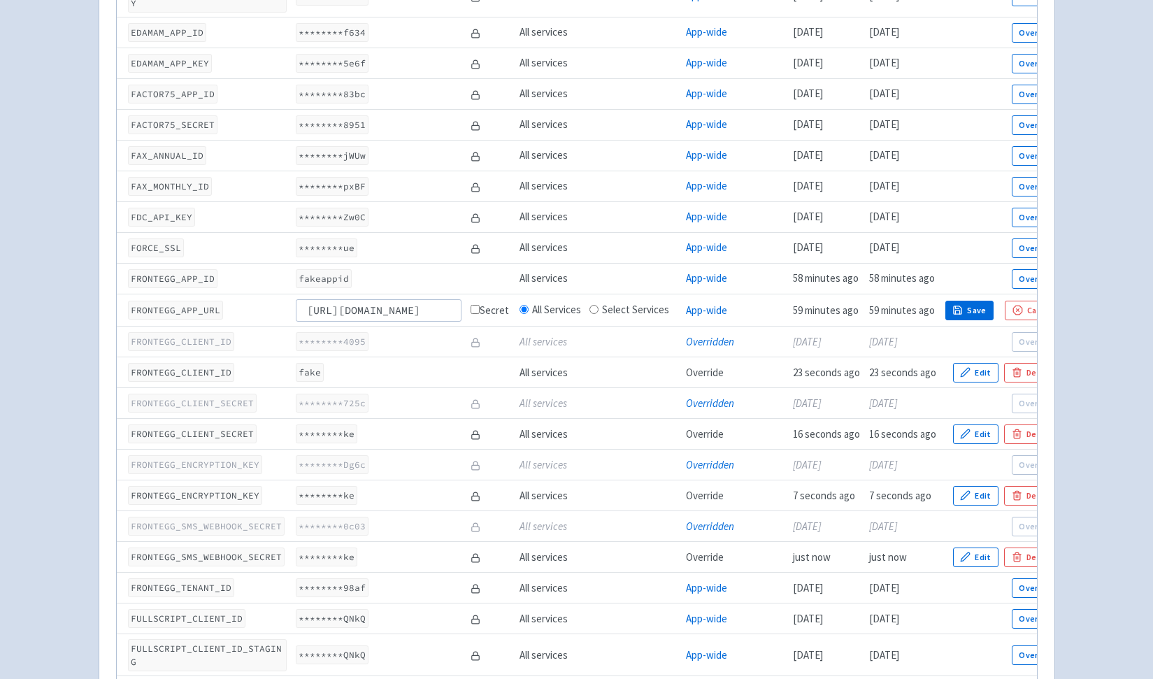
scroll to position [0, 108]
click at [1025, 301] on button "Cancel" at bounding box center [1033, 311] width 56 height 20
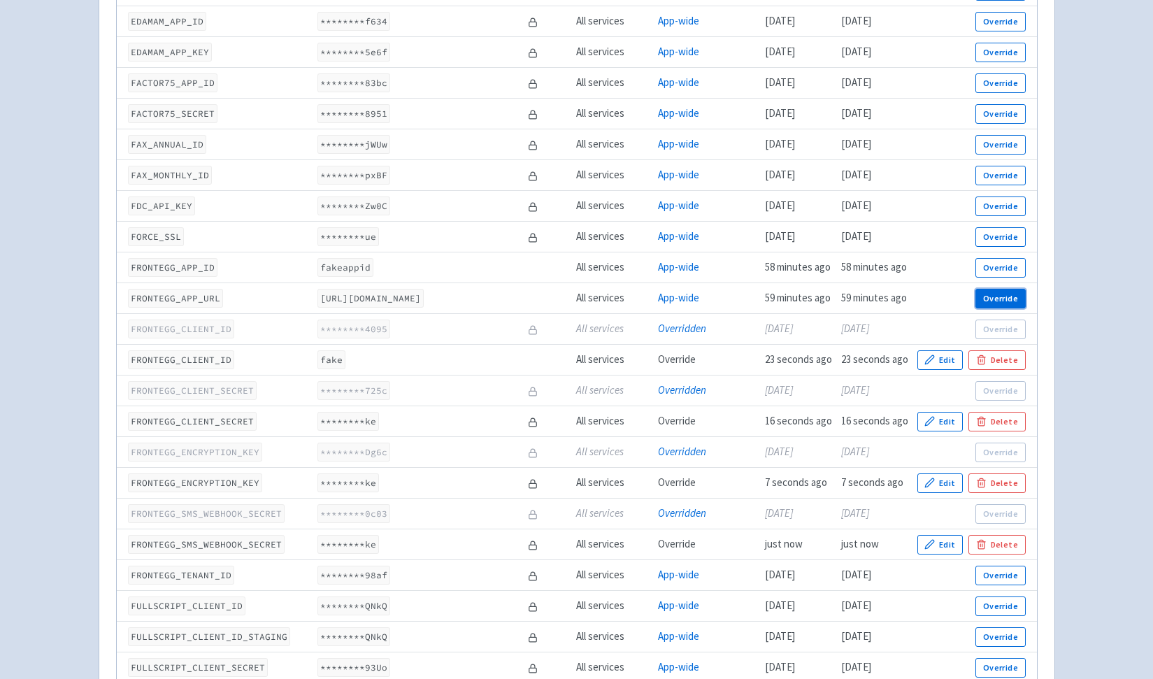
click at [998, 296] on button "Override" at bounding box center [1000, 299] width 50 height 20
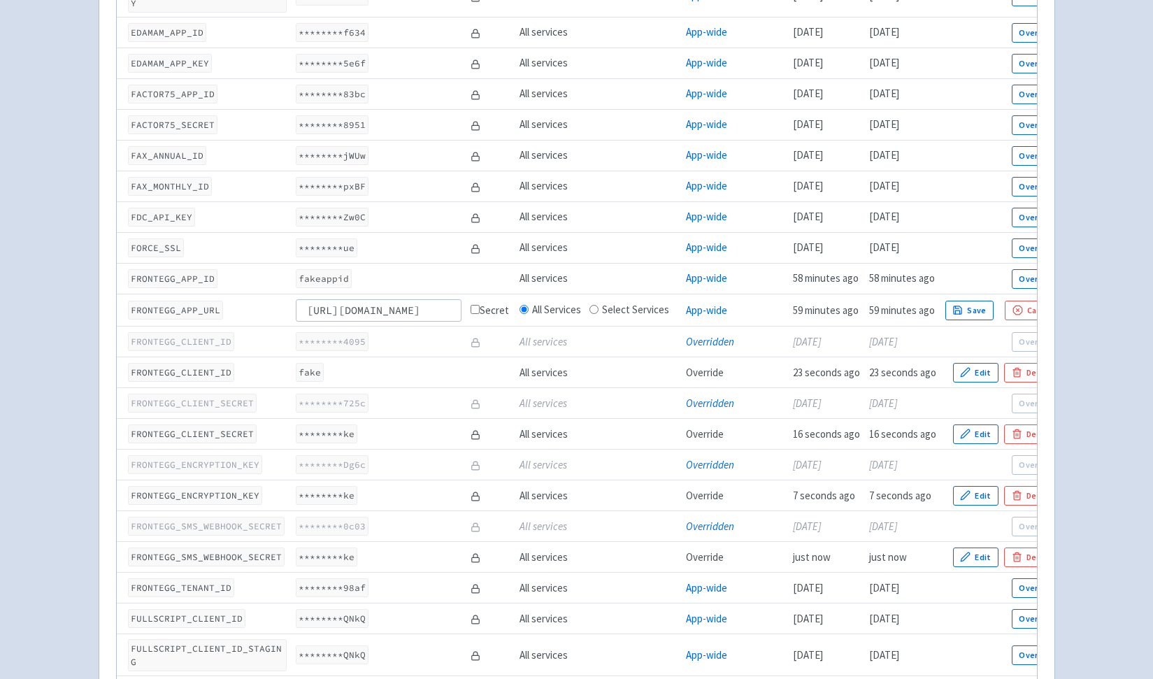
scroll to position [0, 108]
click at [420, 299] on input "https://app-hwrzgtij2l5h.us.frontegg.com" at bounding box center [379, 310] width 166 height 22
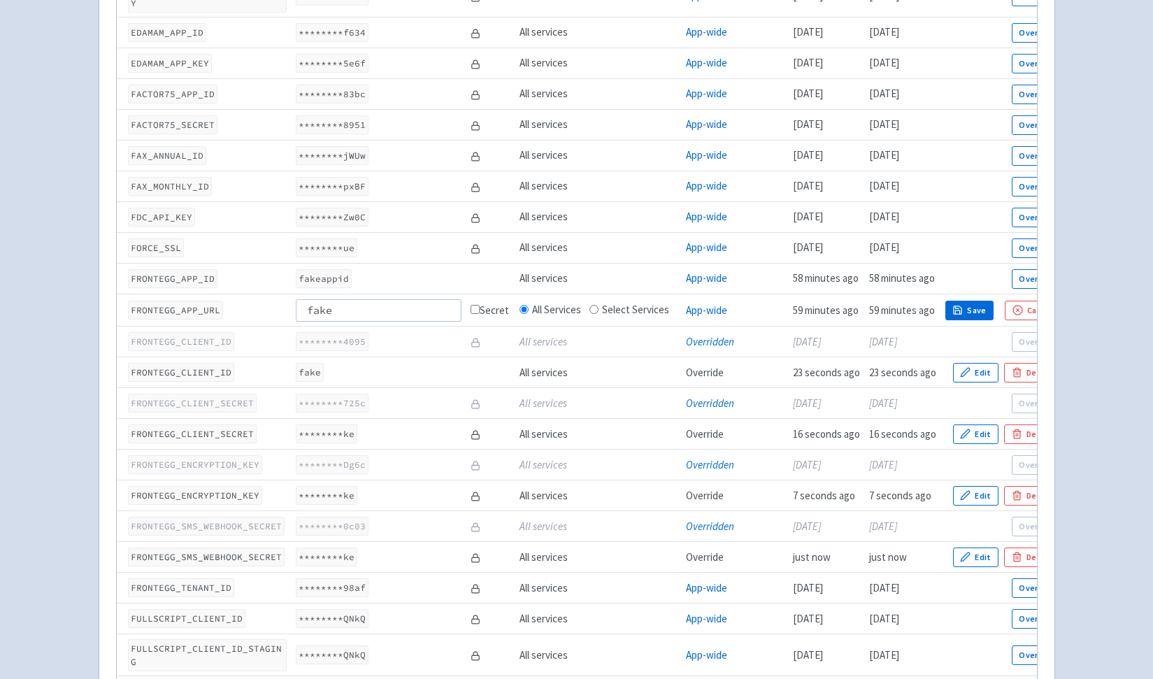
type input "fake"
click at [988, 301] on button "Save" at bounding box center [969, 311] width 49 height 20
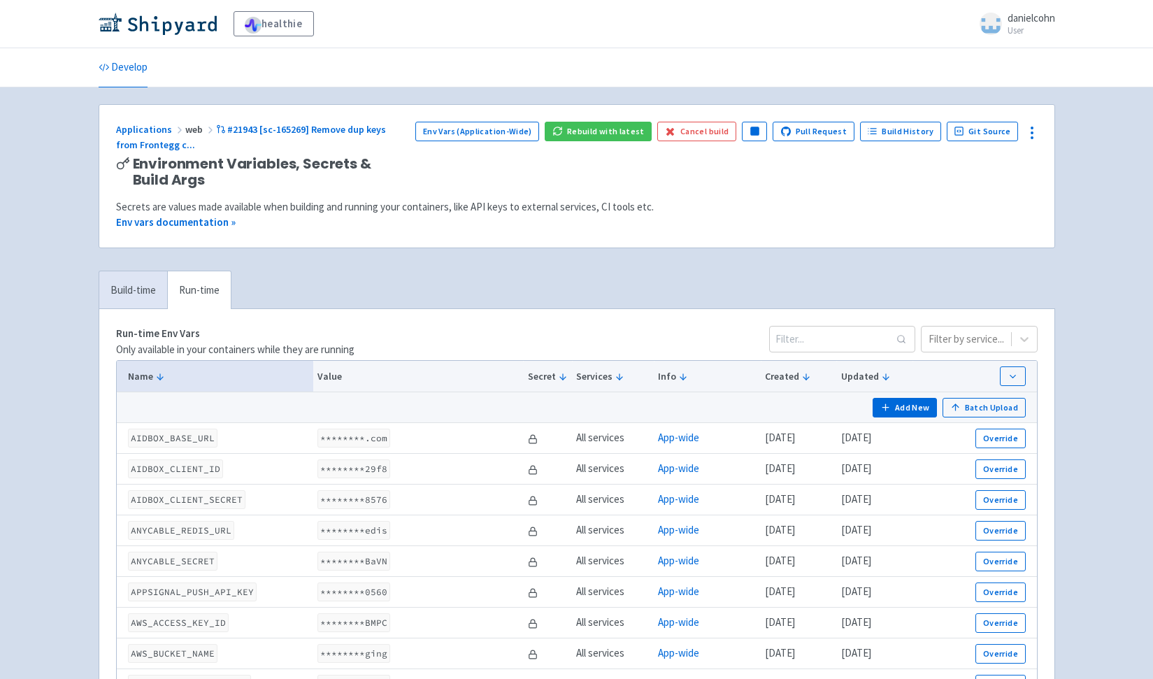
scroll to position [11, 0]
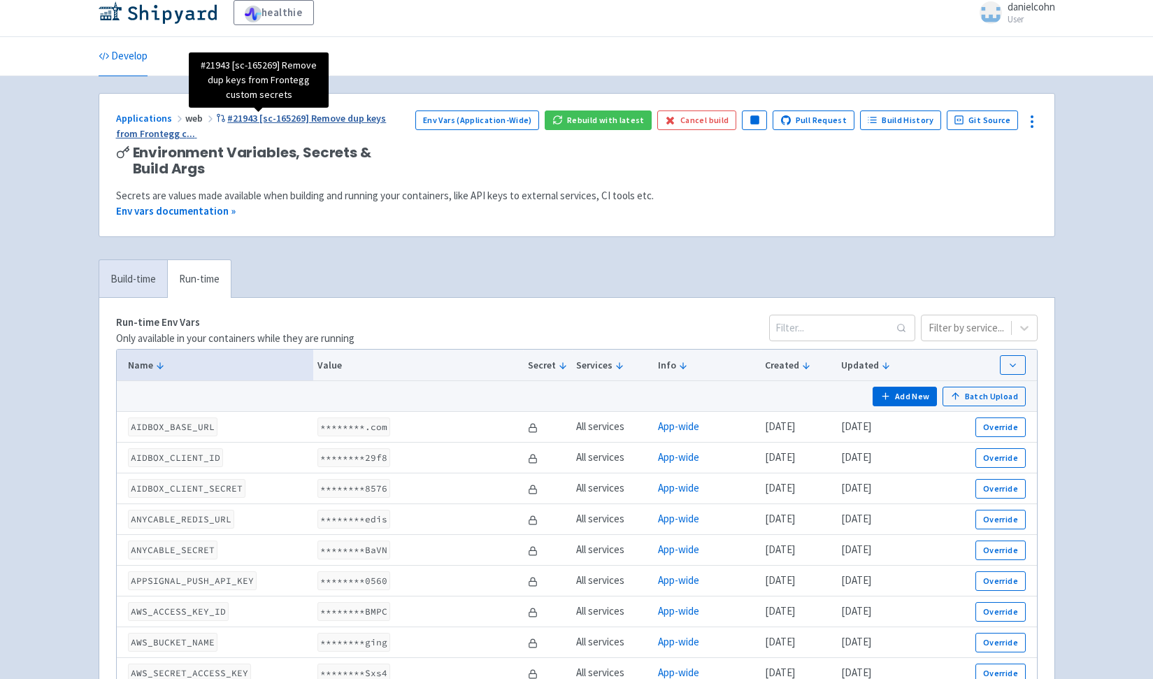
click at [365, 122] on span "#21943 [sc-165269] Remove dup keys from Frontegg c ..." at bounding box center [251, 126] width 271 height 29
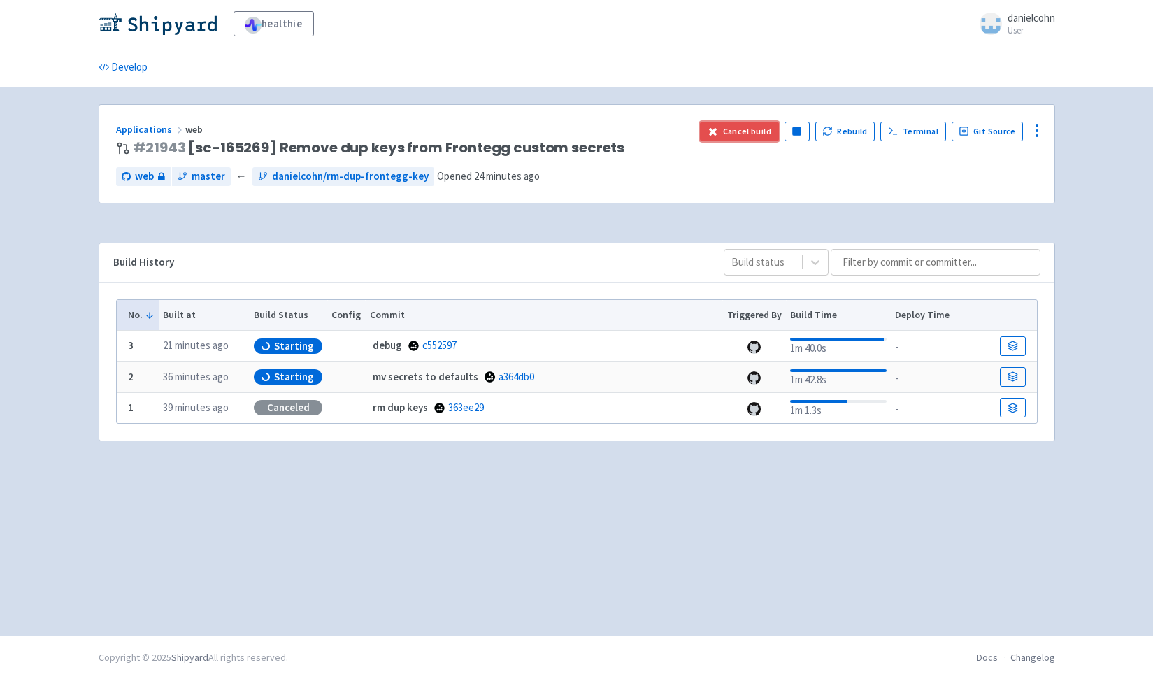
click at [759, 134] on button "Cancel build" at bounding box center [739, 132] width 79 height 20
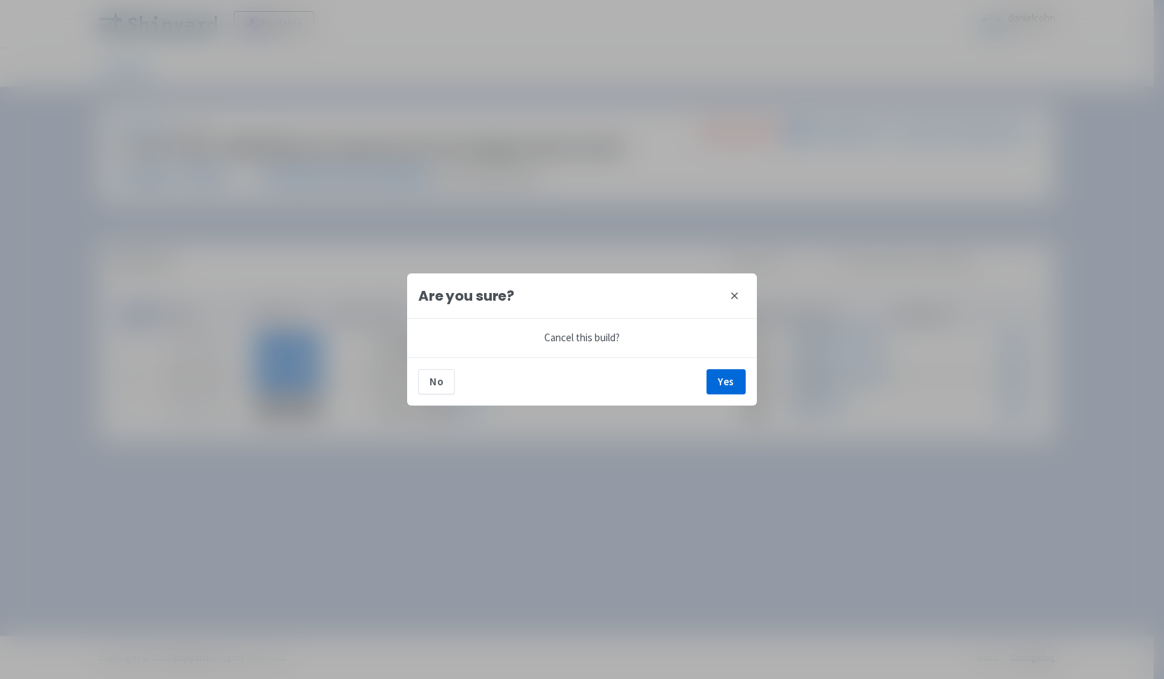
click at [721, 401] on div "No Yes" at bounding box center [582, 381] width 350 height 48
click at [719, 392] on button "Yes" at bounding box center [725, 381] width 39 height 25
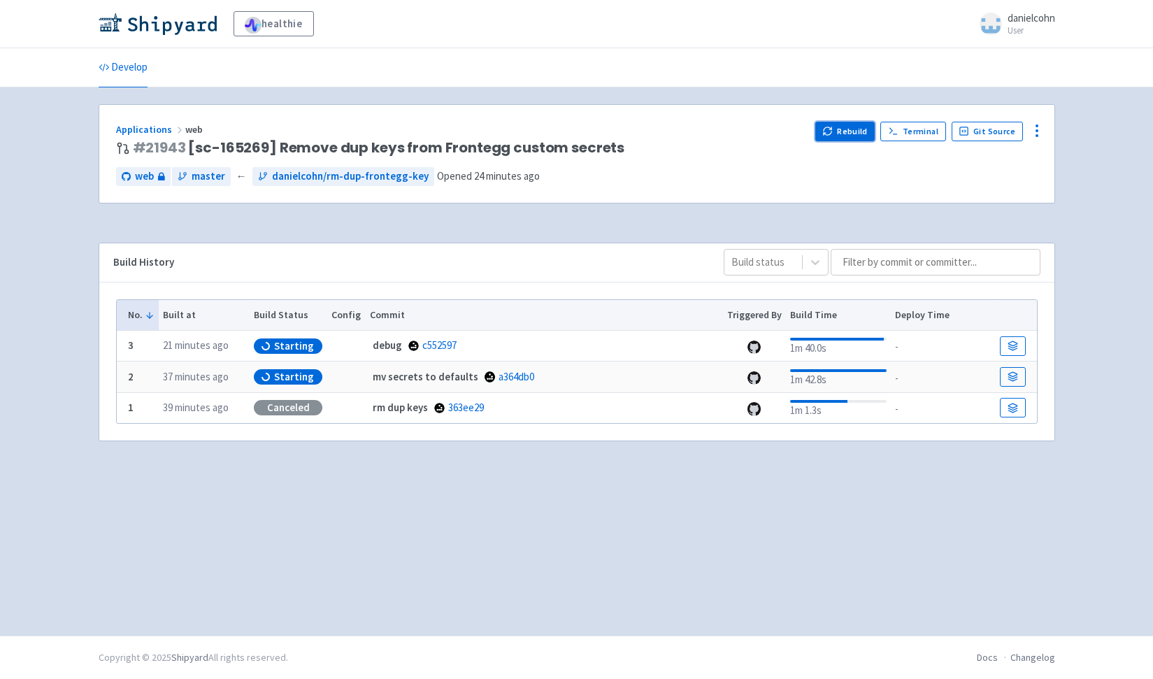
click at [875, 124] on button "Rebuild" at bounding box center [845, 132] width 60 height 20
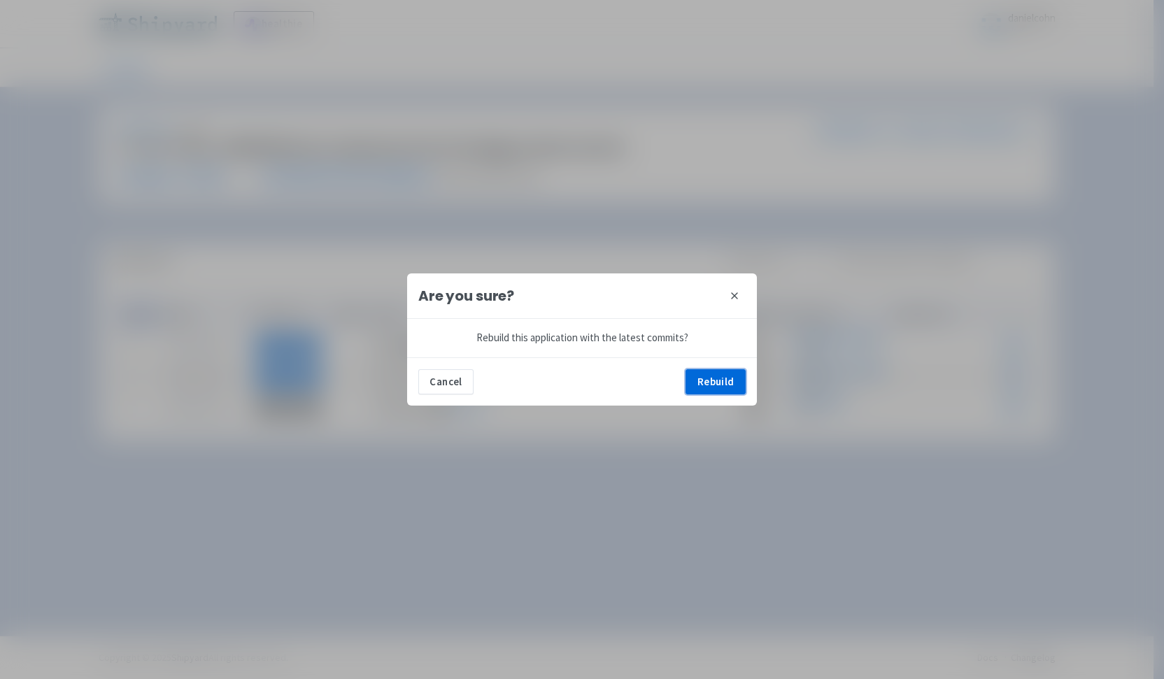
click at [721, 382] on button "Rebuild" at bounding box center [715, 381] width 60 height 25
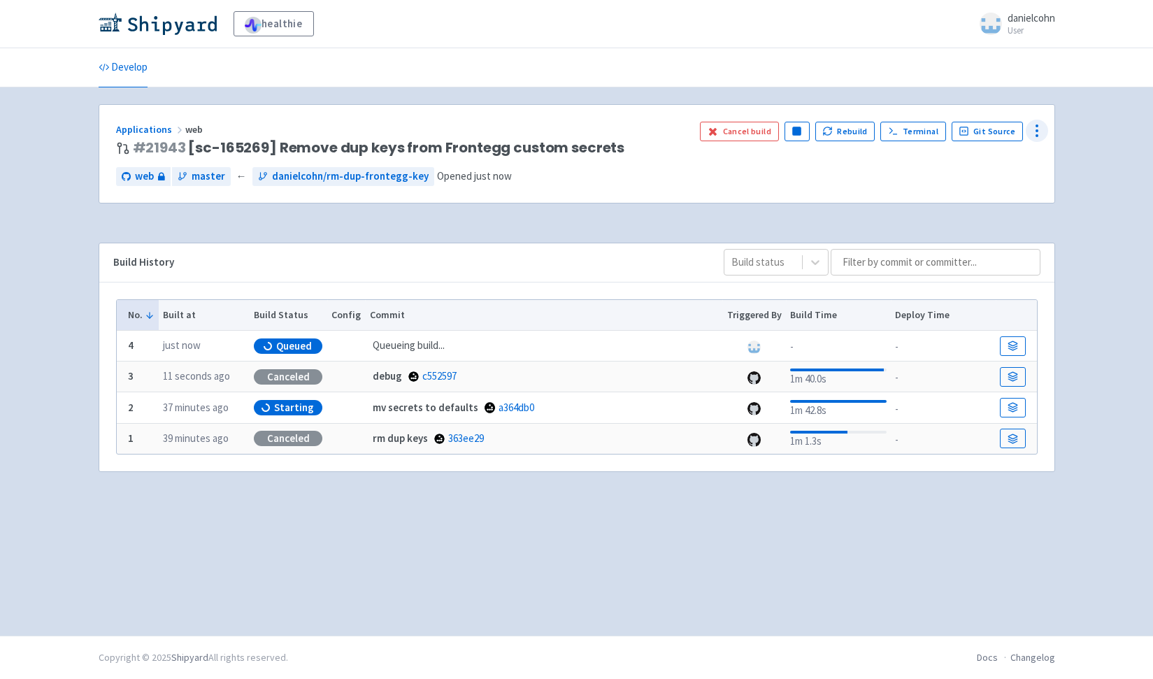
click at [1046, 129] on div at bounding box center [1037, 131] width 22 height 22
click at [975, 240] on span "Env Vars" at bounding box center [984, 238] width 93 height 20
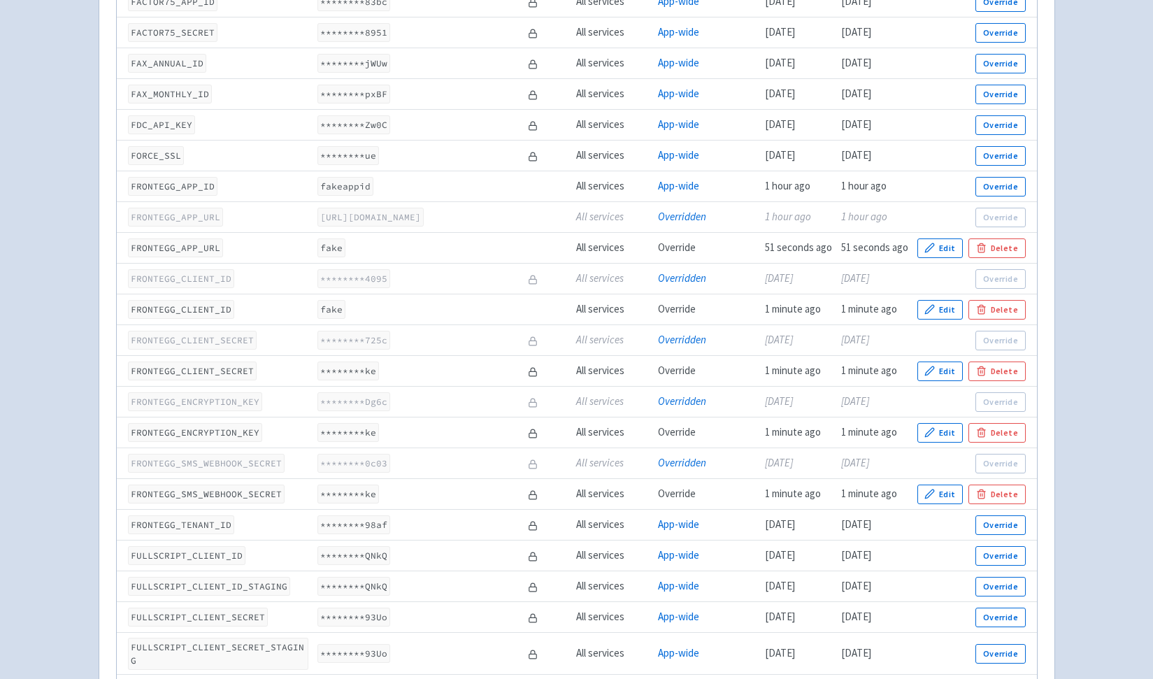
scroll to position [1533, 0]
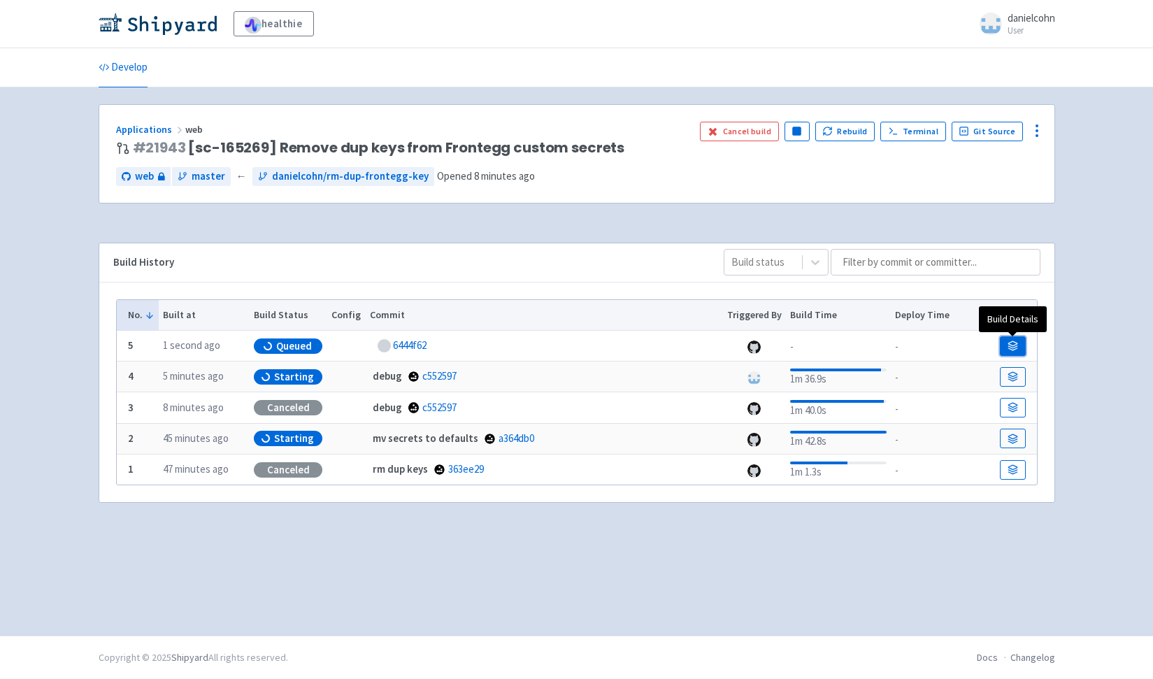
click at [1010, 346] on icon at bounding box center [1013, 346] width 10 height 10
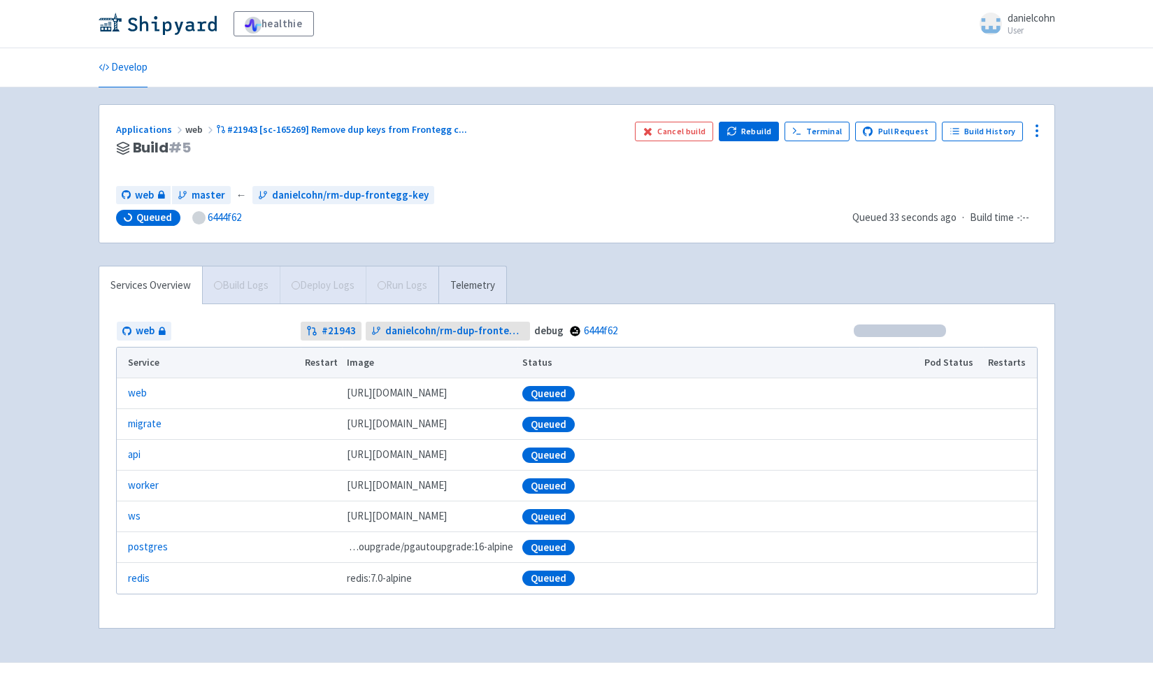
click at [328, 297] on div "Services Overview Build Logs Deploy Logs Run Logs Telemetry" at bounding box center [303, 285] width 408 height 38
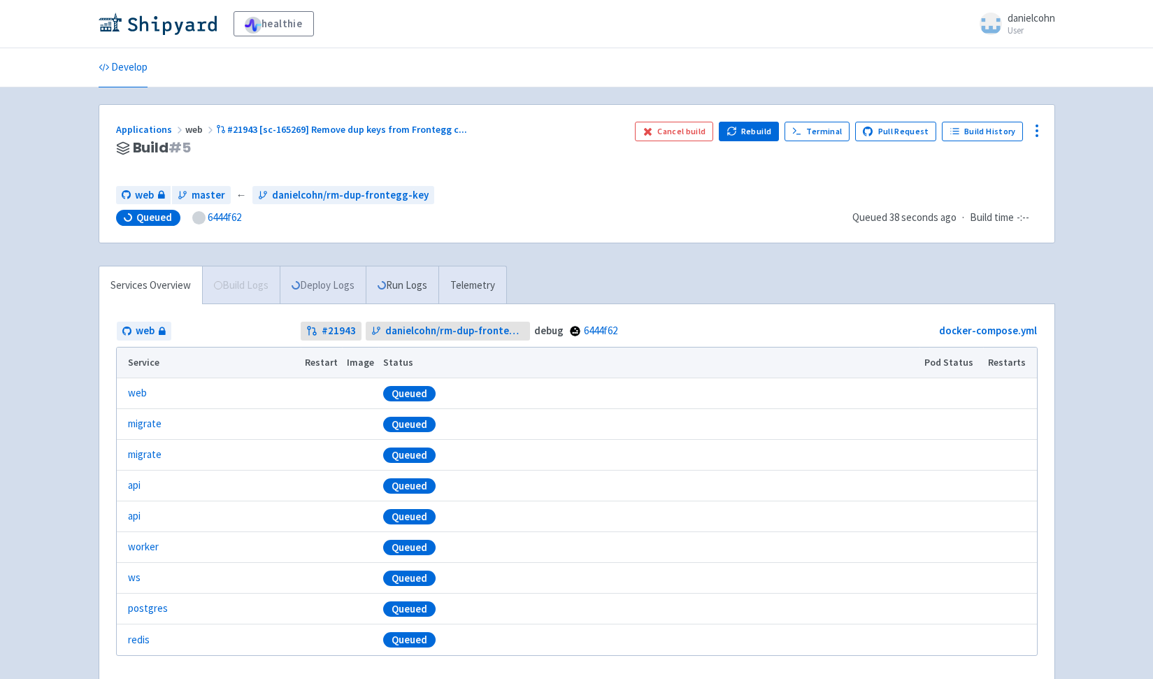
click at [332, 287] on link "Deploy Logs" at bounding box center [323, 285] width 86 height 38
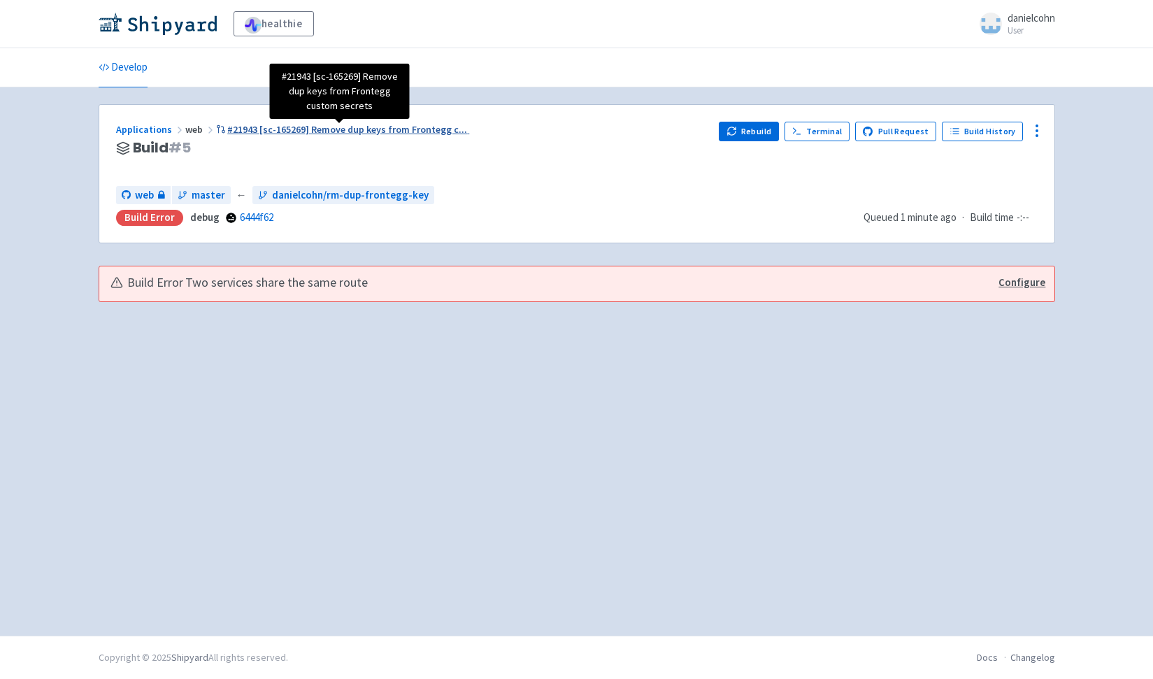
click at [419, 126] on span "#21943 [sc-165269] Remove dup keys from Frontegg c ..." at bounding box center [347, 129] width 240 height 13
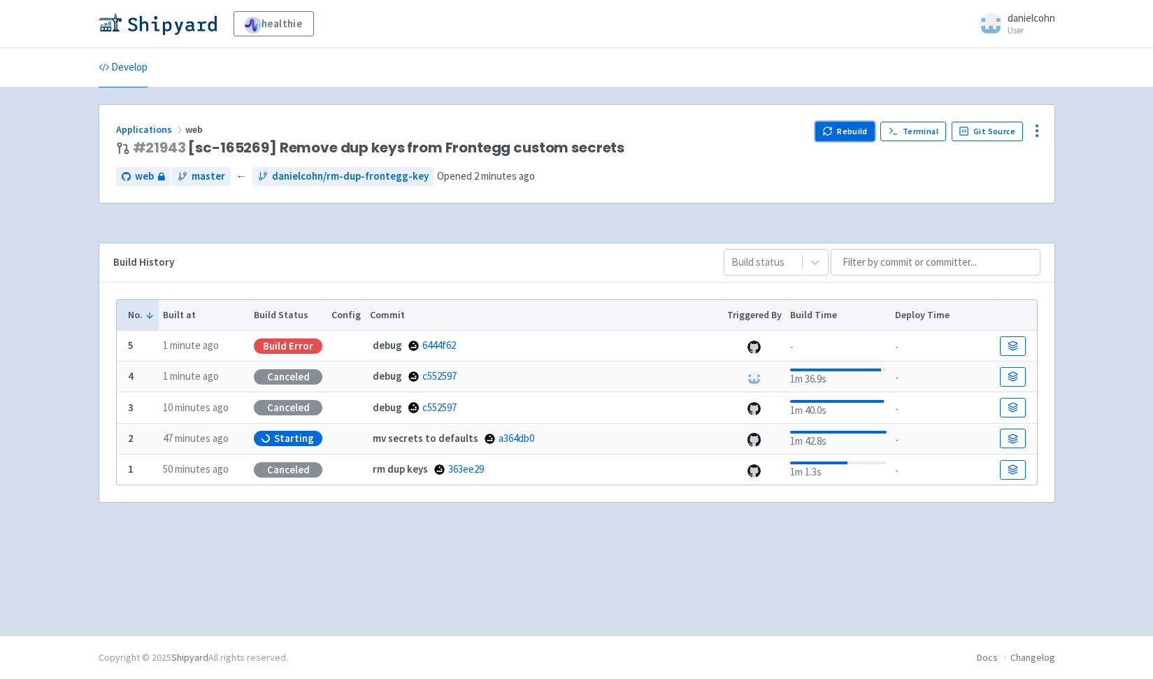
click at [854, 135] on button "Rebuild" at bounding box center [845, 132] width 60 height 20
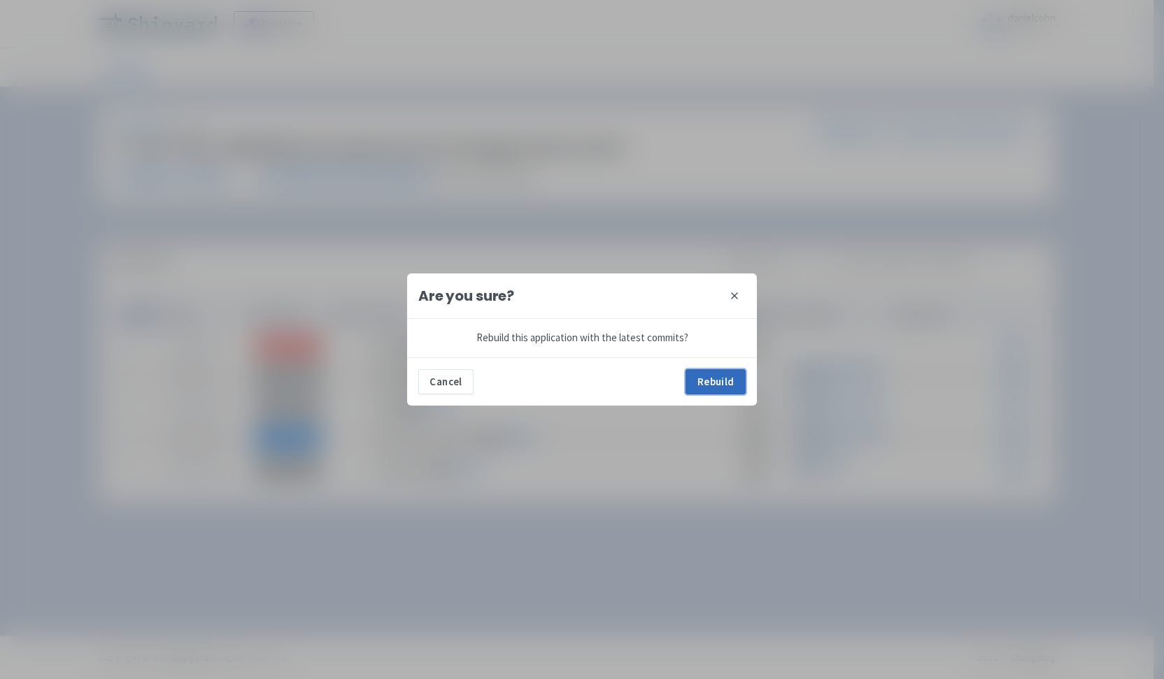
click at [707, 376] on button "Rebuild" at bounding box center [715, 381] width 60 height 25
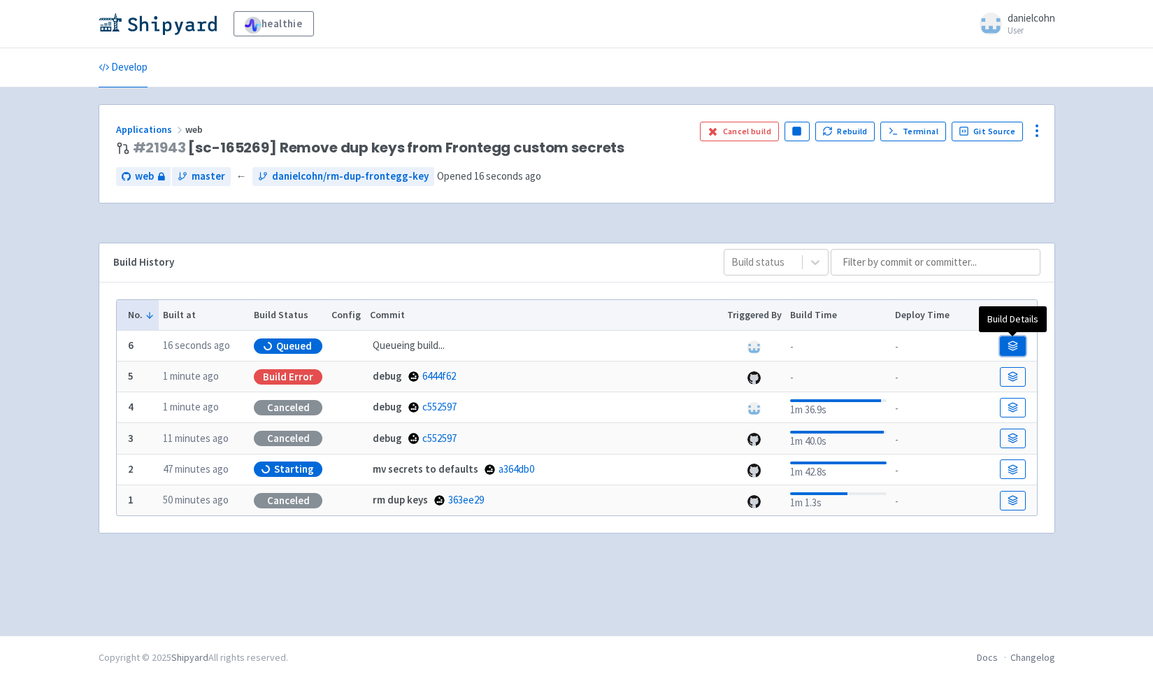
click at [1013, 350] on icon at bounding box center [1012, 349] width 9 height 2
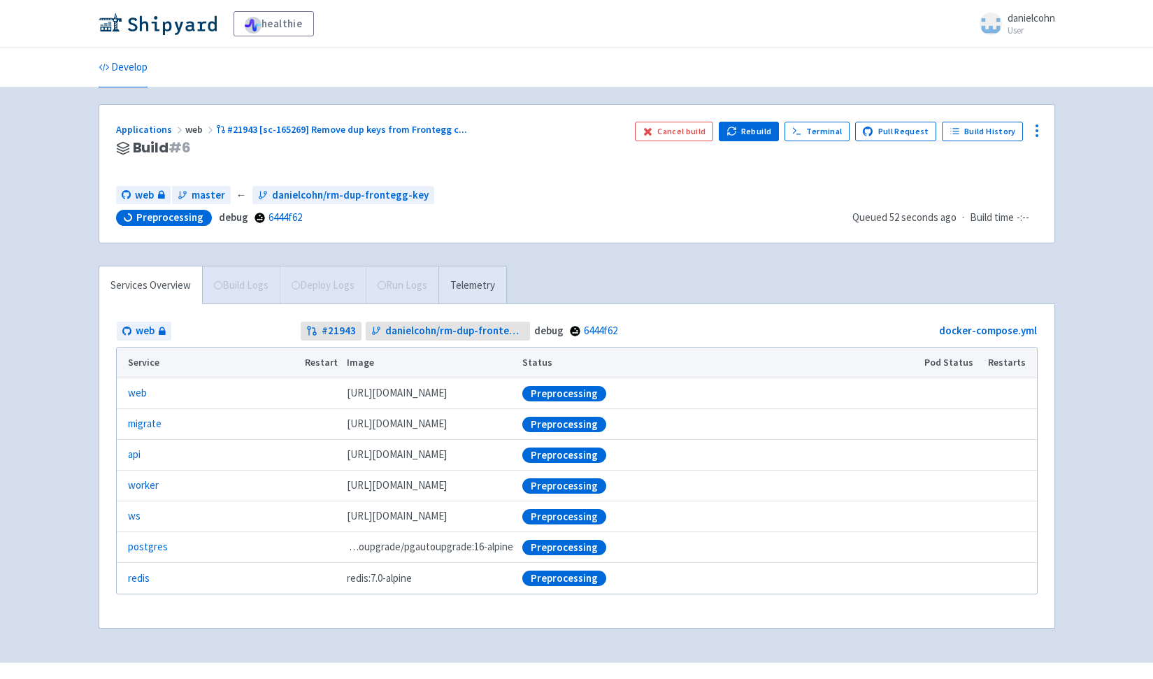
click at [331, 300] on div "Services Overview Build Logs Deploy Logs Run Logs Telemetry" at bounding box center [303, 285] width 408 height 38
click at [345, 284] on div "Services Overview Build Logs Deploy Logs Run Logs Telemetry" at bounding box center [303, 285] width 408 height 38
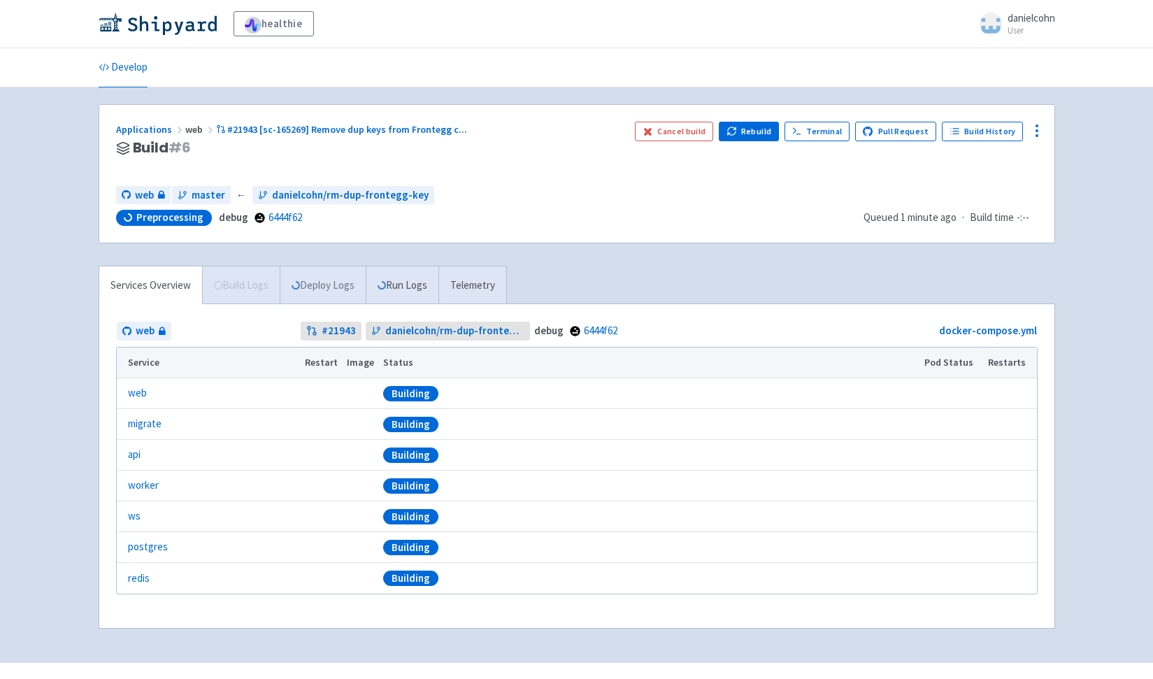
click at [343, 272] on link "Deploy Logs" at bounding box center [323, 285] width 86 height 38
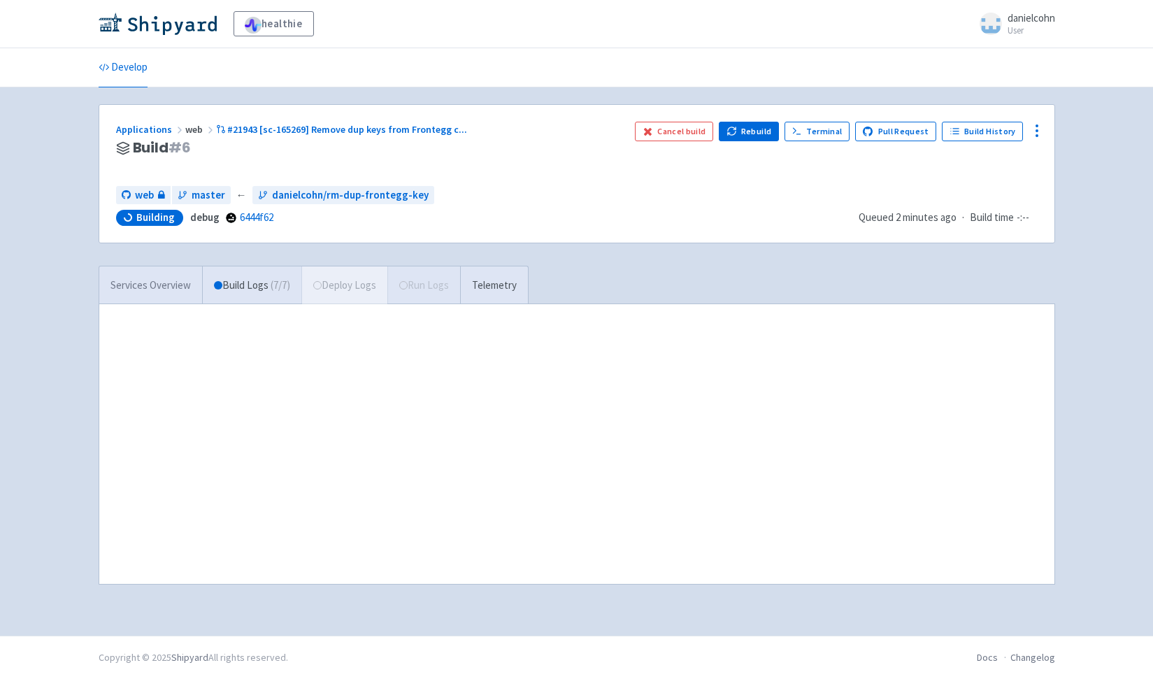
click at [158, 296] on link "Services Overview" at bounding box center [150, 285] width 103 height 38
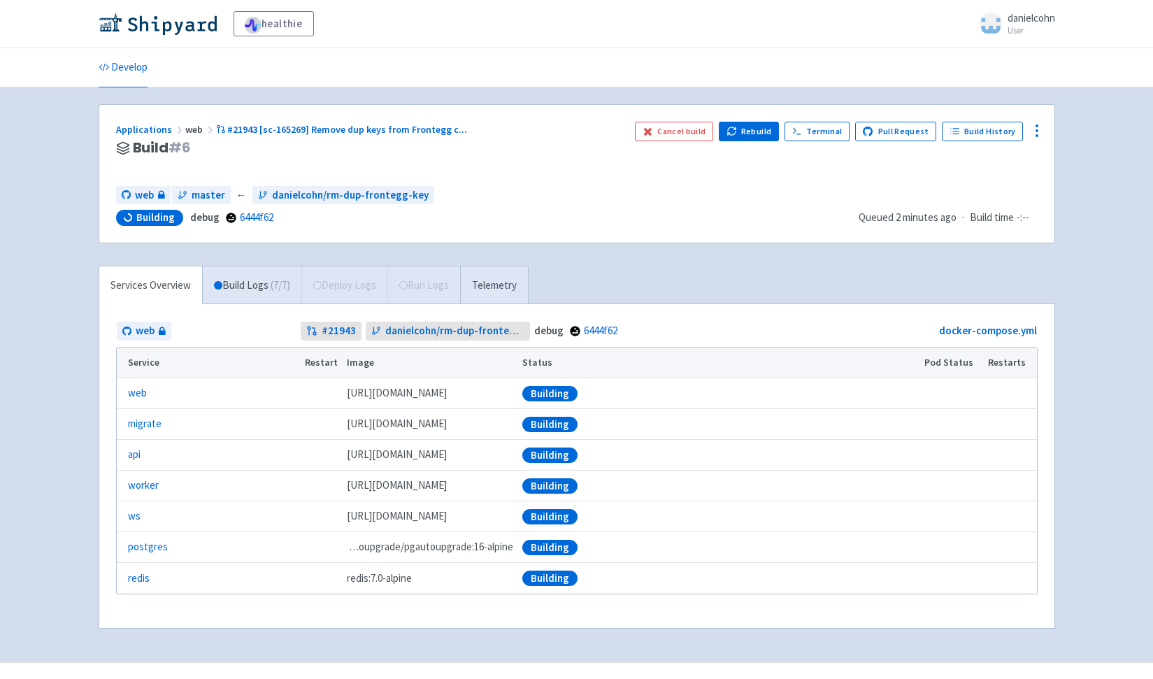
click at [355, 284] on div "Services Overview Build Logs ( 7 / 7 ) Deploy Logs Run Logs Telemetry" at bounding box center [314, 285] width 430 height 38
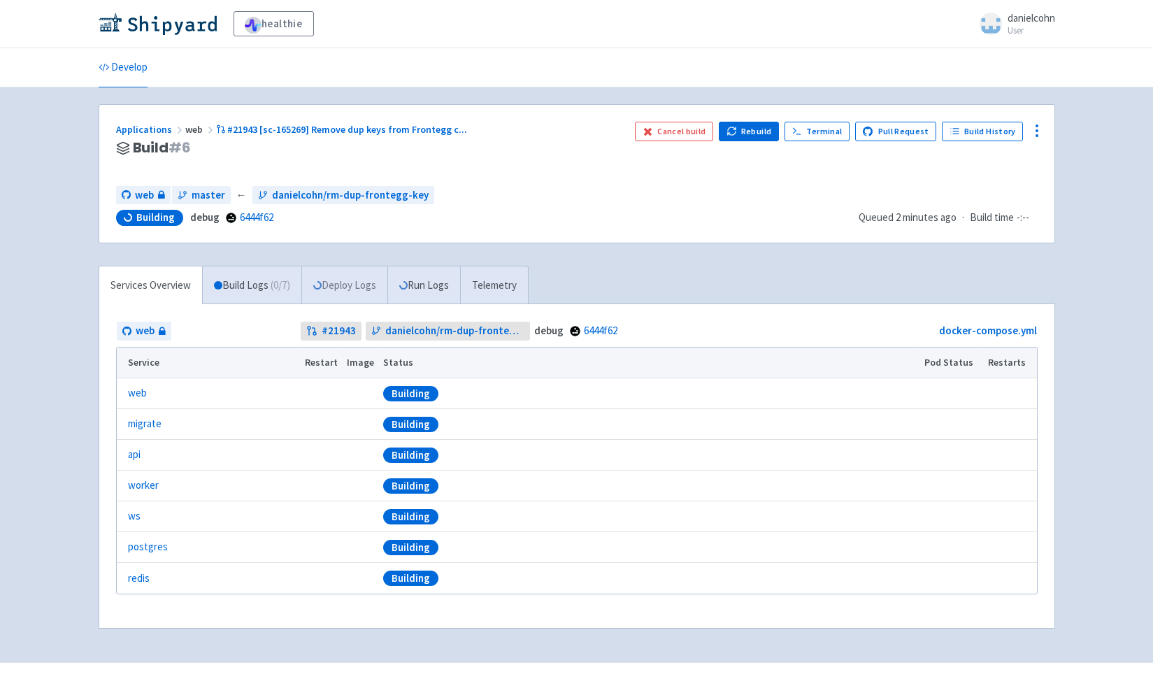
click at [366, 294] on link "Deploy Logs" at bounding box center [344, 285] width 86 height 38
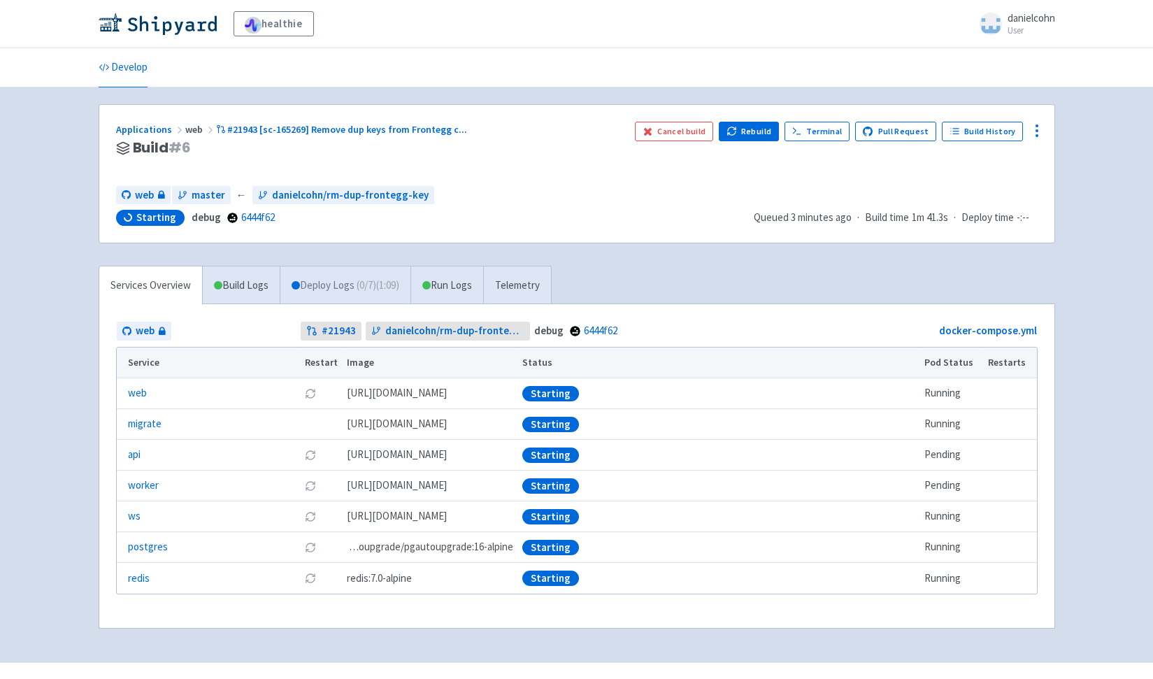
click at [377, 280] on span "( 0 / 7 ) (1:09)" at bounding box center [378, 286] width 43 height 16
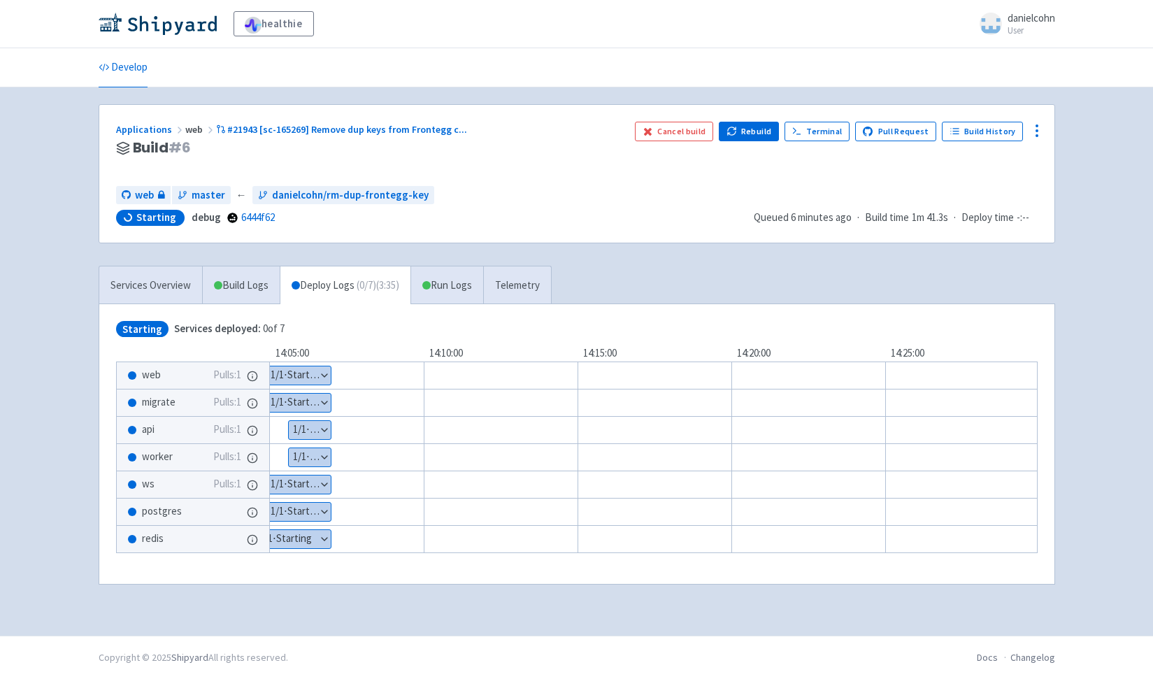
click at [329, 430] on button "Show details" at bounding box center [310, 430] width 42 height 18
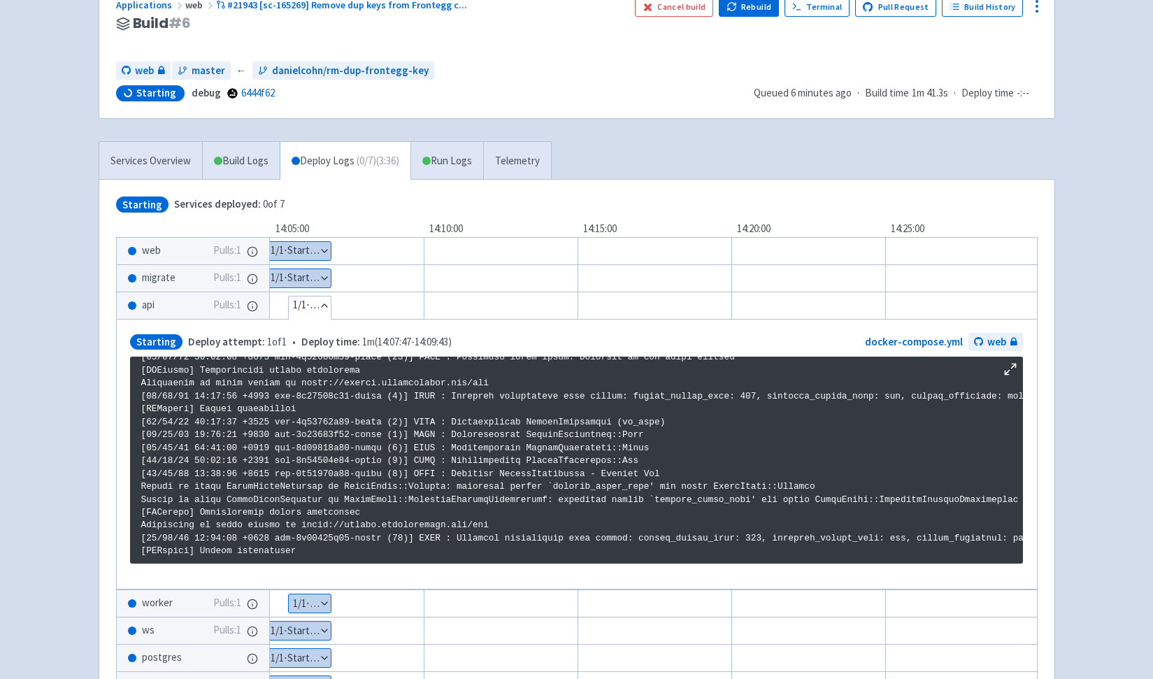
scroll to position [201, 0]
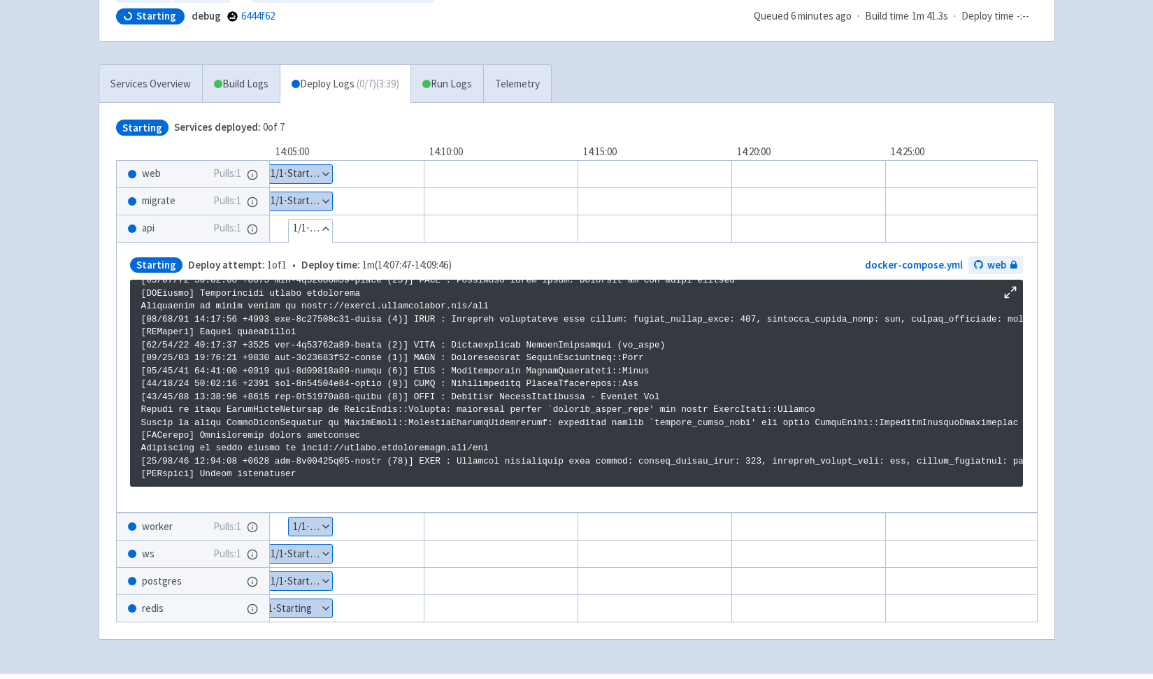
click at [46, 290] on div "healthie danielcohn User Profile Sign out Develop" at bounding box center [576, 236] width 1153 height 875
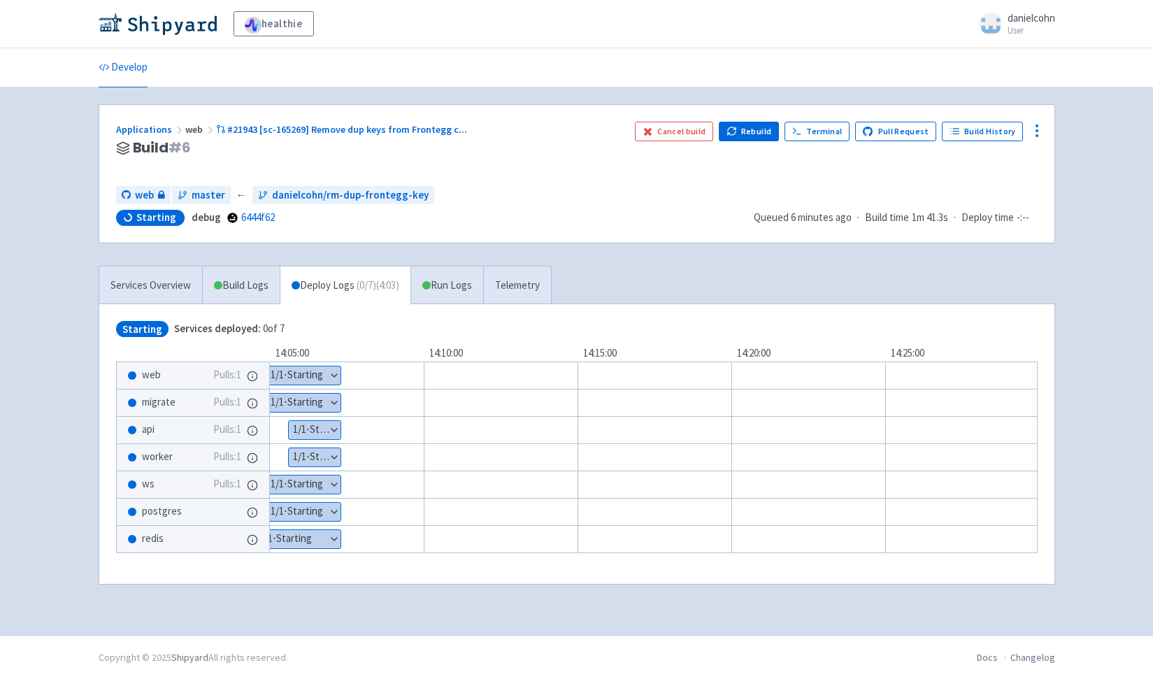
click at [324, 431] on button "Show details" at bounding box center [315, 430] width 52 height 18
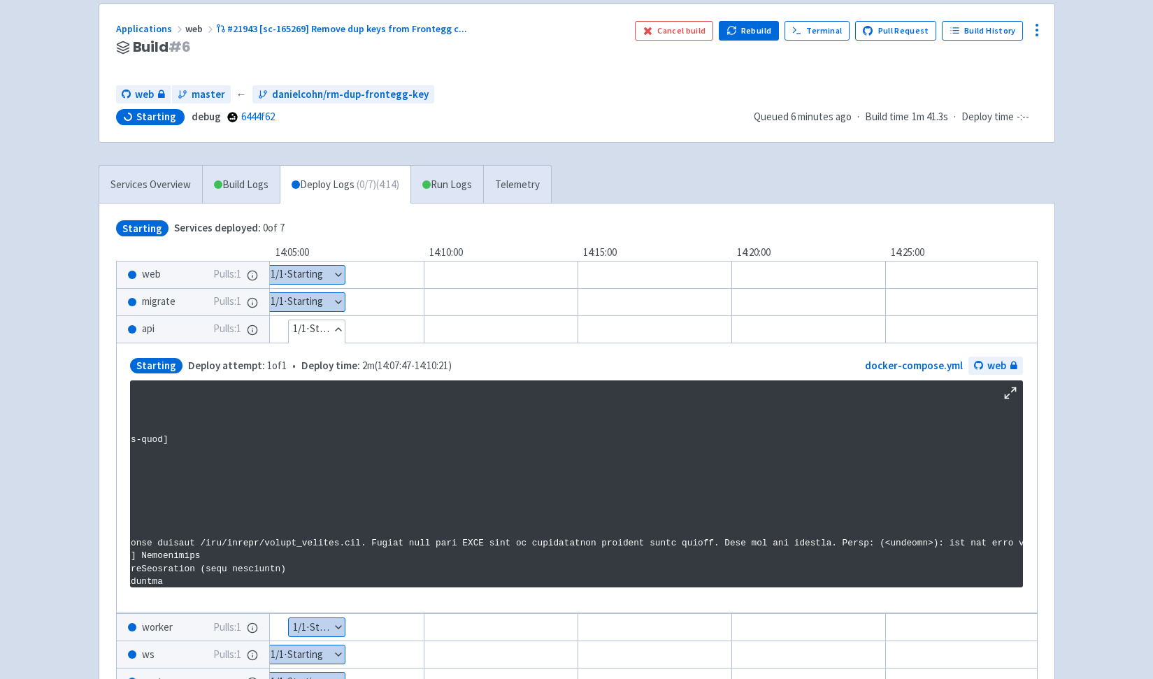
scroll to position [1891, 0]
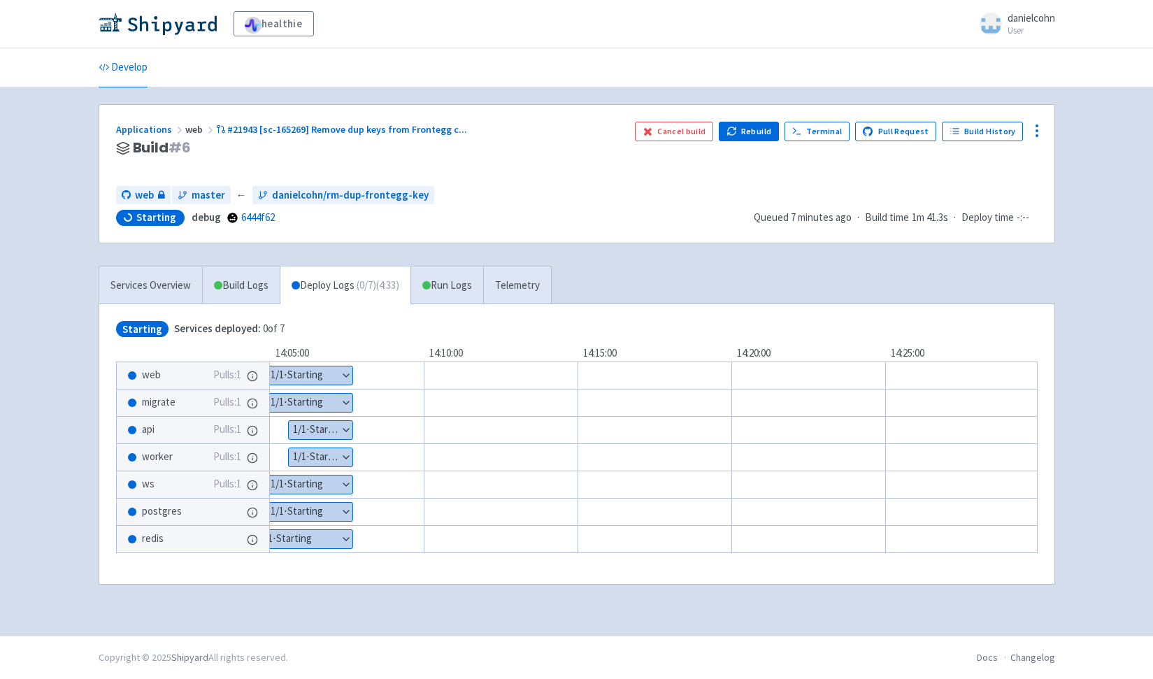
click at [338, 428] on button "Show details" at bounding box center [321, 430] width 64 height 18
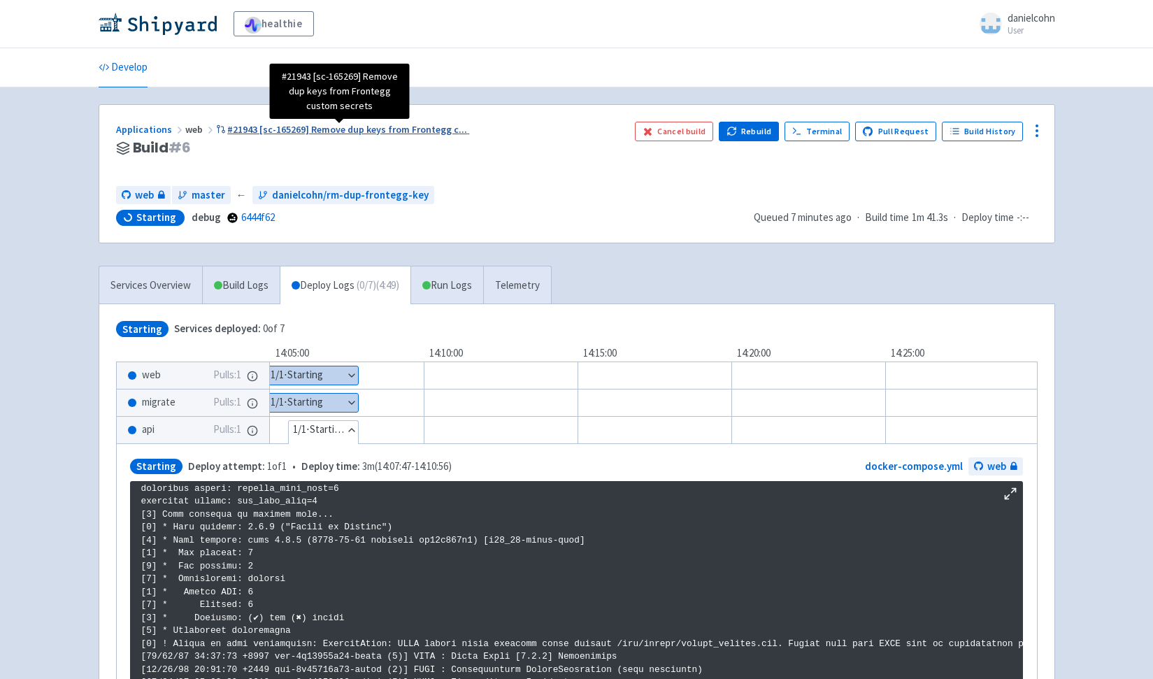
click at [348, 129] on span "#21943 [sc-165269] Remove dup keys from Frontegg c ..." at bounding box center [347, 129] width 240 height 13
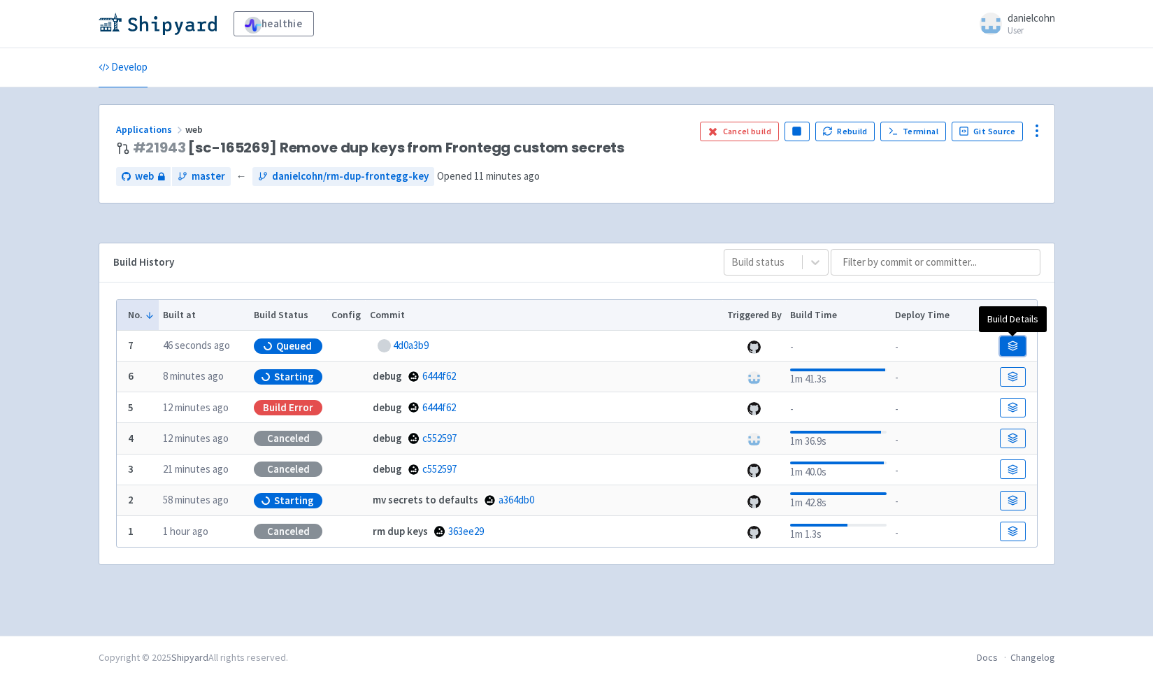
click at [1018, 340] on link at bounding box center [1012, 346] width 25 height 20
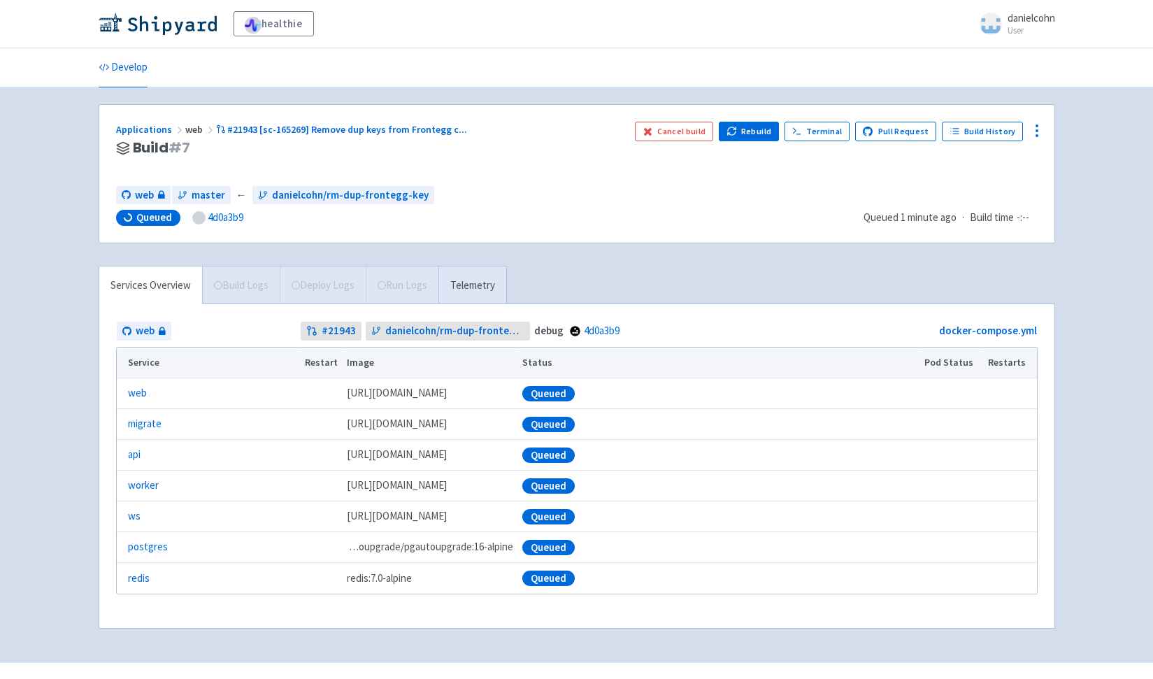
click at [352, 288] on div "Services Overview Build Logs Deploy Logs Run Logs Telemetry" at bounding box center [303, 285] width 408 height 38
click at [335, 281] on div "Services Overview Build Logs Deploy Logs Run Logs Telemetry" at bounding box center [303, 285] width 408 height 38
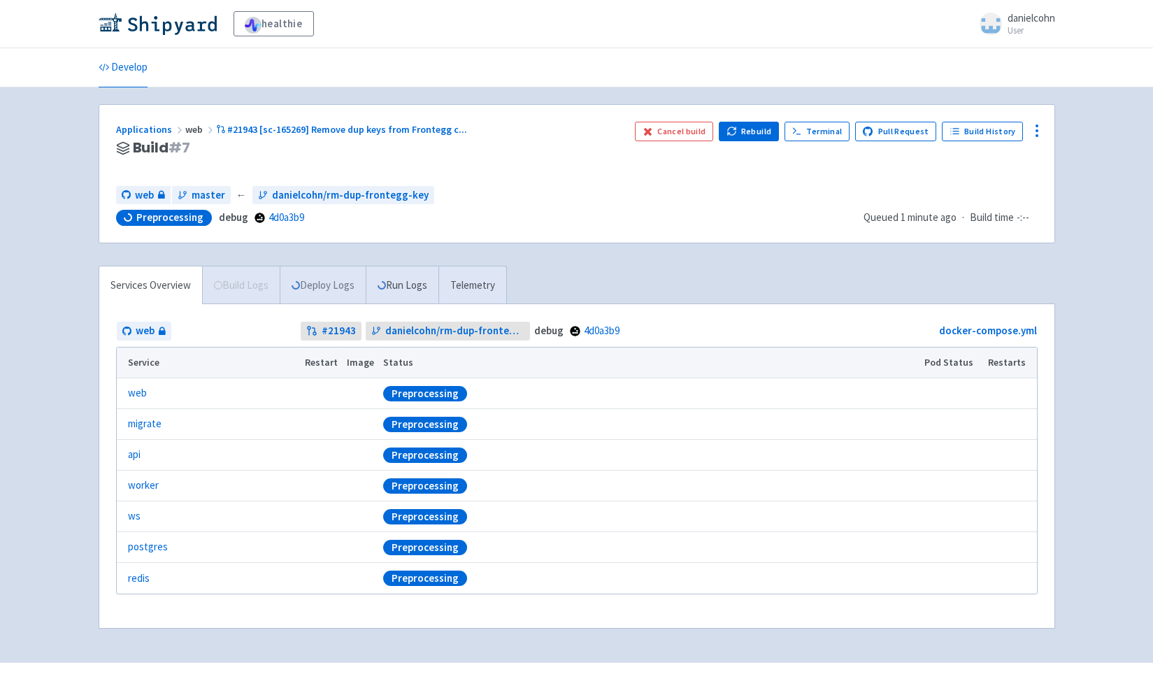
click at [353, 276] on link "Deploy Logs" at bounding box center [323, 285] width 86 height 38
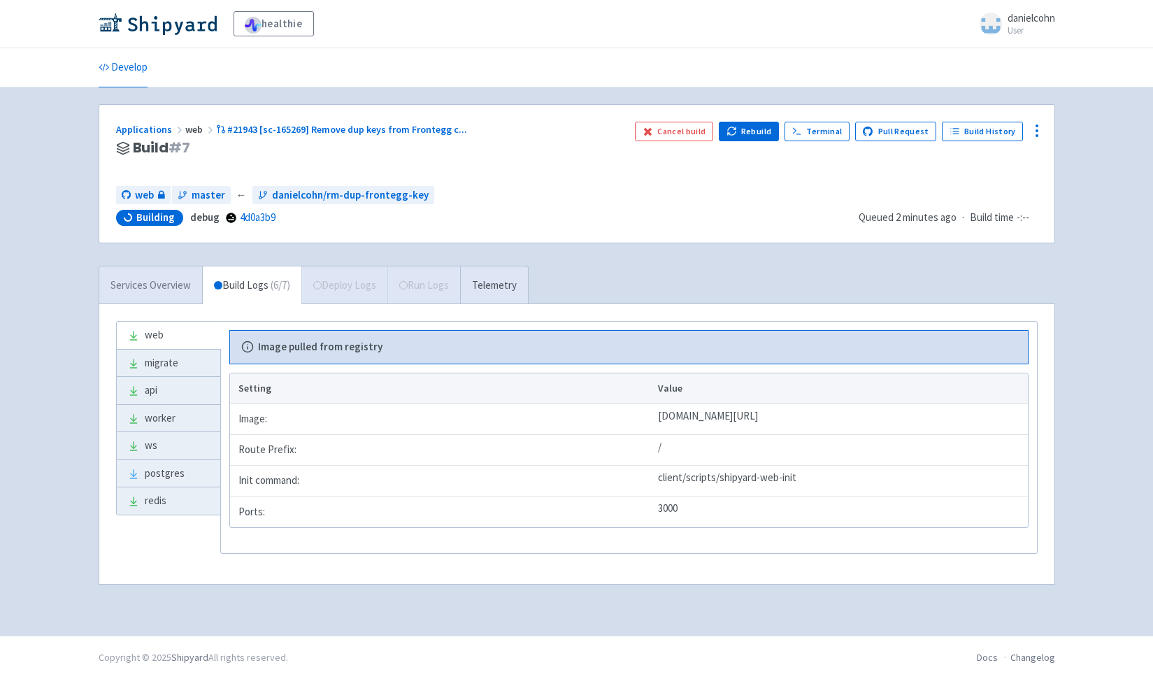
click at [156, 285] on link "Services Overview" at bounding box center [150, 285] width 103 height 38
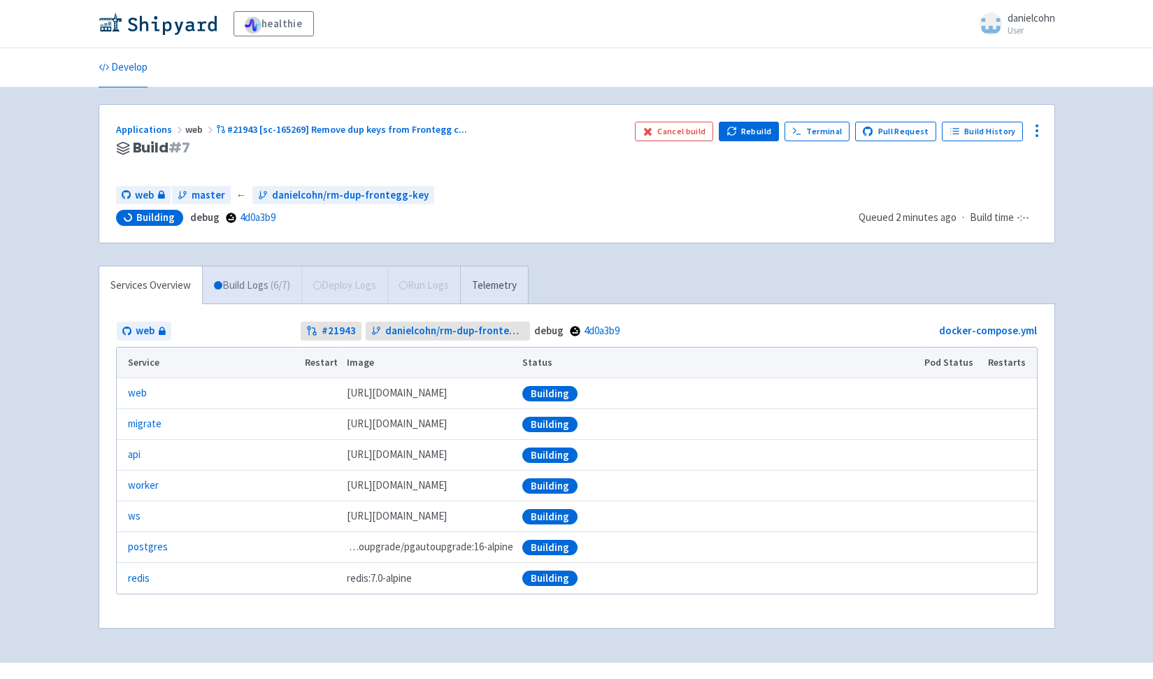
click at [250, 281] on link "Build Logs ( 6 / 7 )" at bounding box center [252, 285] width 99 height 38
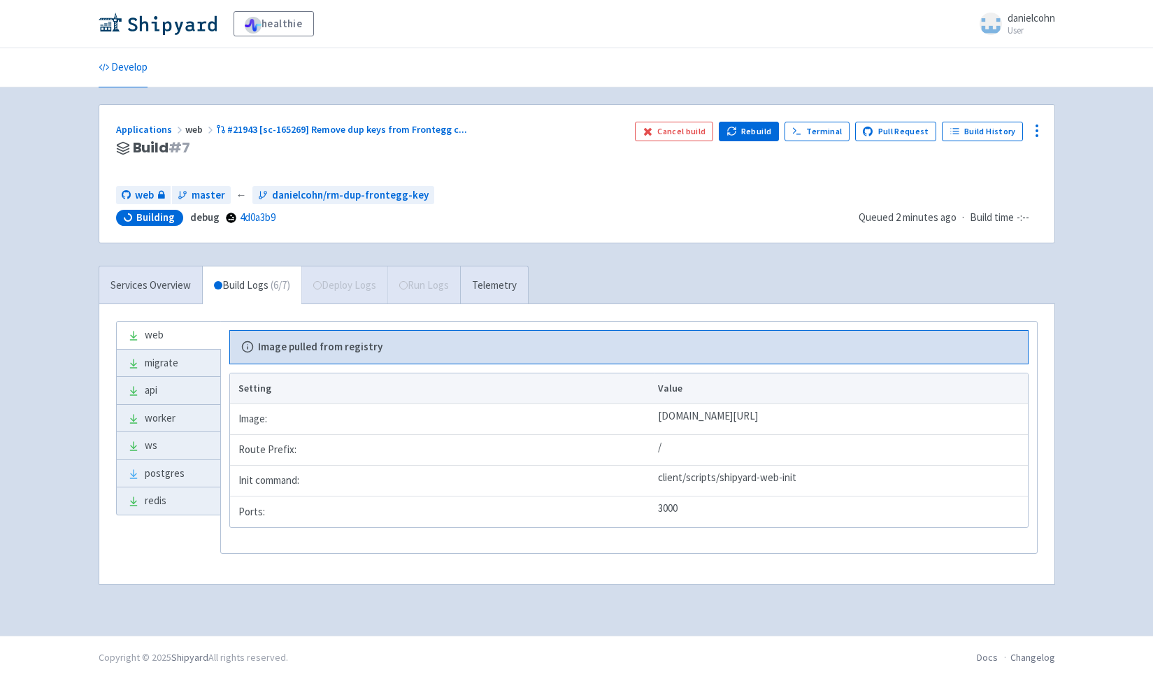
click at [333, 294] on div "Services Overview Build Logs ( 6 / 7 ) Deploy Logs Run Logs Telemetry" at bounding box center [314, 285] width 430 height 38
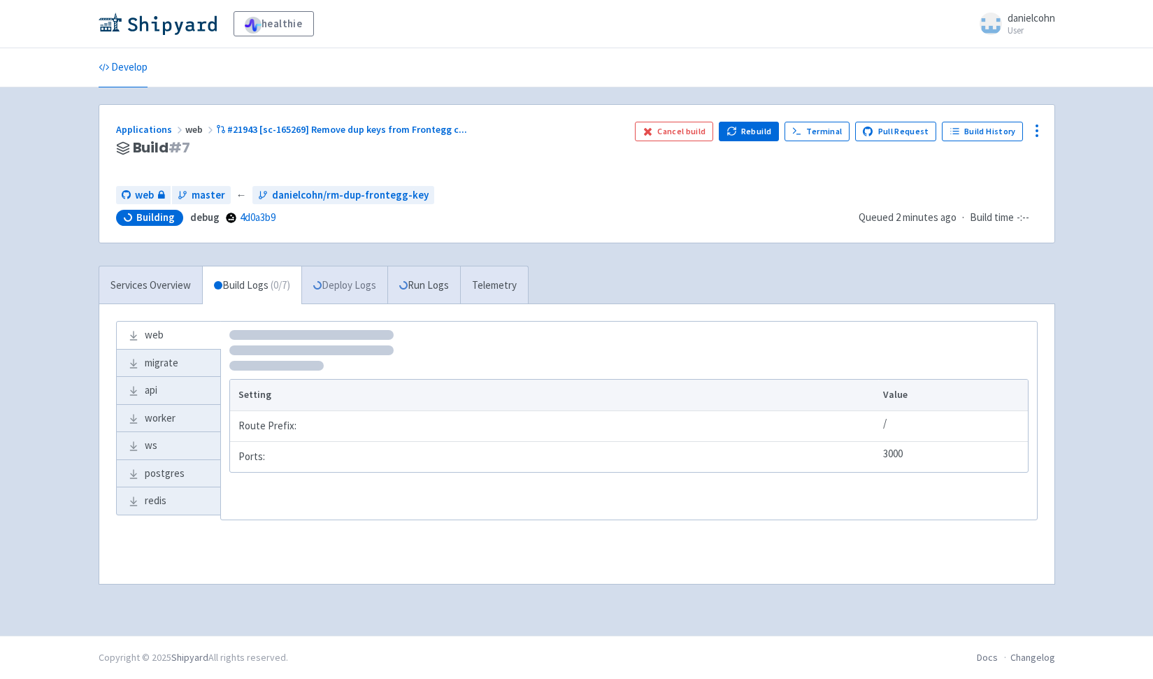
click at [348, 290] on link "Deploy Logs" at bounding box center [344, 285] width 86 height 38
click at [366, 289] on link "Deploy Logs" at bounding box center [344, 285] width 86 height 38
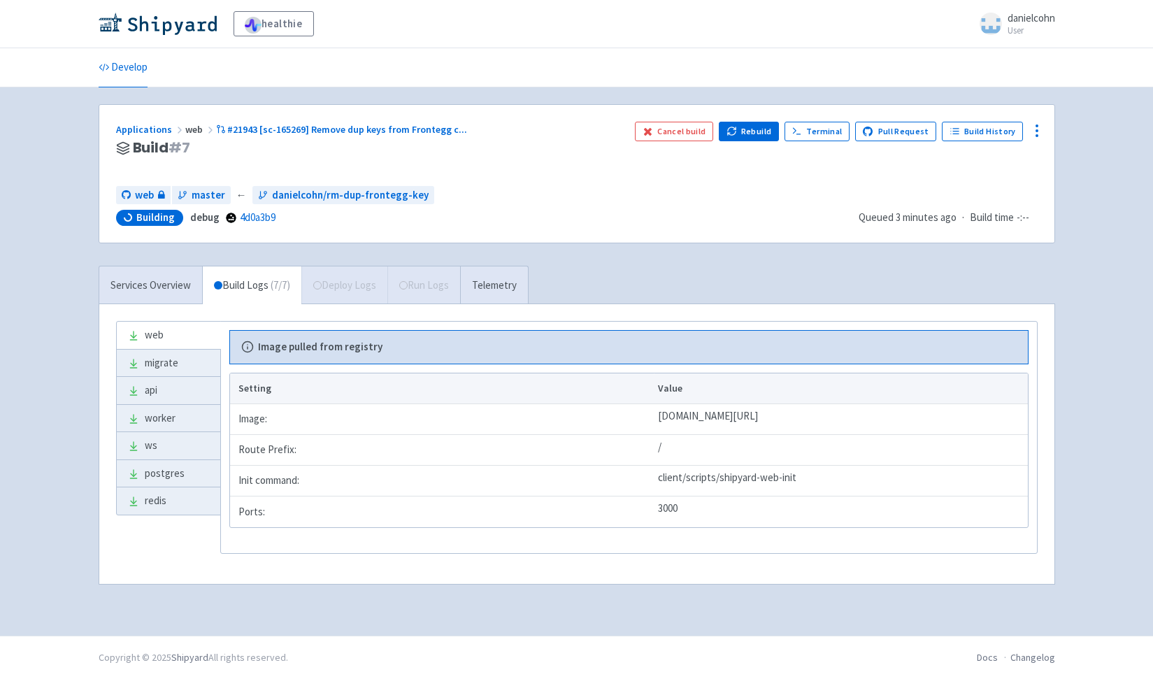
click at [359, 287] on div "Services Overview Build Logs ( 7 / 7 ) Deploy Logs Run Logs Telemetry" at bounding box center [314, 285] width 430 height 38
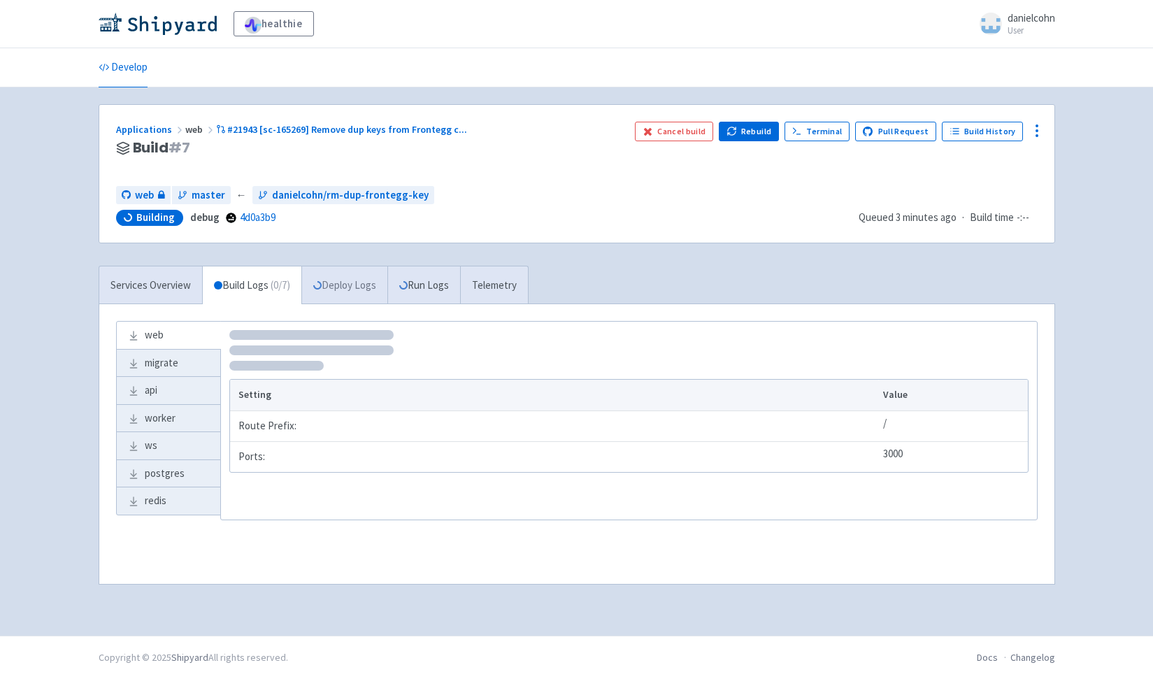
click at [366, 292] on link "Deploy Logs" at bounding box center [344, 285] width 86 height 38
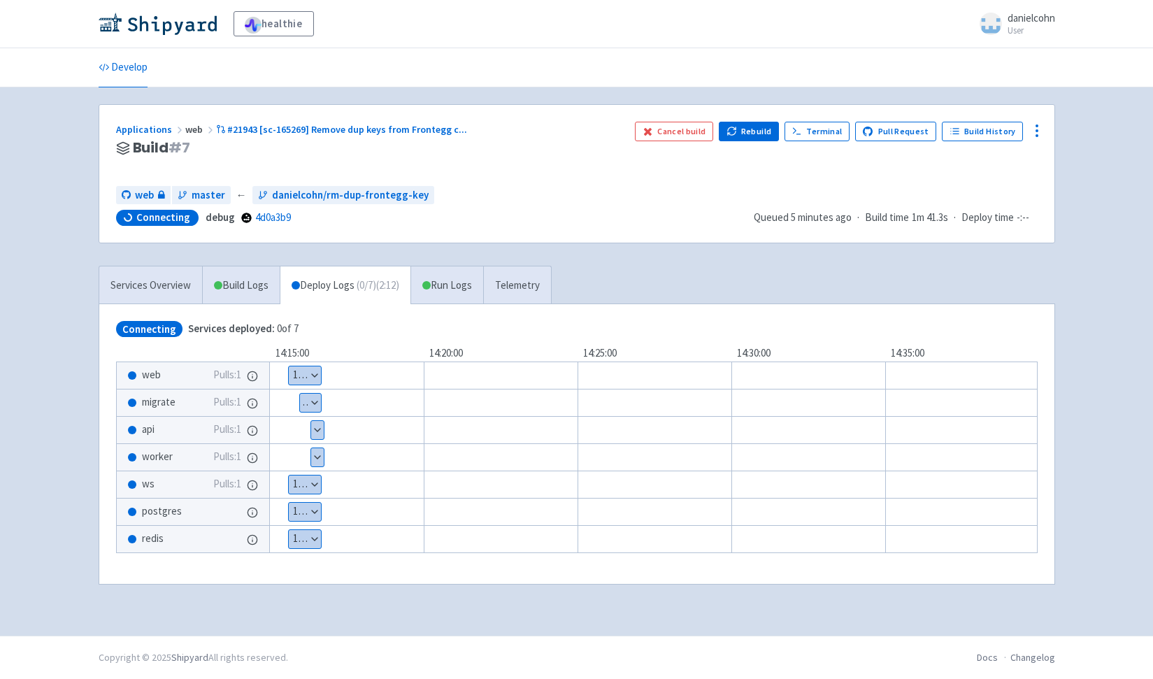
click at [322, 460] on button "Show details" at bounding box center [317, 457] width 13 height 18
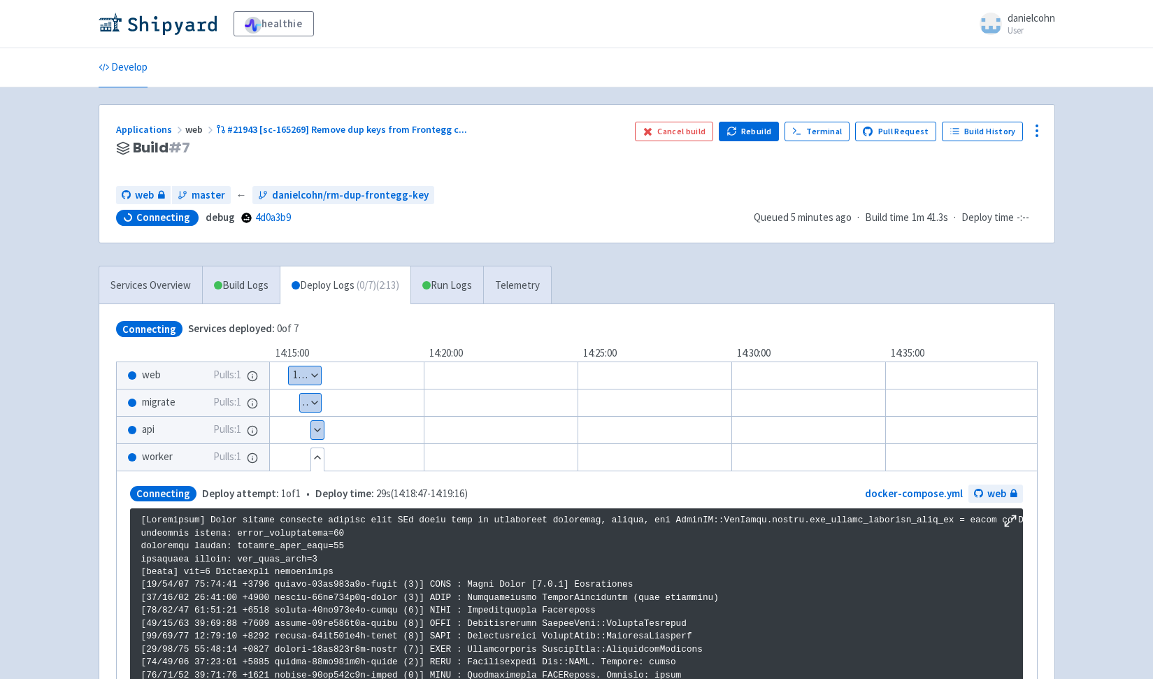
scroll to position [267, 0]
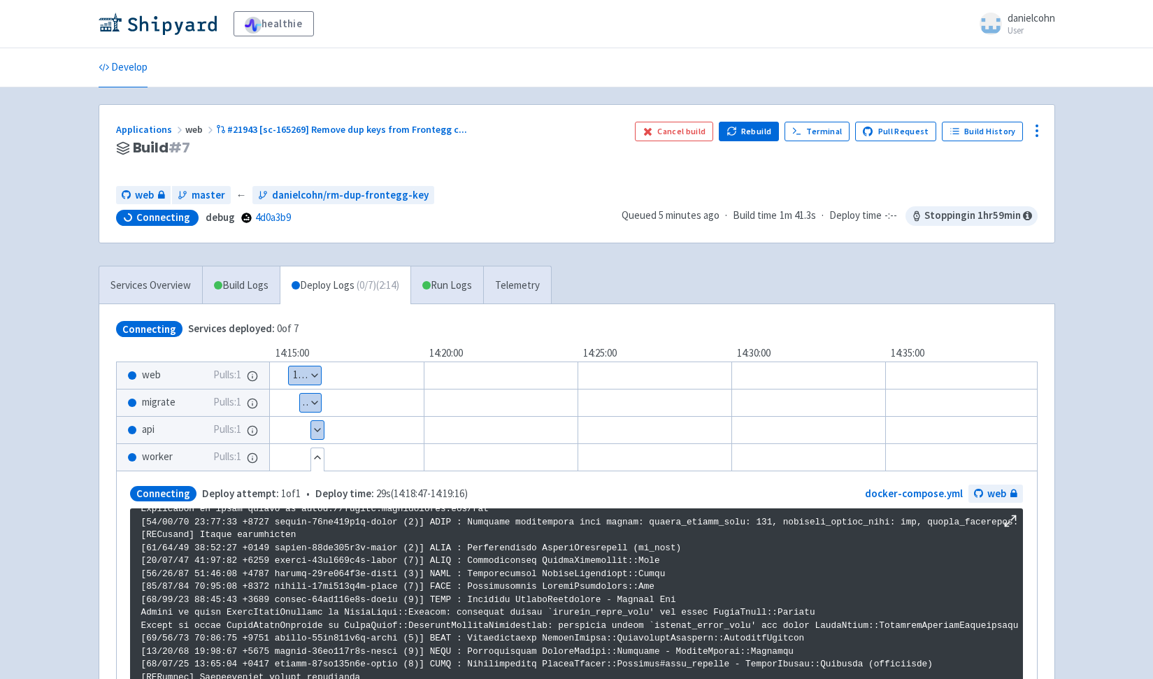
click at [320, 433] on button "Show details" at bounding box center [317, 430] width 13 height 18
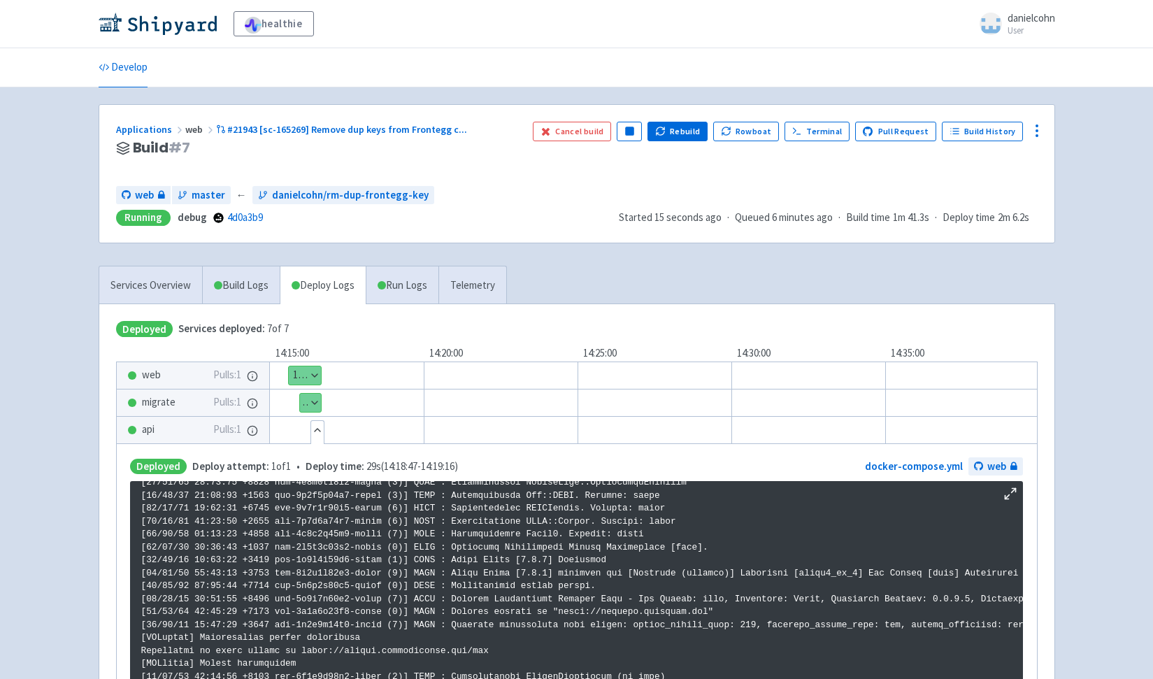
click at [486, 113] on div "Applications web #21943 [sc-165269] Remove dup keys from Frontegg c ... Build #…" at bounding box center [576, 174] width 955 height 138
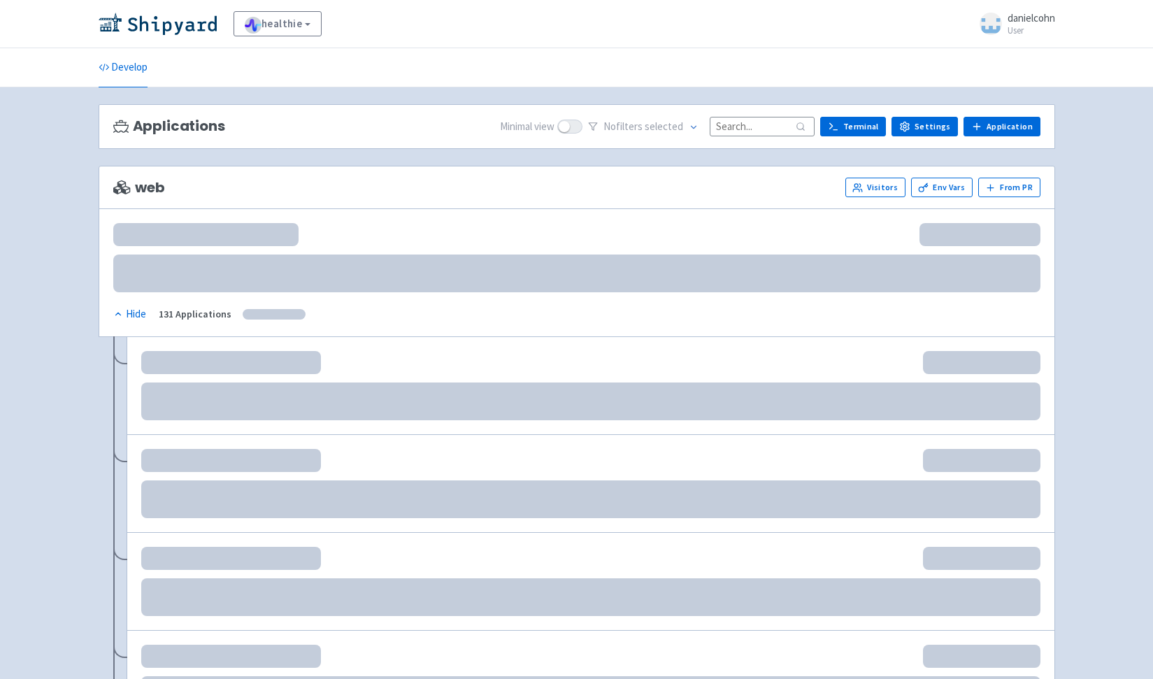
click at [740, 121] on input at bounding box center [762, 126] width 105 height 19
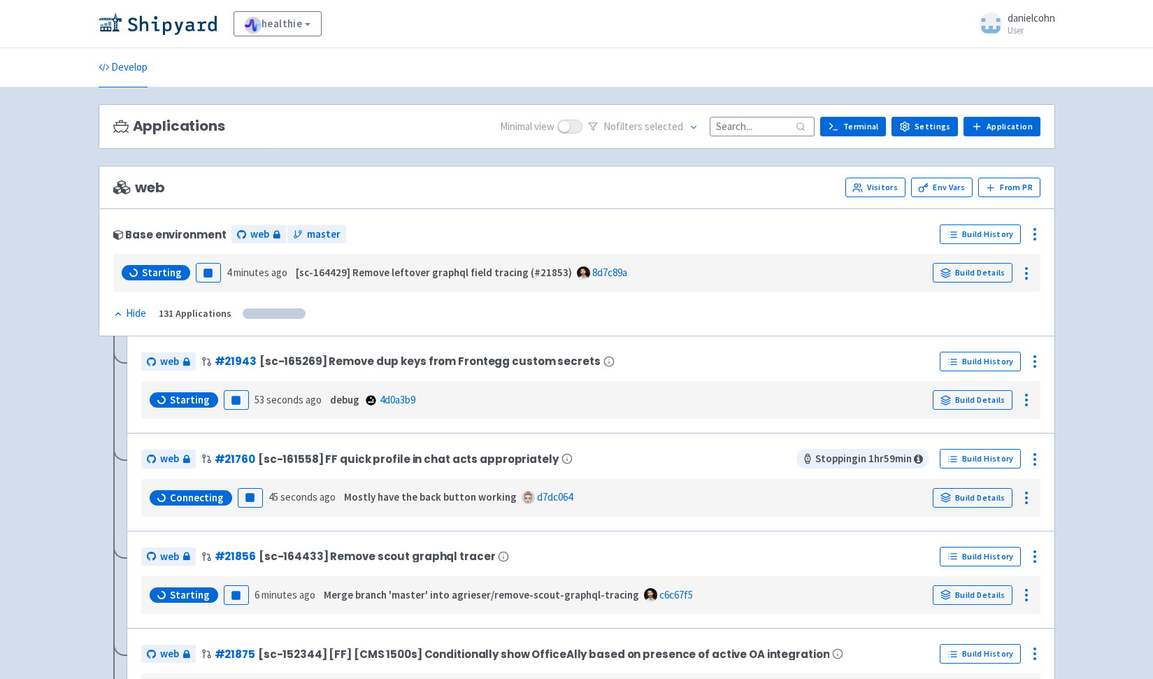
paste input "[PERSON_NAME]/sc-161383/add-mobile-compatibility-to-web-auth"
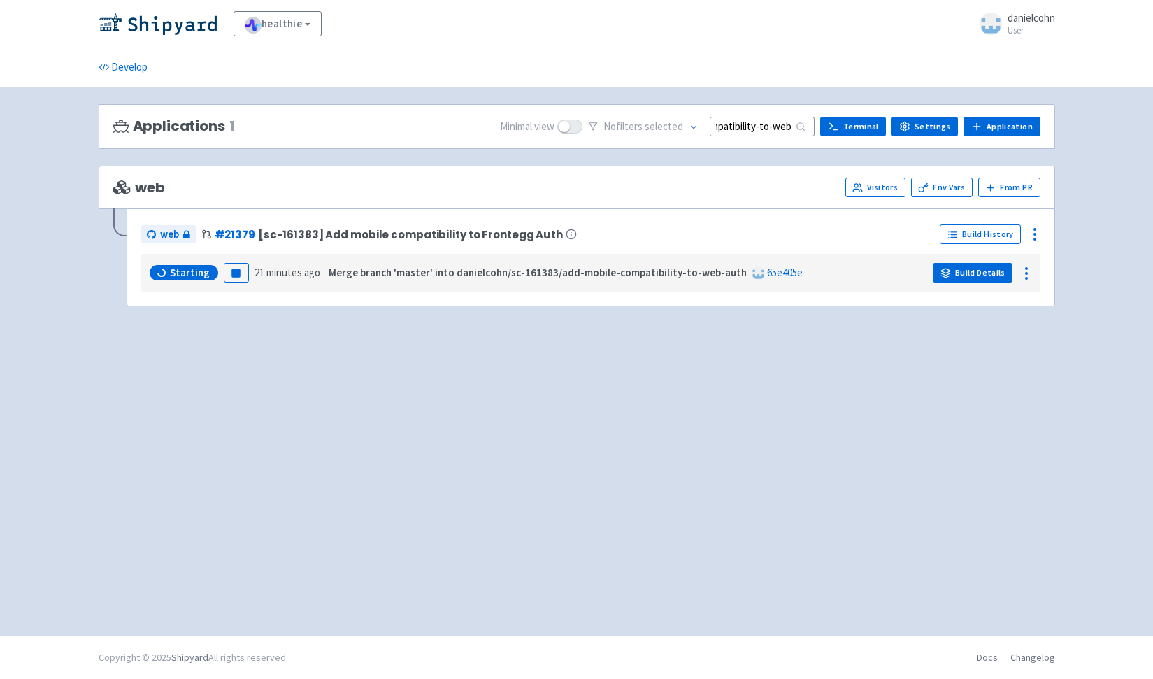
type input "[PERSON_NAME]/sc-161383/add-mobile-compatibility-to-web-auth"
click at [979, 273] on link "Build Details" at bounding box center [973, 273] width 80 height 20
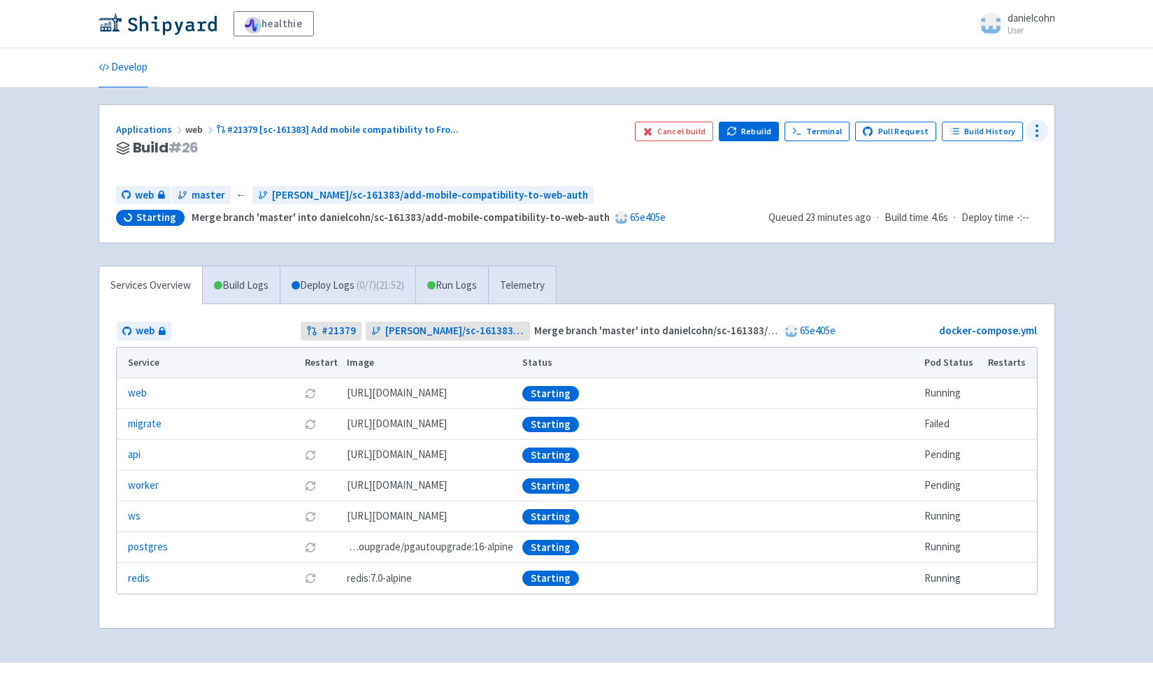
click at [1039, 130] on icon at bounding box center [1037, 130] width 17 height 17
click at [988, 237] on span "Env Vars" at bounding box center [984, 238] width 93 height 20
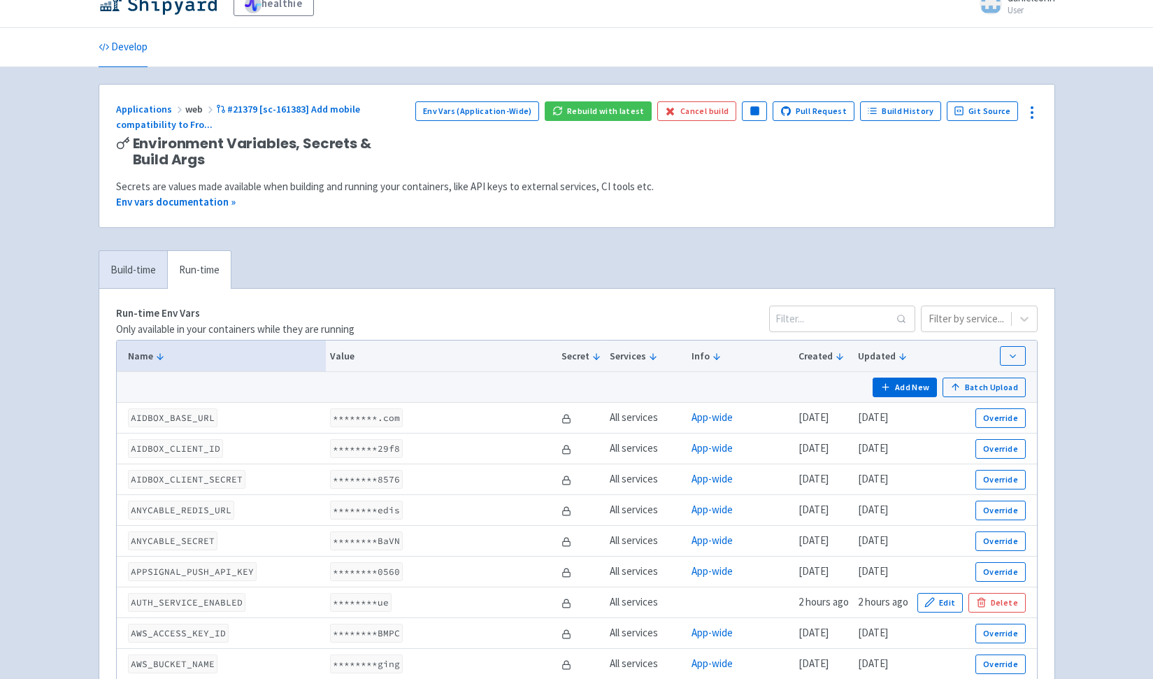
scroll to position [101, 0]
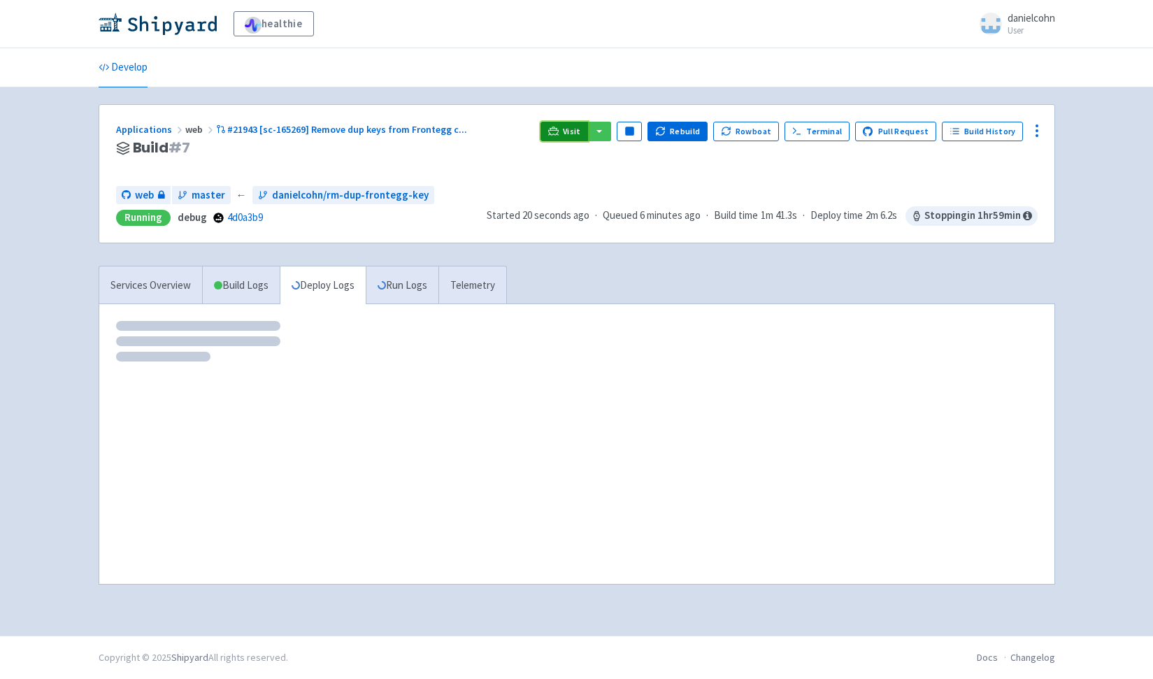
click at [558, 132] on link "Visit" at bounding box center [565, 132] width 48 height 20
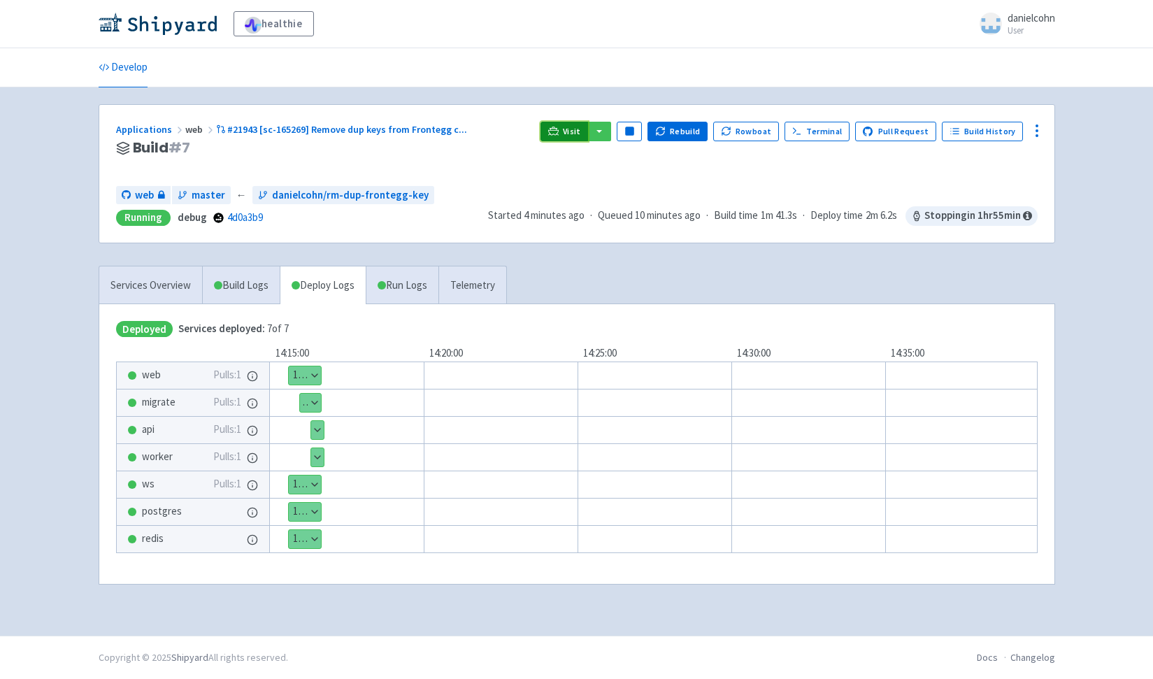
click at [575, 134] on span "Visit" at bounding box center [572, 131] width 18 height 11
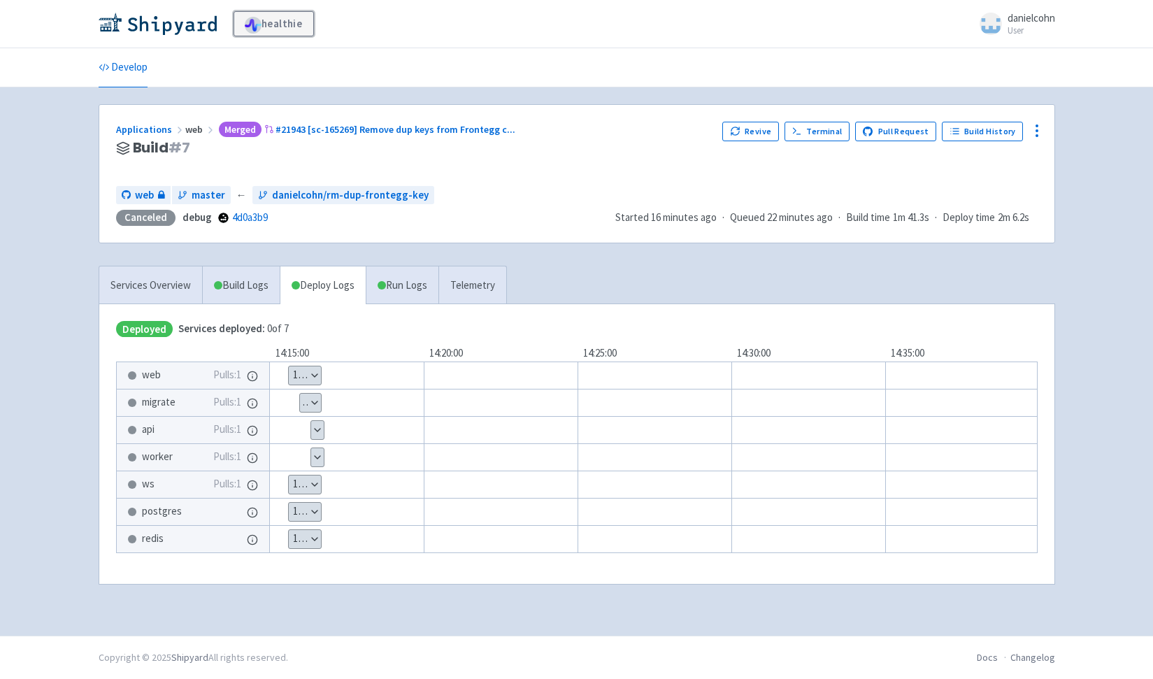
click at [273, 28] on link "healthie" at bounding box center [274, 23] width 80 height 25
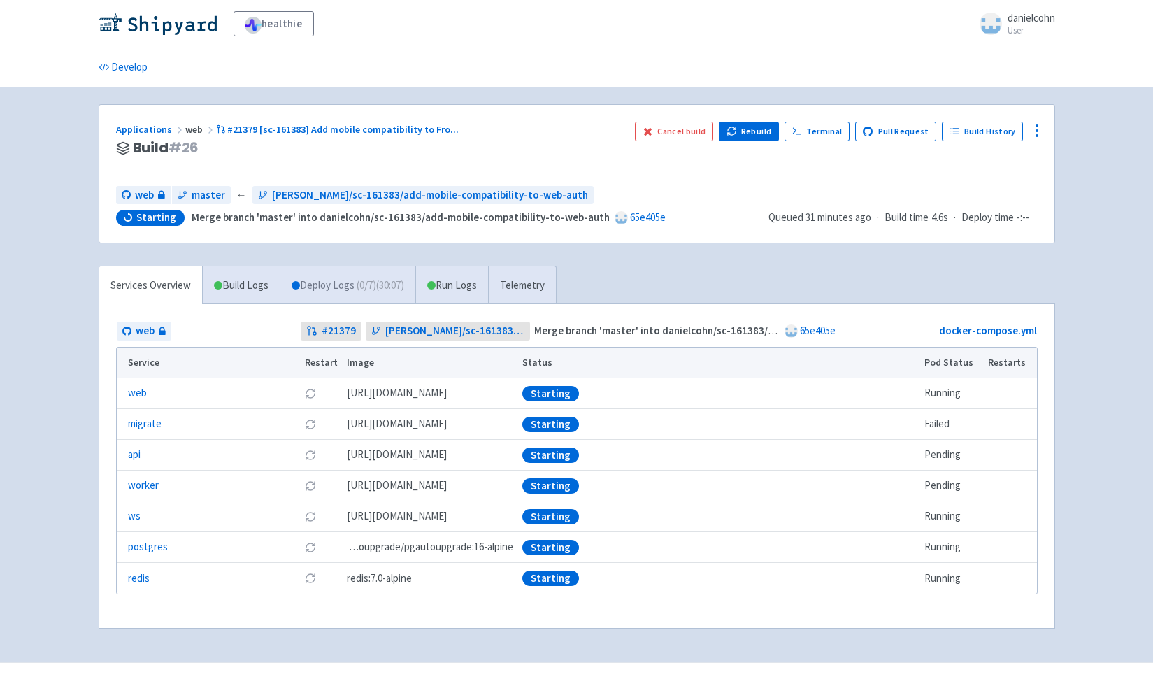
click at [351, 281] on link "Deploy Logs ( 0 / 7 ) (30:07)" at bounding box center [348, 285] width 136 height 38
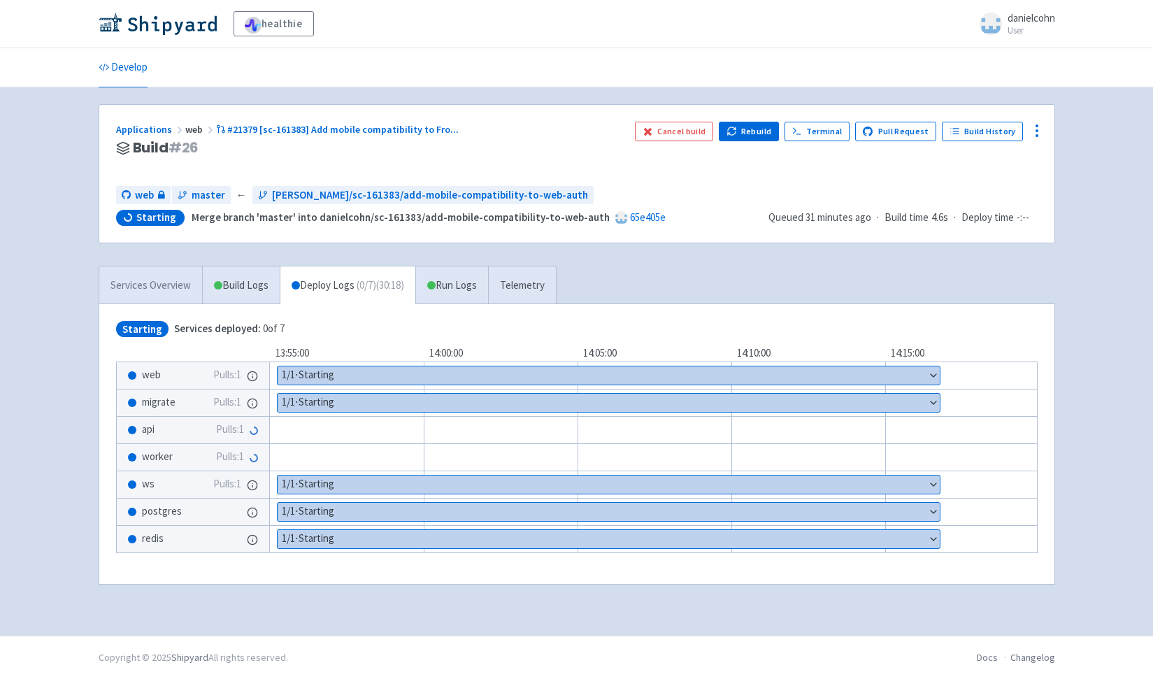
click at [127, 280] on link "Services Overview" at bounding box center [150, 285] width 103 height 38
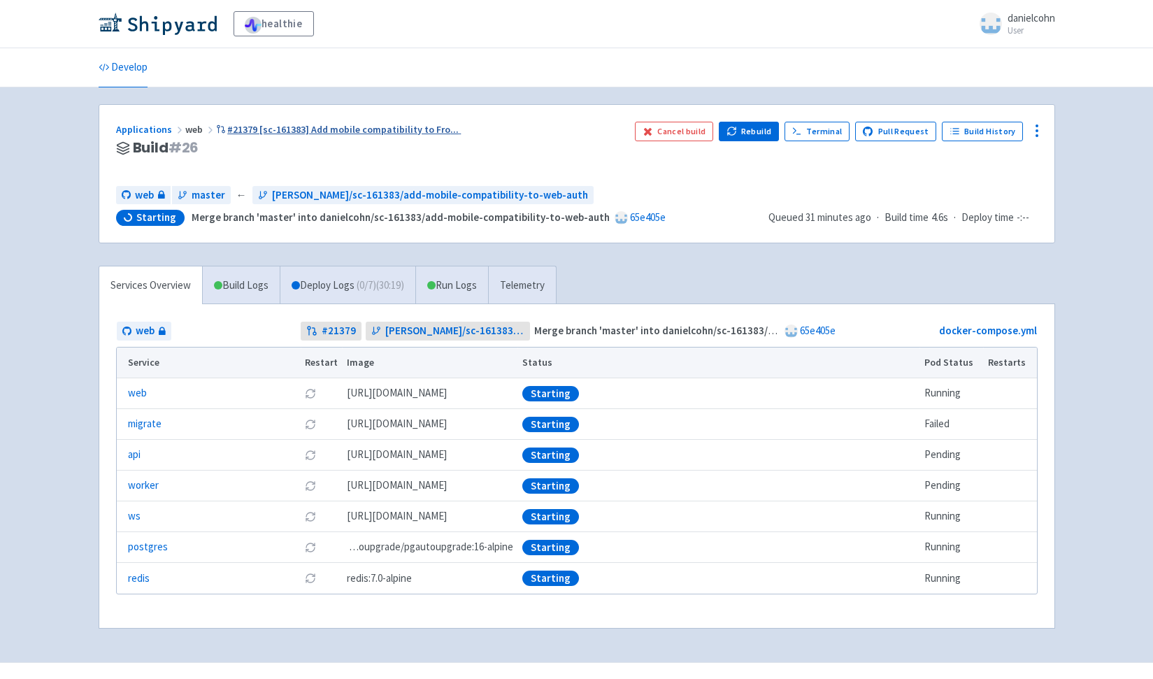
click at [382, 123] on div "Applications web #21379 [sc-161383] Add mobile compatibility to Fro ..." at bounding box center [370, 130] width 508 height 16
click at [388, 136] on span "#21379 [sc-161383] Add mobile compatibility to Fro ..." at bounding box center [342, 129] width 231 height 13
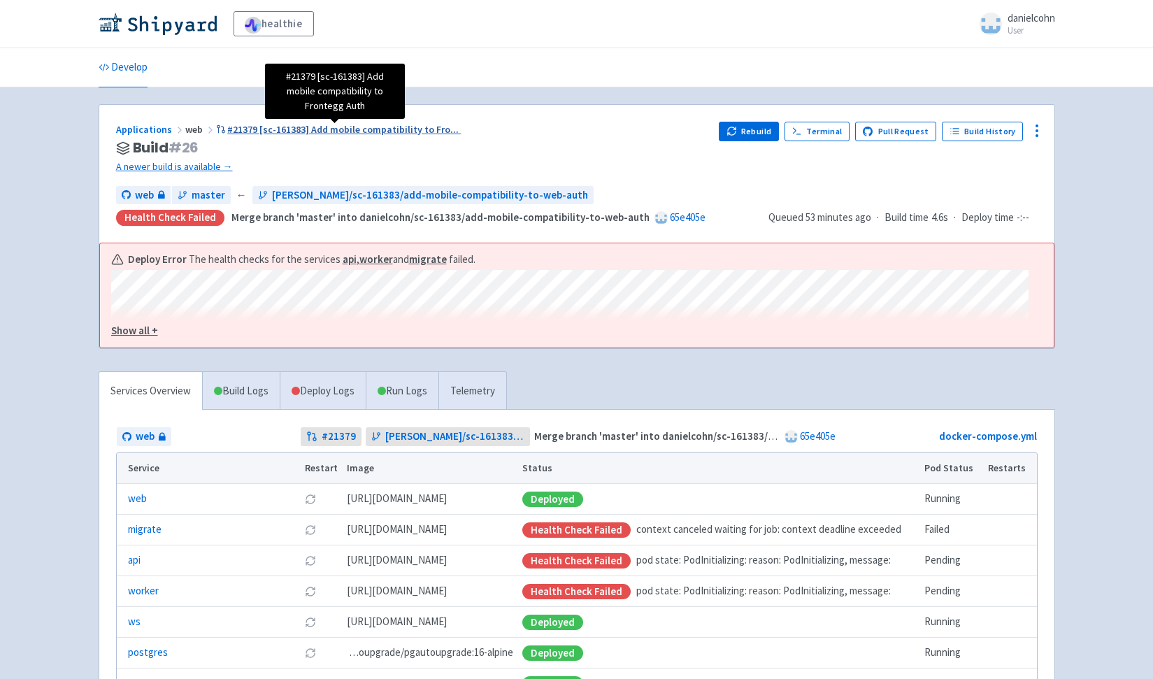
click at [394, 128] on span "#21379 [sc-161383] Add mobile compatibility to Fro ..." at bounding box center [342, 129] width 231 height 13
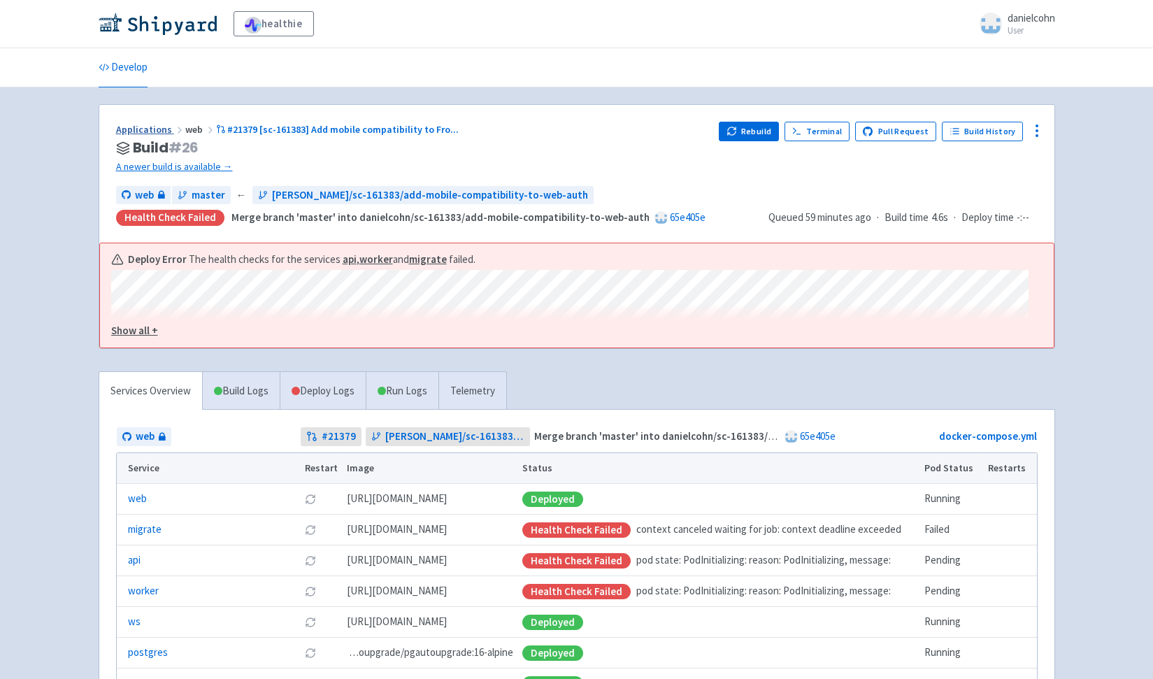
click at [154, 128] on link "Applications" at bounding box center [150, 129] width 69 height 13
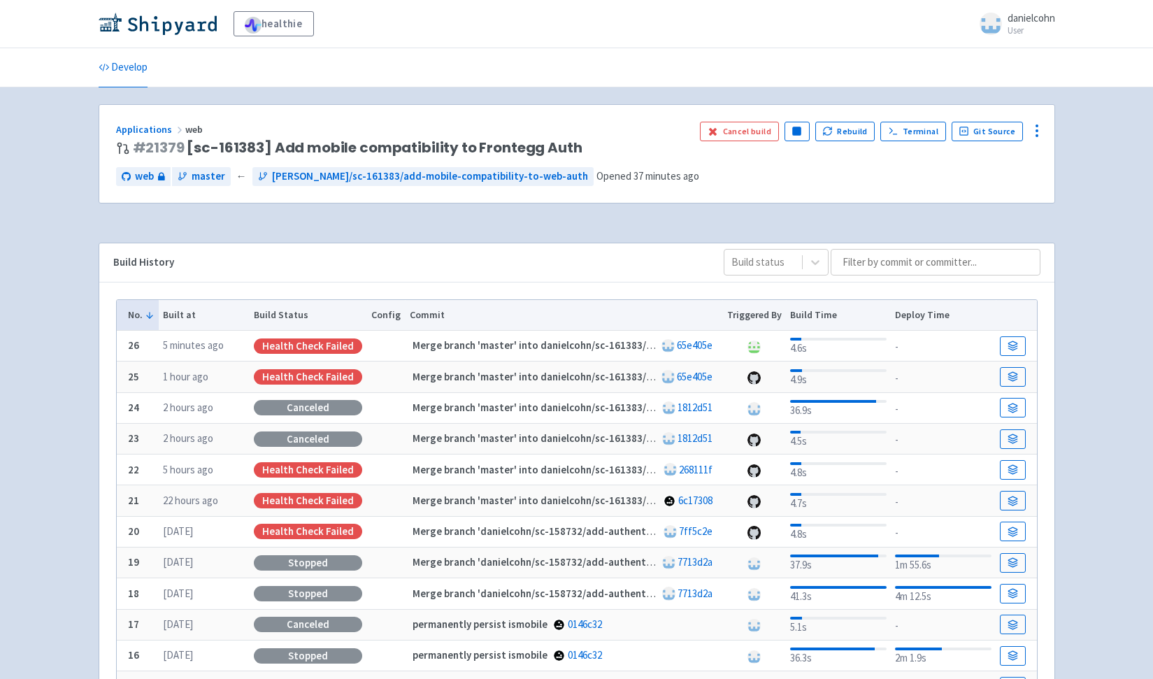
click at [628, 199] on div "Applications web # 21379 [sc-161383] Add mobile compatibility to Frontegg Auth …" at bounding box center [576, 154] width 955 height 98
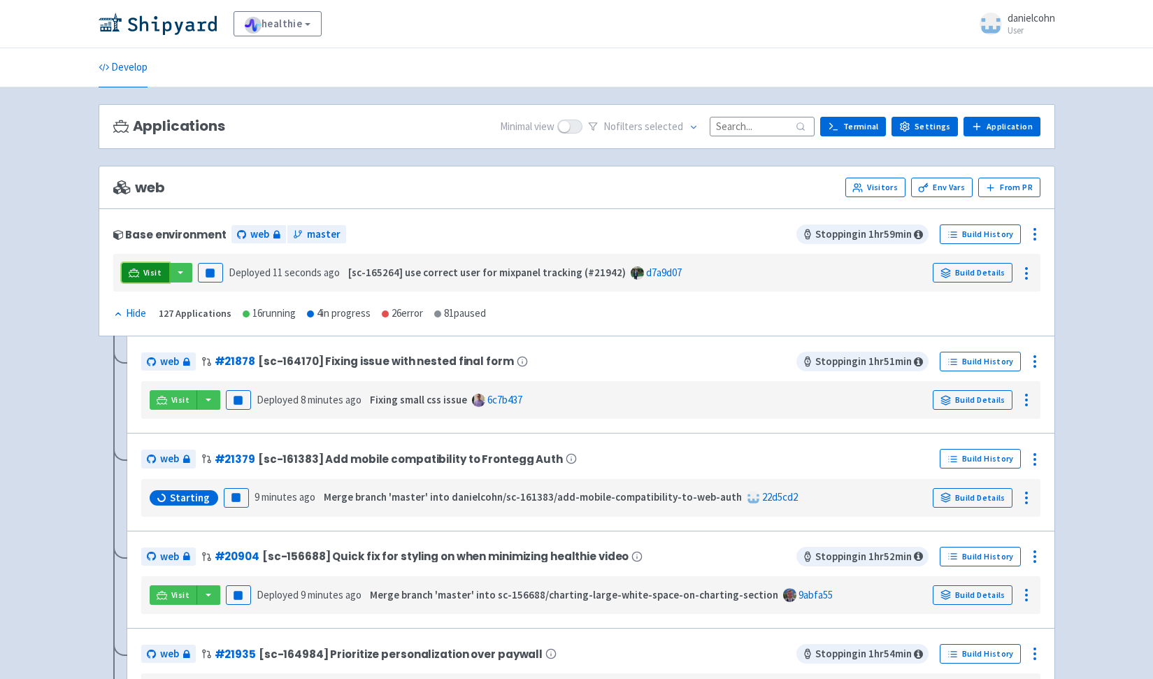
click at [141, 275] on link "Visit" at bounding box center [146, 273] width 48 height 20
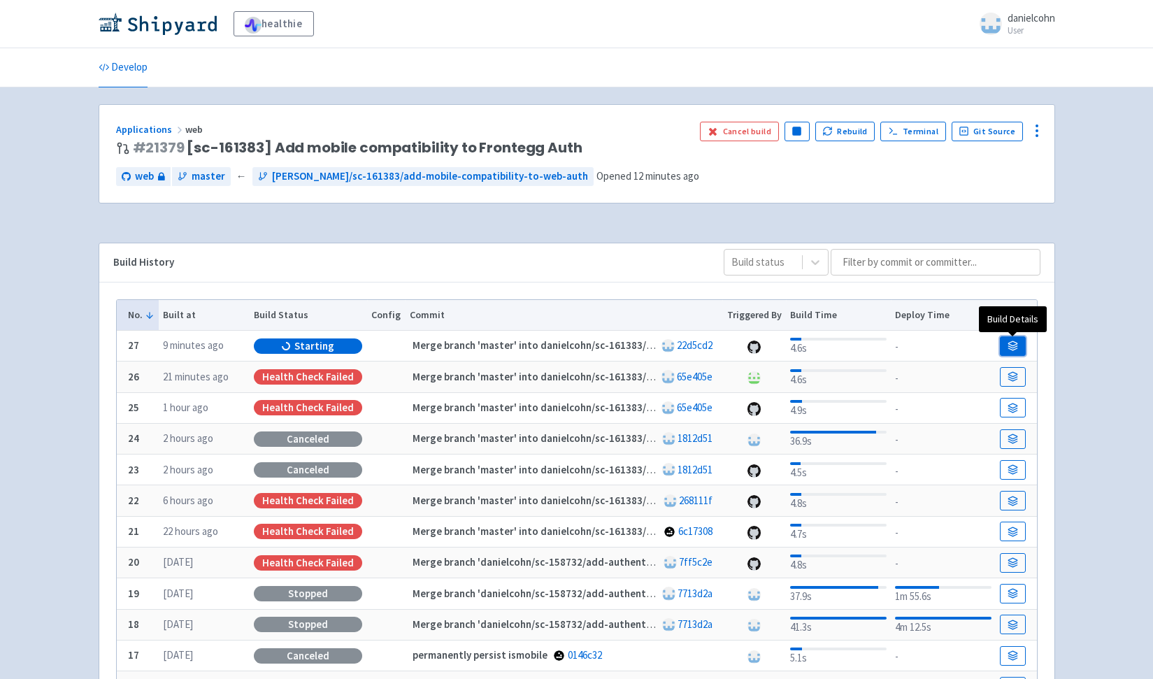
click at [1020, 346] on link at bounding box center [1012, 346] width 25 height 20
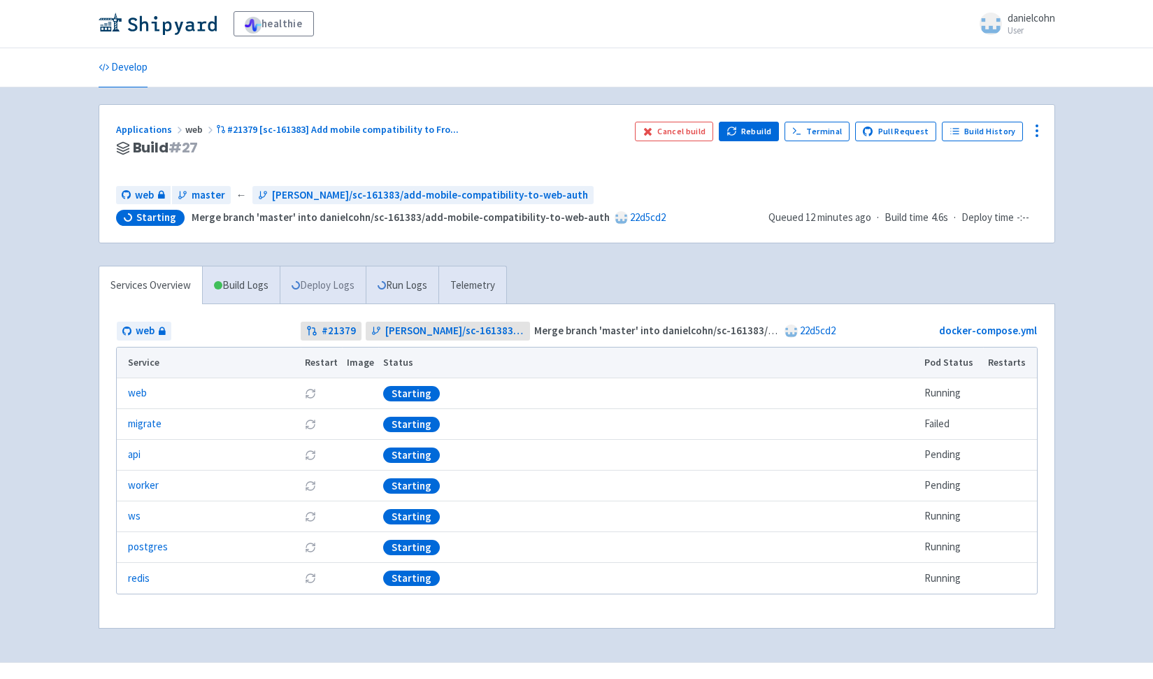
click at [315, 279] on link "Deploy Logs" at bounding box center [323, 285] width 86 height 38
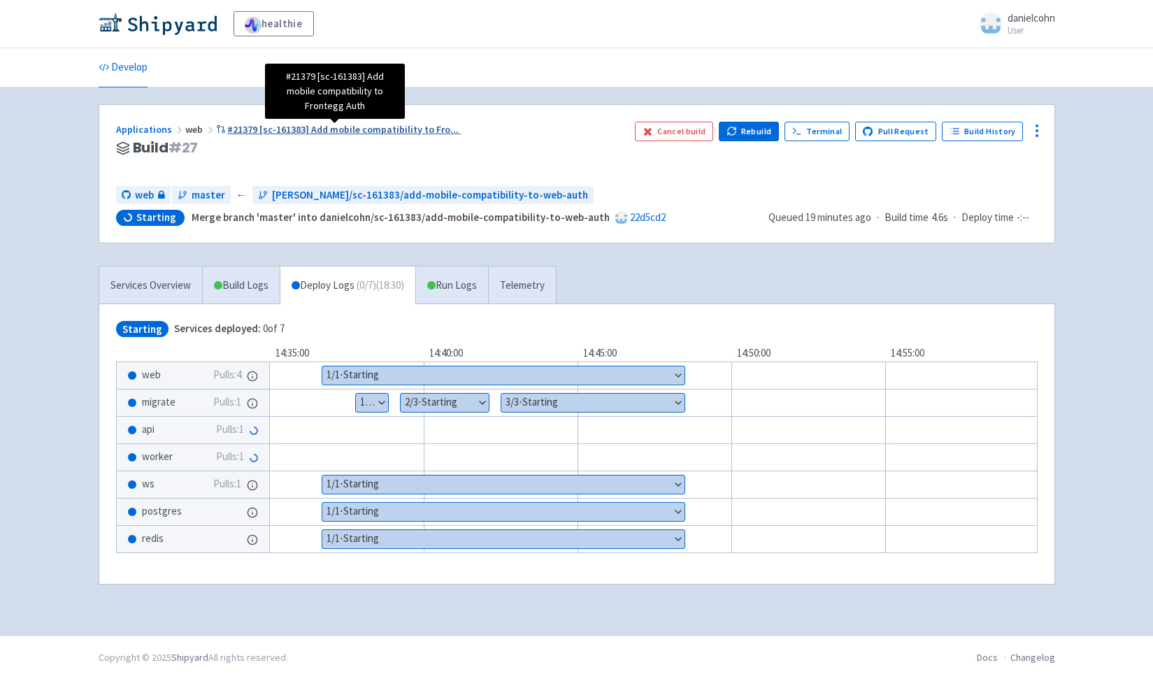
click at [401, 126] on span "#21379 [sc-161383] Add mobile compatibility to Fro ..." at bounding box center [342, 129] width 231 height 13
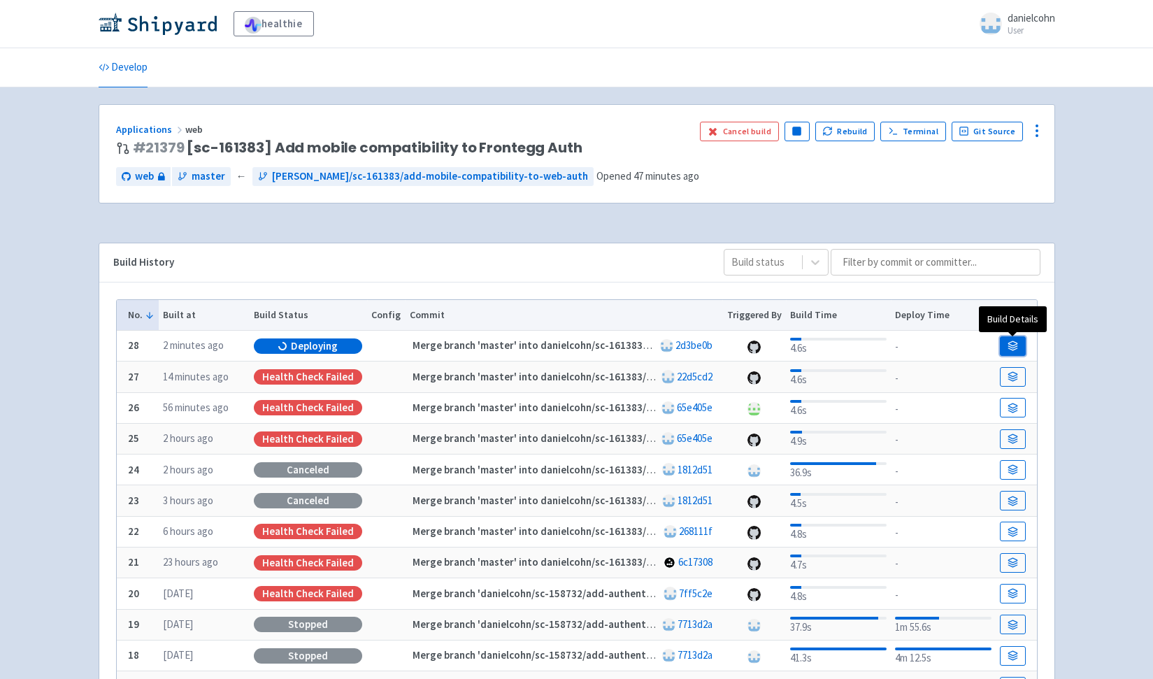
click at [1024, 338] on link at bounding box center [1012, 346] width 25 height 20
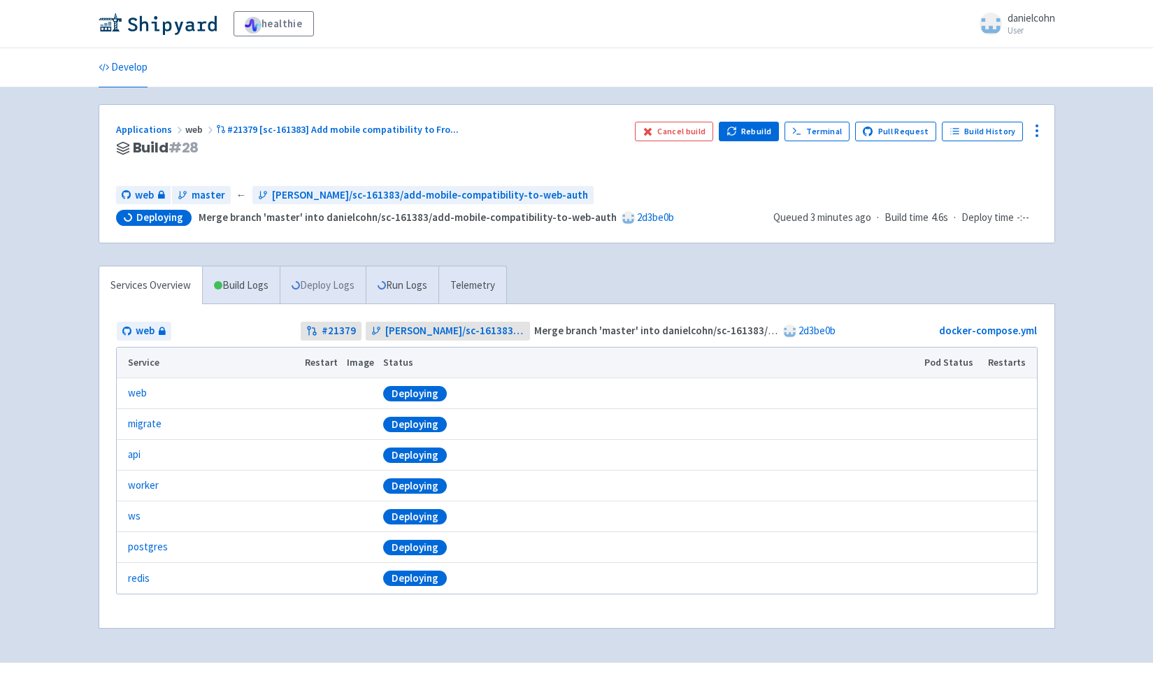
click at [328, 280] on link "Deploy Logs" at bounding box center [323, 285] width 86 height 38
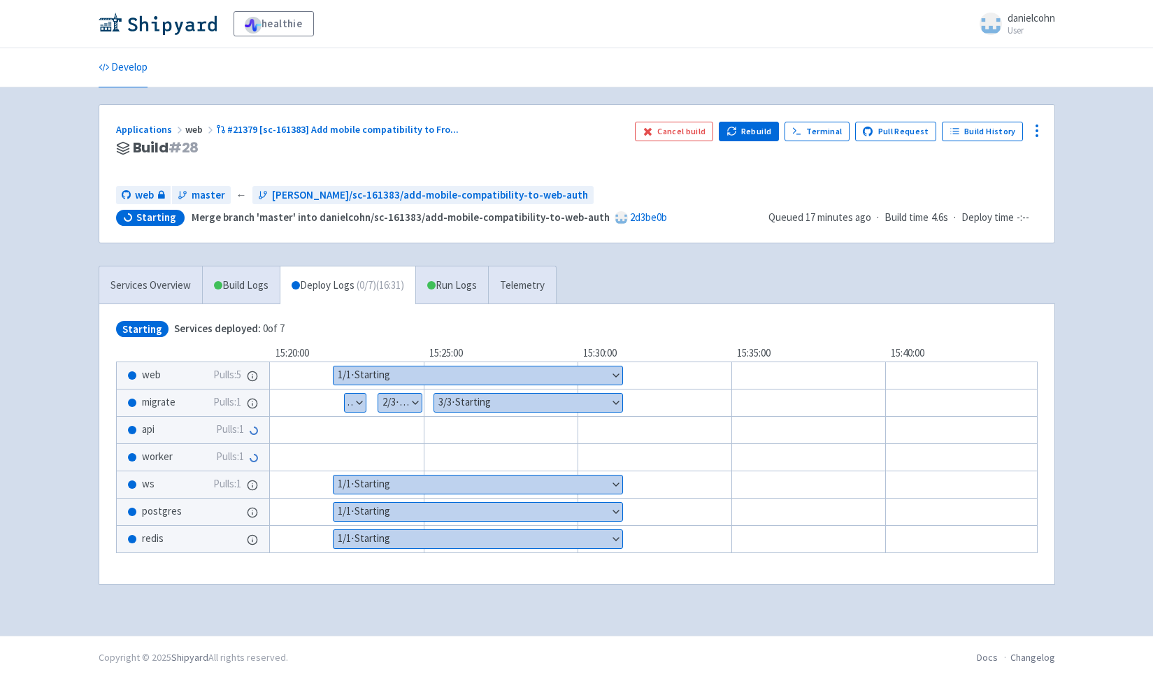
click at [247, 432] on div "api Pulls: 1" at bounding box center [193, 430] width 152 height 27
click at [243, 459] on span "Pulls: 1" at bounding box center [230, 457] width 28 height 16
click at [246, 292] on link "Build Logs" at bounding box center [241, 285] width 77 height 38
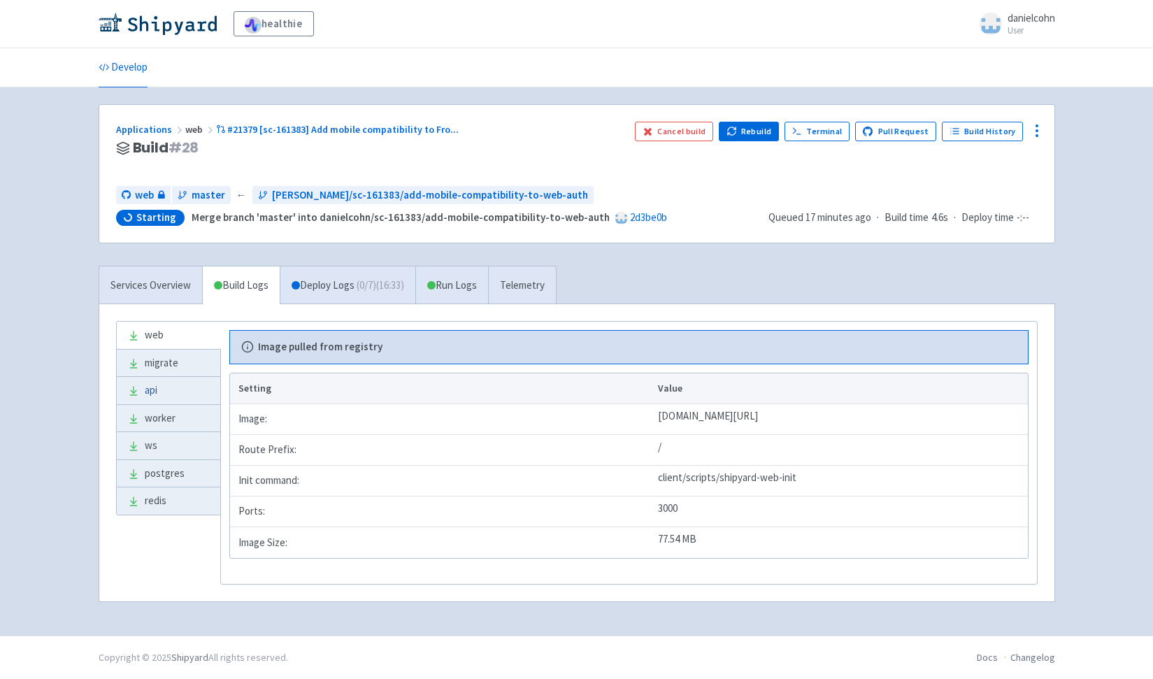
click at [165, 396] on link "api" at bounding box center [168, 390] width 103 height 27
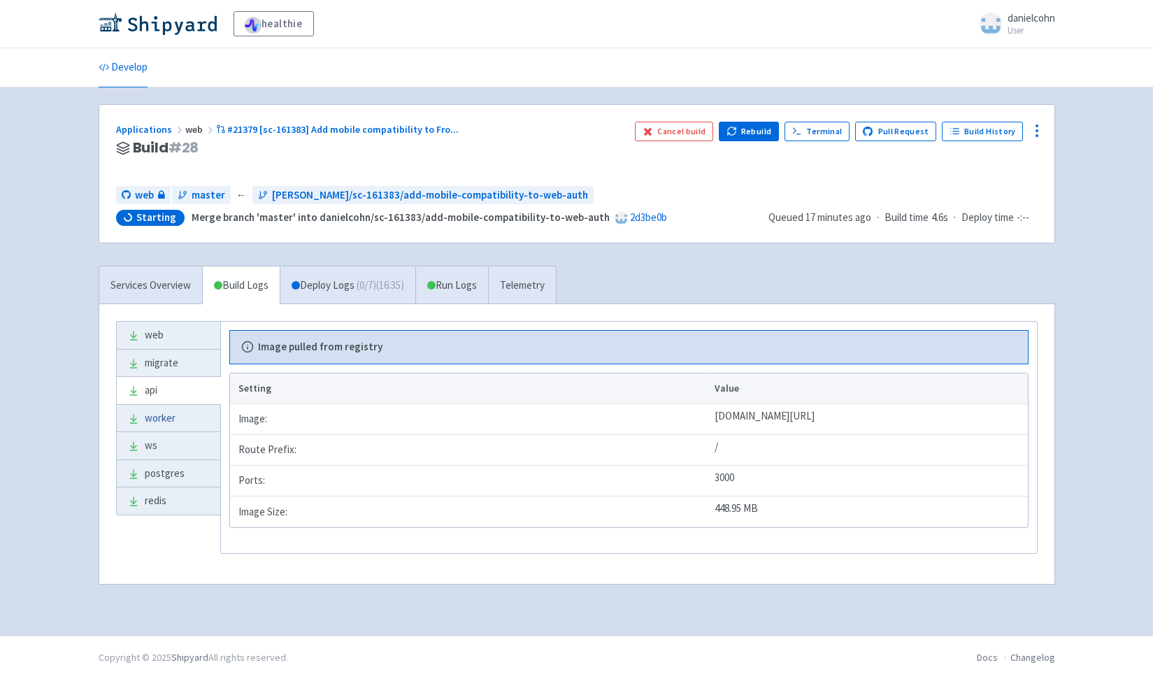
click at [171, 422] on link "worker" at bounding box center [168, 418] width 103 height 27
click at [385, 289] on span "( 0 / 7 ) (16:35)" at bounding box center [381, 286] width 48 height 16
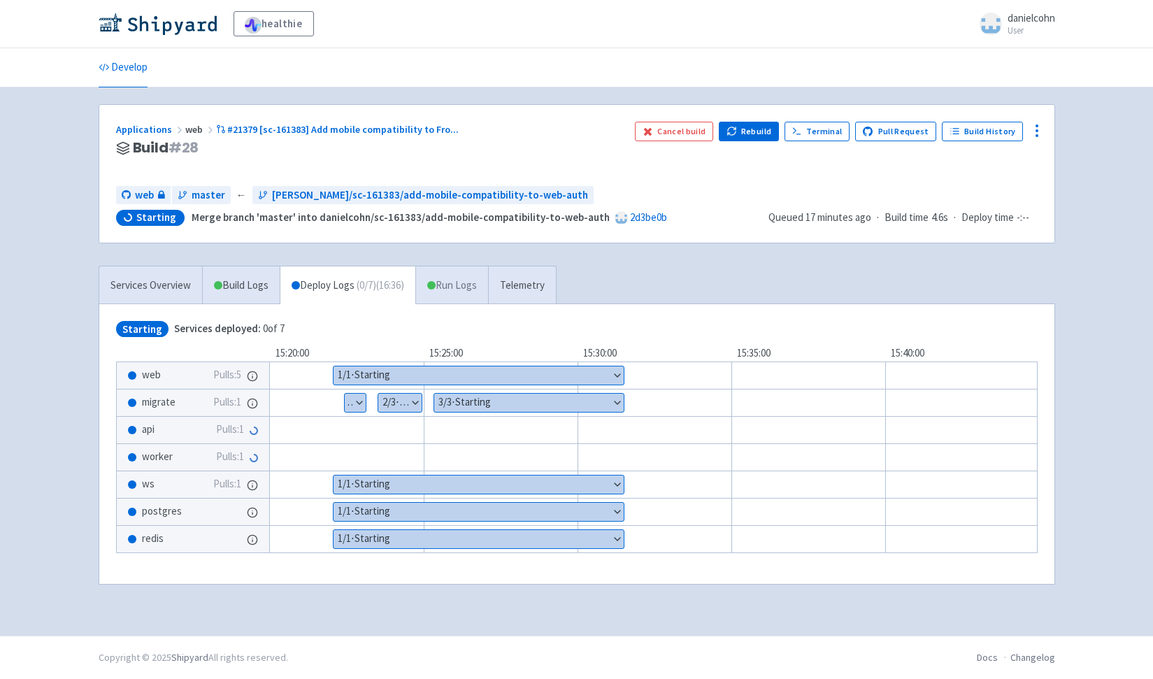
click at [473, 289] on link "Run Logs" at bounding box center [451, 285] width 73 height 38
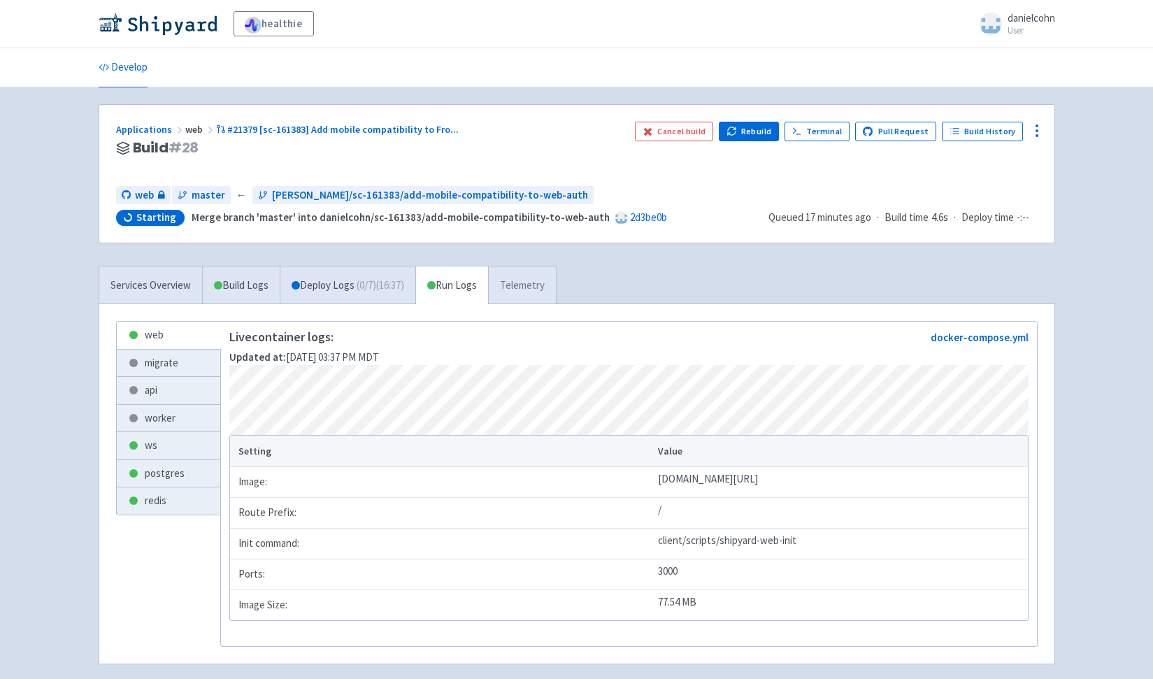
click at [554, 295] on link "Telemetry" at bounding box center [522, 285] width 68 height 38
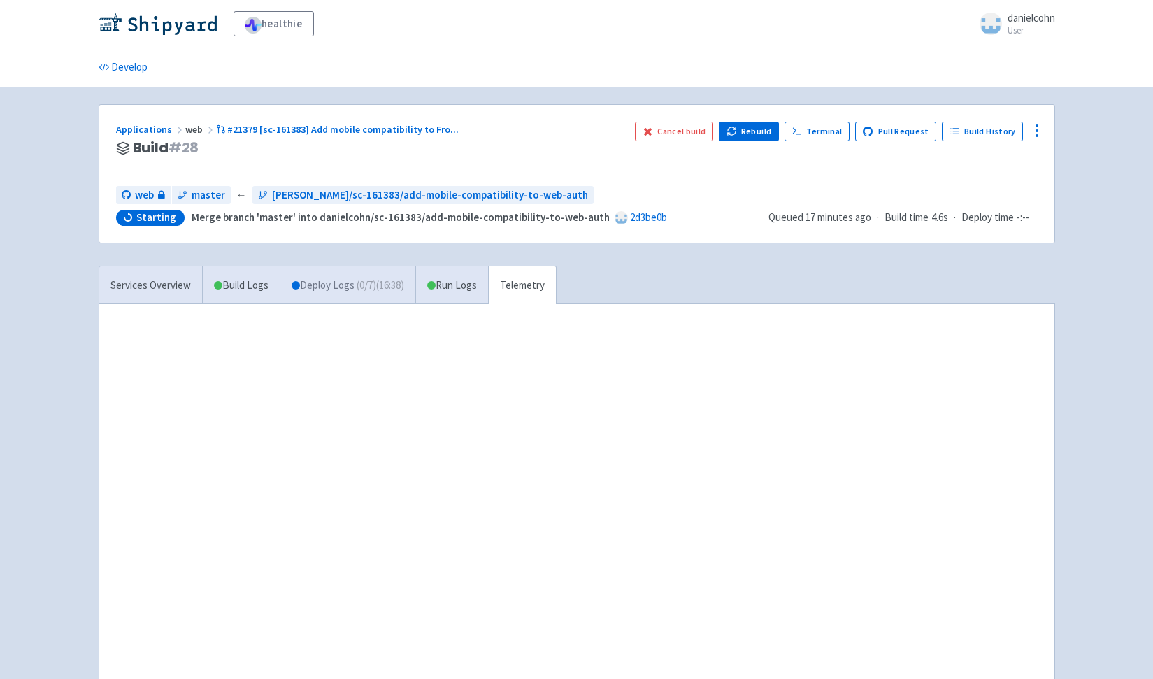
click at [395, 285] on span "( 0 / 7 ) (16:38)" at bounding box center [381, 286] width 48 height 16
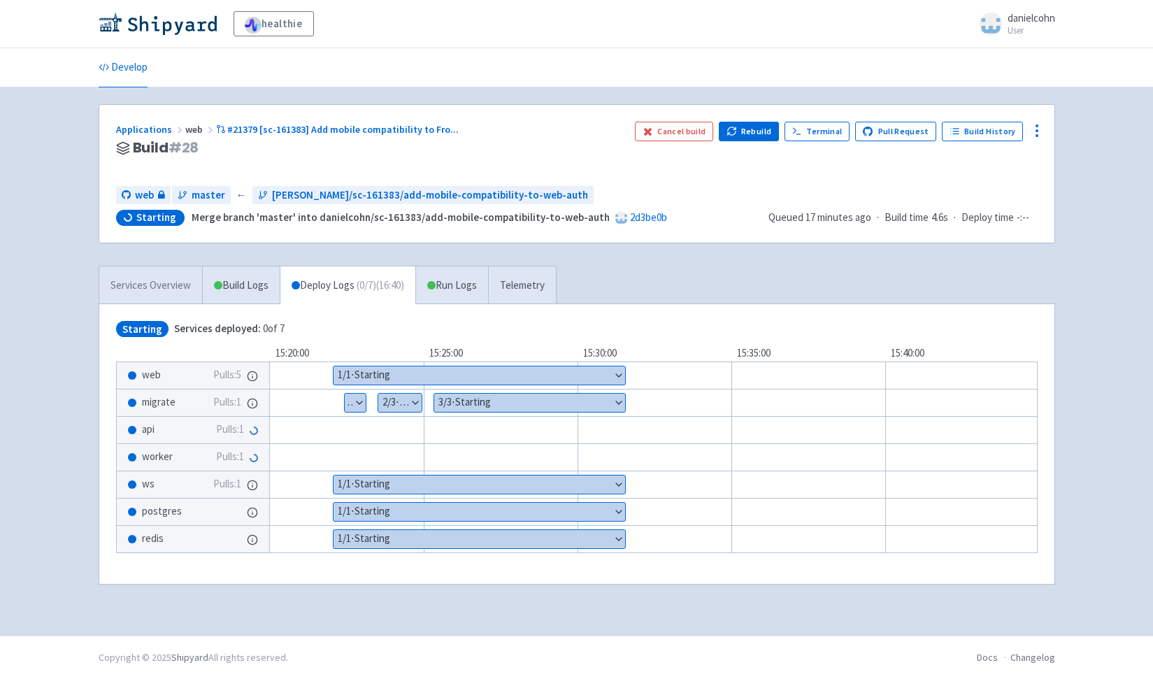
click at [129, 292] on link "Services Overview" at bounding box center [150, 285] width 103 height 38
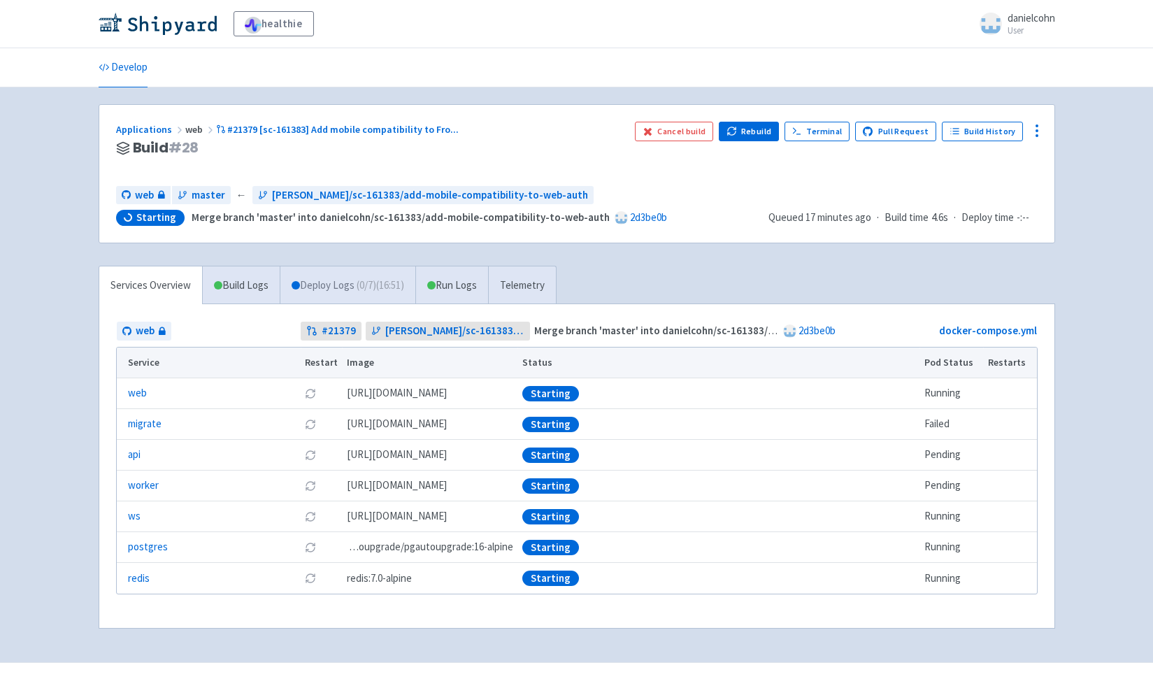
click at [374, 291] on span "( 0 / 7 ) (16:51)" at bounding box center [381, 286] width 48 height 16
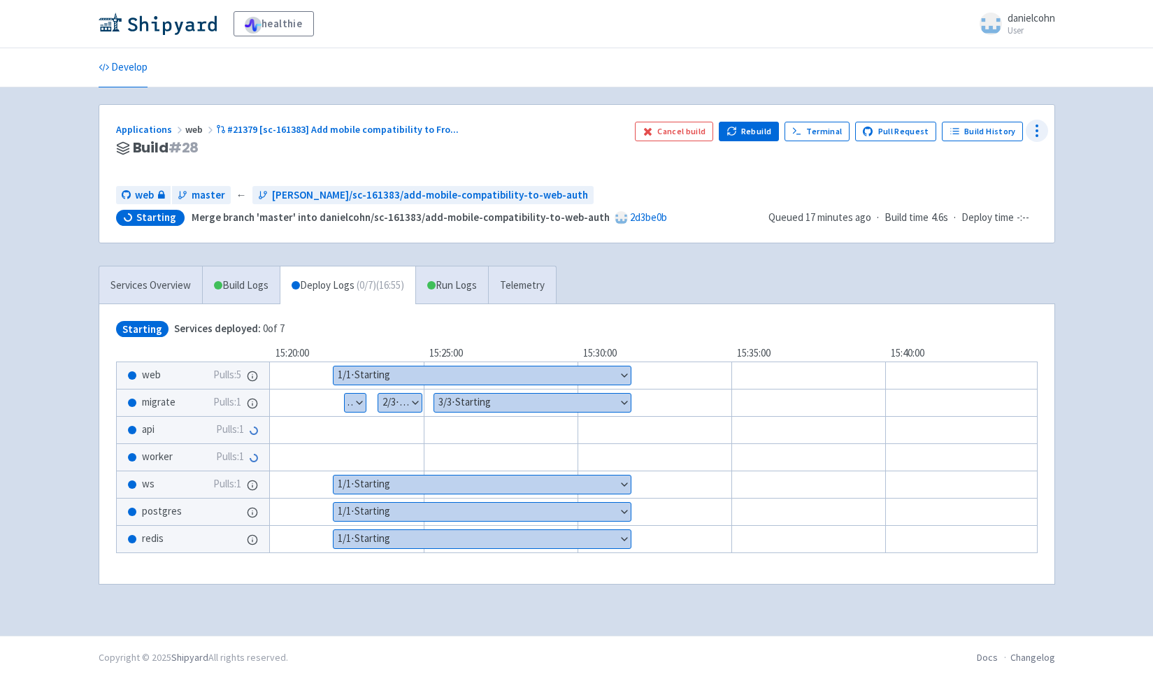
click at [1040, 130] on icon at bounding box center [1037, 130] width 17 height 17
drag, startPoint x: 787, startPoint y: 190, endPoint x: 773, endPoint y: 183, distance: 16.3
click at [785, 188] on div "web master ← danielcohn/sc-161383/add-mobile-compatibility-to-web-auth Starting…" at bounding box center [577, 206] width 922 height 40
click at [363, 409] on button "Show details" at bounding box center [355, 403] width 21 height 18
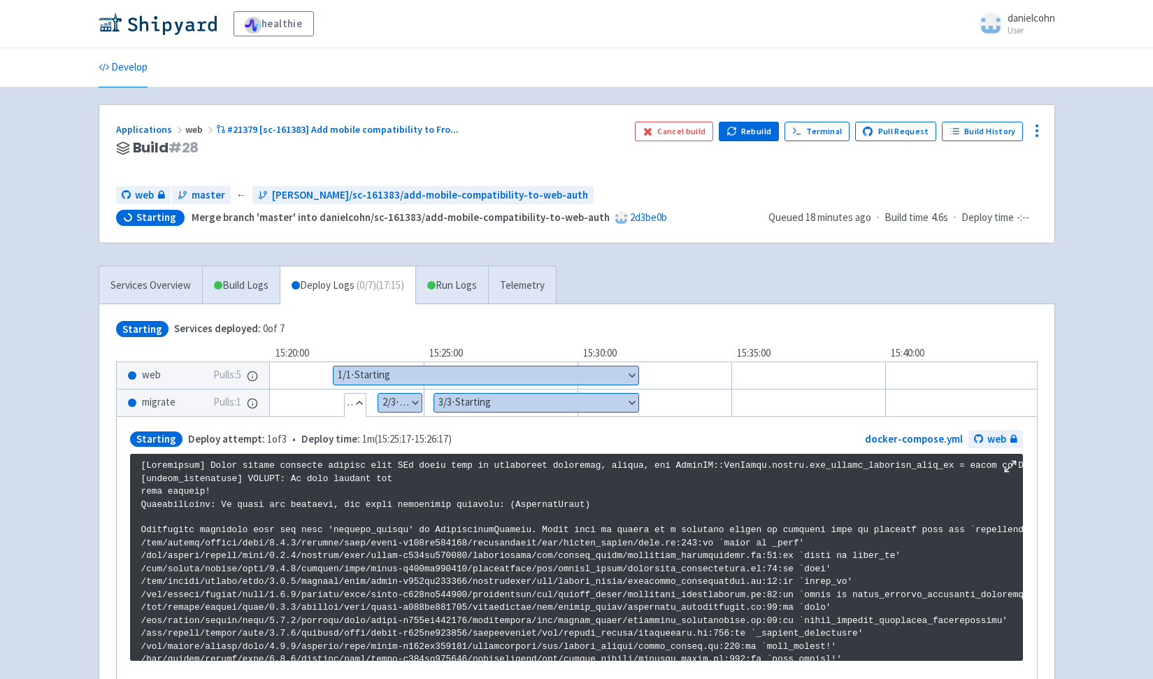
scroll to position [2399, 0]
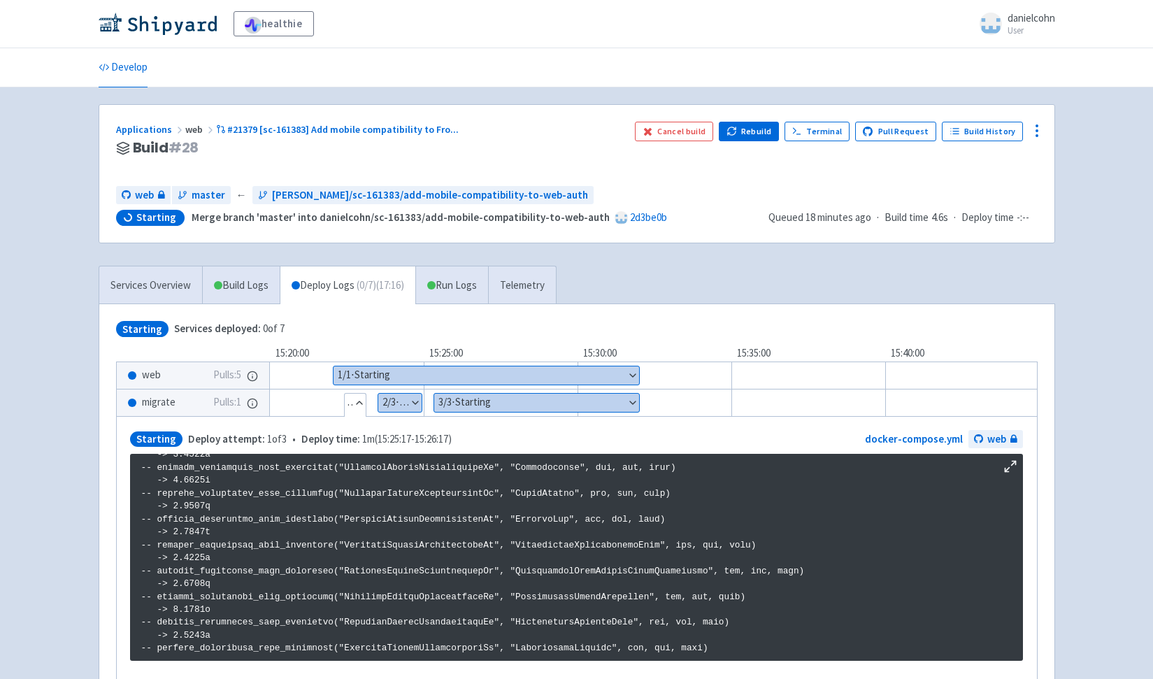
click at [364, 406] on button "Hide details" at bounding box center [355, 403] width 21 height 18
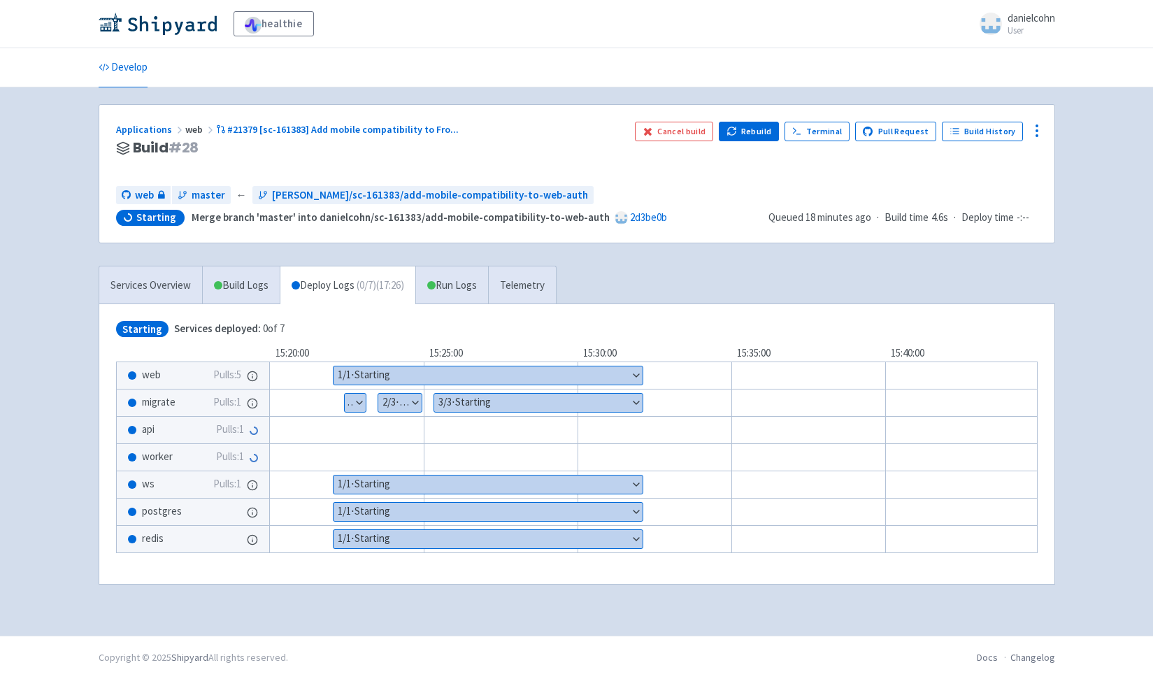
click at [724, 264] on div "Applications web #21379 [sc-161383] Add mobile compatibility to Fro ... Build #…" at bounding box center [577, 353] width 957 height 498
click at [168, 285] on link "Services Overview" at bounding box center [150, 285] width 103 height 38
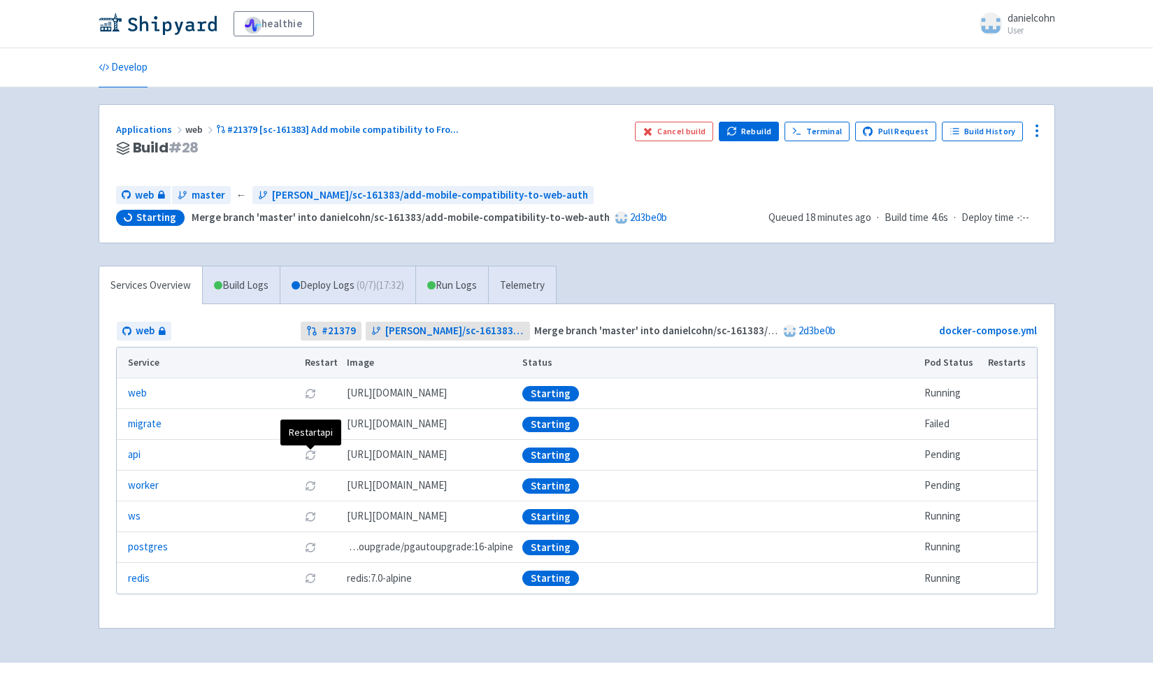
click at [314, 458] on icon at bounding box center [310, 457] width 8 height 4
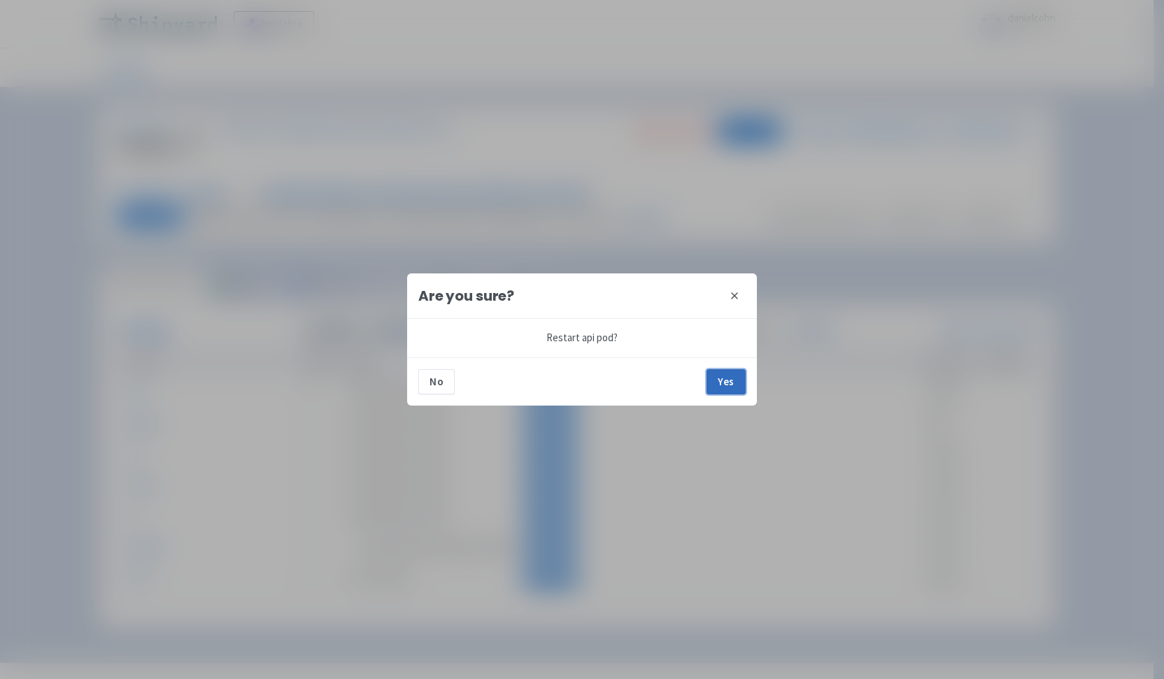
click at [724, 379] on button "Yes" at bounding box center [725, 381] width 39 height 25
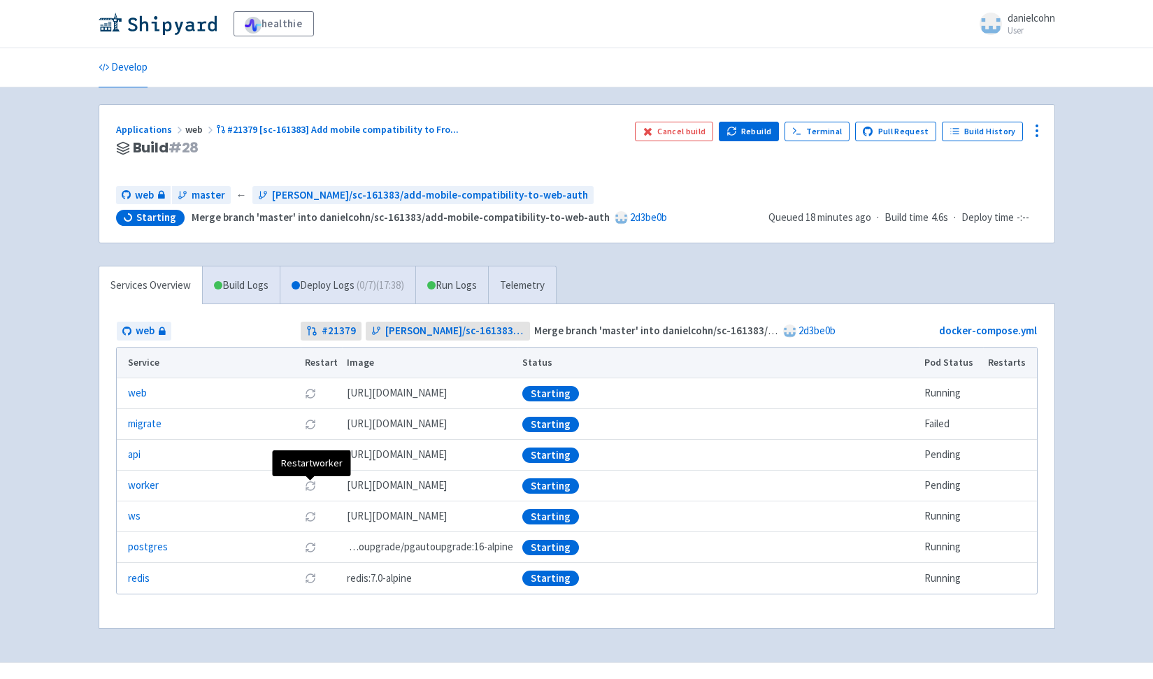
click at [310, 488] on icon at bounding box center [310, 485] width 11 height 11
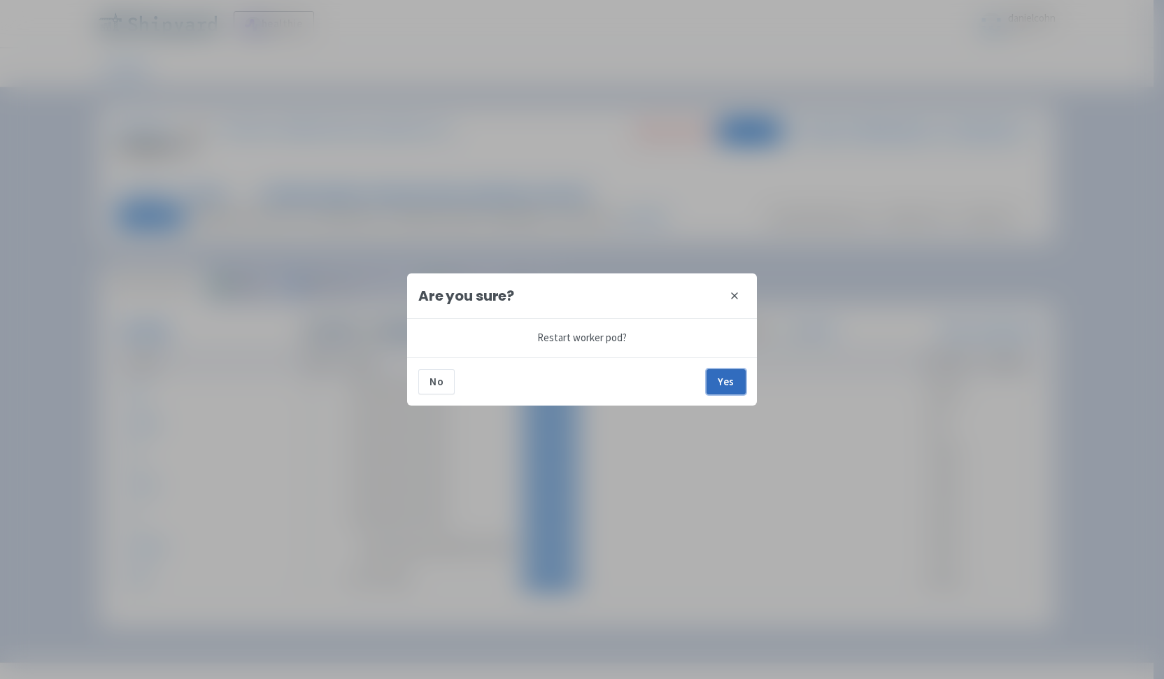
click at [731, 389] on button "Yes" at bounding box center [725, 381] width 39 height 25
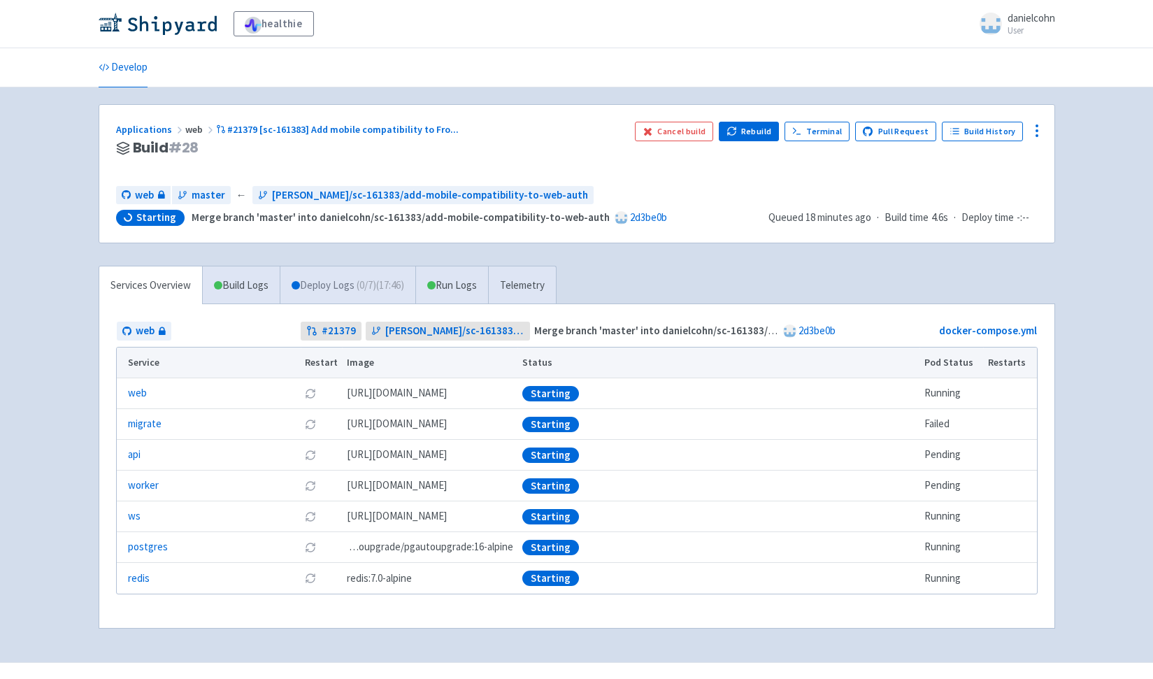
click at [368, 279] on span "( 0 / 7 ) (17:46)" at bounding box center [381, 286] width 48 height 16
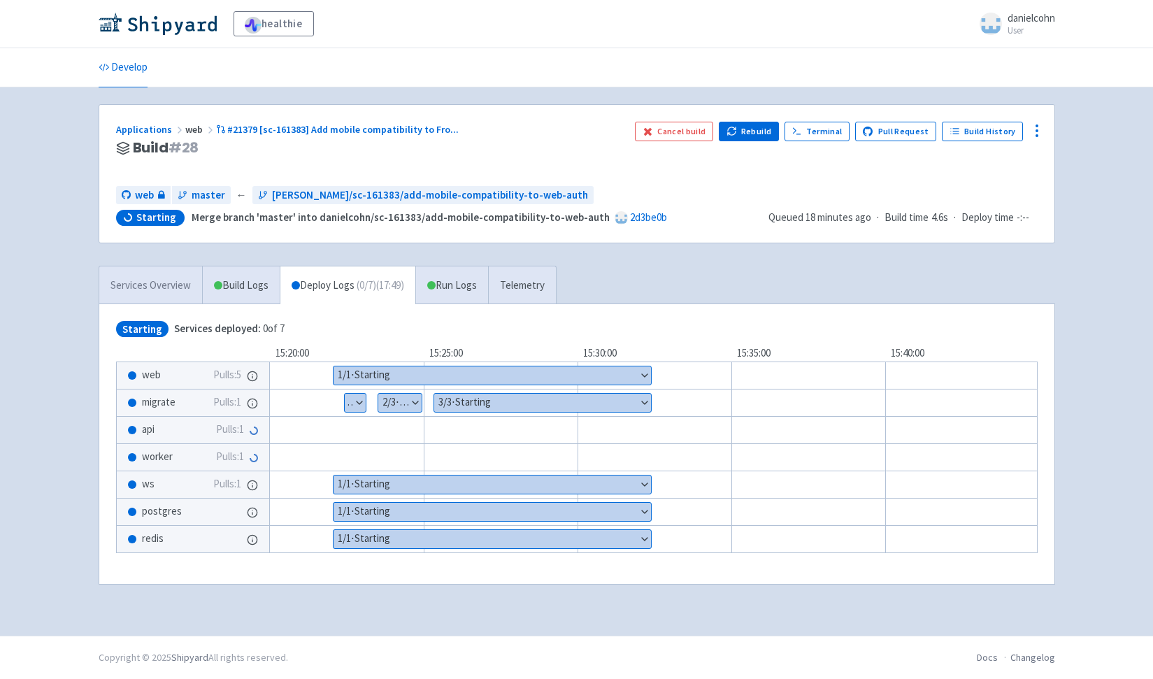
click at [153, 287] on link "Services Overview" at bounding box center [150, 285] width 103 height 38
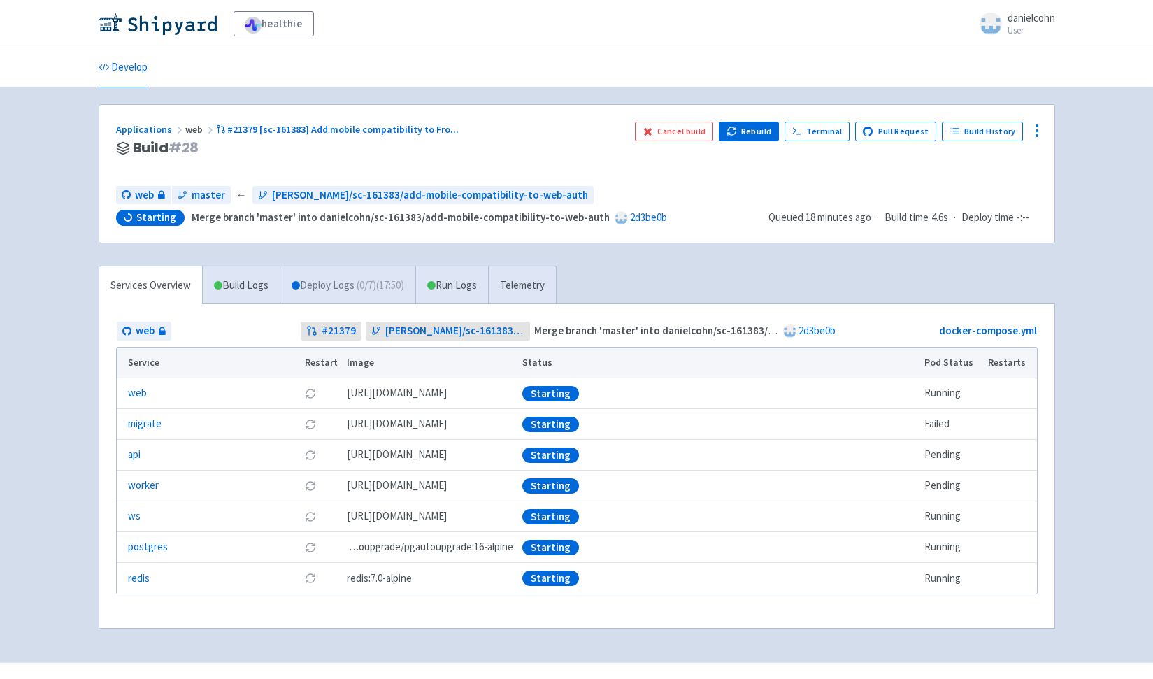
click at [380, 281] on span "( 0 / 7 ) (17:50)" at bounding box center [381, 286] width 48 height 16
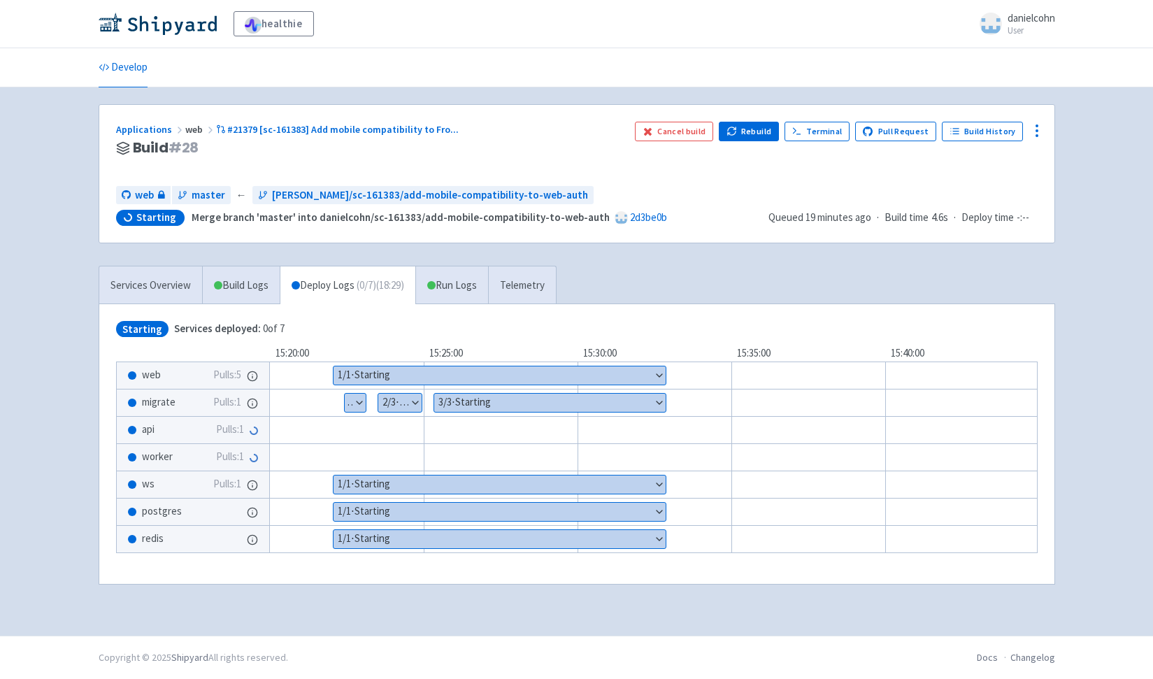
click at [389, 122] on div "Applications web #21379 [sc-161383] Add mobile compatibility to Fro ..." at bounding box center [370, 130] width 508 height 16
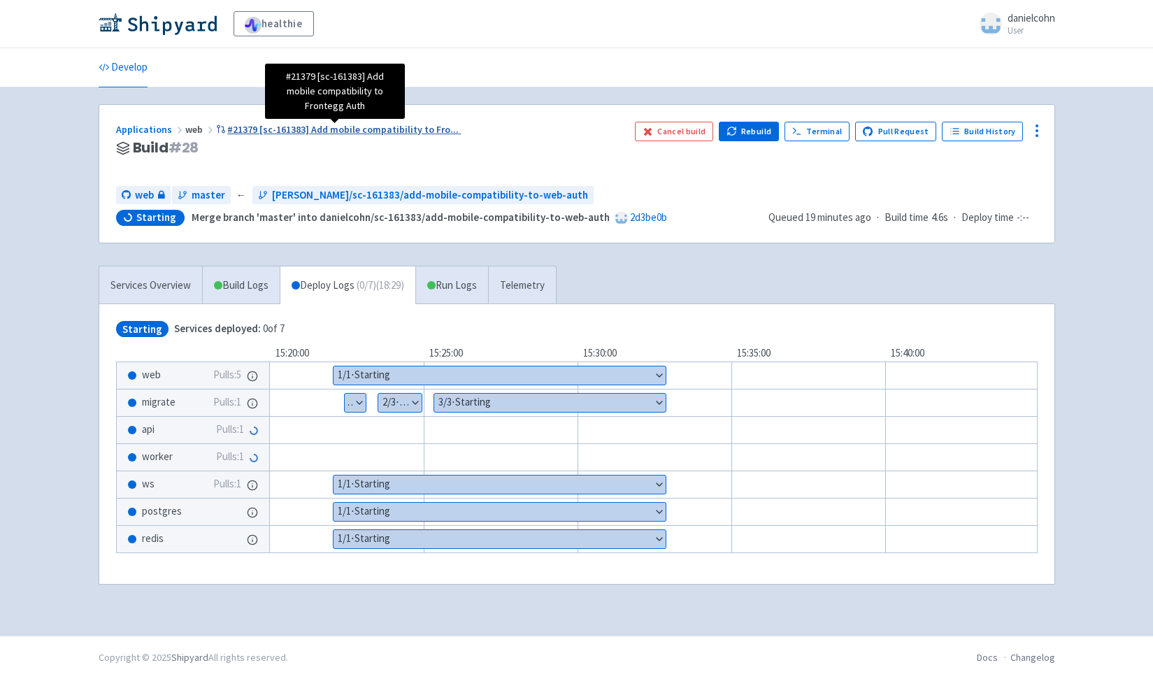
click at [387, 128] on span "#21379 [sc-161383] Add mobile compatibility to Fro ..." at bounding box center [342, 129] width 231 height 13
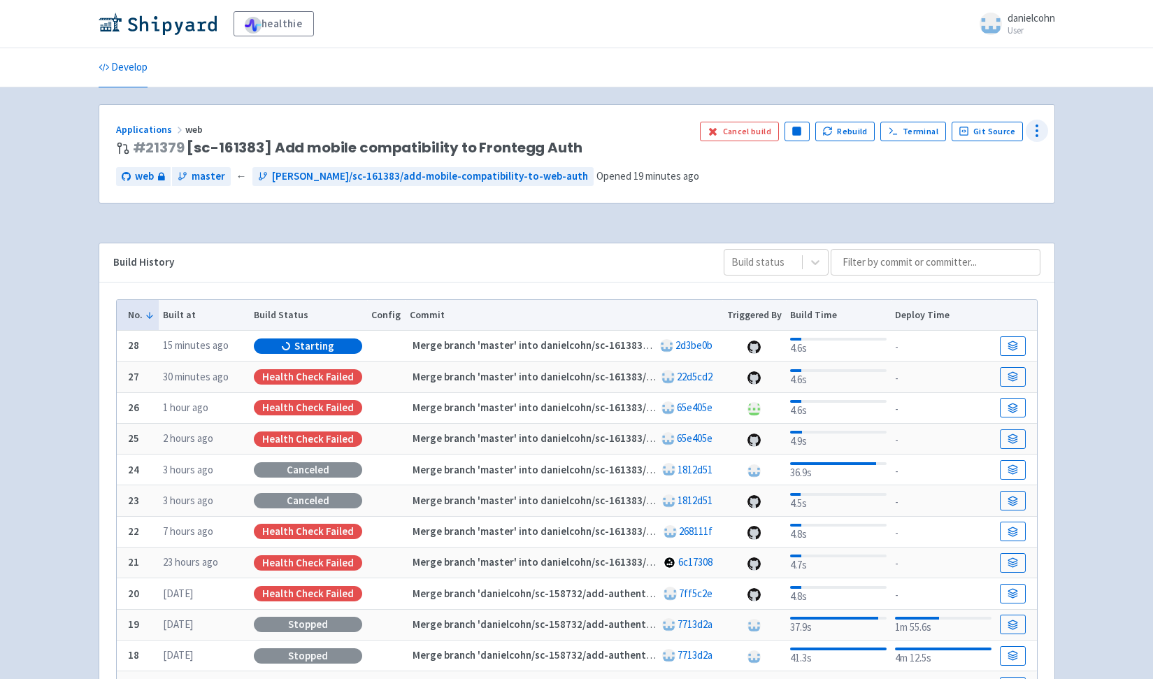
click at [1036, 133] on icon at bounding box center [1037, 130] width 17 height 17
click at [797, 167] on div "Applications web # 21379 [sc-161383] Add mobile compatibility to Frontegg Auth …" at bounding box center [576, 154] width 955 height 98
